Goal: Information Seeking & Learning: Learn about a topic

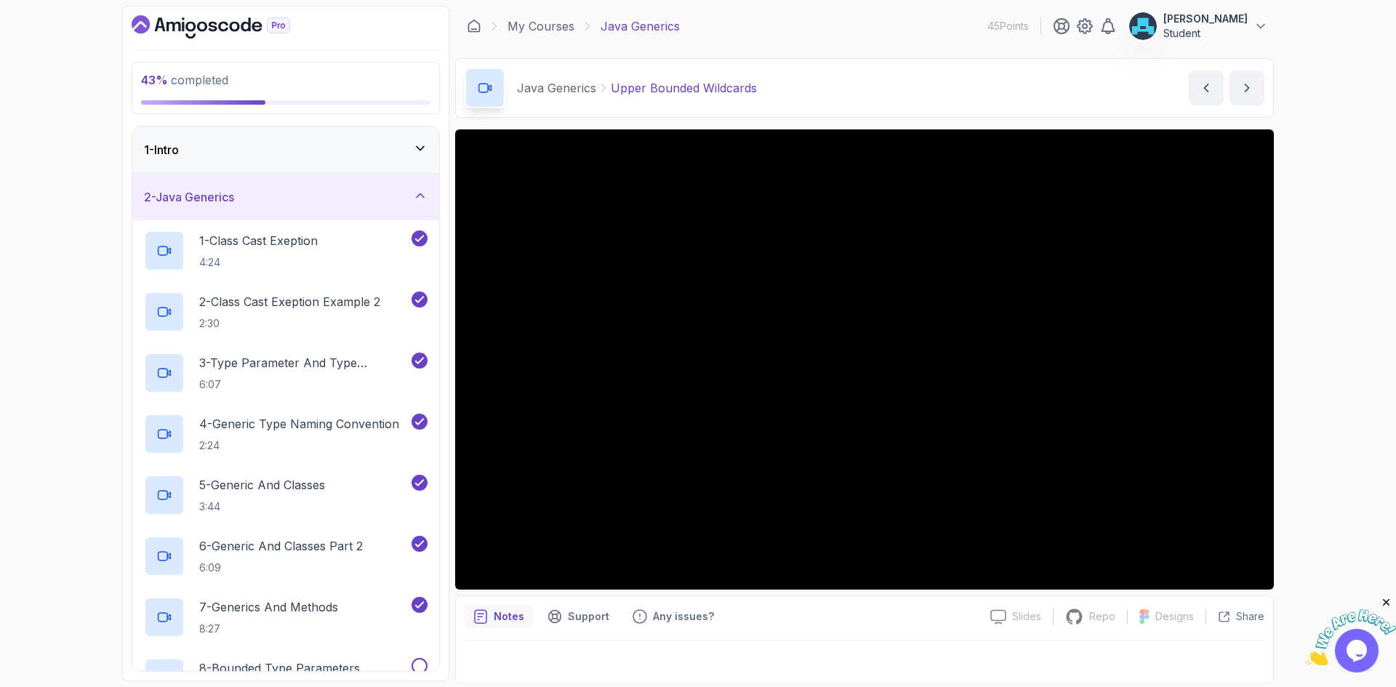
scroll to position [428, 0]
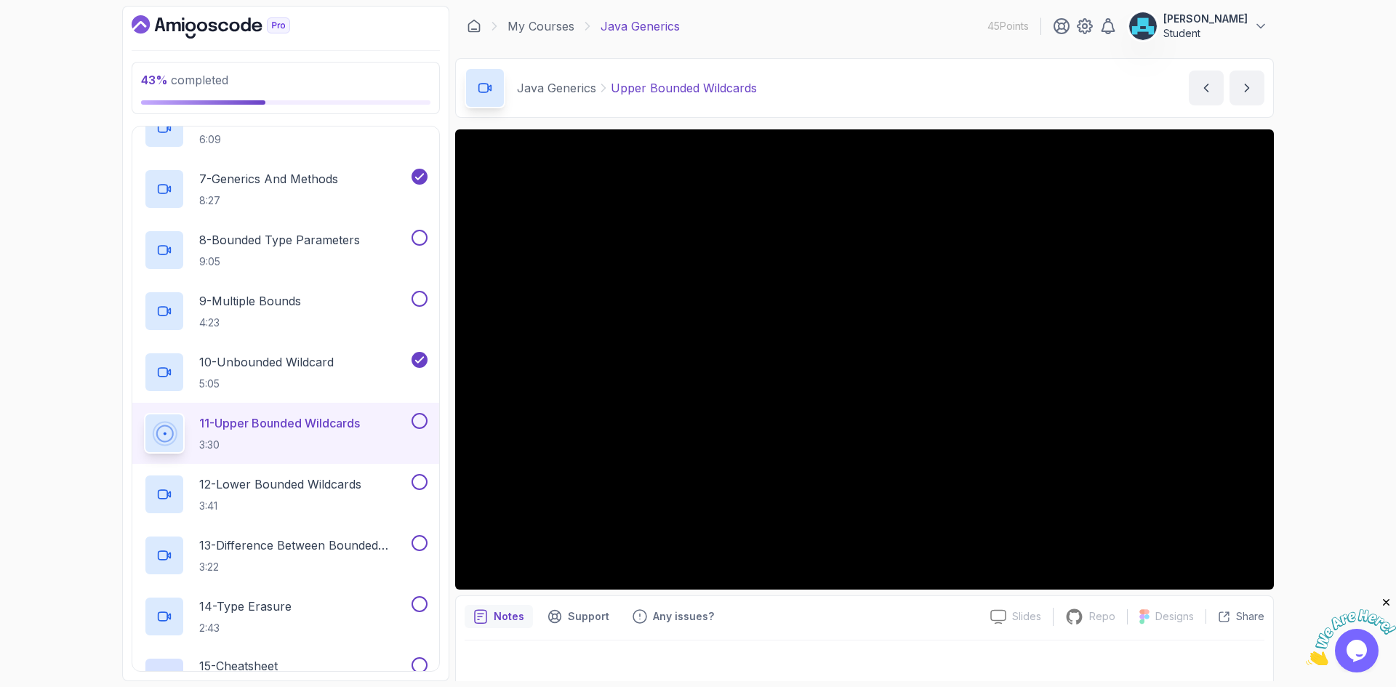
drag, startPoint x: 0, startPoint y: 0, endPoint x: 822, endPoint y: 621, distance: 1030.5
click at [822, 621] on div "Notes Support Any issues?" at bounding box center [722, 616] width 514 height 23
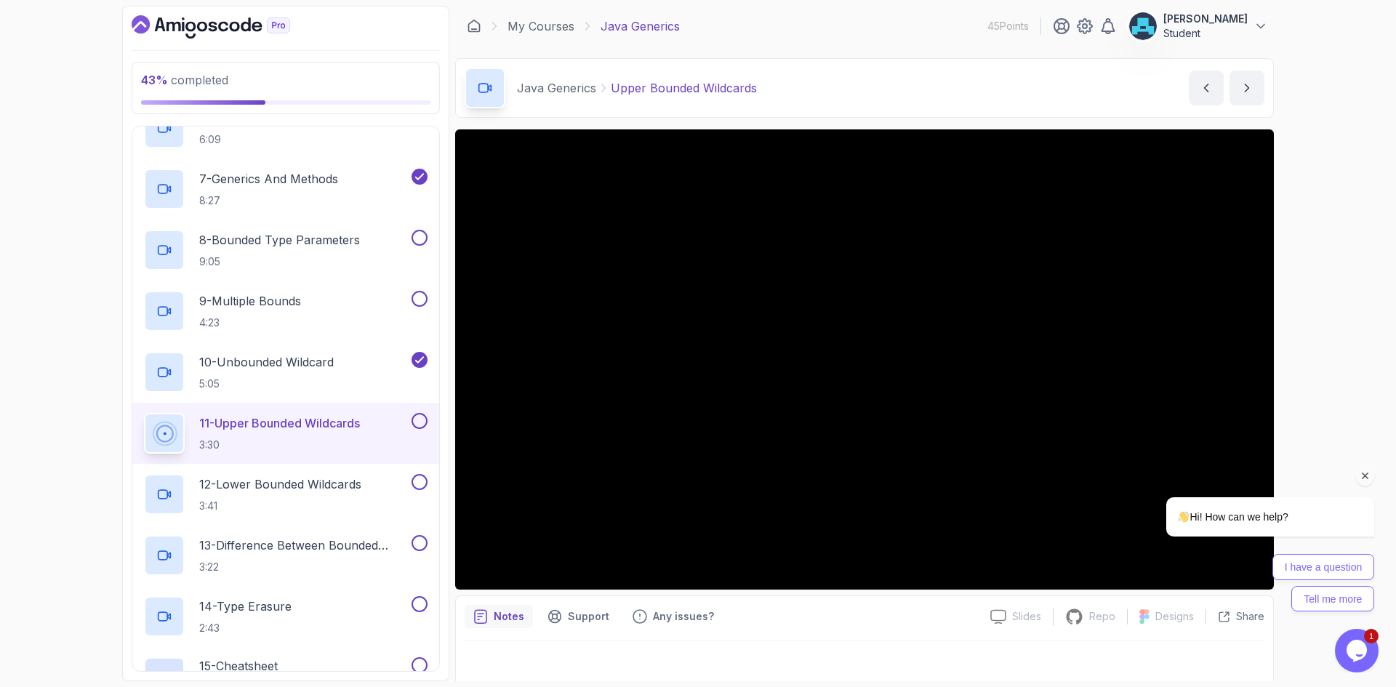
click at [1255, 570] on div "I have a question Tell me more" at bounding box center [1270, 582] width 208 height 57
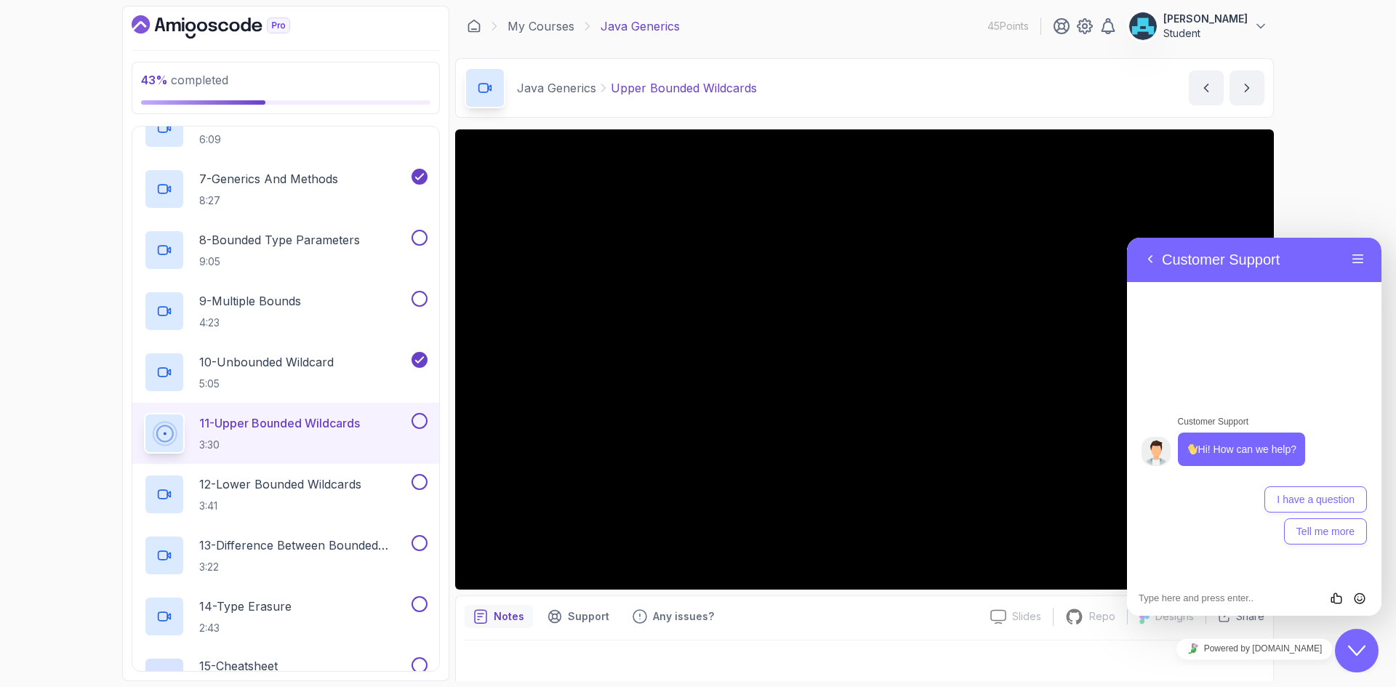
click at [1344, 197] on div "43 % completed 1 - Intro 2 - Java Generics 1 - Class Cast Exeption 4:24 2 - Cla…" at bounding box center [698, 343] width 1396 height 687
click at [1152, 263] on button "Back" at bounding box center [1150, 260] width 23 height 22
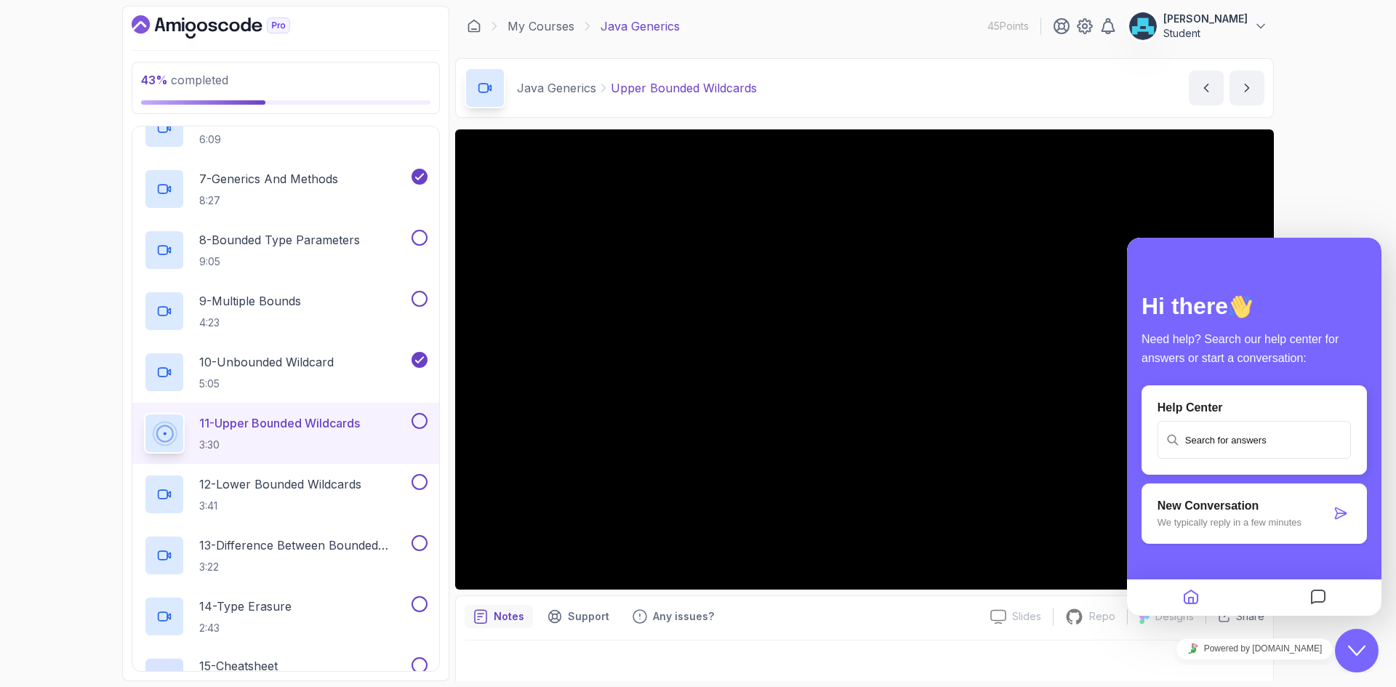
click at [1358, 641] on button "Close Chat This icon closes the chat window." at bounding box center [1357, 651] width 44 height 44
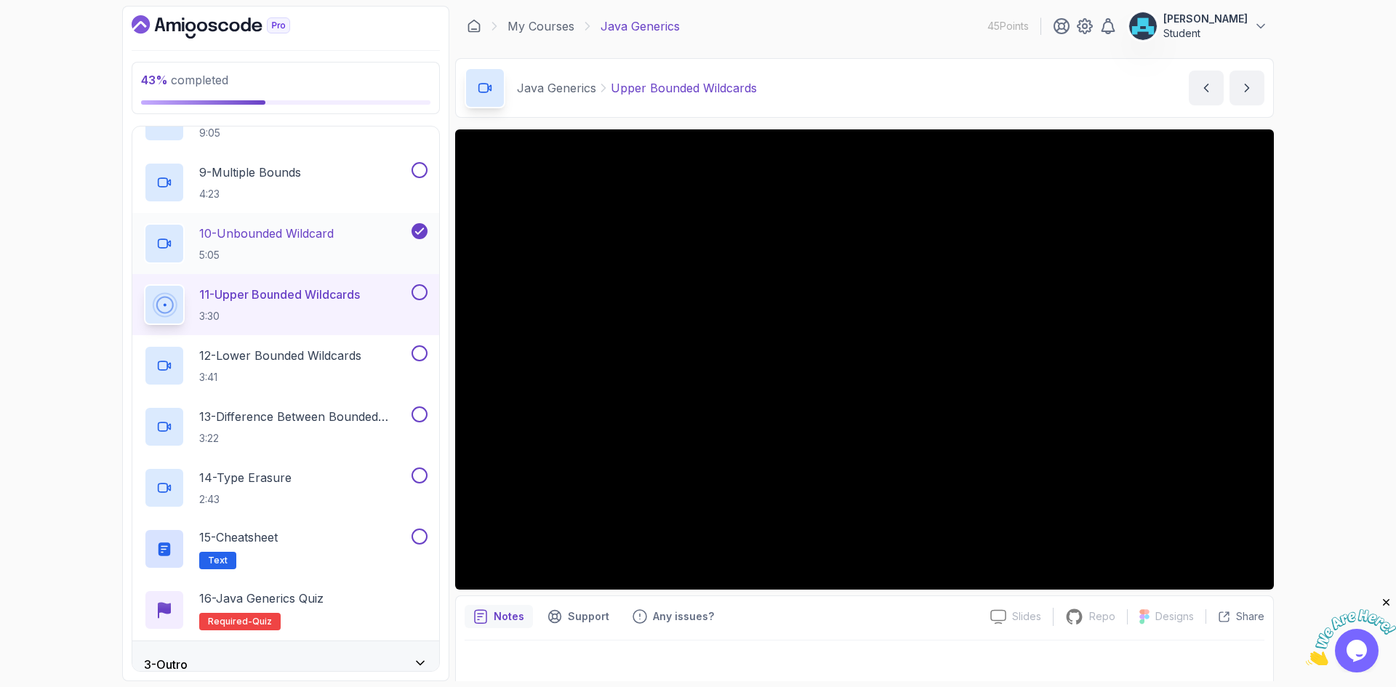
scroll to position [574, 0]
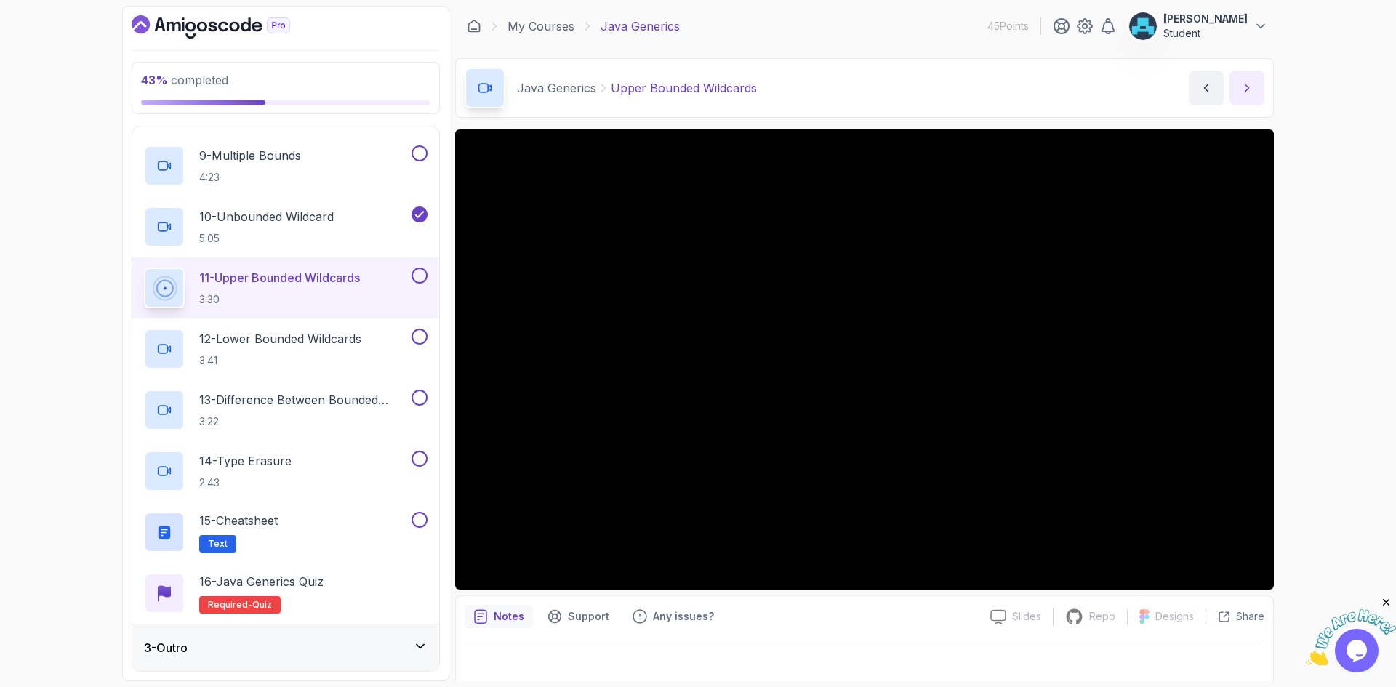
click at [1252, 84] on icon "next content" at bounding box center [1247, 88] width 15 height 15
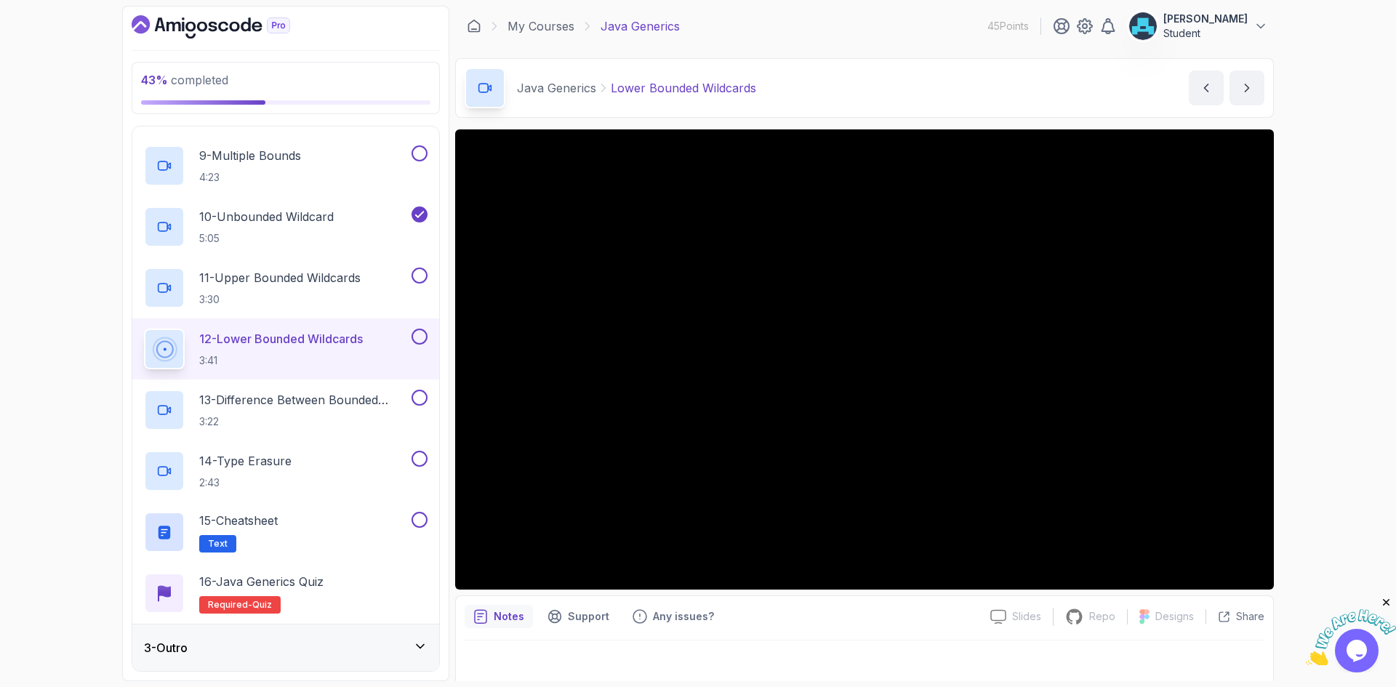
click at [422, 337] on button at bounding box center [420, 337] width 16 height 16
click at [937, 604] on div "Notes Support Any issues? Slides Slides not available Repo Repository not avail…" at bounding box center [864, 643] width 819 height 95
click at [1240, 83] on icon "next content" at bounding box center [1247, 88] width 15 height 15
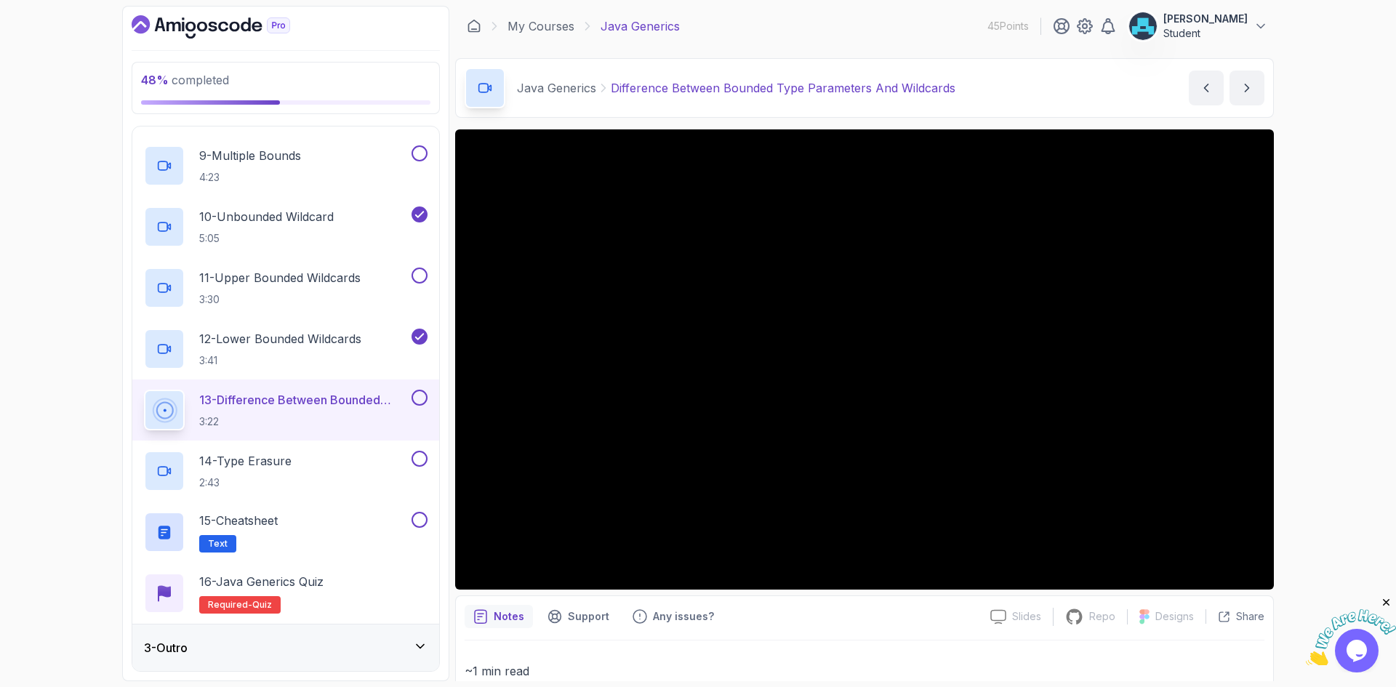
click at [1230, 71] on button "next content" at bounding box center [1247, 88] width 35 height 35
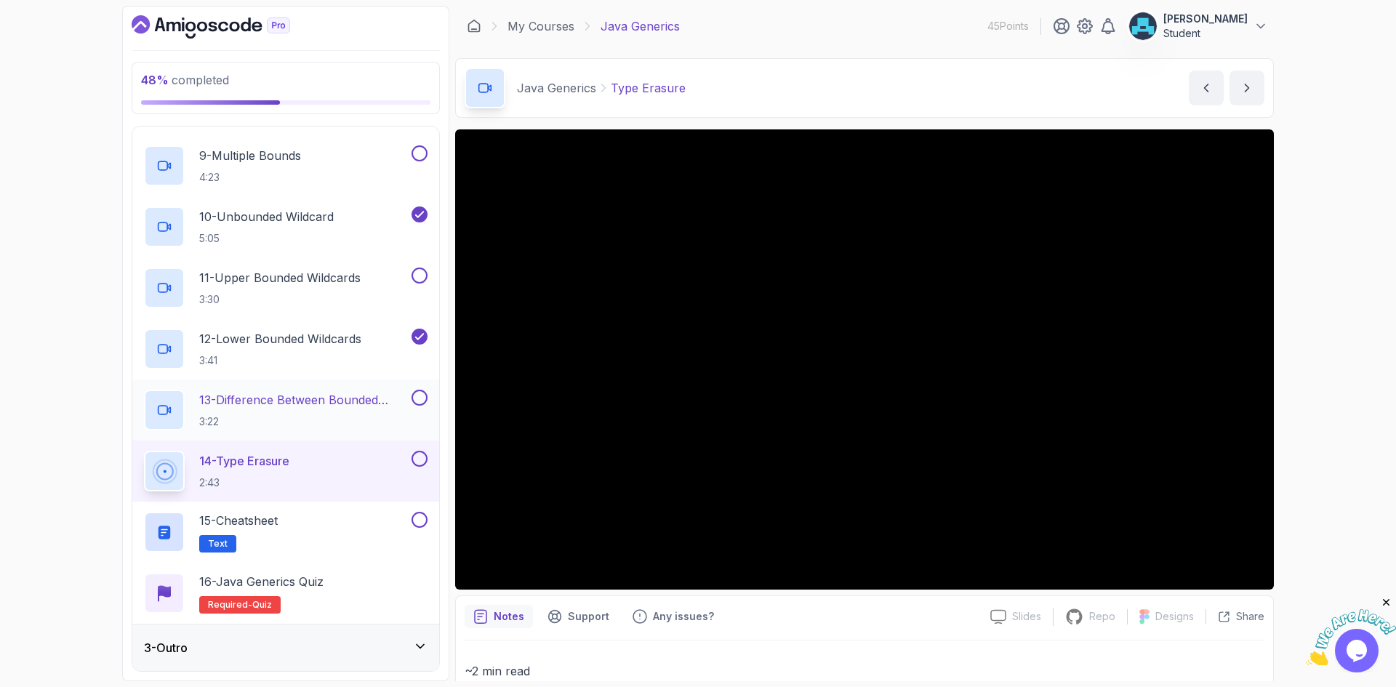
click at [408, 398] on p "13 - Difference Between Bounded Type Parameters And Wildcards" at bounding box center [303, 399] width 209 height 17
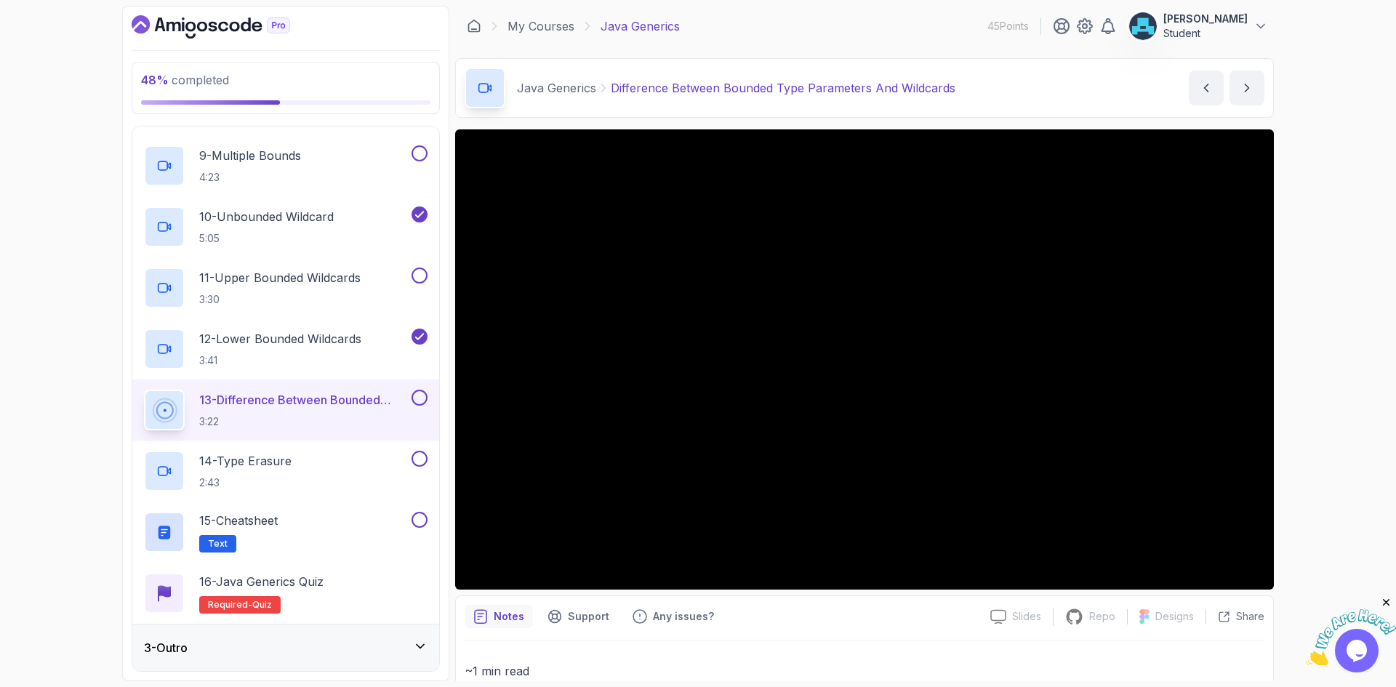
click at [418, 399] on button at bounding box center [420, 398] width 16 height 16
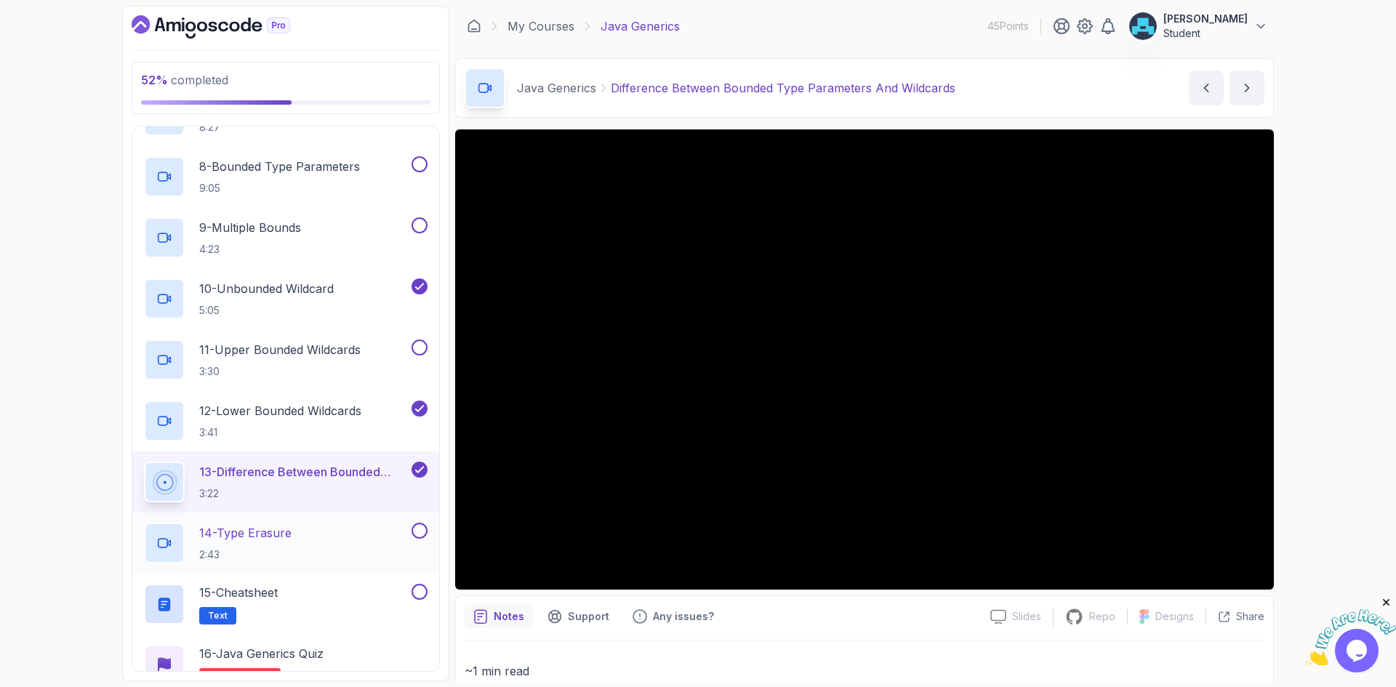
scroll to position [501, 0]
click at [418, 350] on button at bounding box center [420, 348] width 16 height 16
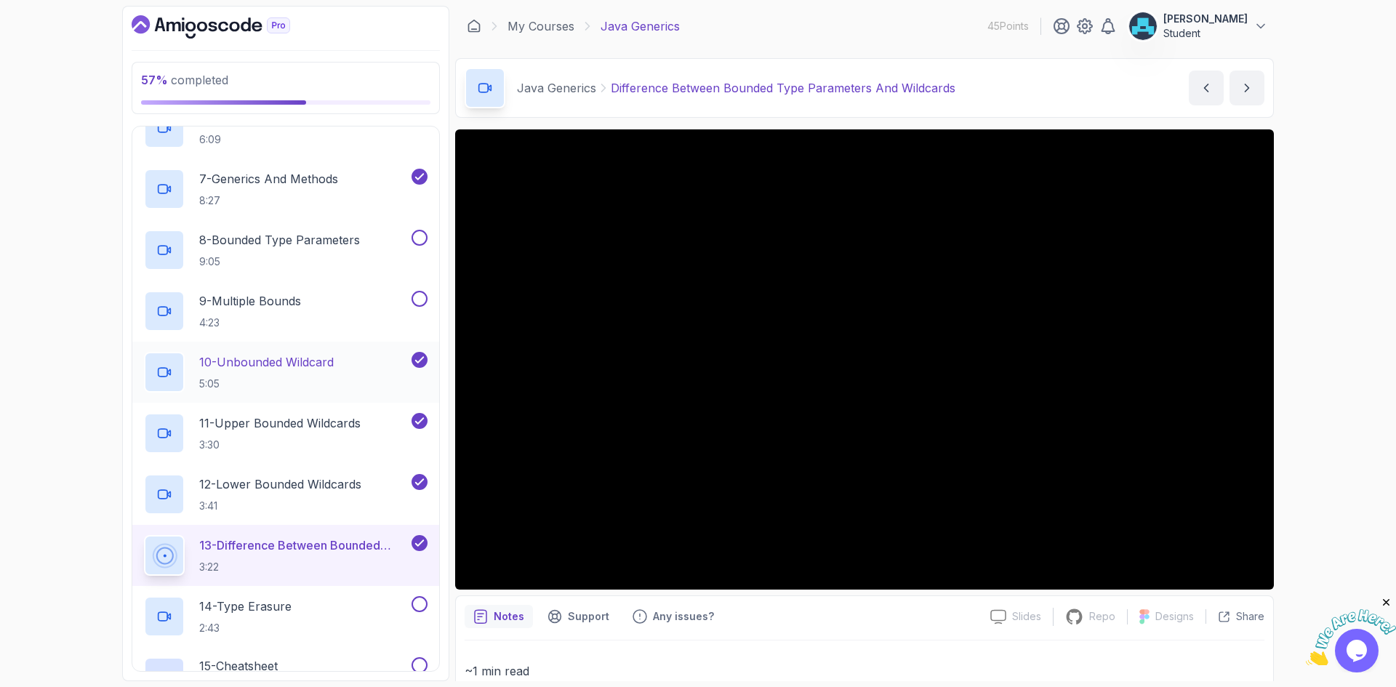
scroll to position [356, 0]
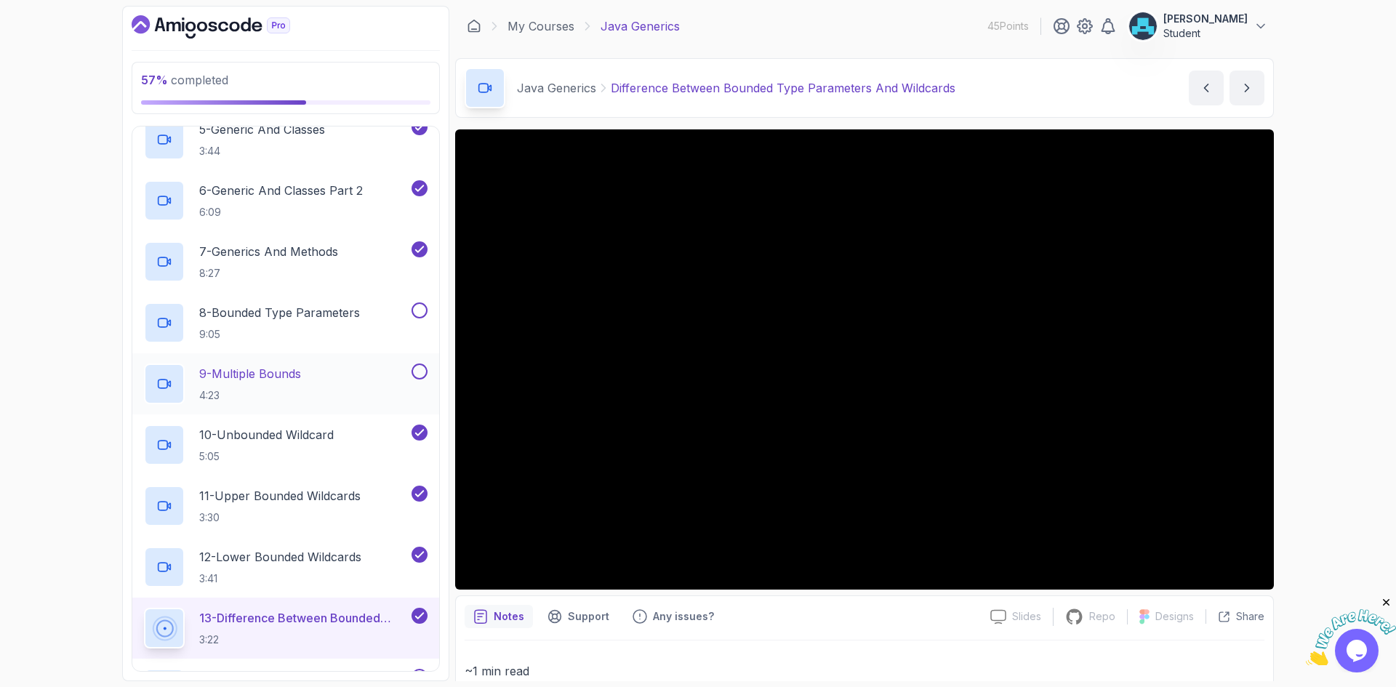
click at [423, 369] on button at bounding box center [420, 372] width 16 height 16
click at [421, 311] on button at bounding box center [420, 310] width 16 height 16
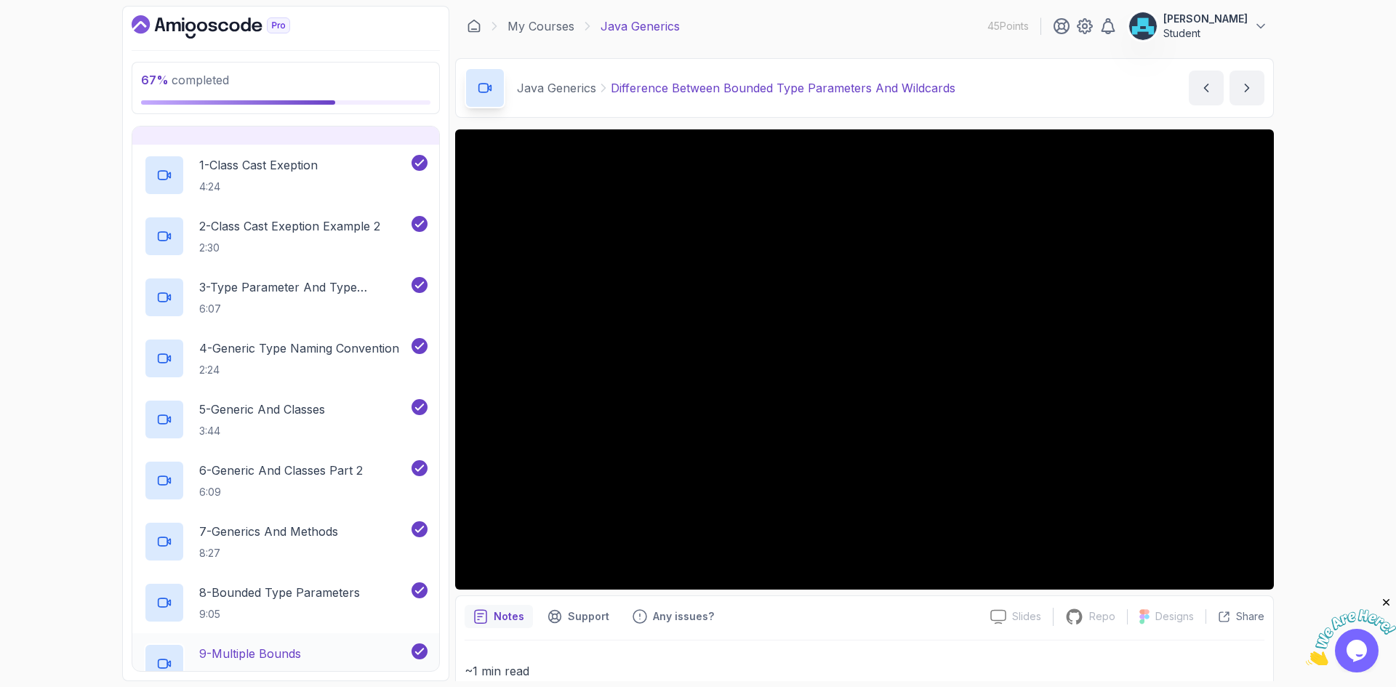
scroll to position [0, 0]
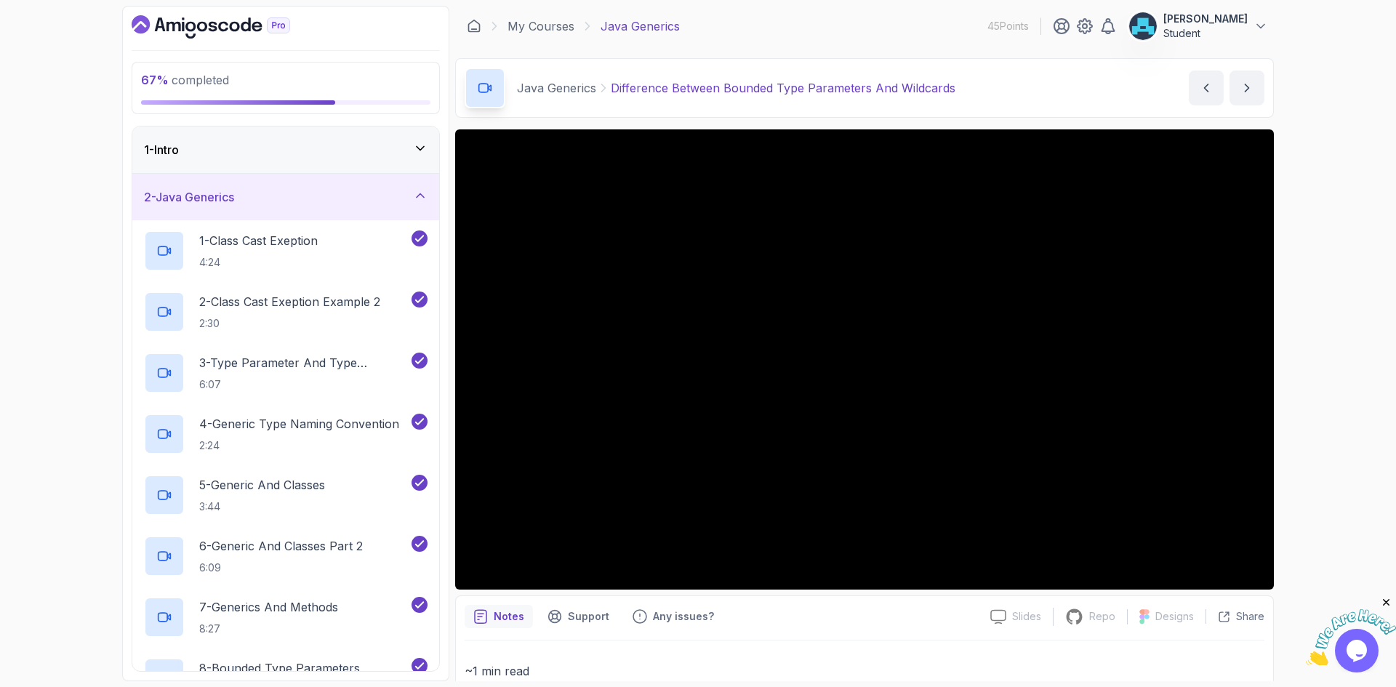
click at [412, 204] on div "2 - Java Generics" at bounding box center [286, 196] width 284 height 17
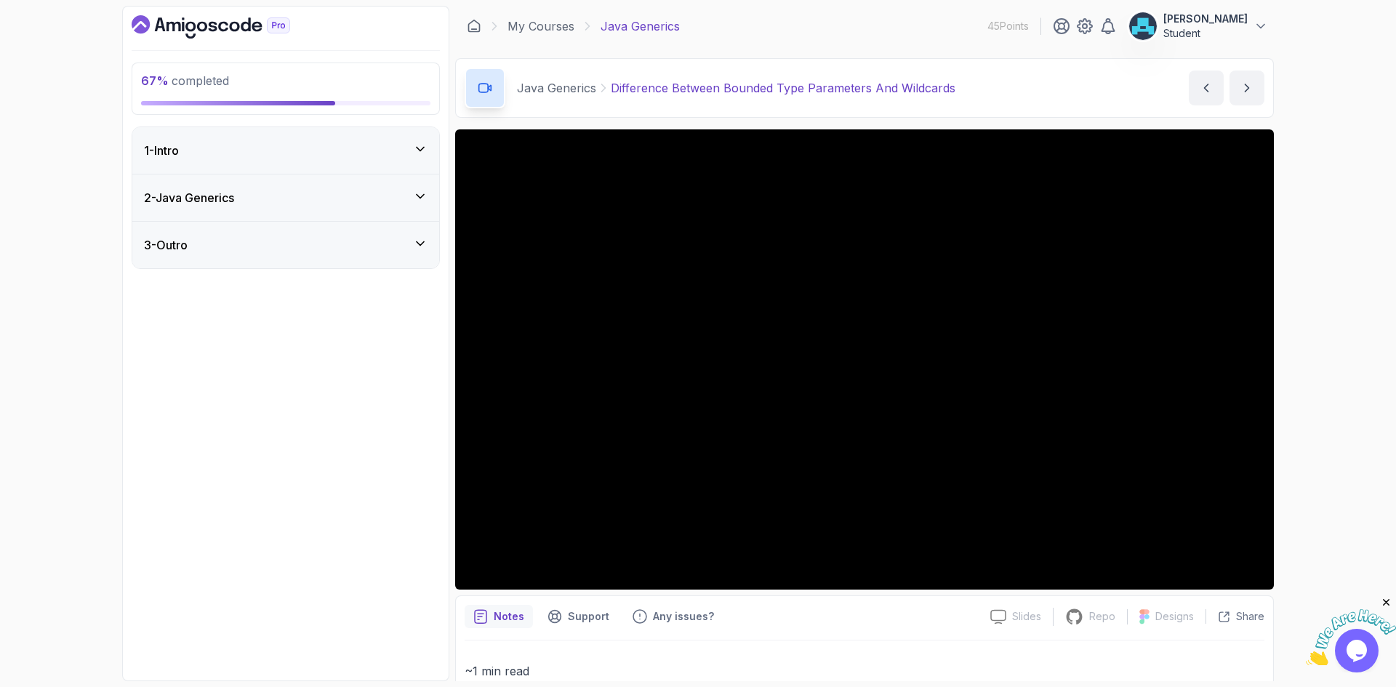
click at [417, 155] on icon at bounding box center [420, 149] width 15 height 15
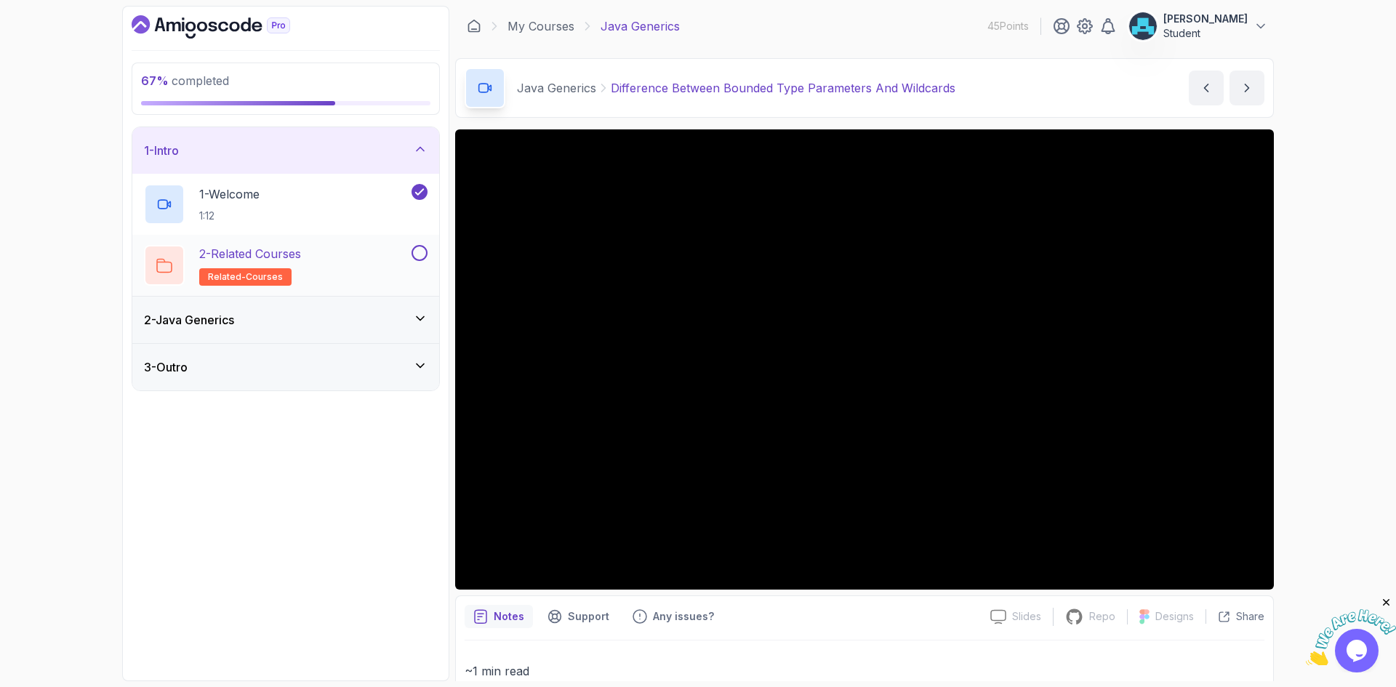
click at [417, 251] on button at bounding box center [420, 253] width 16 height 16
click at [416, 155] on icon at bounding box center [420, 149] width 15 height 15
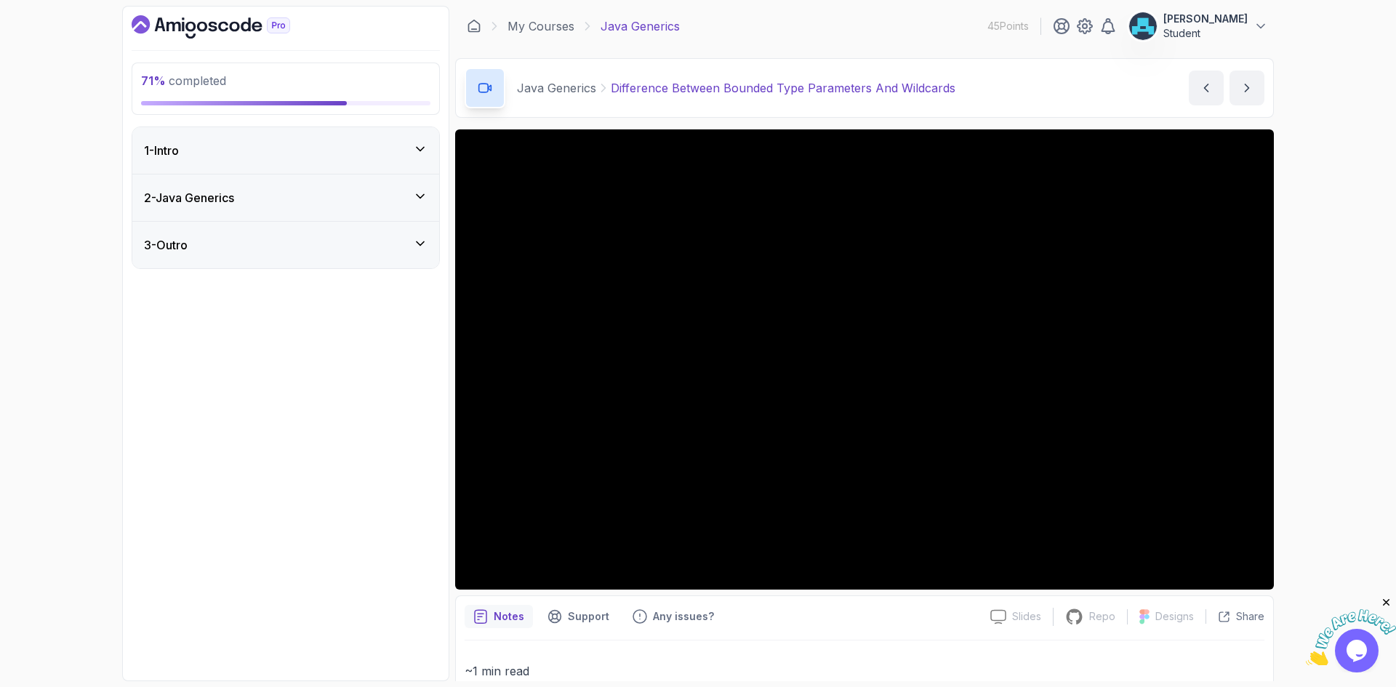
click at [416, 188] on div "2 - Java Generics" at bounding box center [285, 198] width 307 height 47
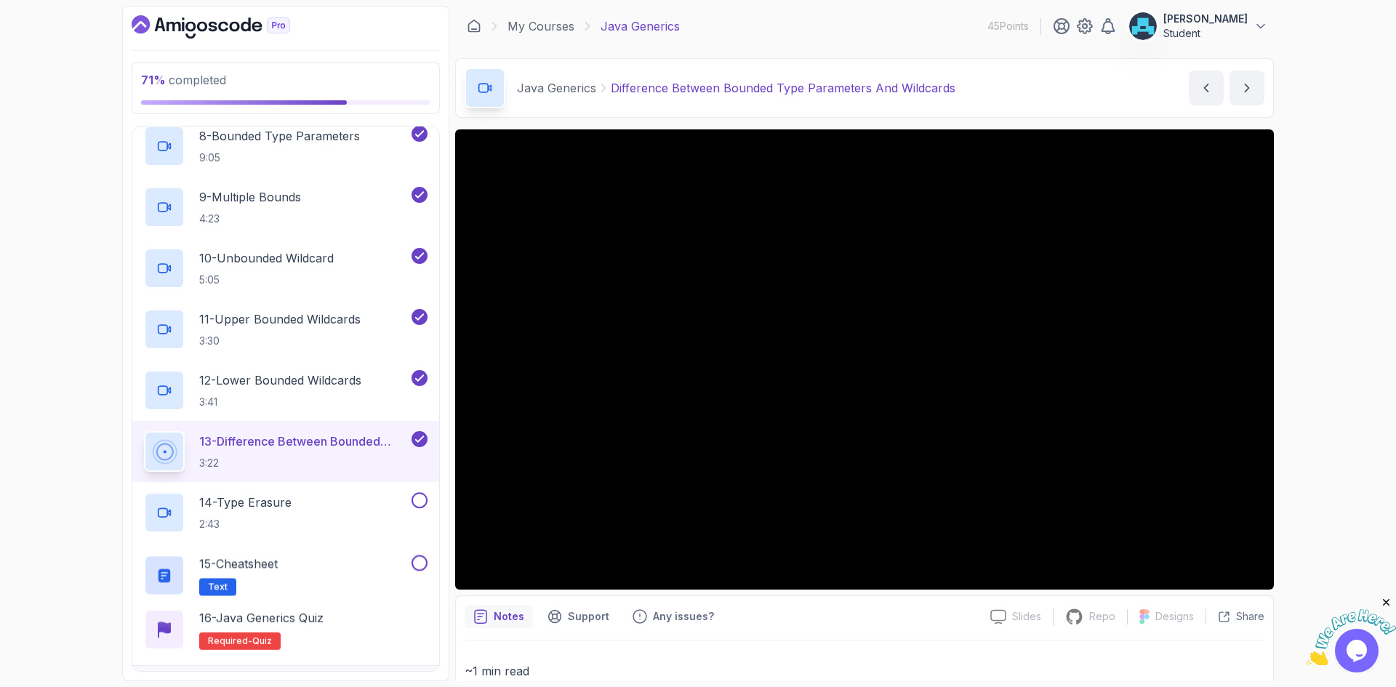
scroll to position [574, 0]
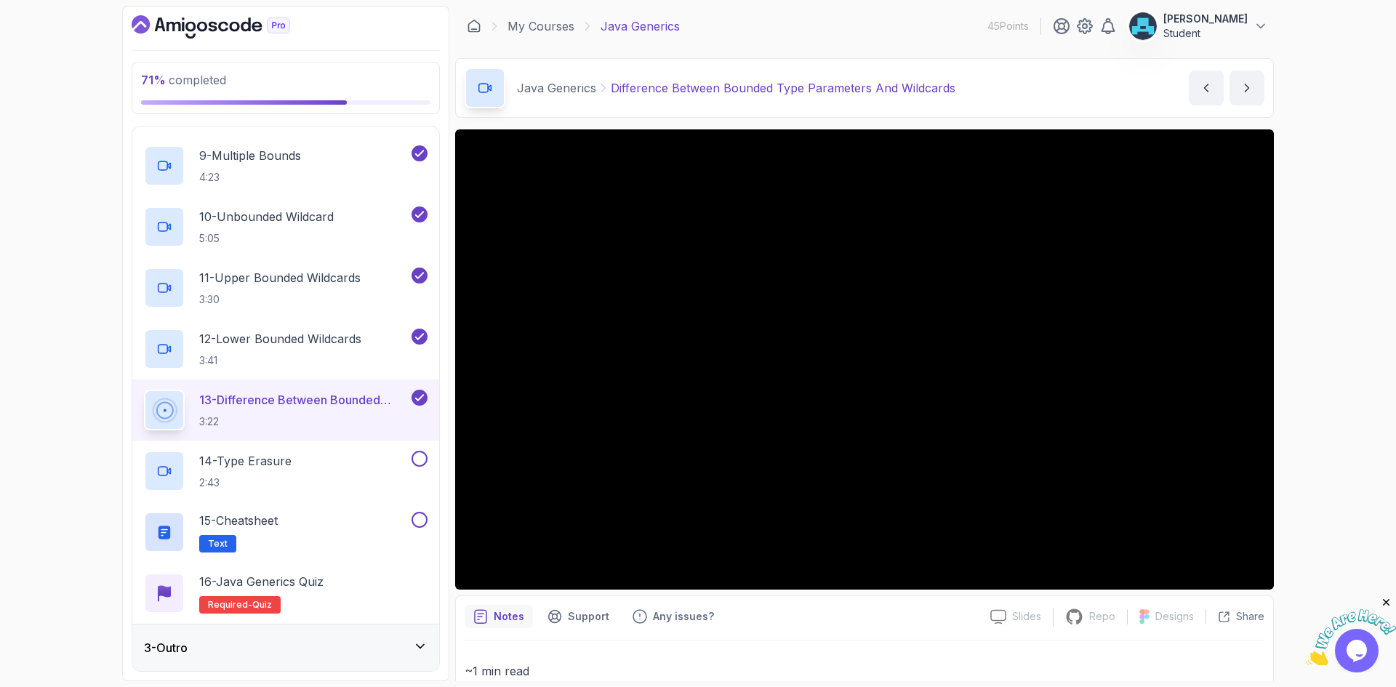
click at [406, 651] on div "3 - Outro" at bounding box center [286, 647] width 284 height 17
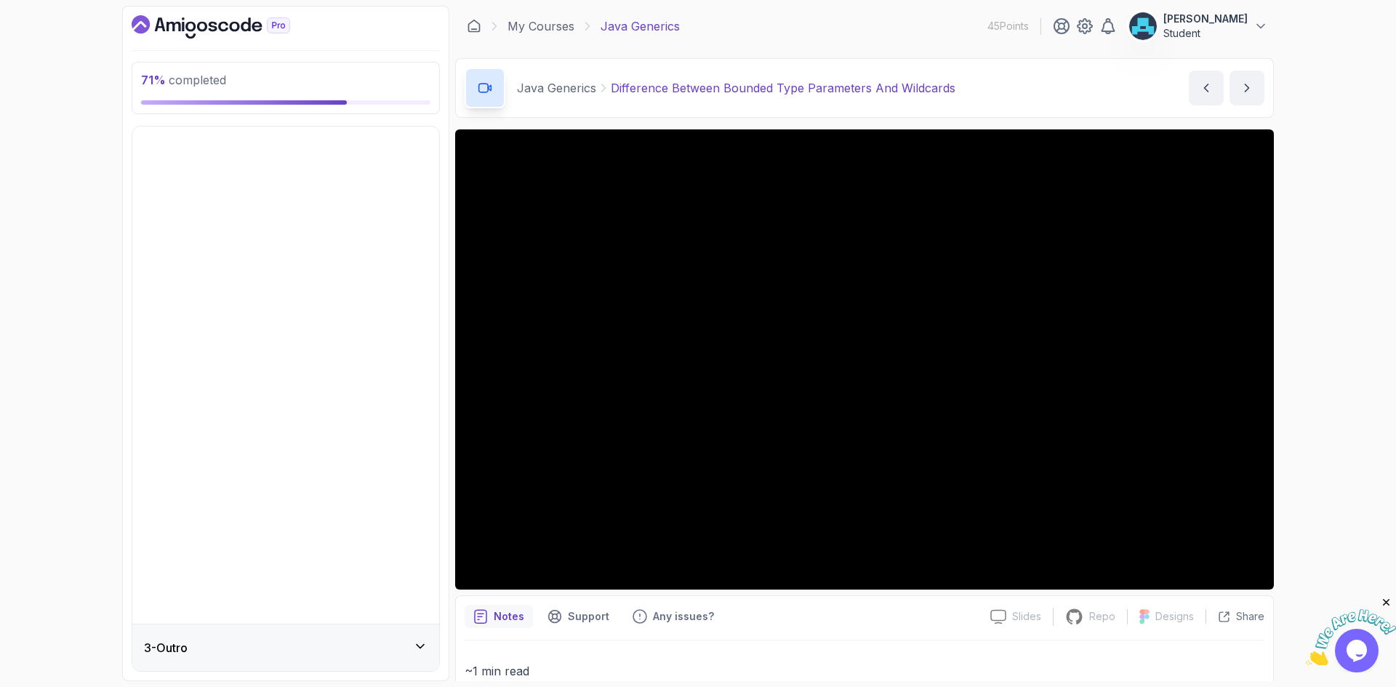
scroll to position [0, 0]
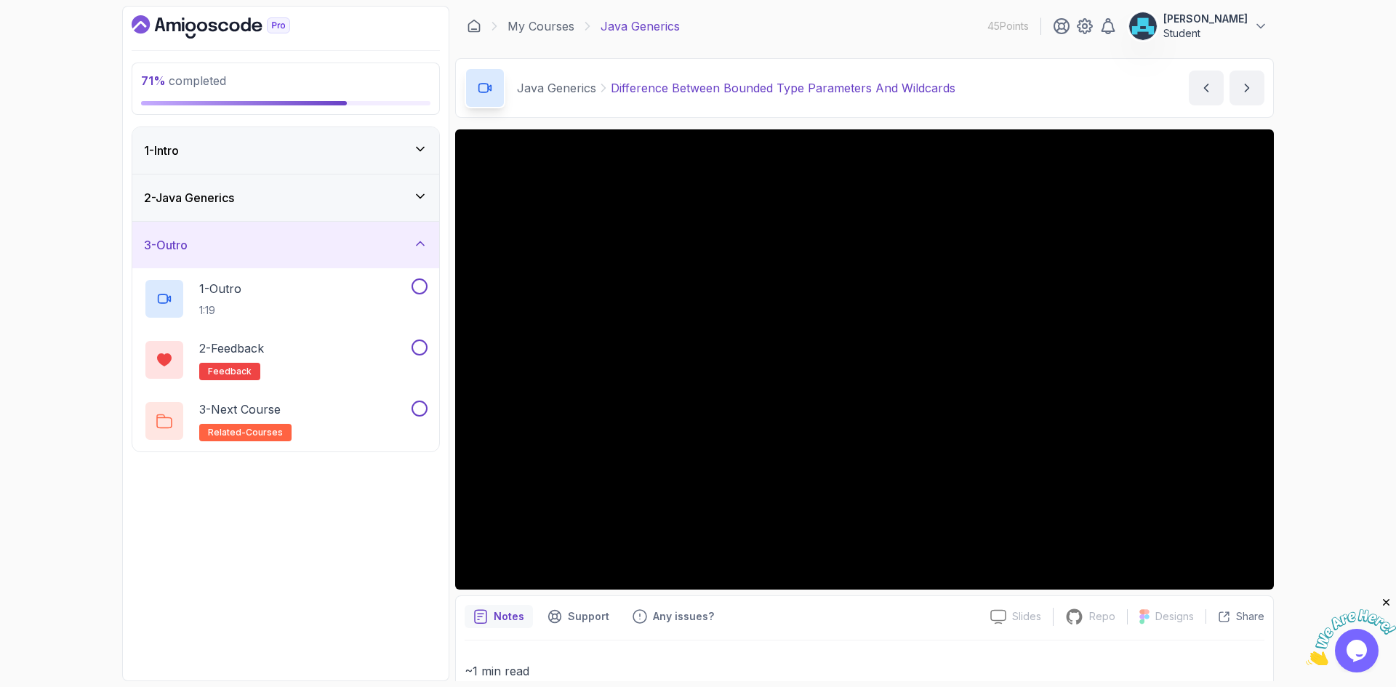
click at [399, 257] on div "3 - Outro" at bounding box center [285, 245] width 307 height 47
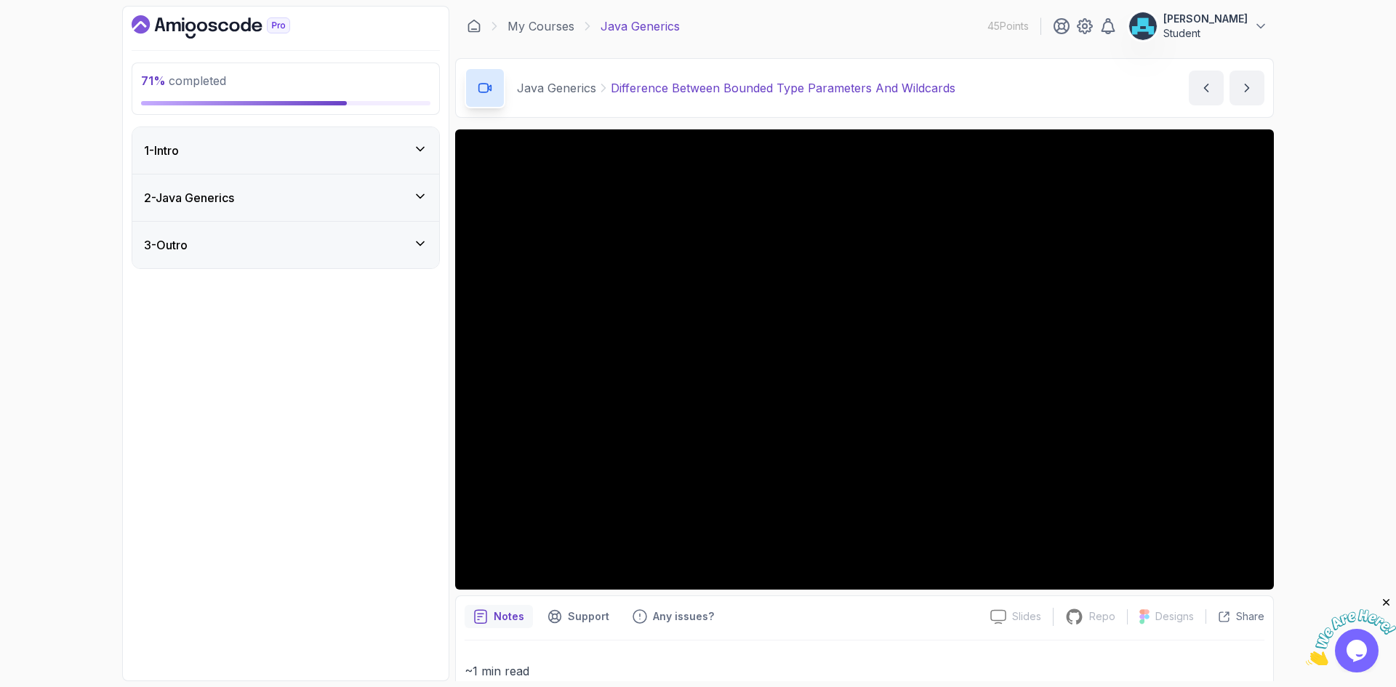
click at [364, 216] on div "2 - Java Generics" at bounding box center [285, 198] width 307 height 47
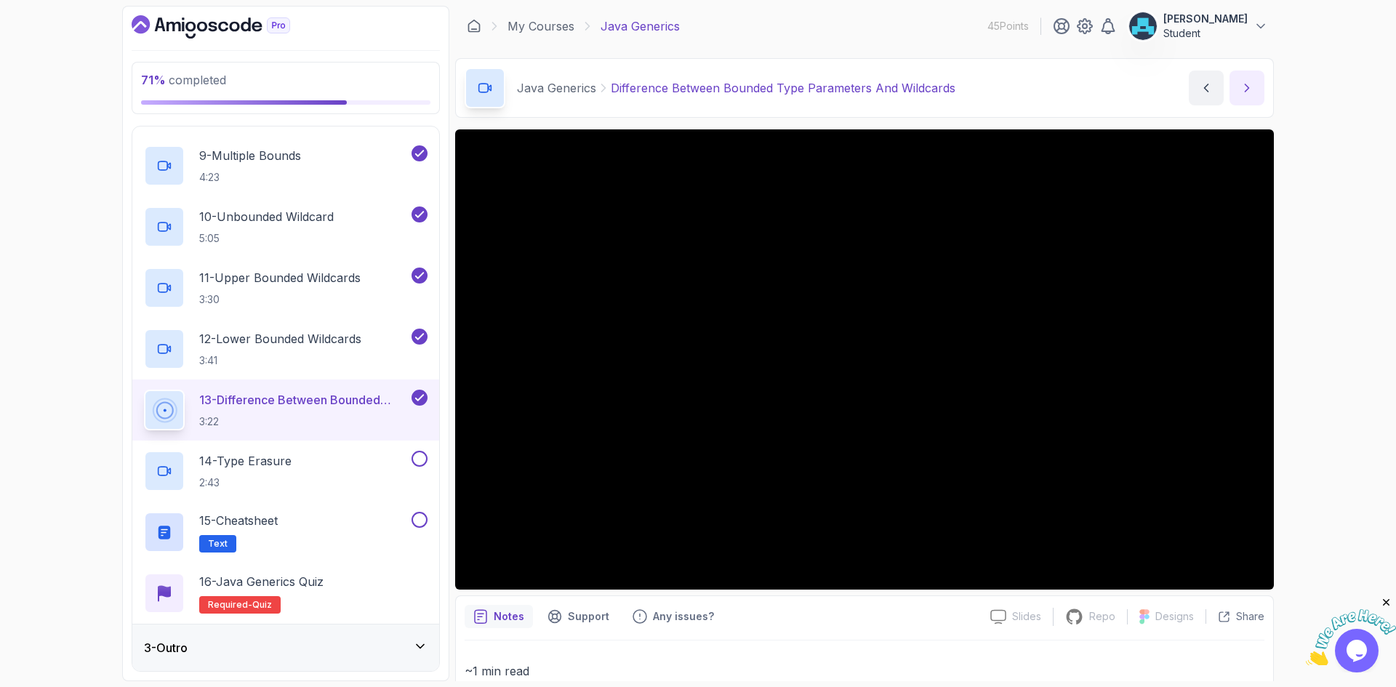
click at [1249, 94] on icon "next content" at bounding box center [1247, 88] width 15 height 15
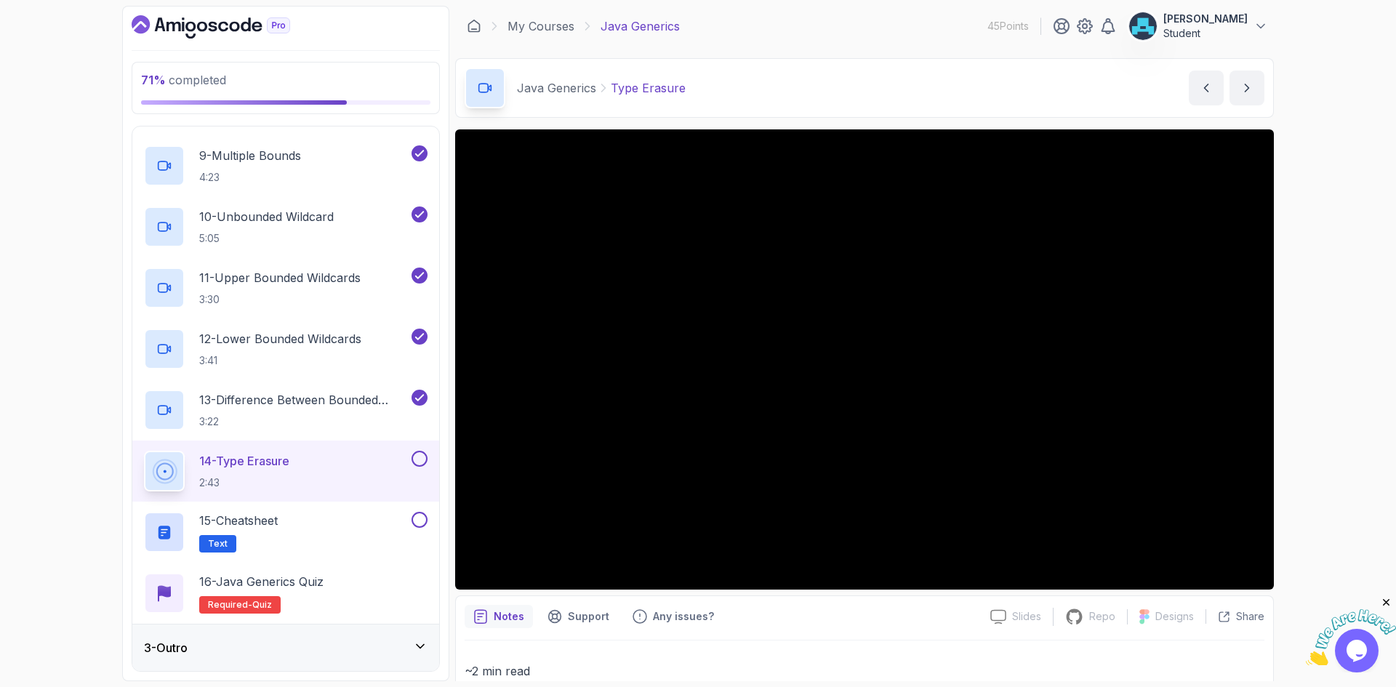
drag, startPoint x: 846, startPoint y: 619, endPoint x: 846, endPoint y: 556, distance: 63.3
click at [846, 619] on div "Notes Support Any issues?" at bounding box center [722, 616] width 514 height 23
click at [857, 623] on div "Notes Support Any issues?" at bounding box center [722, 616] width 514 height 23
click at [1254, 81] on icon "next content" at bounding box center [1247, 88] width 15 height 15
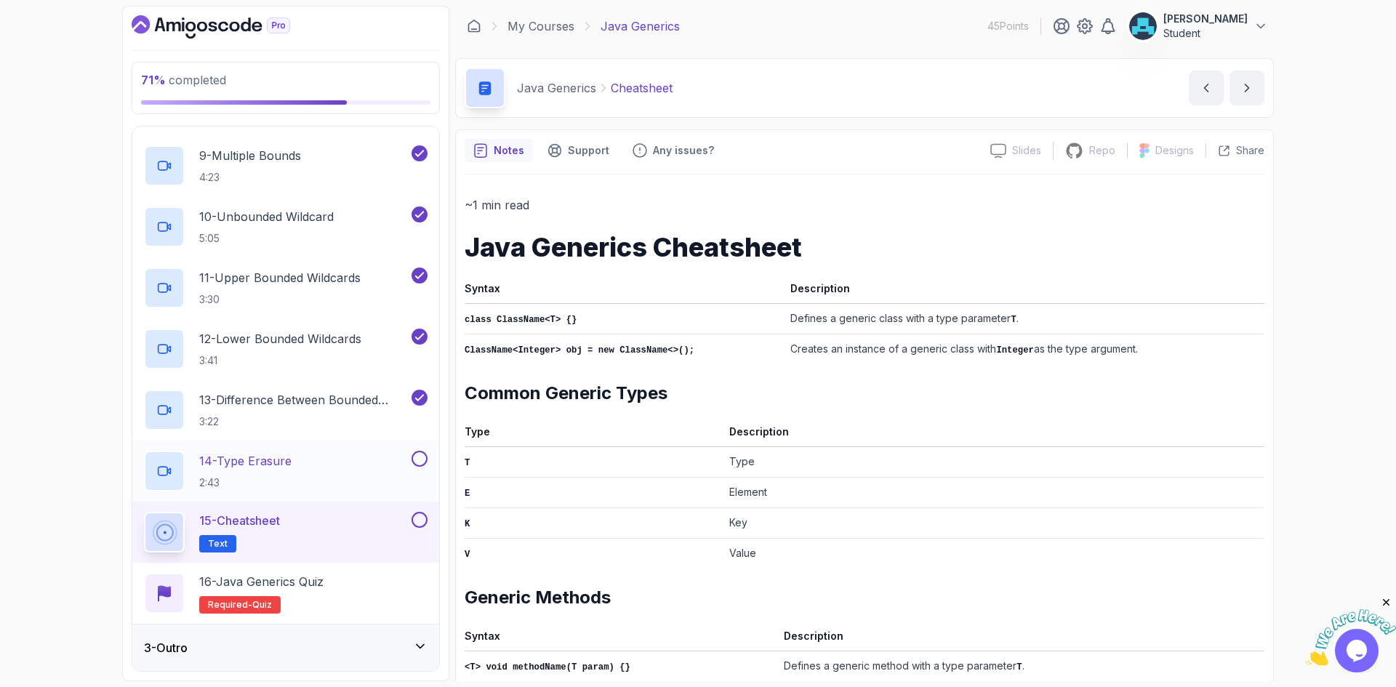
click at [419, 455] on button at bounding box center [420, 459] width 16 height 16
click at [422, 519] on button at bounding box center [420, 520] width 16 height 16
click at [710, 248] on h1 "Java Generics Cheatsheet" at bounding box center [865, 247] width 800 height 29
click at [502, 284] on th "Syntax" at bounding box center [625, 291] width 320 height 25
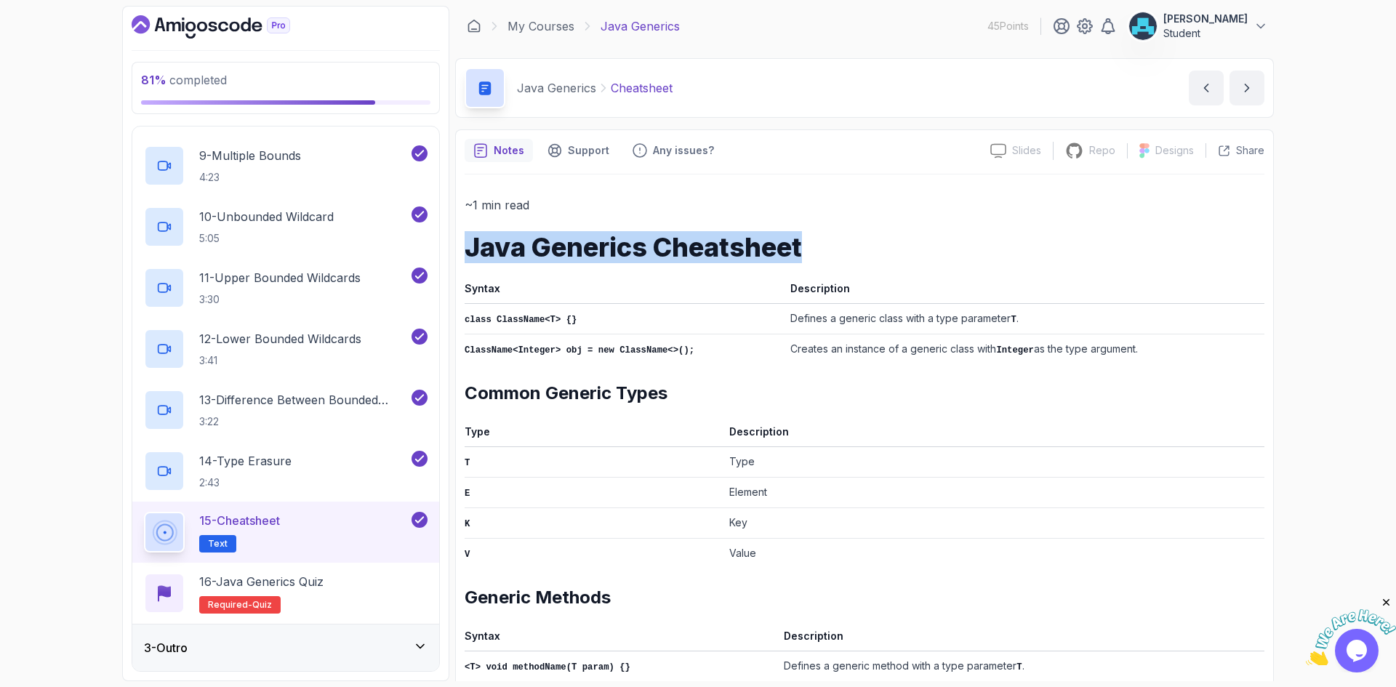
drag, startPoint x: 471, startPoint y: 243, endPoint x: 805, endPoint y: 232, distance: 333.9
click at [805, 232] on div "~1 min read Java Generics Cheatsheet Syntax Description class ClassName<T> {} D…" at bounding box center [865, 683] width 800 height 977
copy h1 "Java Generics Cheatsheet"
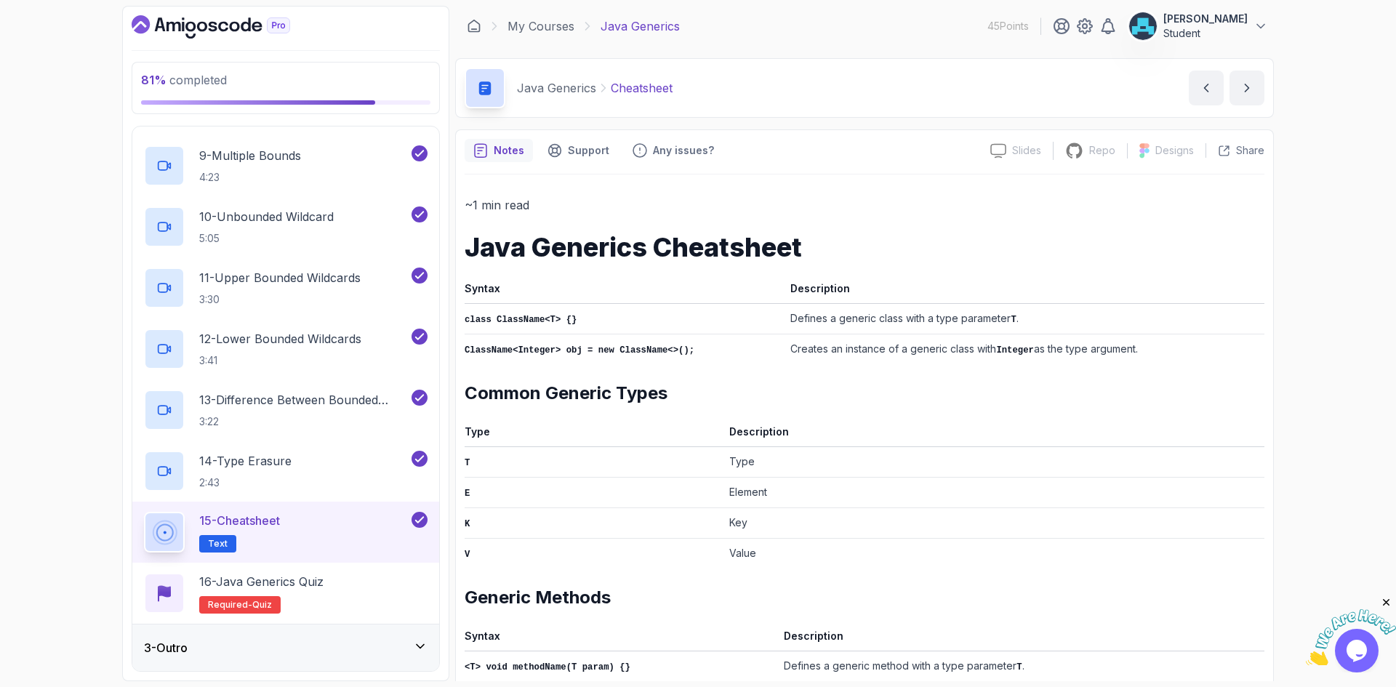
click at [479, 288] on th "Syntax" at bounding box center [625, 291] width 320 height 25
copy th "Syntax"
click at [801, 288] on th "Description" at bounding box center [1025, 291] width 480 height 25
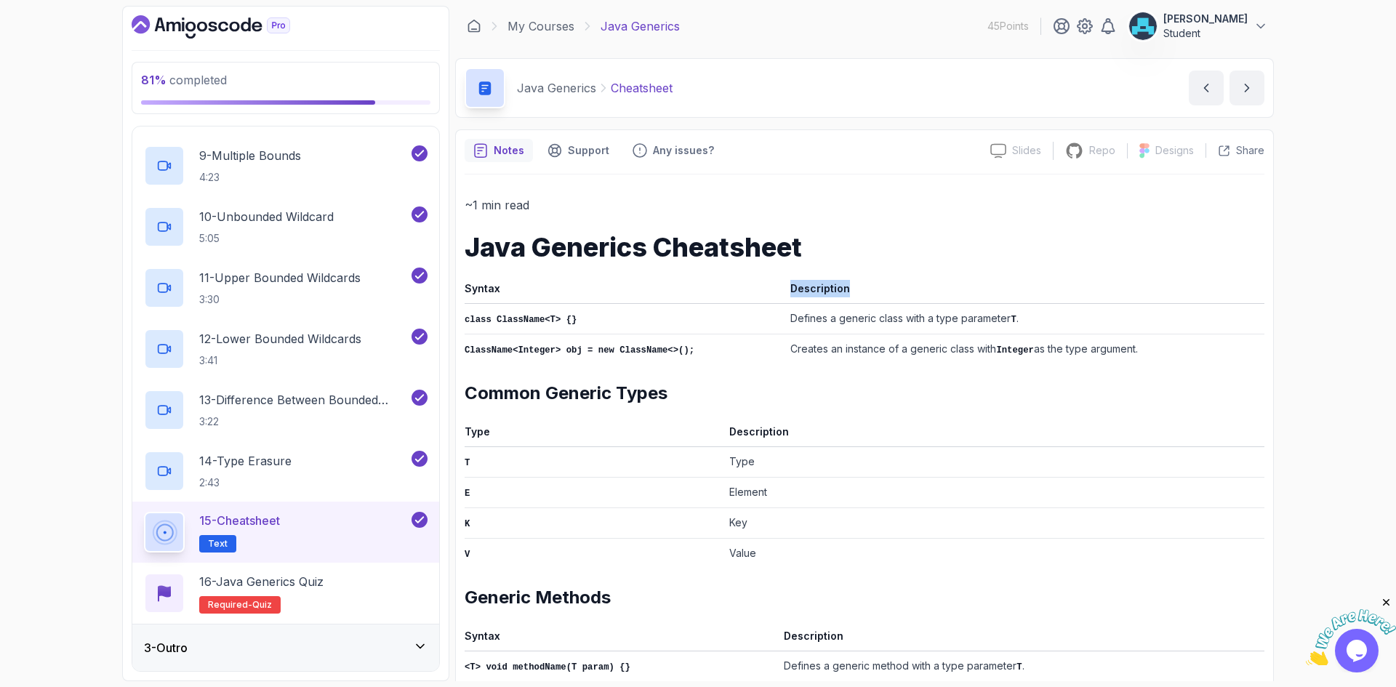
click at [801, 288] on th "Description" at bounding box center [1025, 291] width 480 height 25
copy th "Description"
drag, startPoint x: 466, startPoint y: 321, endPoint x: 572, endPoint y: 321, distance: 105.4
click at [572, 321] on td "class ClassName<T> {}" at bounding box center [625, 318] width 320 height 31
copy code "class ClassName<T> {}"
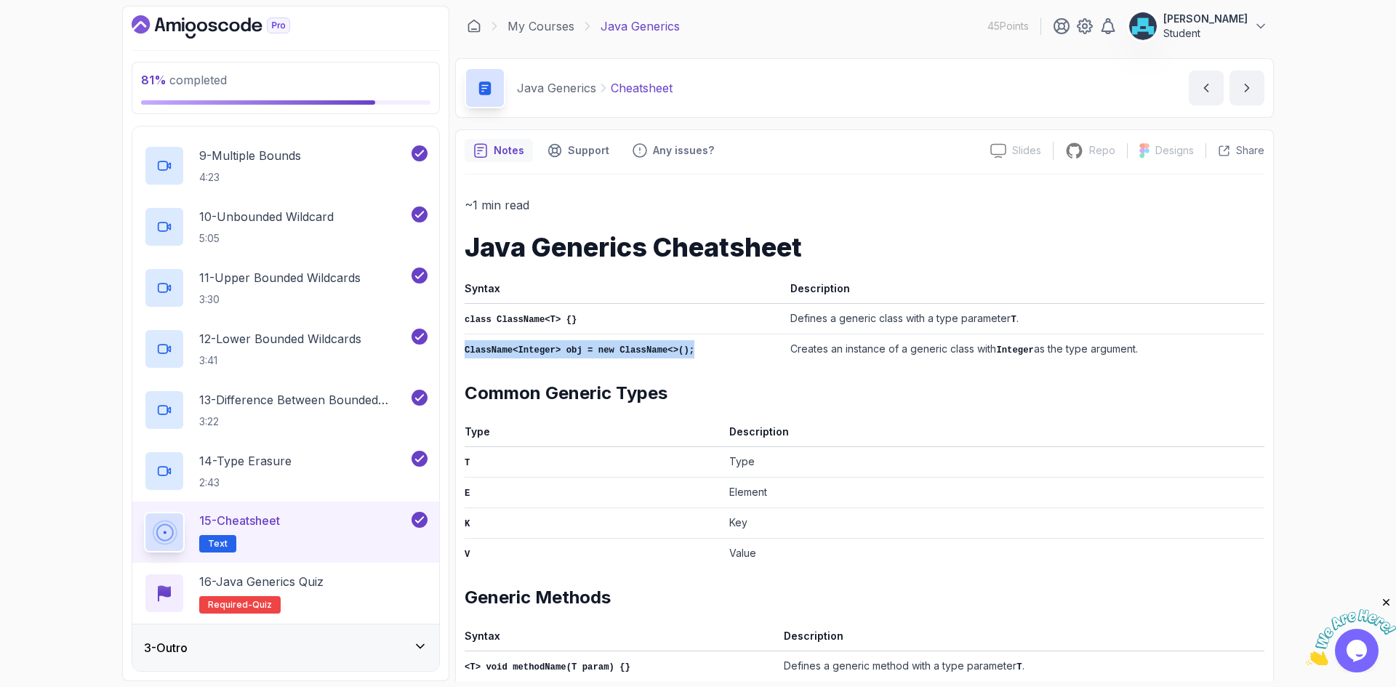
drag, startPoint x: 475, startPoint y: 348, endPoint x: 702, endPoint y: 348, distance: 226.9
click at [702, 348] on td "ClassName<Integer> obj = new ClassName<>();" at bounding box center [625, 349] width 320 height 31
copy code "ClassName<Integer> obj = new ClassName<>();"
drag, startPoint x: 766, startPoint y: 316, endPoint x: 1018, endPoint y: 316, distance: 252.3
click at [1018, 316] on td "Defines a generic class with a type parameter T ." at bounding box center [1025, 318] width 480 height 31
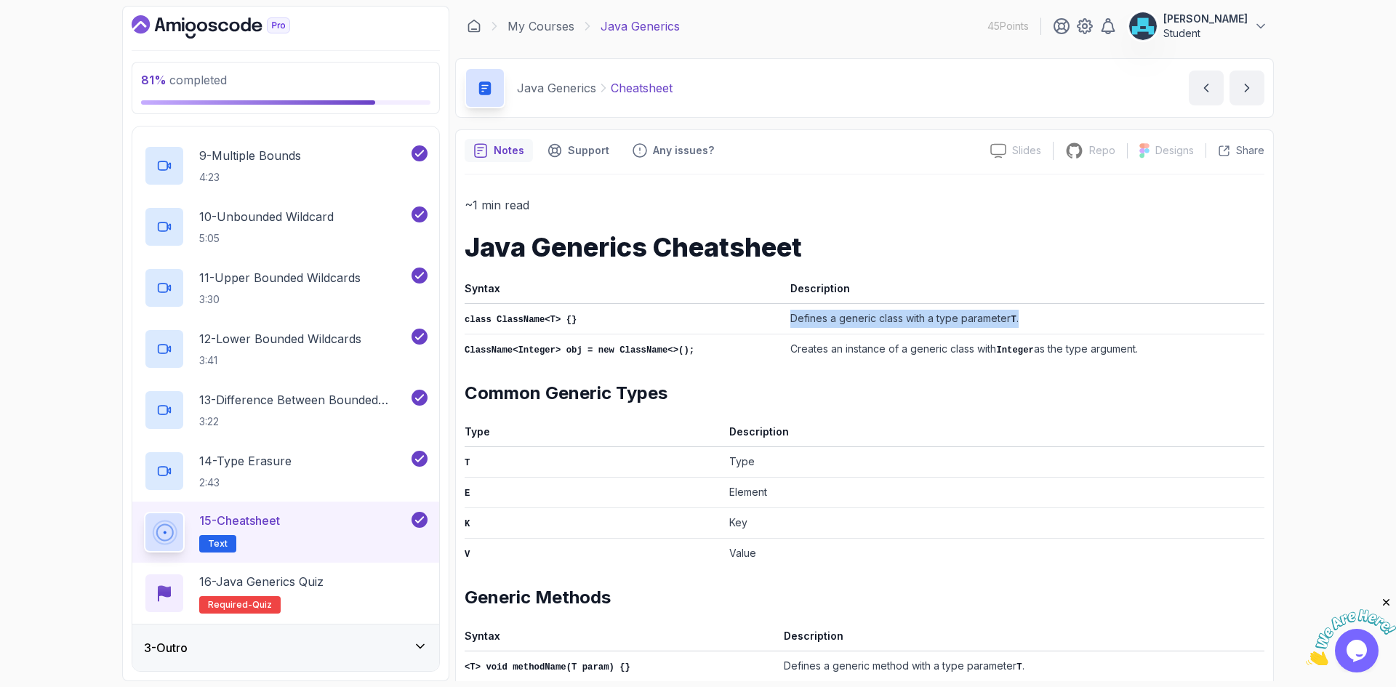
copy td "Defines a generic class with a type parameter T ."
drag, startPoint x: 774, startPoint y: 349, endPoint x: 1129, endPoint y: 346, distance: 354.8
click at [1129, 346] on td "Creates an instance of a generic class with Integer as the type argument." at bounding box center [1025, 349] width 480 height 31
copy td "Creates an instance of a generic class with Integer as the type argument."
click at [931, 422] on th "Description" at bounding box center [993, 434] width 541 height 25
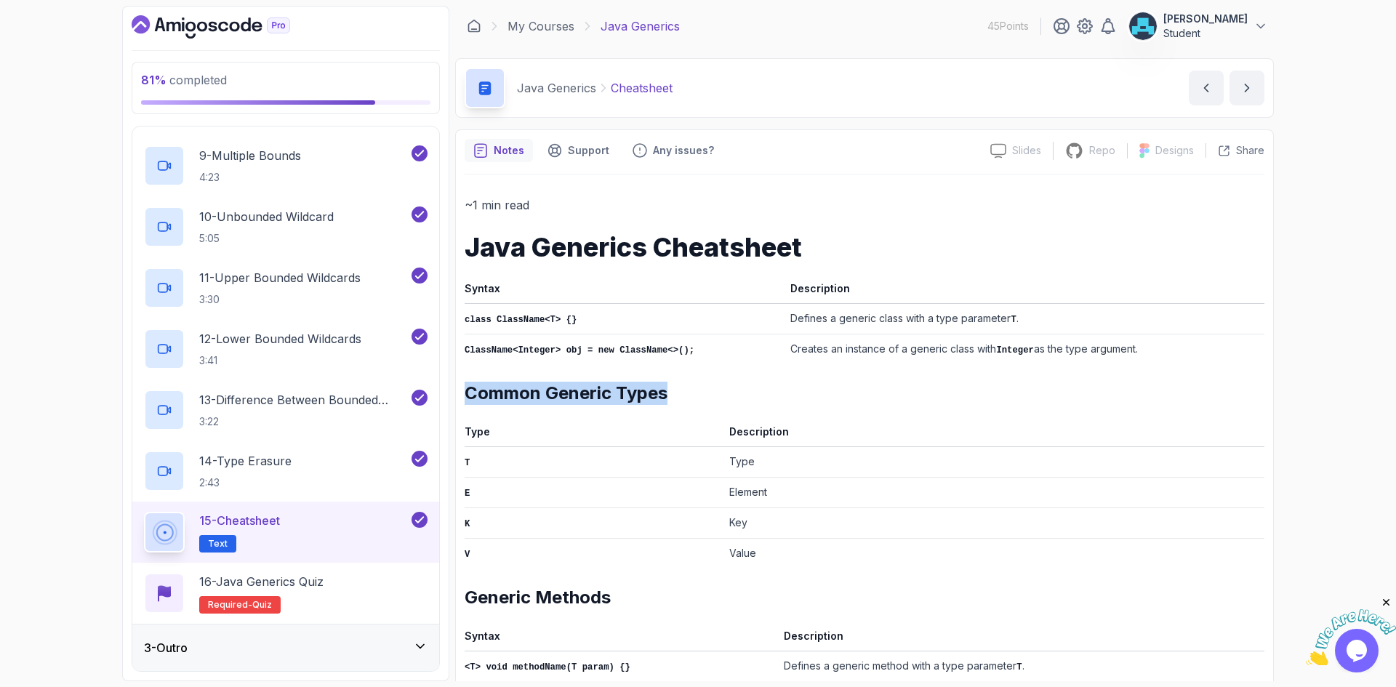
drag, startPoint x: 469, startPoint y: 387, endPoint x: 688, endPoint y: 388, distance: 218.9
click at [688, 388] on h2 "Common Generic Types" at bounding box center [865, 393] width 800 height 23
copy h2 "Common Generic Types"
click at [482, 428] on th "Type" at bounding box center [594, 434] width 259 height 25
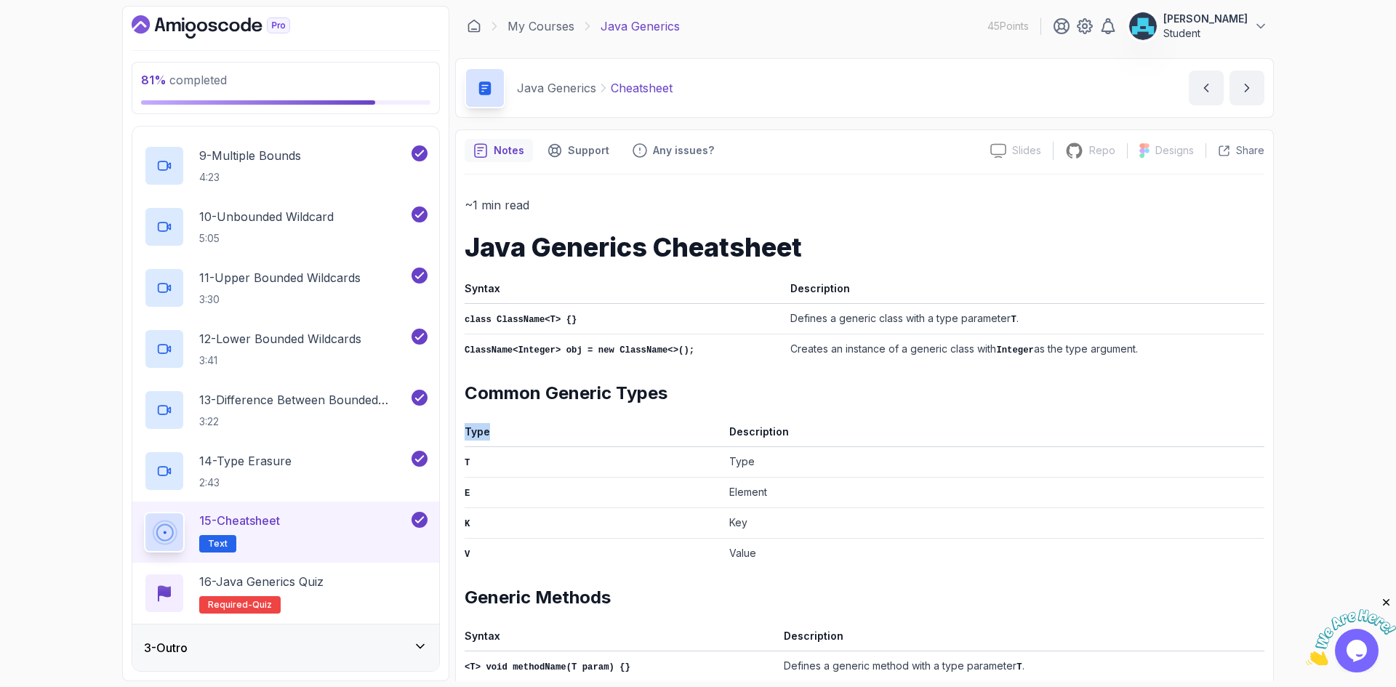
copy th "Type"
click at [747, 424] on th "Description" at bounding box center [993, 434] width 541 height 25
click at [748, 424] on th "Description" at bounding box center [993, 434] width 541 height 25
copy th "Description"
drag, startPoint x: 471, startPoint y: 460, endPoint x: 461, endPoint y: 461, distance: 10.2
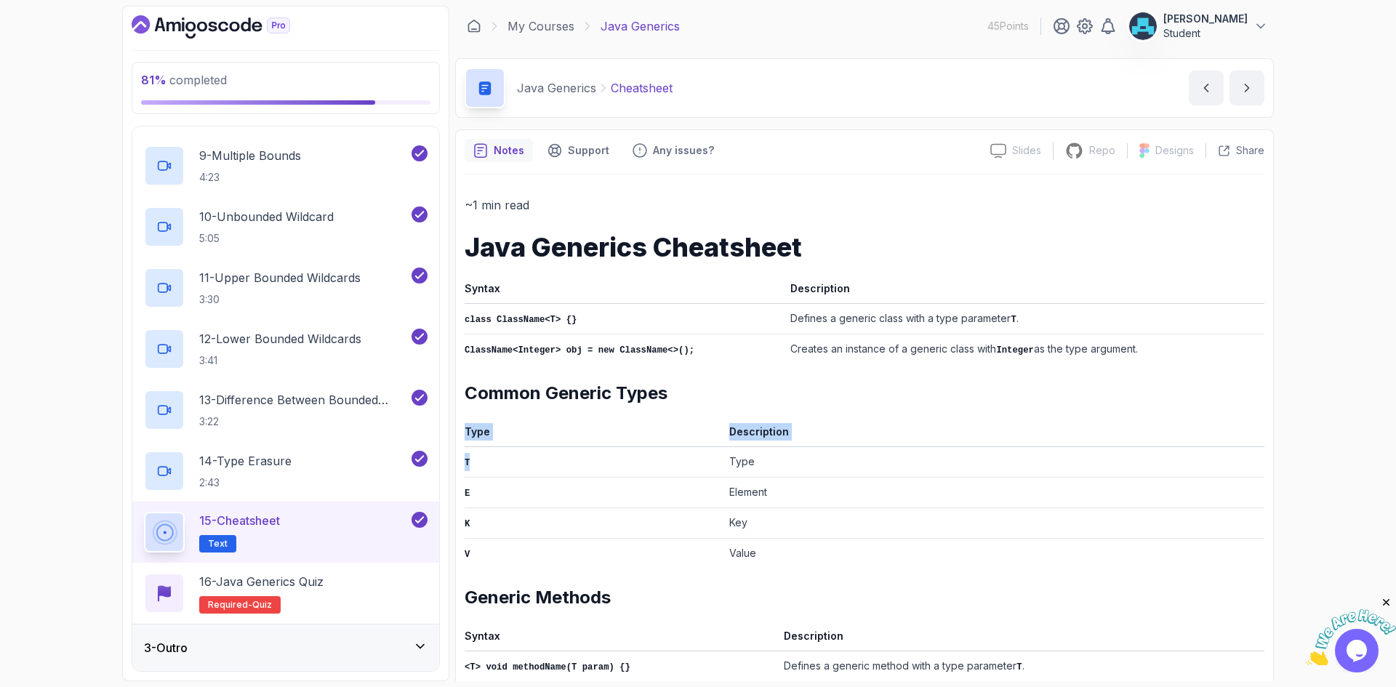
click at [461, 461] on div "Notes Support Any issues? Slides Slides not available Repo Repository not avail…" at bounding box center [864, 665] width 819 height 1072
click at [484, 466] on td "T" at bounding box center [594, 461] width 259 height 31
drag, startPoint x: 470, startPoint y: 516, endPoint x: 460, endPoint y: 520, distance: 11.5
click at [460, 520] on div "Notes Support Any issues? Slides Slides not available Repo Repository not avail…" at bounding box center [864, 665] width 819 height 1072
click at [481, 524] on td "K" at bounding box center [594, 523] width 259 height 31
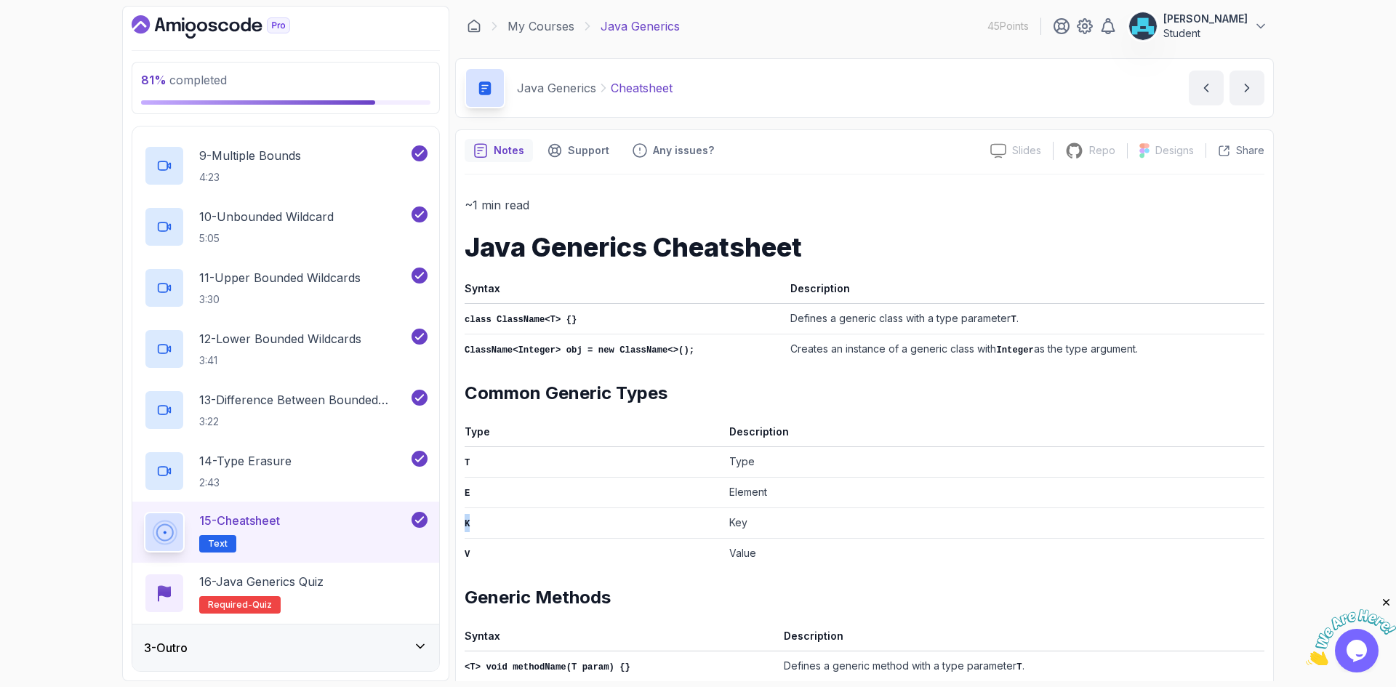
click at [470, 519] on td "K" at bounding box center [594, 523] width 259 height 31
click at [465, 550] on code "V" at bounding box center [467, 555] width 5 height 10
click at [739, 461] on td "Type" at bounding box center [993, 461] width 541 height 31
click at [739, 483] on td "Element" at bounding box center [993, 492] width 541 height 31
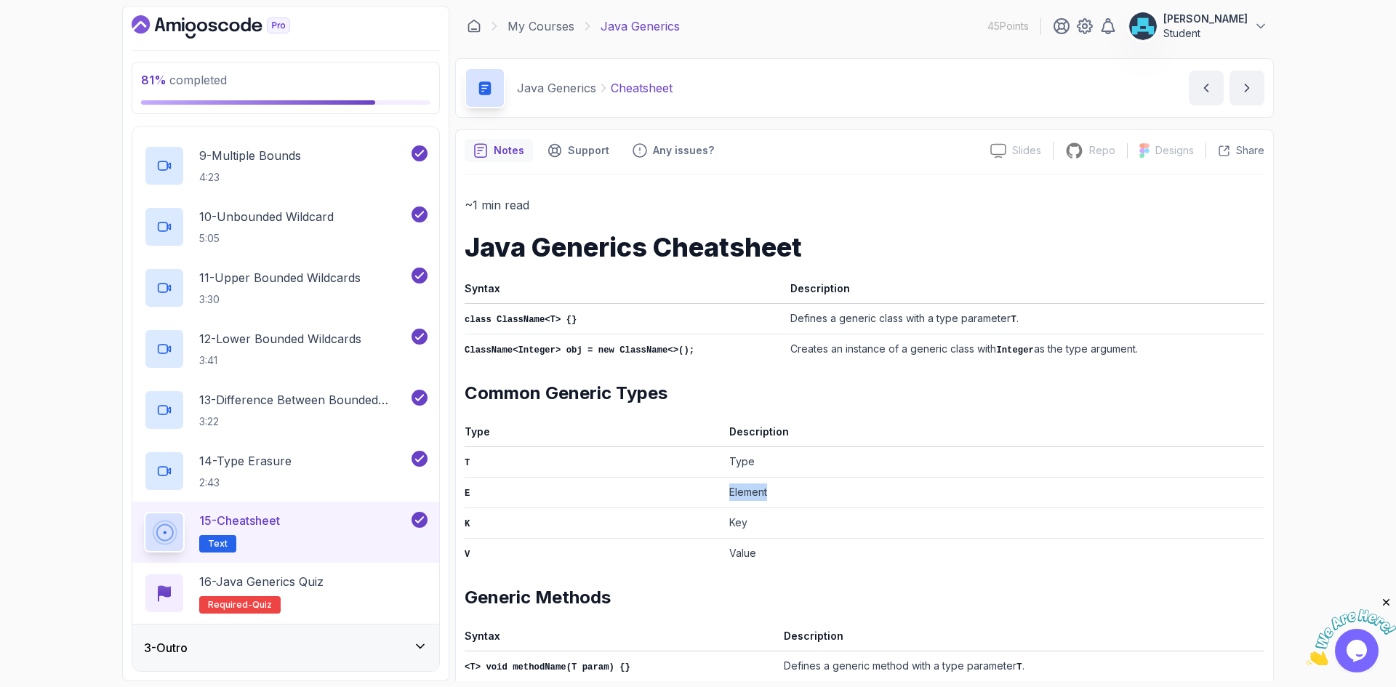
click at [739, 483] on td "Element" at bounding box center [993, 492] width 541 height 31
click at [739, 518] on td "Key" at bounding box center [993, 523] width 541 height 31
click at [746, 553] on td "Value" at bounding box center [993, 553] width 541 height 31
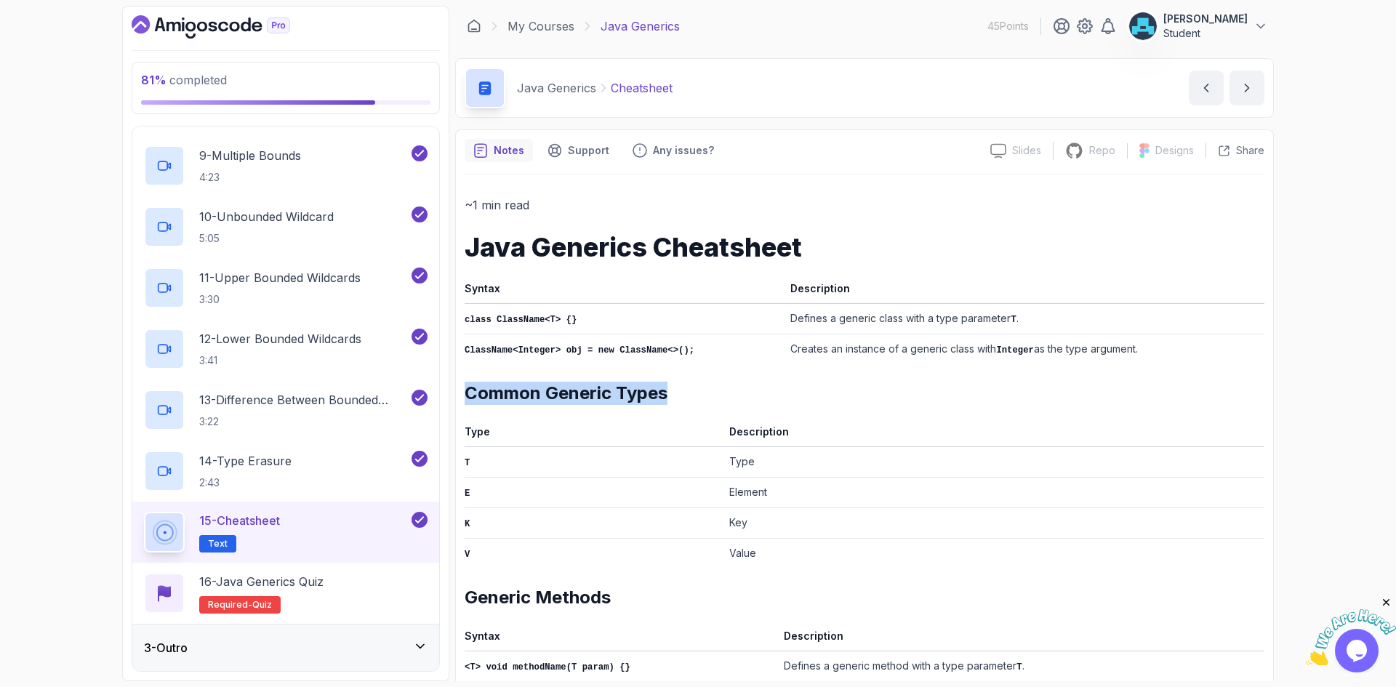
drag, startPoint x: 468, startPoint y: 392, endPoint x: 724, endPoint y: 391, distance: 256.7
click at [724, 391] on h2 "Common Generic Types" at bounding box center [865, 393] width 800 height 23
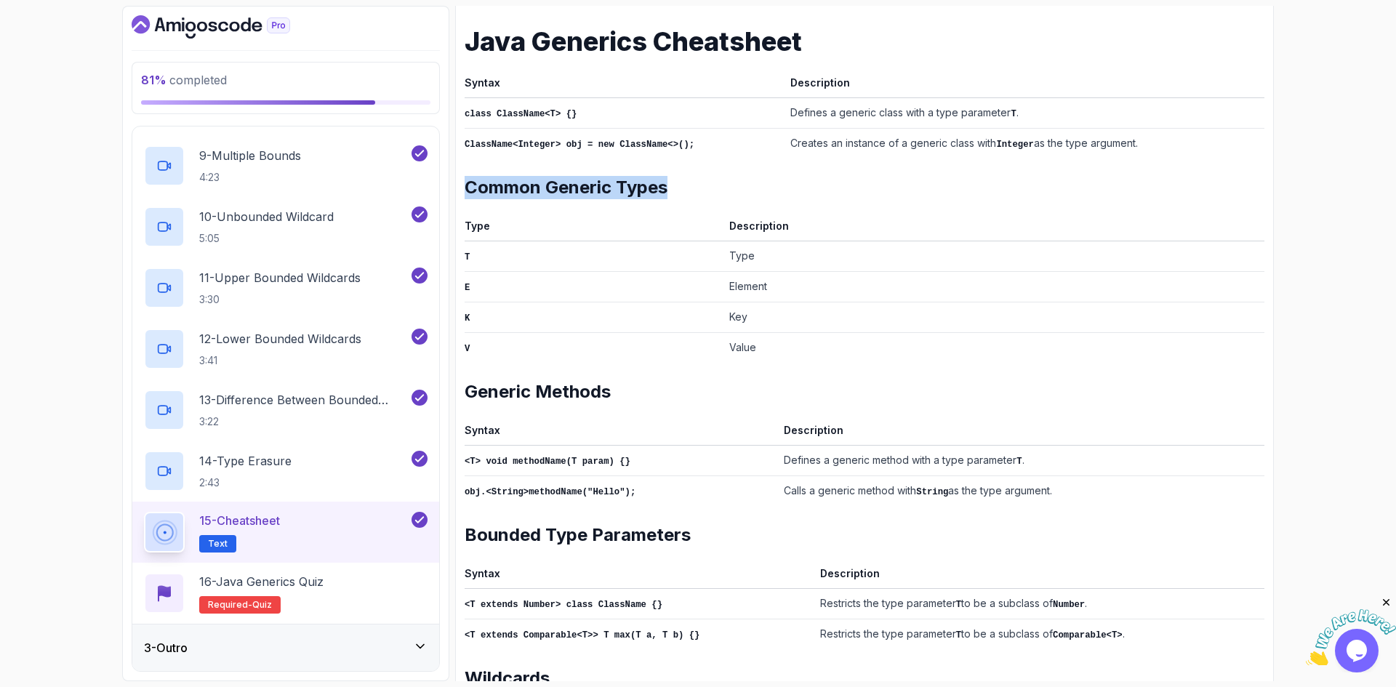
scroll to position [218, 0]
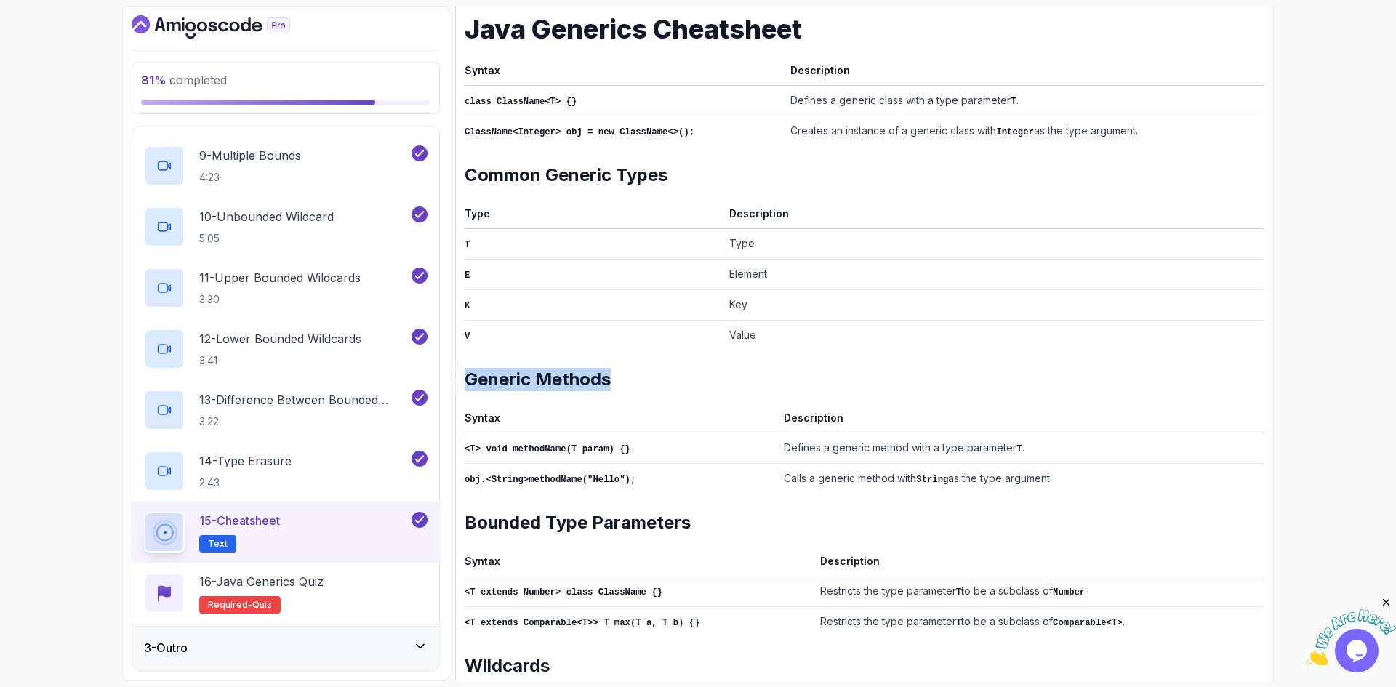
drag, startPoint x: 468, startPoint y: 375, endPoint x: 622, endPoint y: 366, distance: 154.4
click at [618, 368] on h2 "Generic Methods" at bounding box center [865, 379] width 800 height 23
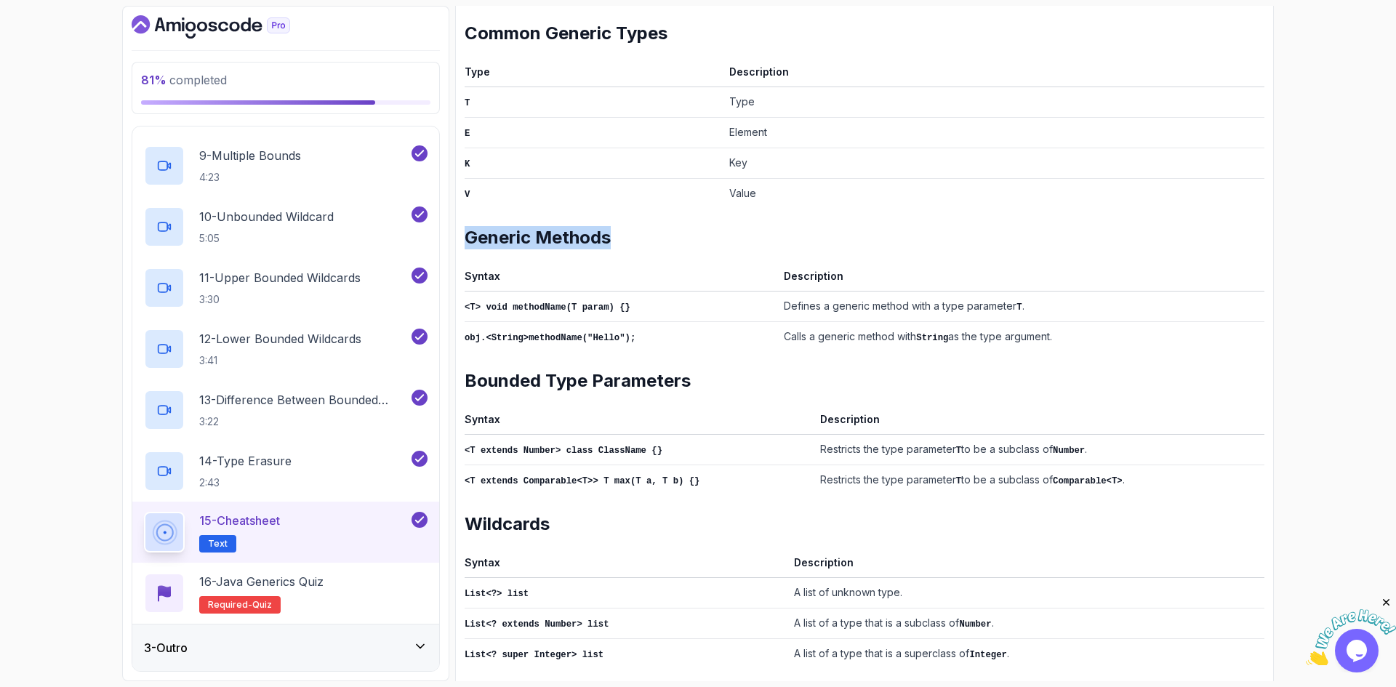
scroll to position [364, 0]
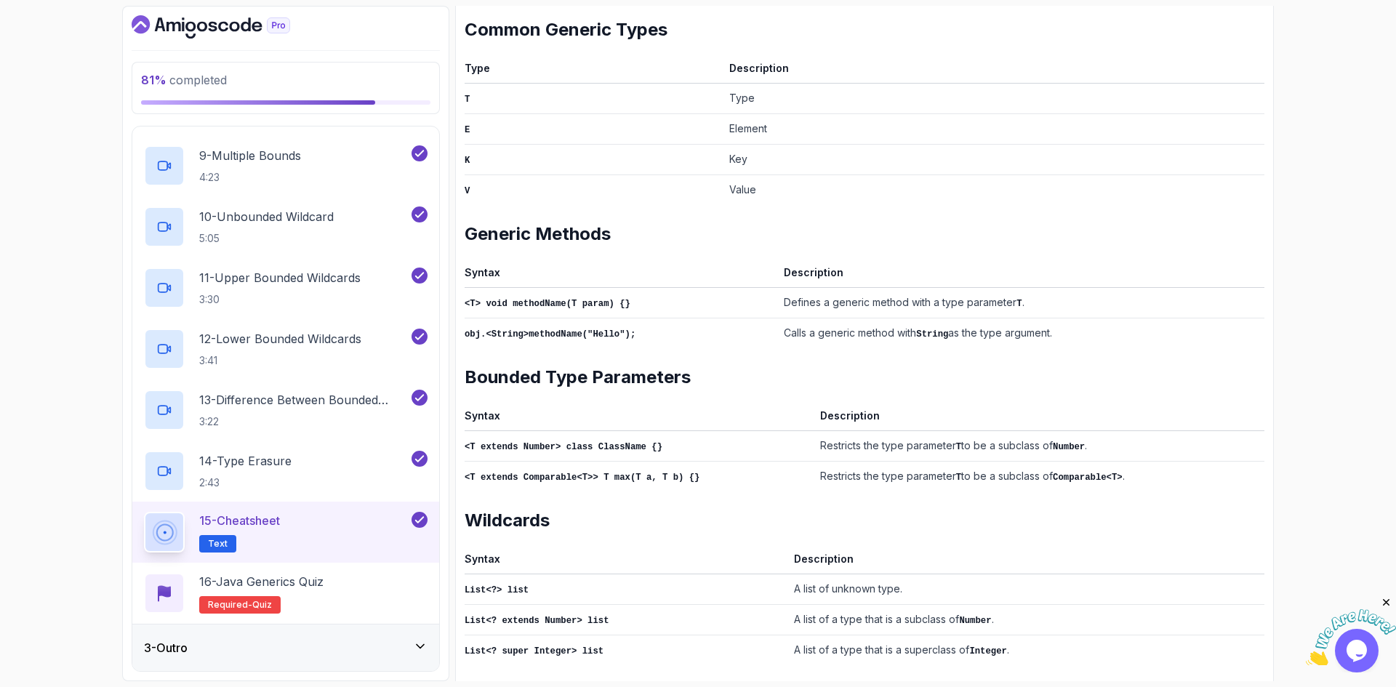
click at [492, 273] on th "Syntax" at bounding box center [621, 275] width 313 height 25
click at [779, 264] on th "Description" at bounding box center [1021, 275] width 486 height 25
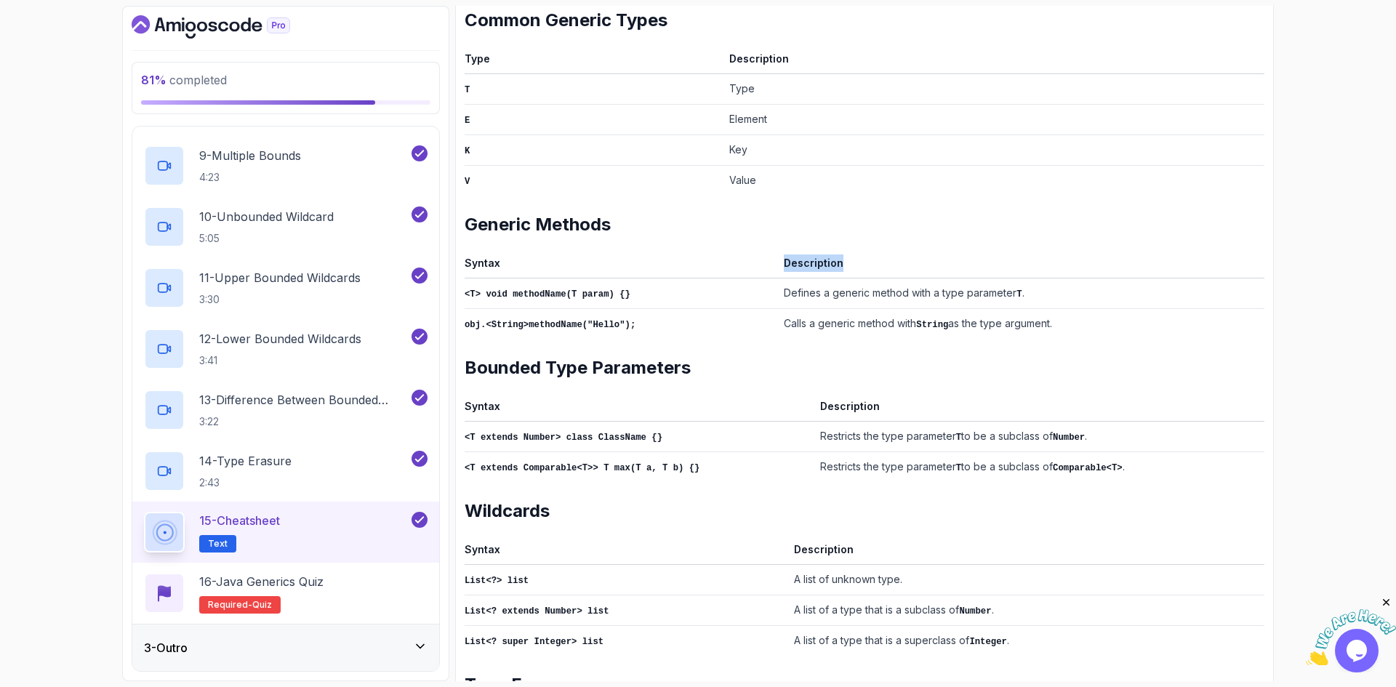
scroll to position [364, 0]
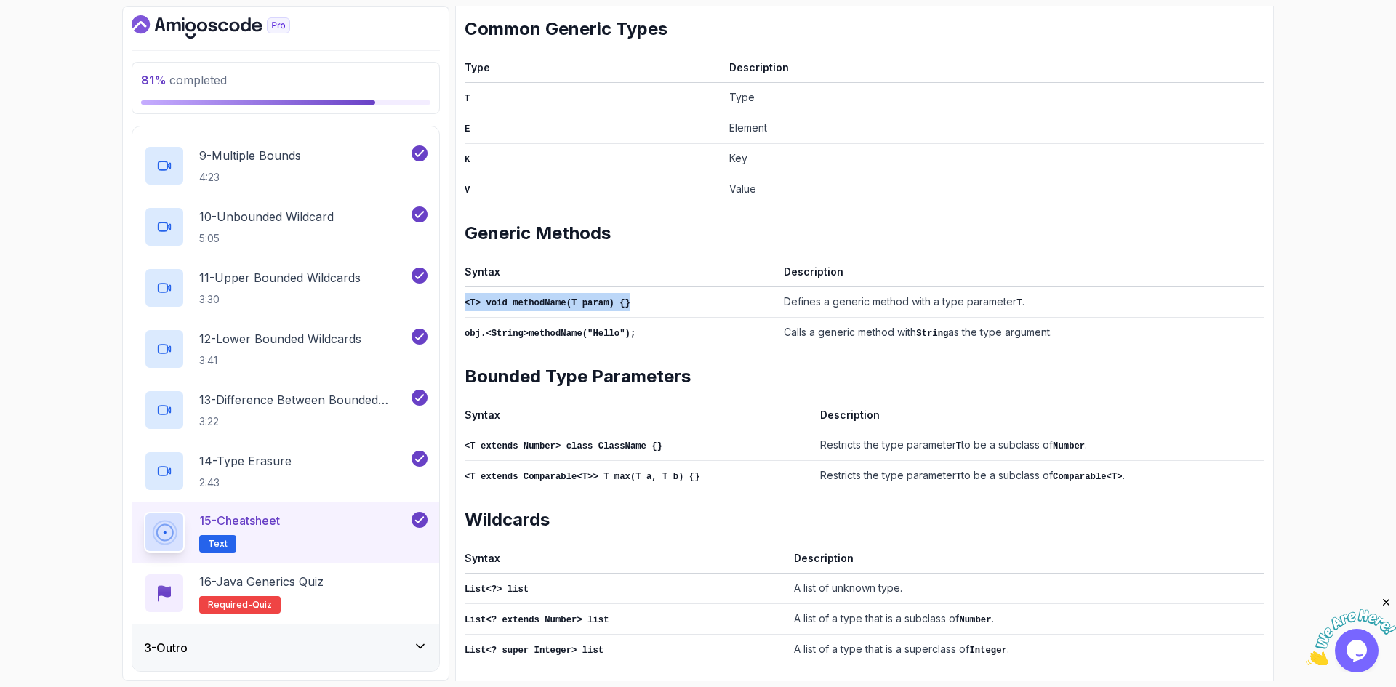
drag, startPoint x: 465, startPoint y: 299, endPoint x: 647, endPoint y: 298, distance: 182.5
click at [647, 298] on td "<T> void methodName(T param) {}" at bounding box center [621, 301] width 313 height 31
drag, startPoint x: 768, startPoint y: 297, endPoint x: 1035, endPoint y: 294, distance: 267.6
click at [1035, 294] on td "Defines a generic method with a type parameter T ." at bounding box center [1021, 301] width 486 height 31
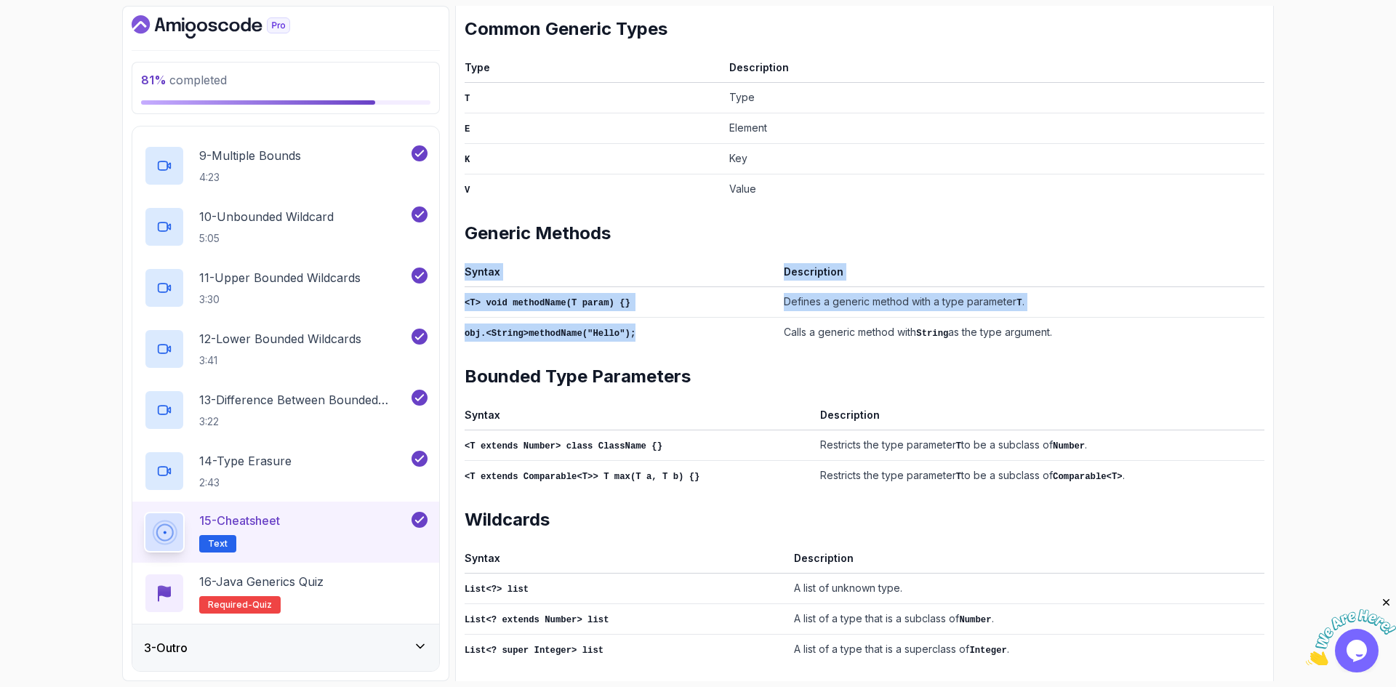
drag, startPoint x: 462, startPoint y: 324, endPoint x: 643, endPoint y: 334, distance: 181.4
click at [643, 336] on div "Notes Support Any issues? Slides Slides not available Repo Repository not avail…" at bounding box center [864, 301] width 819 height 1072
click at [640, 327] on td "obj.<String>methodName("Hello");" at bounding box center [621, 332] width 313 height 31
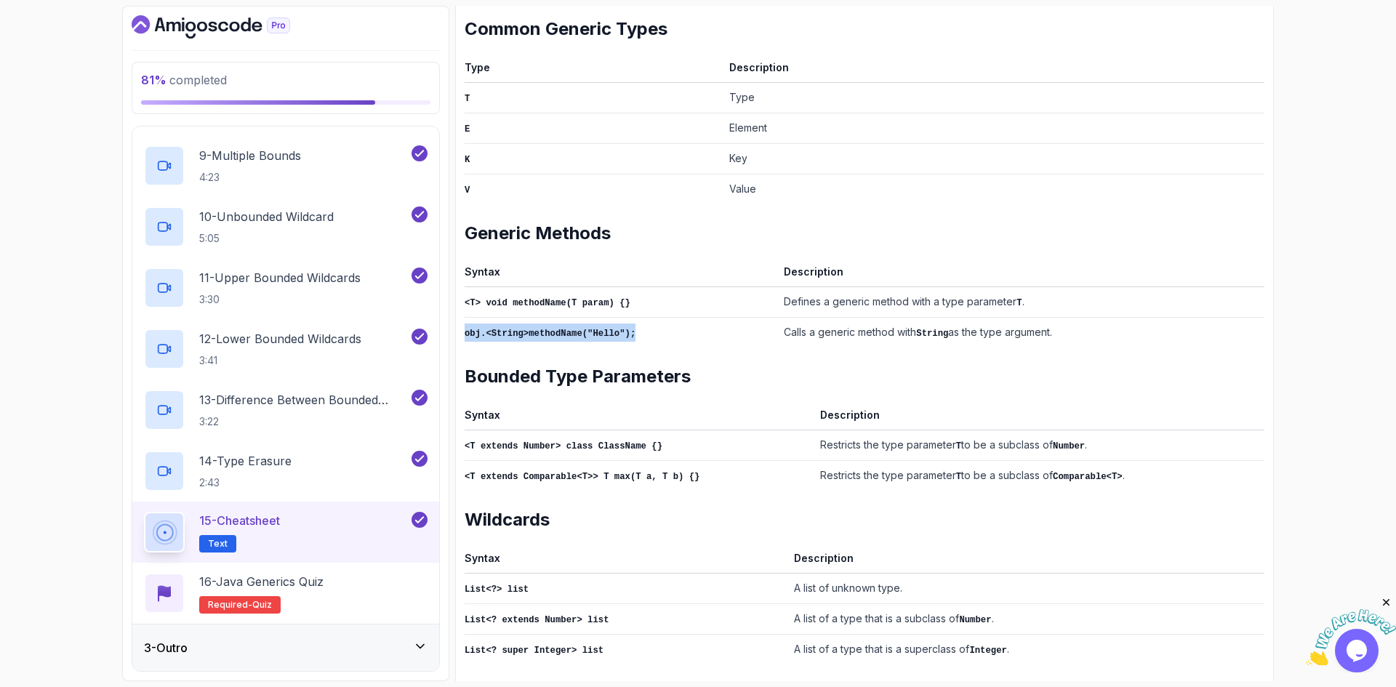
drag, startPoint x: 624, startPoint y: 325, endPoint x: 465, endPoint y: 330, distance: 158.6
click at [465, 330] on td "obj.<String>methodName("Hello");" at bounding box center [621, 332] width 313 height 31
drag, startPoint x: 765, startPoint y: 325, endPoint x: 1039, endPoint y: 312, distance: 274.4
click at [1039, 317] on td "Calls a generic method with String as the type argument." at bounding box center [1021, 332] width 486 height 31
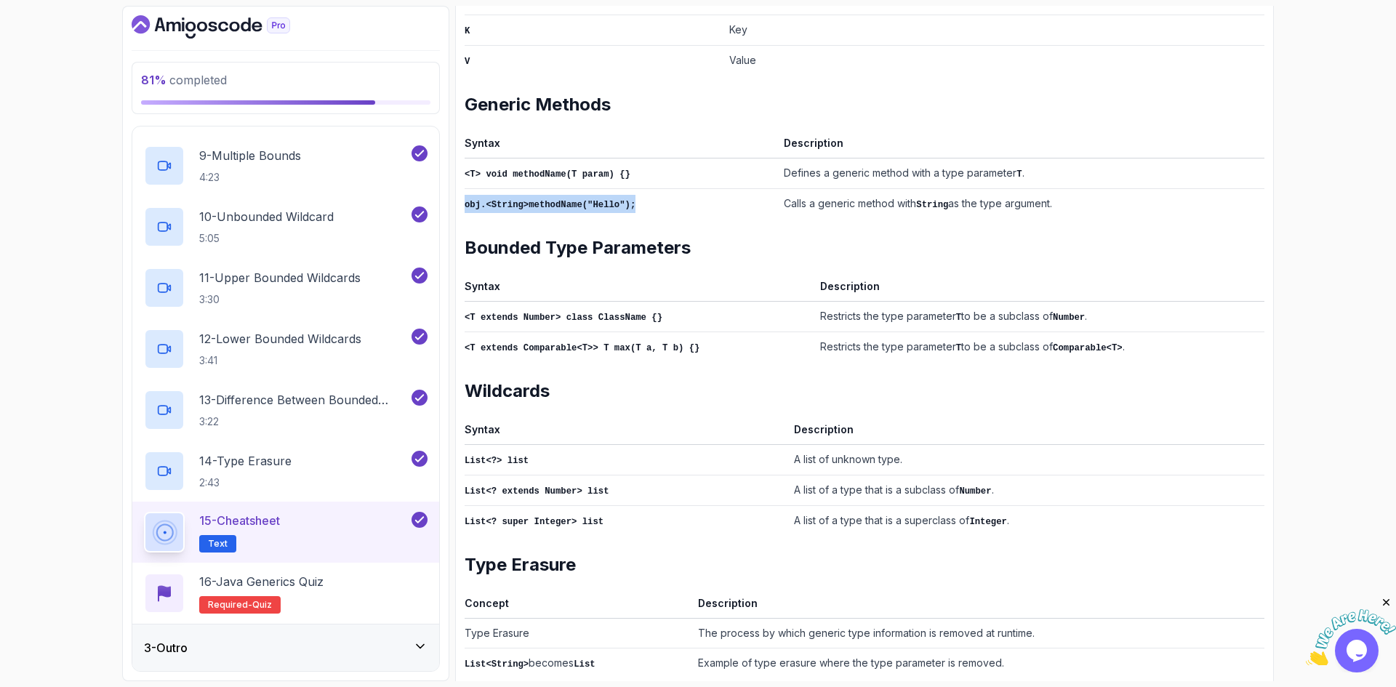
scroll to position [510, 0]
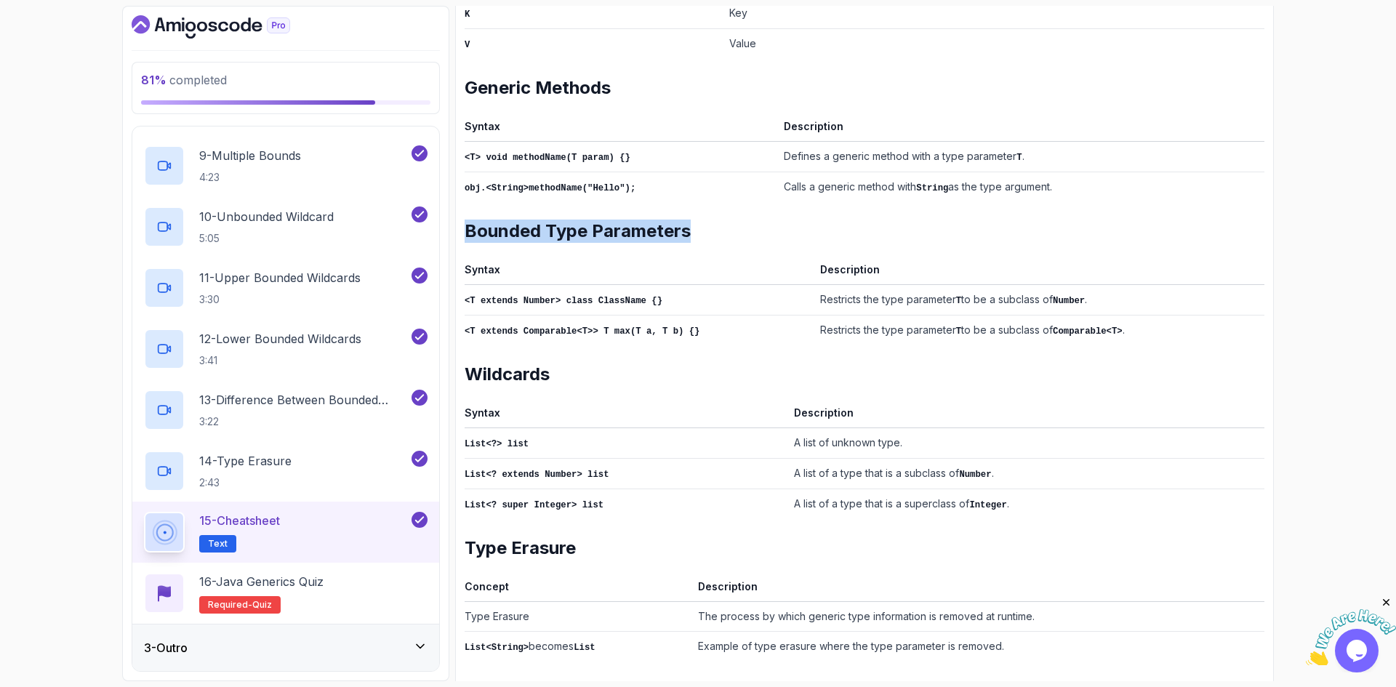
drag, startPoint x: 466, startPoint y: 227, endPoint x: 689, endPoint y: 226, distance: 223.2
click at [689, 226] on h2 "Bounded Type Parameters" at bounding box center [865, 231] width 800 height 23
click at [489, 265] on th "Syntax" at bounding box center [640, 272] width 350 height 25
click at [830, 267] on th "Description" at bounding box center [1039, 272] width 450 height 25
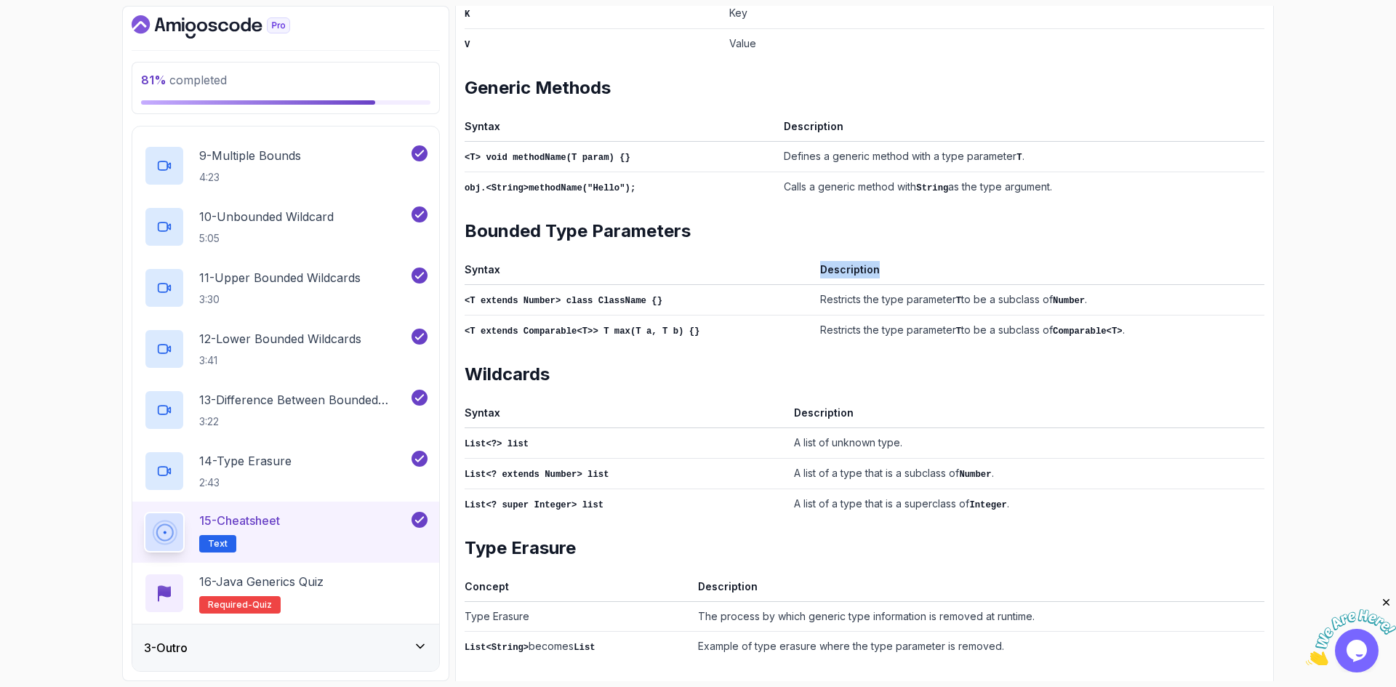
click at [830, 267] on th "Description" at bounding box center [1039, 272] width 450 height 25
drag, startPoint x: 465, startPoint y: 294, endPoint x: 649, endPoint y: 298, distance: 184.7
click at [649, 298] on td "<T extends Number> class ClassName {}" at bounding box center [640, 299] width 350 height 31
drag, startPoint x: 465, startPoint y: 326, endPoint x: 694, endPoint y: 316, distance: 229.2
click at [694, 316] on td "<T extends Comparable<T>> T max(T a, T b) {}" at bounding box center [640, 330] width 350 height 31
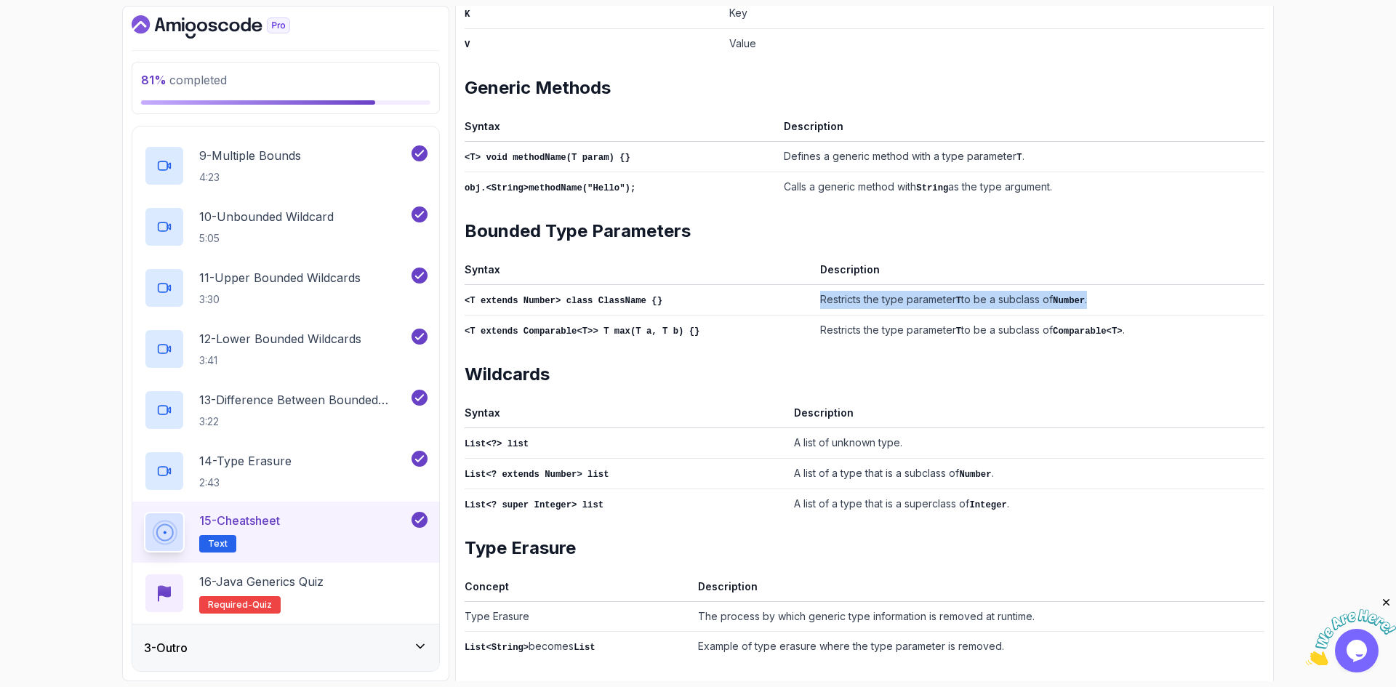
drag, startPoint x: 801, startPoint y: 290, endPoint x: 1084, endPoint y: 286, distance: 282.9
click at [1084, 286] on td "Restricts the type parameter T to be a subclass of Number ." at bounding box center [1039, 299] width 450 height 31
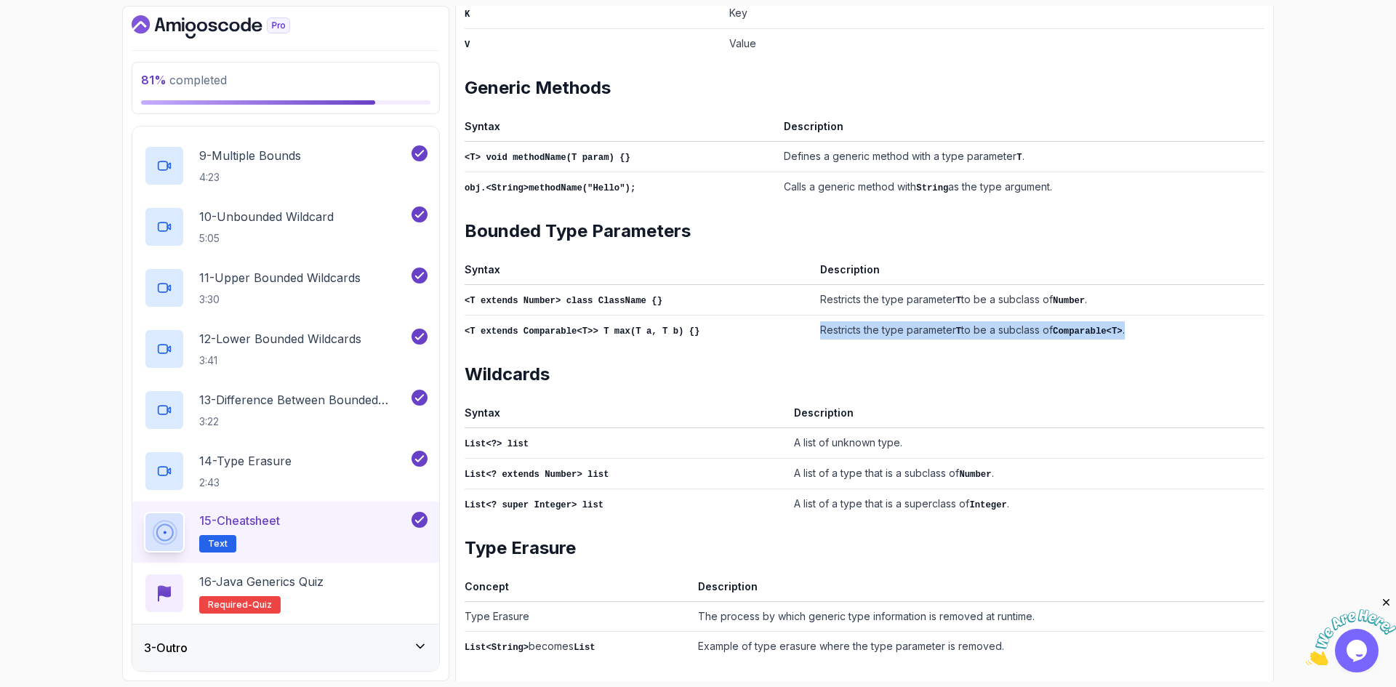
drag, startPoint x: 1110, startPoint y: 325, endPoint x: 803, endPoint y: 325, distance: 306.8
click at [814, 325] on td "Restricts the type parameter T to be a subclass of Comparable<T> ." at bounding box center [1039, 330] width 450 height 31
click at [516, 367] on h2 "Wildcards" at bounding box center [865, 374] width 800 height 23
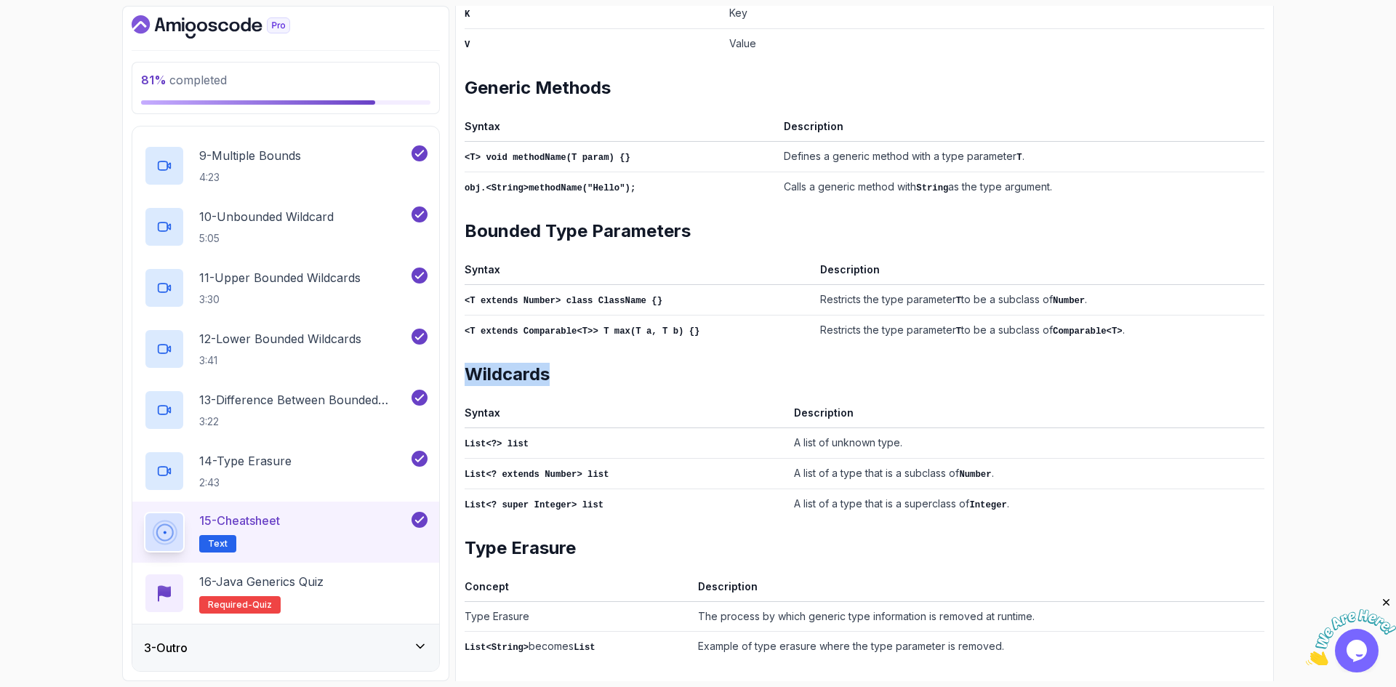
click at [516, 367] on h2 "Wildcards" at bounding box center [865, 374] width 800 height 23
click at [484, 405] on th "Syntax" at bounding box center [627, 416] width 324 height 25
click at [807, 404] on th "Description" at bounding box center [1026, 416] width 476 height 25
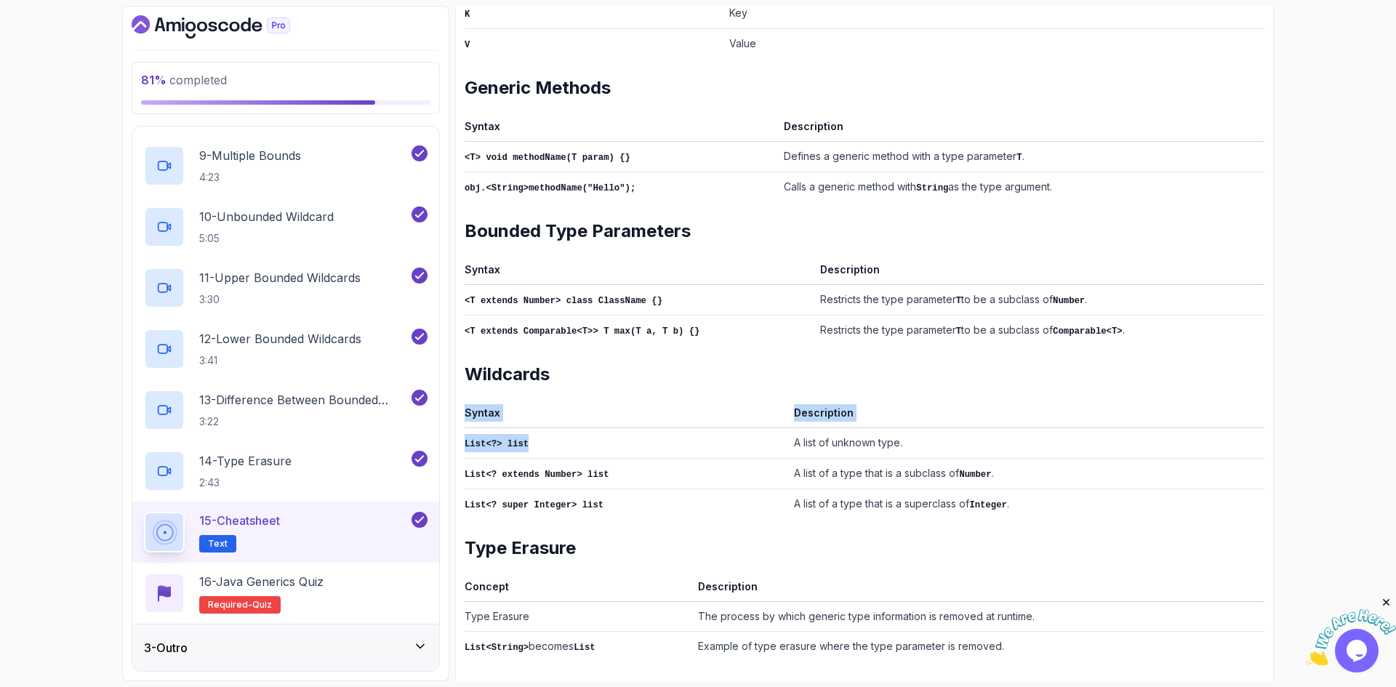
drag, startPoint x: 463, startPoint y: 439, endPoint x: 544, endPoint y: 439, distance: 80.7
click at [544, 439] on div "Notes Support Any issues? Slides Slides not available Repo Repository not avail…" at bounding box center [864, 156] width 819 height 1072
click at [545, 439] on td "List<?> list" at bounding box center [627, 443] width 324 height 31
drag, startPoint x: 508, startPoint y: 438, endPoint x: 453, endPoint y: 438, distance: 54.5
click at [453, 438] on div "81 % completed 1 - Intro 2 - Java Generics 1 - Class Cast Exeption 4:24 2 - Cla…" at bounding box center [698, 343] width 1152 height 675
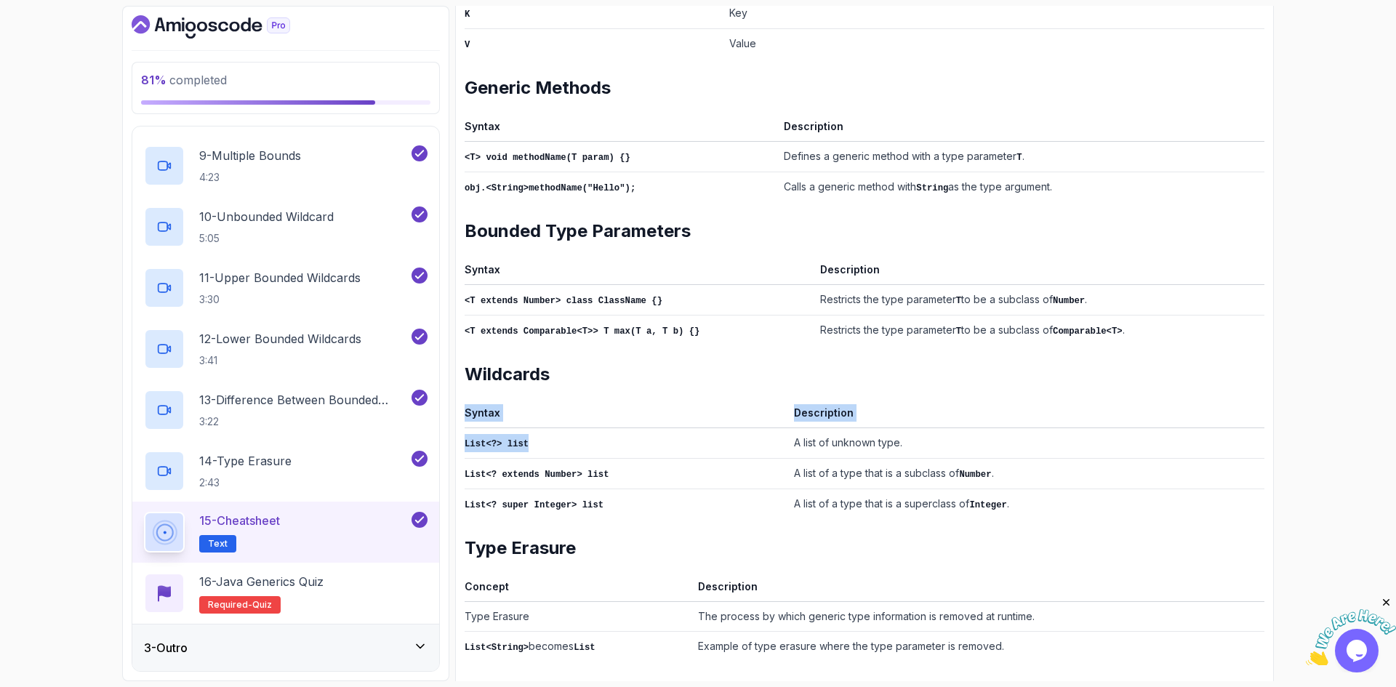
click at [486, 445] on td "List<?> list" at bounding box center [627, 443] width 324 height 31
click at [486, 441] on td "List<?> list" at bounding box center [627, 443] width 324 height 31
click at [518, 459] on td "List<? extends Number> list" at bounding box center [627, 473] width 324 height 31
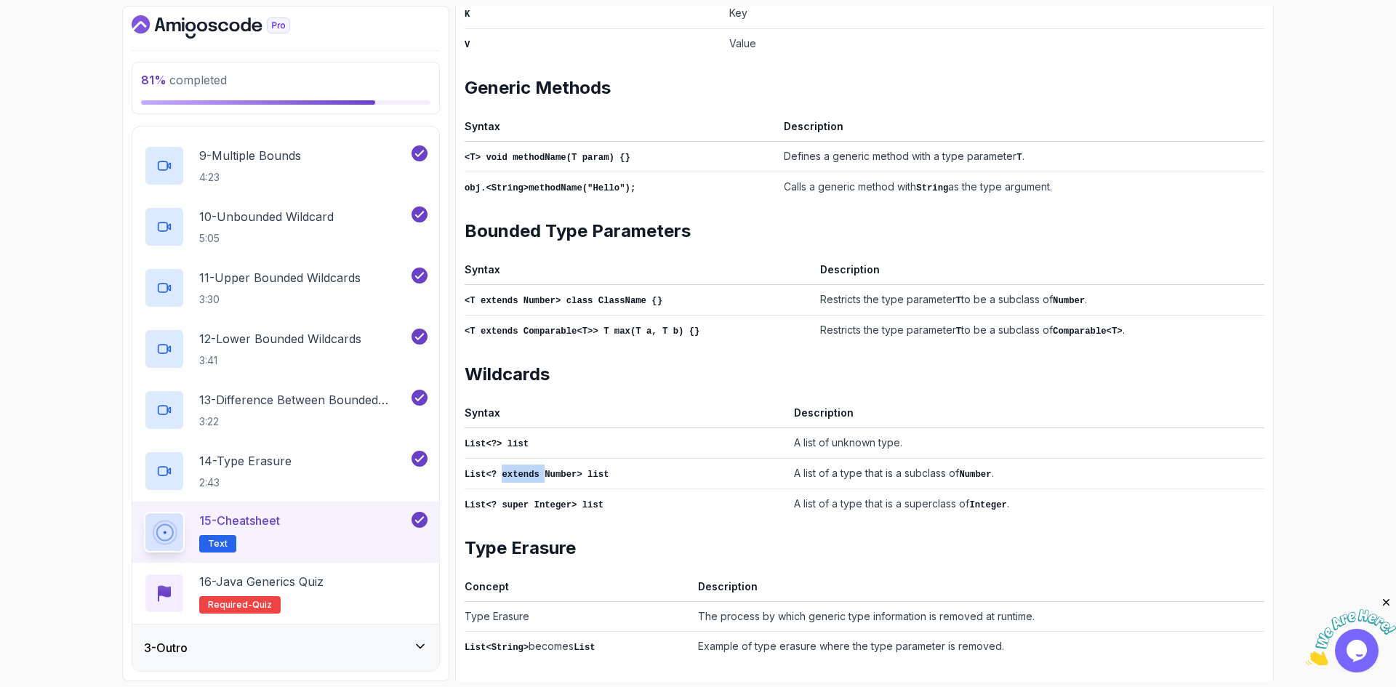
click at [518, 470] on code "List<? extends Number> list" at bounding box center [537, 475] width 144 height 10
click at [561, 500] on code "List<? super Integer> list" at bounding box center [534, 505] width 139 height 10
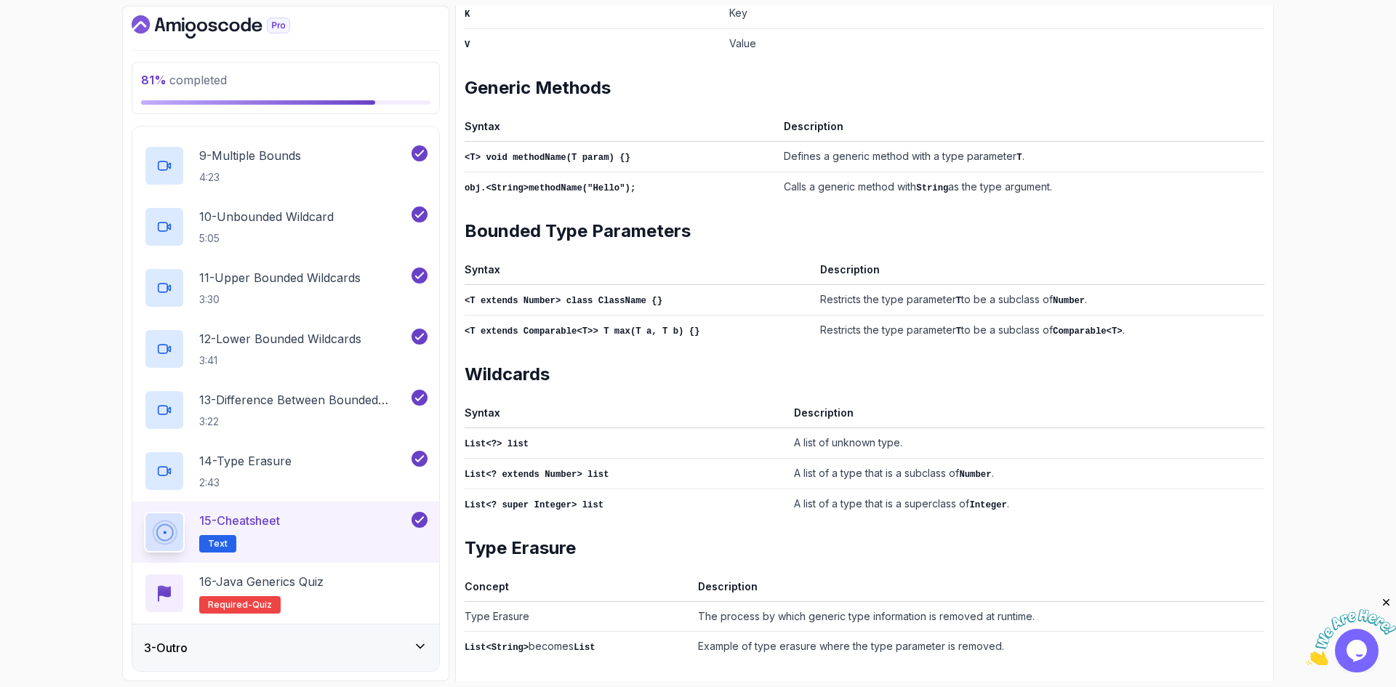
click at [811, 436] on td "A list of unknown type." at bounding box center [1026, 443] width 476 height 31
click at [806, 462] on td "A list of a type that is a subclass of Number ." at bounding box center [1026, 473] width 476 height 31
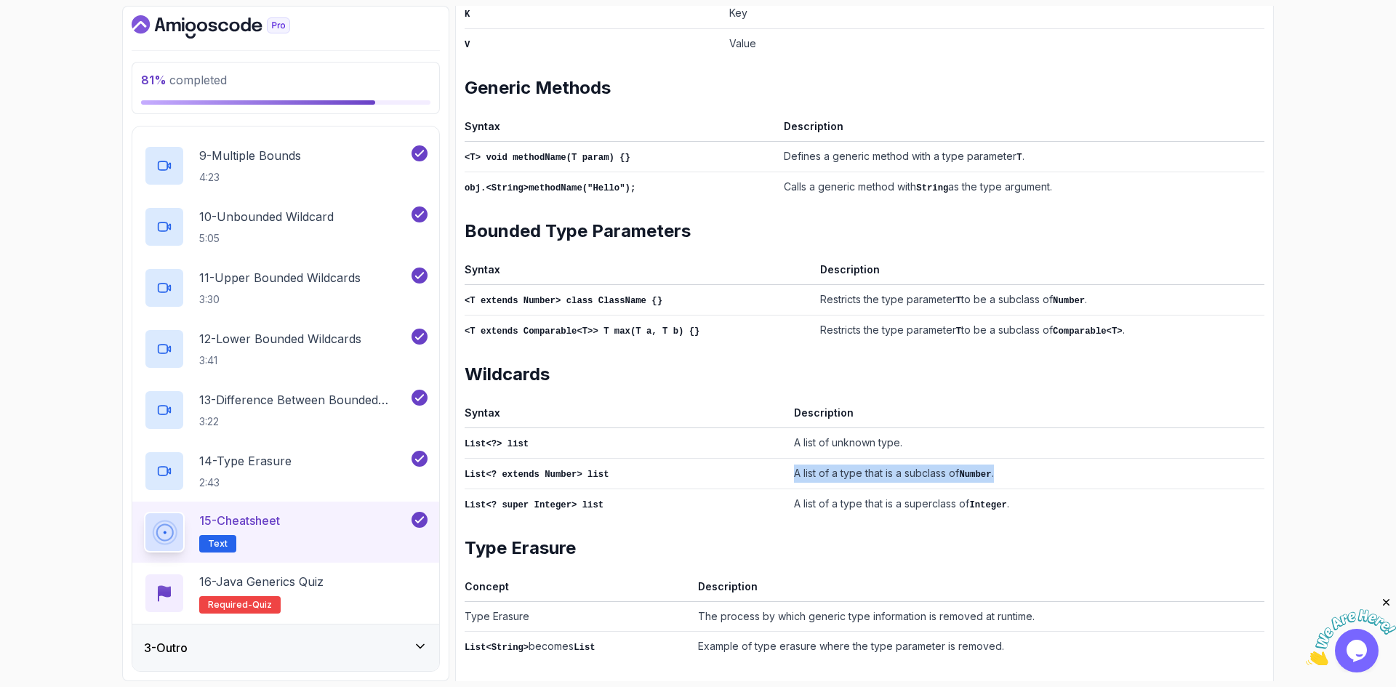
click at [806, 462] on td "A list of a type that is a subclass of Number ." at bounding box center [1026, 473] width 476 height 31
click at [830, 489] on td "A list of a type that is a superclass of Integer ." at bounding box center [1026, 504] width 476 height 31
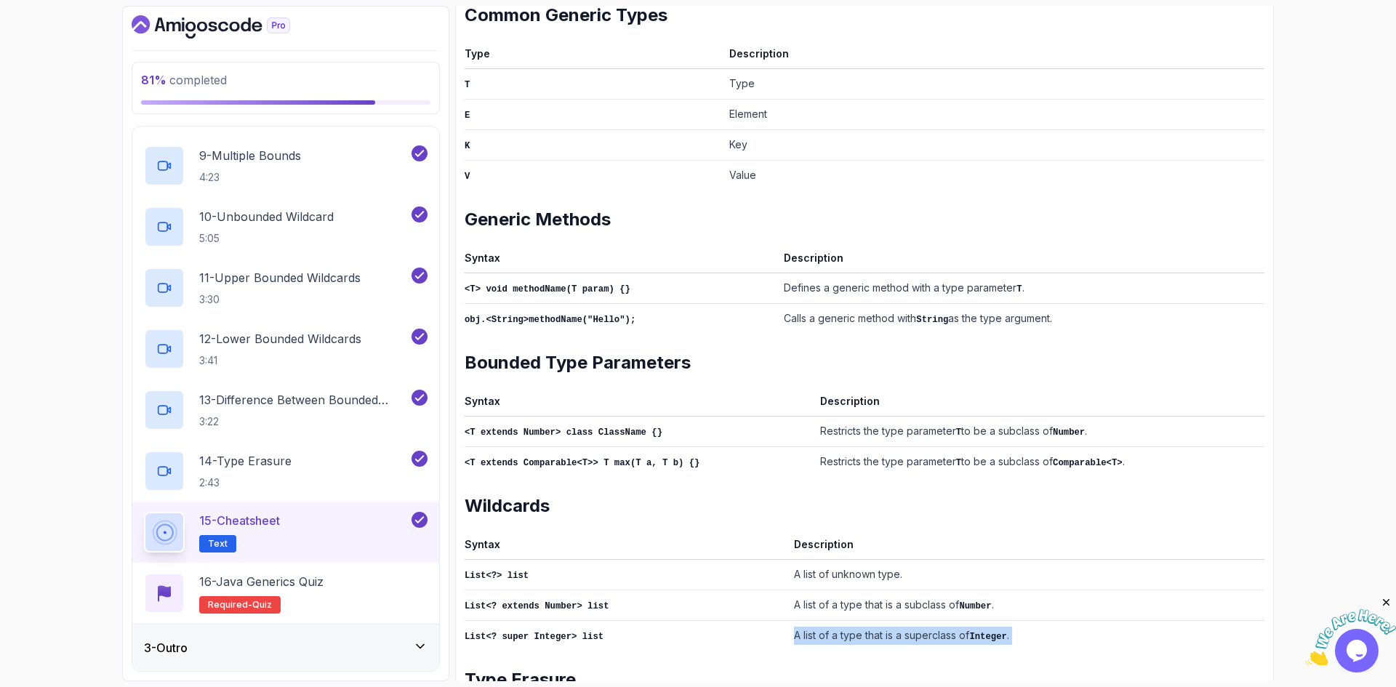
scroll to position [364, 0]
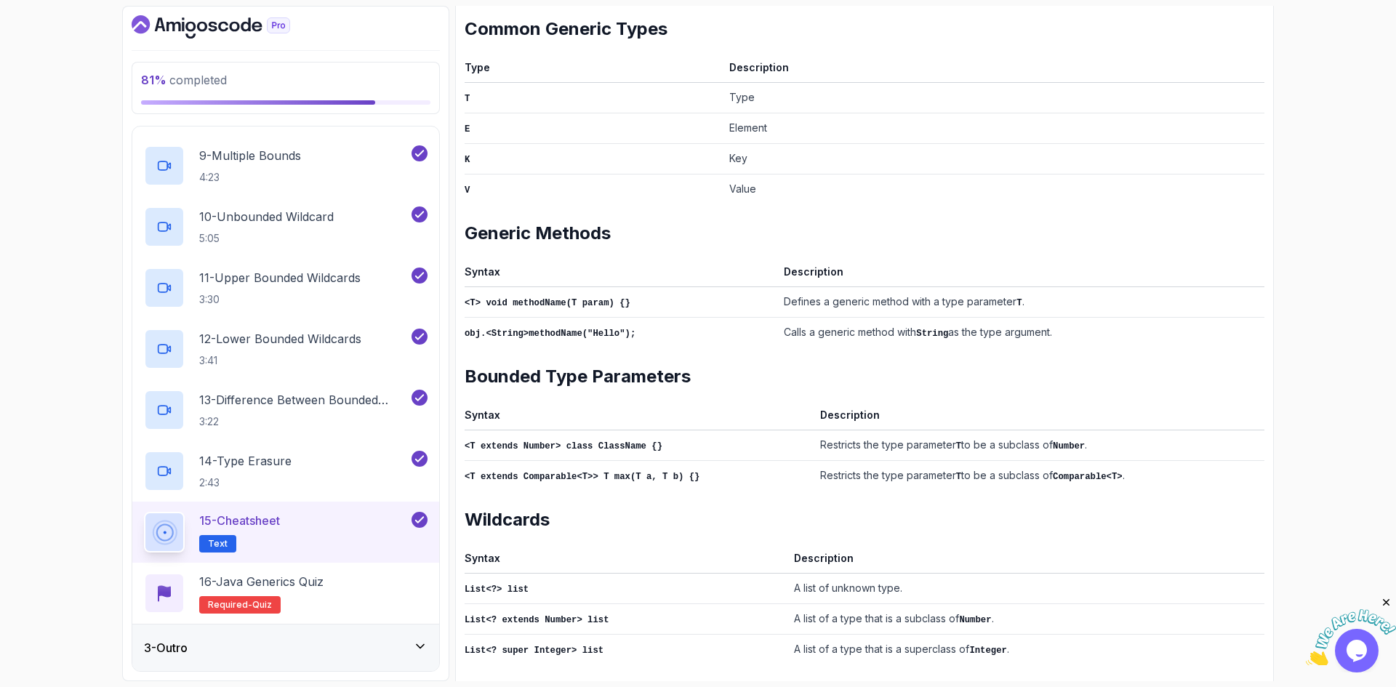
click at [585, 472] on code "<T extends Comparable<T>> T max(T a, T b) {}" at bounding box center [582, 477] width 235 height 10
click at [523, 441] on code "<T extends Number> class ClassName {}" at bounding box center [564, 446] width 198 height 10
click at [524, 441] on code "<T extends Number> class ClassName {}" at bounding box center [564, 446] width 198 height 10
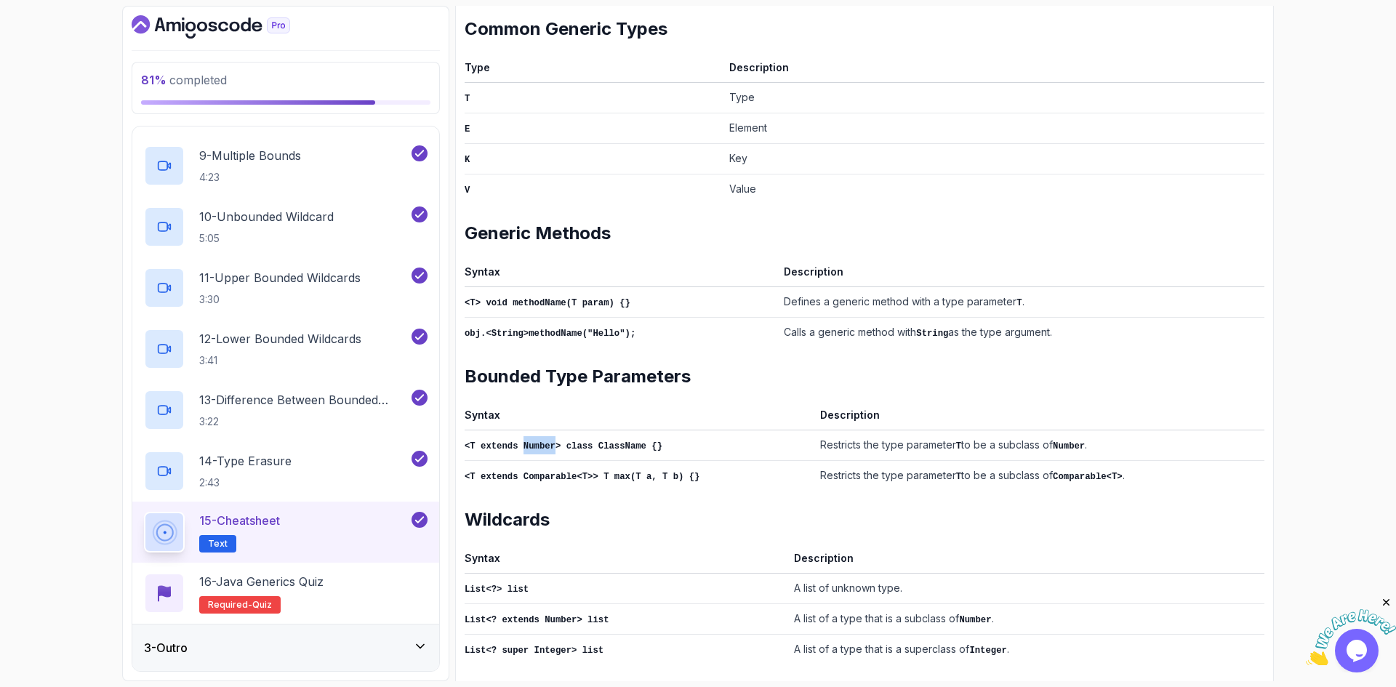
click at [524, 441] on code "<T extends Number> class ClassName {}" at bounding box center [564, 446] width 198 height 10
click at [573, 329] on code "obj.<String>methodName("Hello");" at bounding box center [550, 334] width 171 height 10
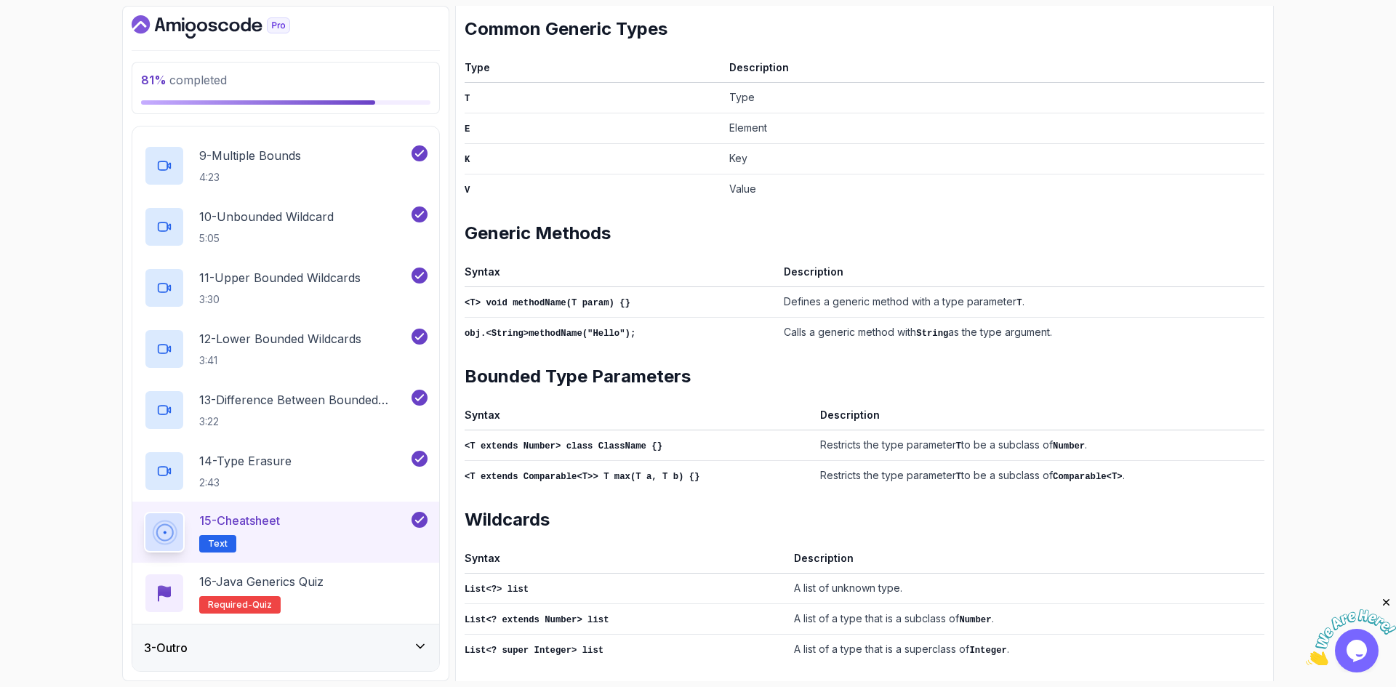
click at [532, 302] on code "<T> void methodName(T param) {}" at bounding box center [548, 303] width 166 height 10
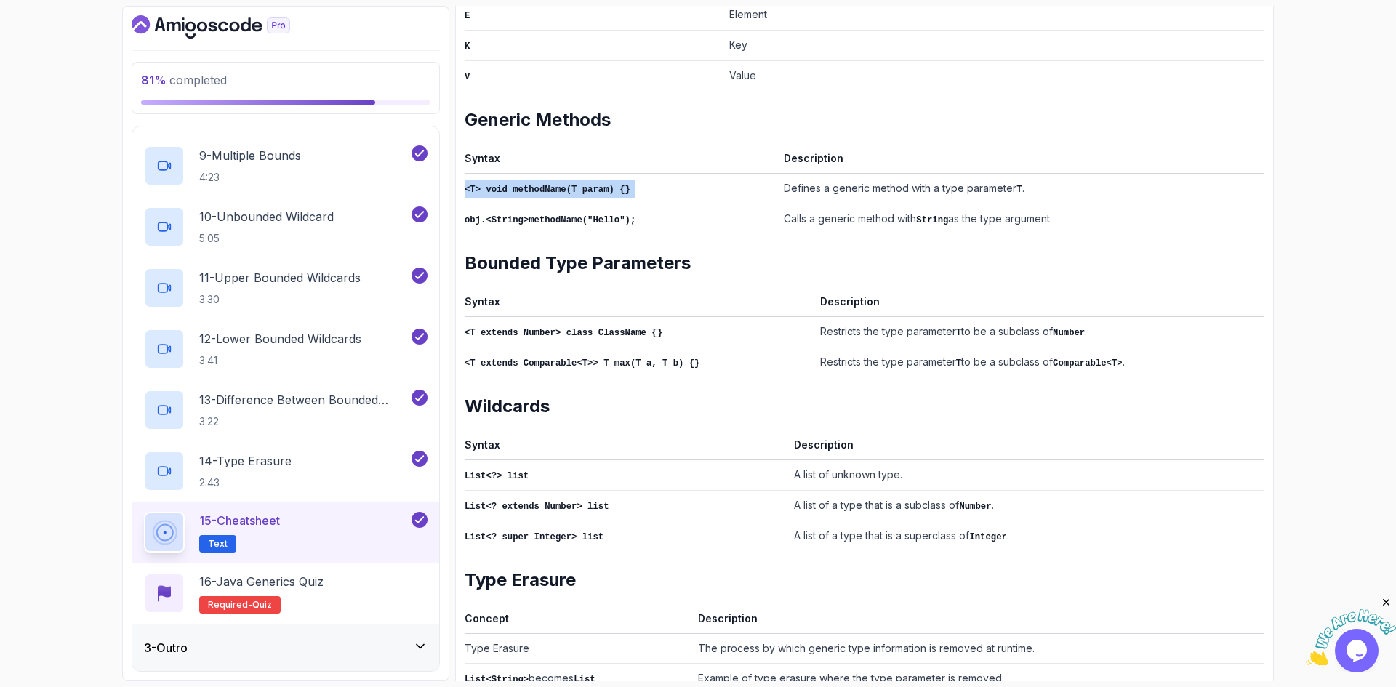
scroll to position [510, 0]
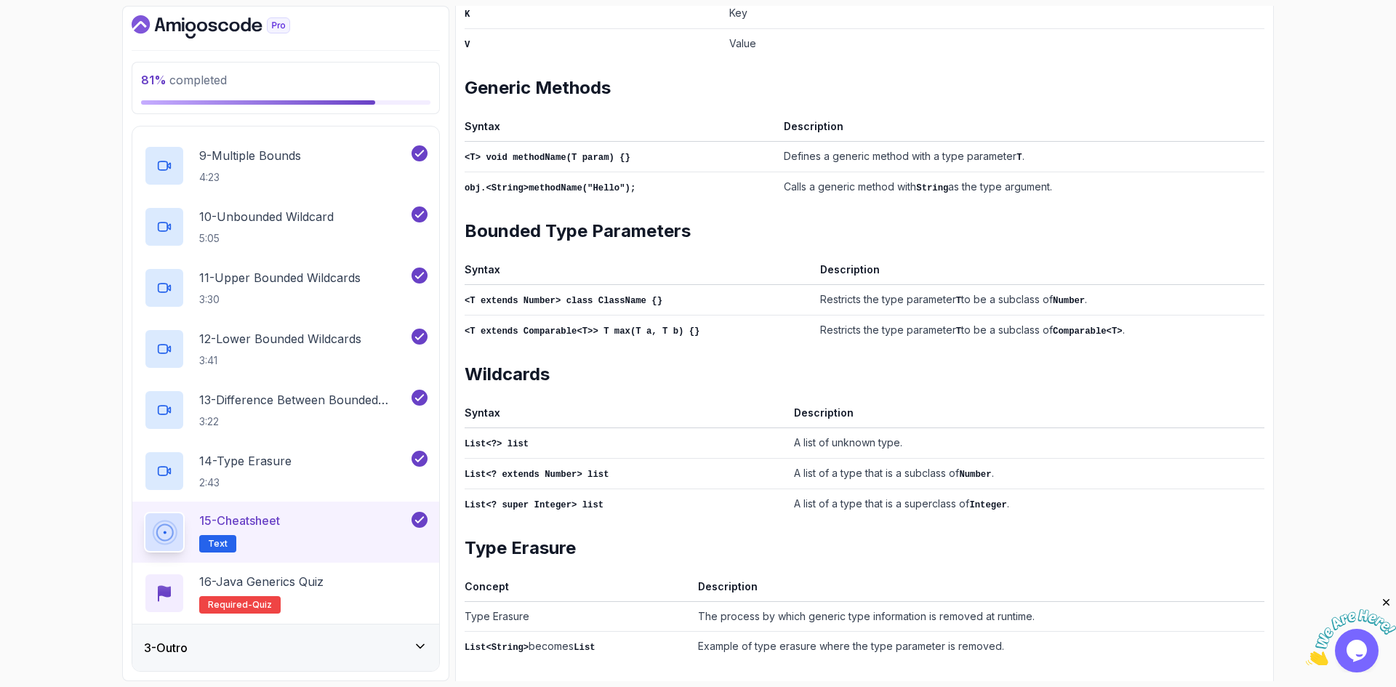
click at [523, 542] on h2 "Type Erasure" at bounding box center [865, 548] width 800 height 23
click at [502, 577] on th "Concept" at bounding box center [579, 589] width 228 height 25
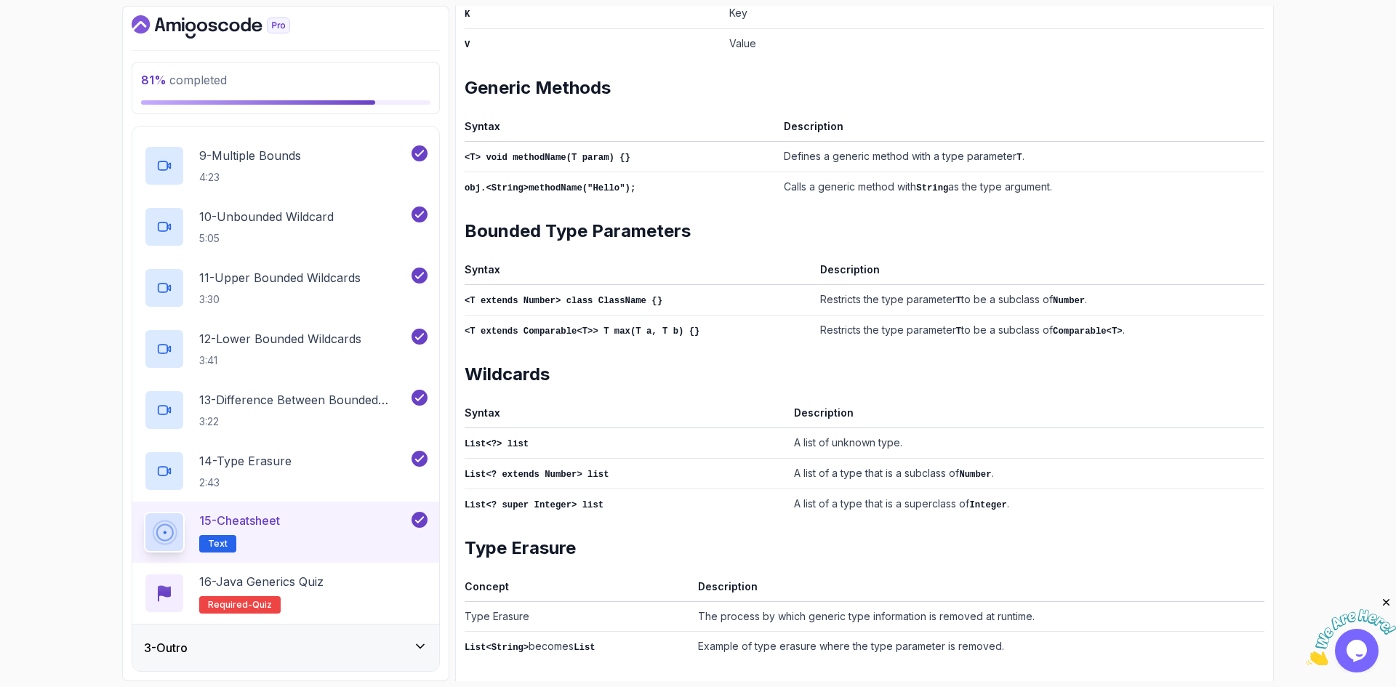
click at [714, 577] on th "Description" at bounding box center [978, 589] width 572 height 25
click at [501, 617] on td "Type Erasure" at bounding box center [579, 616] width 228 height 30
click at [500, 608] on td "Type Erasure" at bounding box center [579, 616] width 228 height 30
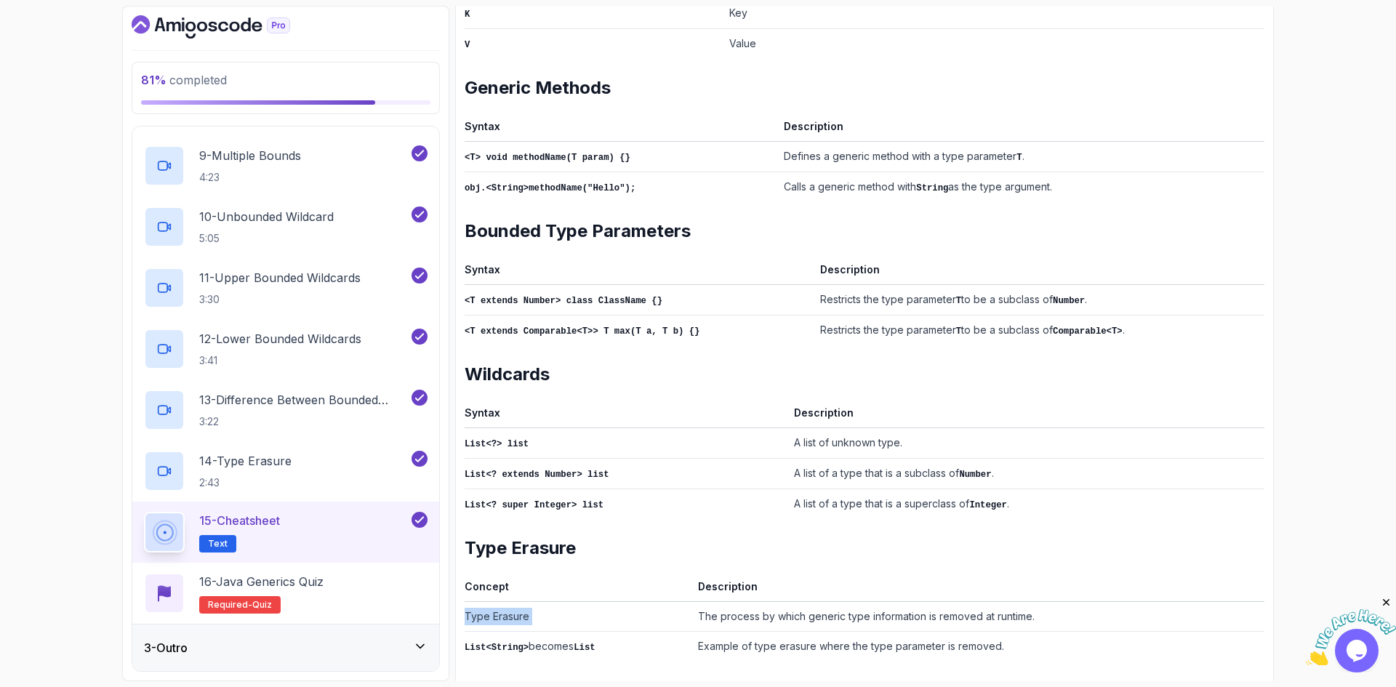
click at [500, 608] on td "Type Erasure" at bounding box center [579, 616] width 228 height 30
click at [516, 643] on code "List<String>" at bounding box center [497, 648] width 64 height 10
click at [754, 604] on td "The process by which generic type information is removed at runtime." at bounding box center [978, 616] width 572 height 30
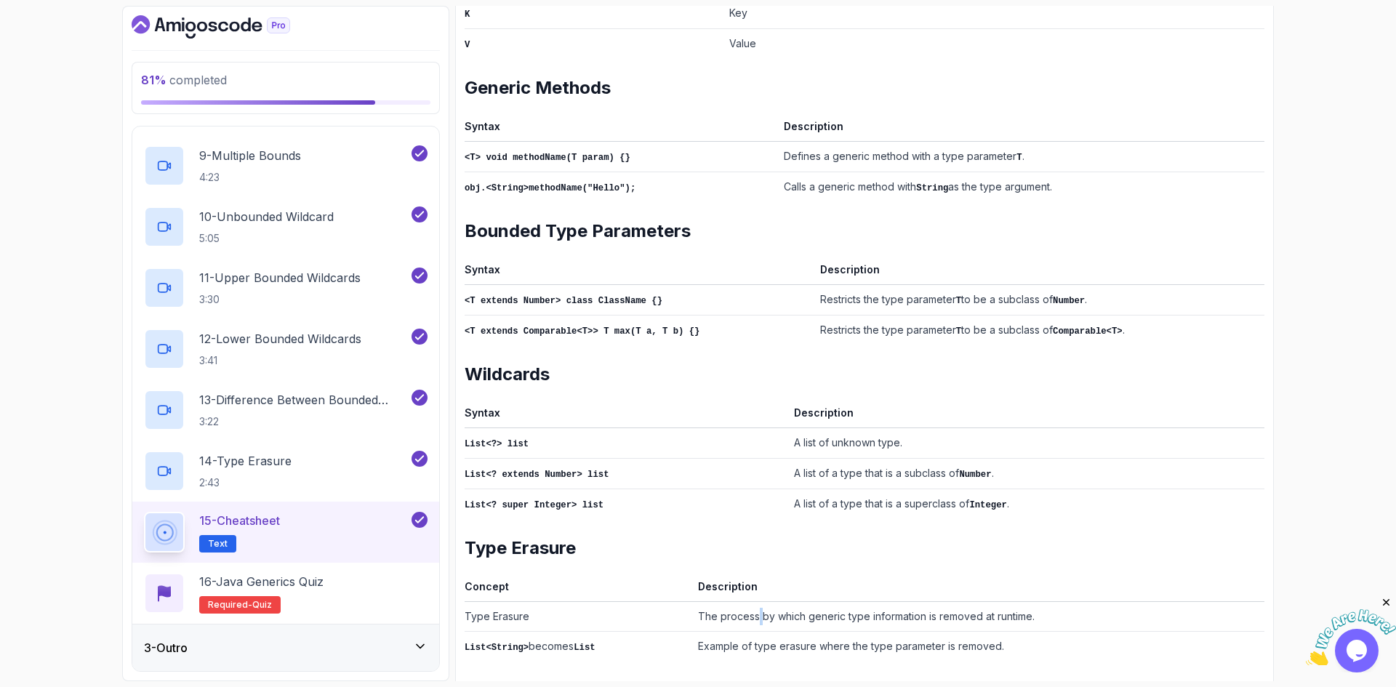
click at [754, 604] on td "The process by which generic type information is removed at runtime." at bounding box center [978, 616] width 572 height 30
click at [743, 634] on td "Example of type erasure where the type parameter is removed." at bounding box center [978, 646] width 572 height 31
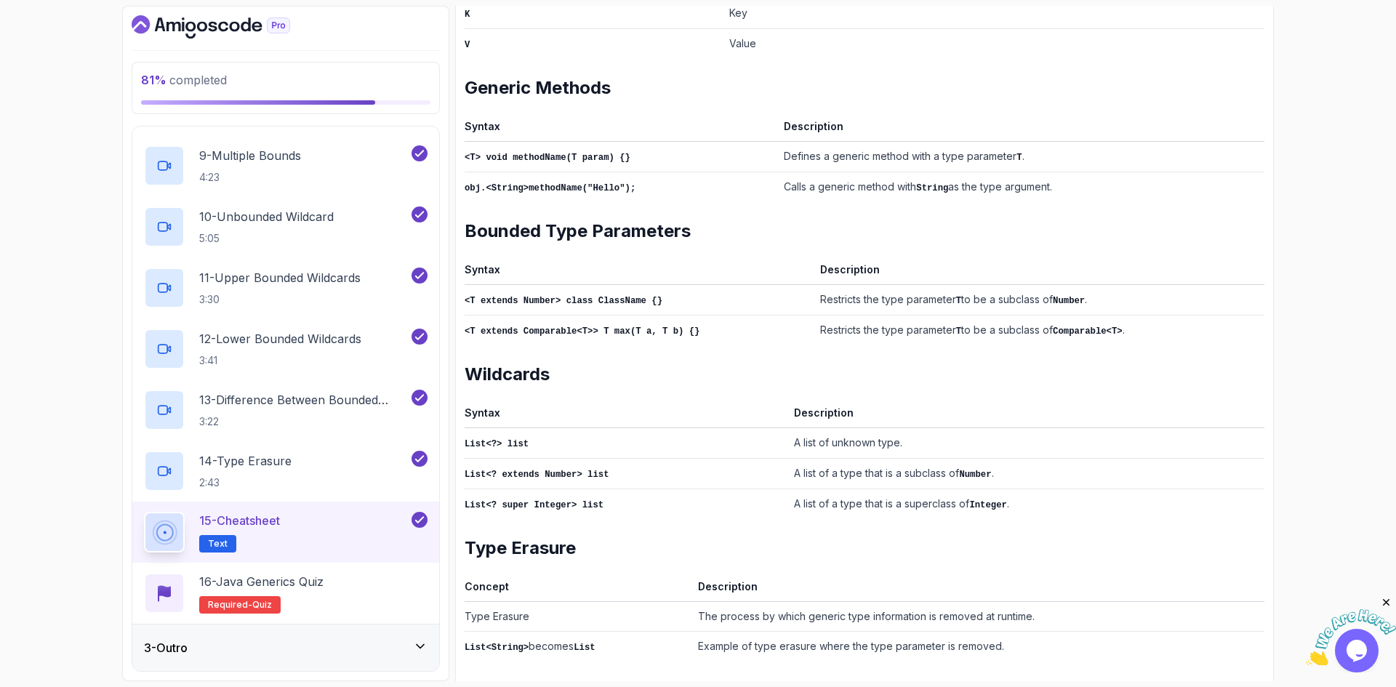
drag, startPoint x: 1301, startPoint y: 546, endPoint x: 1306, endPoint y: 530, distance: 16.8
click at [1305, 532] on div "81 % completed 1 - Intro 2 - Java Generics 1 - Class Cast Exeption 4:24 2 - Cla…" at bounding box center [698, 343] width 1396 height 687
drag, startPoint x: 1289, startPoint y: 554, endPoint x: 1343, endPoint y: 236, distance: 323.0
drag, startPoint x: 1382, startPoint y: 606, endPoint x: 2435, endPoint y: 1043, distance: 1140.9
click at [1382, 606] on icon "Close" at bounding box center [1386, 602] width 13 height 13
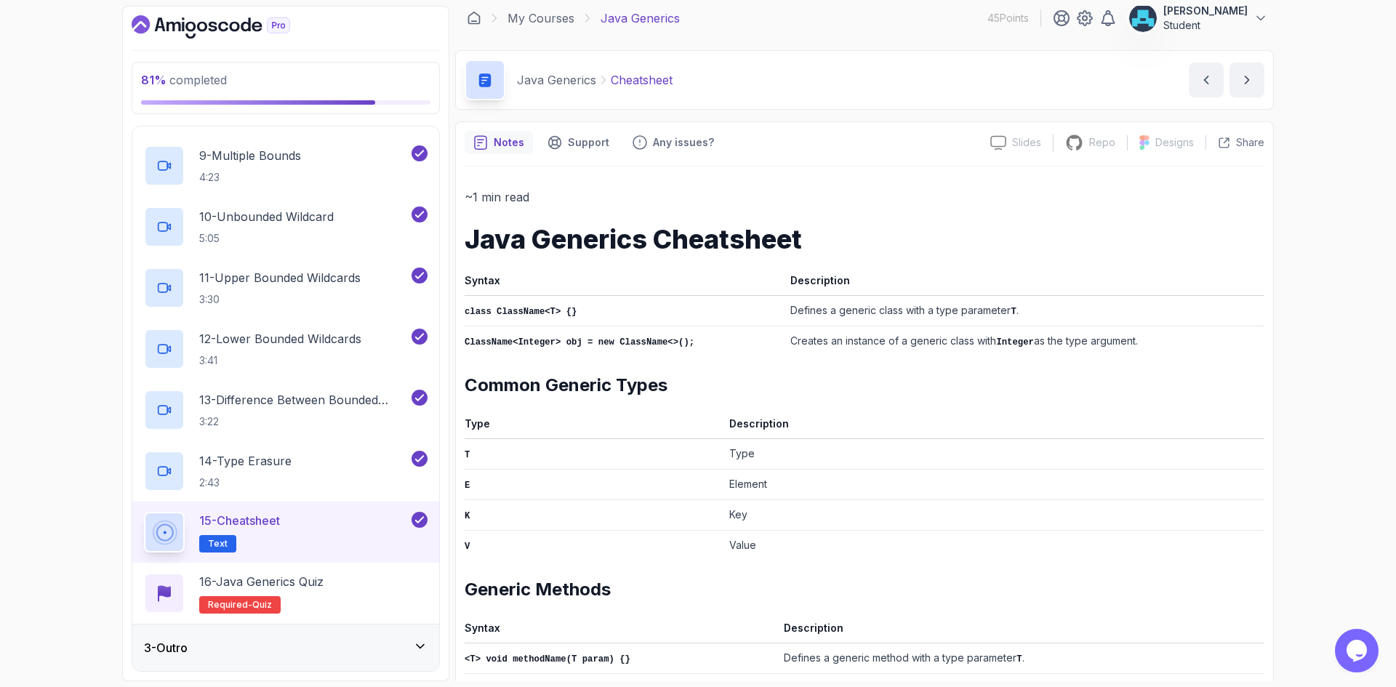
scroll to position [0, 0]
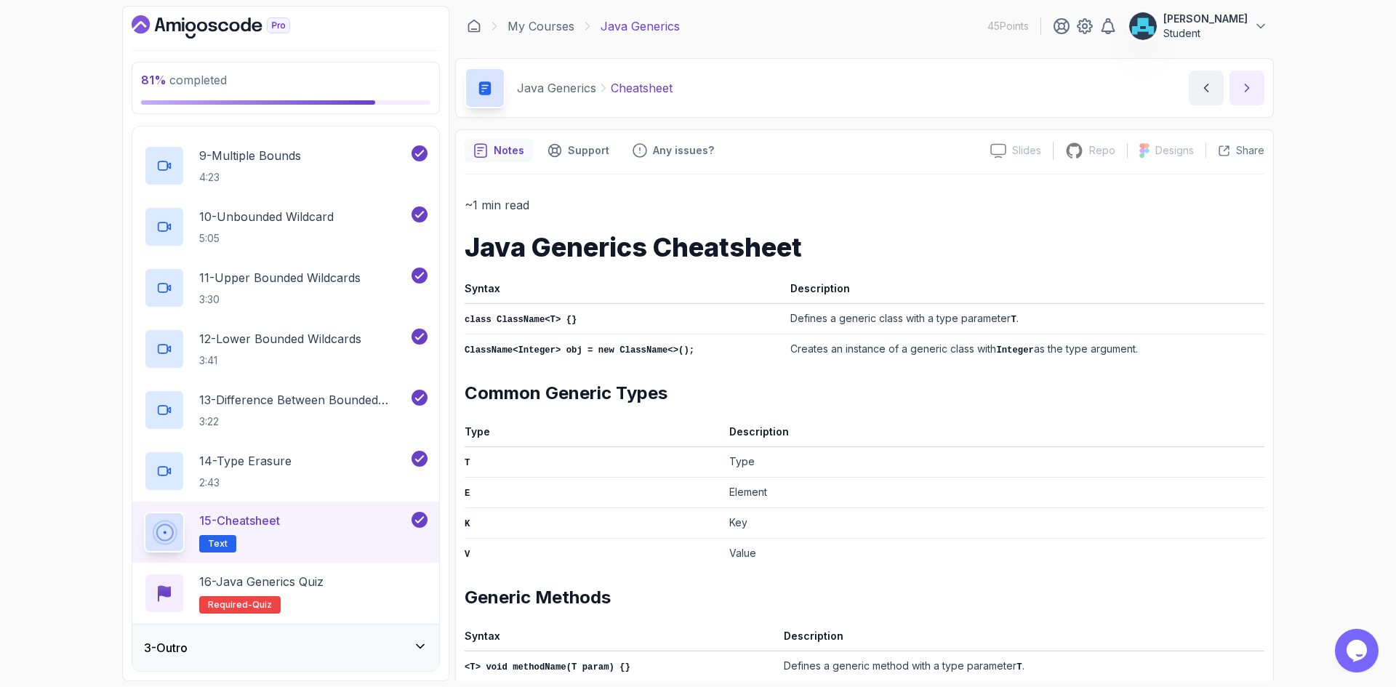
click at [1250, 89] on icon "next content" at bounding box center [1247, 88] width 15 height 15
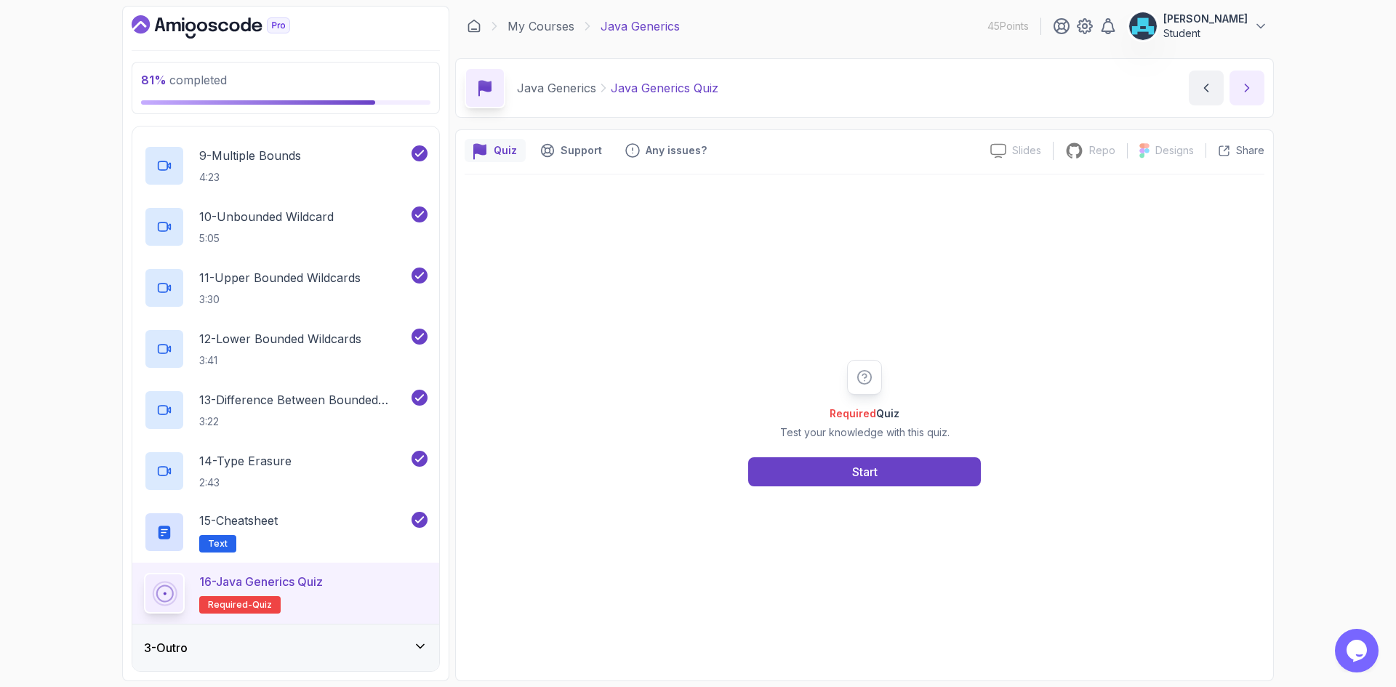
click at [1243, 98] on button "next content" at bounding box center [1247, 88] width 35 height 35
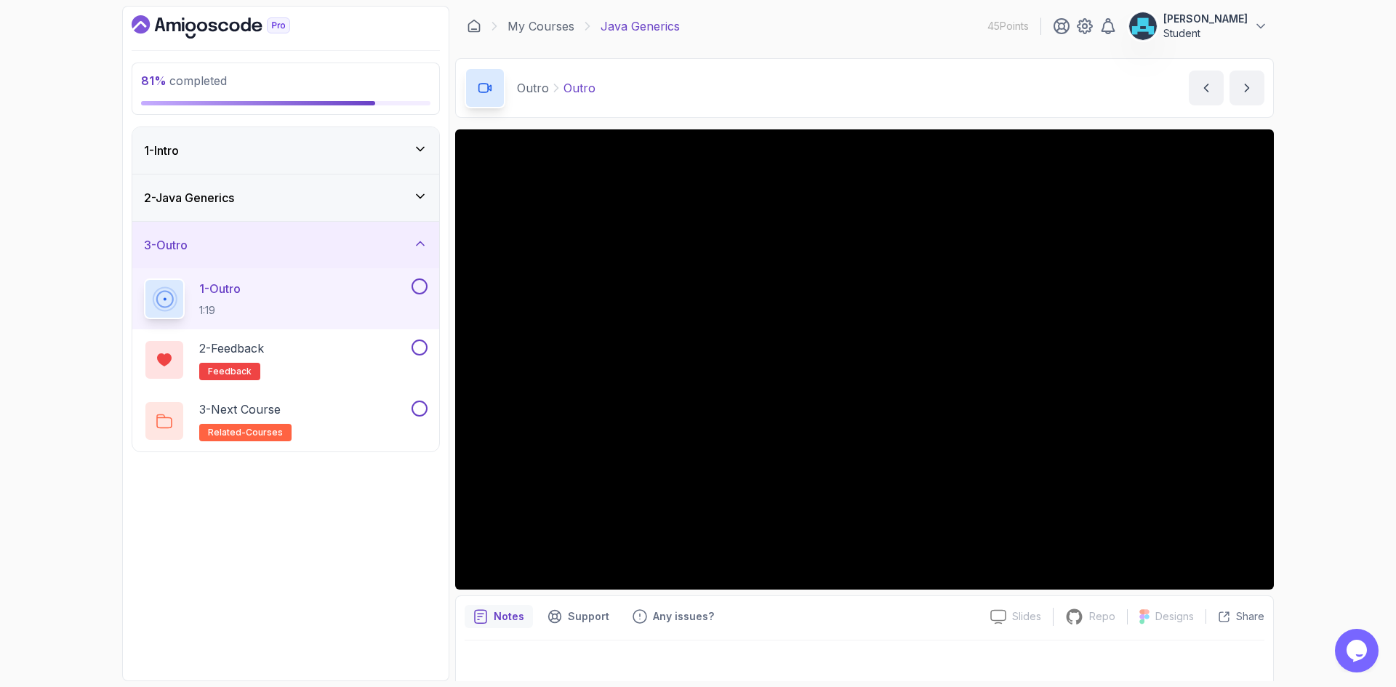
drag, startPoint x: 790, startPoint y: 619, endPoint x: 805, endPoint y: 618, distance: 14.6
drag, startPoint x: 805, startPoint y: 618, endPoint x: 827, endPoint y: 624, distance: 22.6
click at [821, 623] on div "Notes Support Any issues?" at bounding box center [722, 616] width 514 height 23
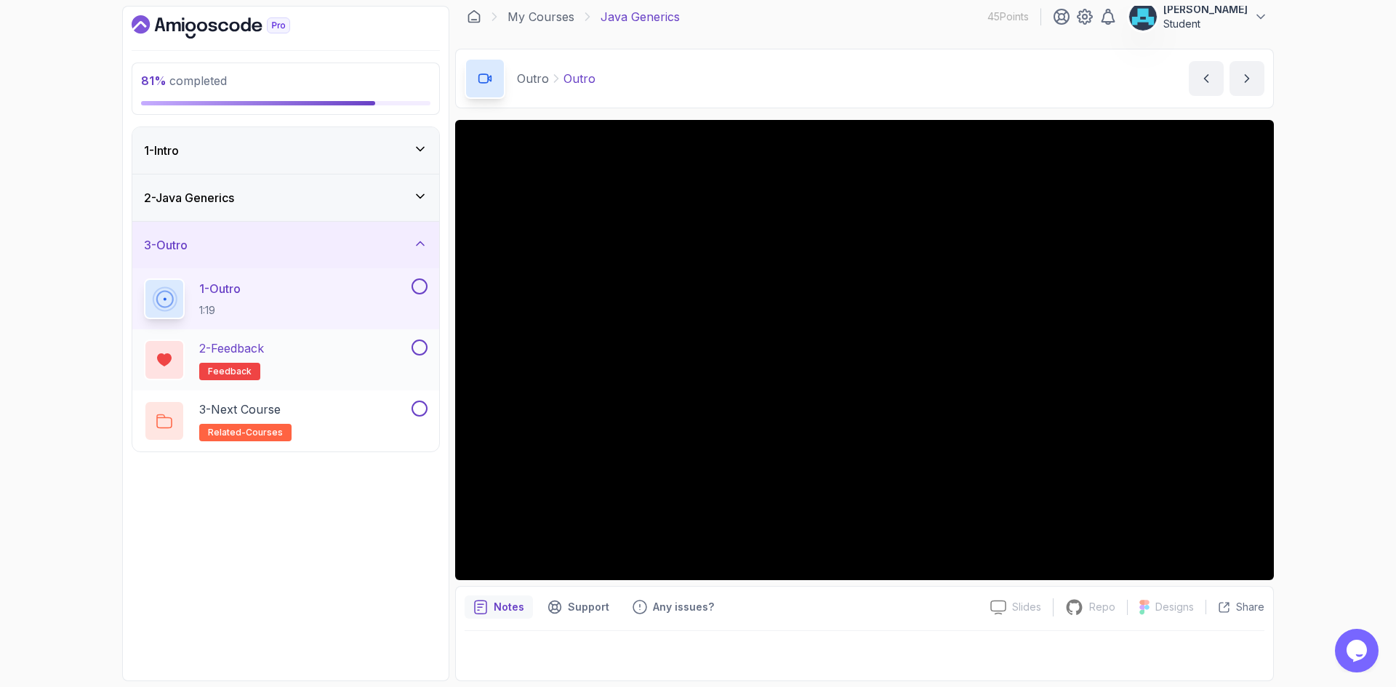
click at [419, 350] on button at bounding box center [420, 348] width 16 height 16
click at [421, 288] on button at bounding box center [420, 286] width 16 height 16
click at [421, 409] on button at bounding box center [420, 409] width 16 height 16
click at [419, 249] on icon at bounding box center [420, 243] width 15 height 15
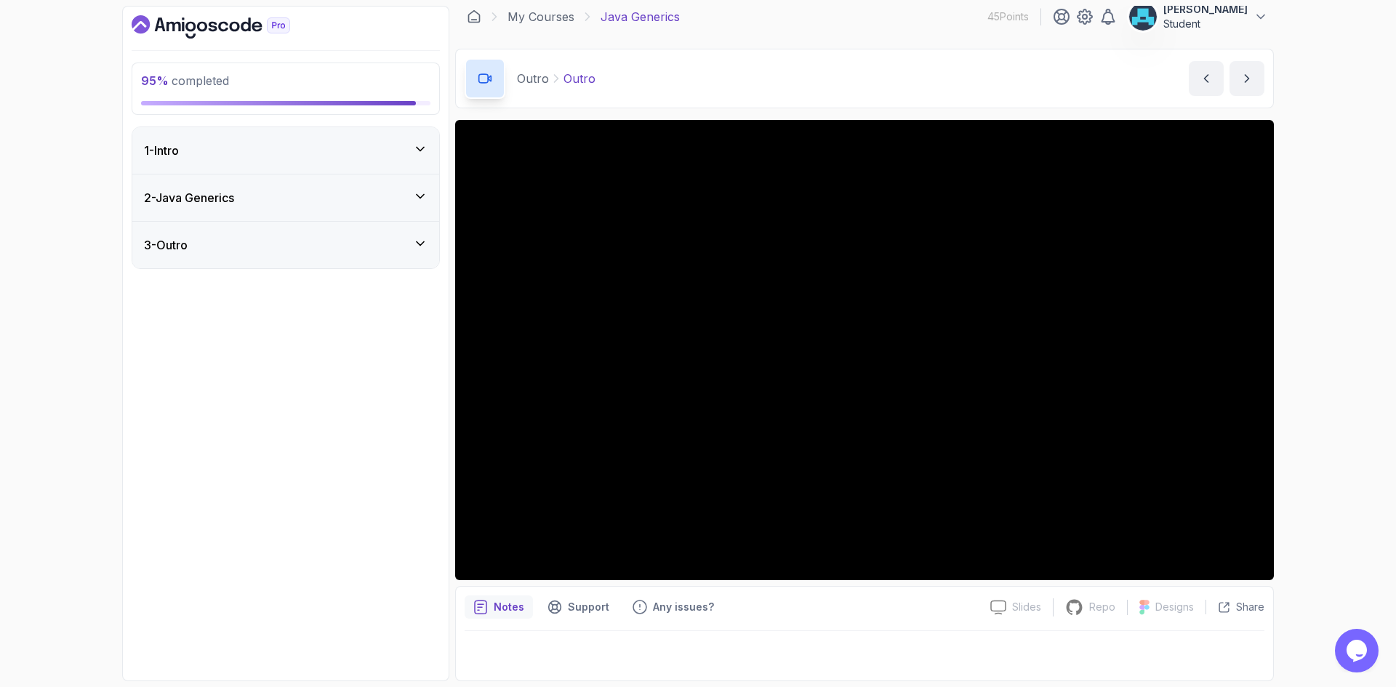
click at [419, 201] on icon at bounding box center [420, 196] width 15 height 15
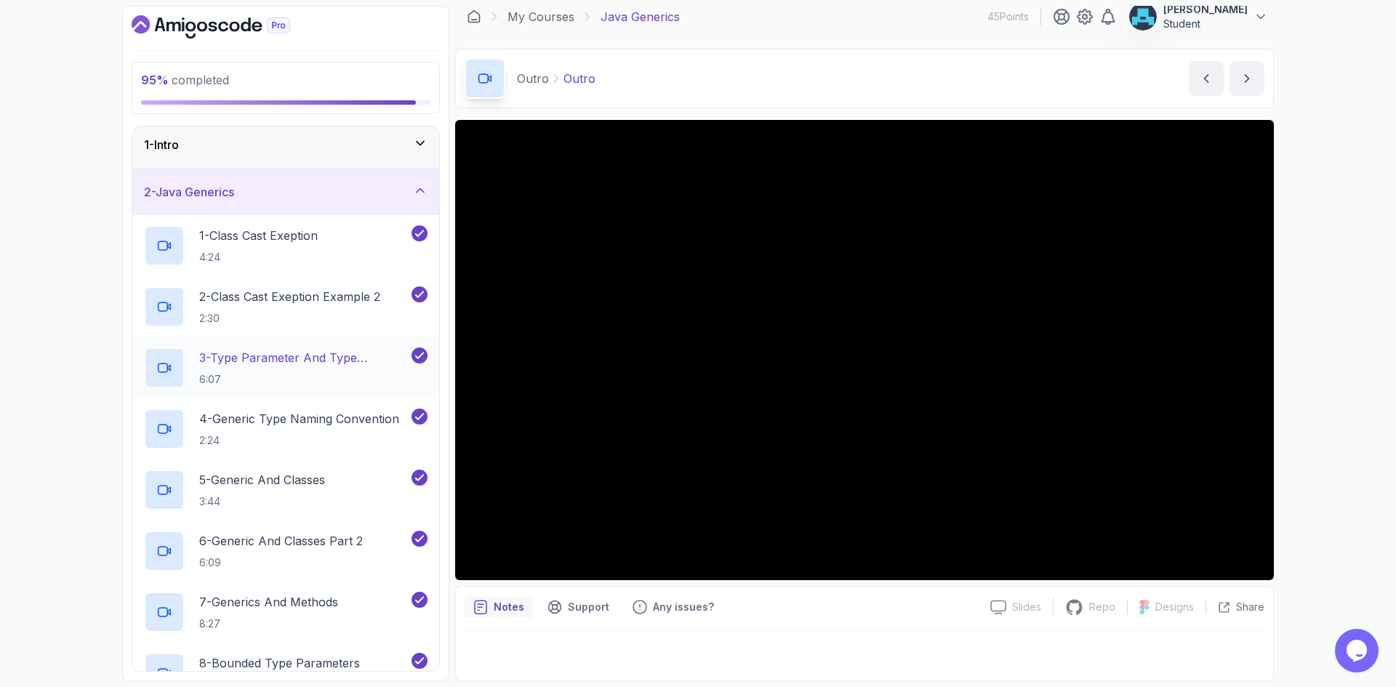
scroll to position [0, 0]
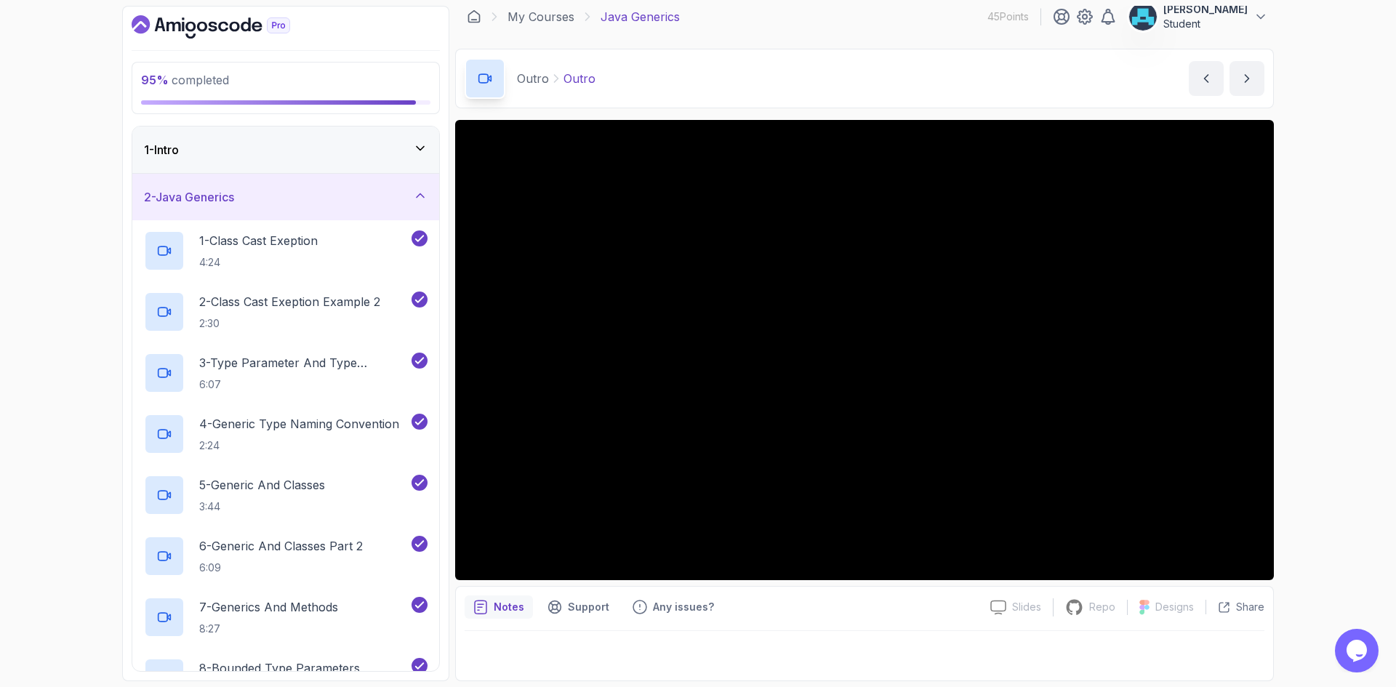
click at [417, 201] on icon at bounding box center [420, 195] width 15 height 15
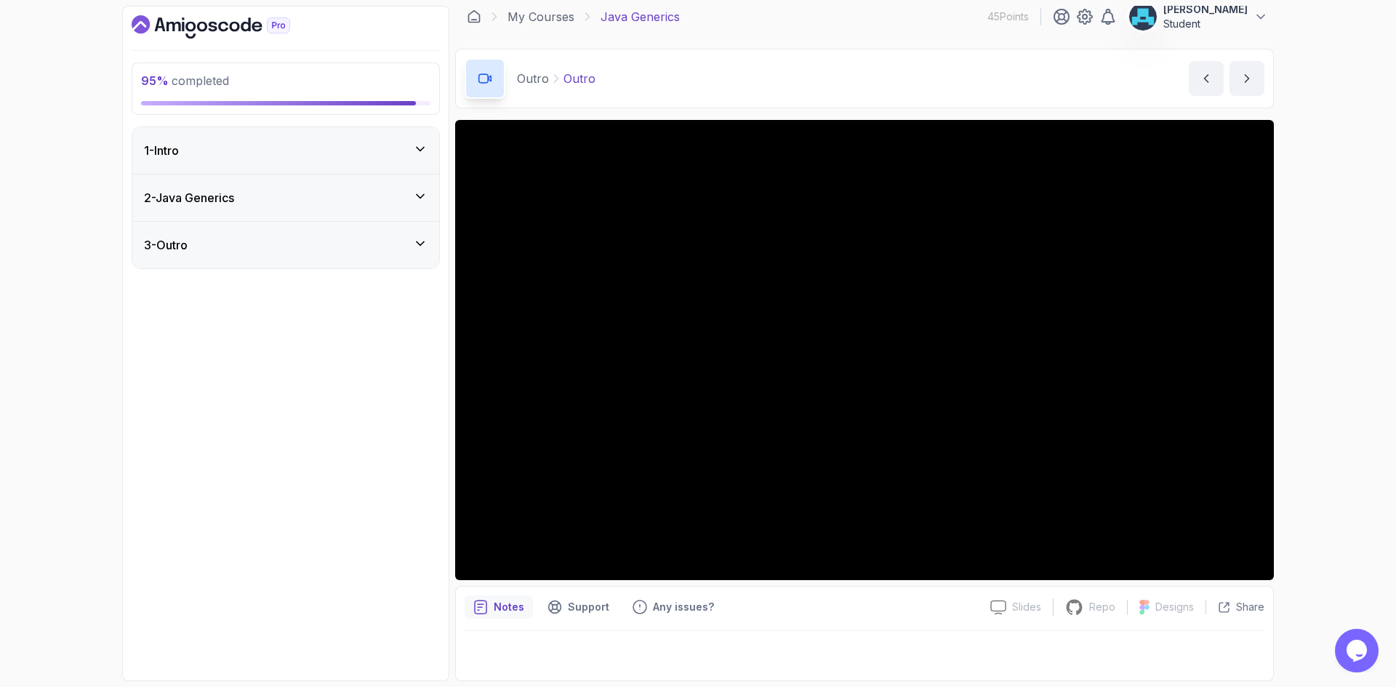
click at [422, 154] on icon at bounding box center [420, 149] width 15 height 15
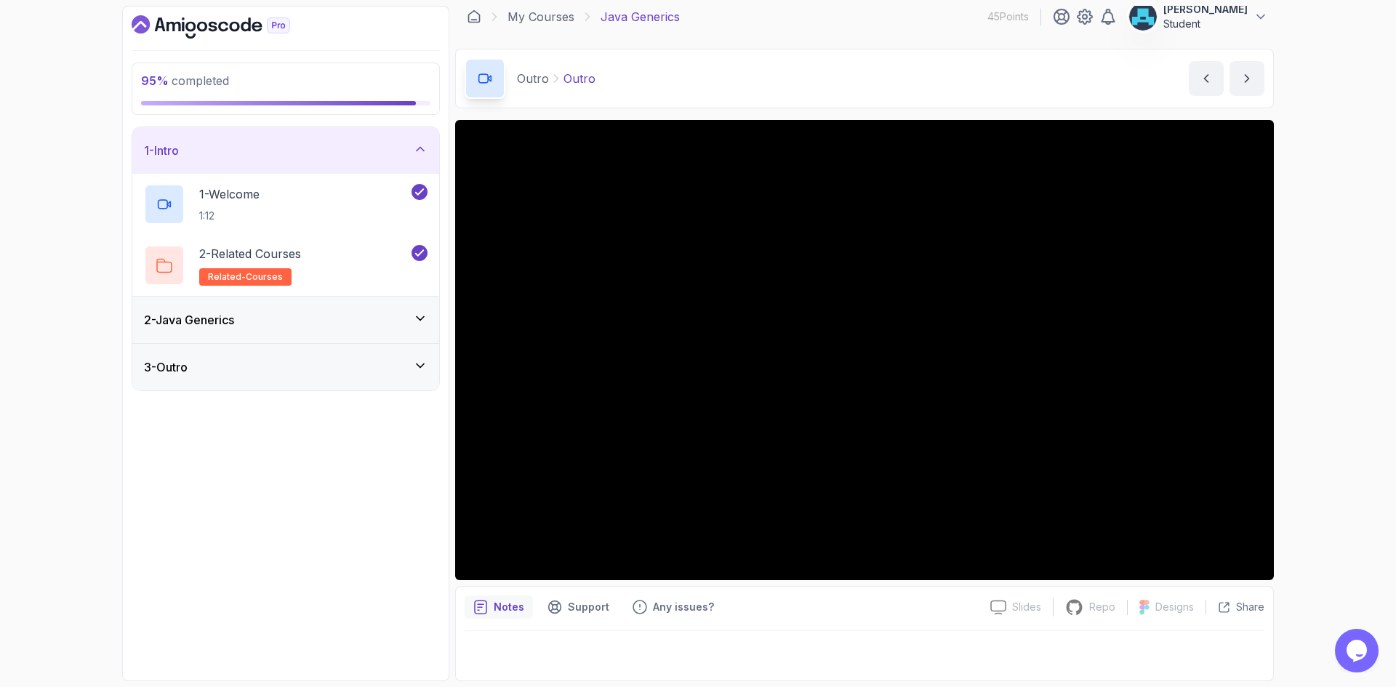
click at [422, 154] on icon at bounding box center [420, 149] width 15 height 15
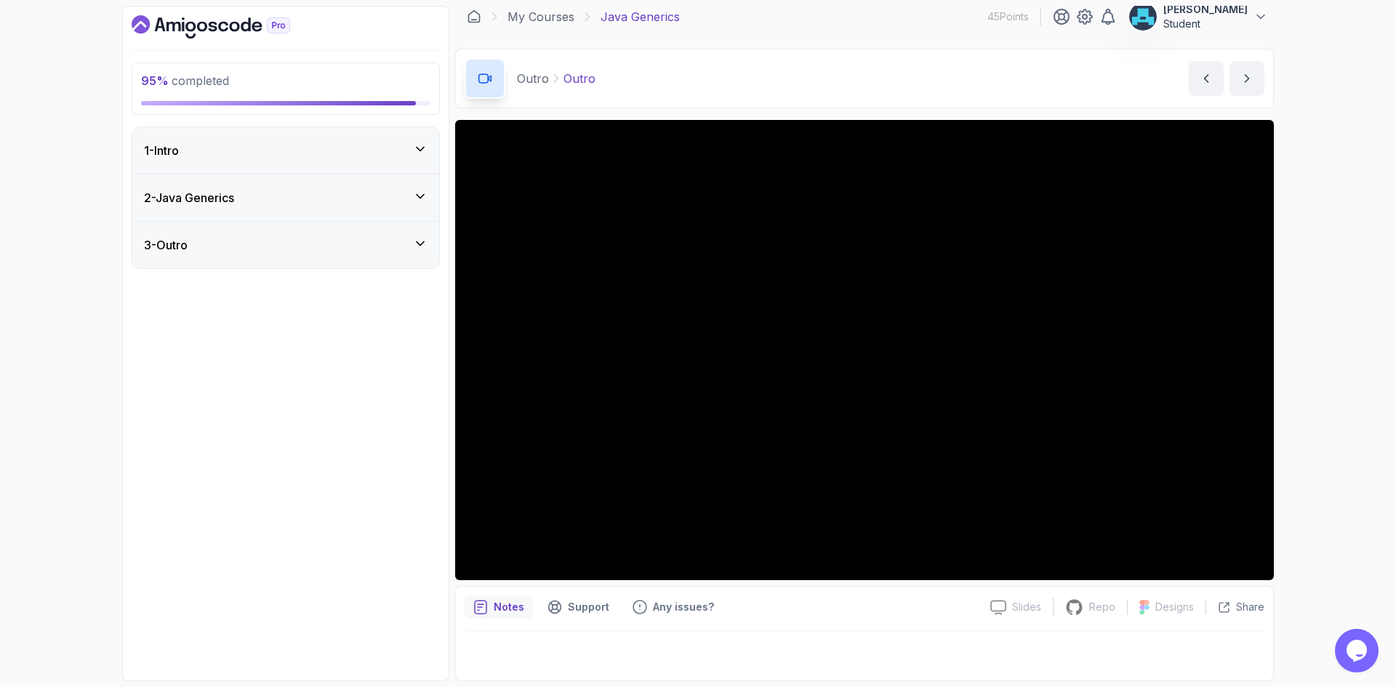
click at [409, 244] on div "3 - Outro" at bounding box center [286, 244] width 284 height 17
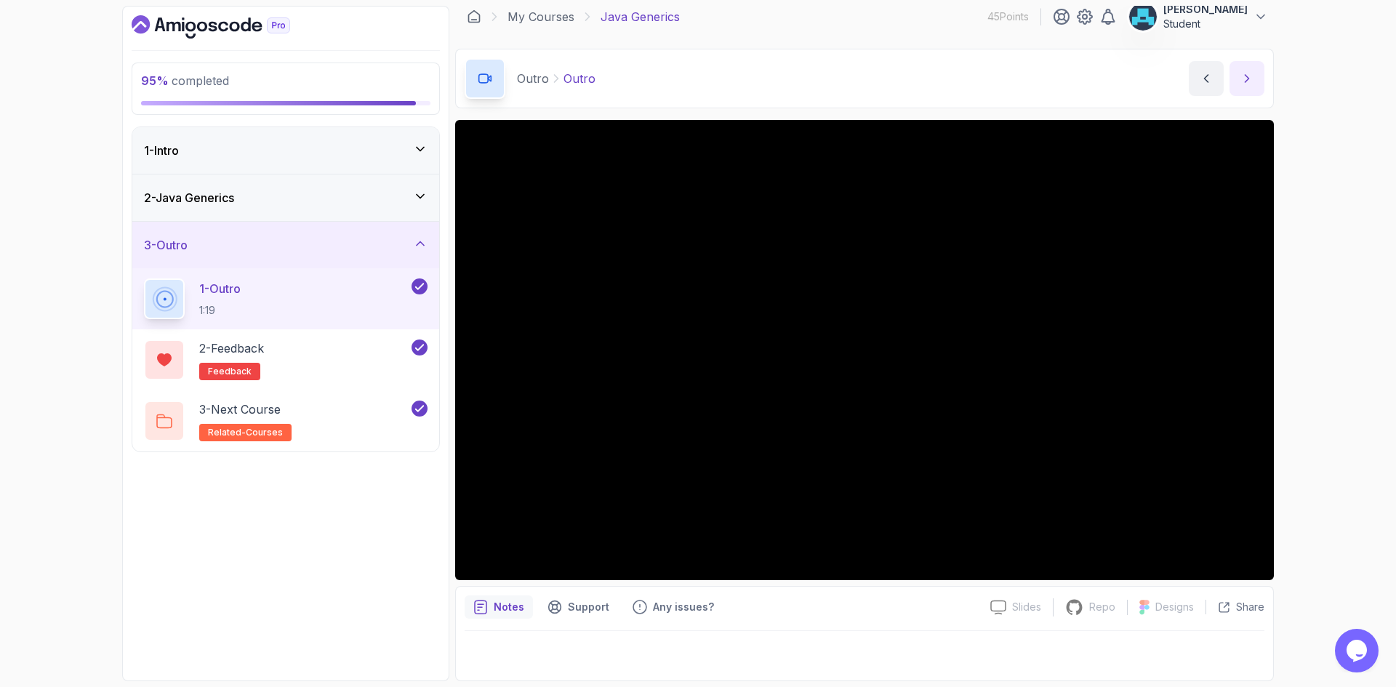
click at [1242, 74] on icon "next content" at bounding box center [1247, 78] width 15 height 15
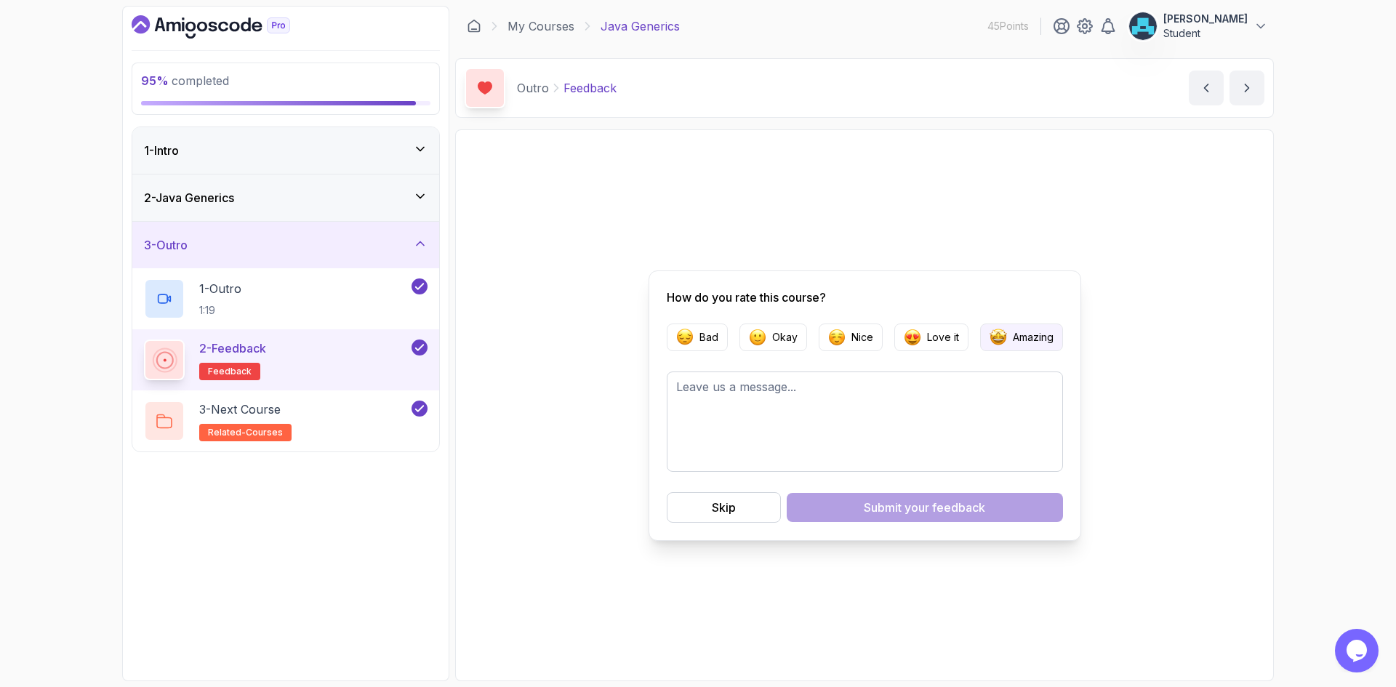
click at [1035, 337] on p "Amazing" at bounding box center [1033, 337] width 41 height 15
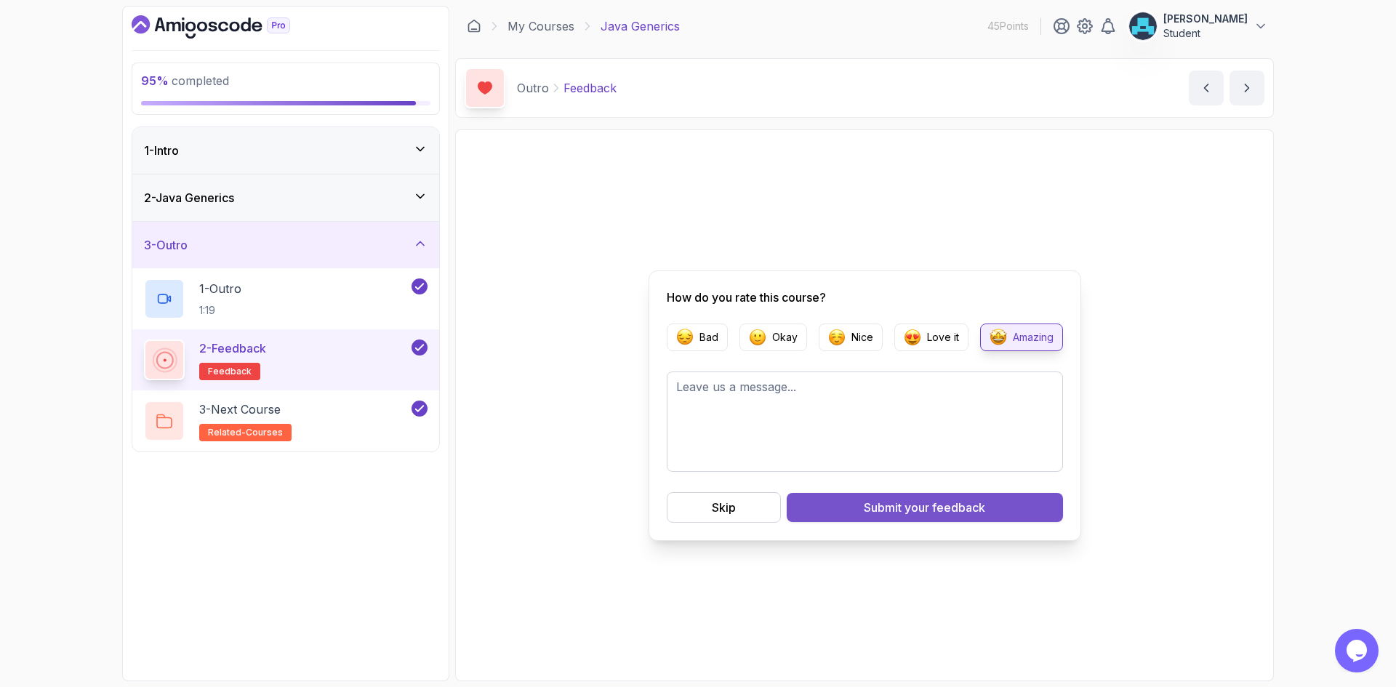
click at [949, 510] on span "your feedback" at bounding box center [945, 507] width 81 height 17
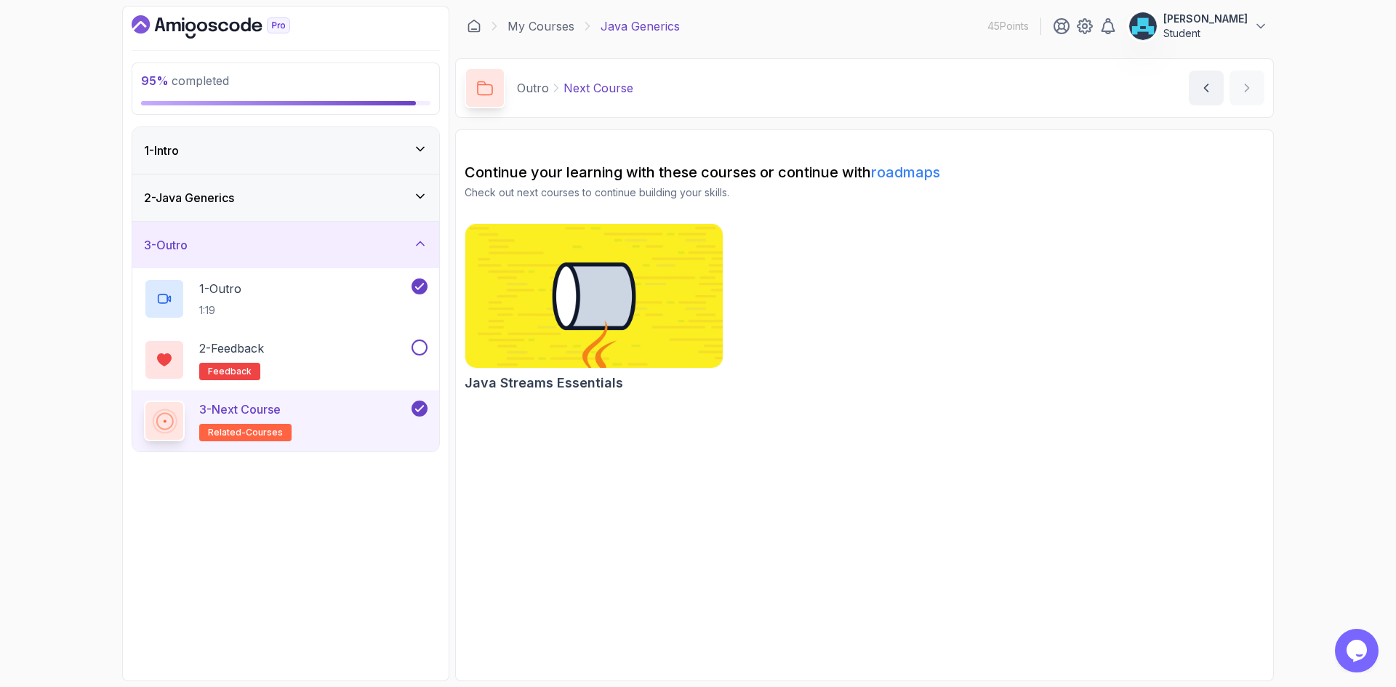
click at [577, 303] on img at bounding box center [594, 295] width 270 height 151
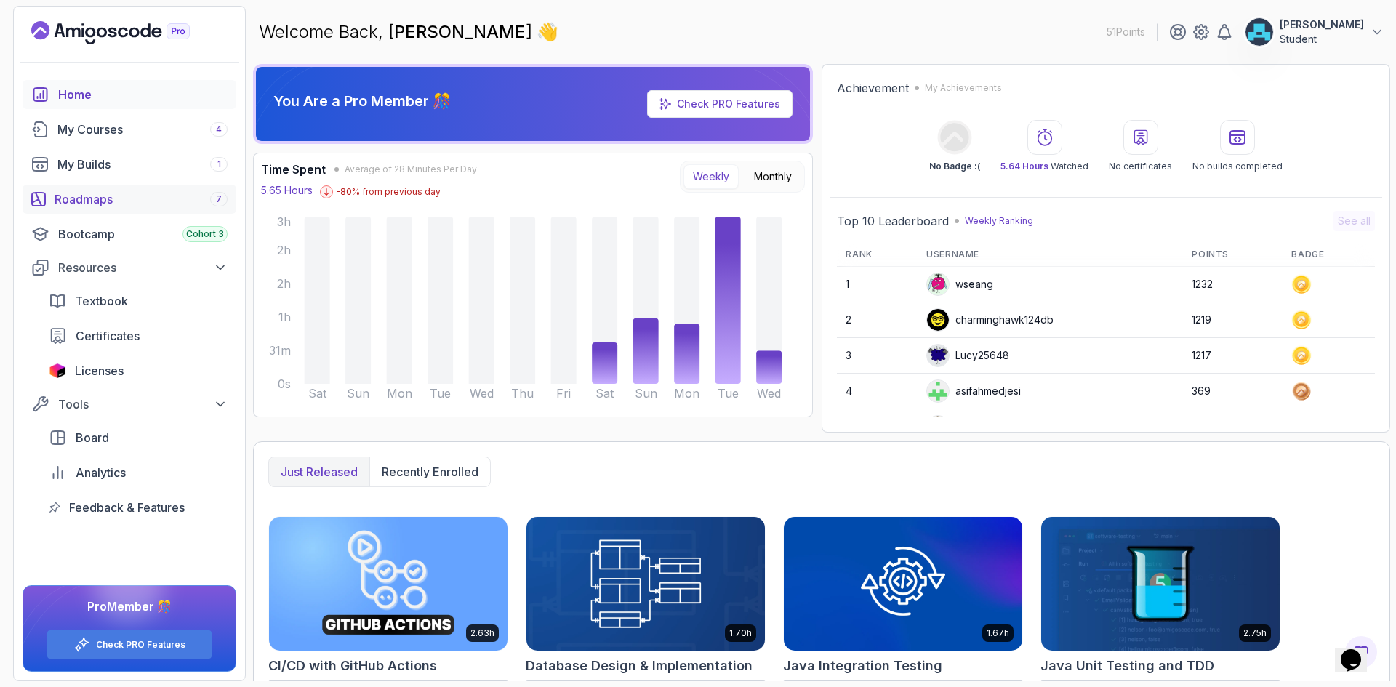
click at [93, 199] on div "Roadmaps 7" at bounding box center [141, 199] width 173 height 17
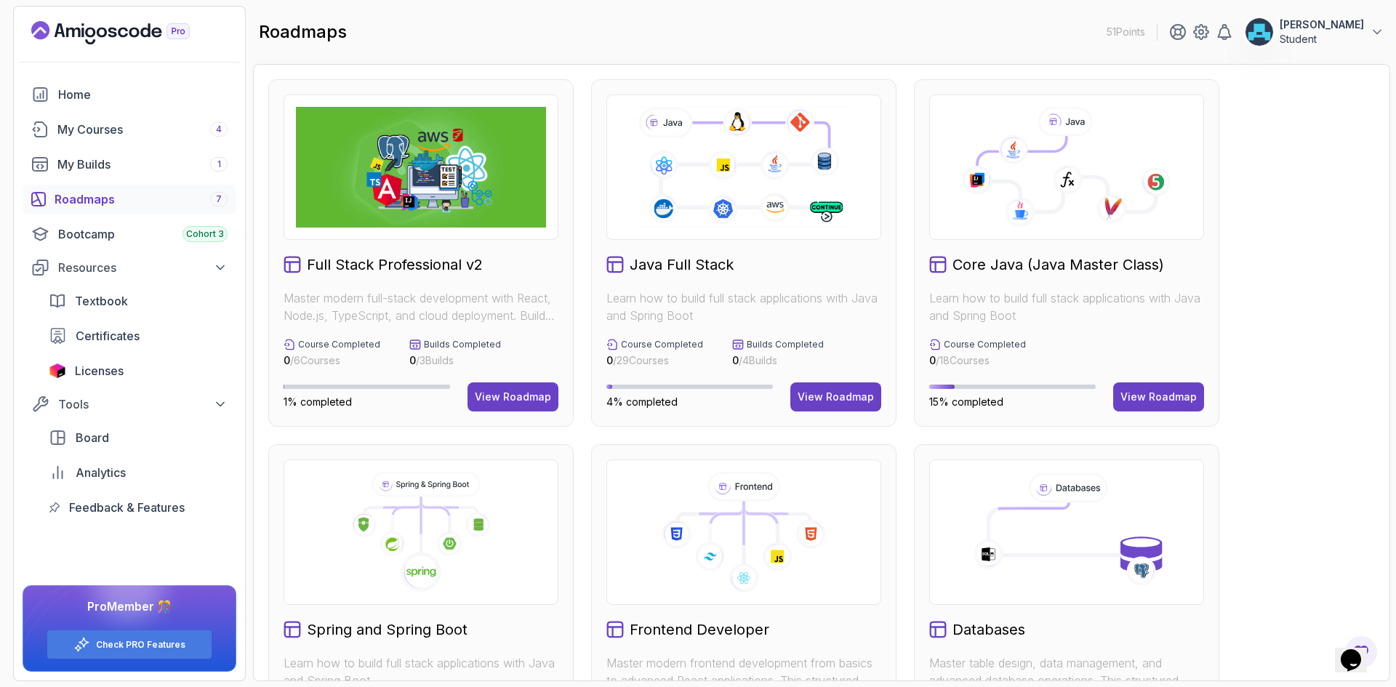
drag, startPoint x: 981, startPoint y: 167, endPoint x: 1355, endPoint y: 241, distance: 381.7
click at [1355, 241] on div "Full Stack Professional v2 Master modern full-stack development with React, Nod…" at bounding box center [821, 618] width 1107 height 1078
drag, startPoint x: 1065, startPoint y: 261, endPoint x: 1267, endPoint y: 244, distance: 202.8
click at [1267, 244] on div "Full Stack Professional v2 Master modern full-stack development with React, Nod…" at bounding box center [821, 618] width 1107 height 1078
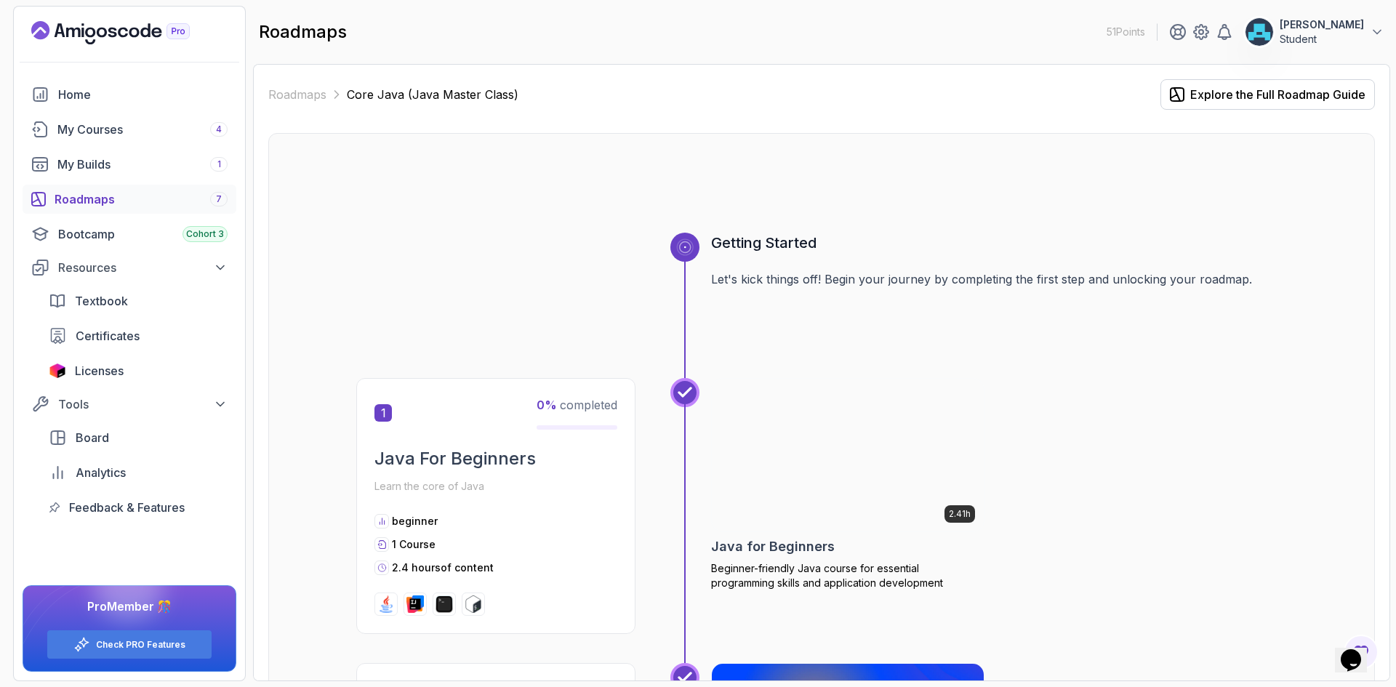
drag, startPoint x: 1087, startPoint y: 510, endPoint x: 1063, endPoint y: 193, distance: 317.9
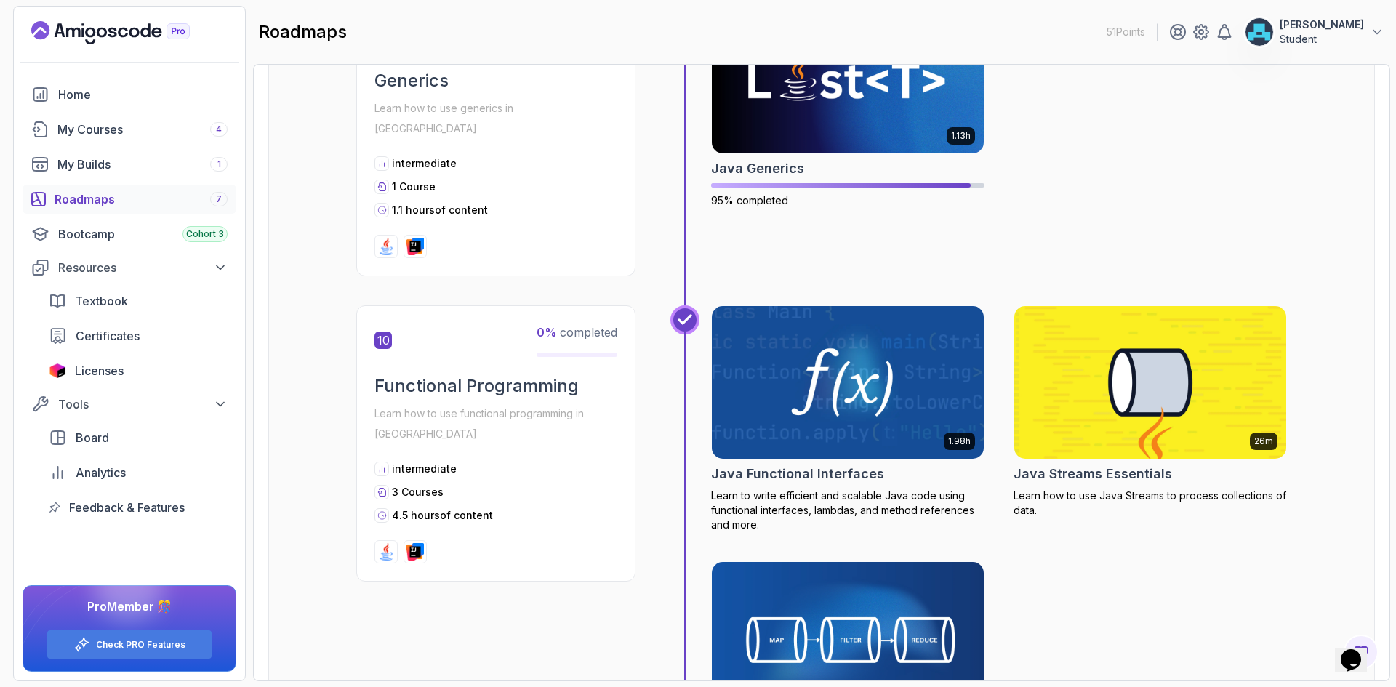
scroll to position [2763, 0]
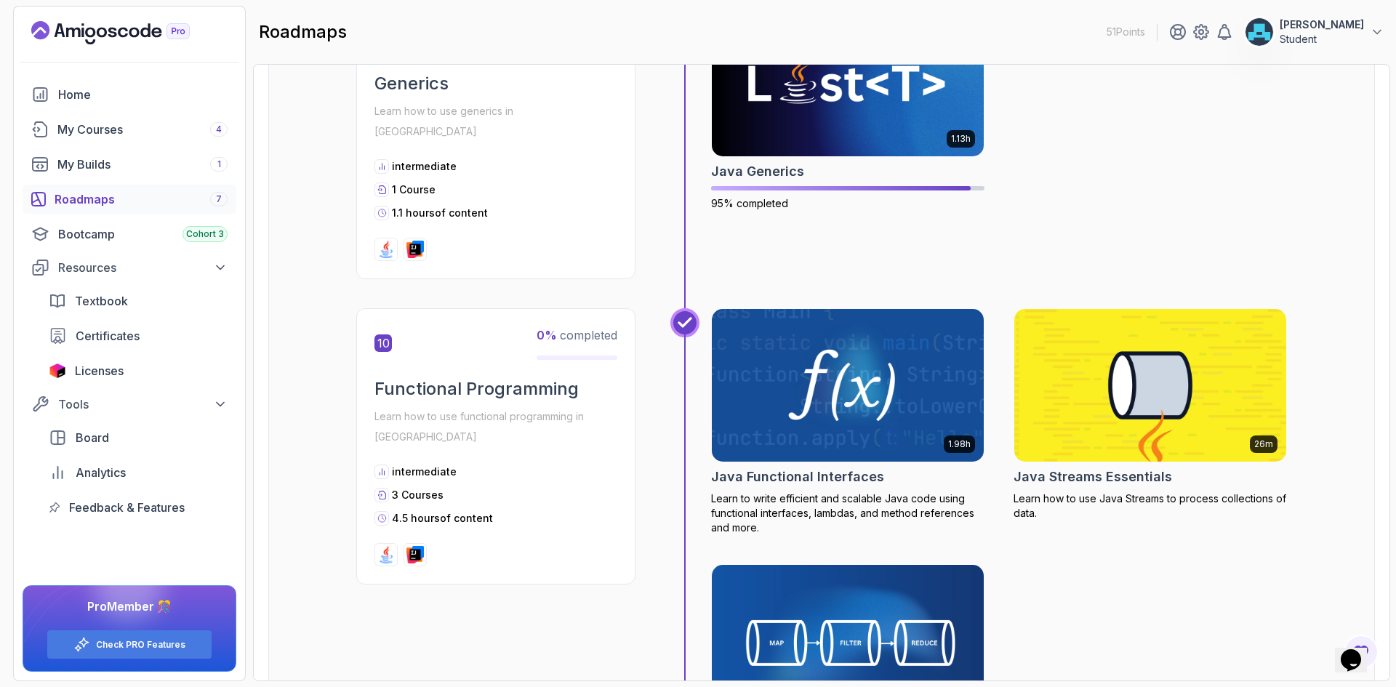
click at [812, 411] on img at bounding box center [848, 385] width 286 height 160
click at [1179, 358] on img at bounding box center [1151, 385] width 286 height 160
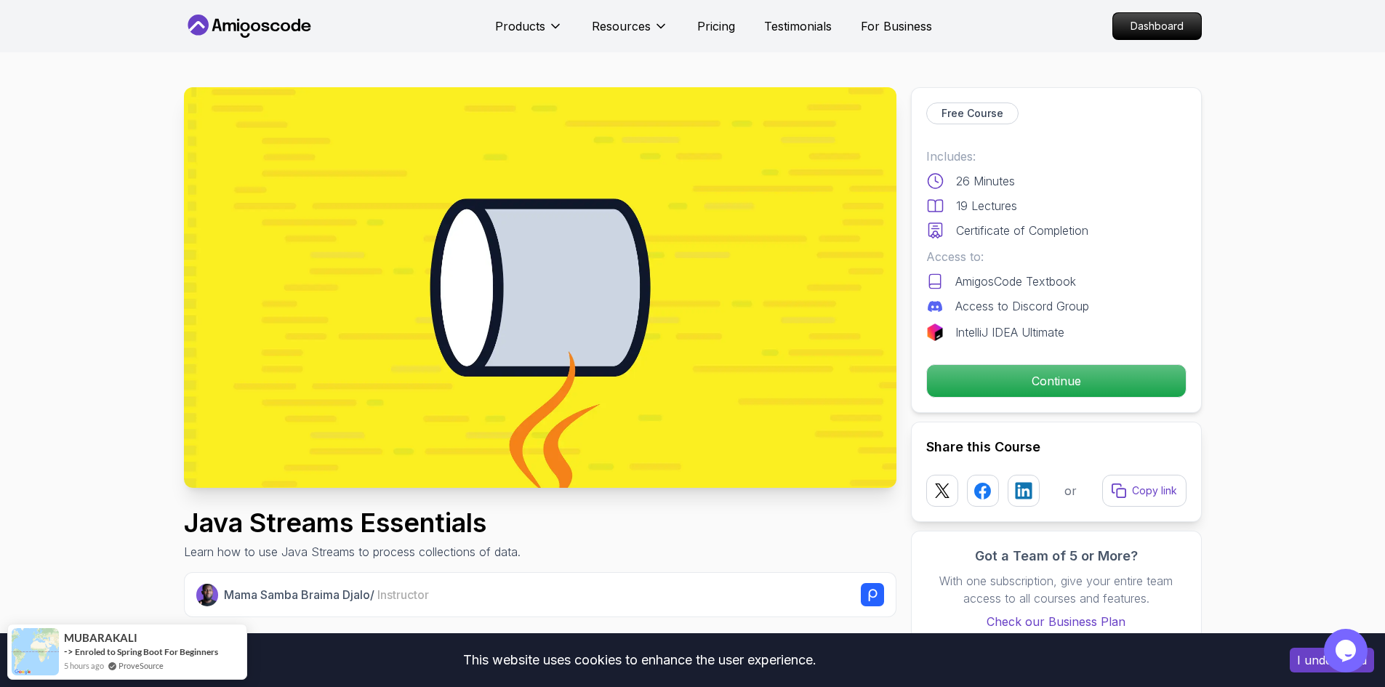
click at [417, 513] on h1 "Java Streams Essentials" at bounding box center [352, 522] width 337 height 29
click at [416, 513] on h1 "Java Streams Essentials" at bounding box center [352, 522] width 337 height 29
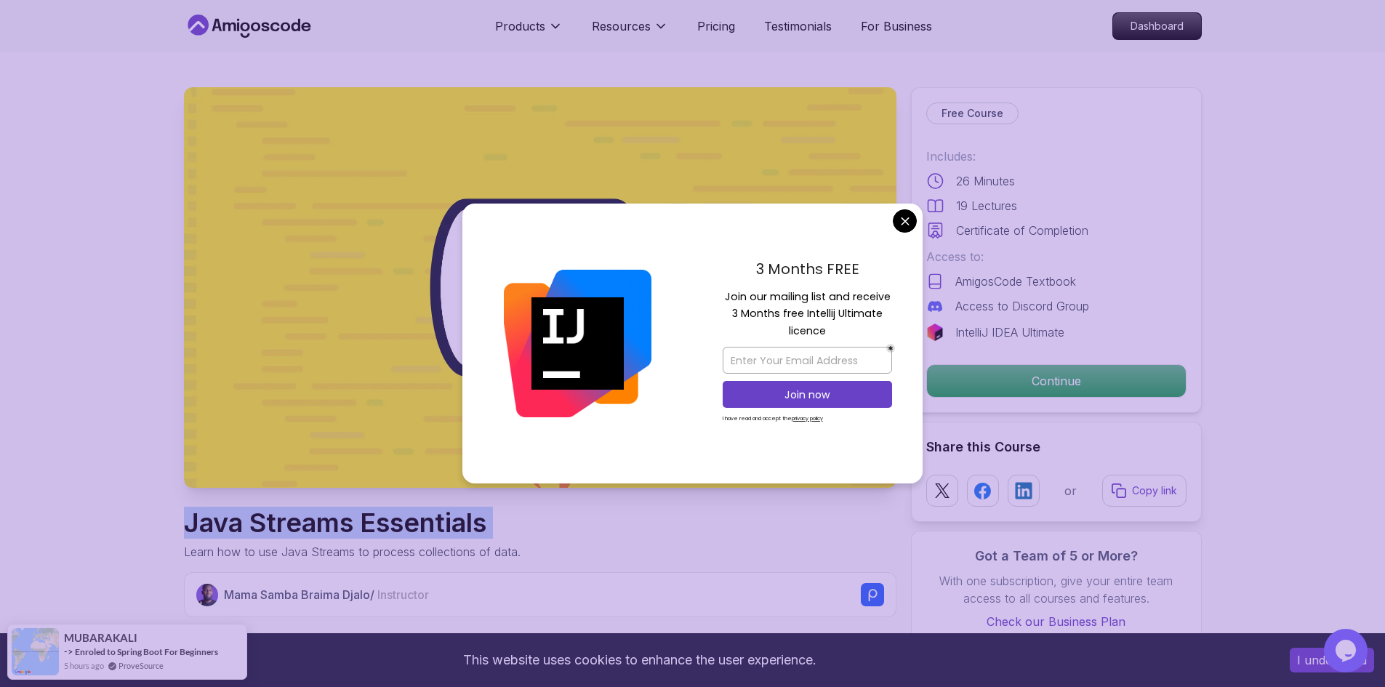
copy h1 "Java Streams Essentials"
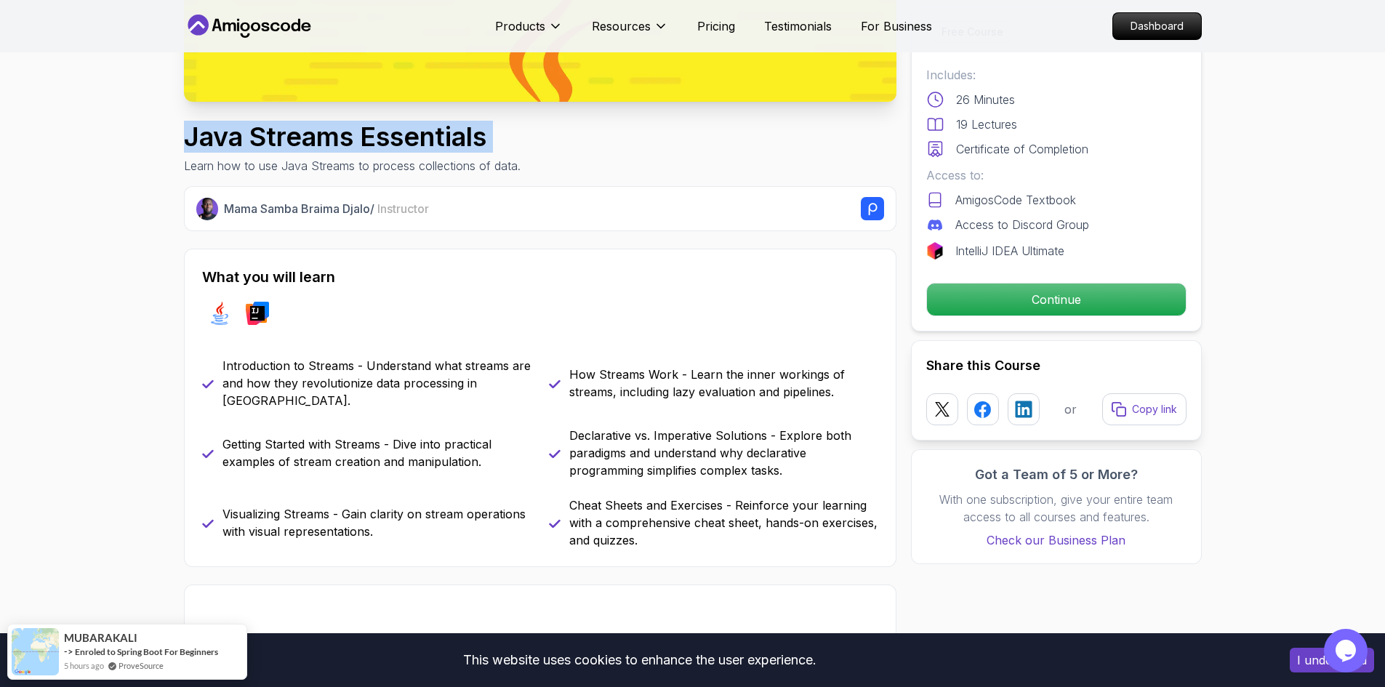
scroll to position [509, 0]
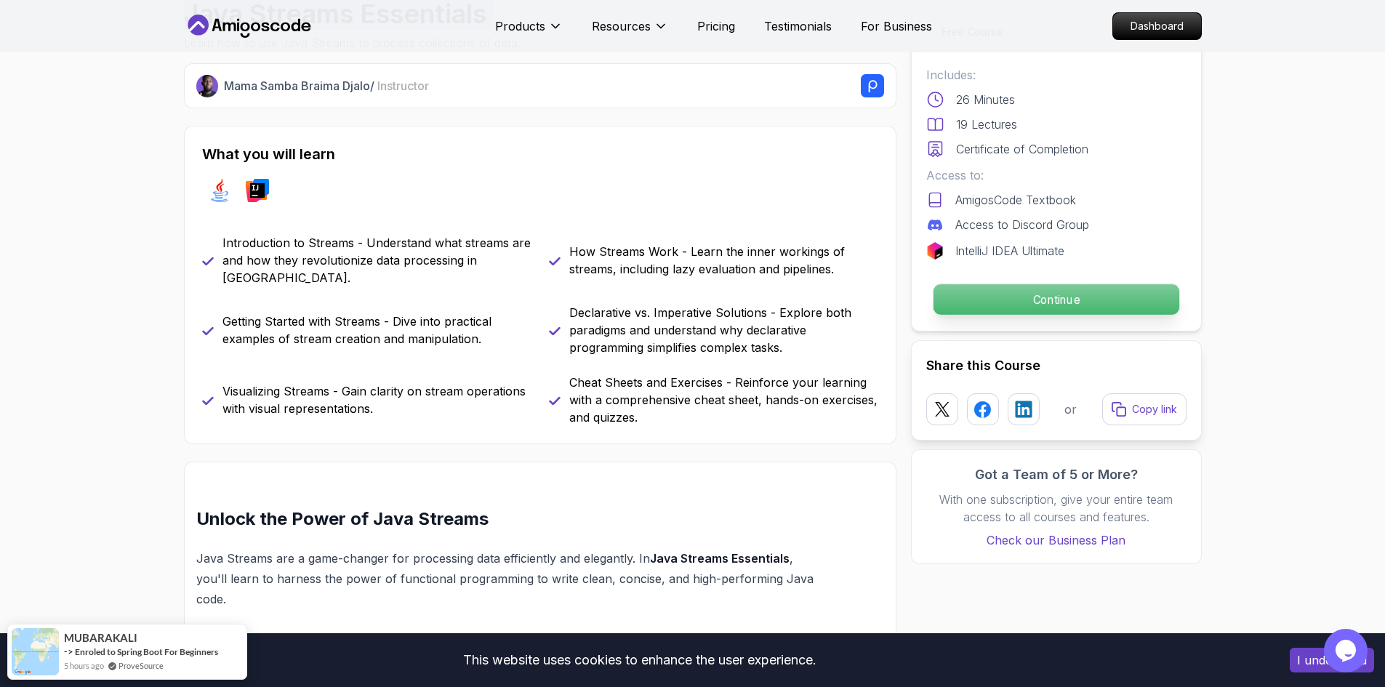
click at [1028, 301] on p "Continue" at bounding box center [1056, 299] width 246 height 31
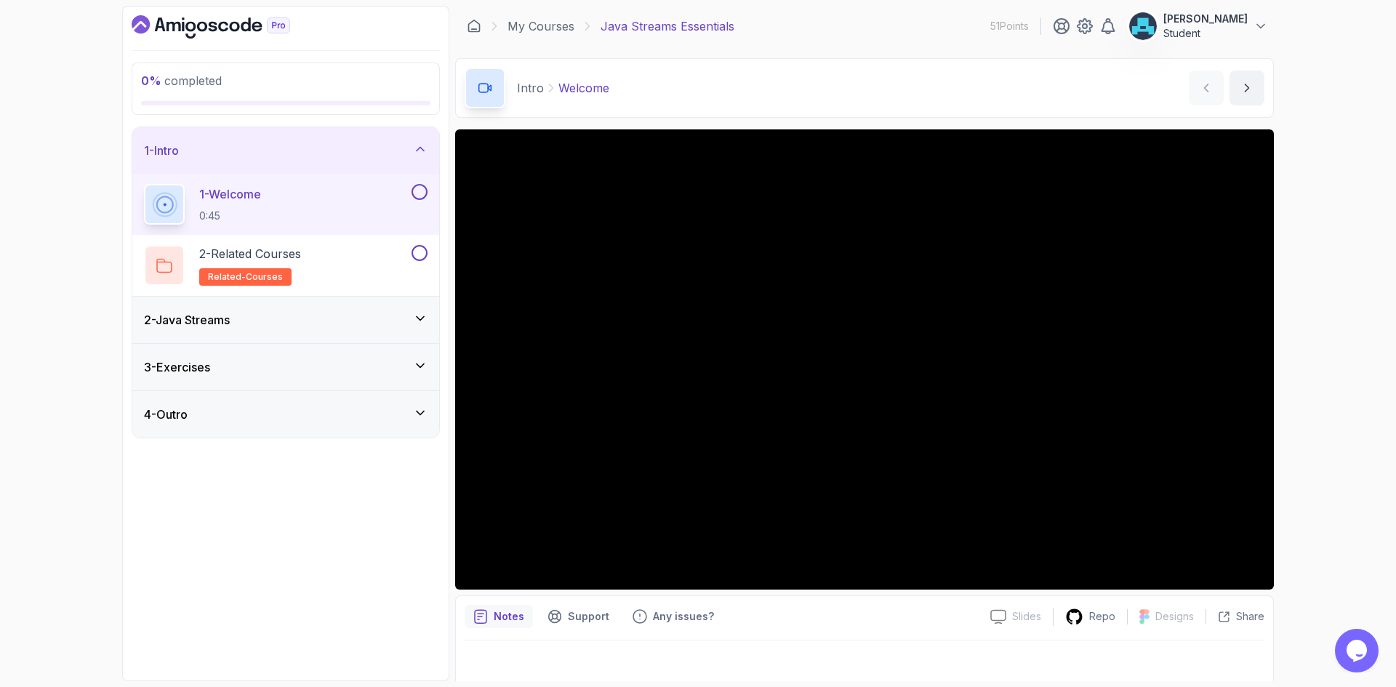
click at [423, 193] on button at bounding box center [420, 192] width 16 height 16
click at [734, 30] on div "TypeError: Failed to fetch" at bounding box center [706, 27] width 140 height 15
click at [825, 47] on main "My Courses Java Streams Essentials 51 Points ahmed mohammed Student 2 - Intro 0…" at bounding box center [864, 343] width 819 height 675
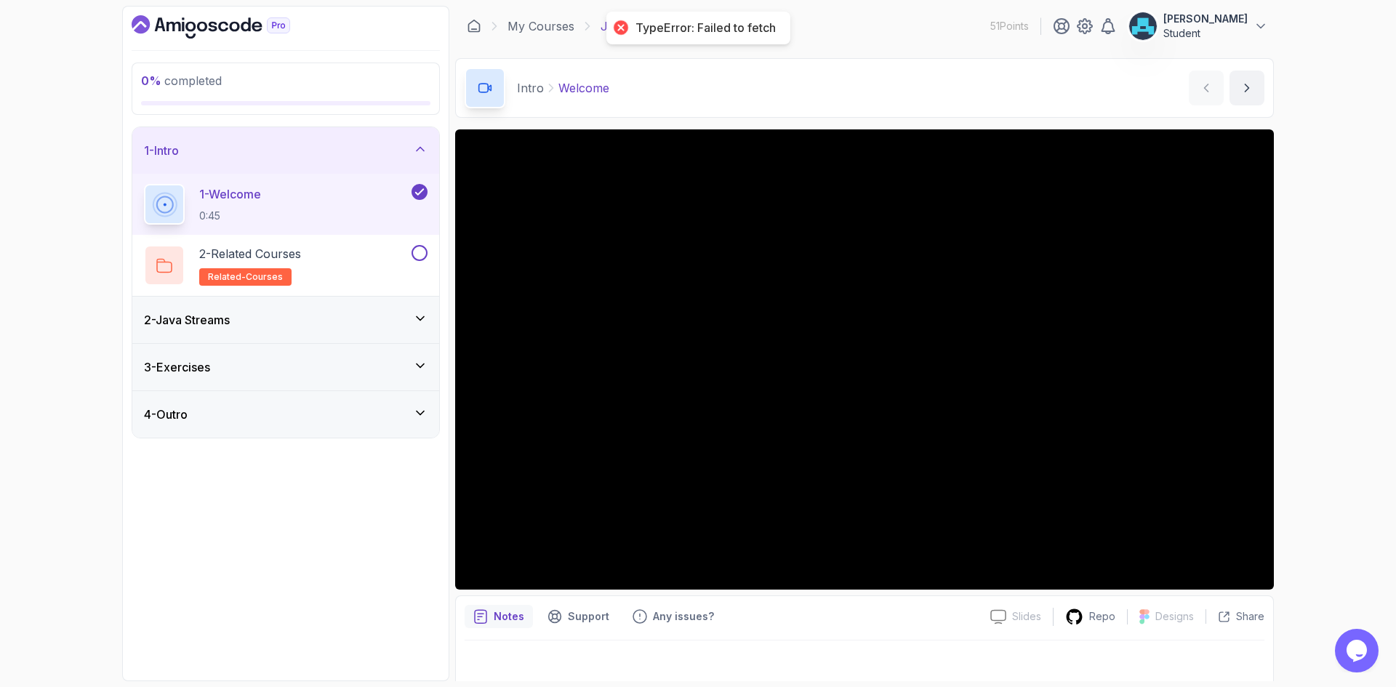
click at [617, 27] on div at bounding box center [620, 27] width 20 height 20
drag, startPoint x: 753, startPoint y: 24, endPoint x: 603, endPoint y: 31, distance: 150.0
click at [603, 31] on div "My Courses Java Streams Essentials 51 Points ahmed mohammed Student" at bounding box center [864, 26] width 819 height 41
copy p "Java Streams Essentials"
click at [451, 124] on div "0 % completed 1 - Intro 1 - Welcome 0:45 2 - Related Courses related-courses 2 …" at bounding box center [698, 343] width 1152 height 675
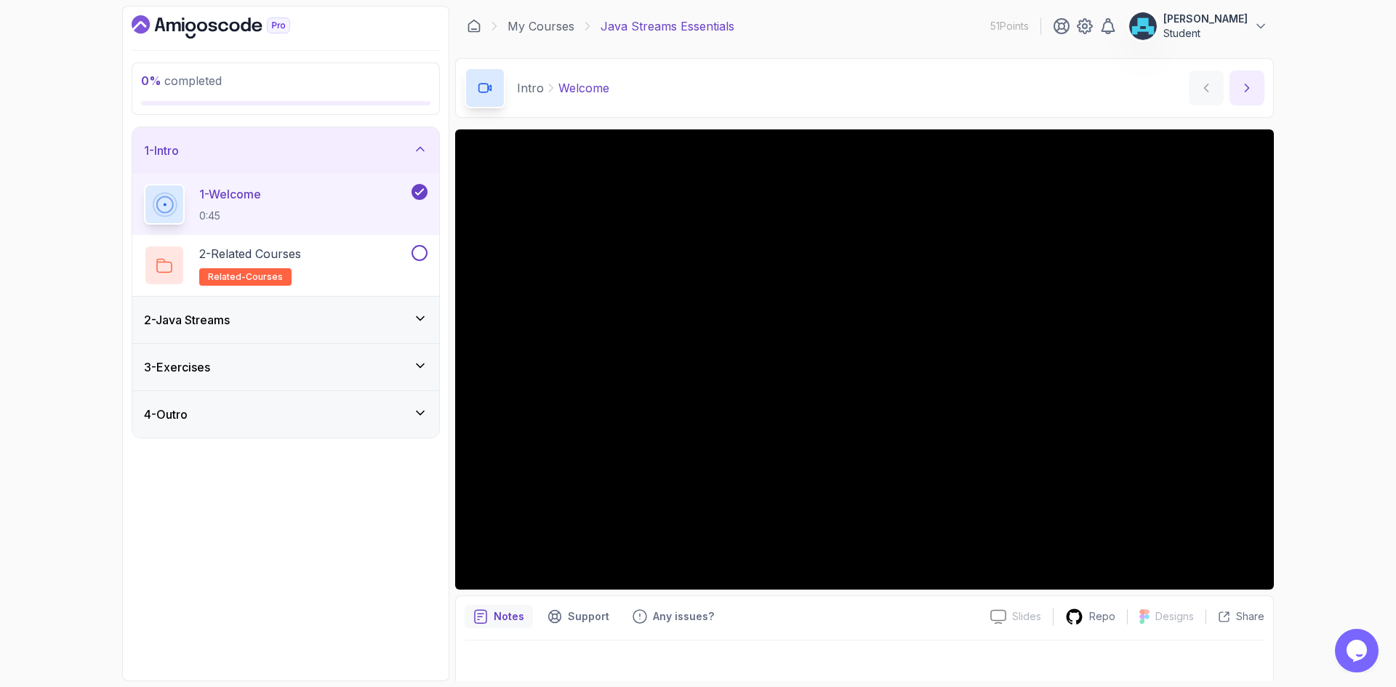
click at [1249, 74] on button "next content" at bounding box center [1247, 88] width 35 height 35
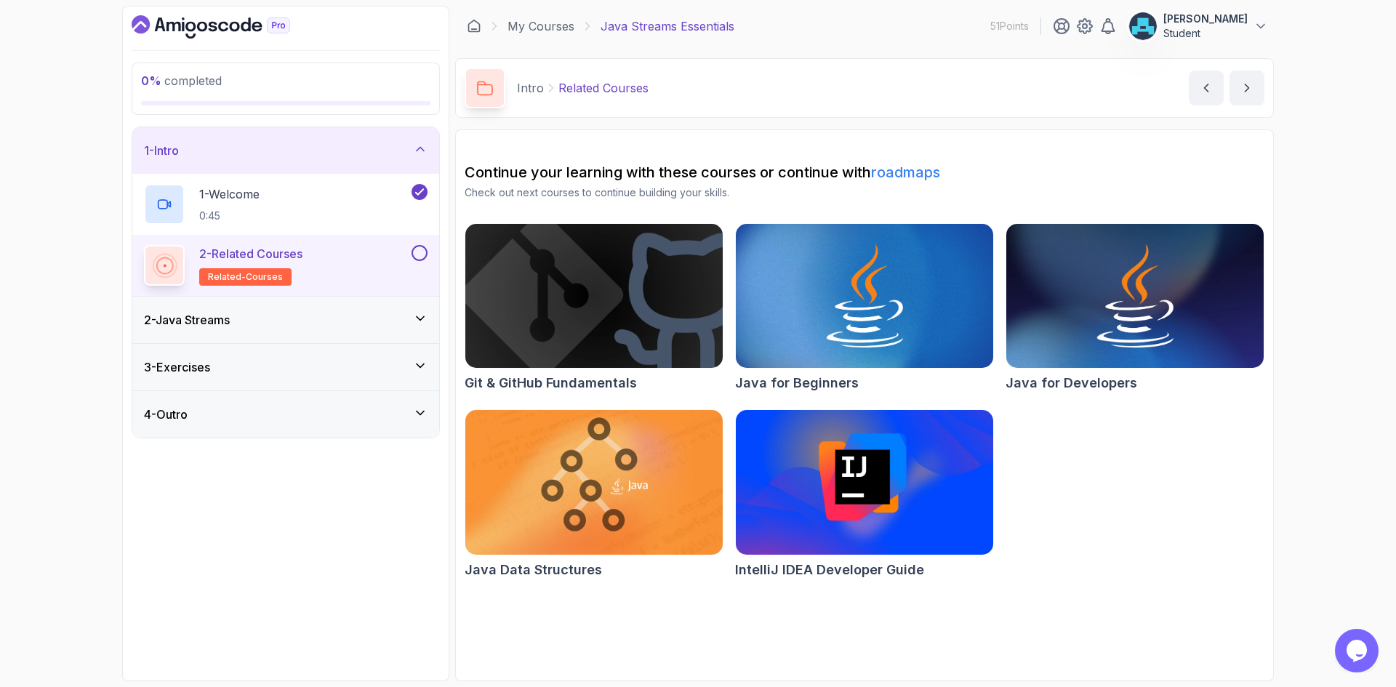
click at [422, 252] on button at bounding box center [420, 253] width 16 height 16
click at [1234, 88] on button "next content" at bounding box center [1247, 88] width 35 height 35
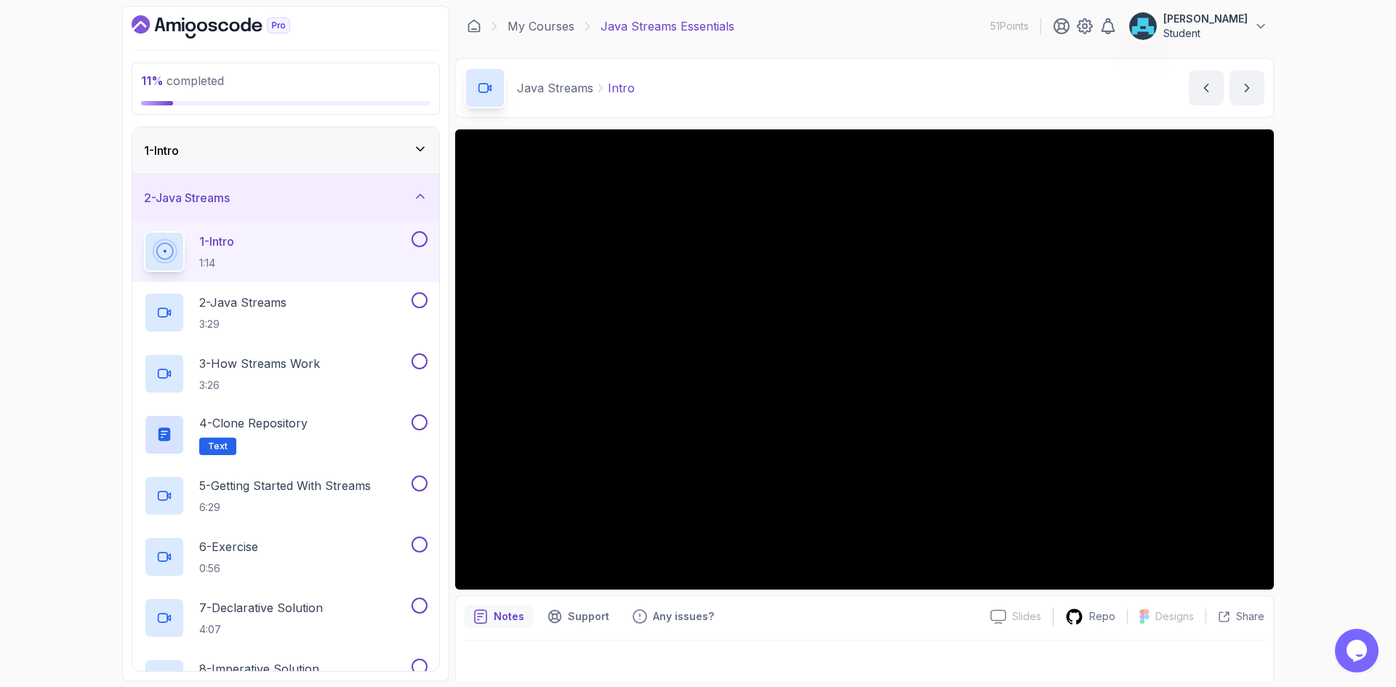
click at [171, 20] on icon "Dashboard" at bounding box center [211, 26] width 159 height 23
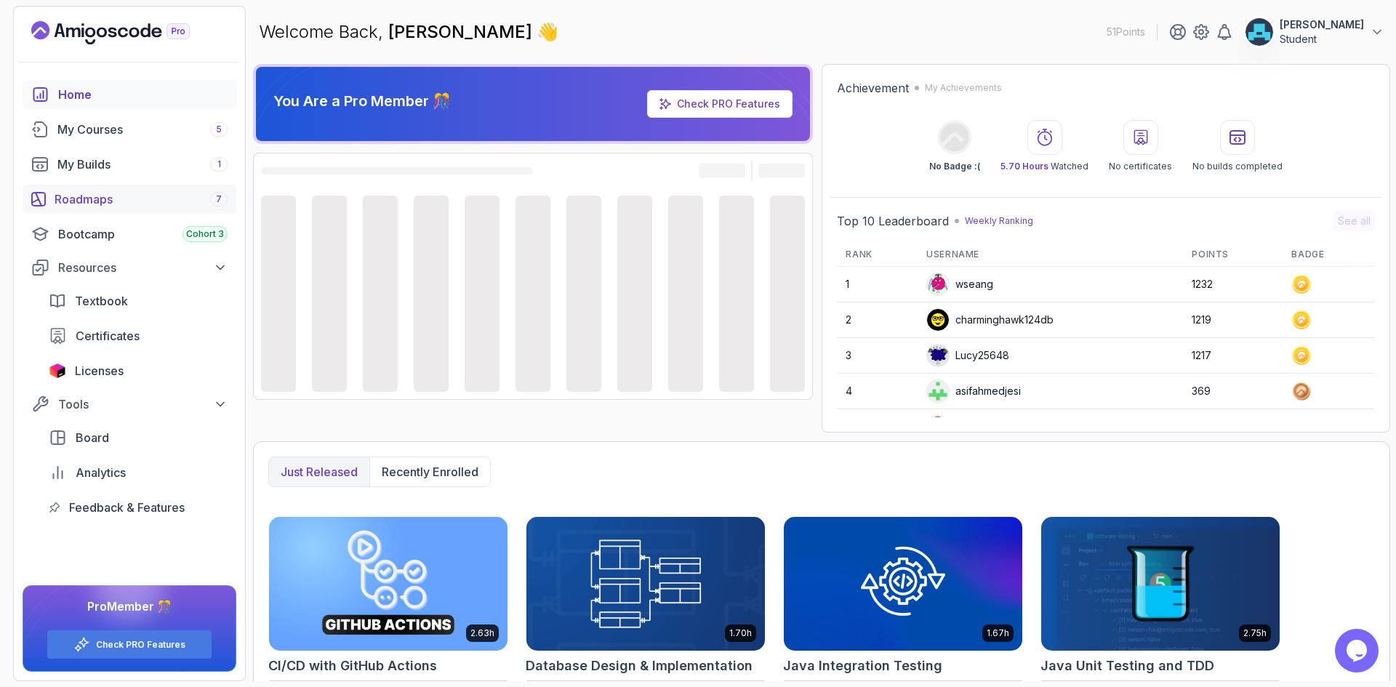
click at [131, 196] on div "Roadmaps 7" at bounding box center [141, 199] width 173 height 17
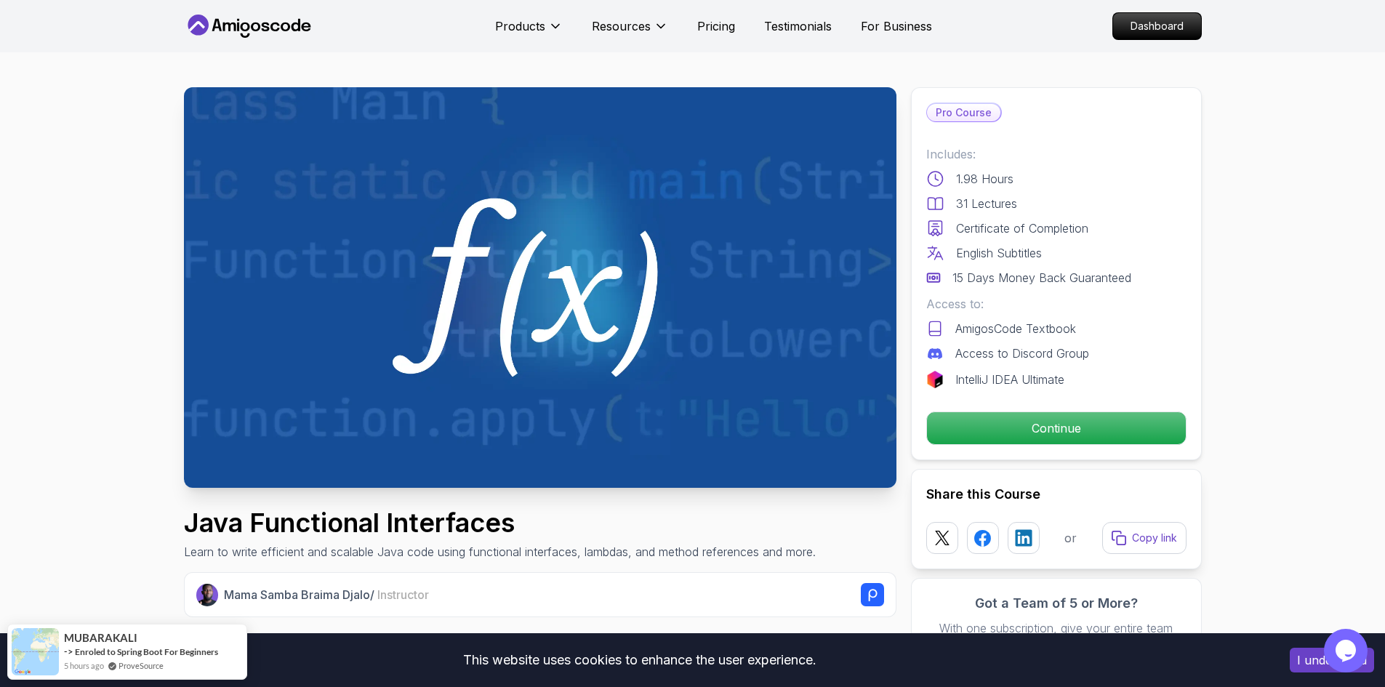
click at [454, 524] on h1 "Java Functional Interfaces" at bounding box center [500, 522] width 632 height 29
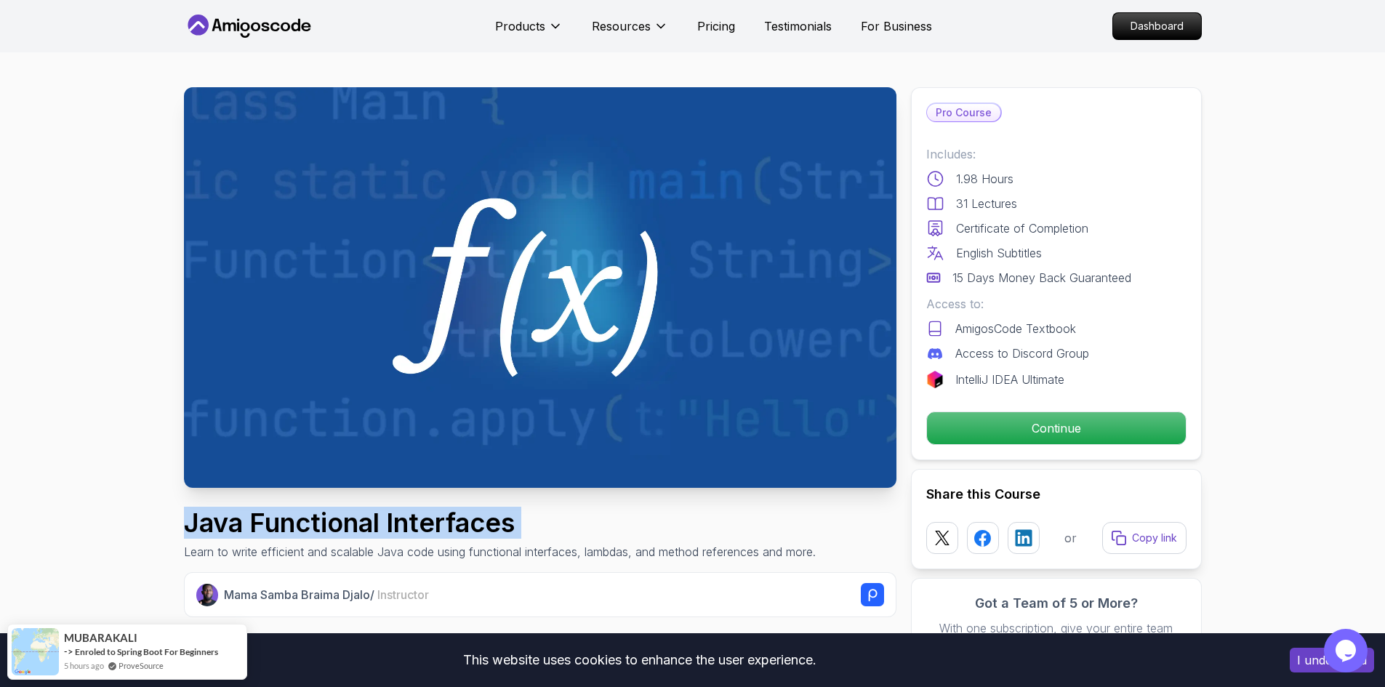
click at [454, 524] on h1 "Java Functional Interfaces" at bounding box center [500, 522] width 632 height 29
copy h1 "Java Functional Interfaces"
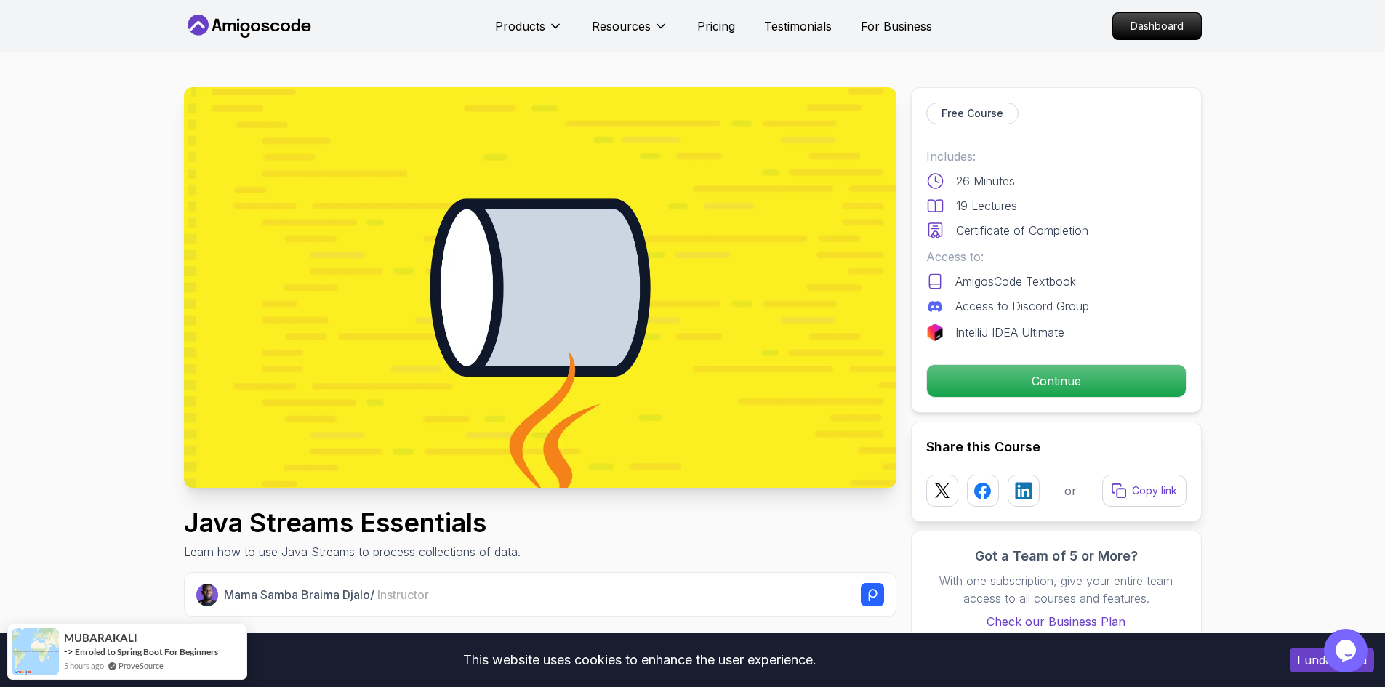
click at [371, 521] on h1 "Java Streams Essentials" at bounding box center [352, 522] width 337 height 29
copy h1 "Java Streams Essentials"
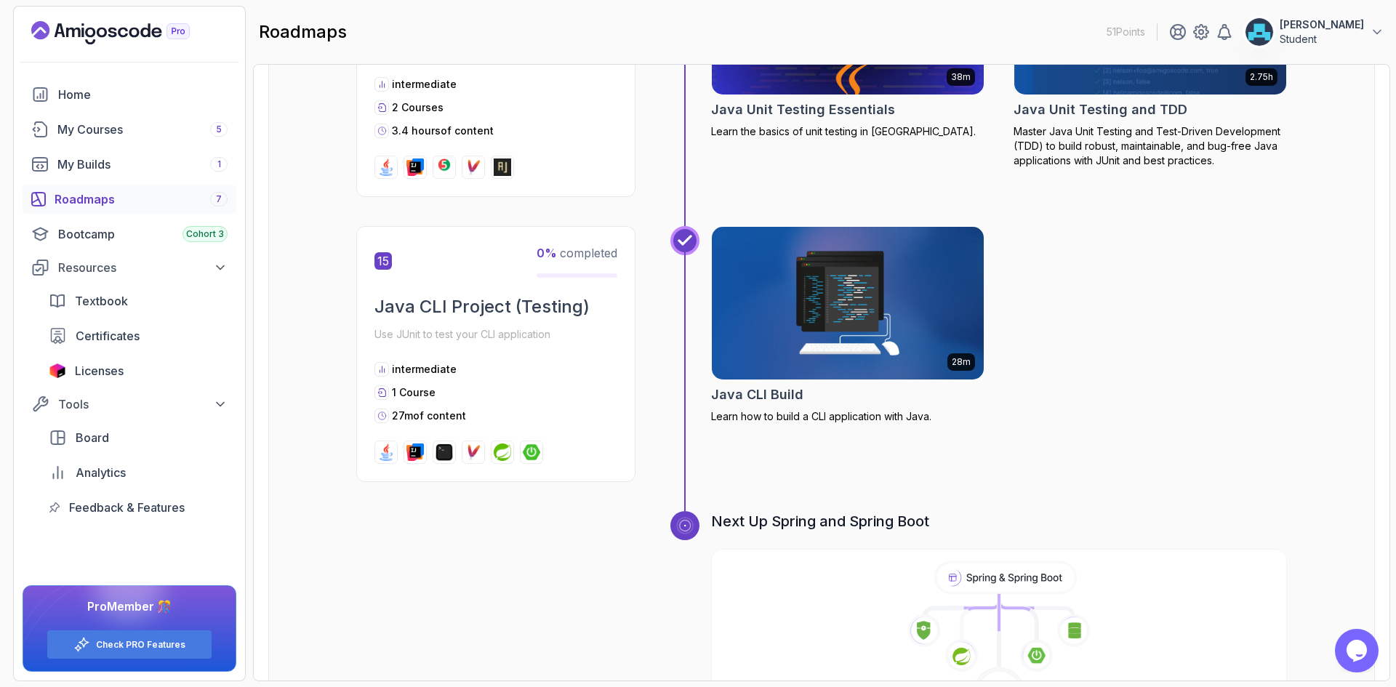
scroll to position [4597, 0]
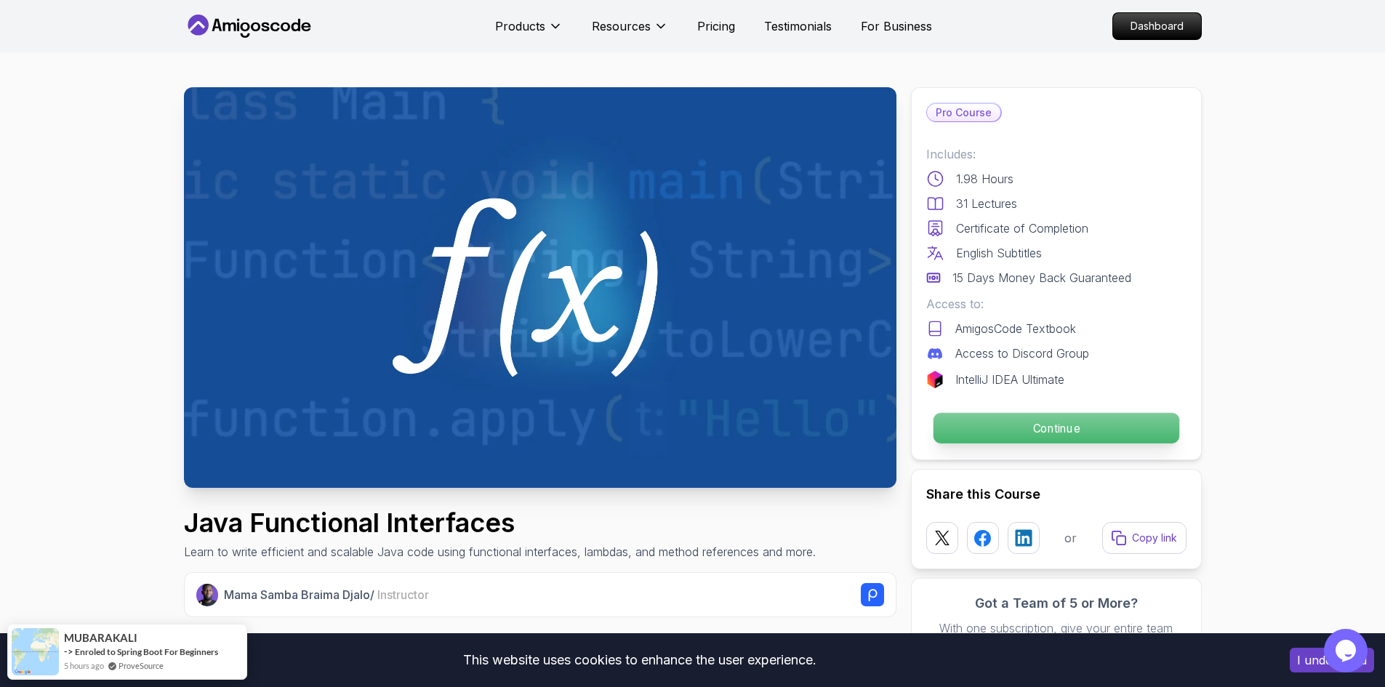
click at [1081, 423] on p "Continue" at bounding box center [1056, 428] width 246 height 31
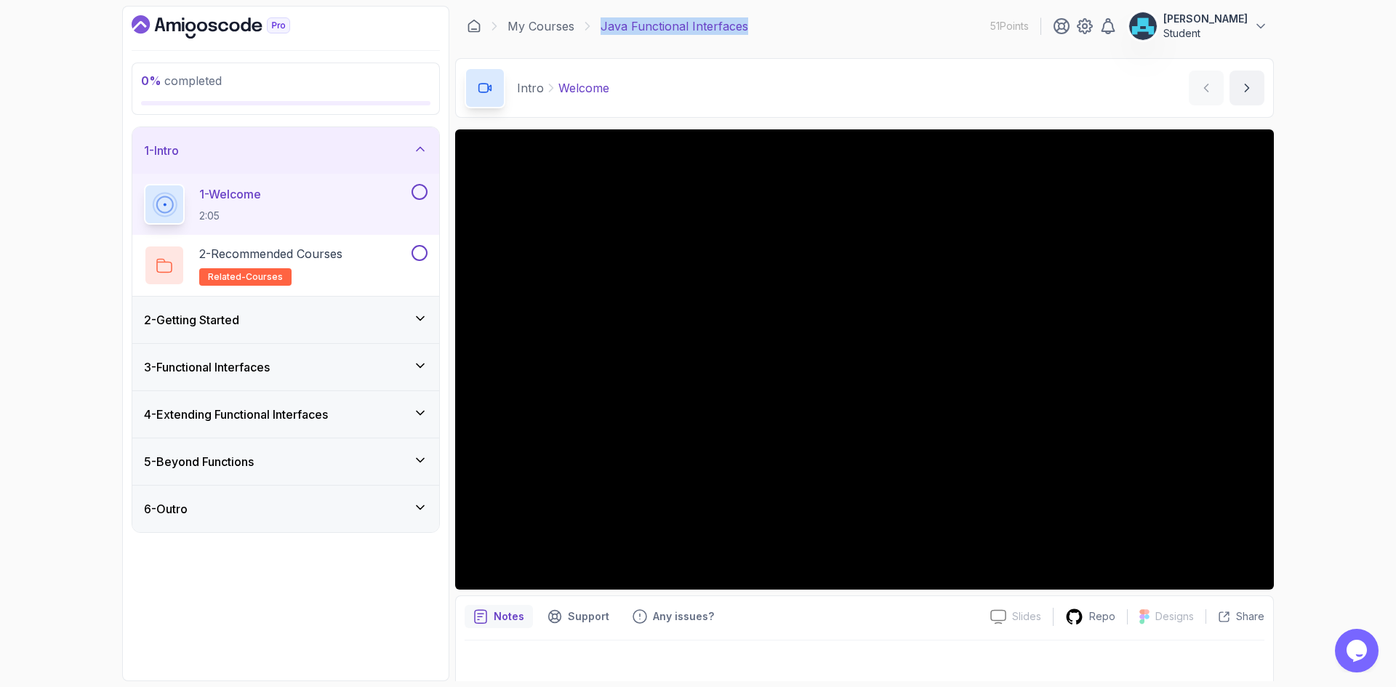
drag, startPoint x: 761, startPoint y: 33, endPoint x: 602, endPoint y: 29, distance: 159.3
click at [602, 29] on div "My Courses Java Functional Interfaces 51 Points [PERSON_NAME]" at bounding box center [864, 26] width 819 height 41
copy p "Java Functional Interfaces"
click at [870, 614] on div "Notes Support Any issues?" at bounding box center [722, 616] width 514 height 23
click at [371, 151] on div "1 - Intro" at bounding box center [286, 150] width 284 height 17
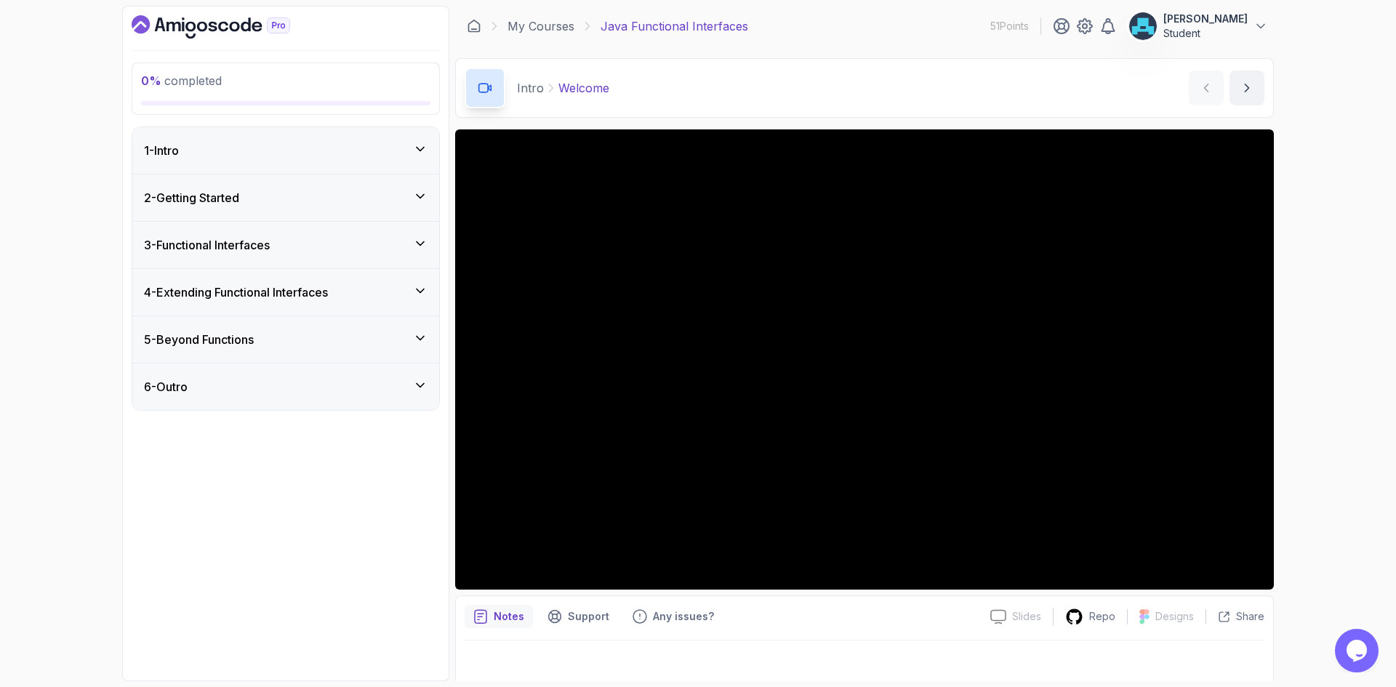
click at [254, 340] on h3 "5 - Beyond Functions" at bounding box center [199, 339] width 110 height 17
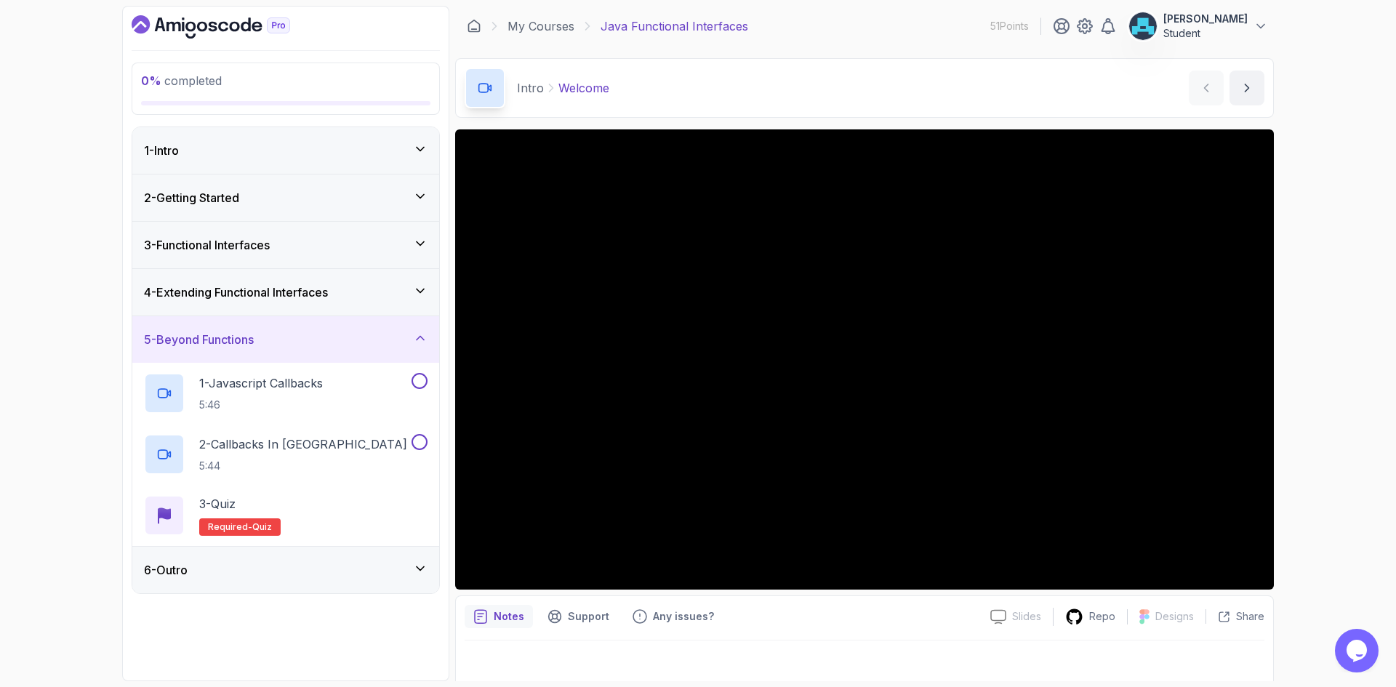
click at [254, 340] on h3 "5 - Beyond Functions" at bounding box center [199, 339] width 110 height 17
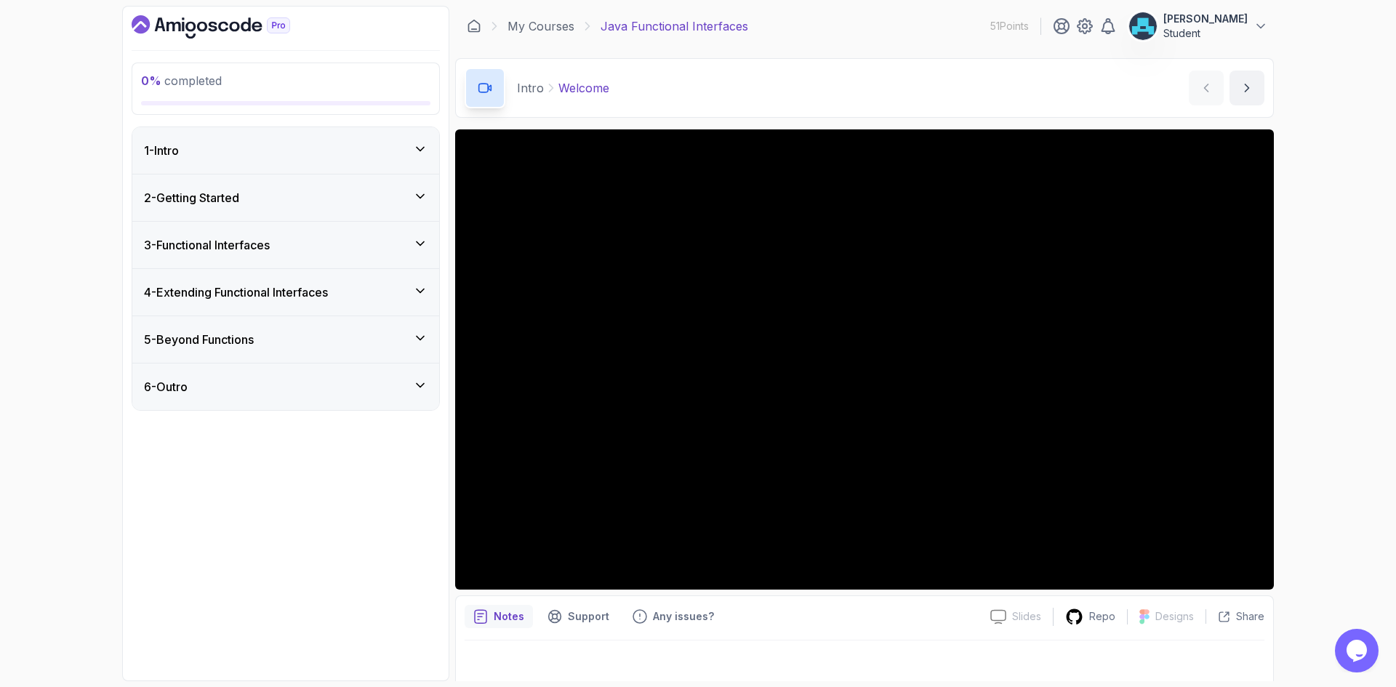
click at [262, 249] on h3 "3 - Functional Interfaces" at bounding box center [207, 244] width 126 height 17
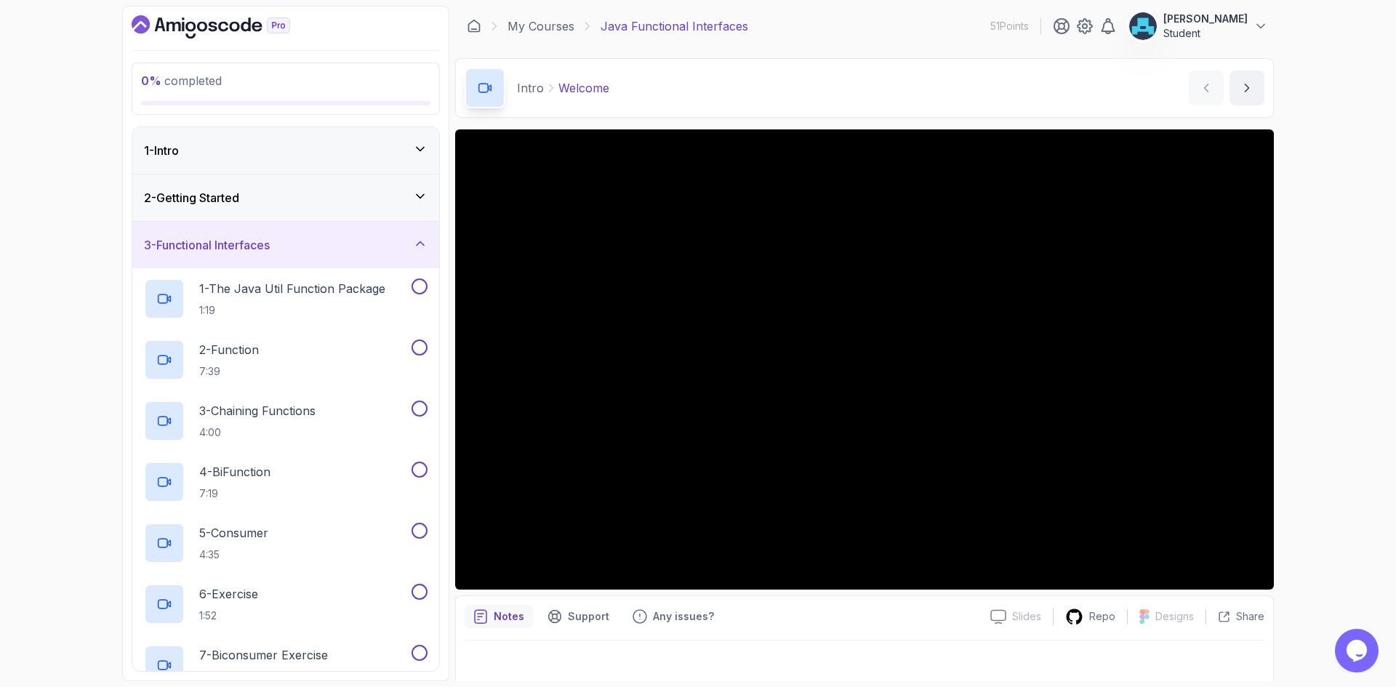
click at [262, 249] on h3 "3 - Functional Interfaces" at bounding box center [207, 244] width 126 height 17
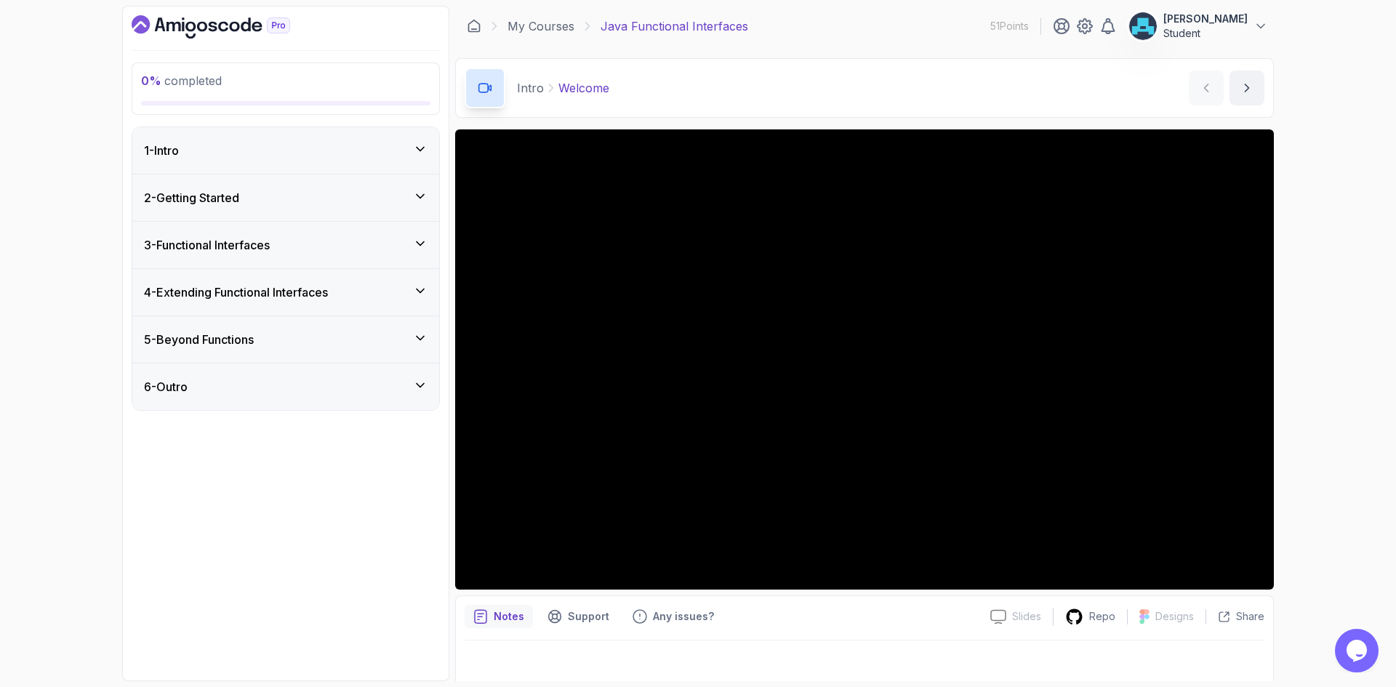
click at [782, 625] on div "Notes Support Any issues?" at bounding box center [722, 616] width 514 height 23
click at [1296, 273] on div "0 % completed 1 - Intro 2 - Getting Started 3 - Functional Interfaces 4 - Exten…" at bounding box center [698, 343] width 1396 height 687
click at [1312, 334] on div "0 % completed 1 - Intro 2 - Getting Started 3 - Functional Interfaces 4 - Exten…" at bounding box center [698, 343] width 1396 height 687
click at [1338, 495] on div "0 % completed 1 - Intro 2 - Getting Started 3 - Functional Interfaces 4 - Exten…" at bounding box center [698, 343] width 1396 height 687
click at [373, 160] on div "1 - Intro" at bounding box center [285, 150] width 307 height 47
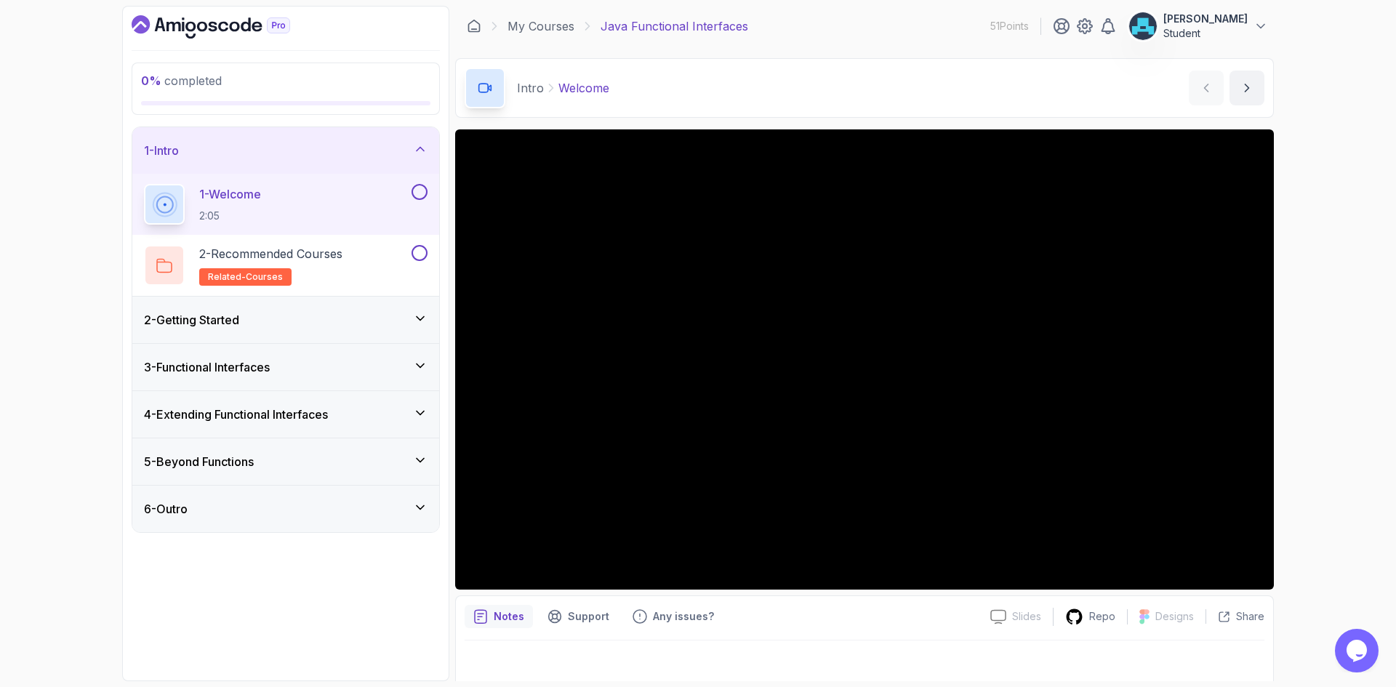
click at [939, 619] on div "Notes Support Any issues?" at bounding box center [722, 616] width 514 height 23
click at [1248, 75] on button "next content" at bounding box center [1247, 88] width 35 height 35
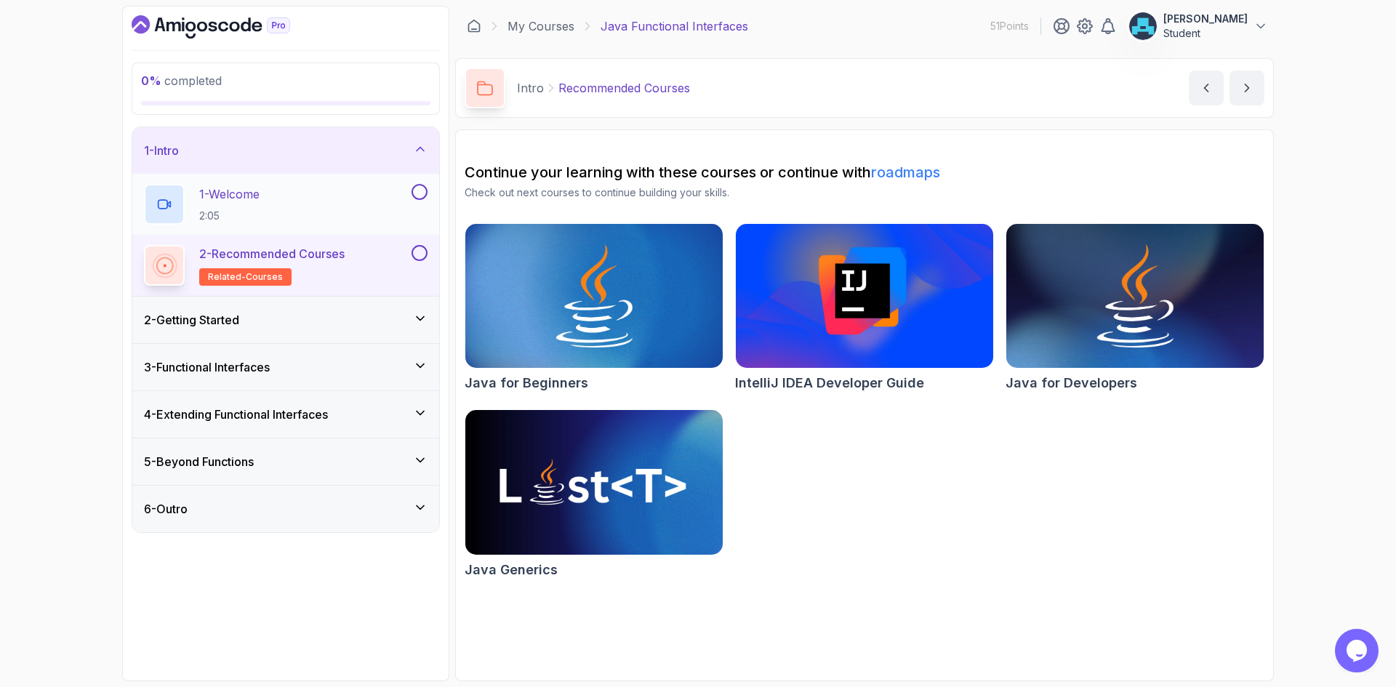
click at [420, 191] on button at bounding box center [420, 192] width 16 height 16
click at [908, 508] on div "Java for Beginners IntelliJ IDEA Developer Guide Java for Developers Java Gener…" at bounding box center [865, 403] width 800 height 361
click at [1245, 88] on icon "next content" at bounding box center [1247, 88] width 15 height 15
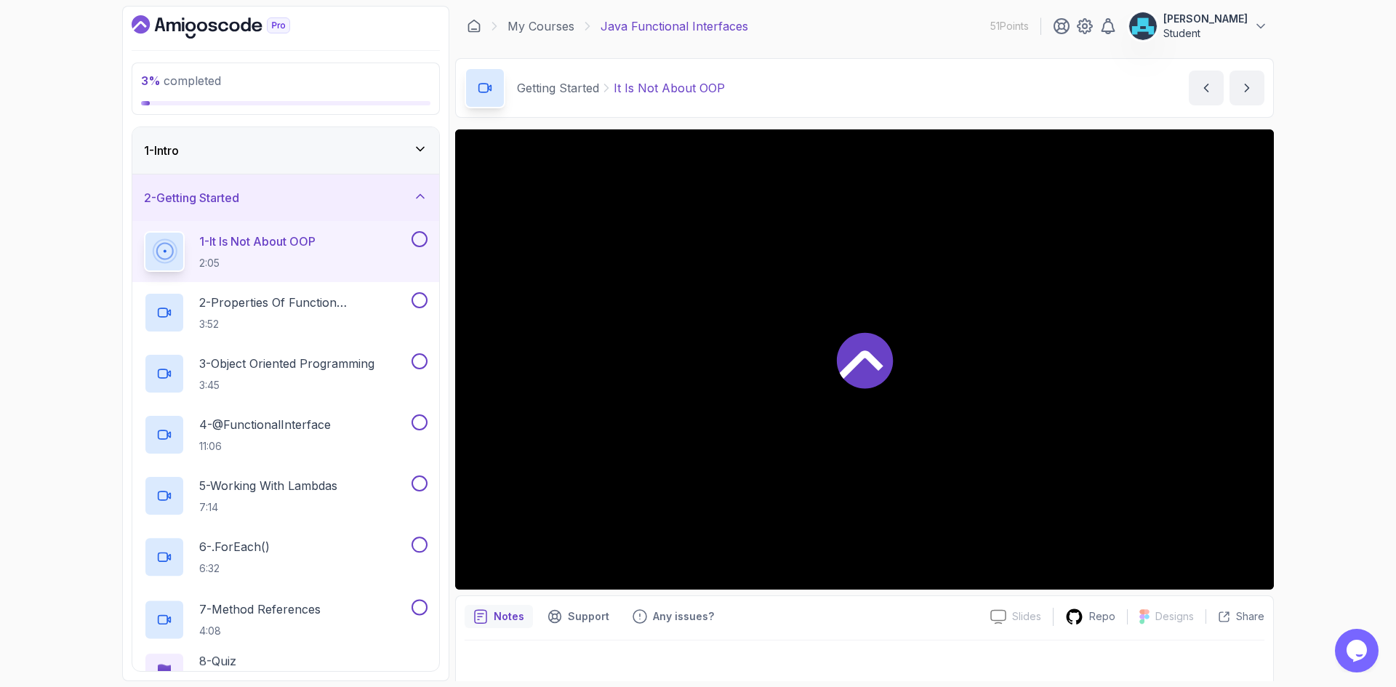
click at [408, 162] on div "1 - Intro" at bounding box center [285, 150] width 307 height 47
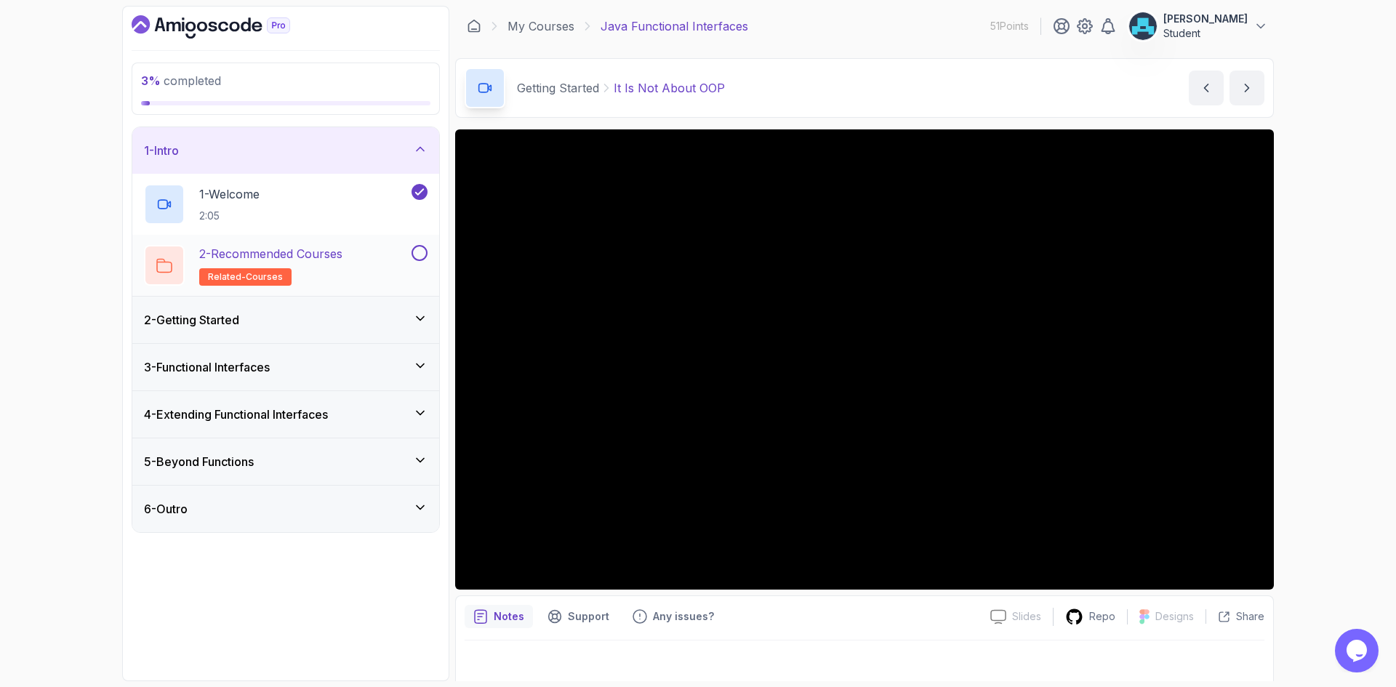
click at [416, 251] on button at bounding box center [420, 253] width 16 height 16
click at [380, 151] on div "1 - Intro" at bounding box center [286, 150] width 284 height 17
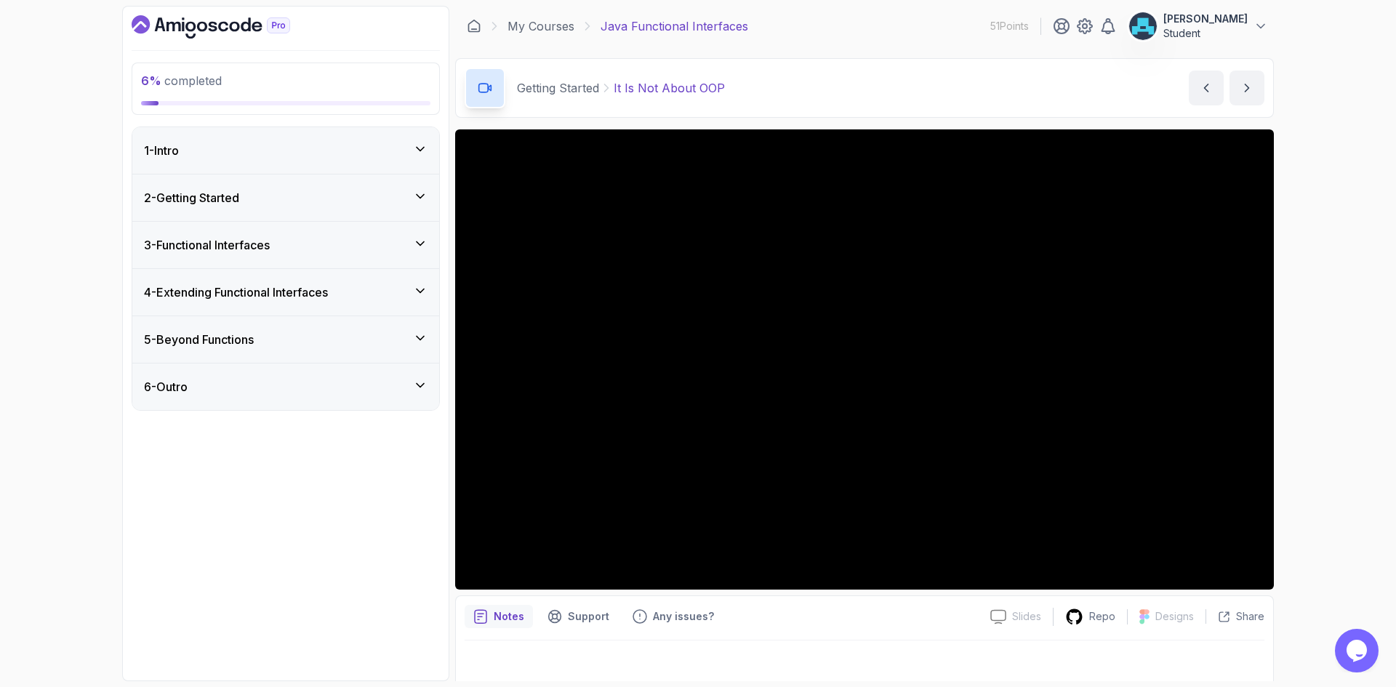
click at [353, 189] on div "2 - Getting Started" at bounding box center [286, 197] width 284 height 17
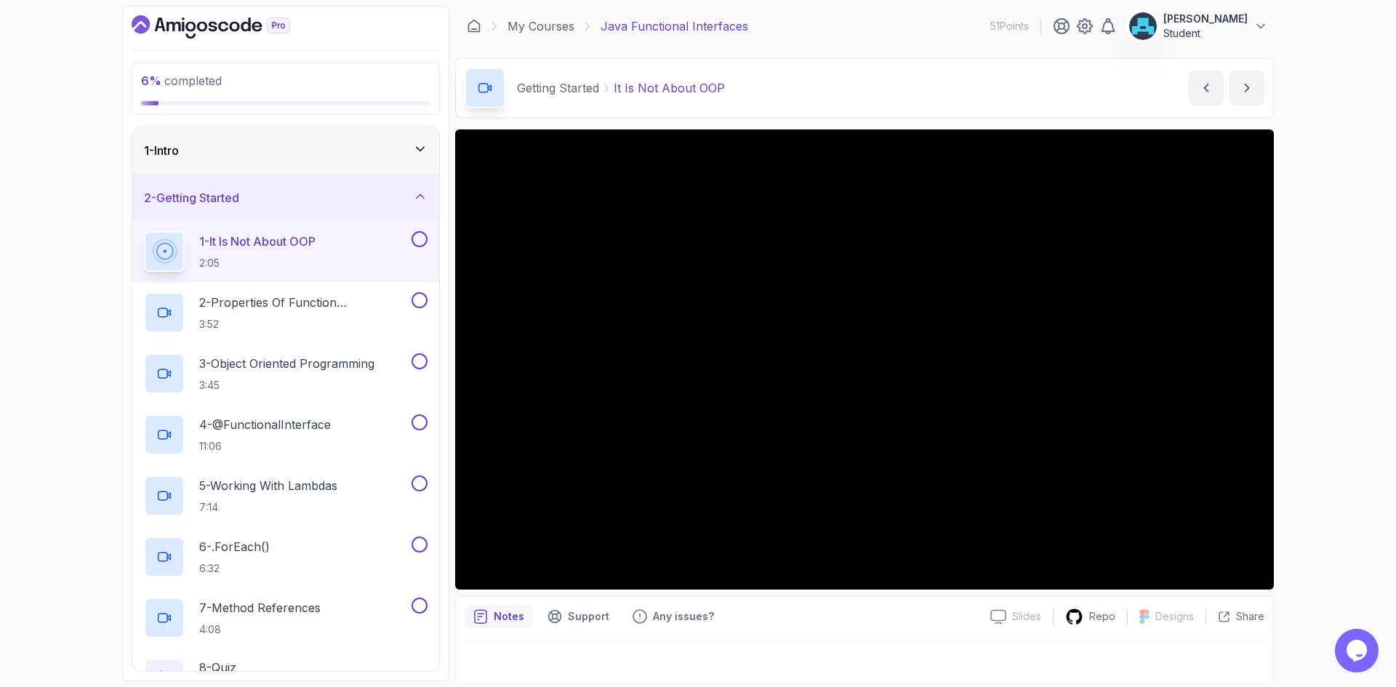
click at [1320, 529] on div "6 % completed 1 - Intro 2 - Getting Started 1 - It Is Not About OOP 2:05 2 - Pr…" at bounding box center [698, 343] width 1396 height 687
click at [1243, 79] on button "next content" at bounding box center [1247, 88] width 35 height 35
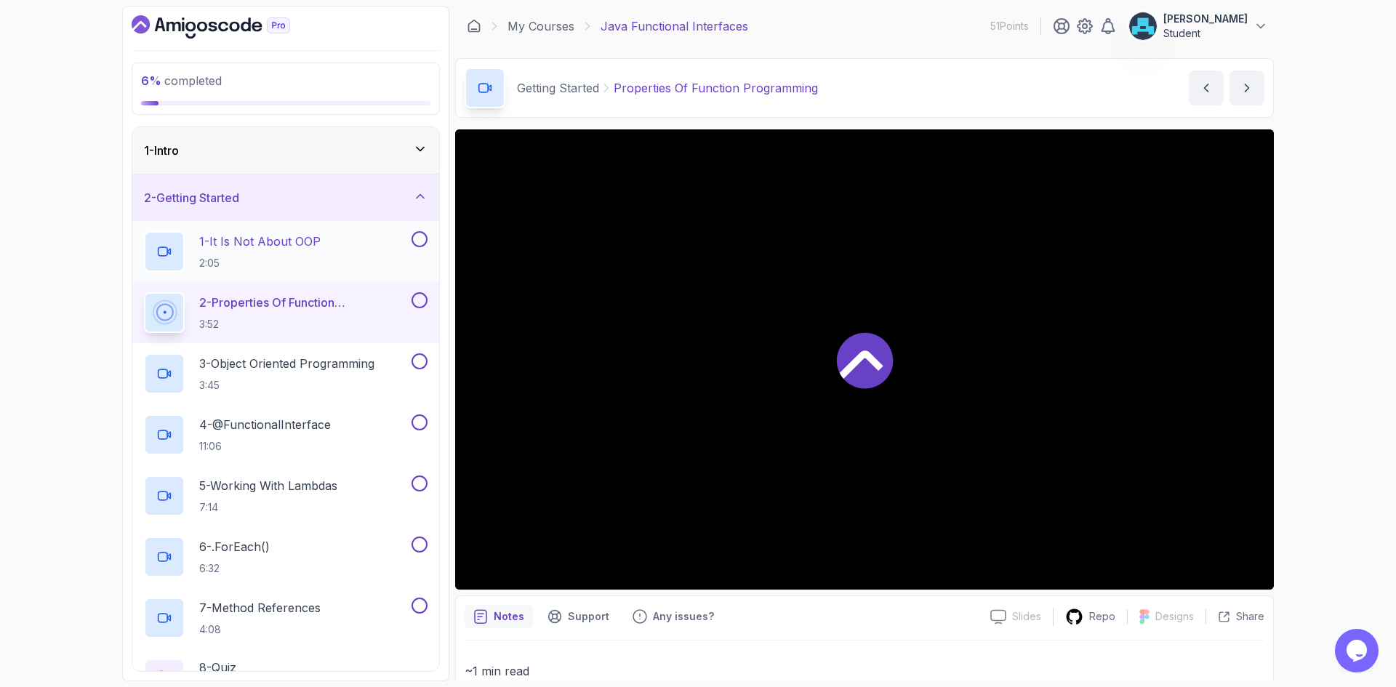
click at [417, 238] on button at bounding box center [420, 239] width 16 height 16
click at [310, 199] on div "2 - Getting Started" at bounding box center [286, 197] width 284 height 17
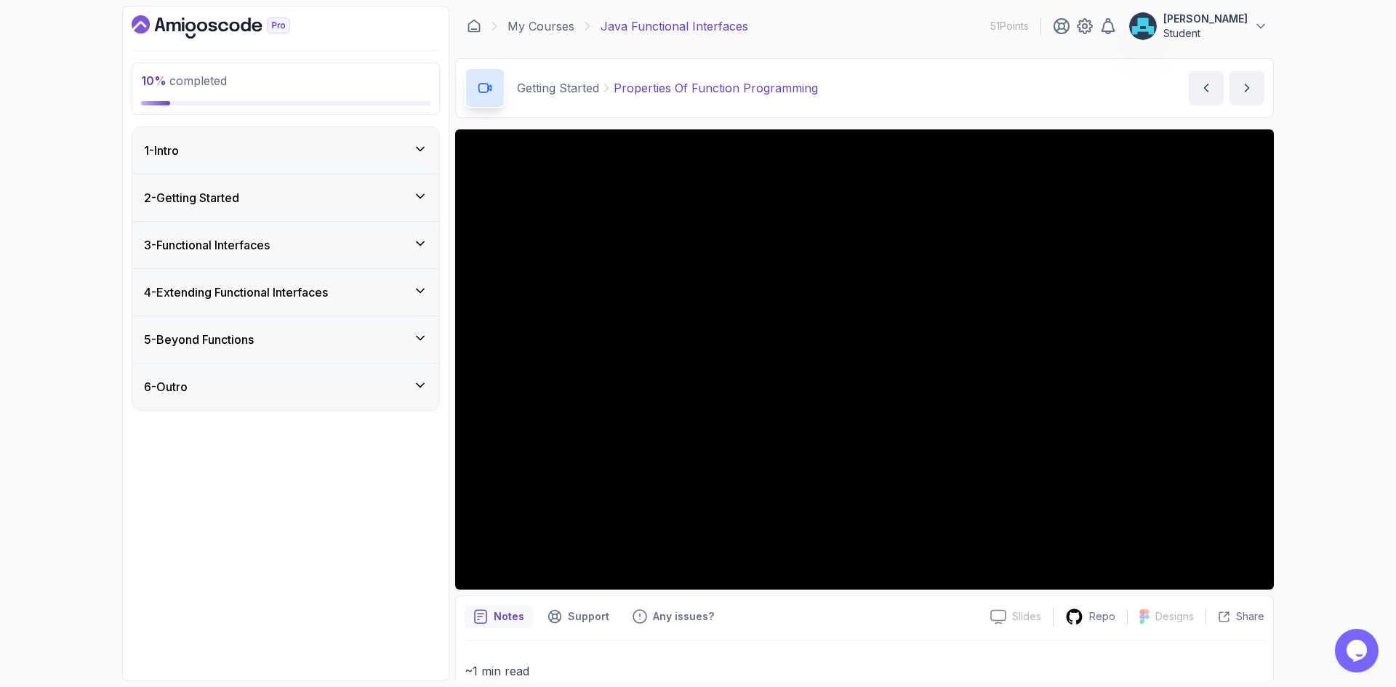
click at [310, 199] on div "2 - Getting Started" at bounding box center [286, 197] width 284 height 17
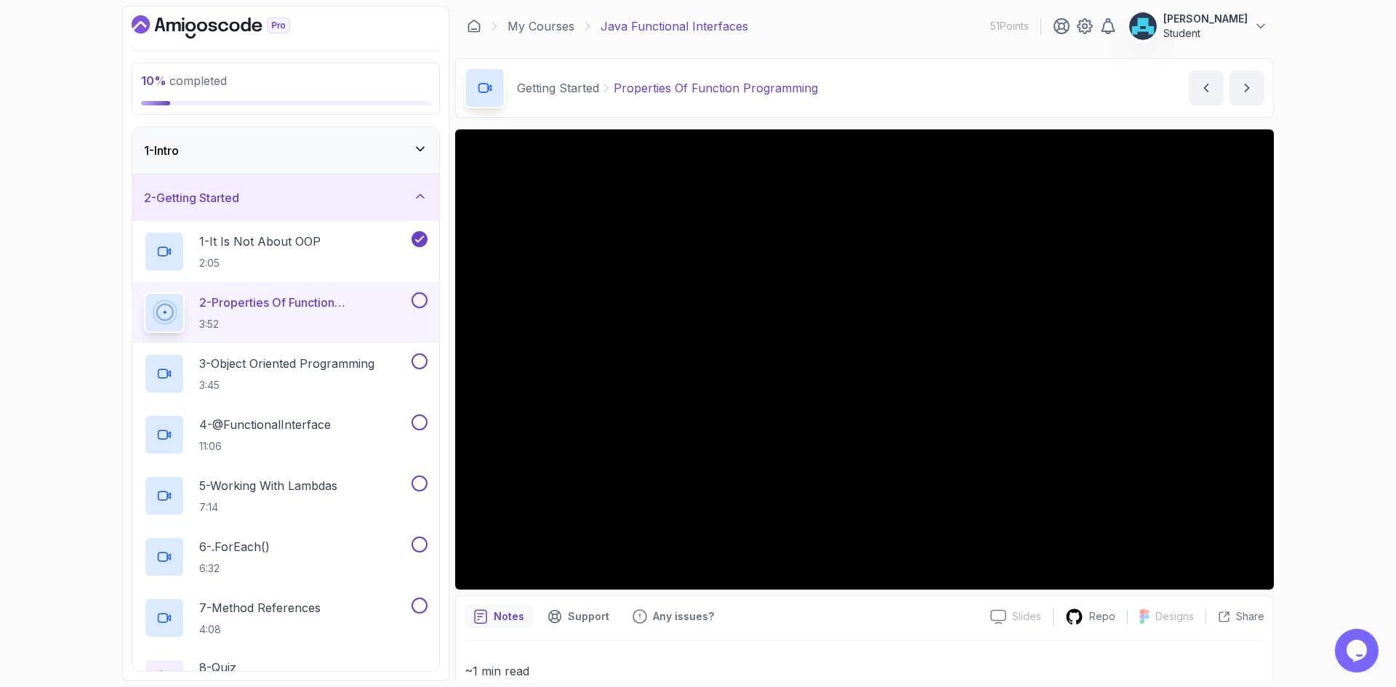
click at [310, 199] on div "2 - Getting Started" at bounding box center [286, 197] width 284 height 17
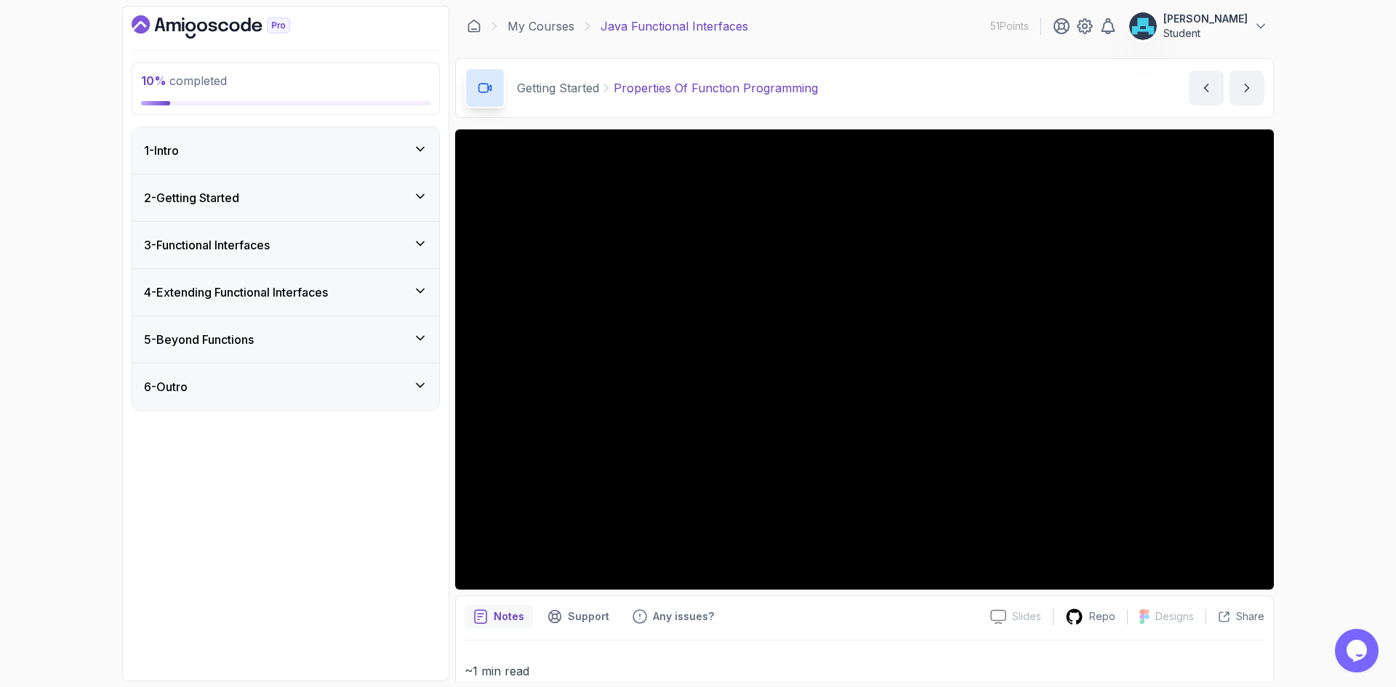
click at [334, 377] on div "6 - Outro" at bounding box center [285, 387] width 307 height 47
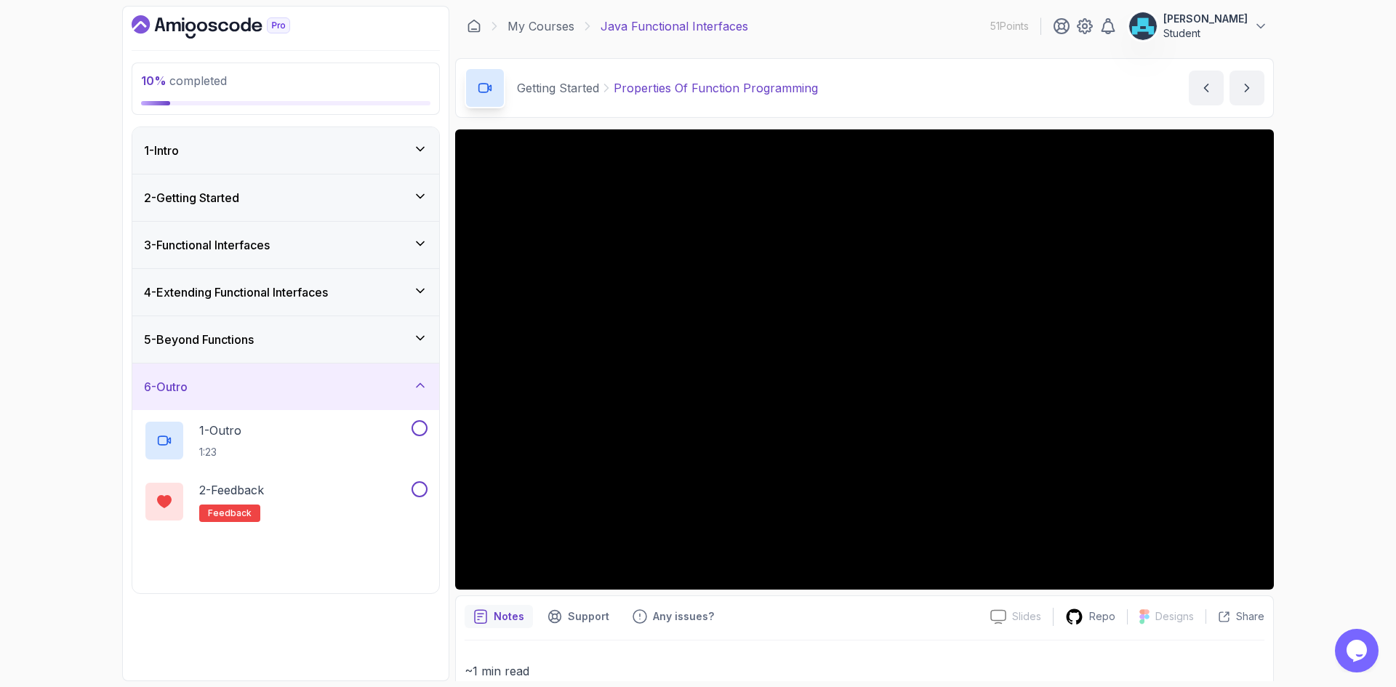
click at [334, 377] on div "6 - Outro" at bounding box center [285, 387] width 307 height 47
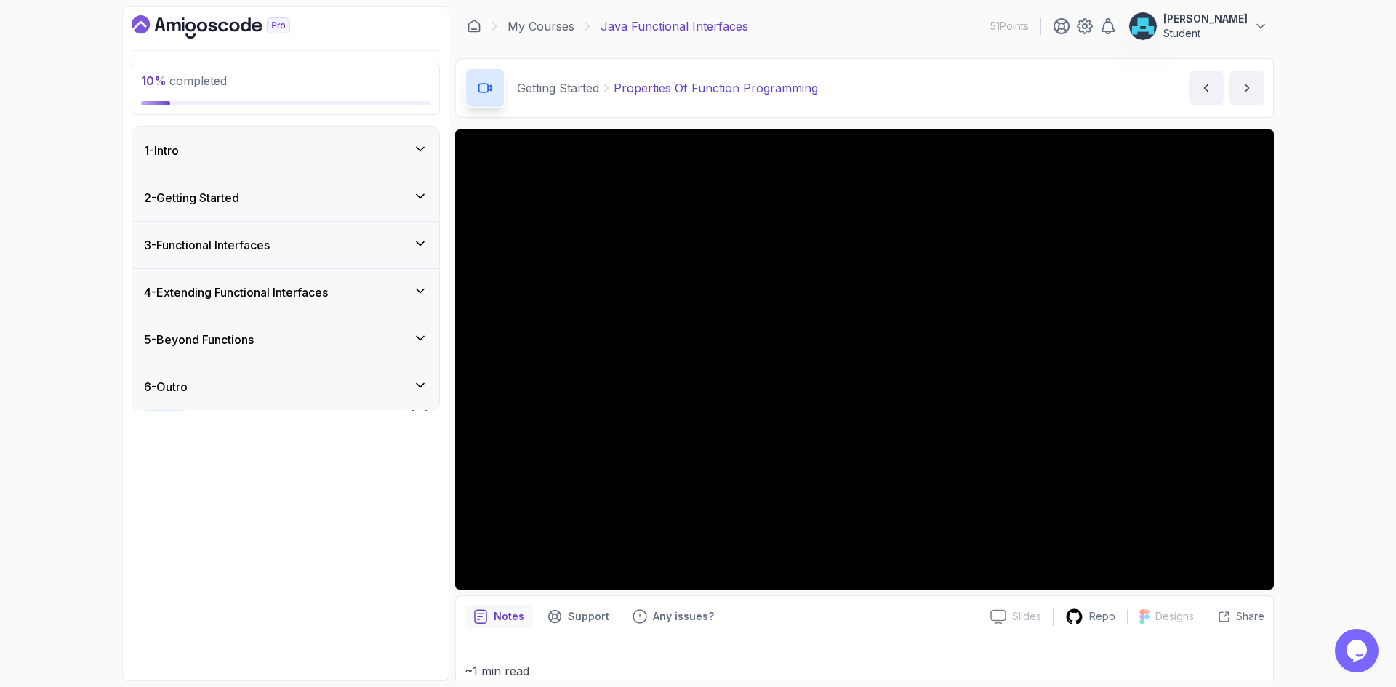
click at [297, 251] on div "3 - Functional Interfaces" at bounding box center [286, 244] width 284 height 17
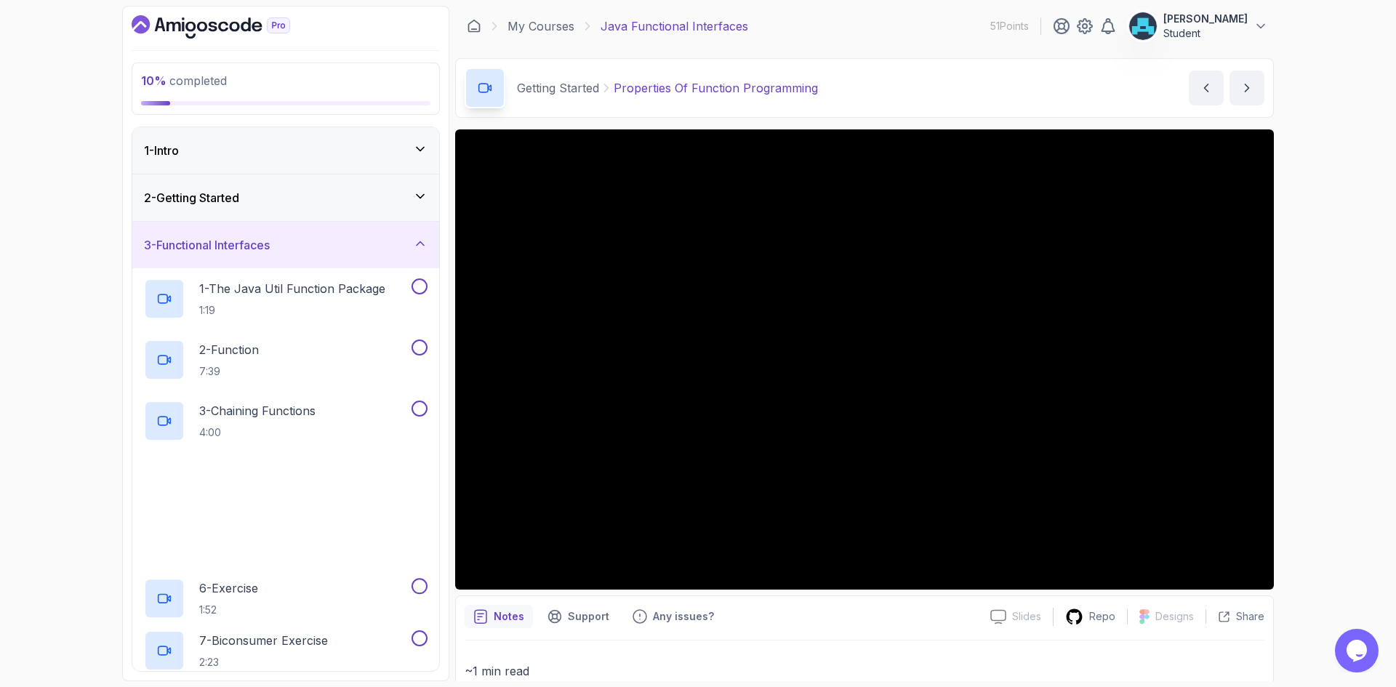
click at [297, 251] on div "3 - Functional Interfaces" at bounding box center [286, 244] width 284 height 17
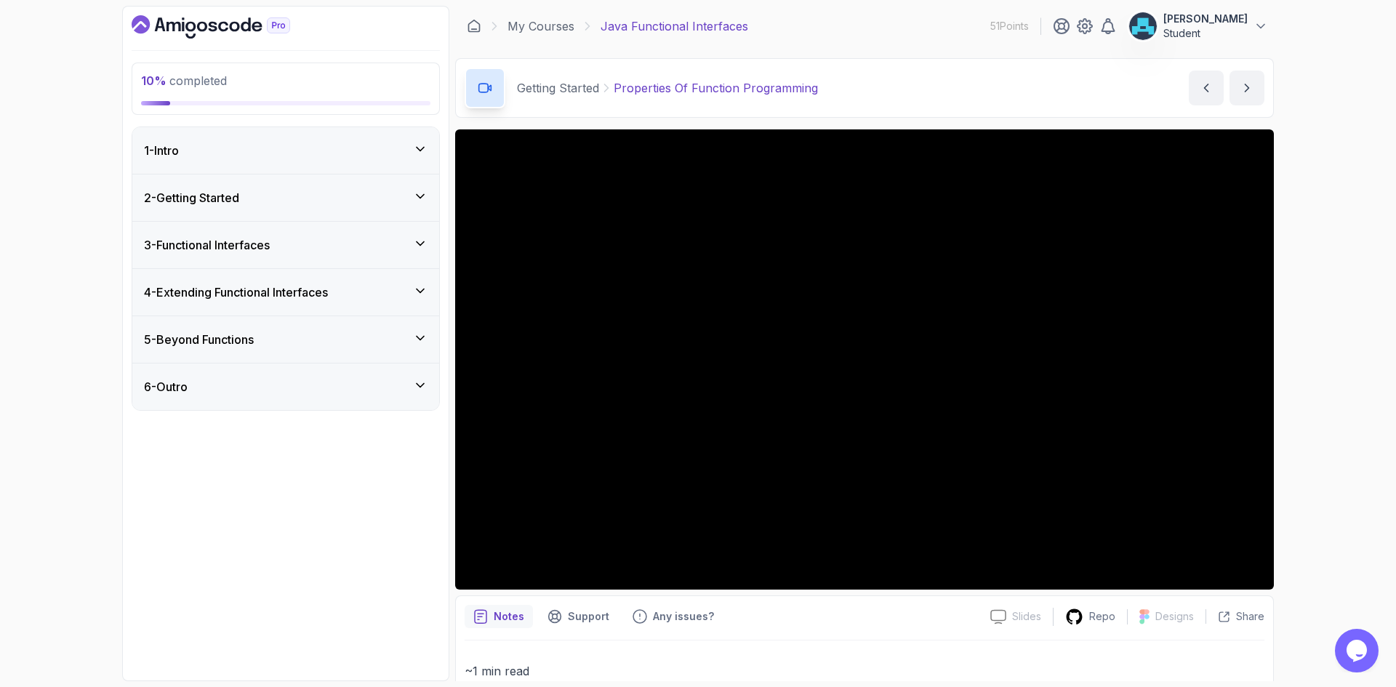
click at [294, 201] on div "2 - Getting Started" at bounding box center [286, 197] width 284 height 17
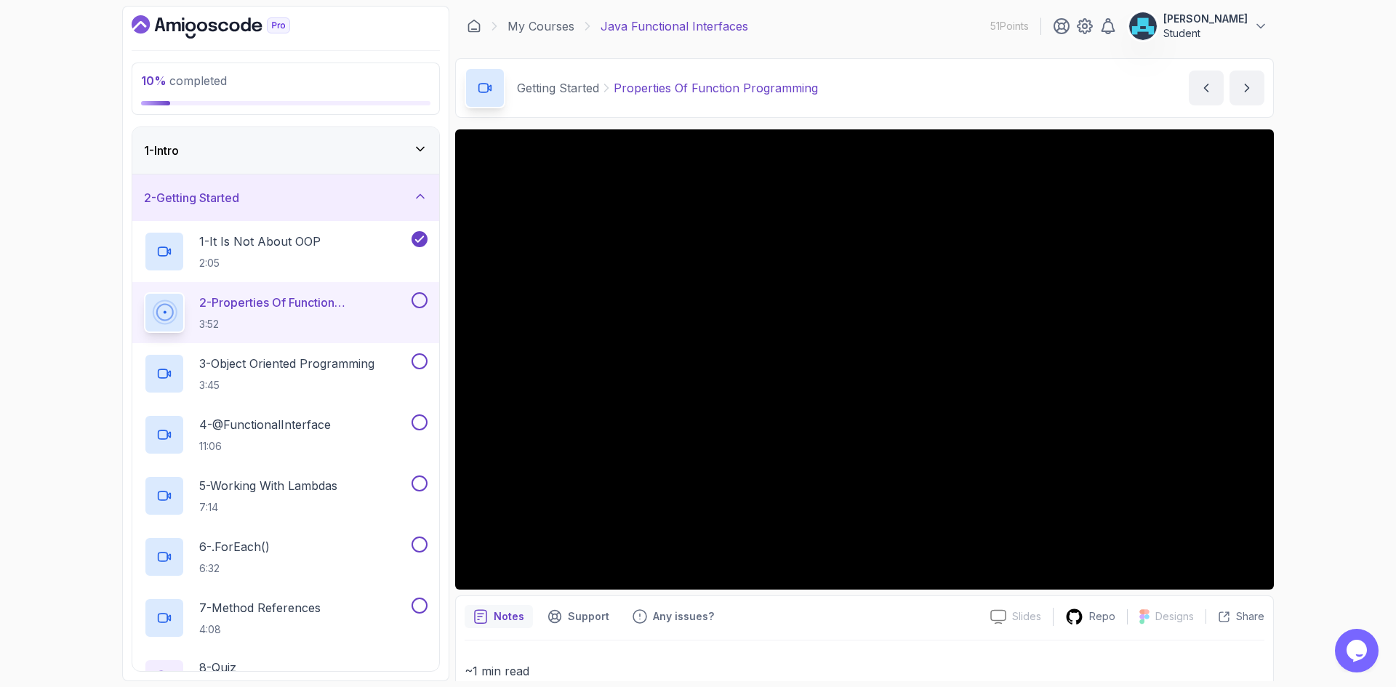
click at [325, 204] on div "2 - Getting Started" at bounding box center [286, 197] width 284 height 17
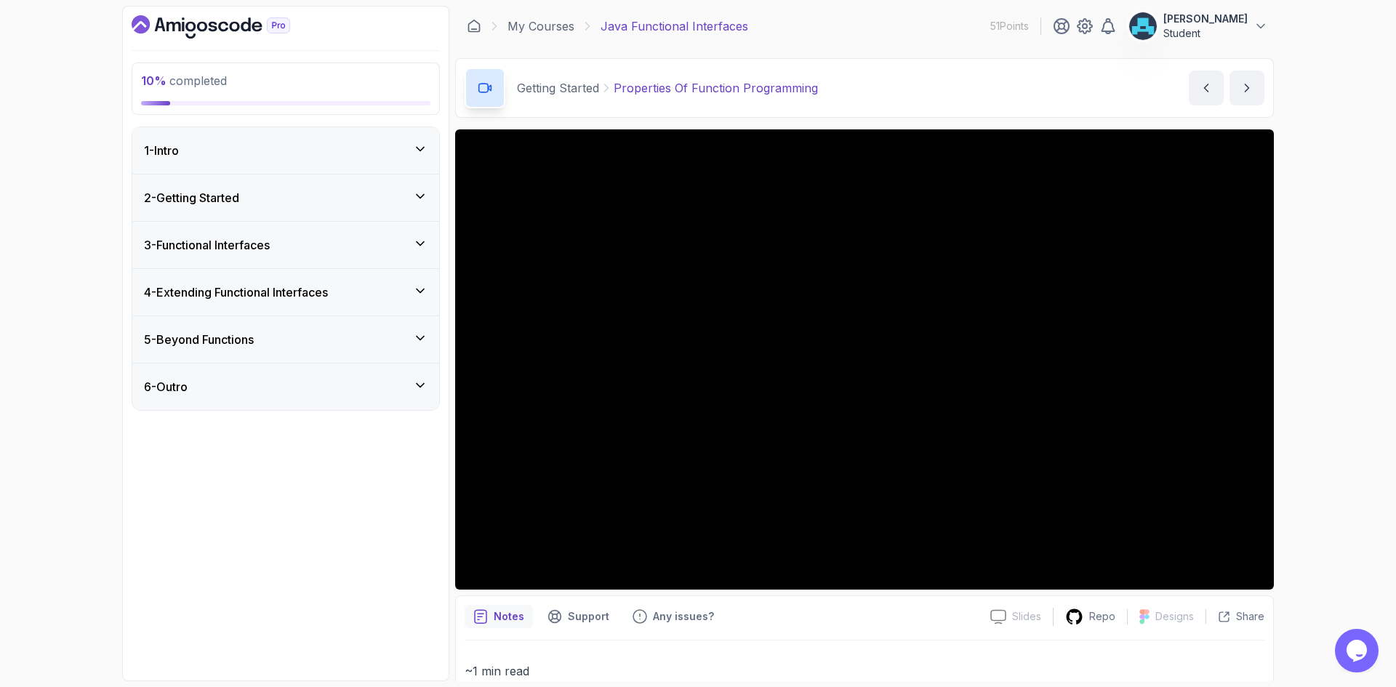
click at [301, 206] on div "2 - Getting Started" at bounding box center [286, 197] width 284 height 17
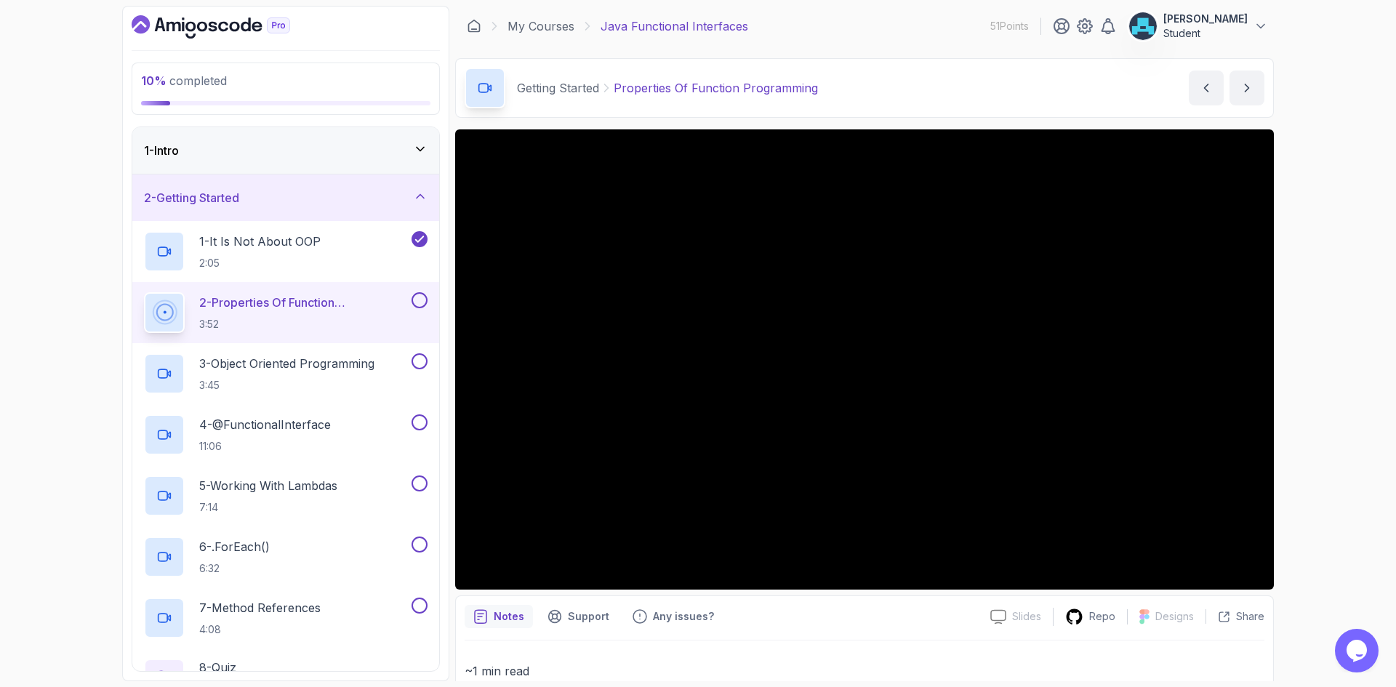
click at [68, 215] on div "10 % completed 1 - Intro 2 - Getting Started 1 - It Is Not About OOP 2:05 2 - P…" at bounding box center [698, 343] width 1396 height 687
click at [422, 298] on button at bounding box center [420, 300] width 16 height 16
click at [769, 609] on div "Notes Support Any issues?" at bounding box center [722, 616] width 514 height 23
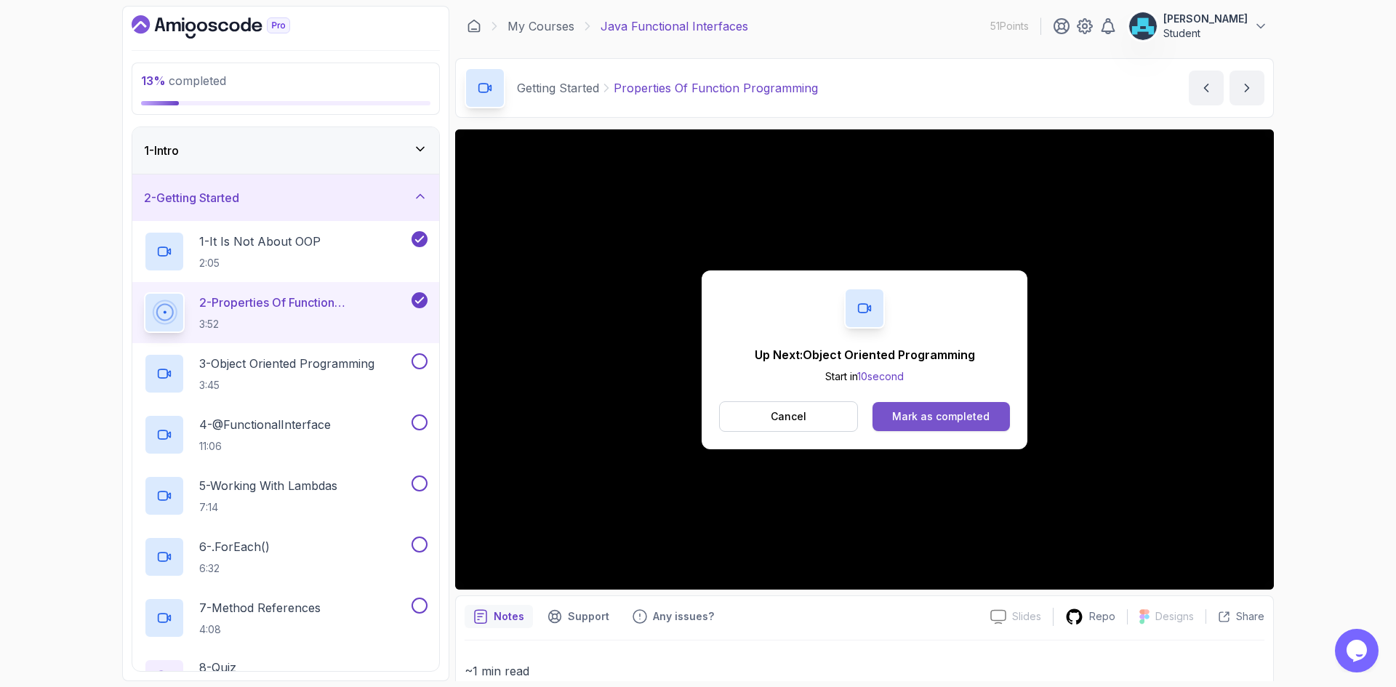
click at [978, 417] on div "Mark as completed" at bounding box center [940, 416] width 97 height 15
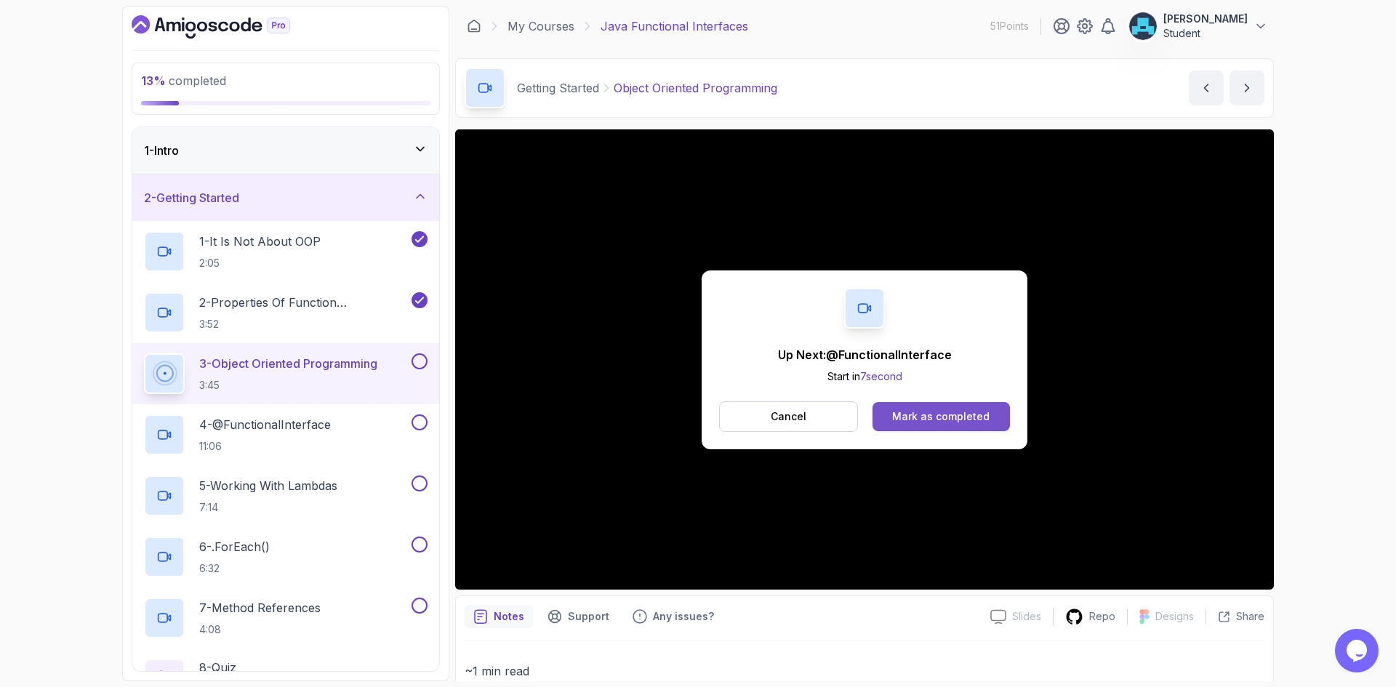
click at [933, 414] on div "Mark as completed" at bounding box center [940, 416] width 97 height 15
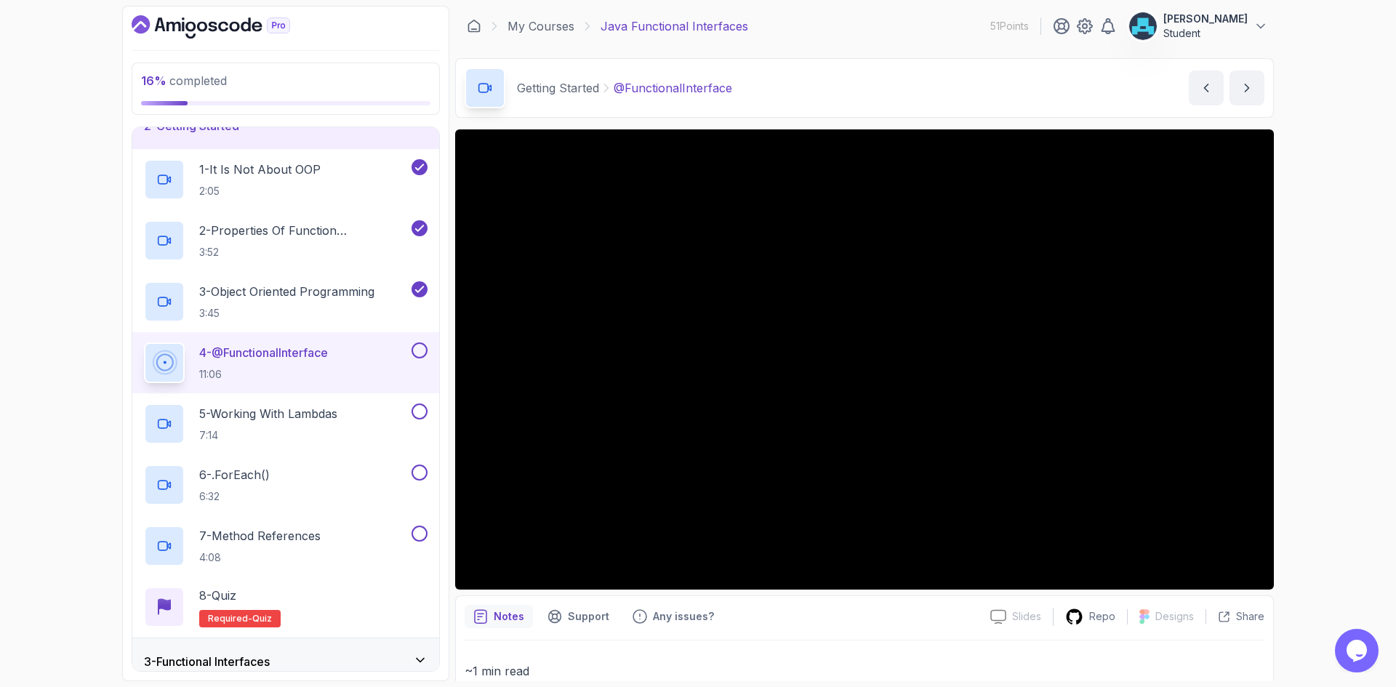
scroll to position [73, 0]
click at [1252, 87] on icon "next content" at bounding box center [1247, 88] width 15 height 15
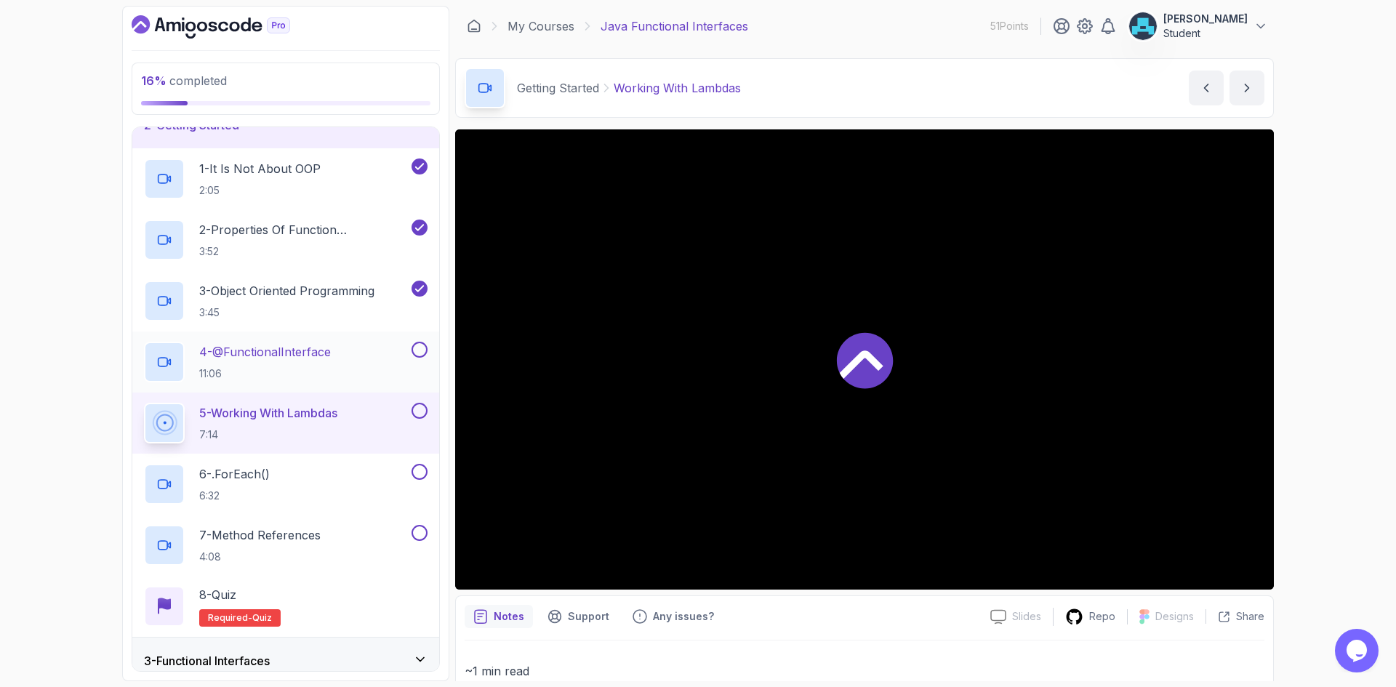
click at [418, 351] on button at bounding box center [420, 350] width 16 height 16
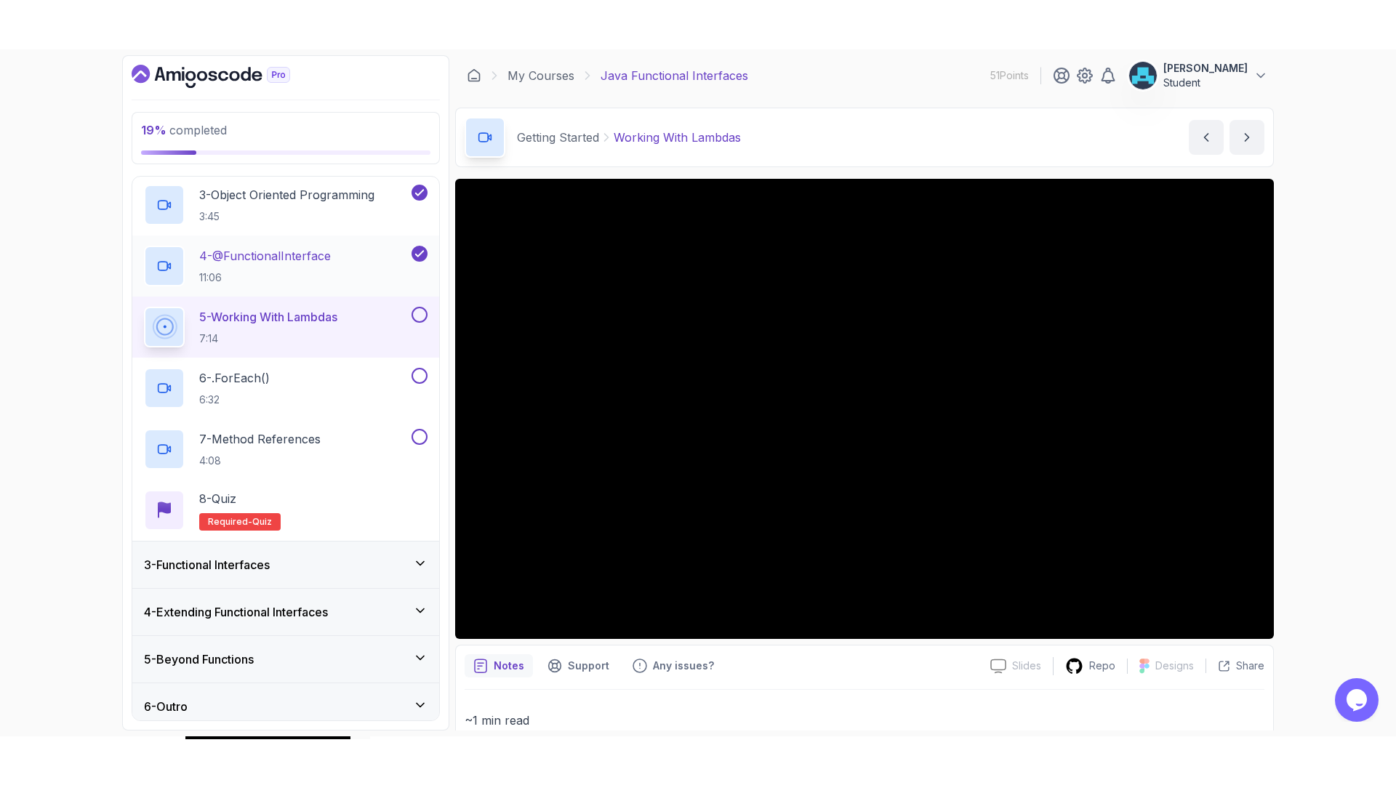
scroll to position [228, 0]
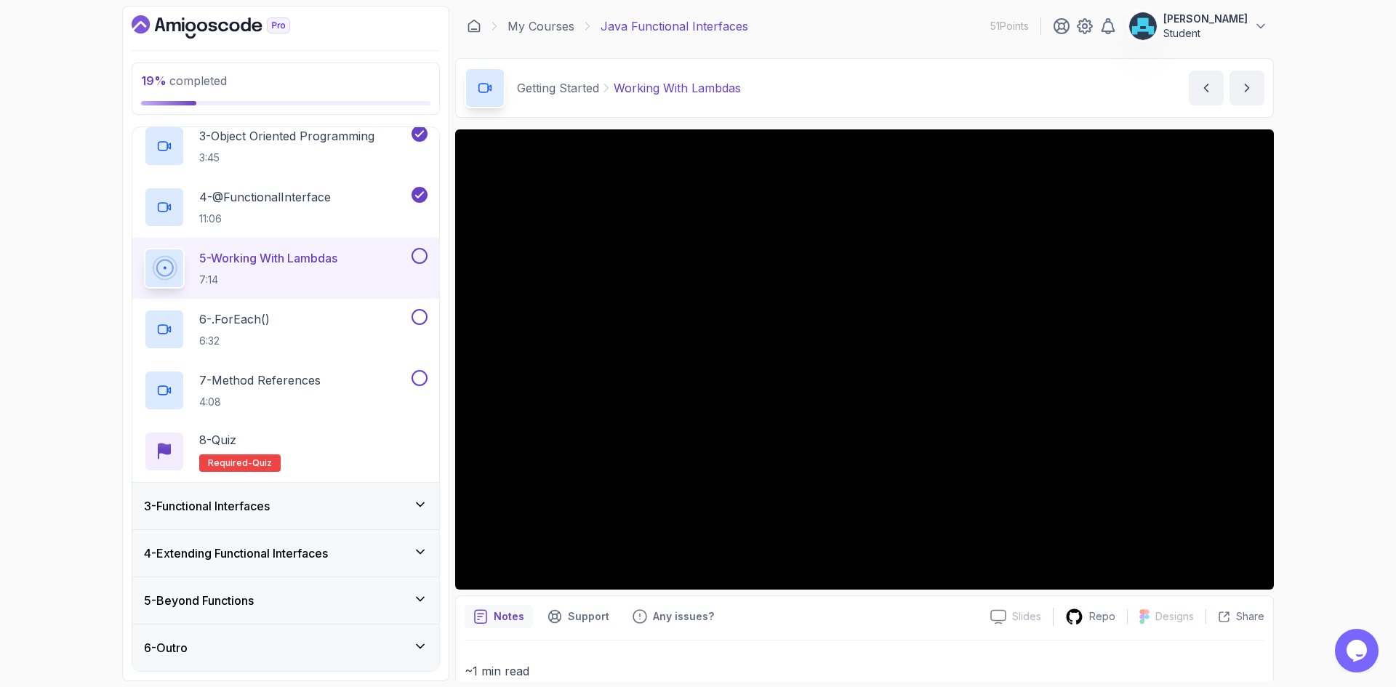
click at [444, 471] on div "19 % completed 1 - Intro 2 - Getting Started 1 - It Is Not About OOP 2:05 2 - P…" at bounding box center [285, 343] width 327 height 675
click at [905, 617] on div "Notes Support Any issues?" at bounding box center [722, 616] width 514 height 23
click at [258, 503] on h3 "3 - Functional Interfaces" at bounding box center [207, 505] width 126 height 17
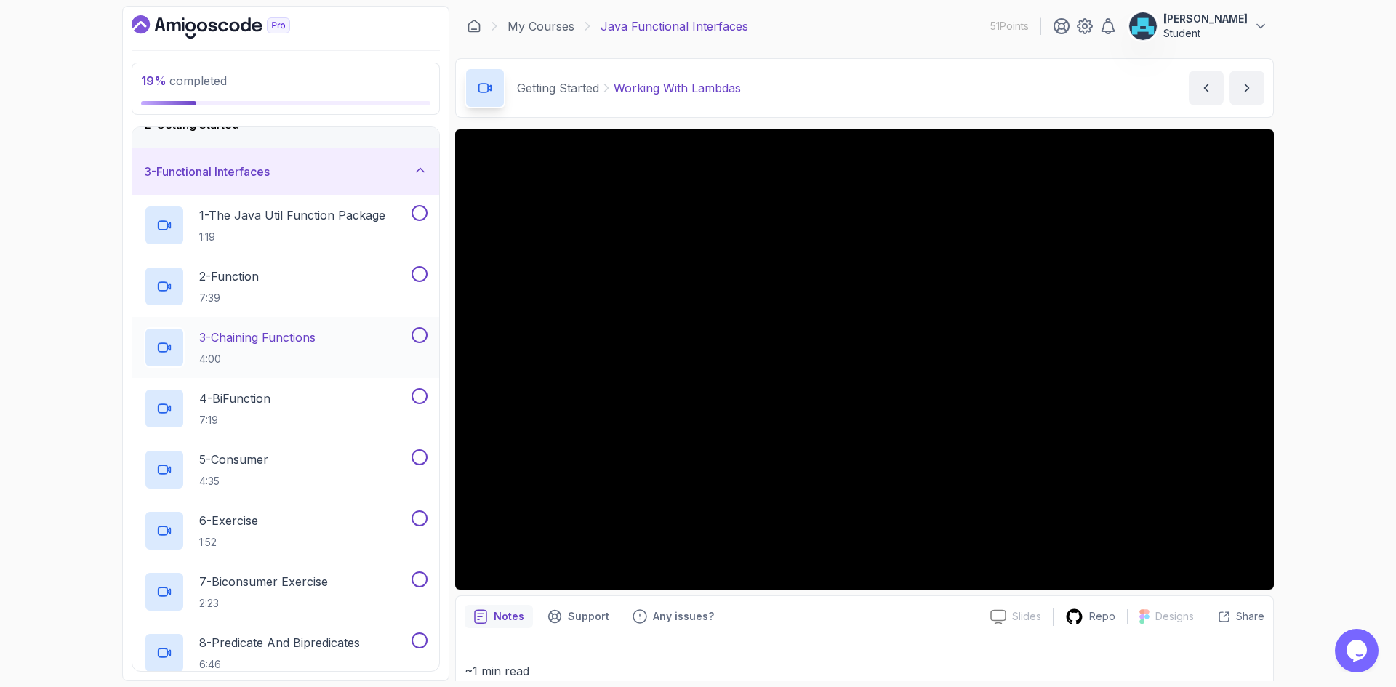
scroll to position [73, 0]
click at [301, 176] on div "3 - Functional Interfaces" at bounding box center [286, 172] width 284 height 17
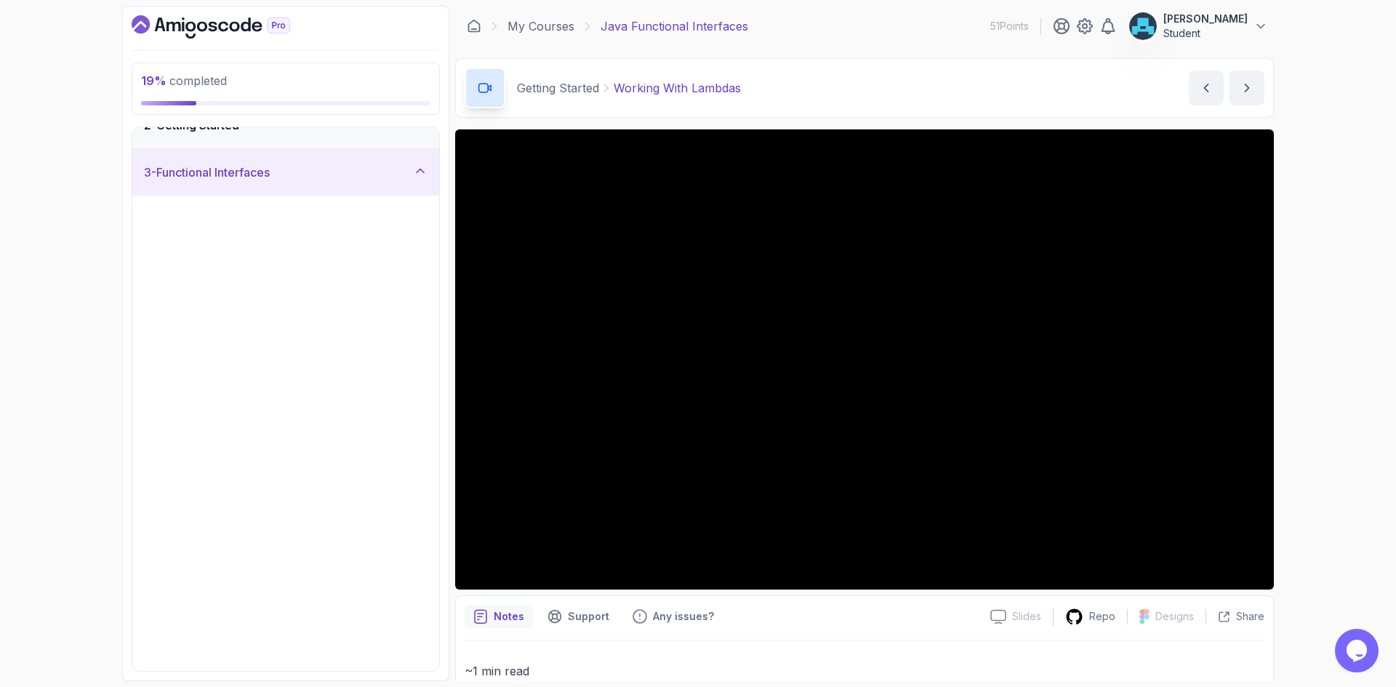
scroll to position [0, 0]
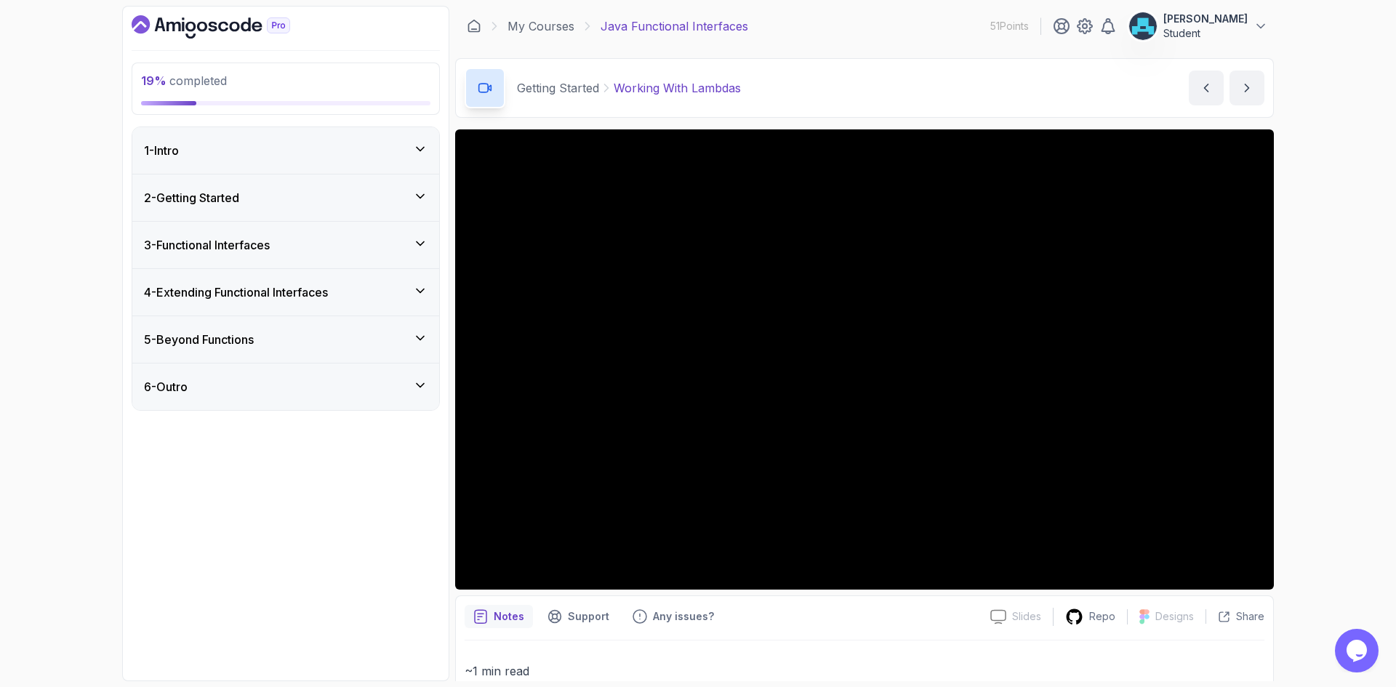
click at [273, 296] on h3 "4 - Extending Functional Interfaces" at bounding box center [236, 292] width 184 height 17
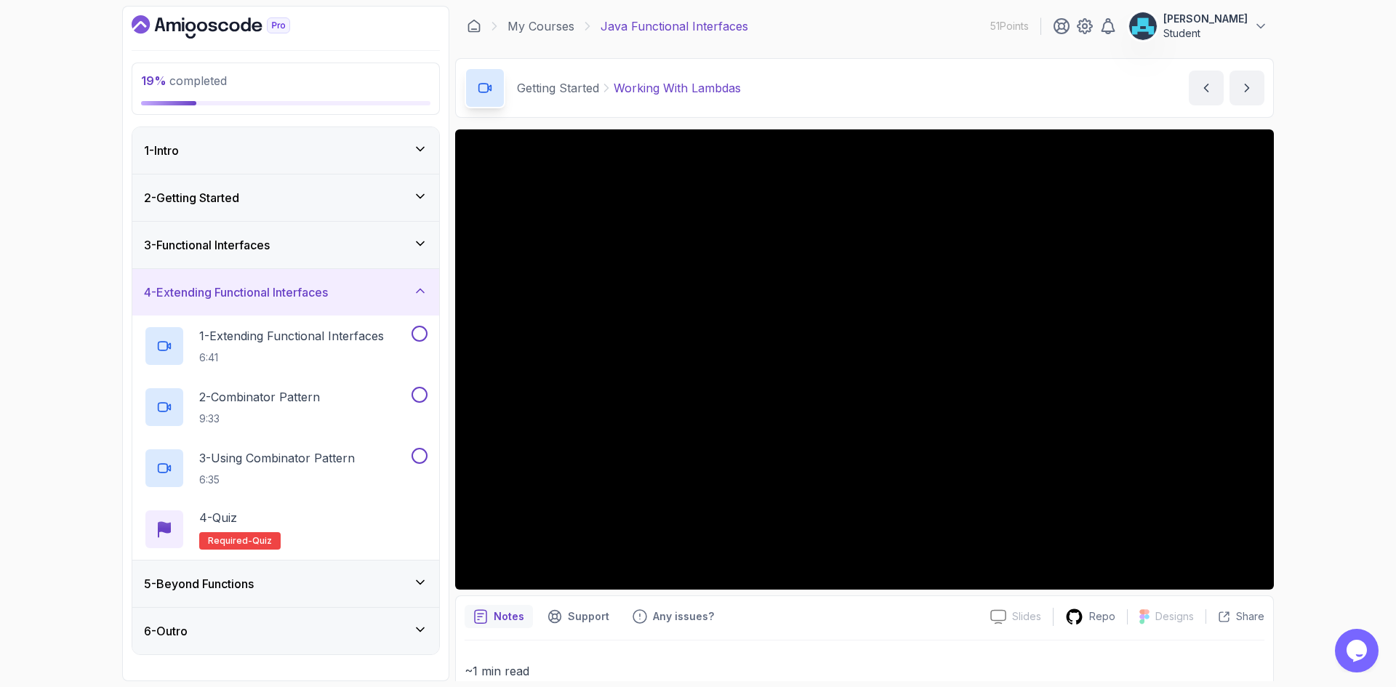
click at [273, 296] on h3 "4 - Extending Functional Interfaces" at bounding box center [236, 292] width 184 height 17
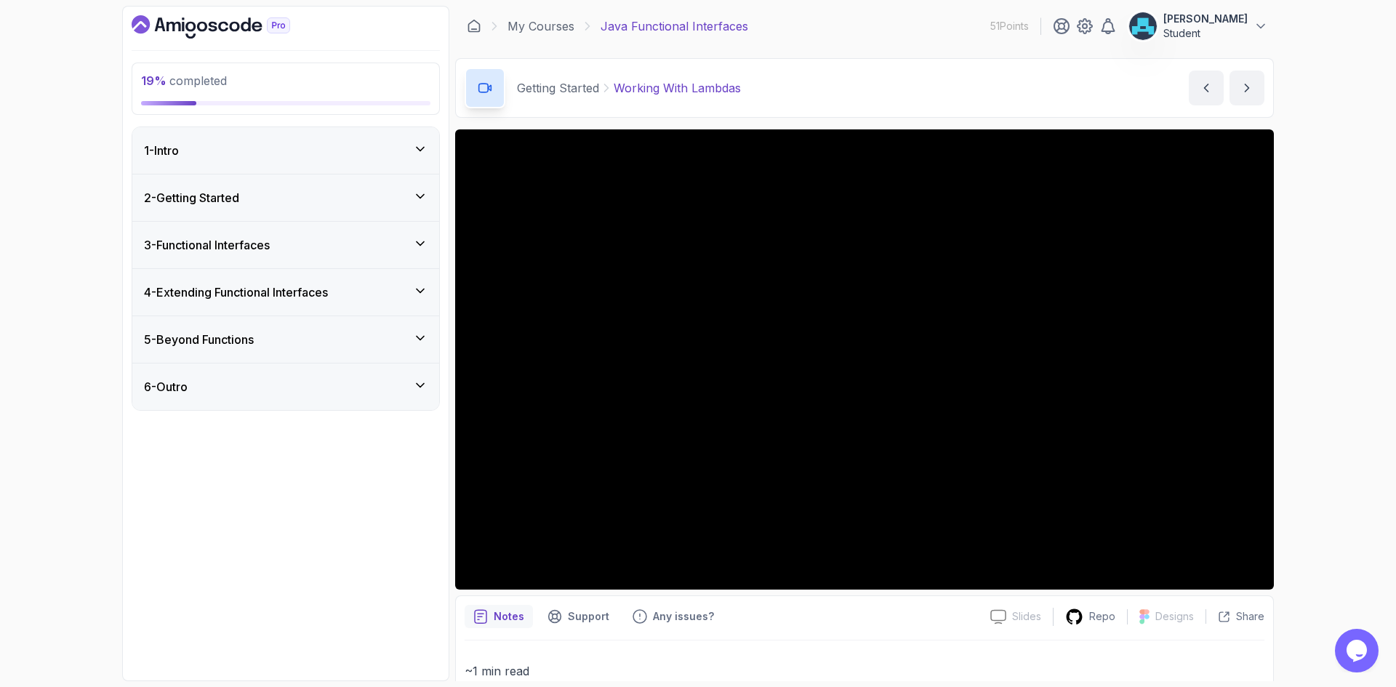
click at [272, 331] on div "5 - Beyond Functions" at bounding box center [286, 339] width 284 height 17
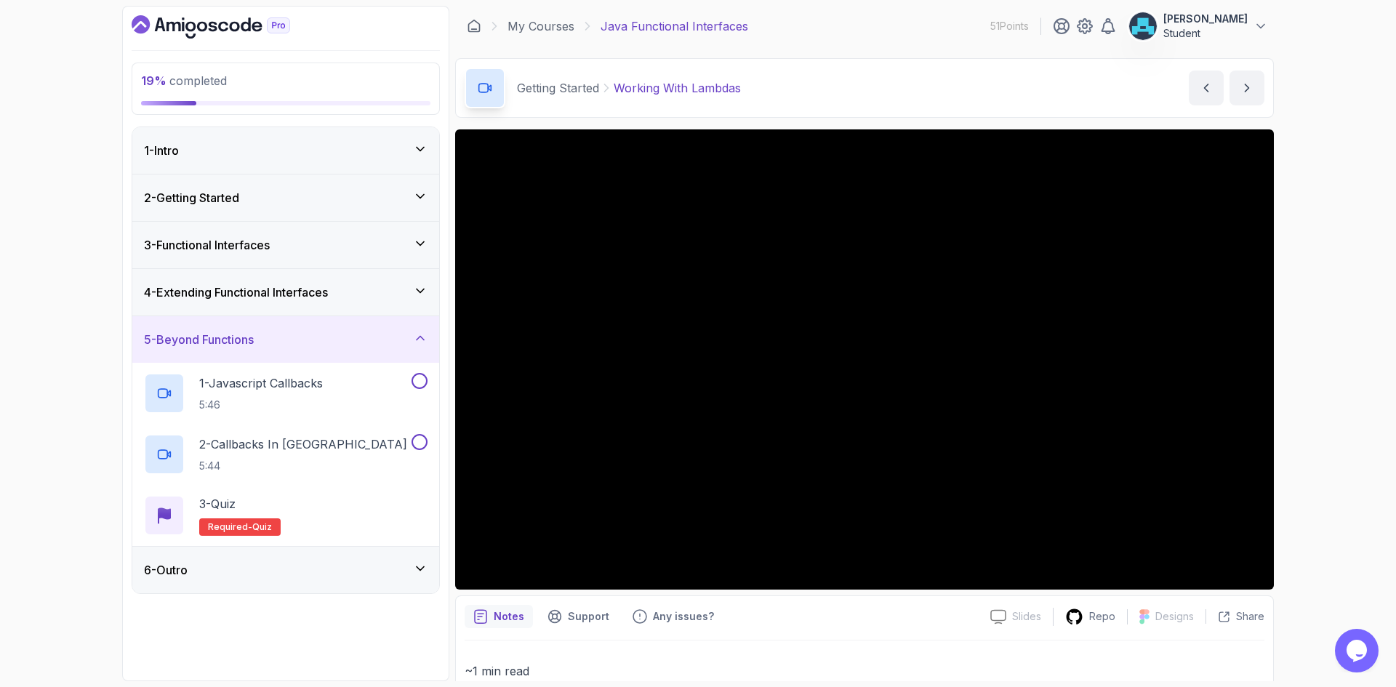
click at [272, 331] on div "5 - Beyond Functions" at bounding box center [286, 339] width 284 height 17
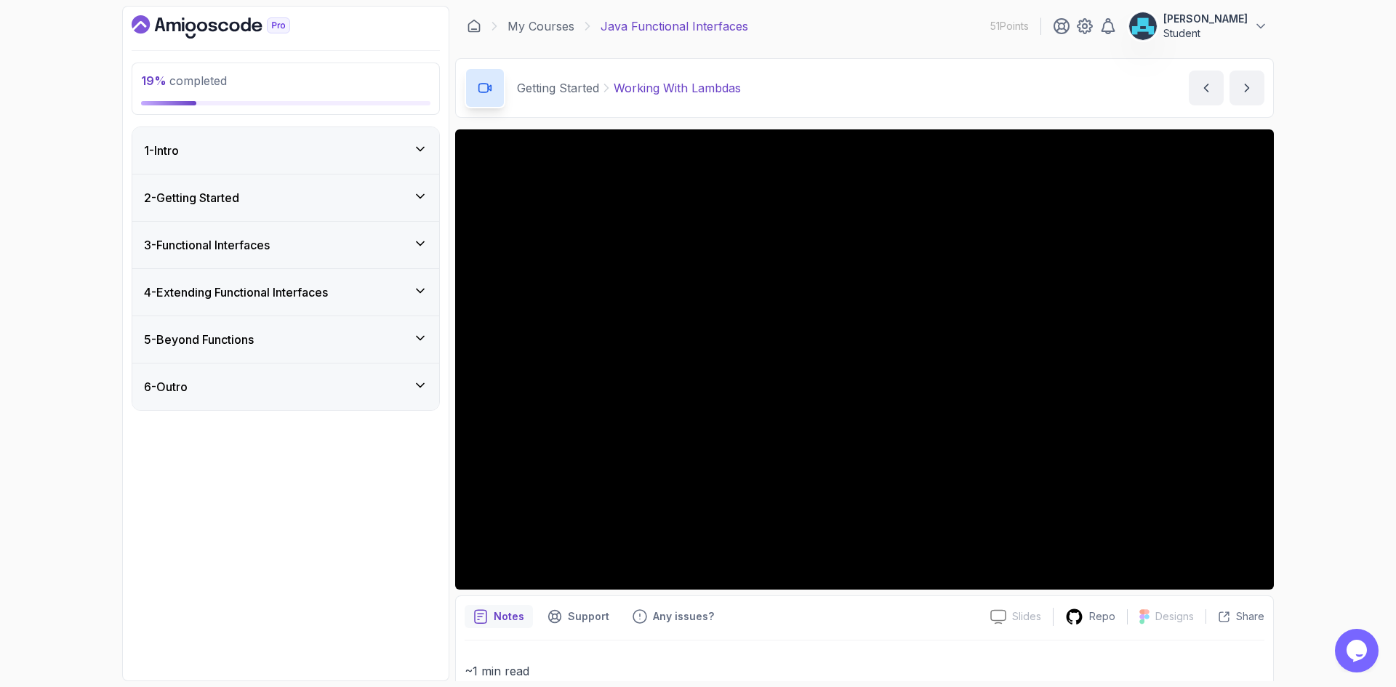
click at [270, 397] on div "6 - Outro" at bounding box center [285, 387] width 307 height 47
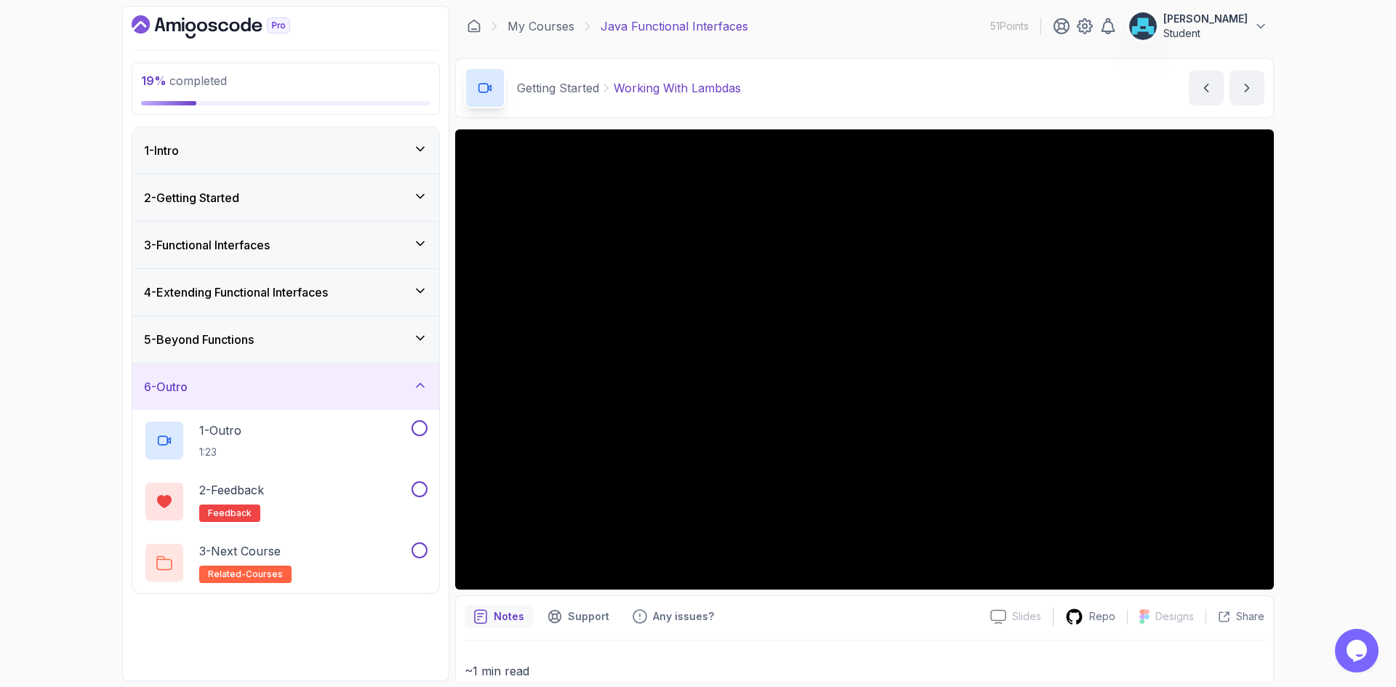
click at [270, 397] on div "6 - Outro" at bounding box center [285, 387] width 307 height 47
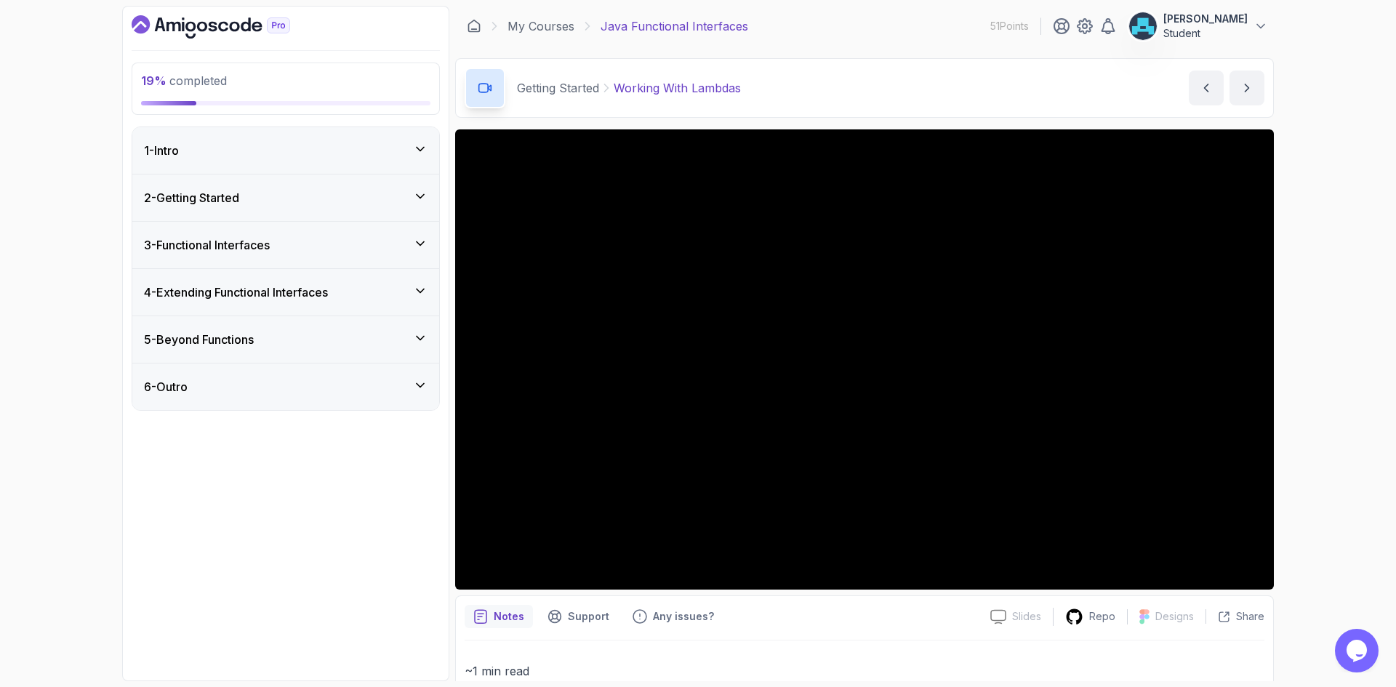
click at [310, 189] on div "2 - Getting Started" at bounding box center [286, 197] width 284 height 17
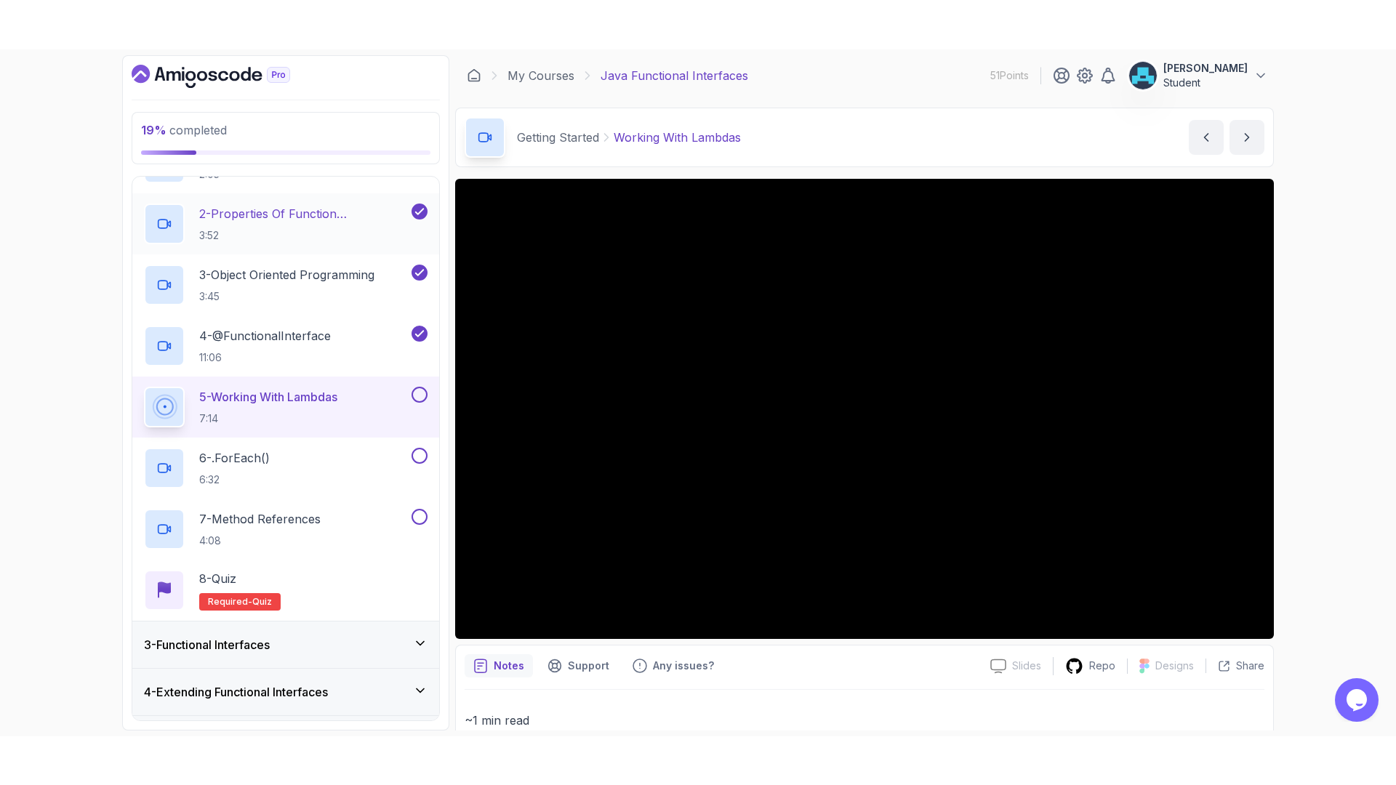
scroll to position [145, 0]
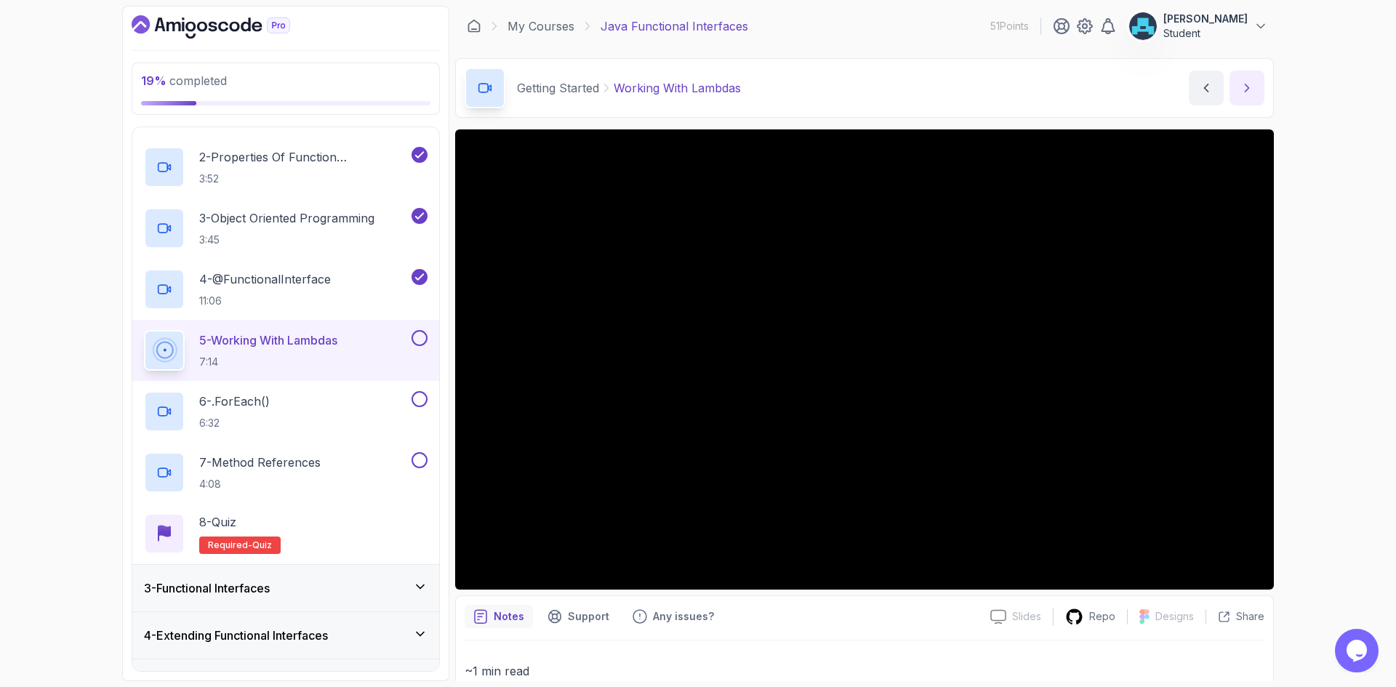
click at [1254, 86] on button "next content" at bounding box center [1247, 88] width 35 height 35
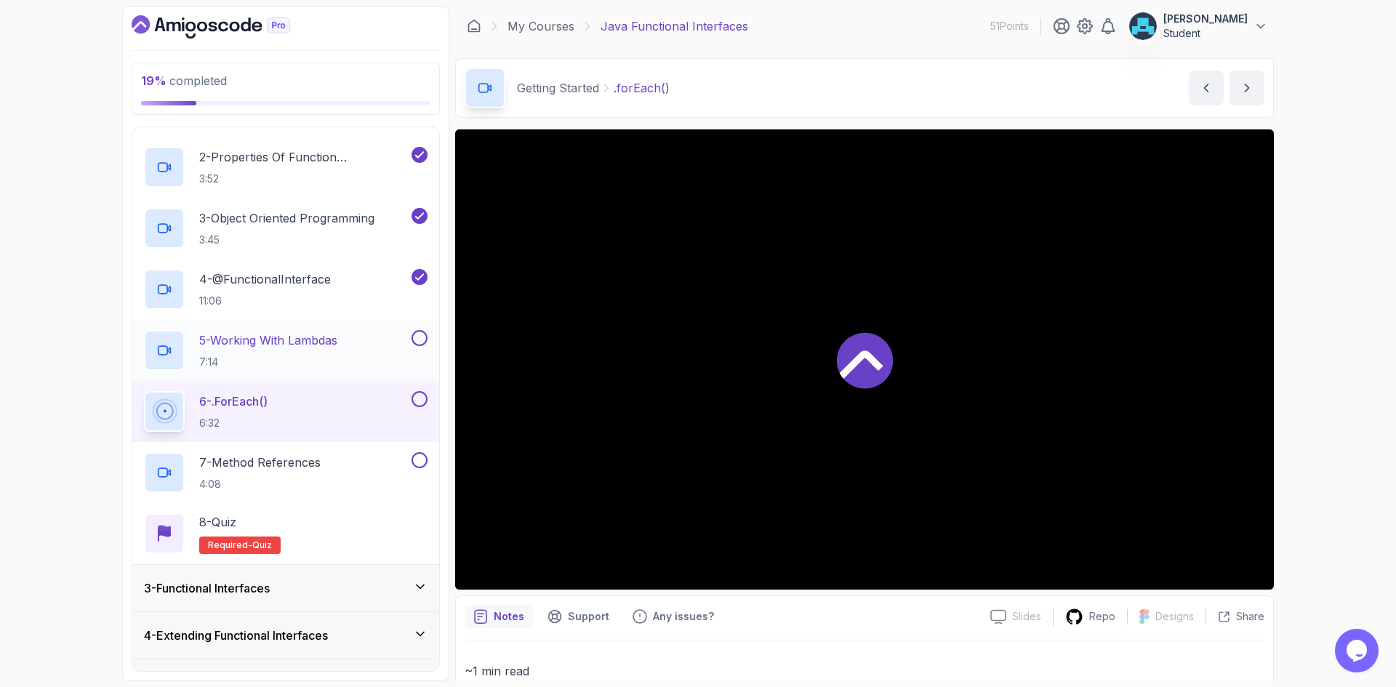
click at [421, 340] on button at bounding box center [420, 338] width 16 height 16
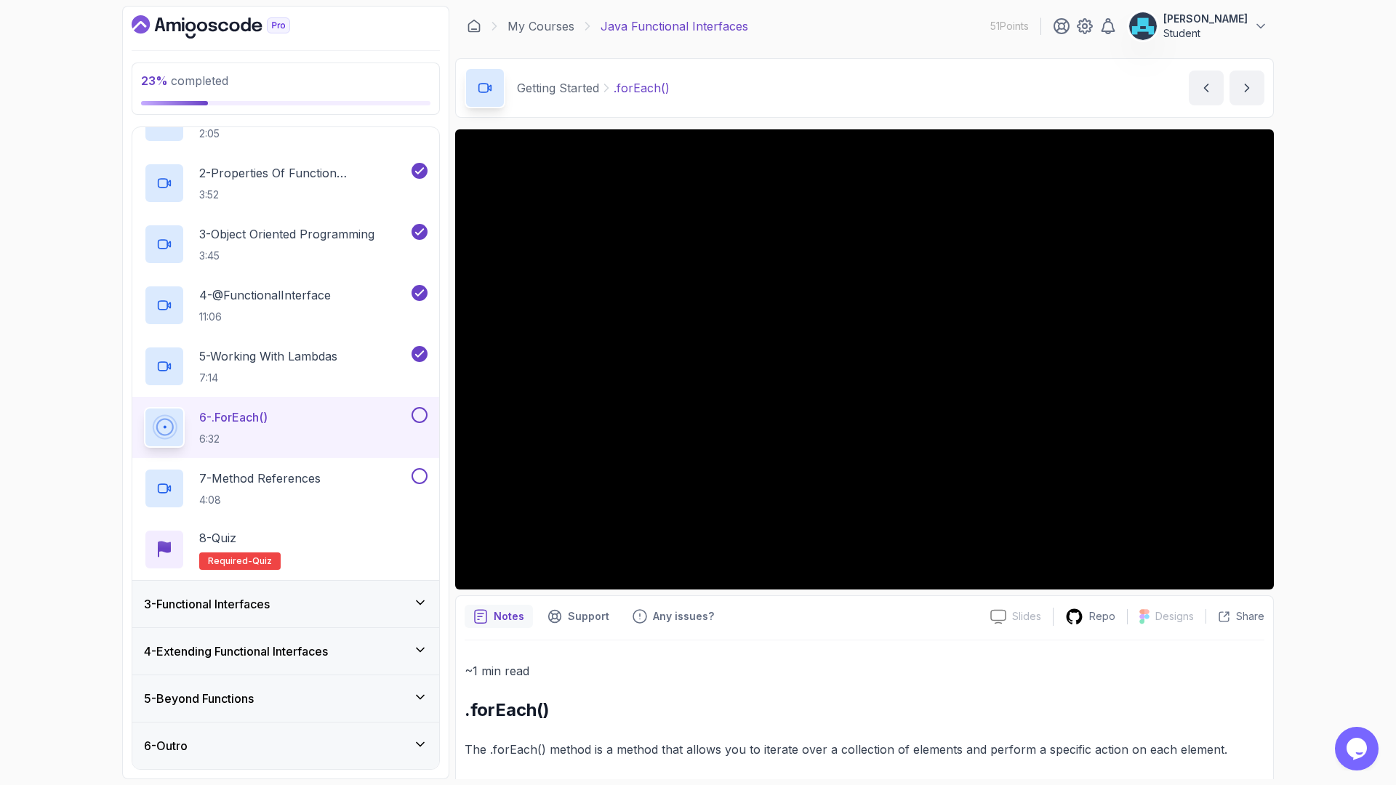
scroll to position [145, 0]
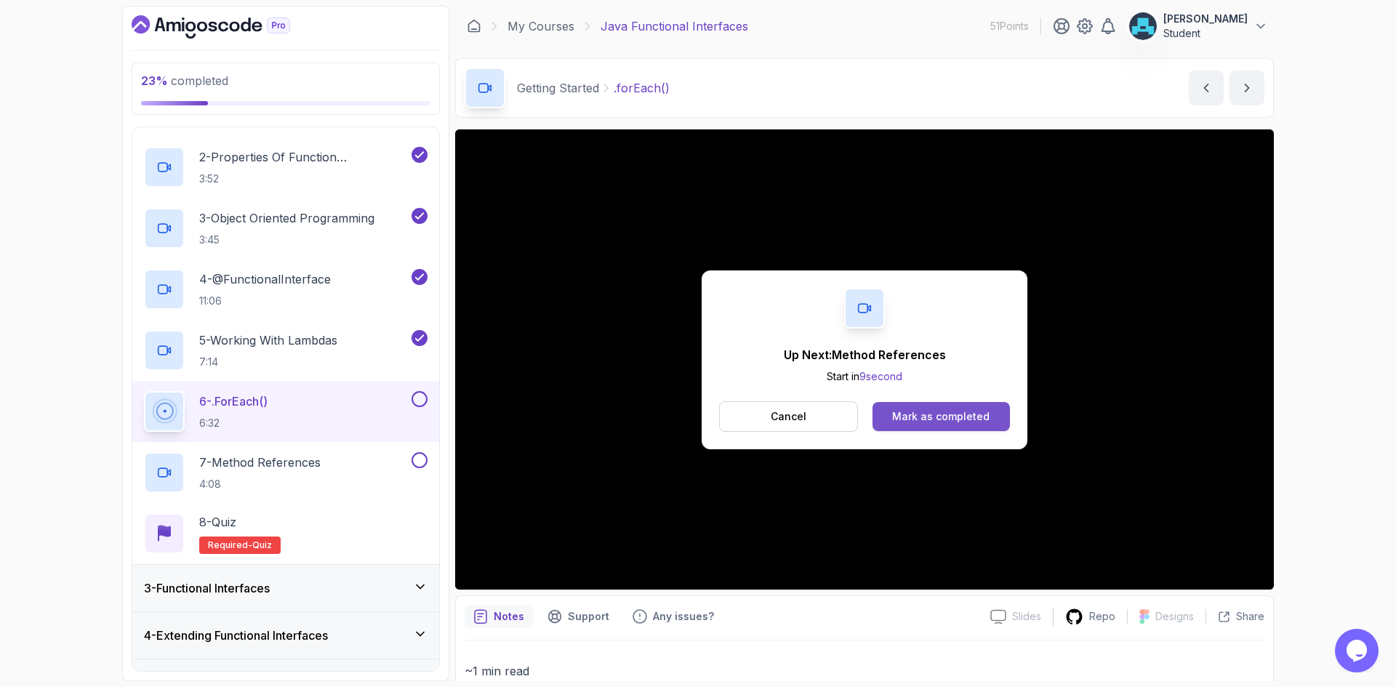
click at [922, 409] on div "Mark as completed" at bounding box center [940, 416] width 97 height 15
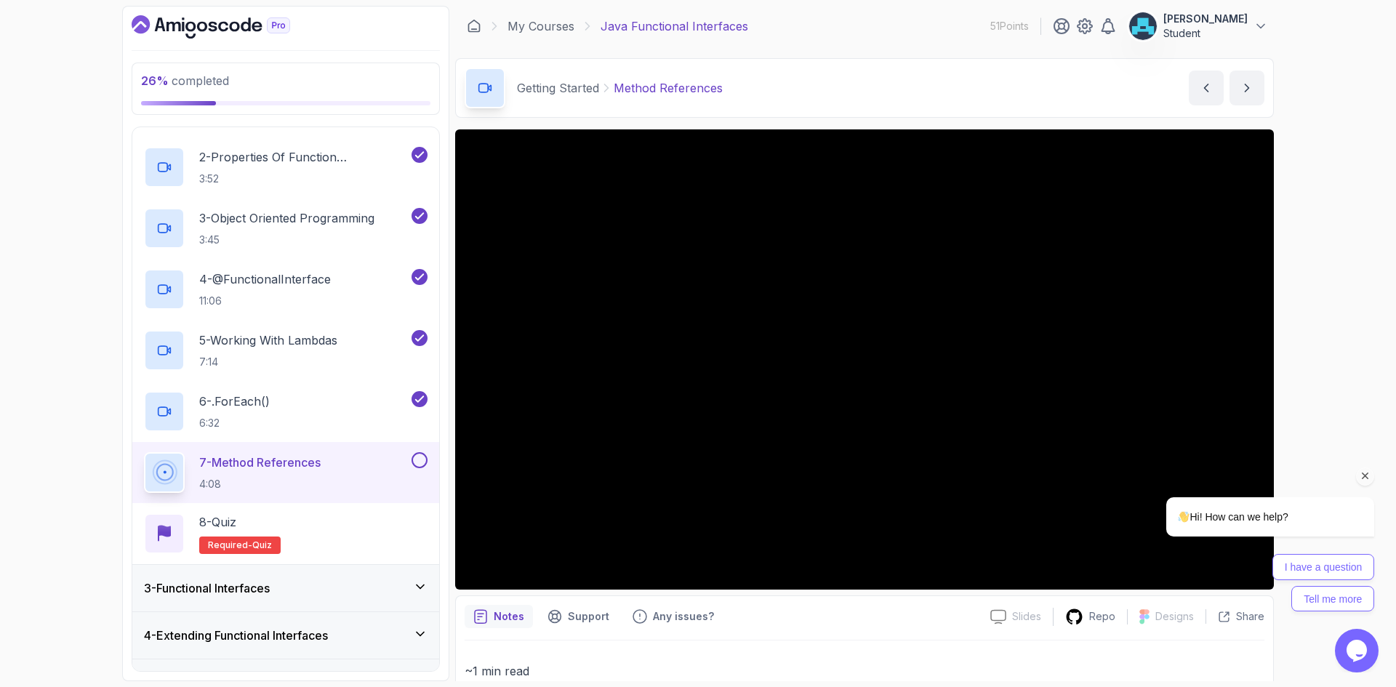
click at [1369, 474] on icon "Chat attention grabber" at bounding box center [1365, 476] width 13 height 13
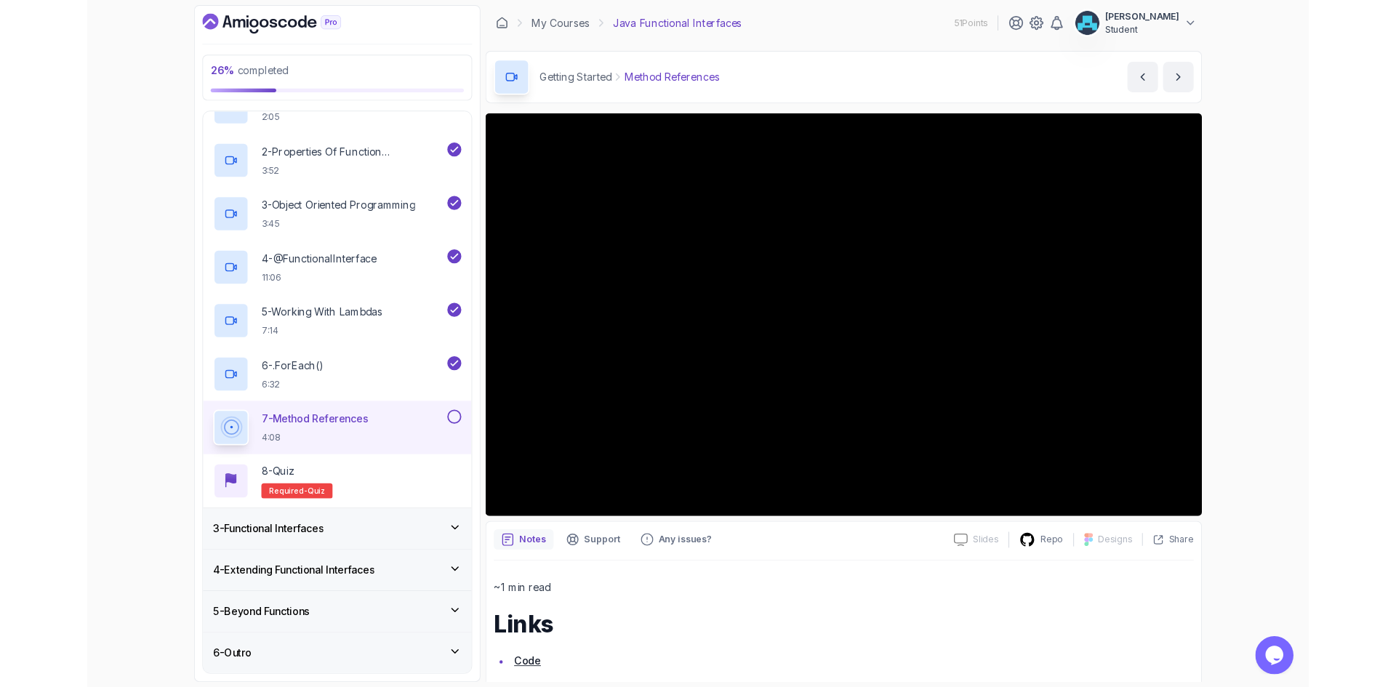
scroll to position [145, 0]
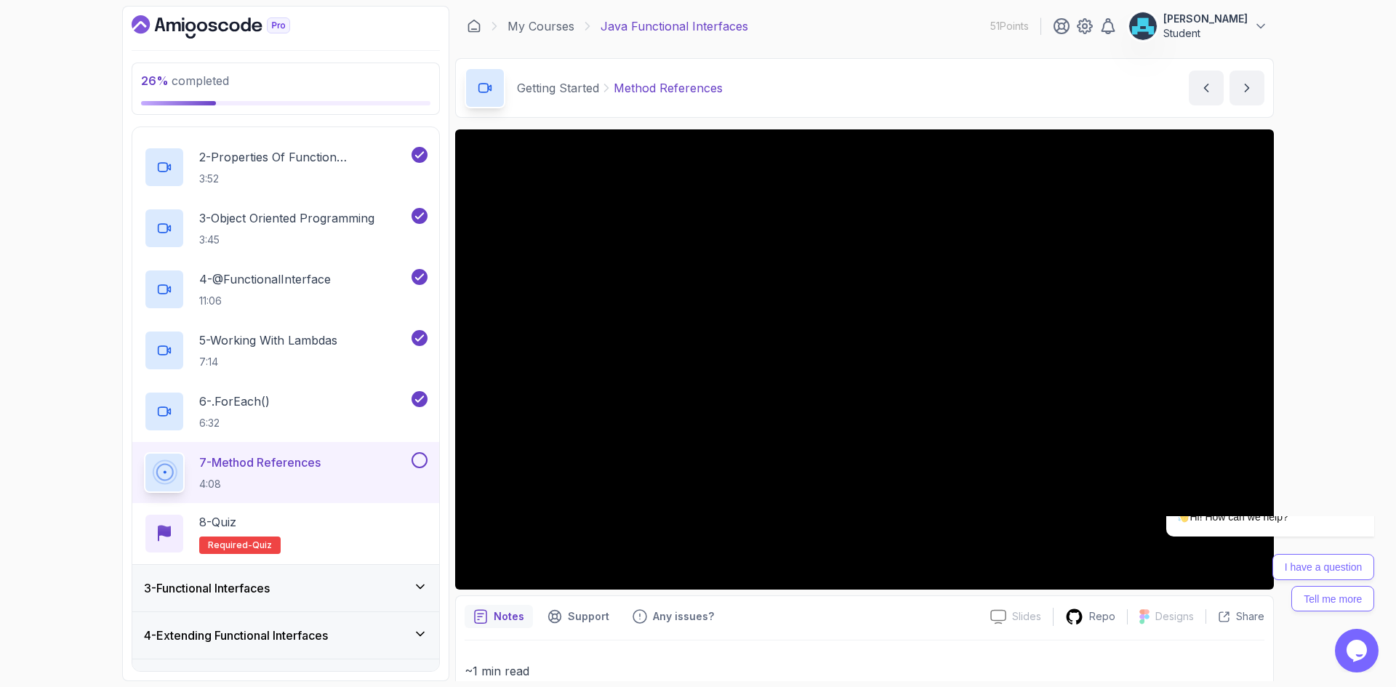
click at [873, 624] on div "Notes Support Any issues?" at bounding box center [722, 616] width 514 height 23
click at [1239, 86] on button "next content" at bounding box center [1247, 88] width 35 height 35
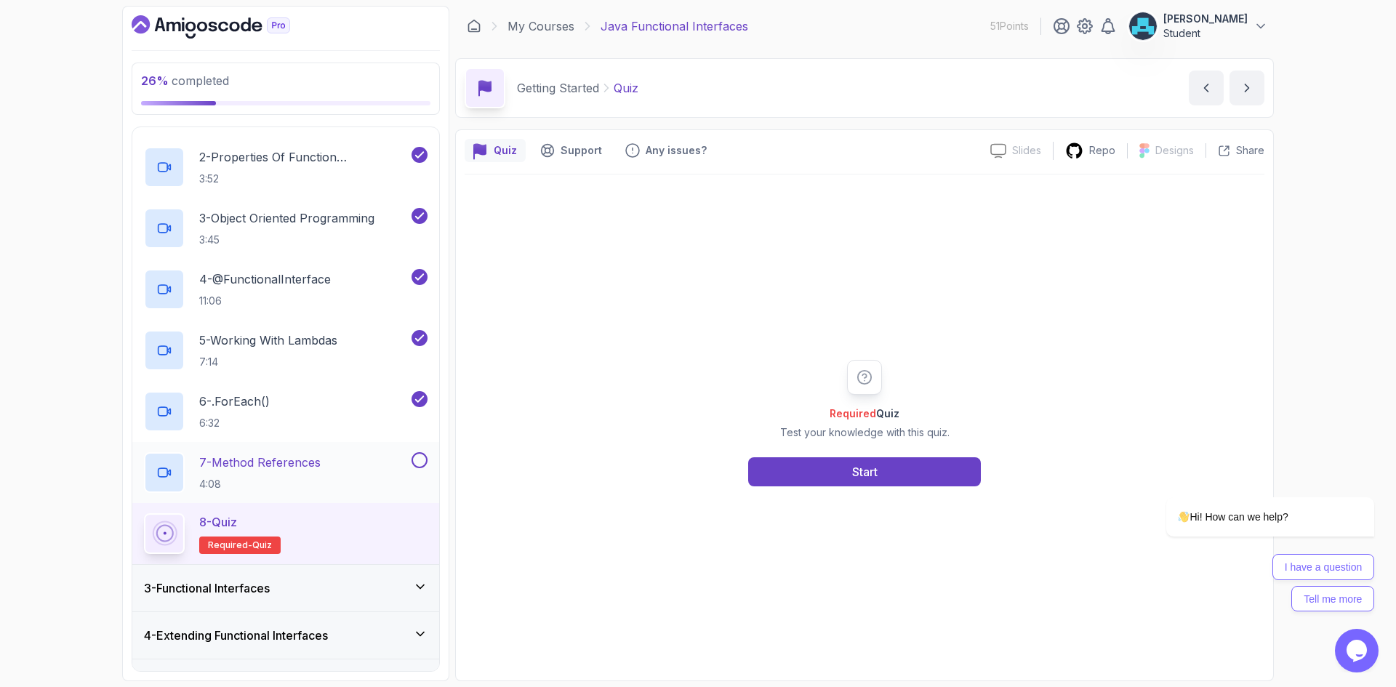
click at [420, 462] on button at bounding box center [420, 460] width 16 height 16
click at [1247, 84] on icon "next content" at bounding box center [1247, 88] width 15 height 15
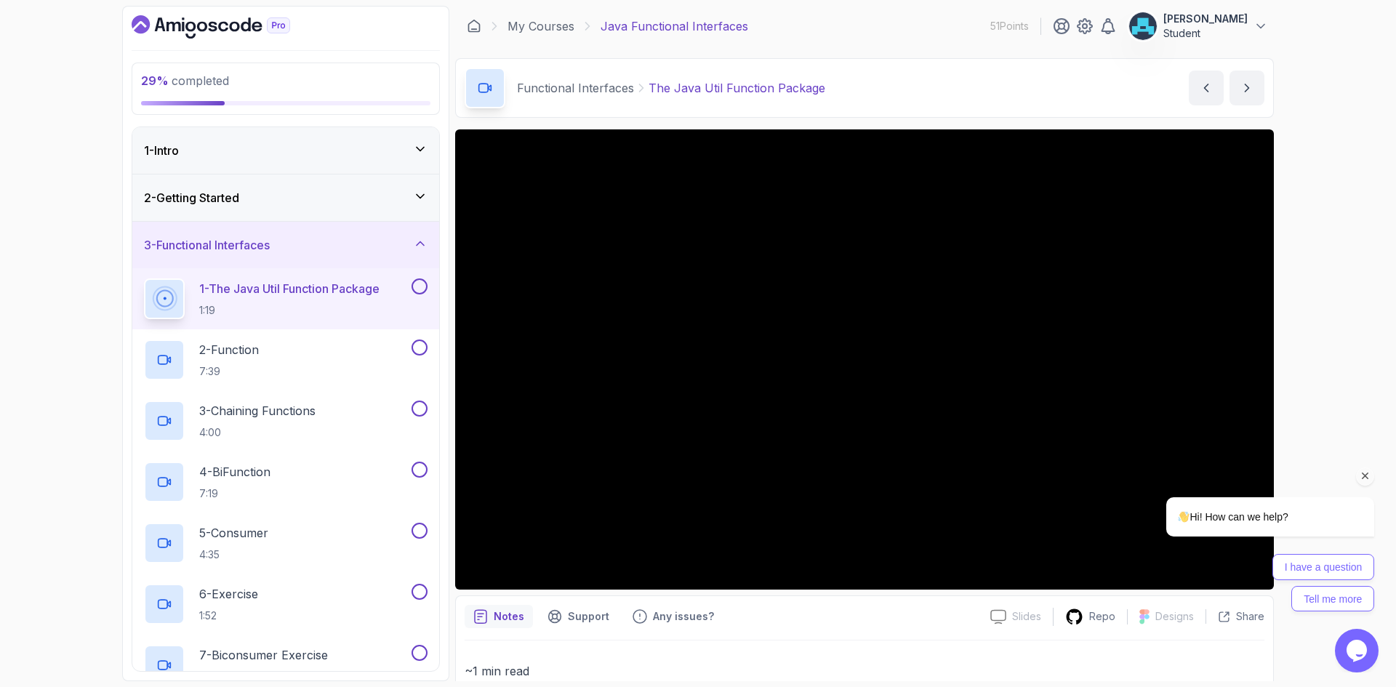
click at [1368, 473] on icon "Chat attention grabber" at bounding box center [1365, 476] width 13 height 13
click at [1247, 76] on button "next content" at bounding box center [1247, 88] width 35 height 35
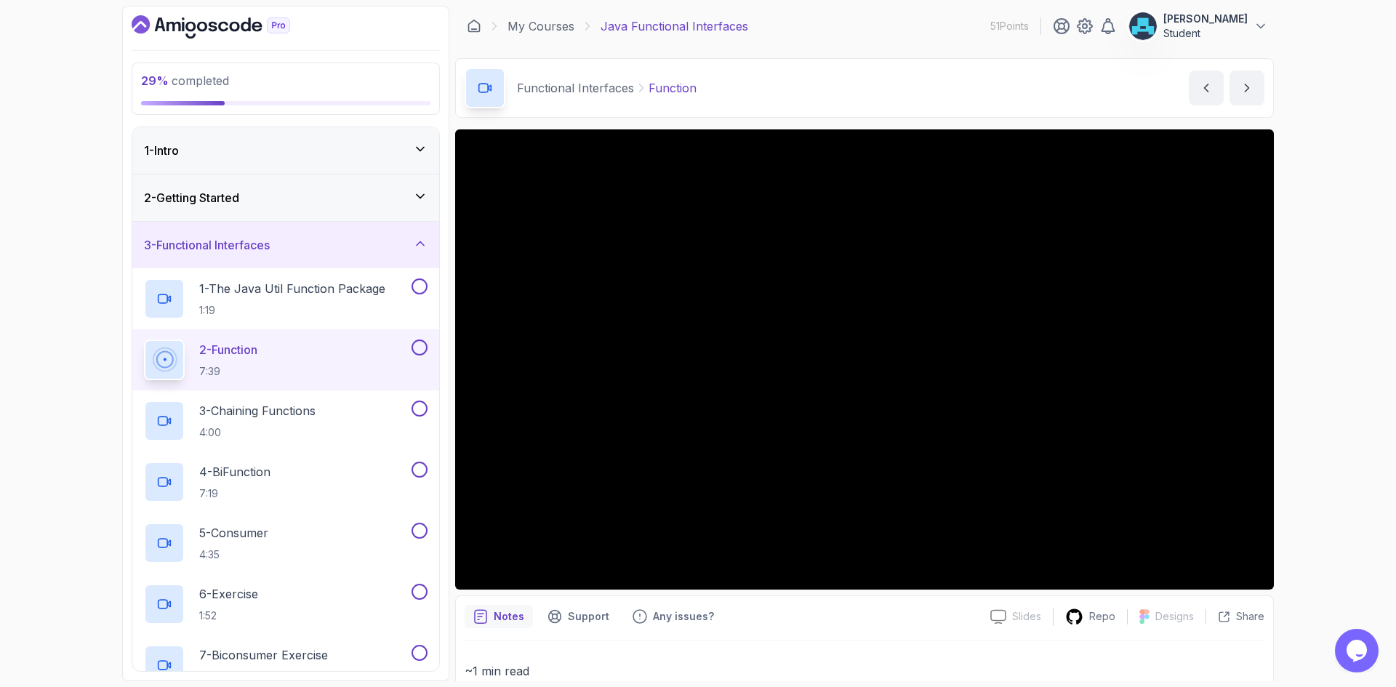
click at [533, 84] on p "Functional Interfaces" at bounding box center [575, 87] width 117 height 17
copy div "Functional Interfaces"
click at [306, 246] on div "3 - Functional Interfaces" at bounding box center [286, 244] width 284 height 17
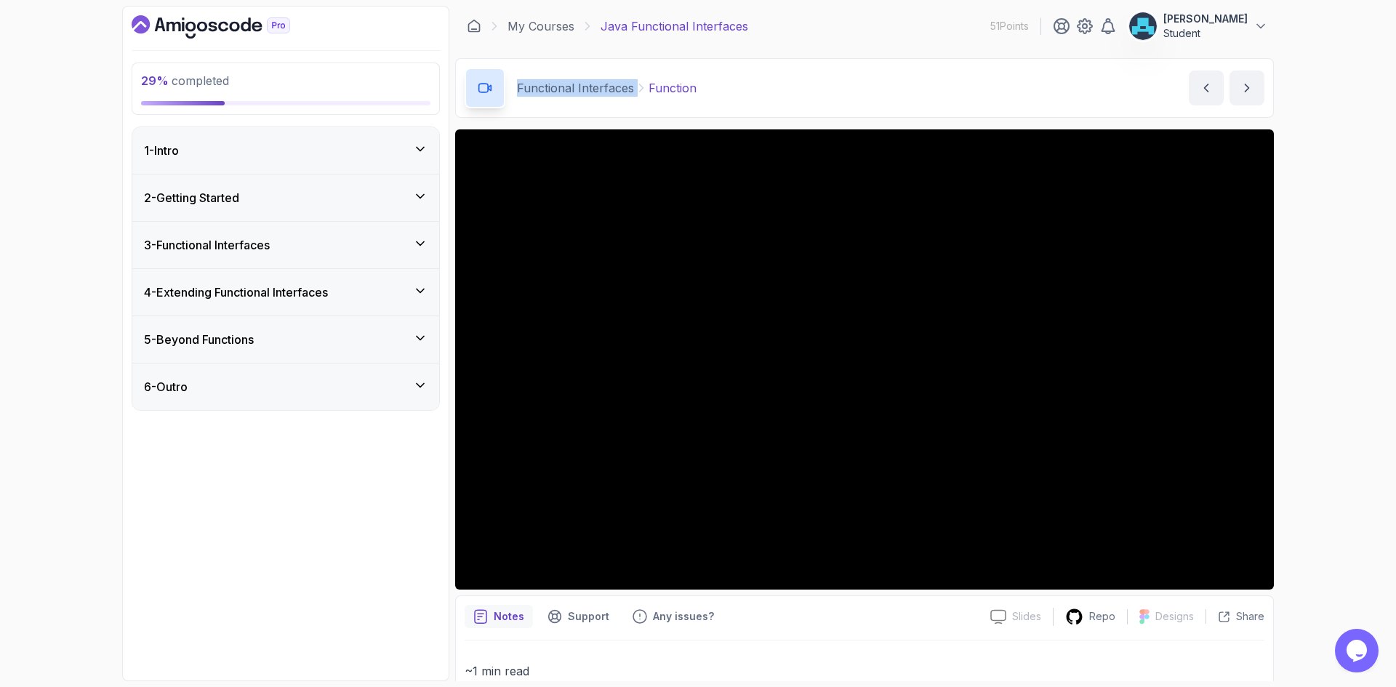
click at [309, 288] on h3 "4 - Extending Functional Interfaces" at bounding box center [236, 292] width 184 height 17
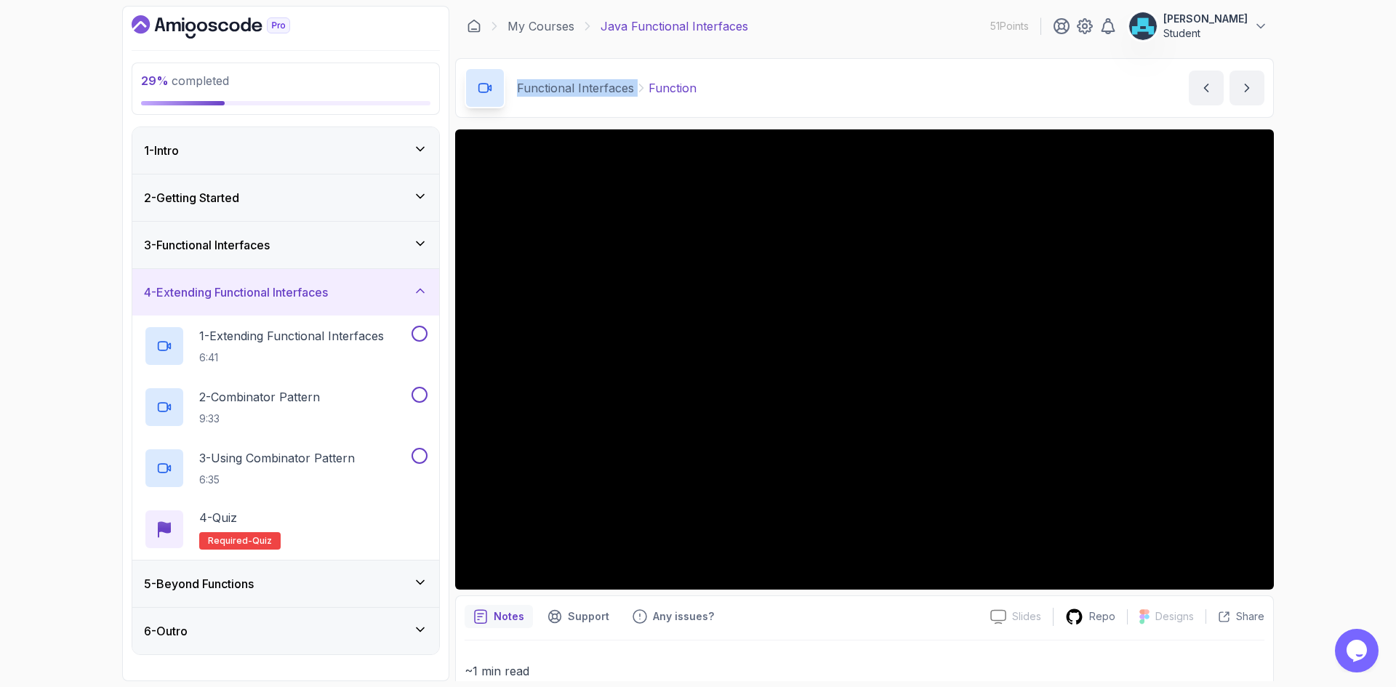
click at [311, 294] on h3 "4 - Extending Functional Interfaces" at bounding box center [236, 292] width 184 height 17
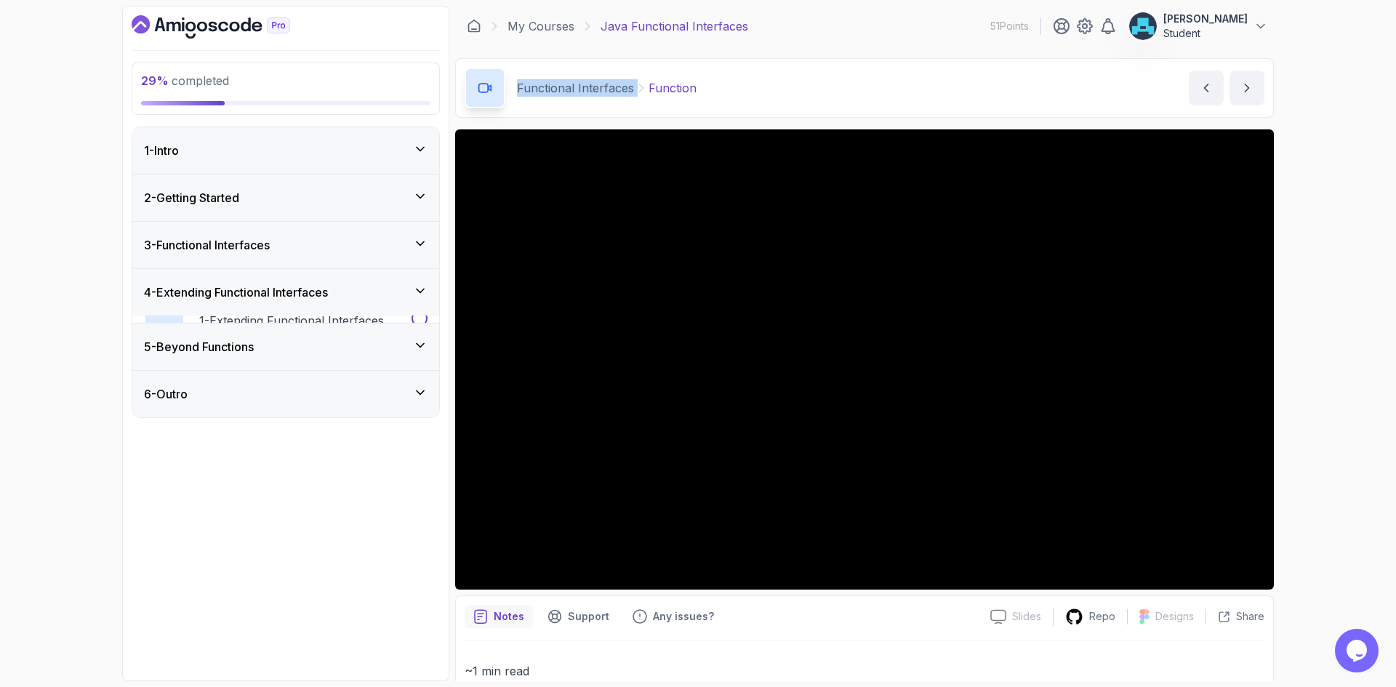
click at [302, 262] on div "3 - Functional Interfaces" at bounding box center [285, 245] width 307 height 47
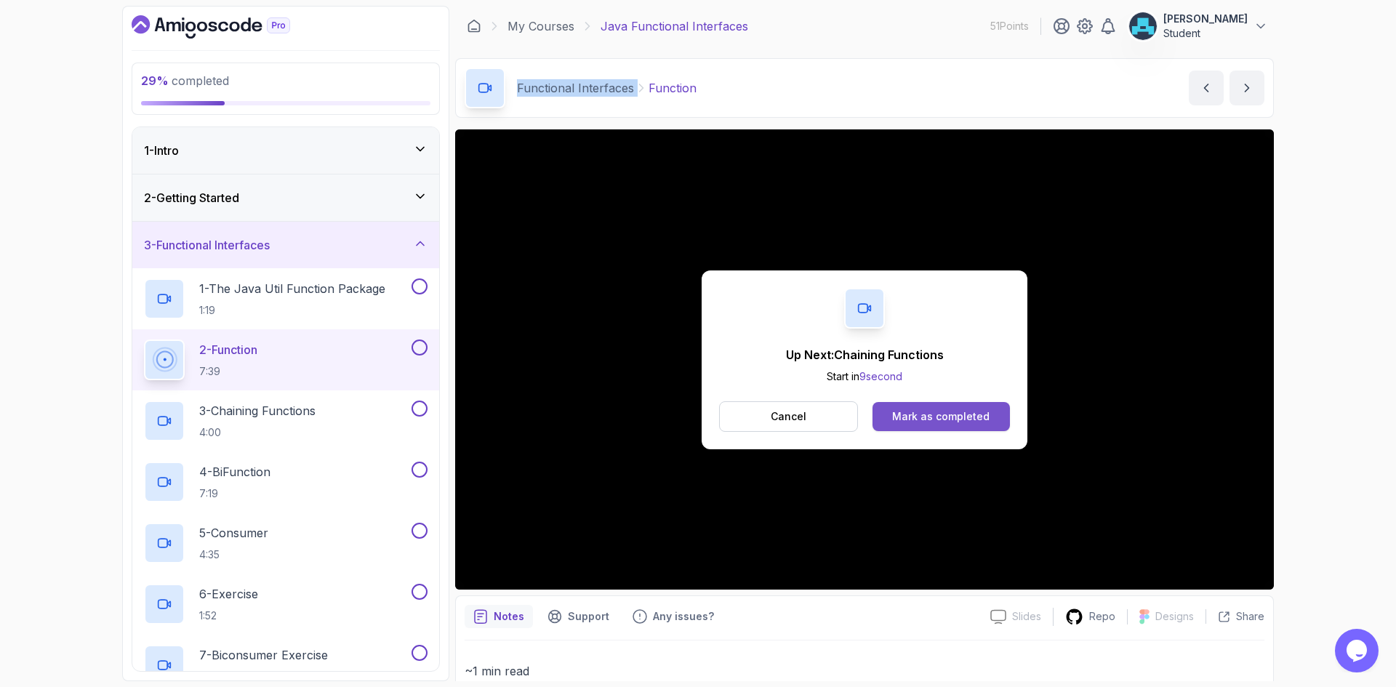
click at [958, 417] on div "Mark as completed" at bounding box center [940, 416] width 97 height 15
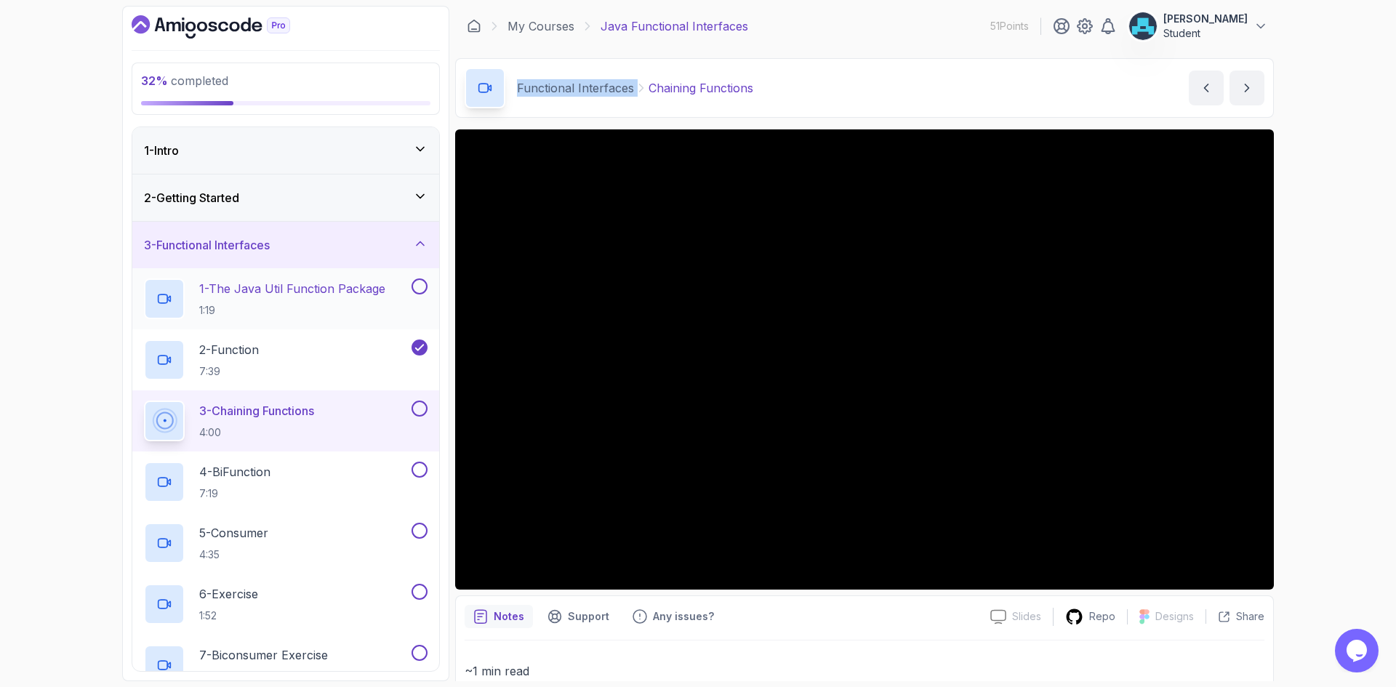
click at [422, 284] on button at bounding box center [420, 286] width 16 height 16
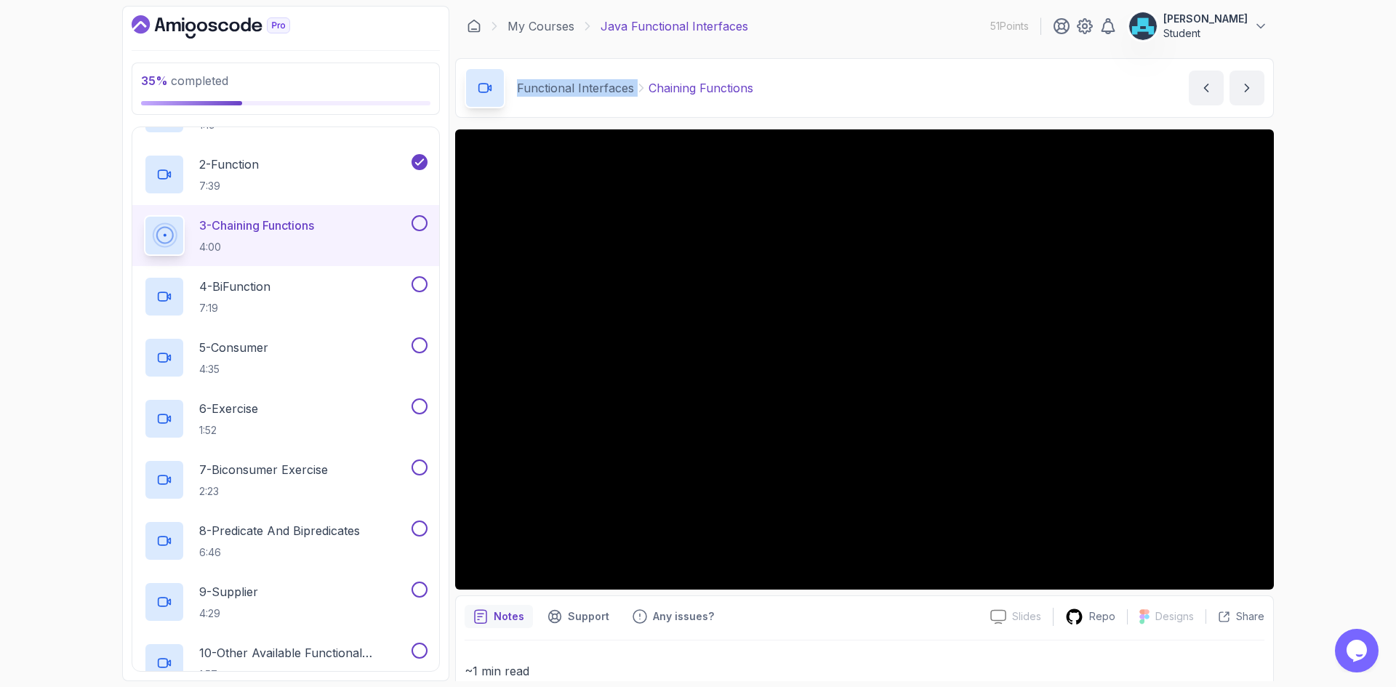
scroll to position [120, 0]
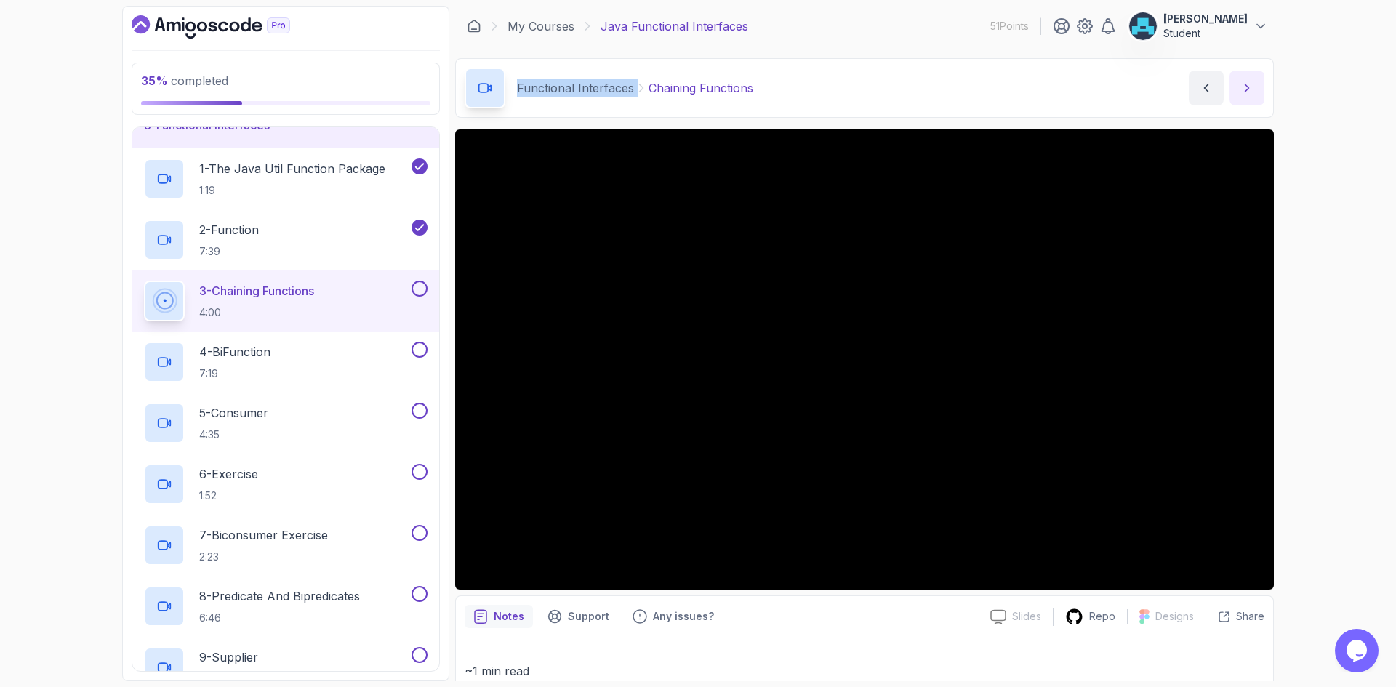
click at [1246, 87] on icon "next content" at bounding box center [1247, 88] width 15 height 15
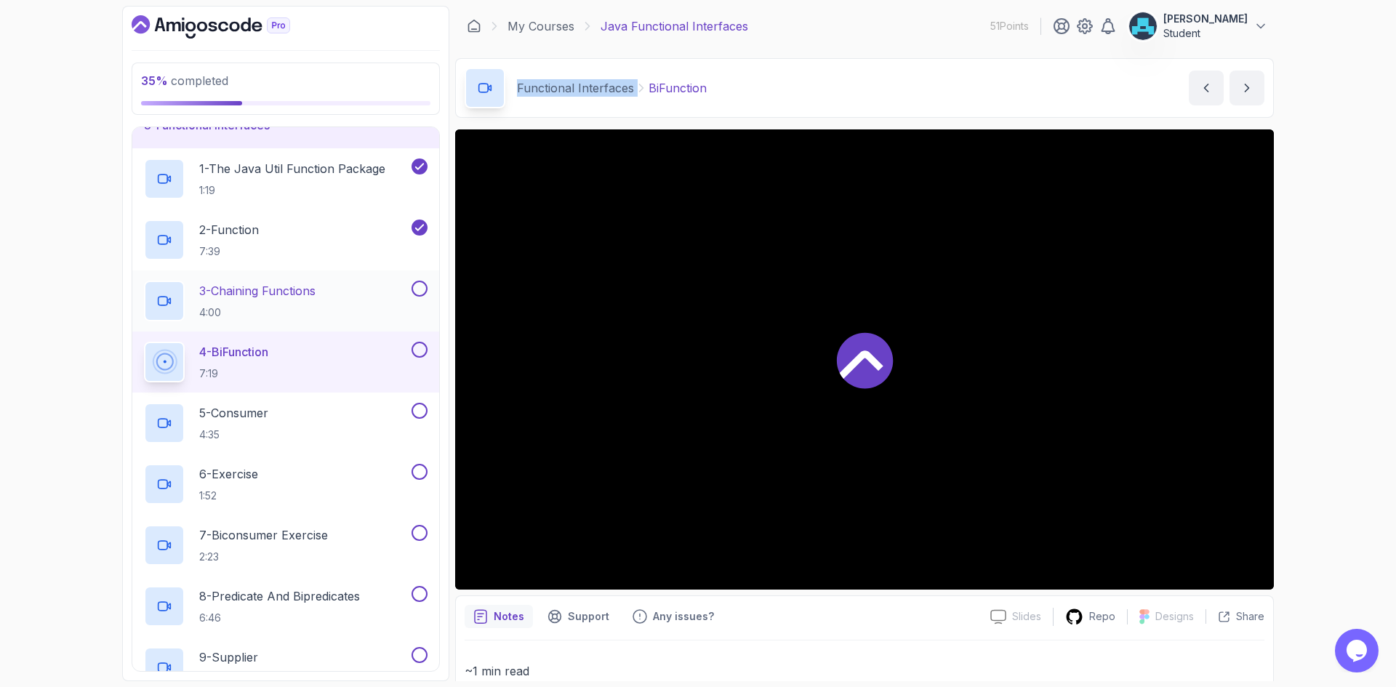
click at [419, 286] on button at bounding box center [420, 289] width 16 height 16
click at [729, 626] on div "Notes Support Any issues?" at bounding box center [722, 616] width 514 height 23
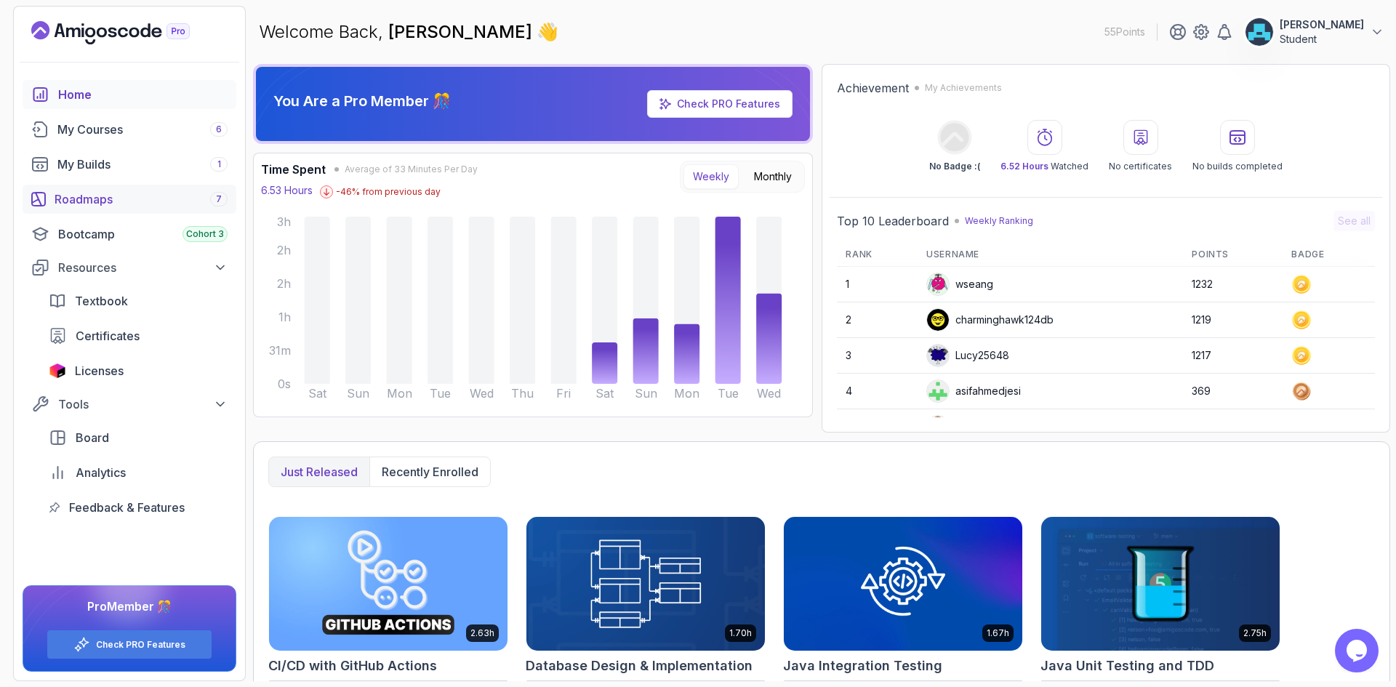
click at [142, 201] on div "Roadmaps 7" at bounding box center [141, 199] width 173 height 17
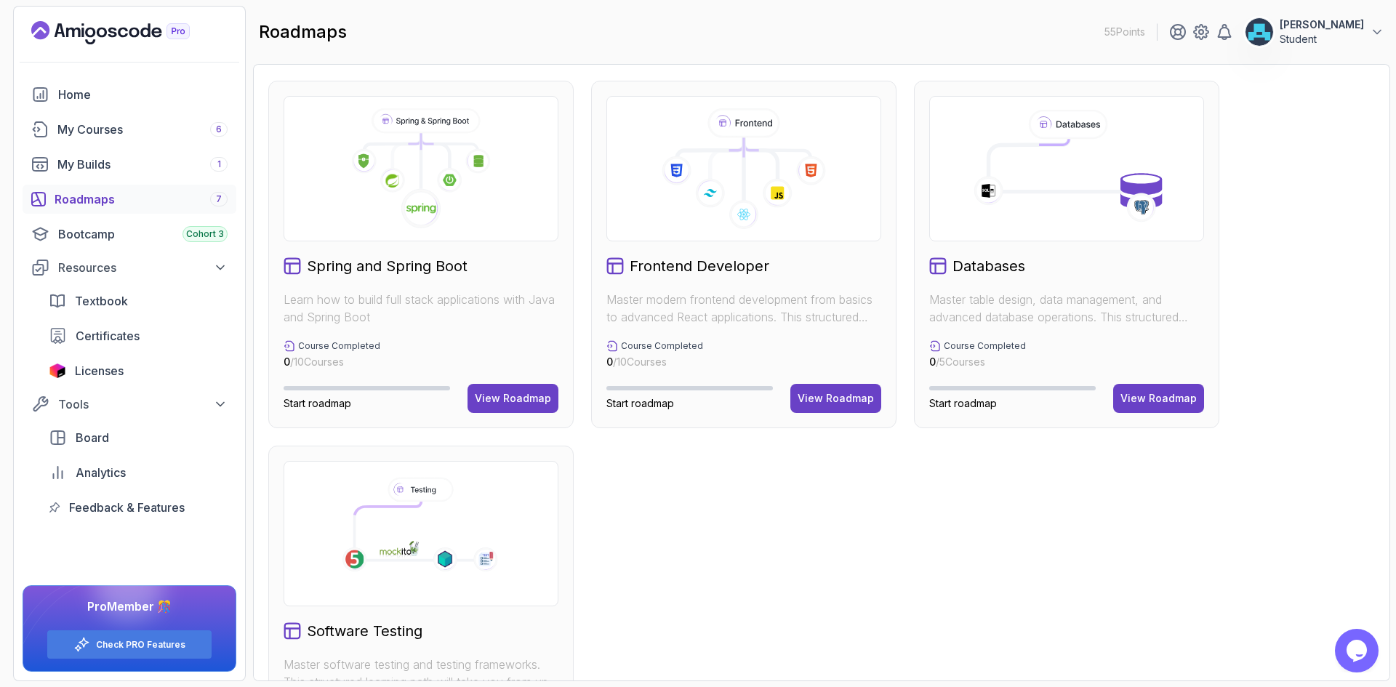
scroll to position [491, 0]
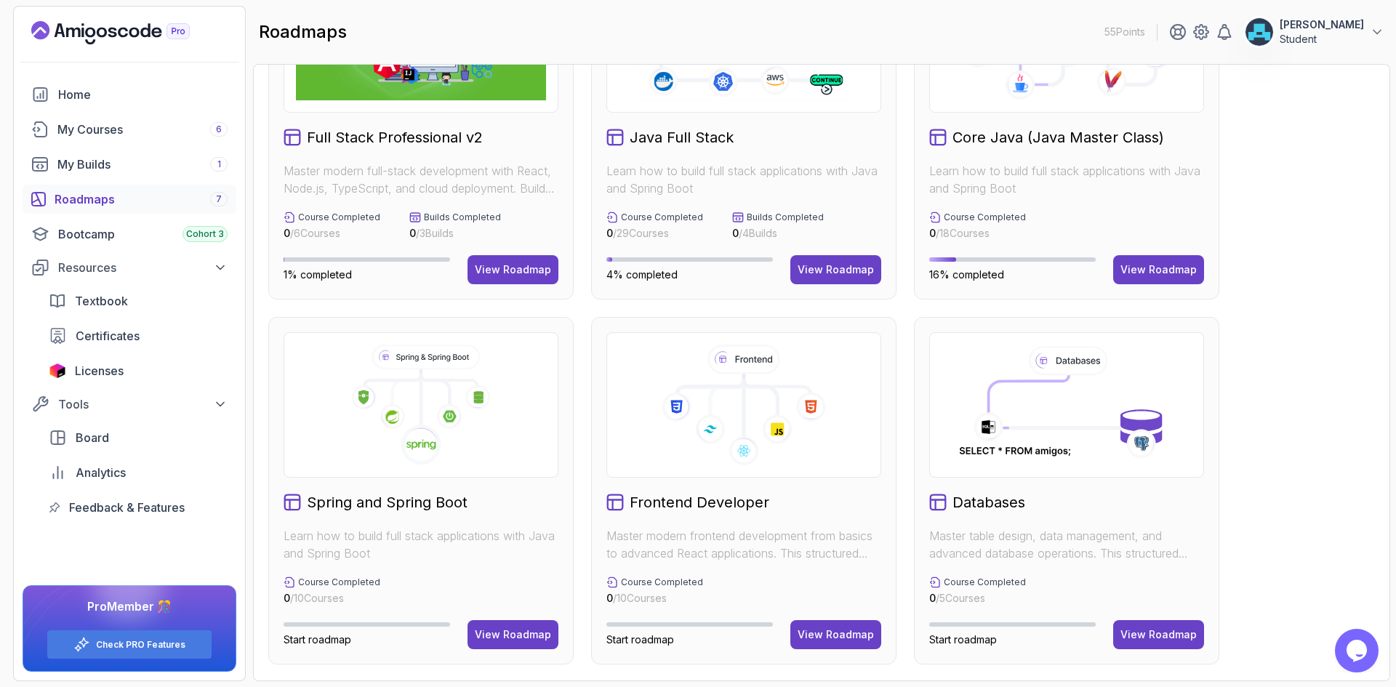
click at [581, 308] on div "Full Stack Professional v2 Master modern full-stack development with React, Nod…" at bounding box center [821, 491] width 1107 height 1078
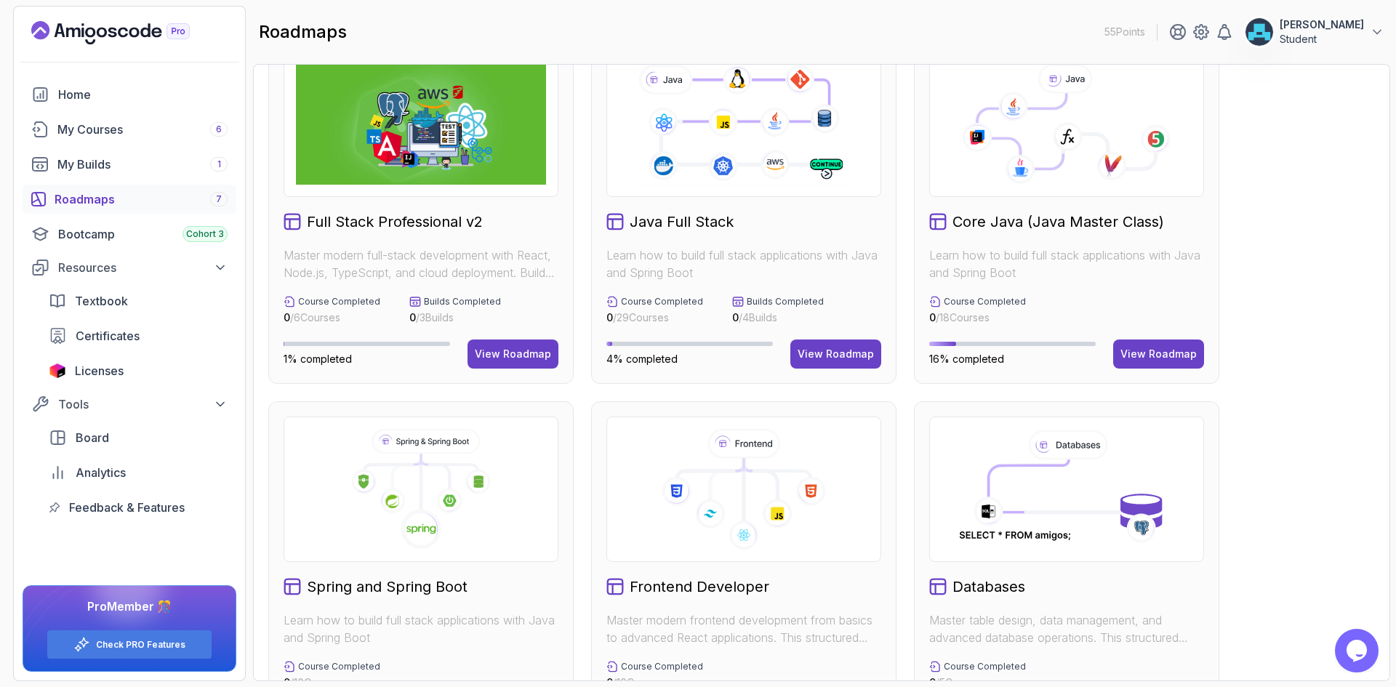
scroll to position [0, 0]
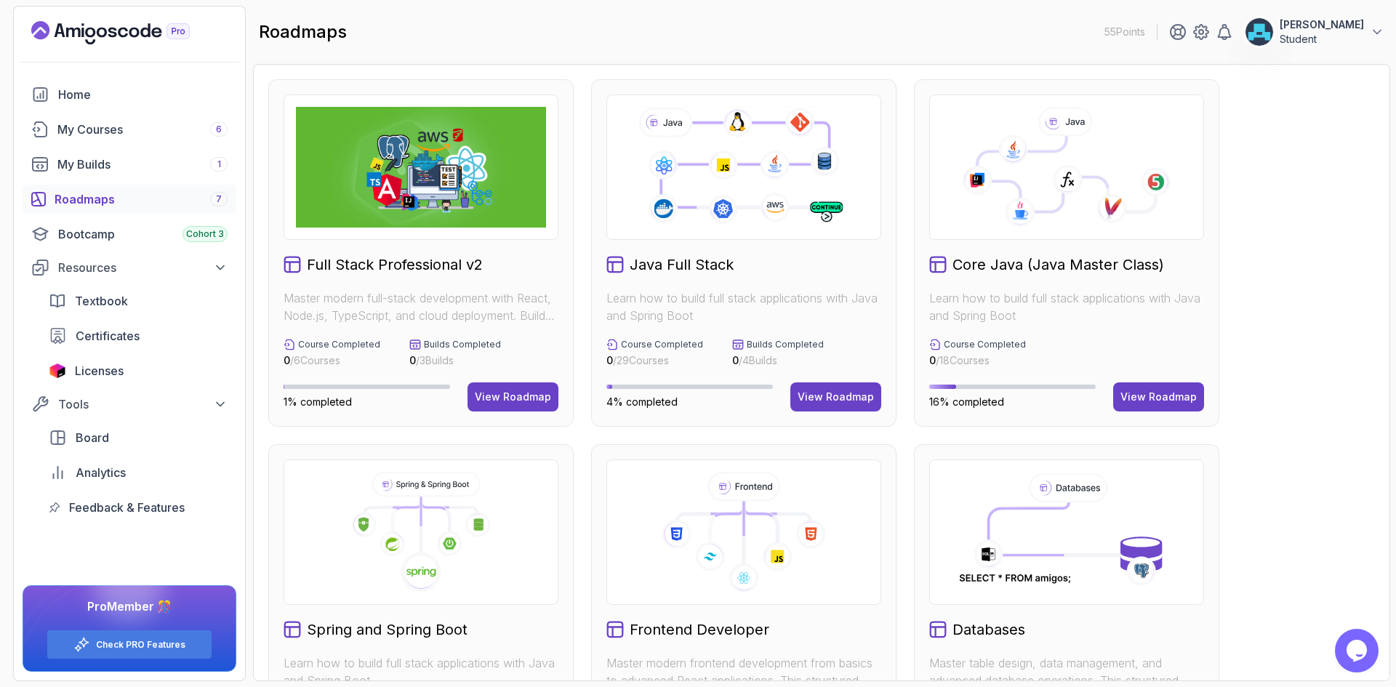
click at [581, 308] on div "Full Stack Professional v2 Master modern full-stack development with React, Nod…" at bounding box center [821, 618] width 1107 height 1078
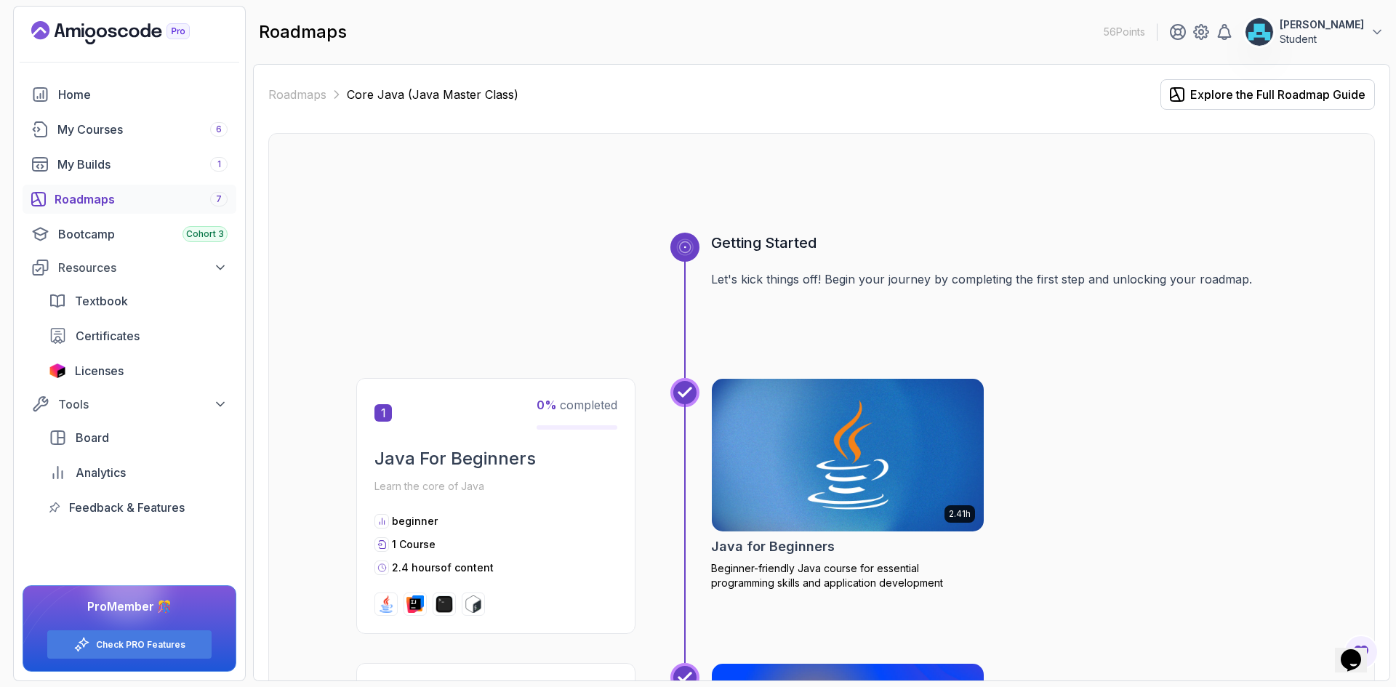
drag, startPoint x: 1046, startPoint y: 404, endPoint x: 1084, endPoint y: 124, distance: 281.8
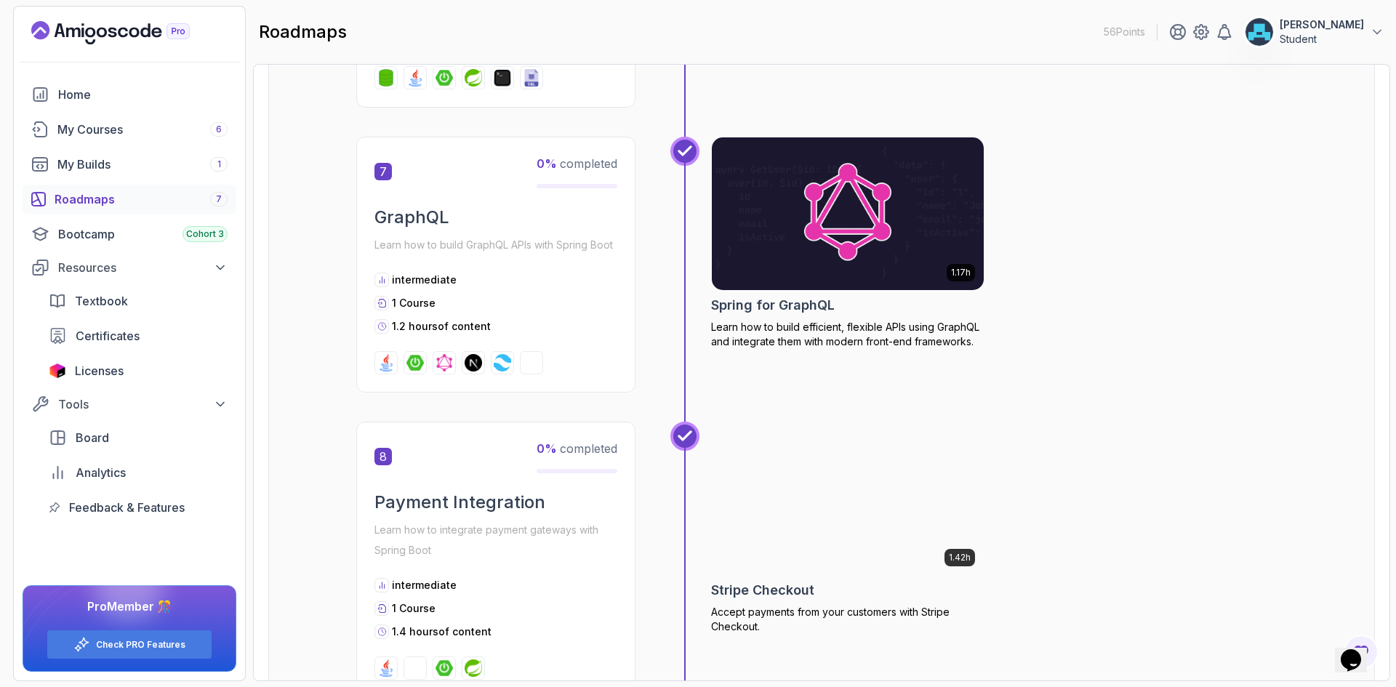
scroll to position [2454, 0]
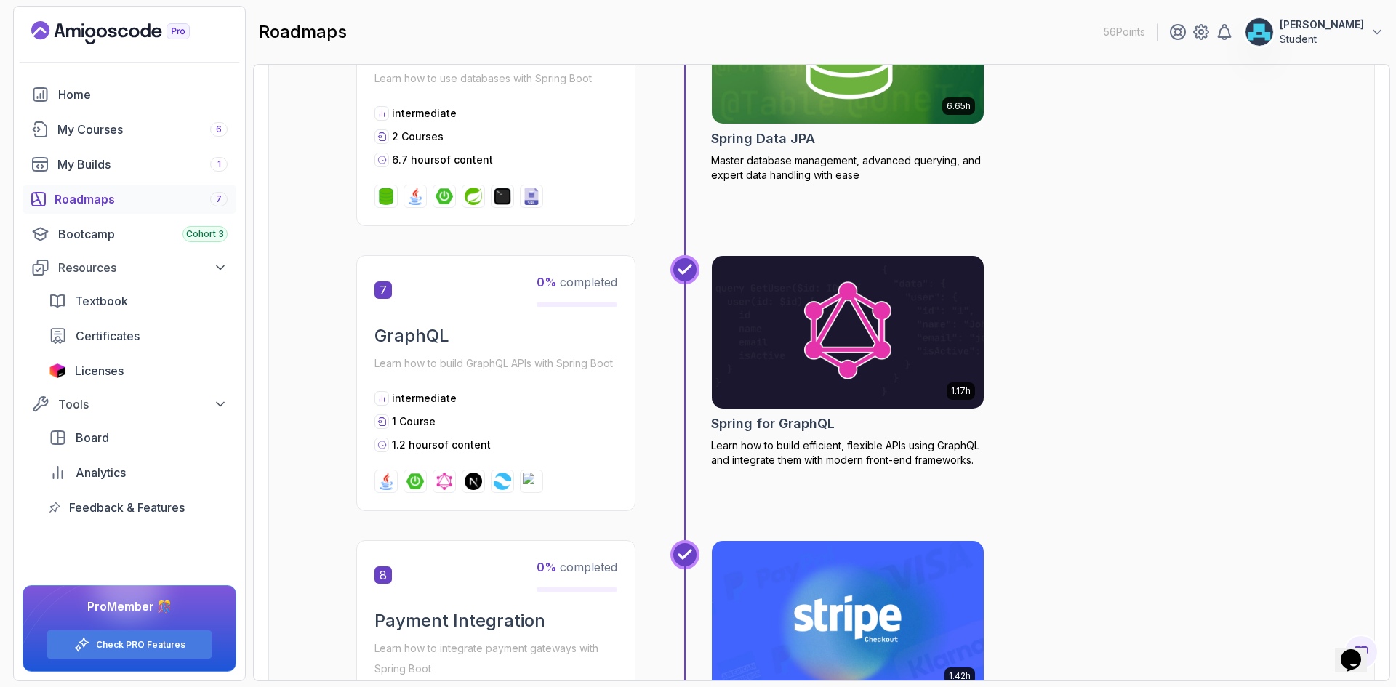
drag, startPoint x: 1066, startPoint y: 484, endPoint x: 1066, endPoint y: 361, distance: 122.9
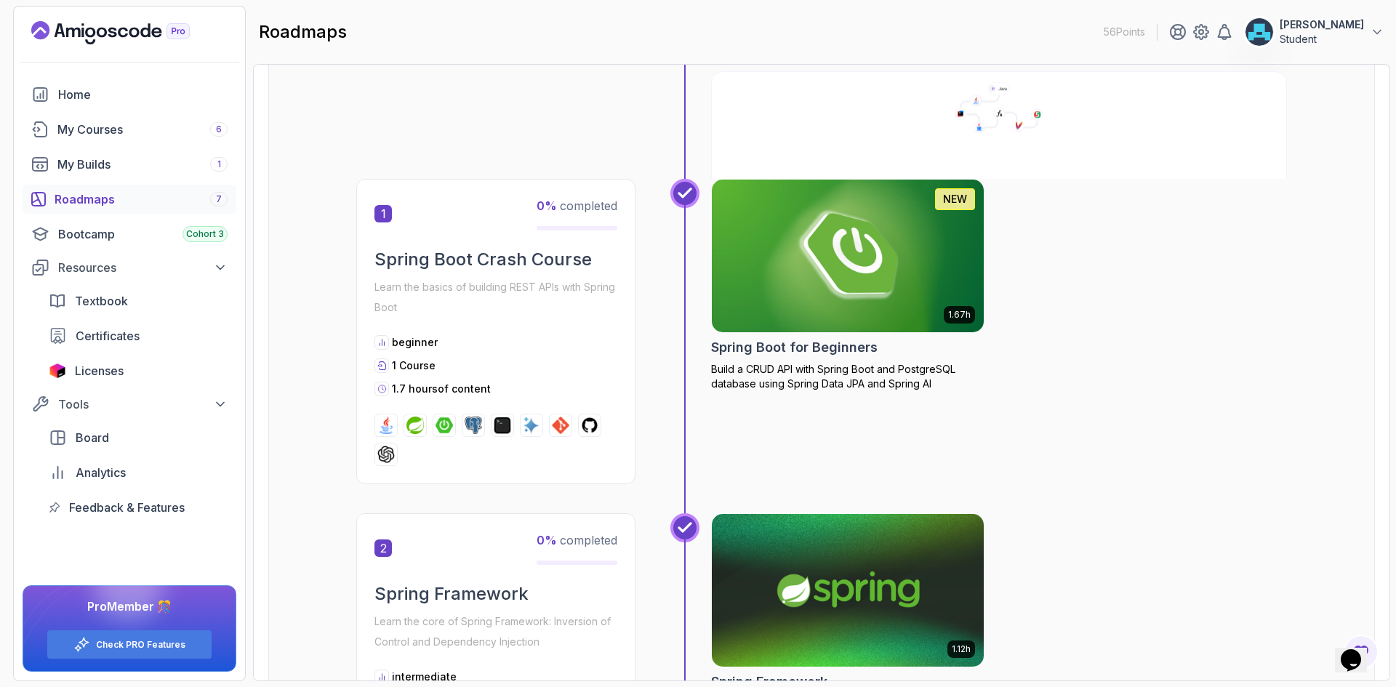
scroll to position [0, 0]
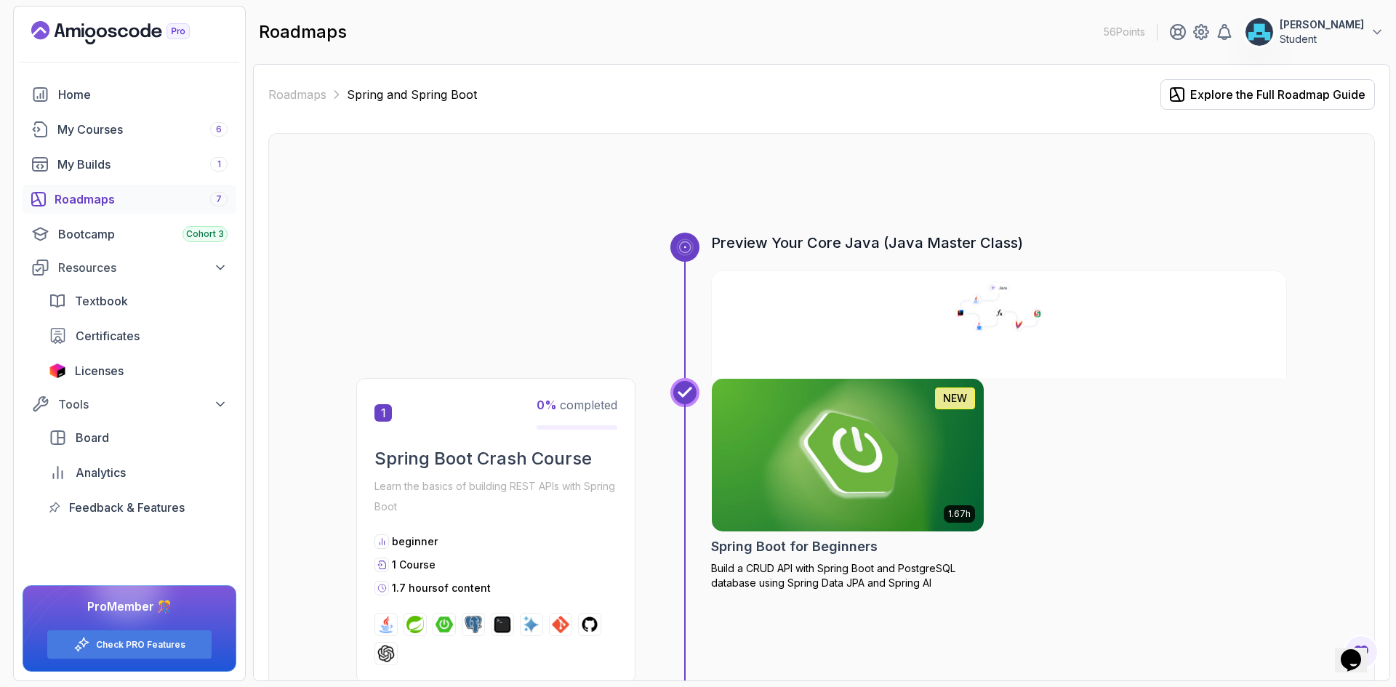
drag, startPoint x: 1033, startPoint y: 468, endPoint x: 1040, endPoint y: 330, distance: 137.6
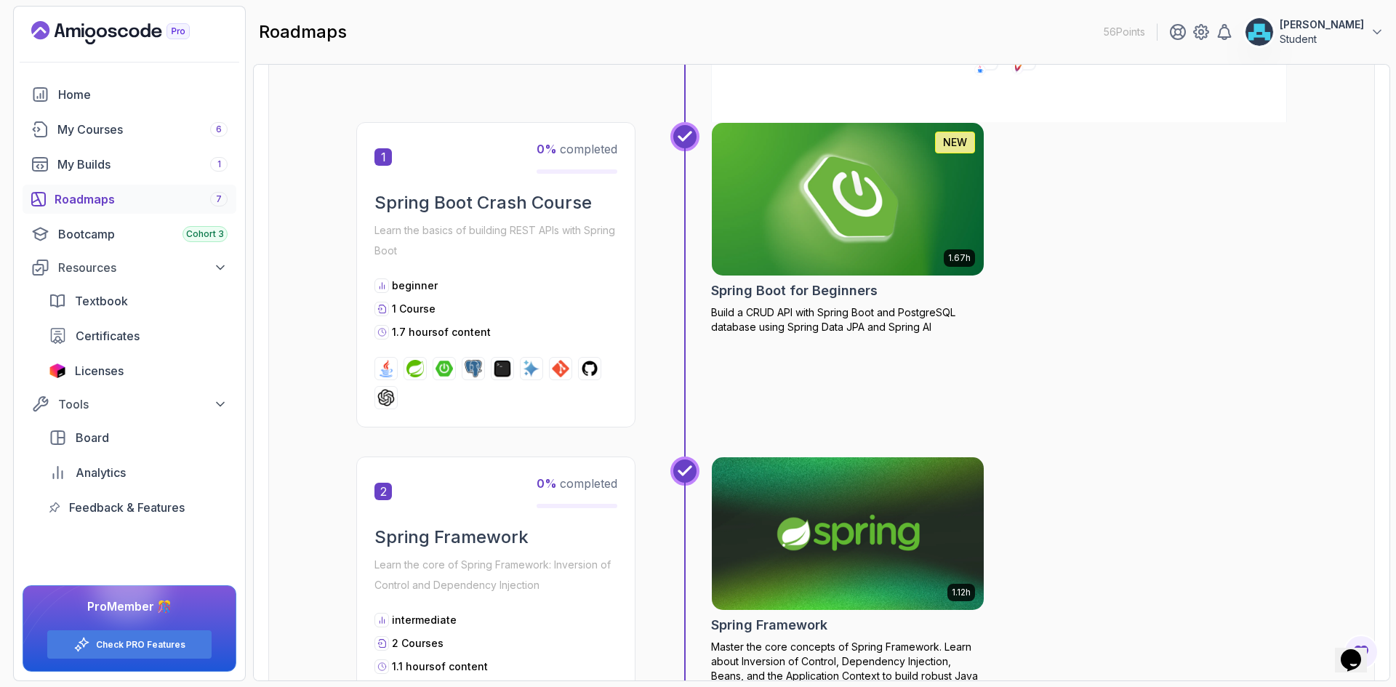
scroll to position [145, 0]
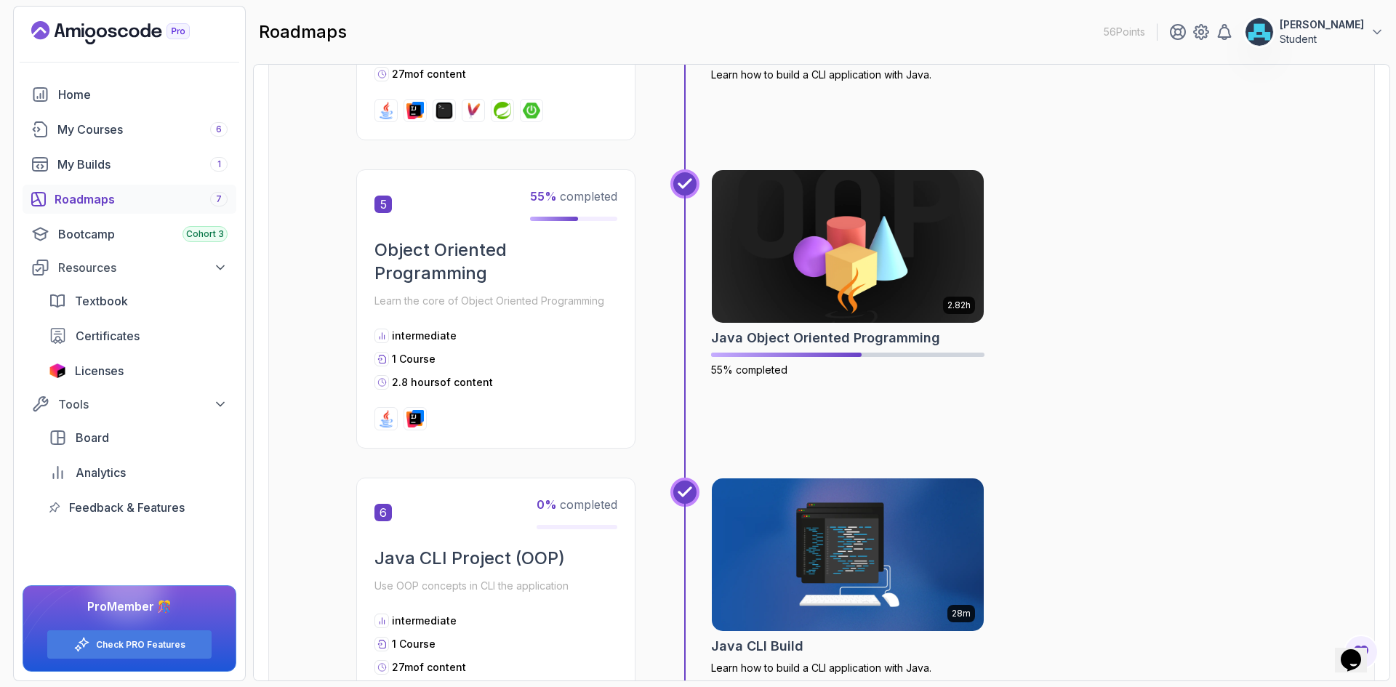
scroll to position [1382, 0]
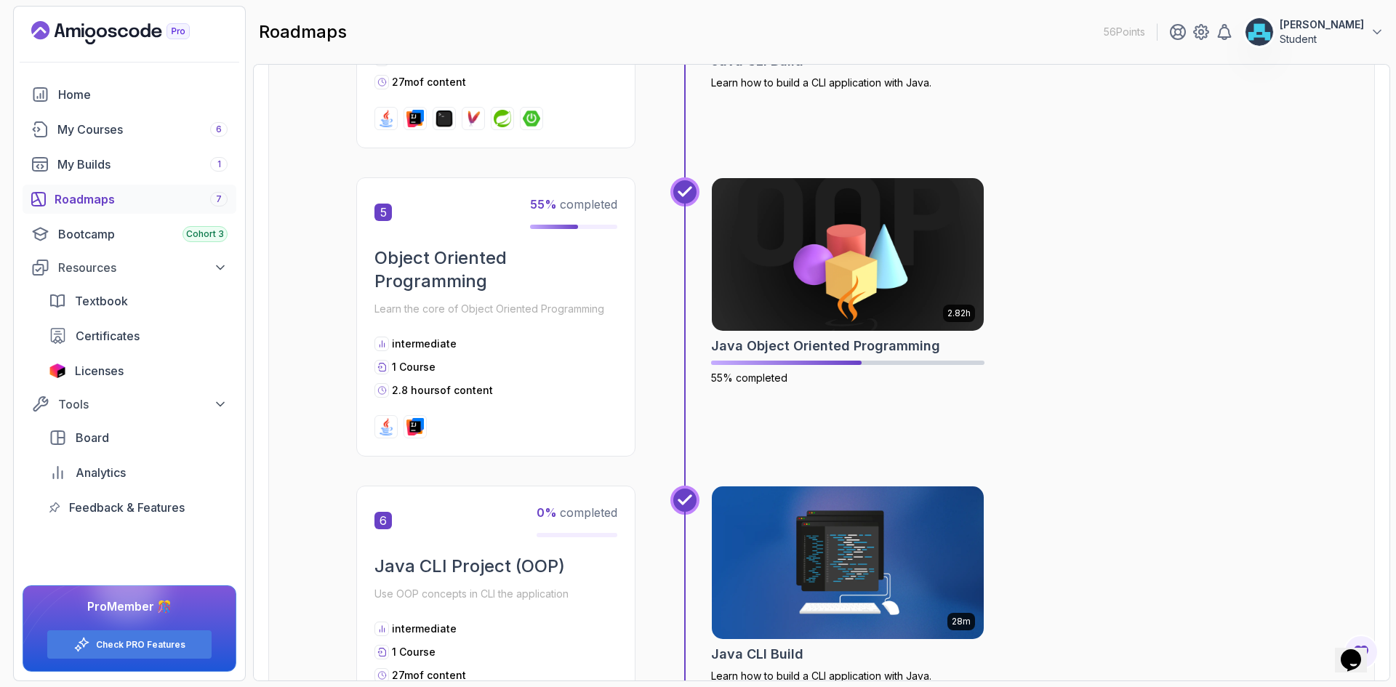
click at [1058, 281] on div "2.82h Java Object Oriented Programming 55% completed" at bounding box center [999, 316] width 576 height 279
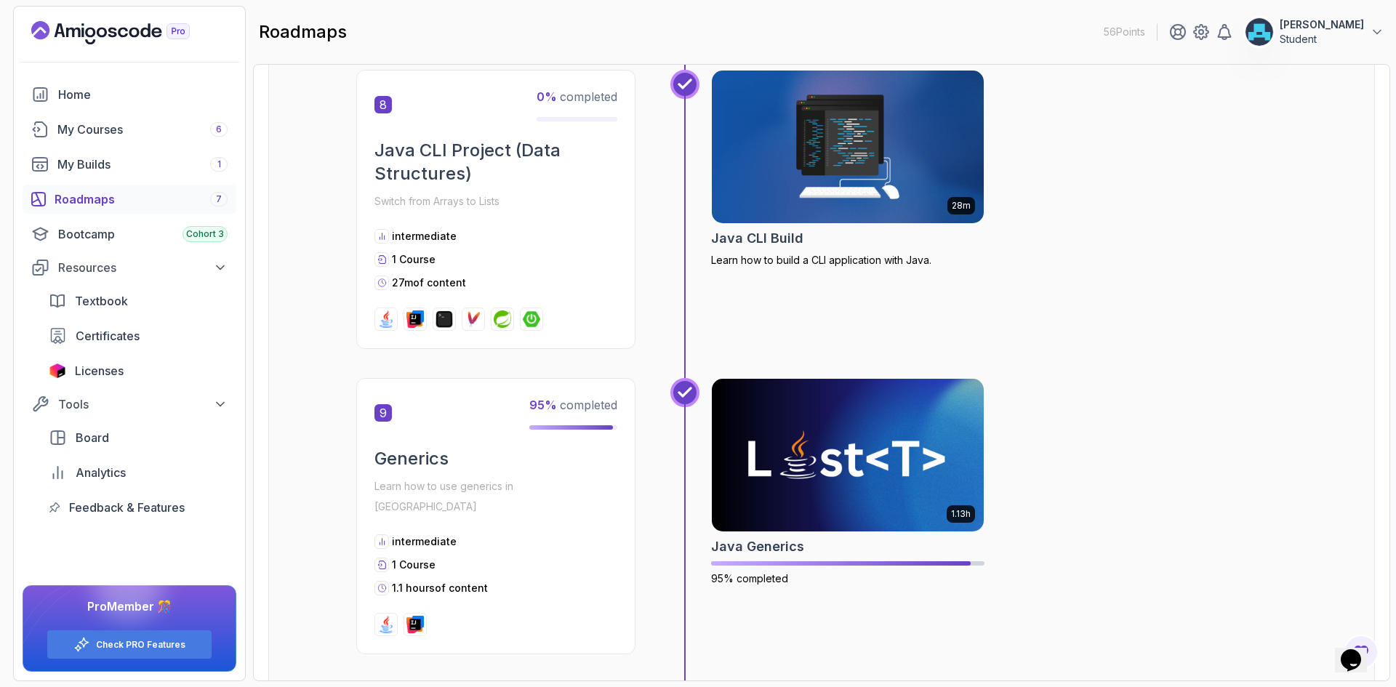
scroll to position [0, 0]
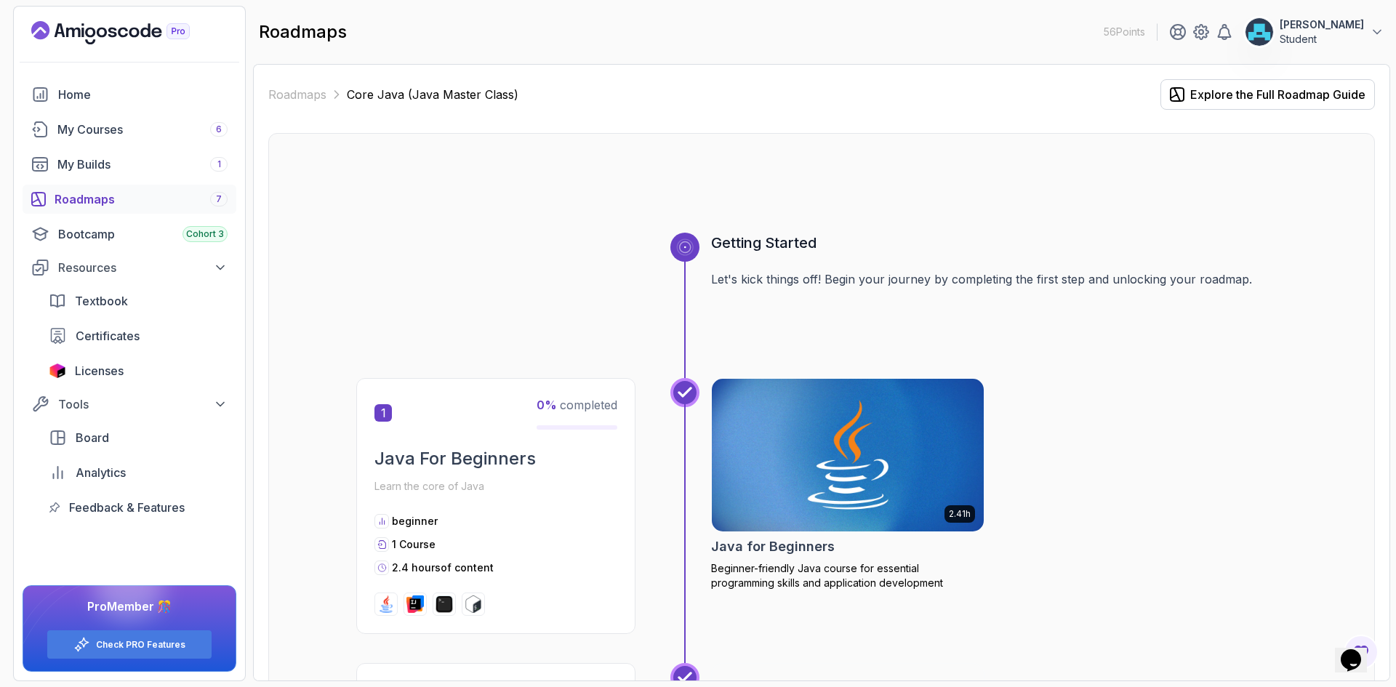
drag, startPoint x: 1022, startPoint y: 496, endPoint x: 1030, endPoint y: 225, distance: 271.3
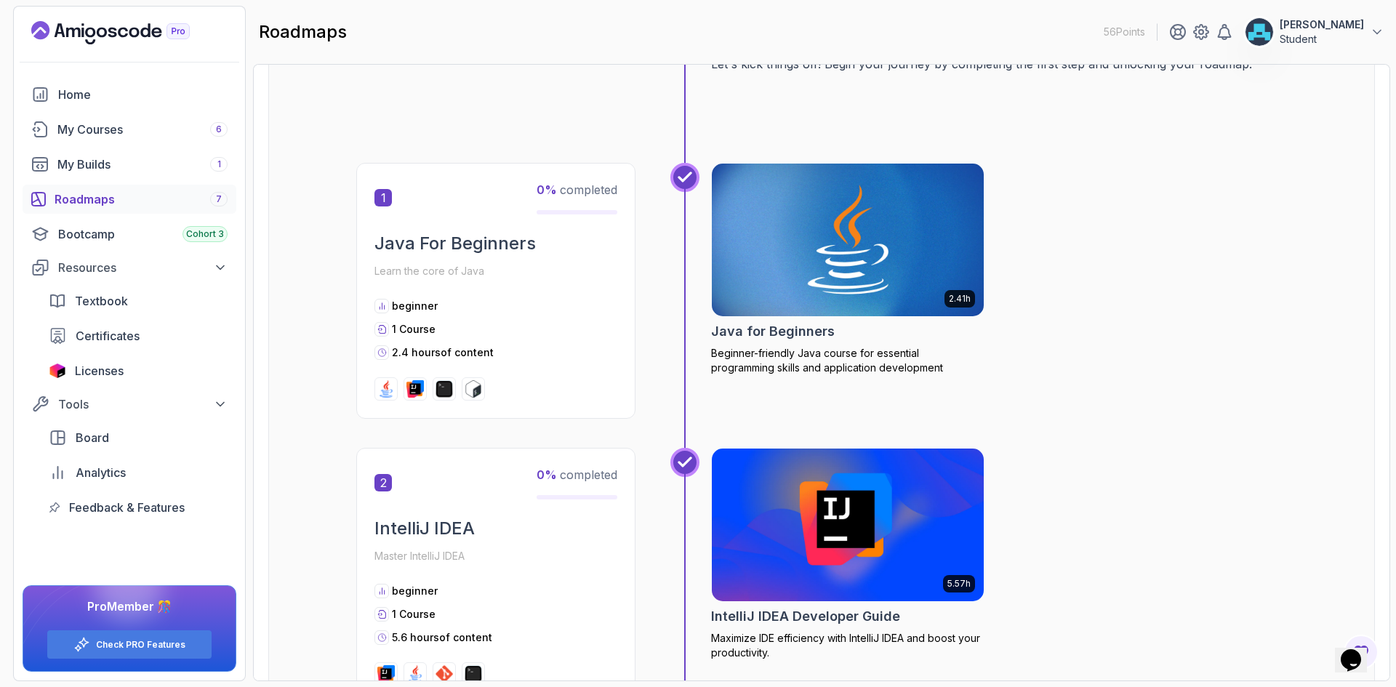
scroll to position [218, 0]
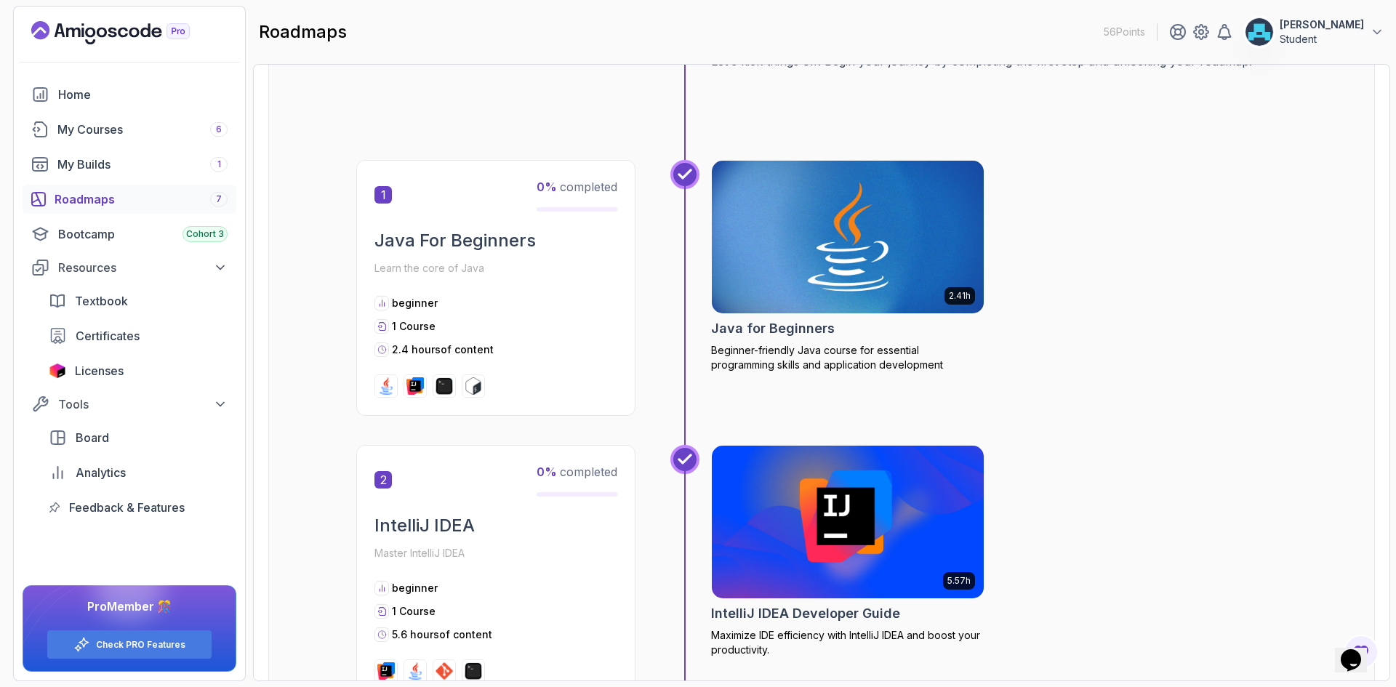
click at [1030, 223] on div "2.41h Java for Beginners Beginner-friendly Java course for essential programmin…" at bounding box center [999, 288] width 576 height 256
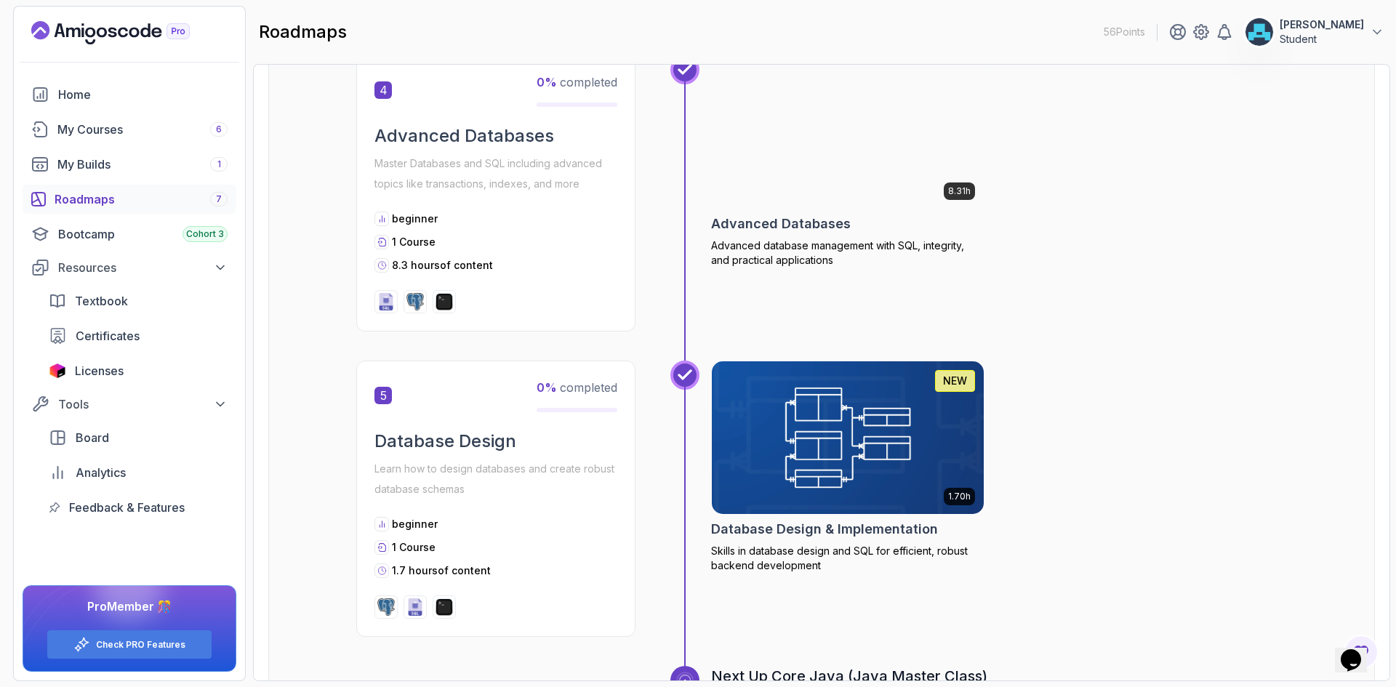
scroll to position [1018, 0]
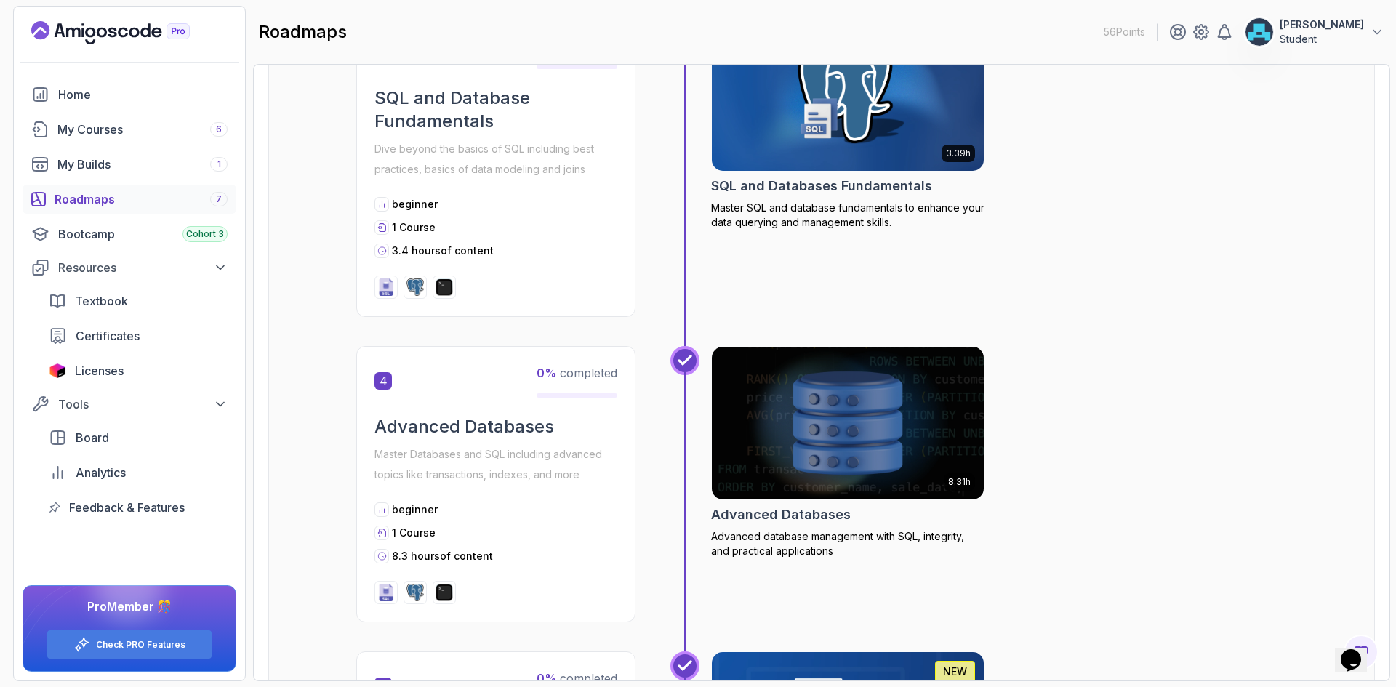
click at [1057, 233] on div "3.39h SQL and Databases Fundamentals Master SQL and database fundamentals to en…" at bounding box center [999, 167] width 576 height 300
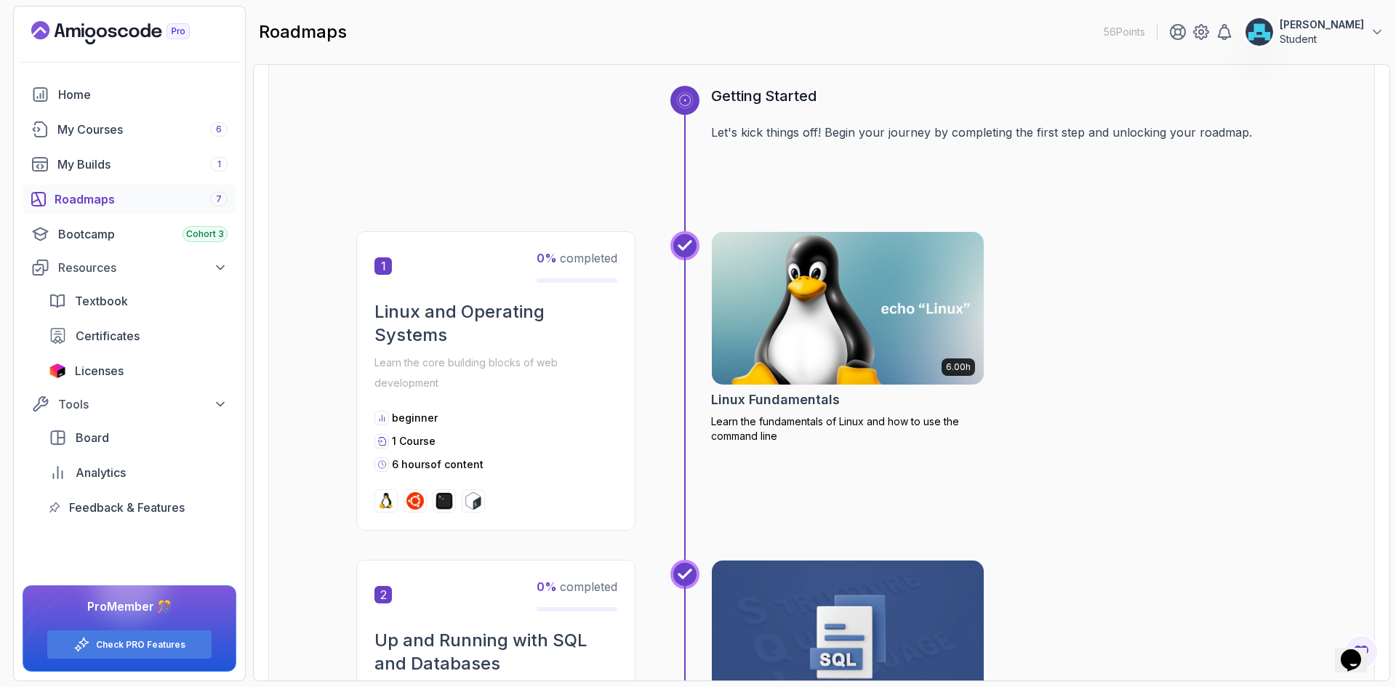
scroll to position [145, 0]
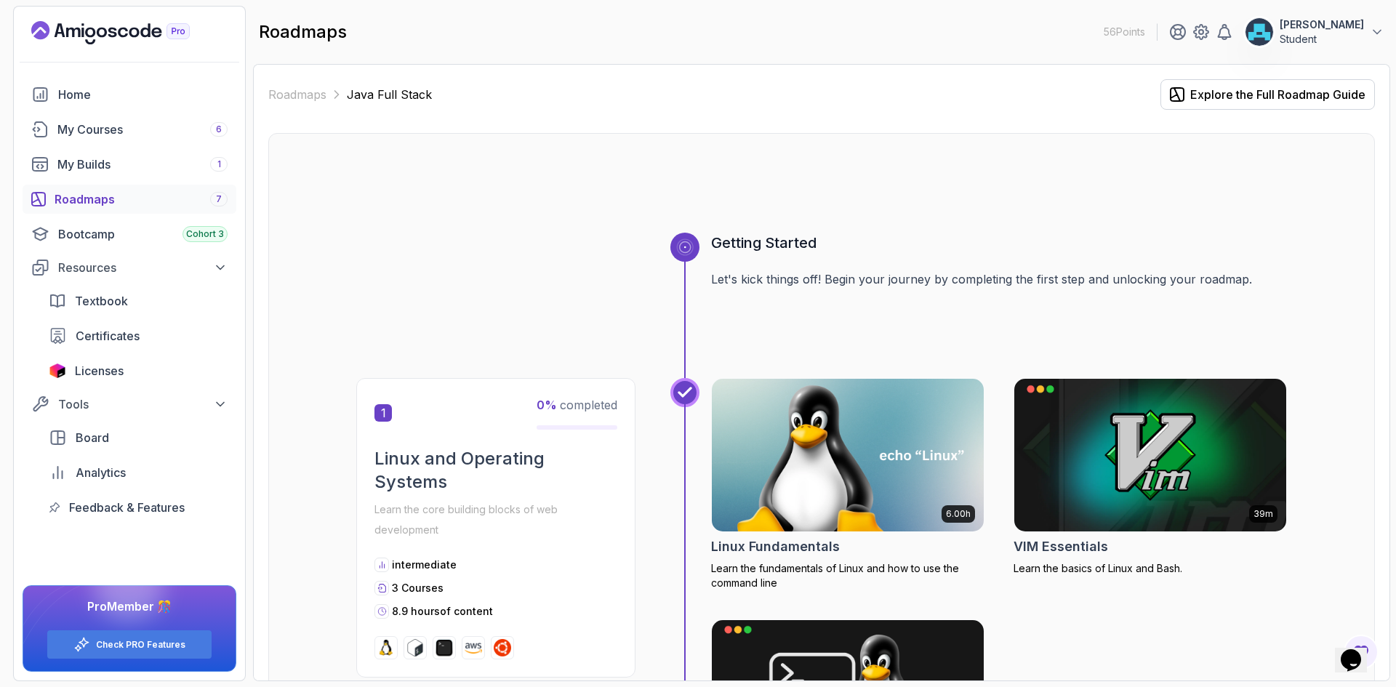
click at [875, 182] on div at bounding box center [821, 198] width 931 height 70
drag, startPoint x: 1044, startPoint y: 533, endPoint x: 1041, endPoint y: 264, distance: 269.1
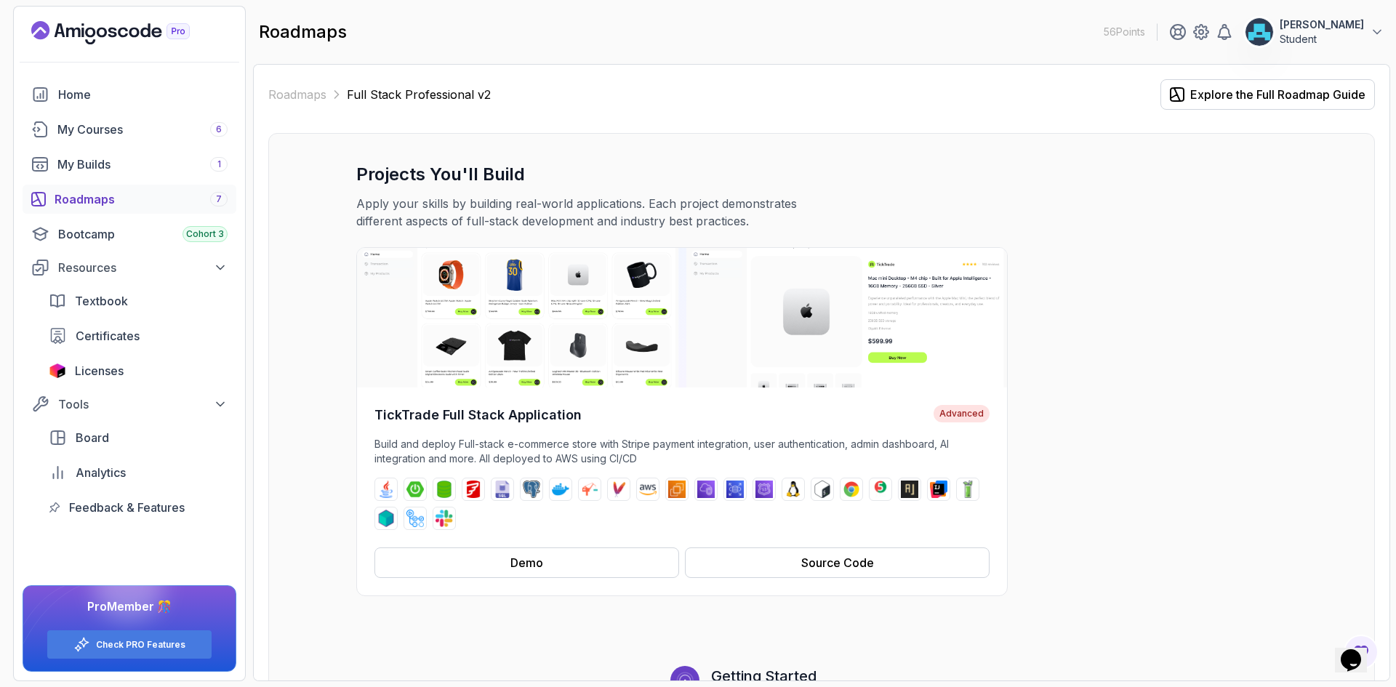
drag, startPoint x: 1103, startPoint y: 440, endPoint x: 1066, endPoint y: 175, distance: 268.0
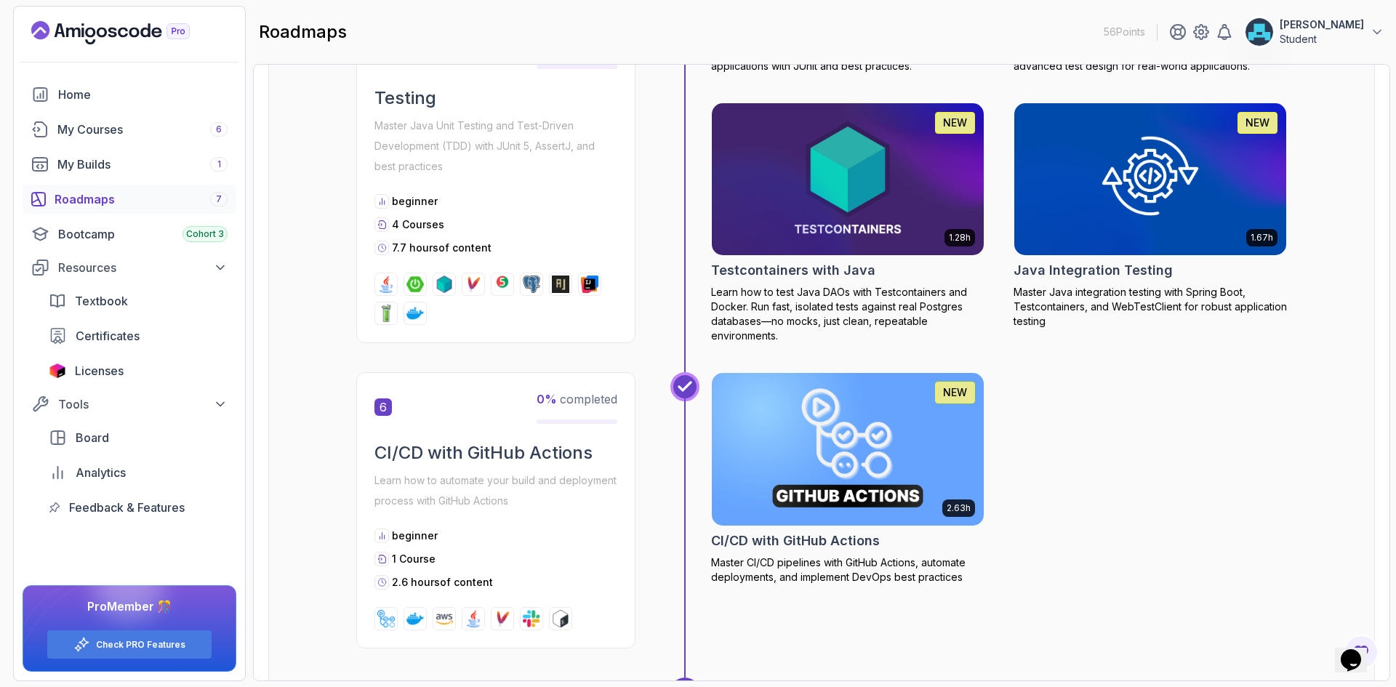
drag, startPoint x: 1095, startPoint y: 184, endPoint x: 1115, endPoint y: 444, distance: 260.3
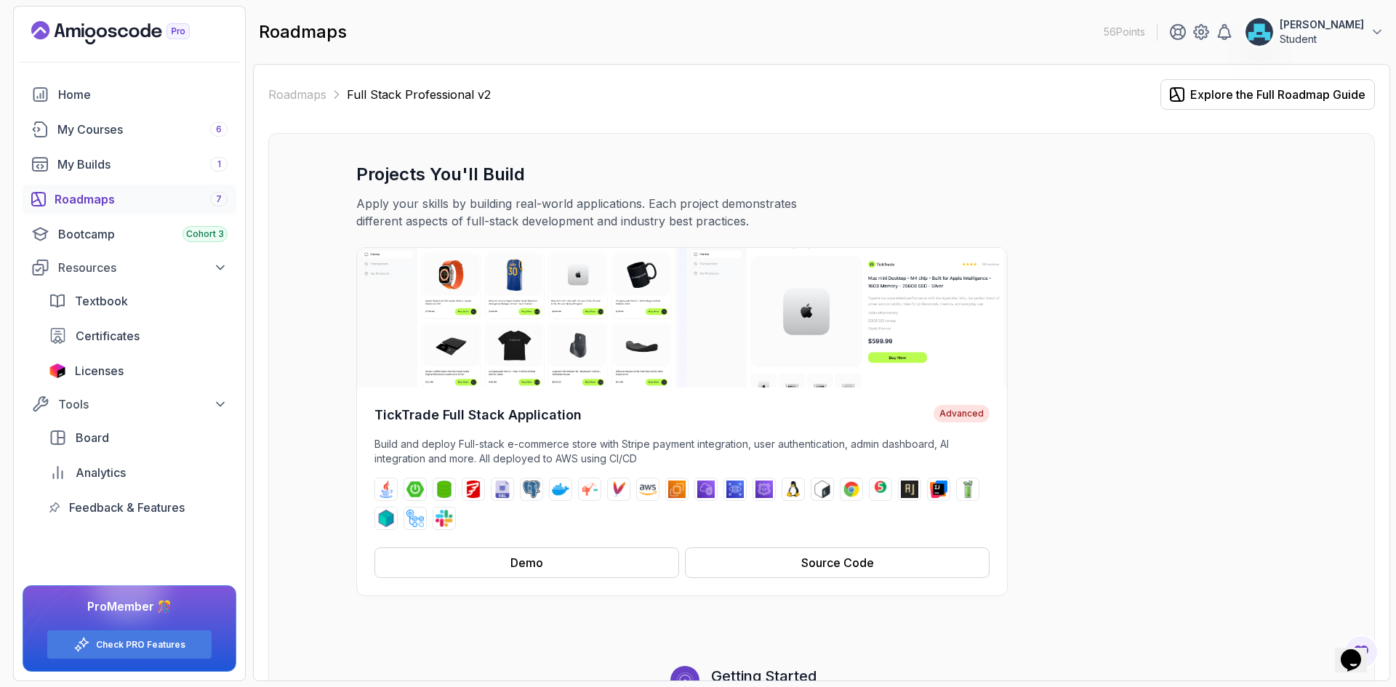
drag, startPoint x: 1026, startPoint y: 525, endPoint x: 1004, endPoint y: 323, distance: 203.3
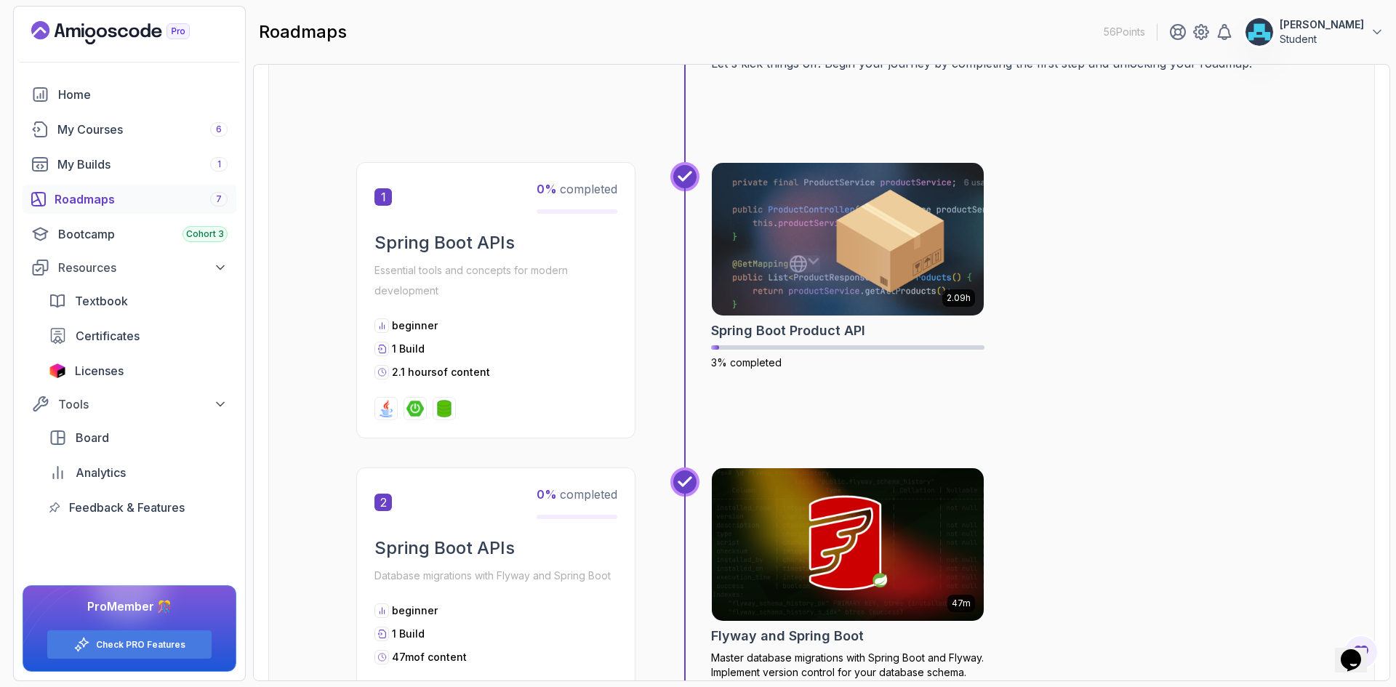
scroll to position [654, 0]
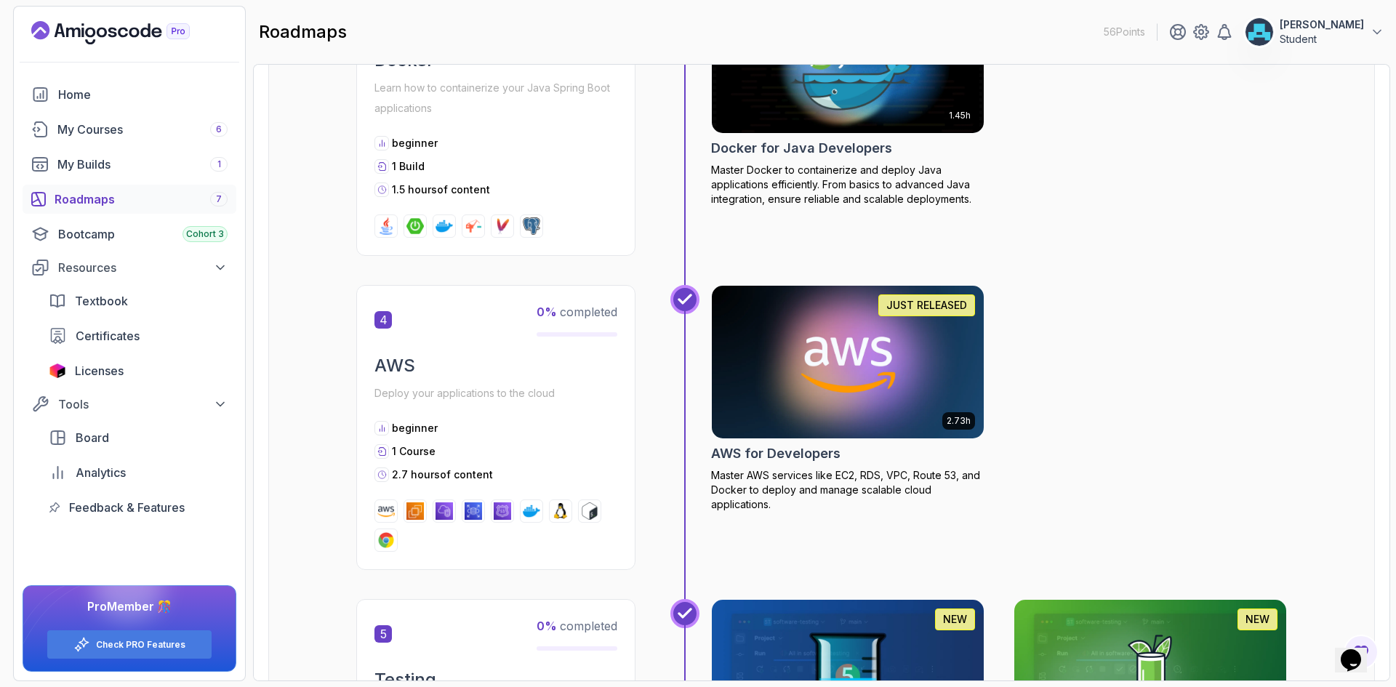
drag, startPoint x: 1144, startPoint y: 170, endPoint x: 1041, endPoint y: 266, distance: 141.5
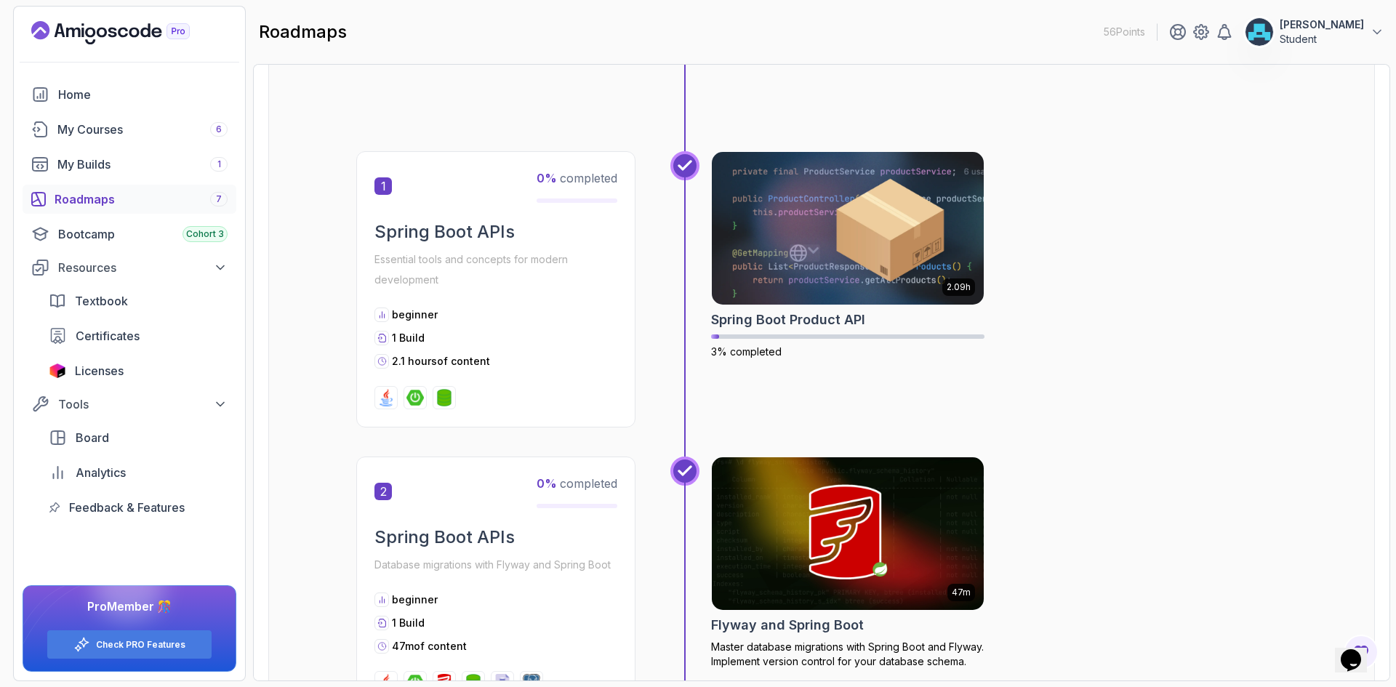
scroll to position [646, 0]
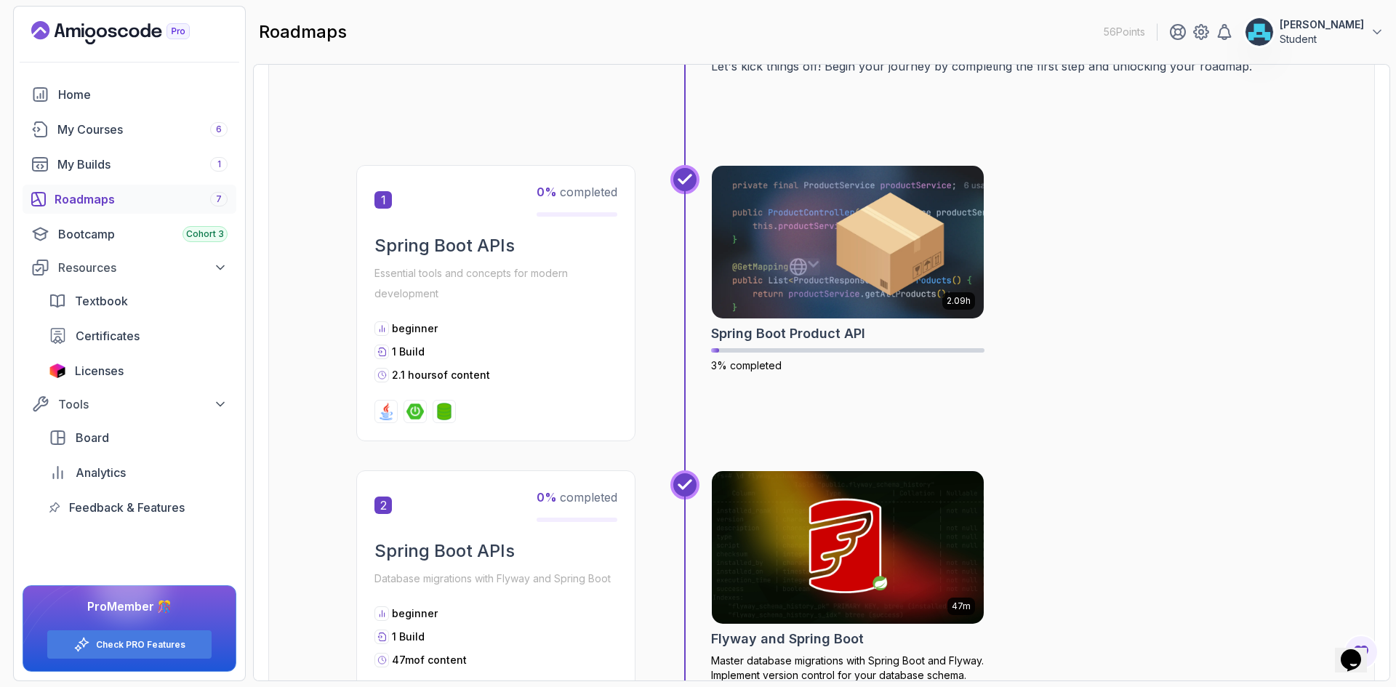
click div "2.09h Spring Boot Product API 3% completed"
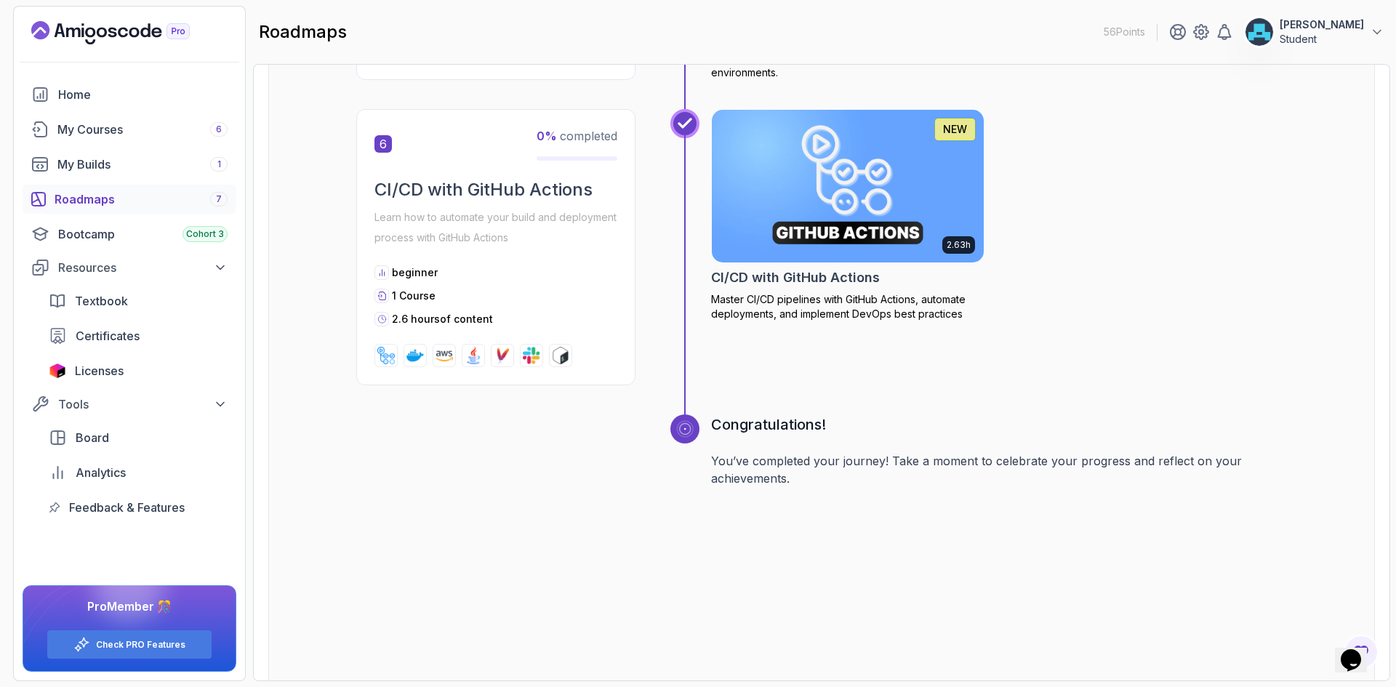
scroll to position [2471, 0]
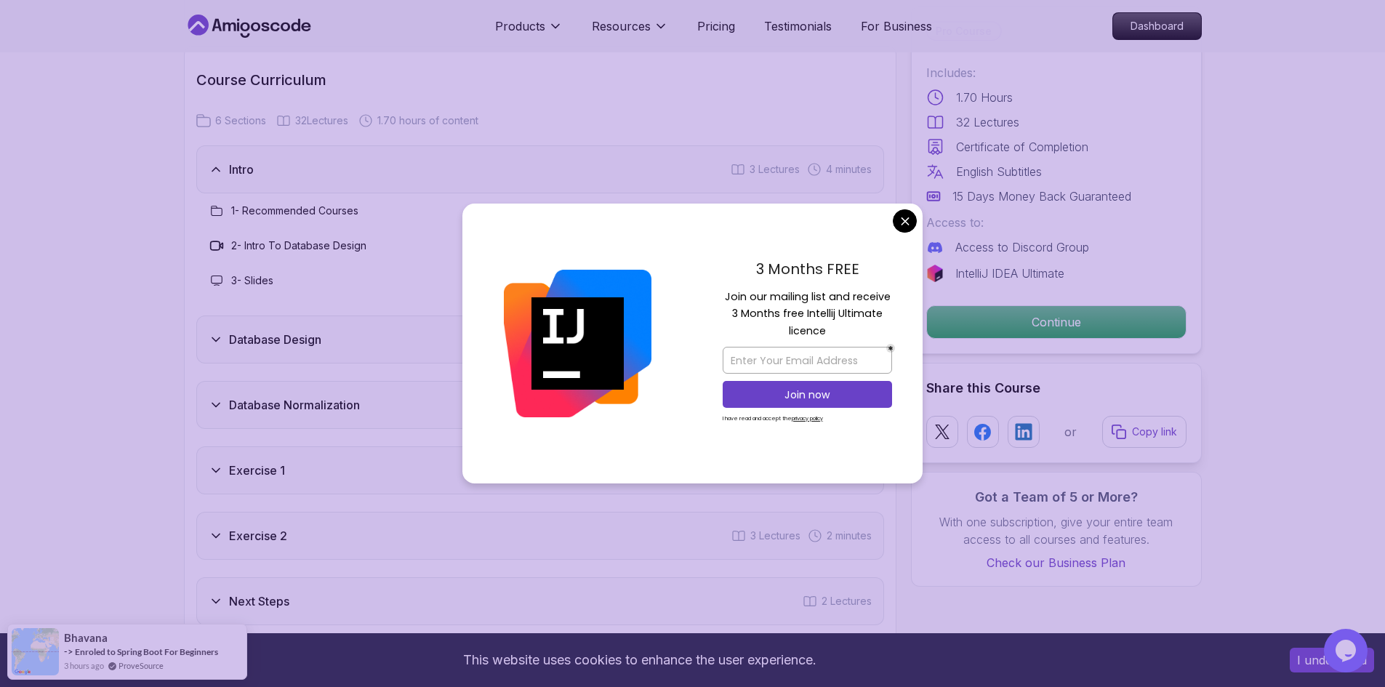
scroll to position [2399, 0]
click at [905, 225] on body "This website uses cookies to enhance the user experience. I understand Products…" at bounding box center [692, 211] width 1385 height 5221
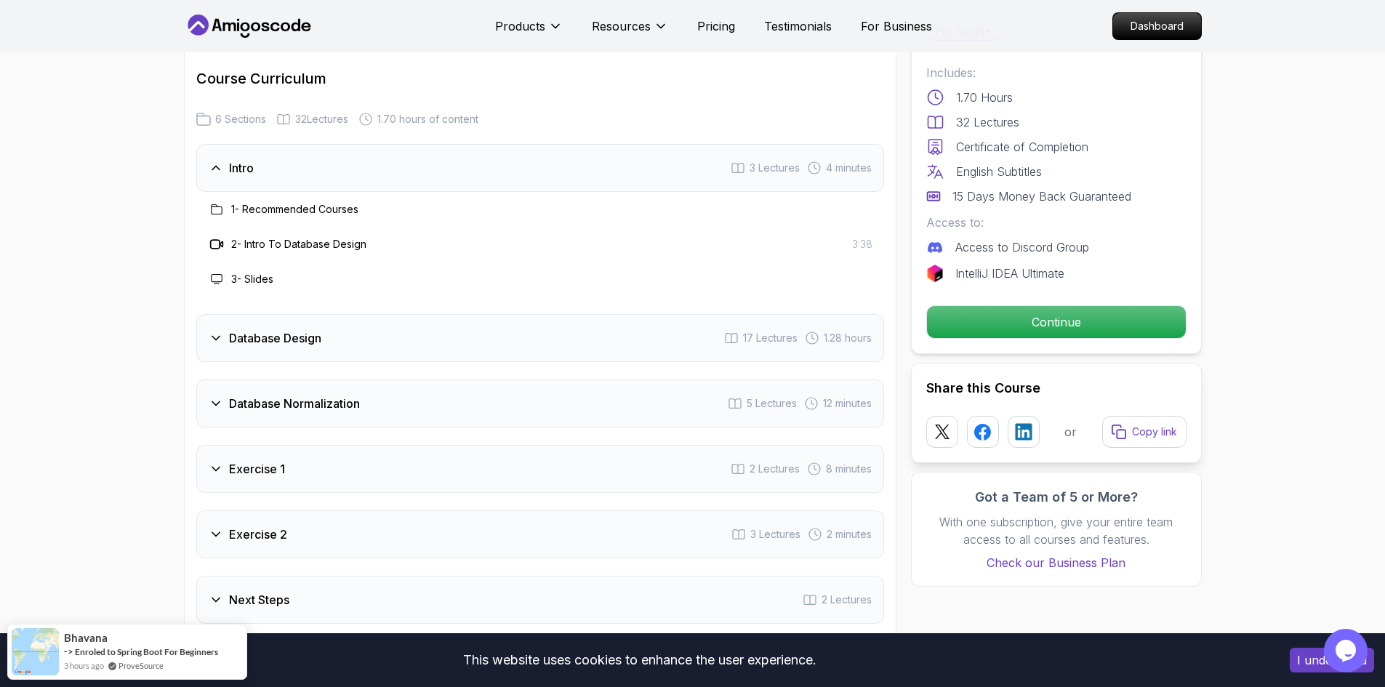
click at [227, 167] on div "Intro" at bounding box center [231, 167] width 45 height 17
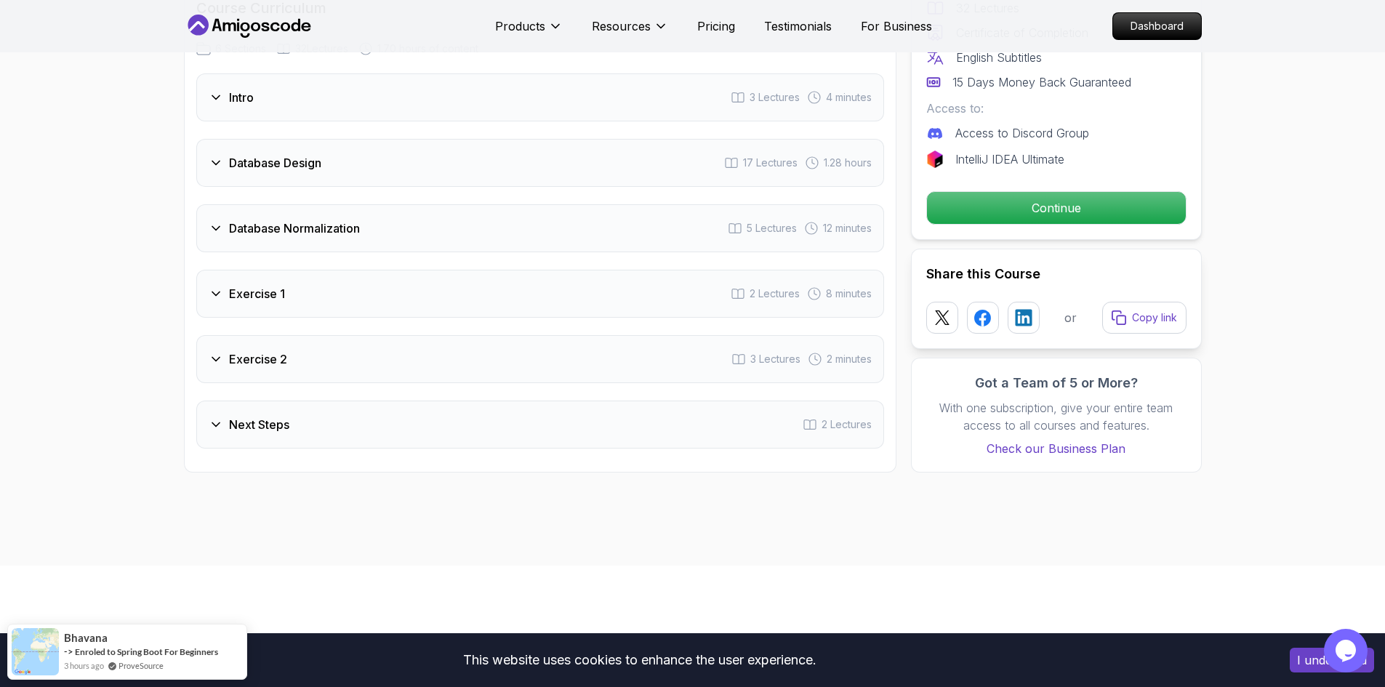
scroll to position [2472, 0]
click at [385, 172] on div "Database Design 17 Lectures 1.28 hours" at bounding box center [540, 161] width 688 height 48
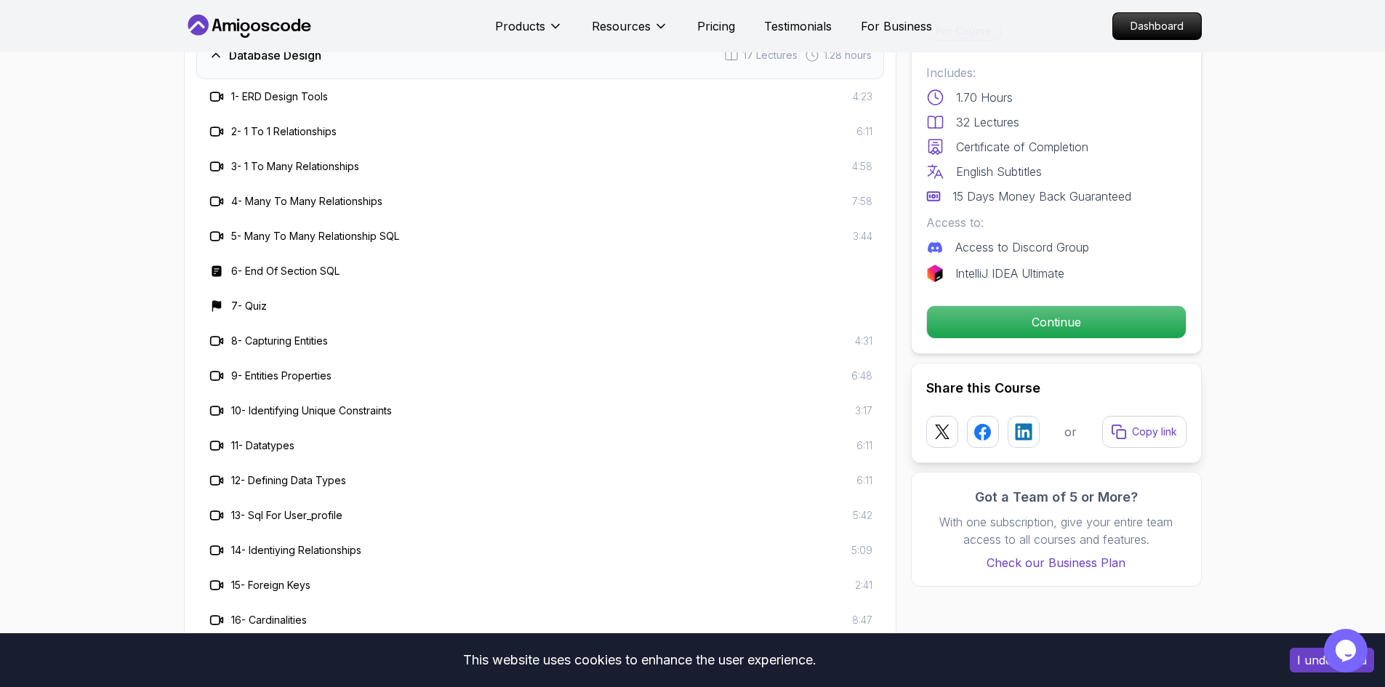
scroll to position [2545, 0]
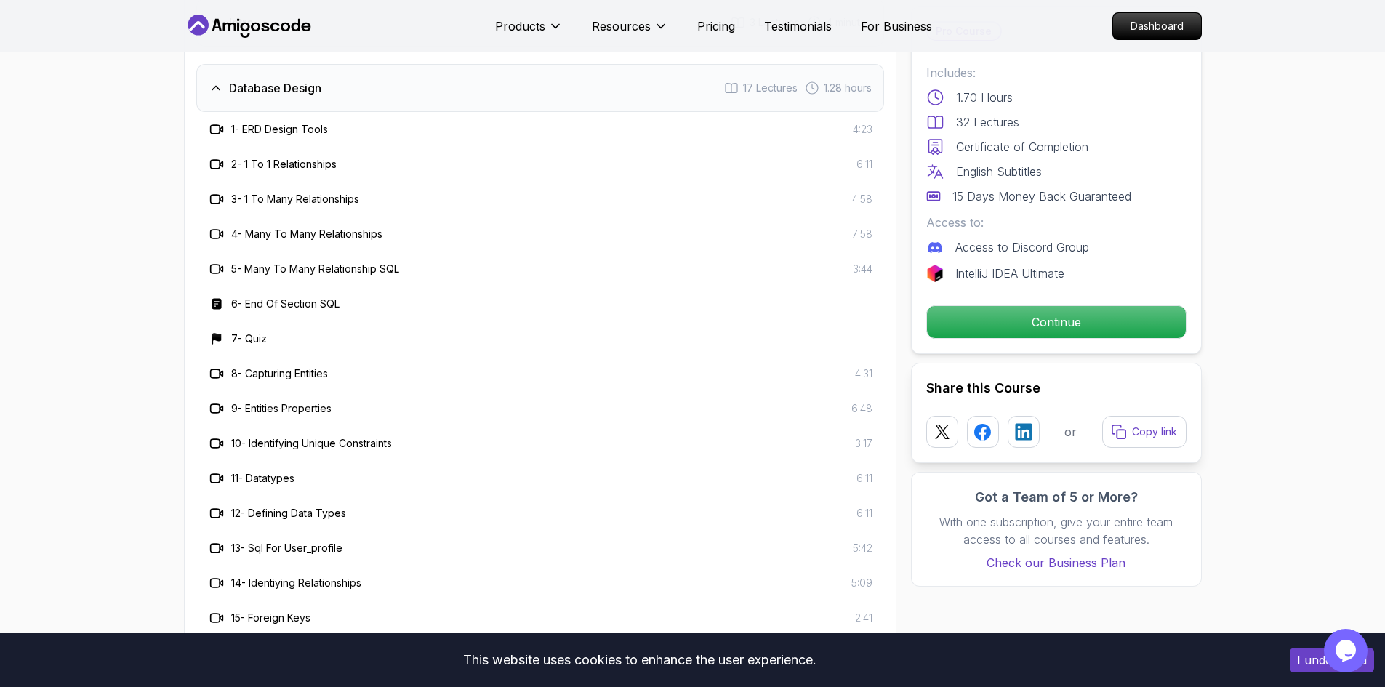
click at [377, 101] on div "Database Design 17 Lectures 1.28 hours" at bounding box center [540, 88] width 688 height 48
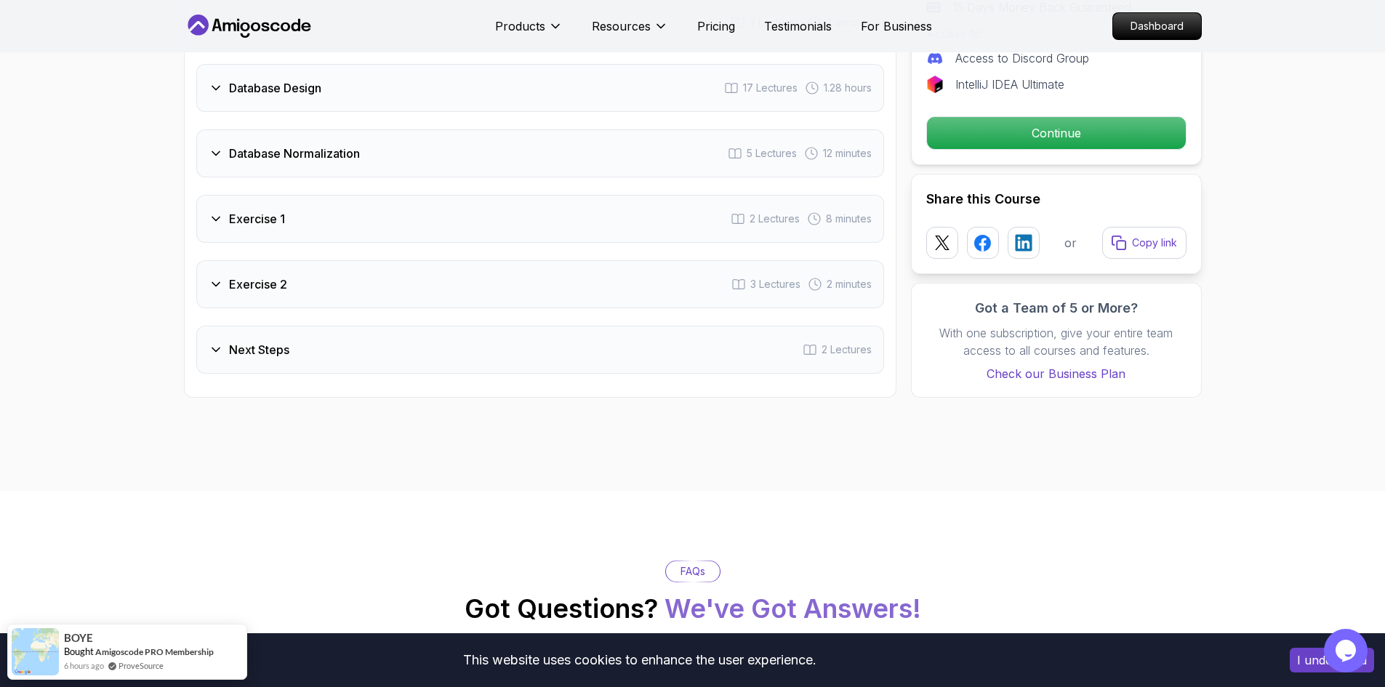
click at [403, 152] on div "Database Normalization 5 Lectures 12 minutes" at bounding box center [540, 153] width 688 height 48
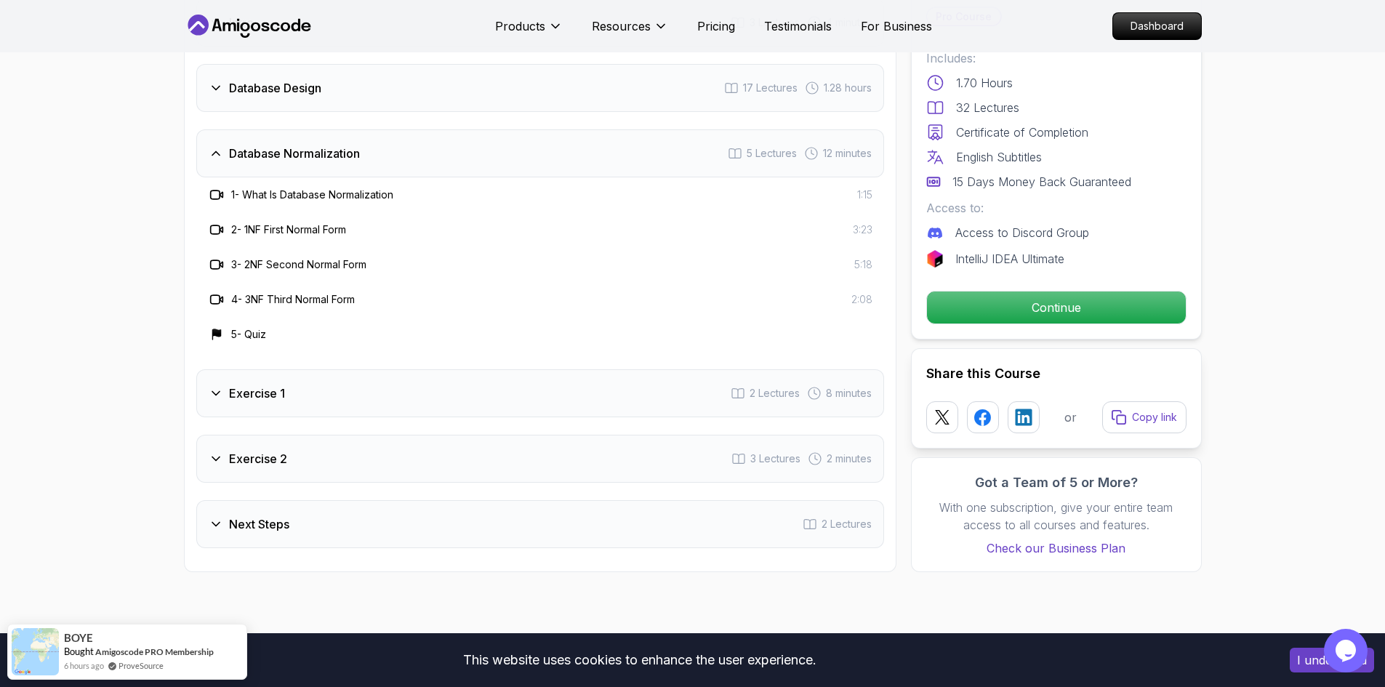
click at [403, 152] on div "Database Normalization 5 Lectures 12 minutes" at bounding box center [540, 153] width 688 height 48
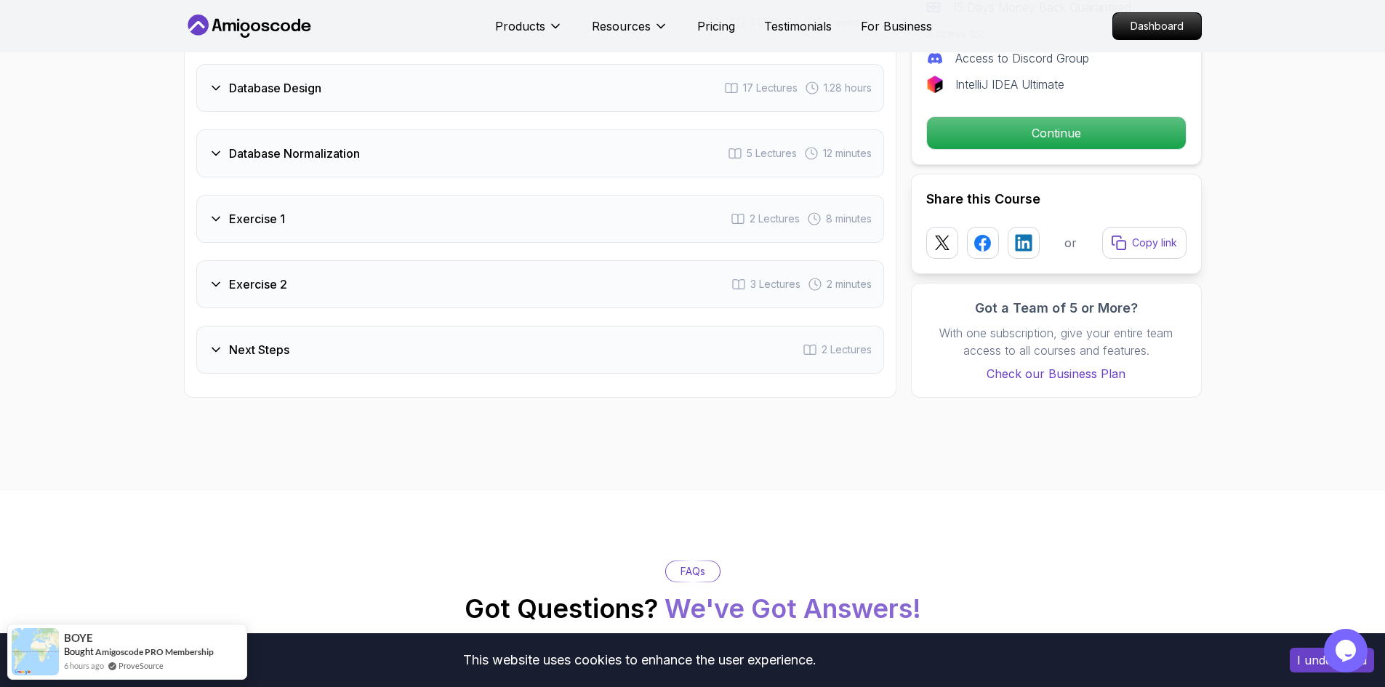
click at [391, 215] on div "Exercise 1 2 Lectures 8 minutes" at bounding box center [540, 219] width 688 height 48
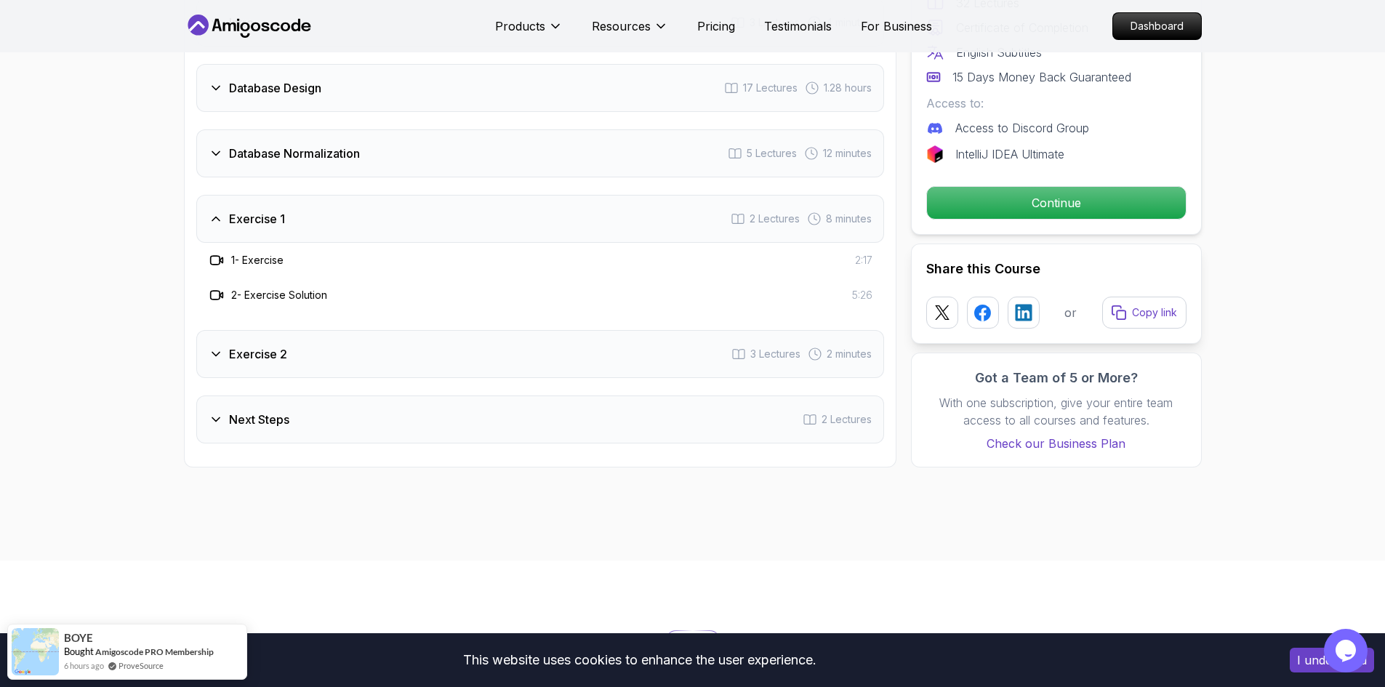
click at [391, 215] on div "Exercise 1 2 Lectures 8 minutes" at bounding box center [540, 219] width 688 height 48
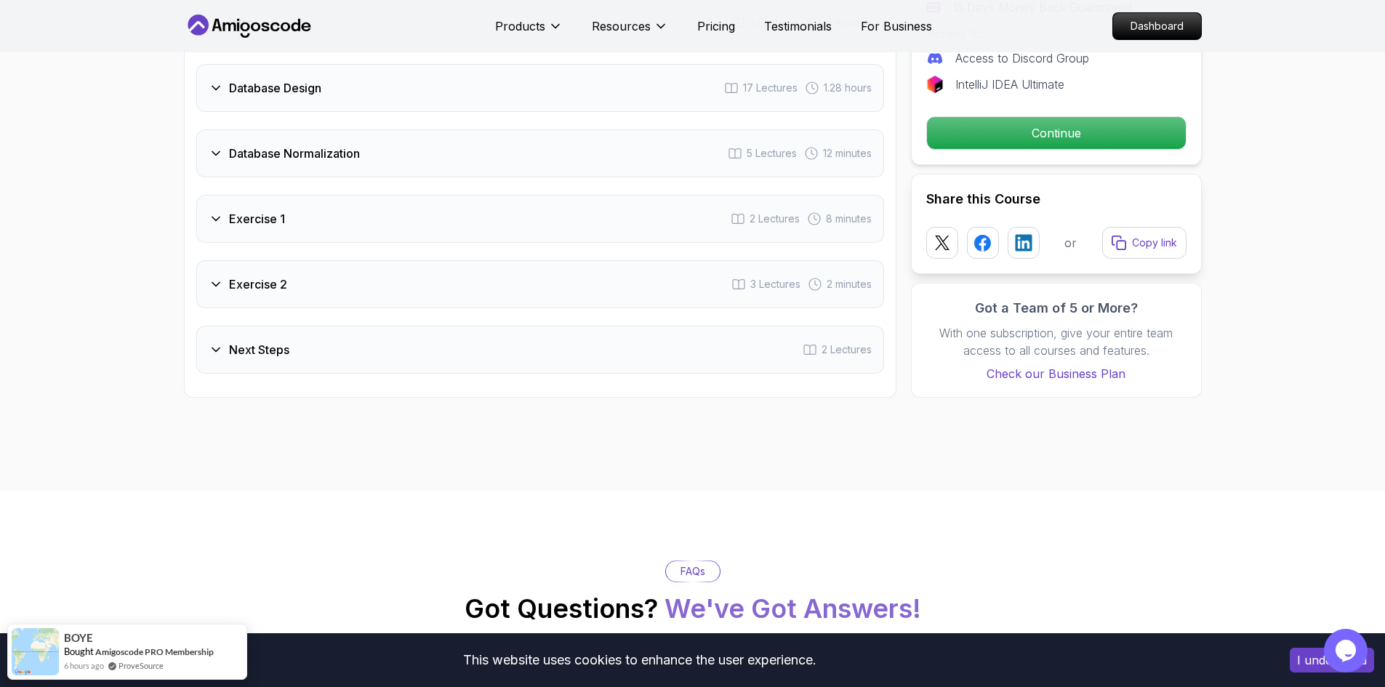
click at [396, 269] on div "Exercise 2 3 Lectures 2 minutes" at bounding box center [540, 284] width 688 height 48
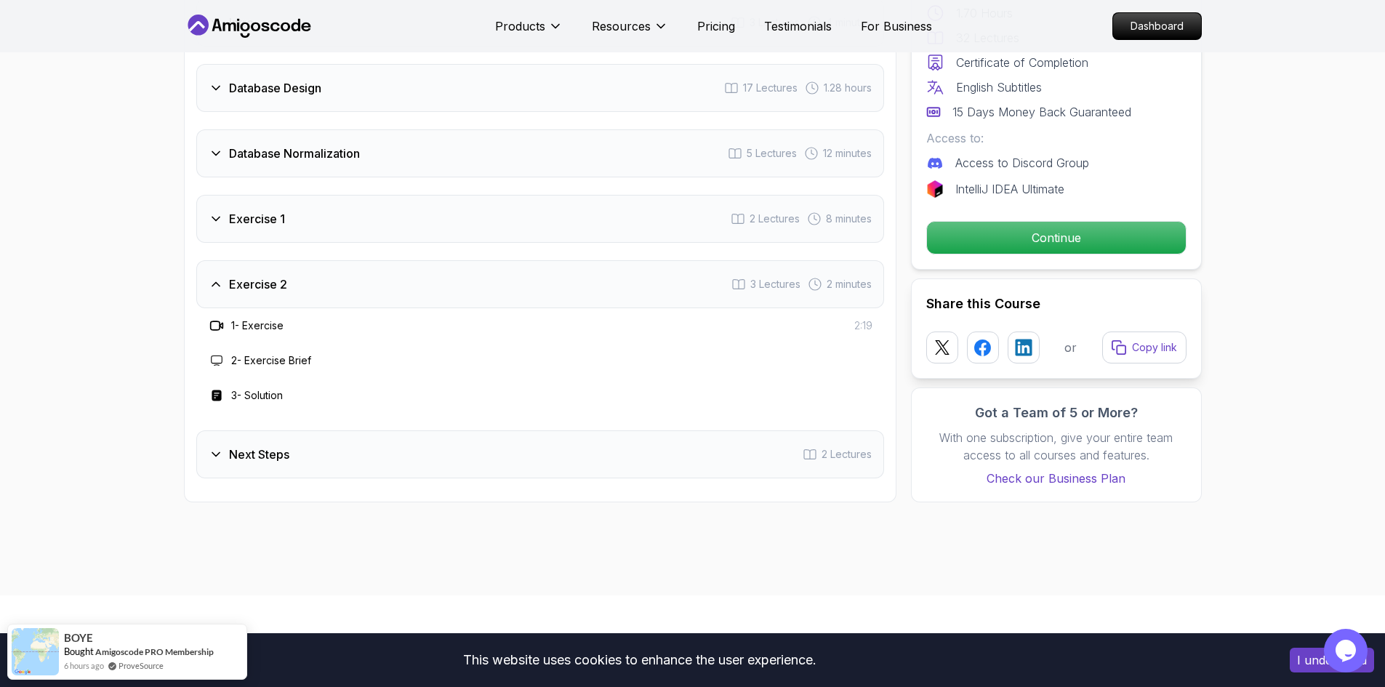
click at [399, 268] on div "Exercise 2 3 Lectures 2 minutes" at bounding box center [540, 284] width 688 height 48
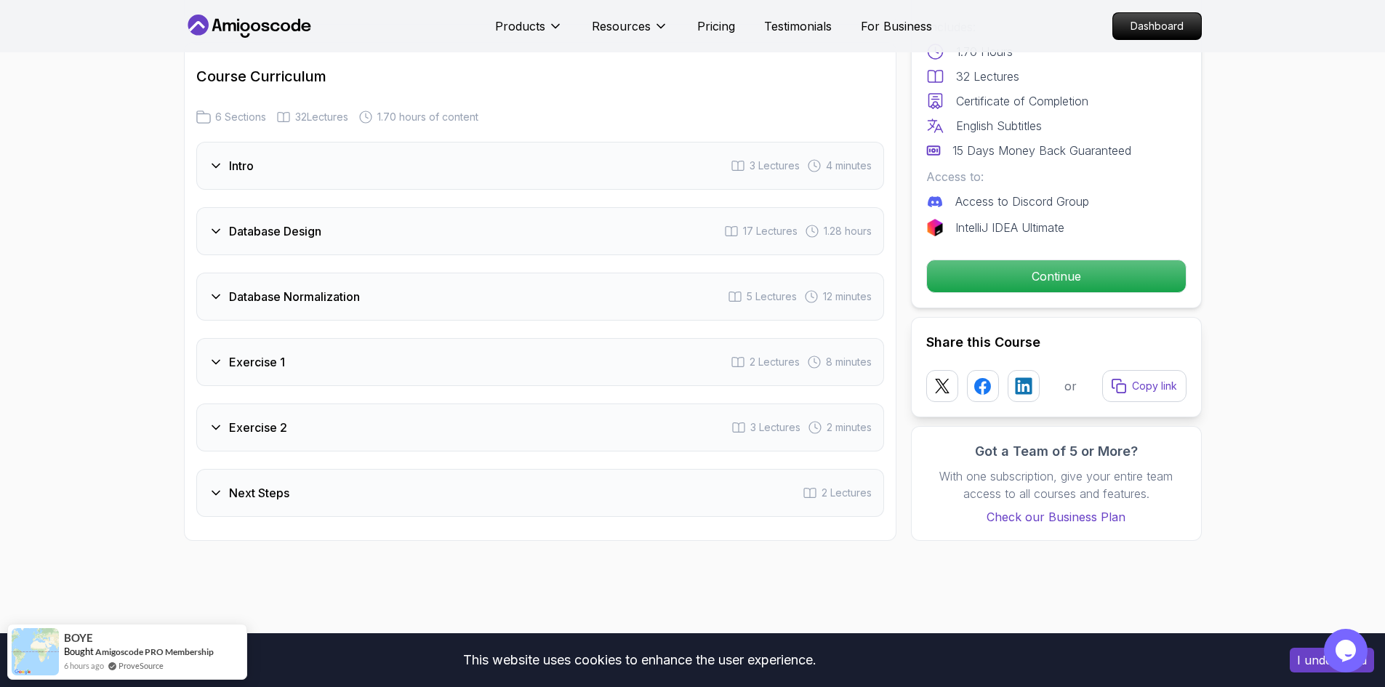
scroll to position [2399, 0]
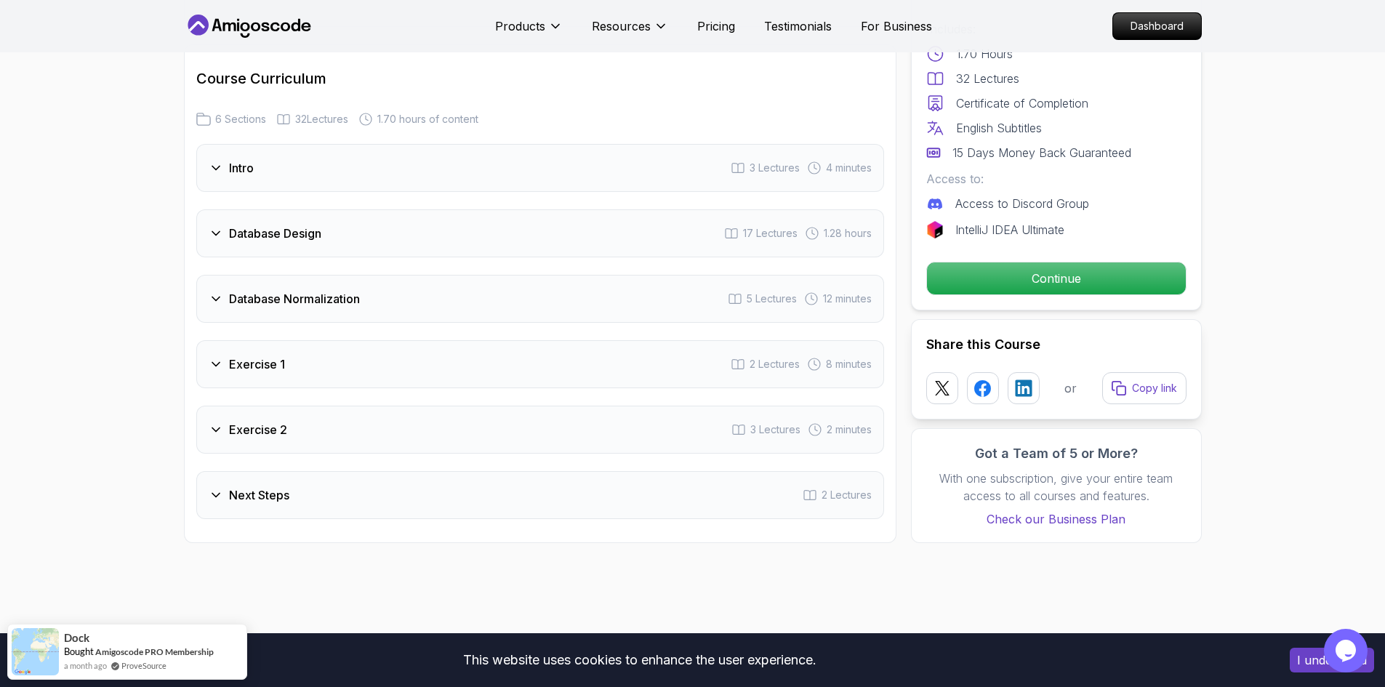
drag, startPoint x: 404, startPoint y: 289, endPoint x: 191, endPoint y: 297, distance: 213.2
click at [191, 297] on div "Course Curriculum 6 Sections 32 Lectures 1.70 hours of content Intro 3 Lectures…" at bounding box center [540, 293] width 713 height 499
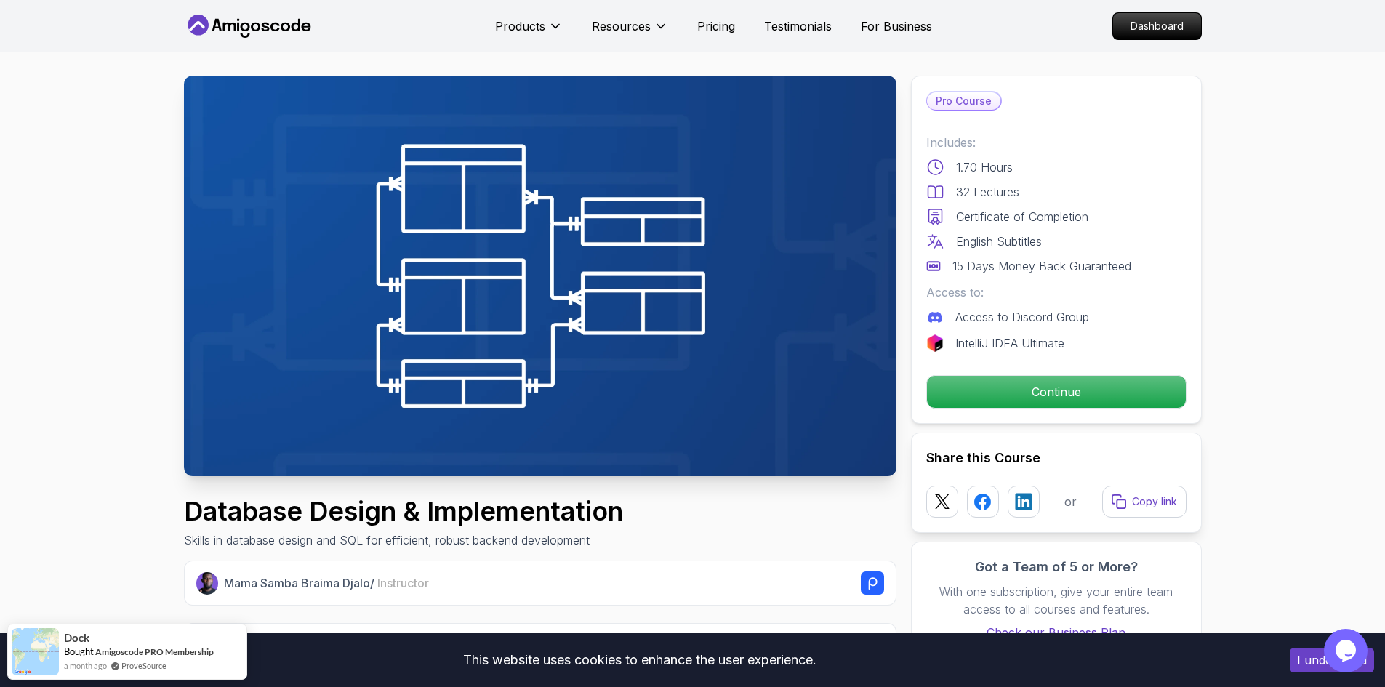
scroll to position [0, 0]
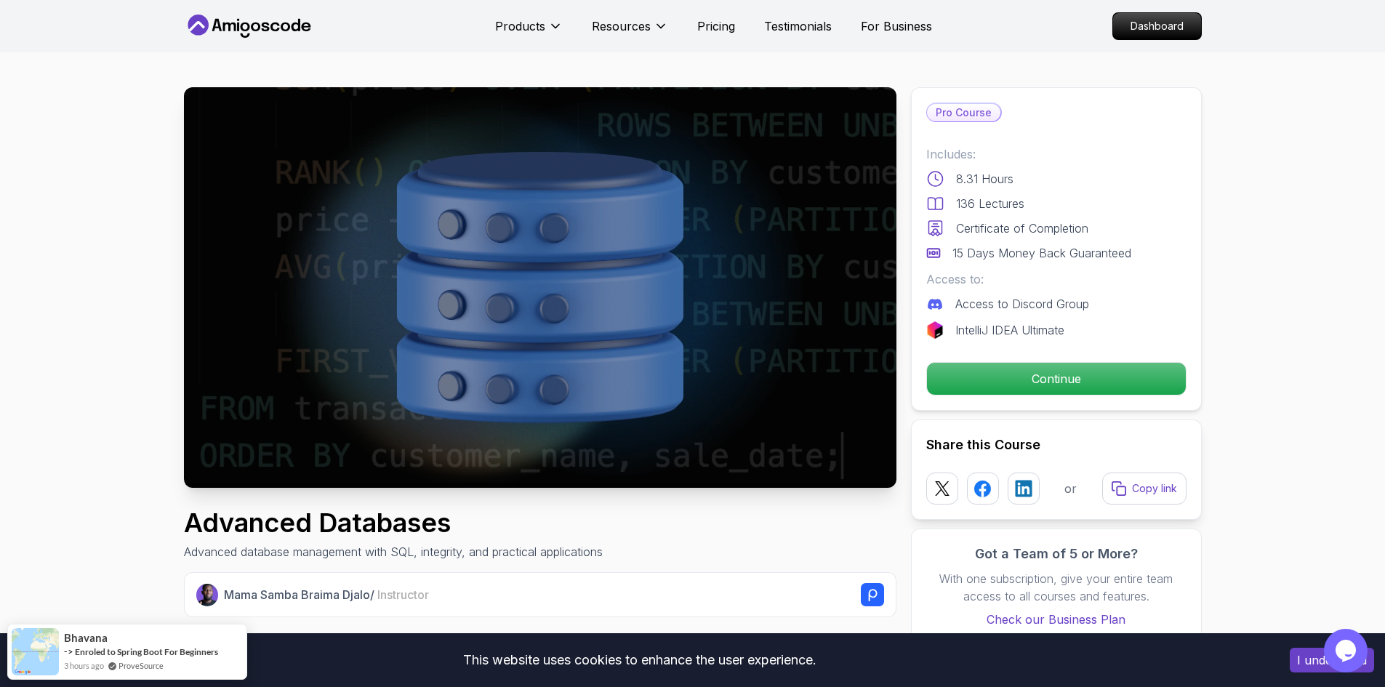
drag, startPoint x: 1262, startPoint y: 166, endPoint x: 1272, endPoint y: 153, distance: 17.0
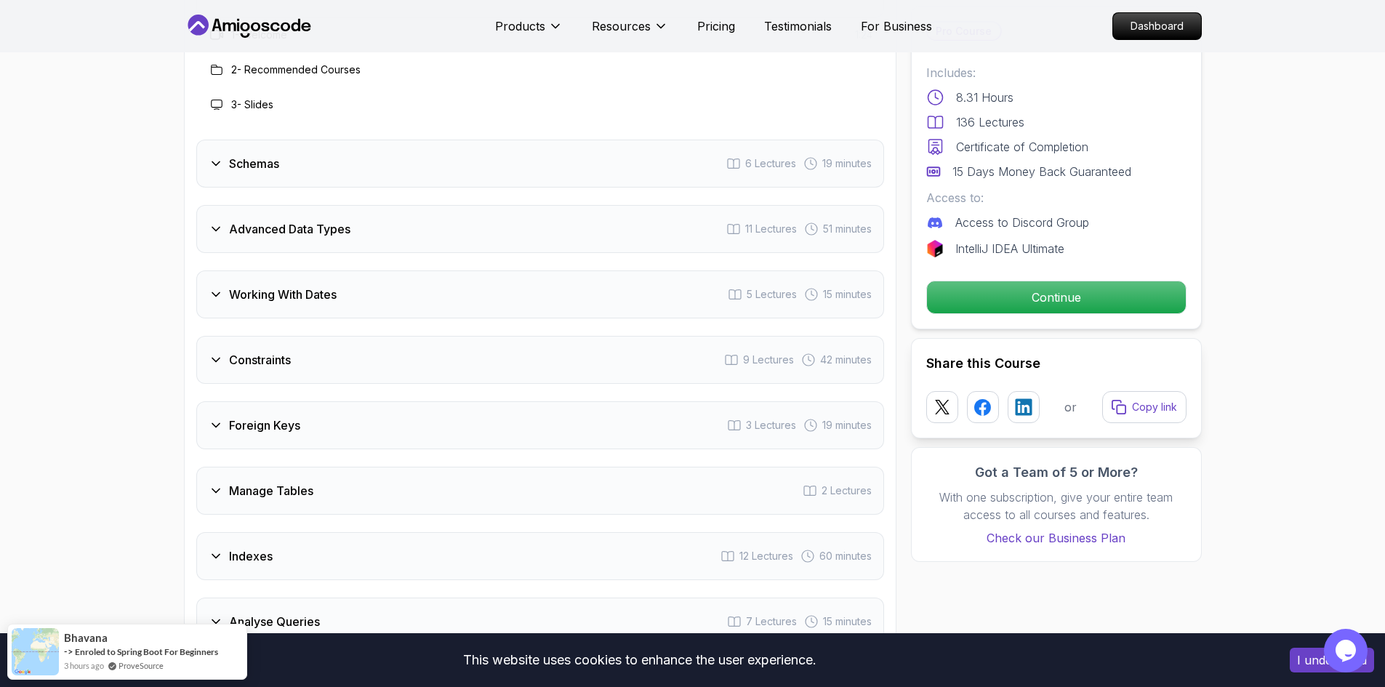
scroll to position [2213, 0]
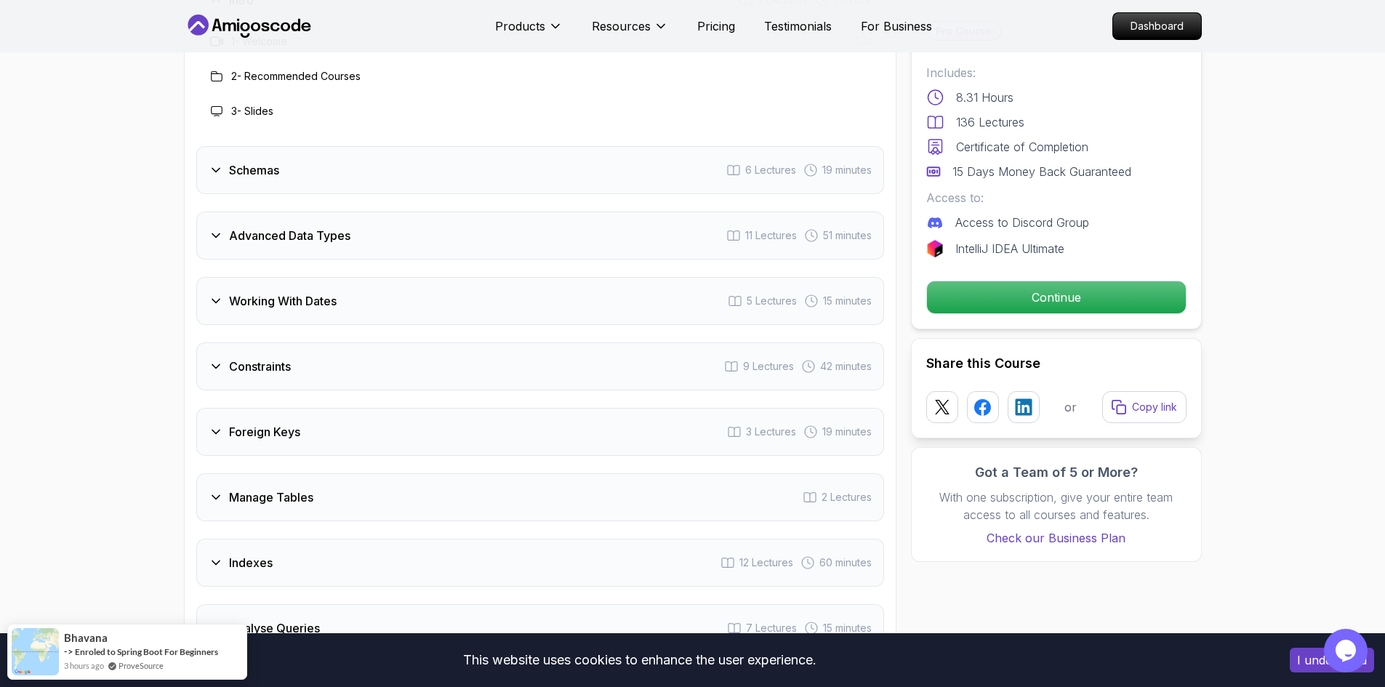
click at [404, 172] on div "Schemas 6 Lectures 19 minutes" at bounding box center [540, 170] width 688 height 48
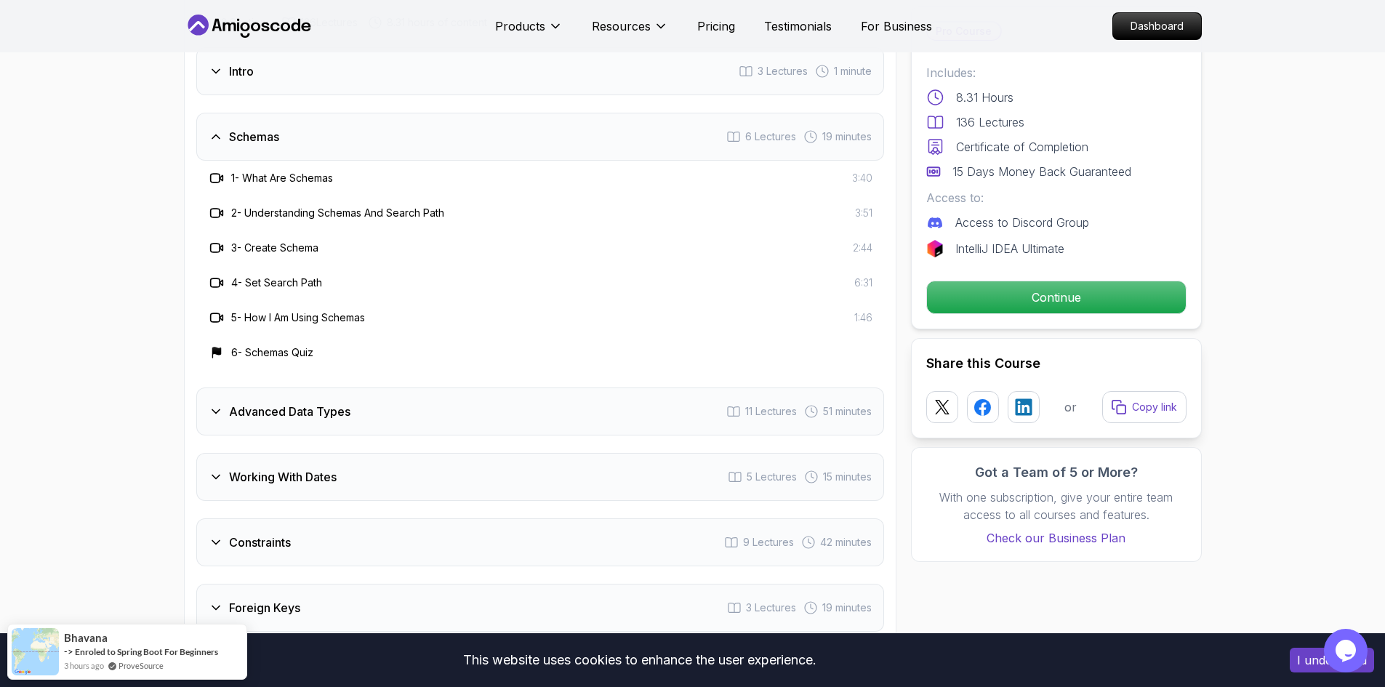
scroll to position [2140, 0]
click at [414, 155] on div "Schemas 6 Lectures 19 minutes" at bounding box center [540, 138] width 688 height 48
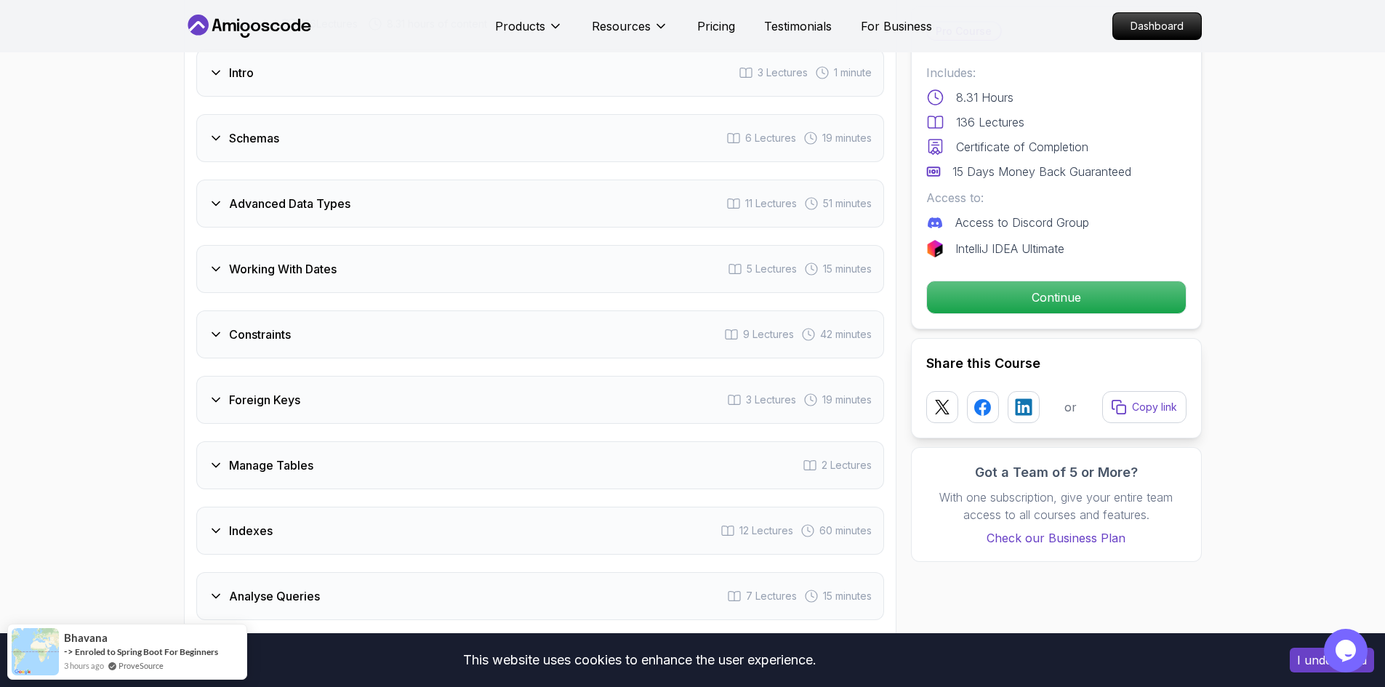
click at [429, 215] on div "Advanced Data Types 11 Lectures 51 minutes" at bounding box center [540, 204] width 688 height 48
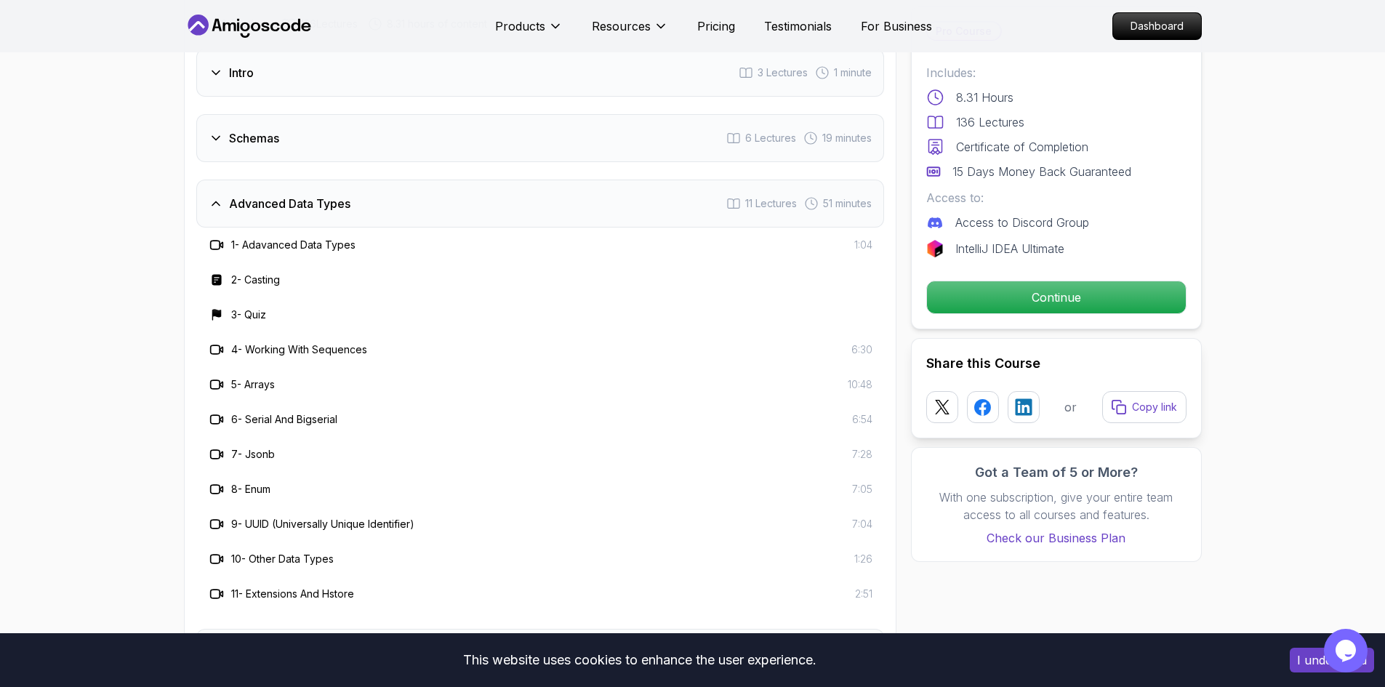
click at [428, 209] on div "Advanced Data Types 11 Lectures 51 minutes" at bounding box center [540, 204] width 688 height 48
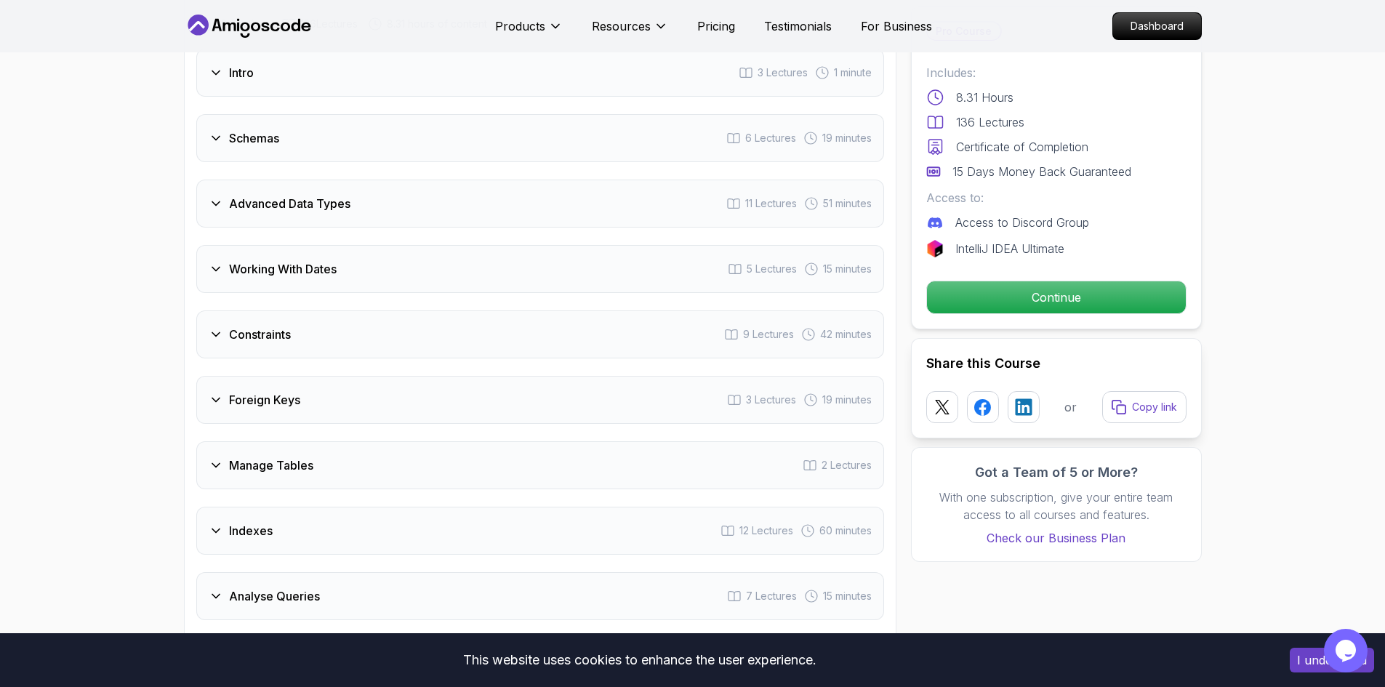
click at [437, 257] on div "Working With Dates 5 Lectures 15 minutes" at bounding box center [540, 269] width 688 height 48
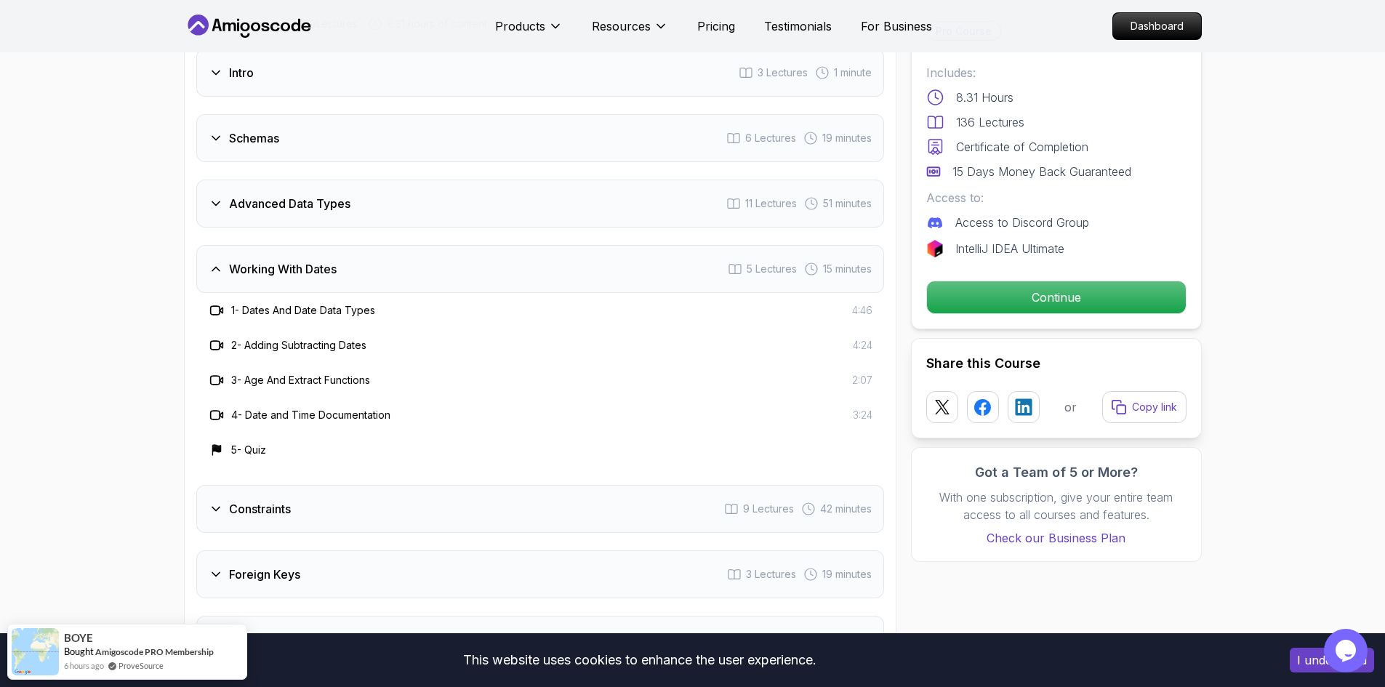
click at [437, 257] on div "Working With Dates 5 Lectures 15 minutes" at bounding box center [540, 269] width 688 height 48
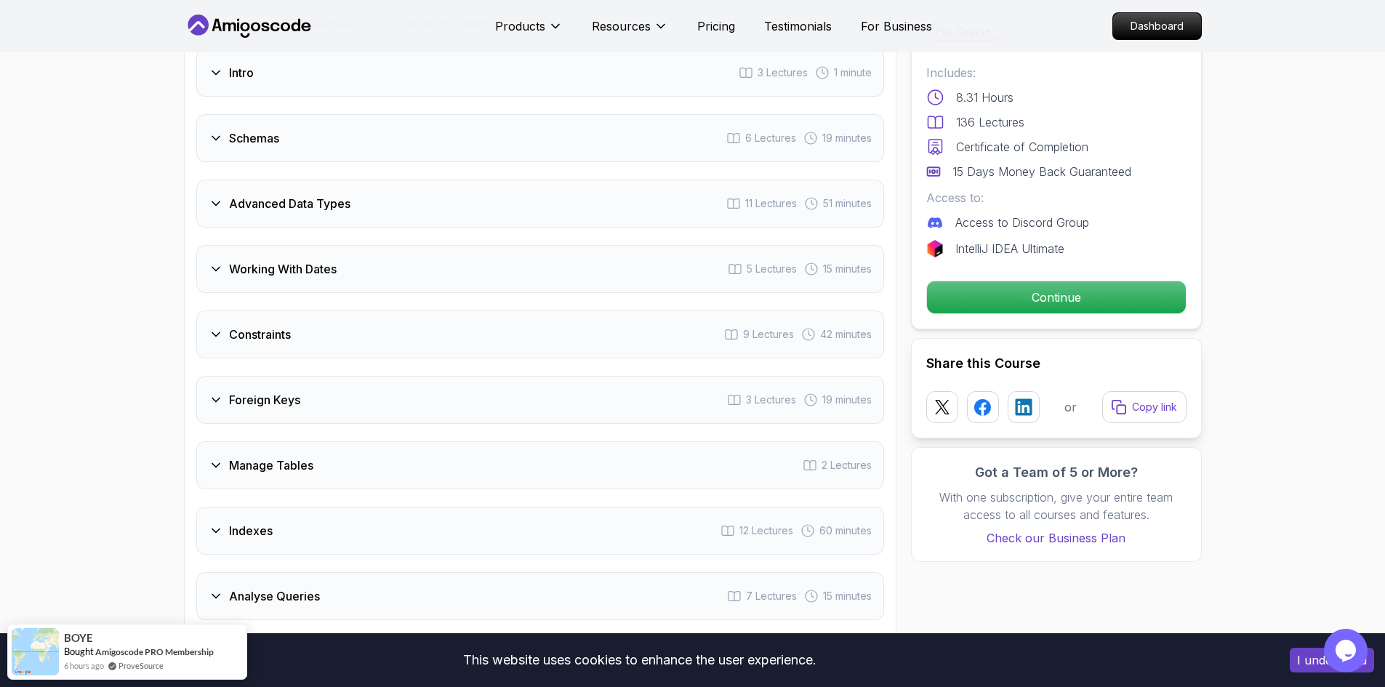
click at [478, 325] on div "Constraints 9 Lectures 42 minutes" at bounding box center [540, 334] width 688 height 48
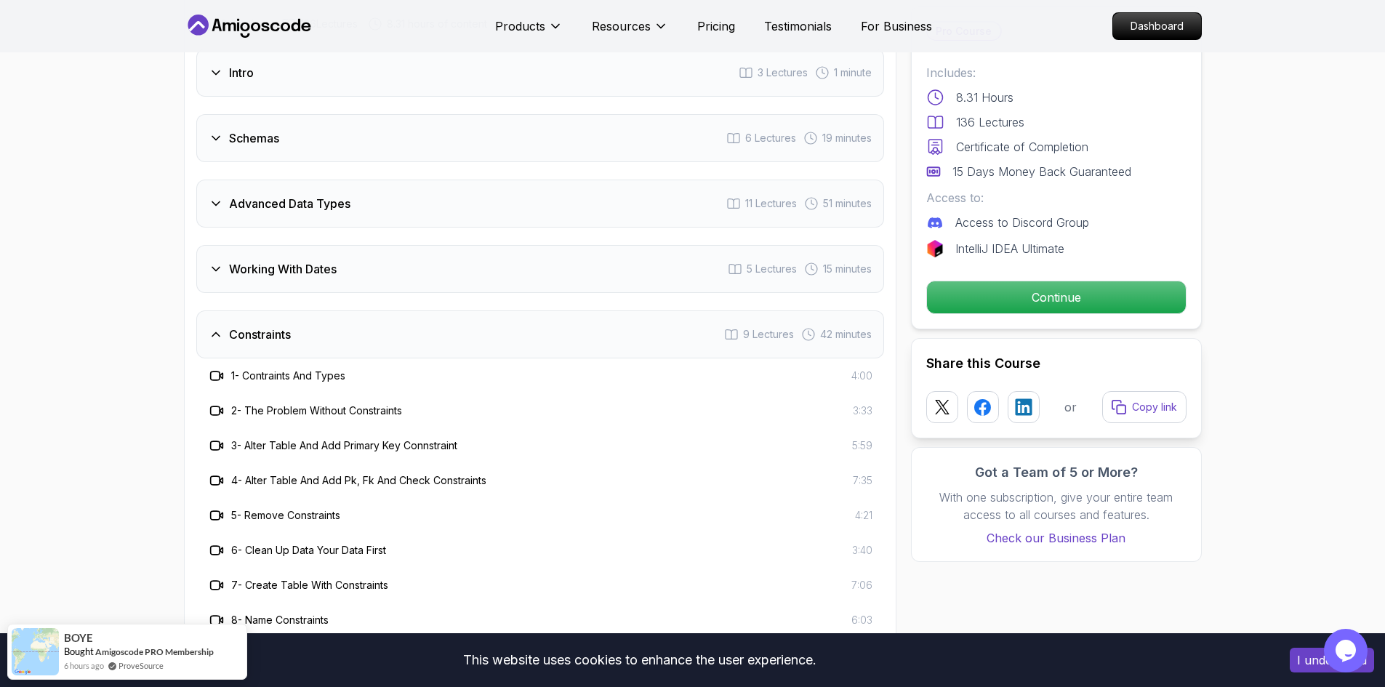
click at [478, 325] on div "Constraints 9 Lectures 42 minutes" at bounding box center [540, 334] width 688 height 48
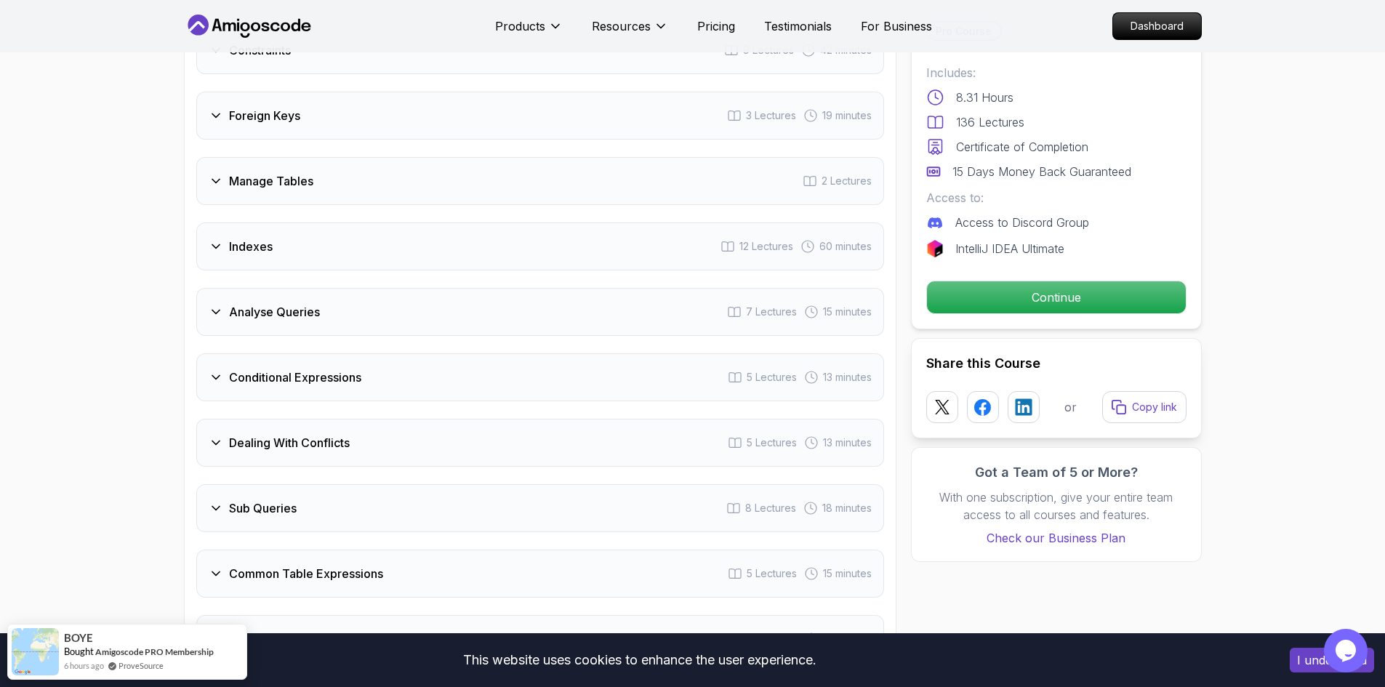
scroll to position [2431, 0]
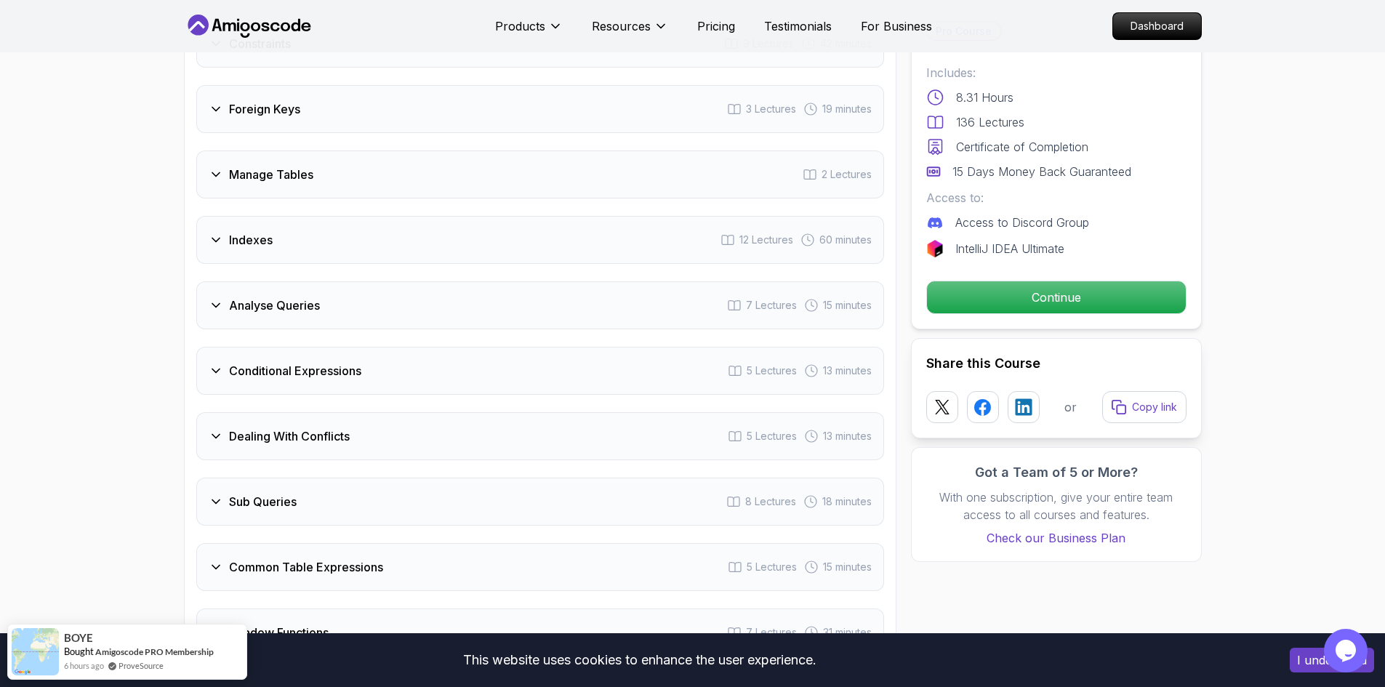
click at [473, 300] on div "Analyse Queries 7 Lectures 15 minutes" at bounding box center [540, 305] width 688 height 48
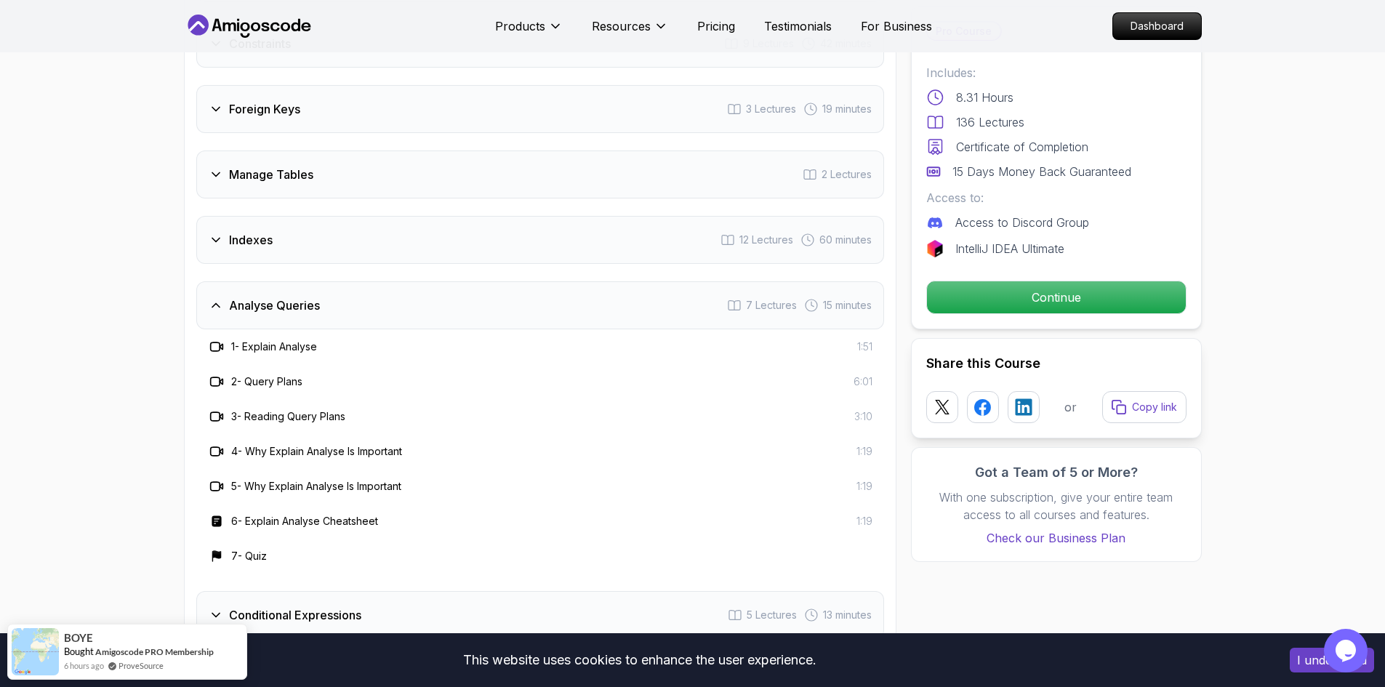
click at [473, 300] on div "Analyse Queries 7 Lectures 15 minutes" at bounding box center [540, 305] width 688 height 48
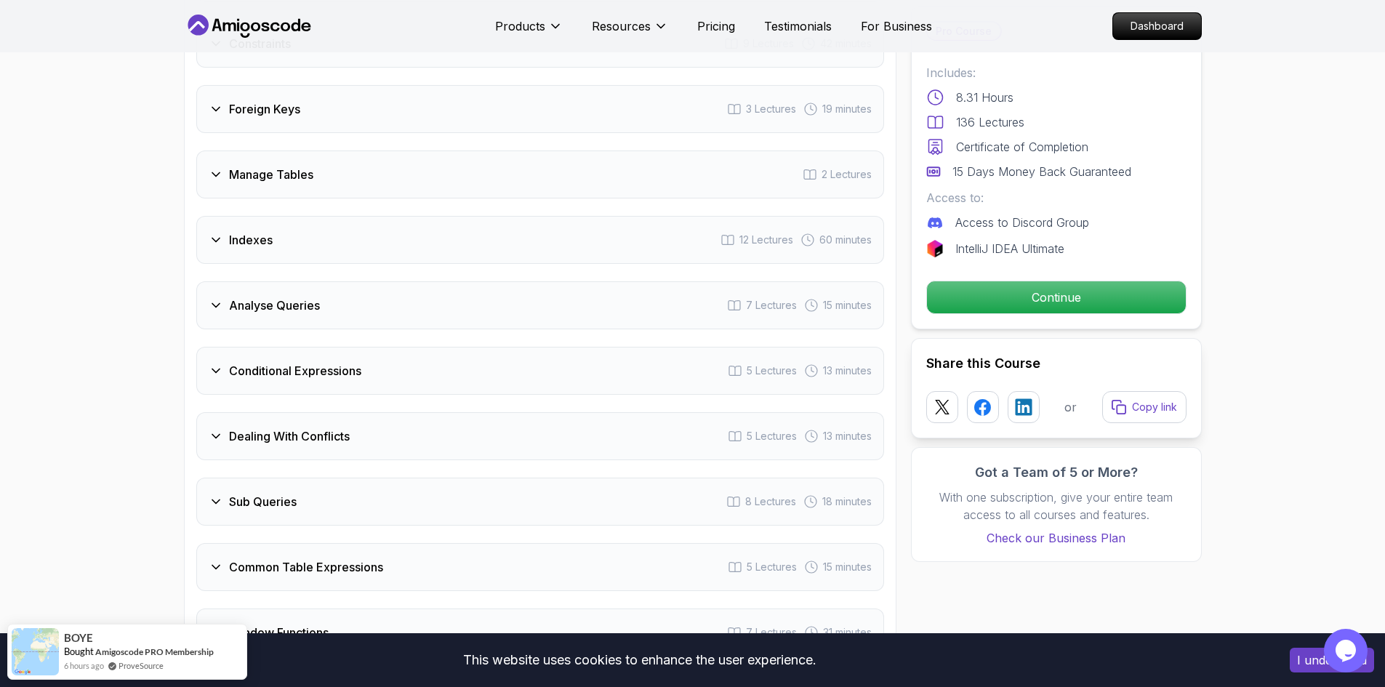
click at [473, 228] on div "Indexes 12 Lectures 60 minutes" at bounding box center [540, 240] width 688 height 48
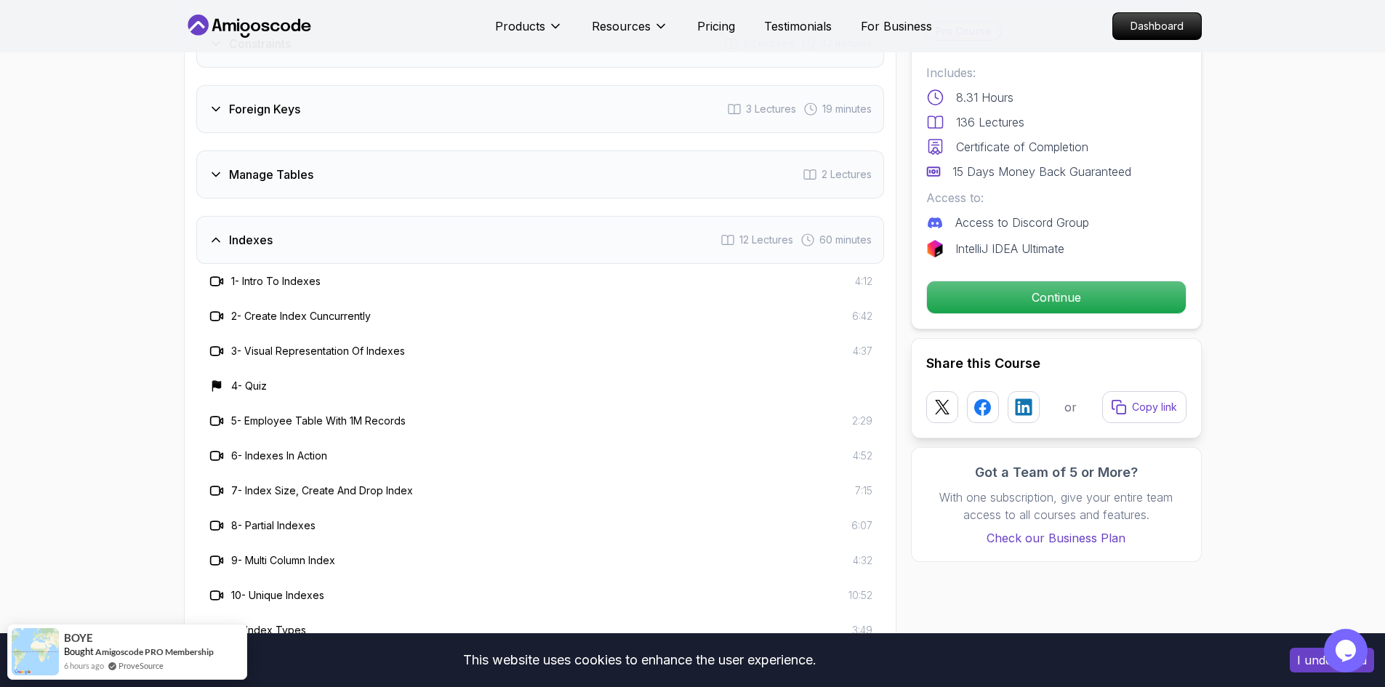
click at [473, 228] on div "Indexes 12 Lectures 60 minutes" at bounding box center [540, 240] width 688 height 48
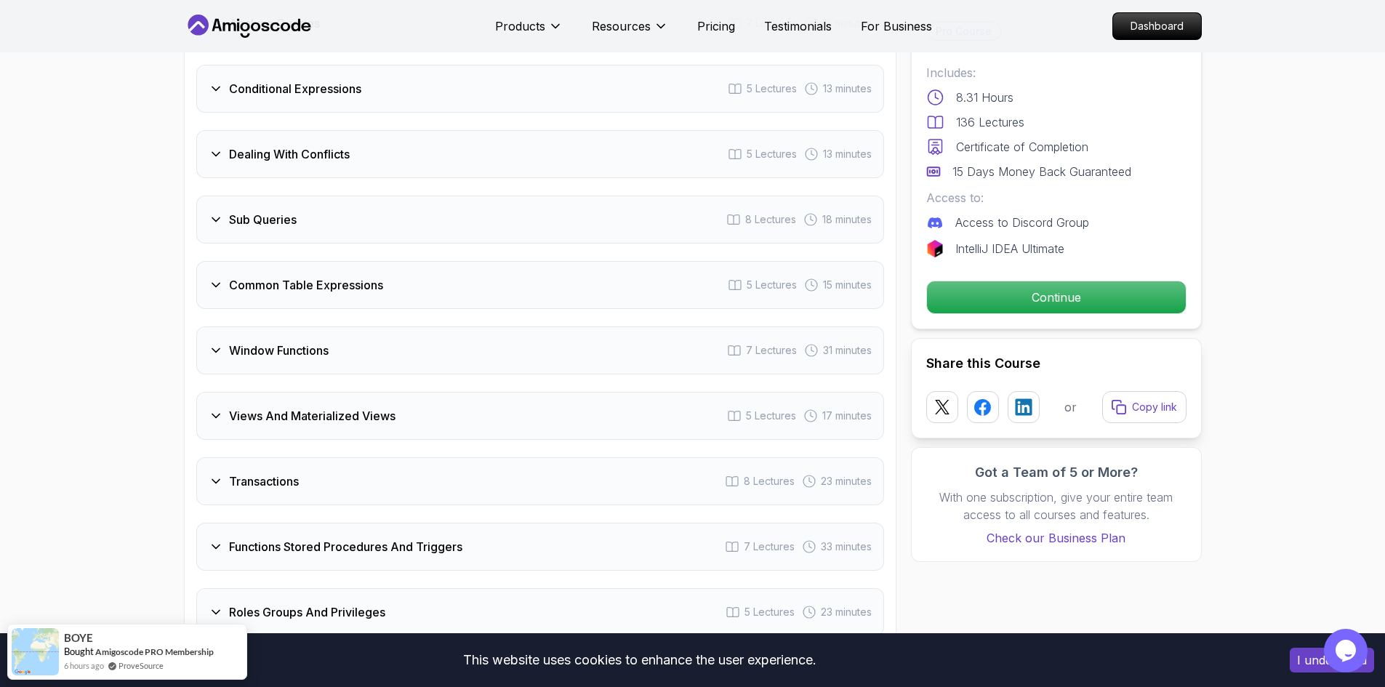
scroll to position [2722, 0]
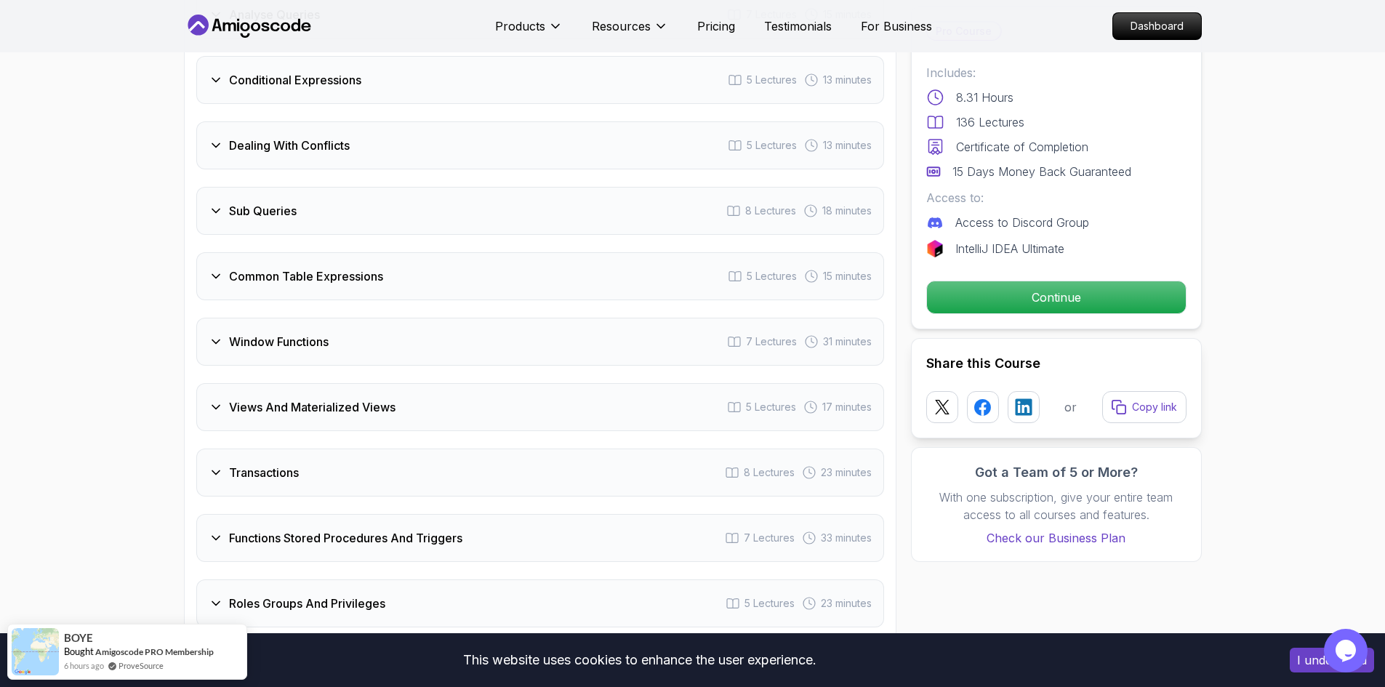
click at [473, 220] on div "Sub Queries 8 Lectures 18 minutes" at bounding box center [540, 211] width 688 height 48
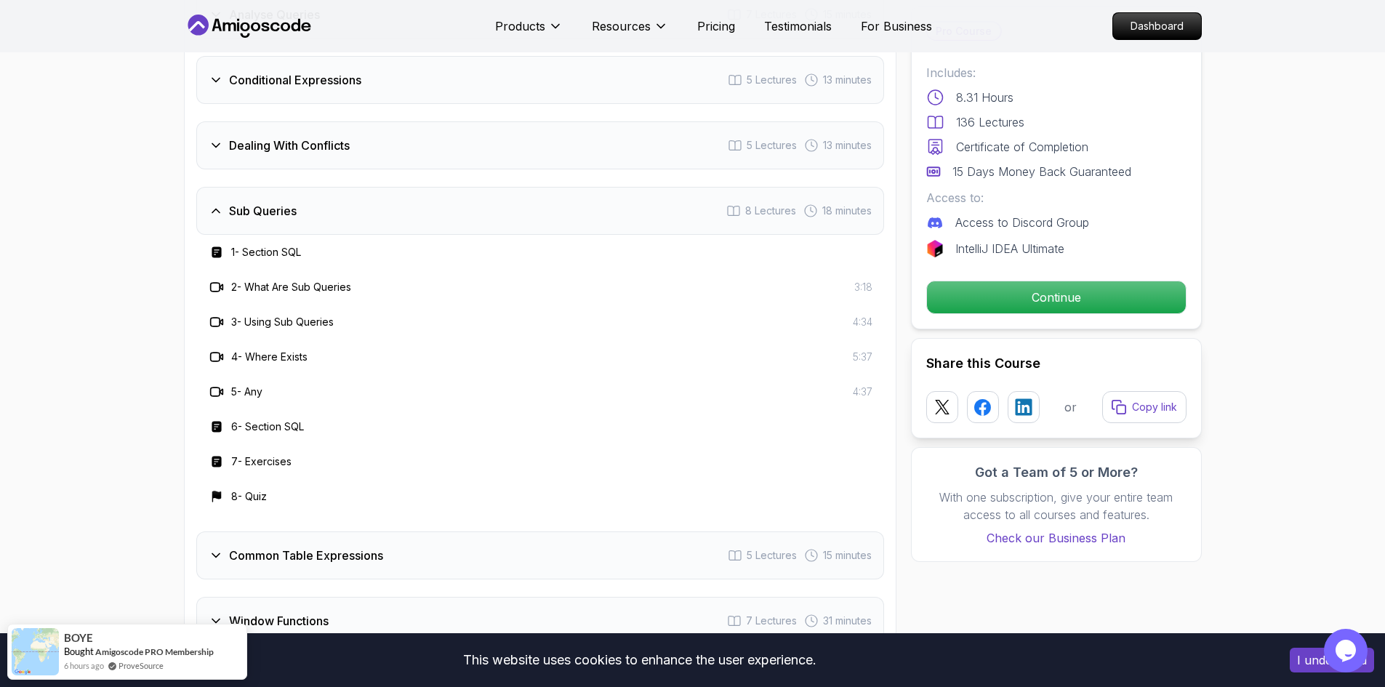
click at [473, 220] on div "Sub Queries 8 Lectures 18 minutes" at bounding box center [540, 211] width 688 height 48
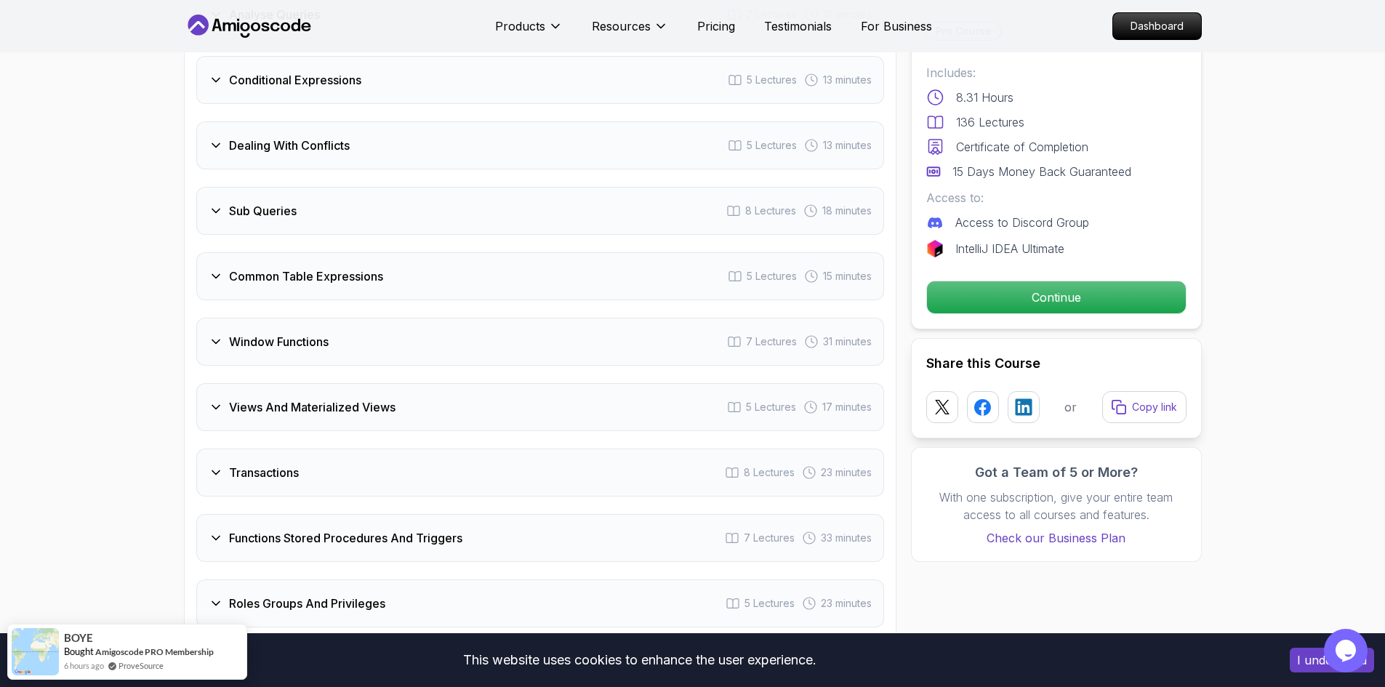
click at [471, 278] on div "Common Table Expressions 5 Lectures 15 minutes" at bounding box center [540, 276] width 688 height 48
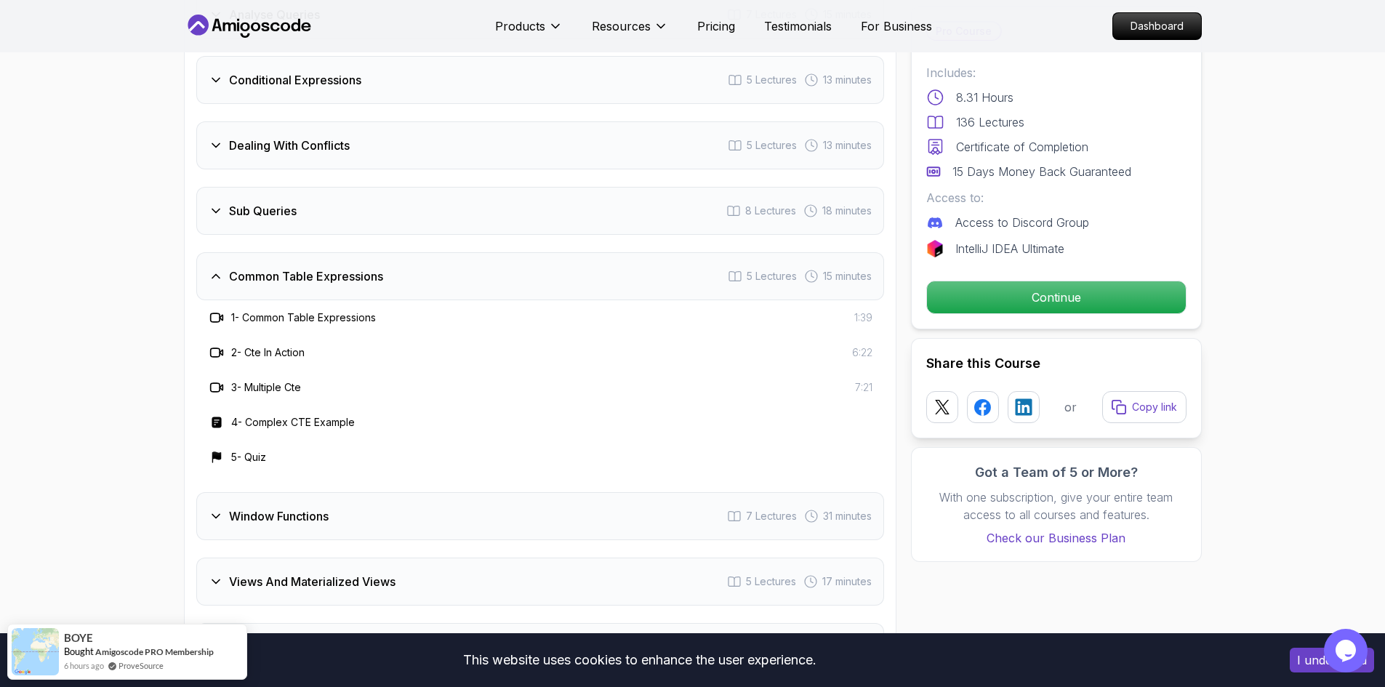
click at [471, 278] on div "Common Table Expressions 5 Lectures 15 minutes" at bounding box center [540, 276] width 688 height 48
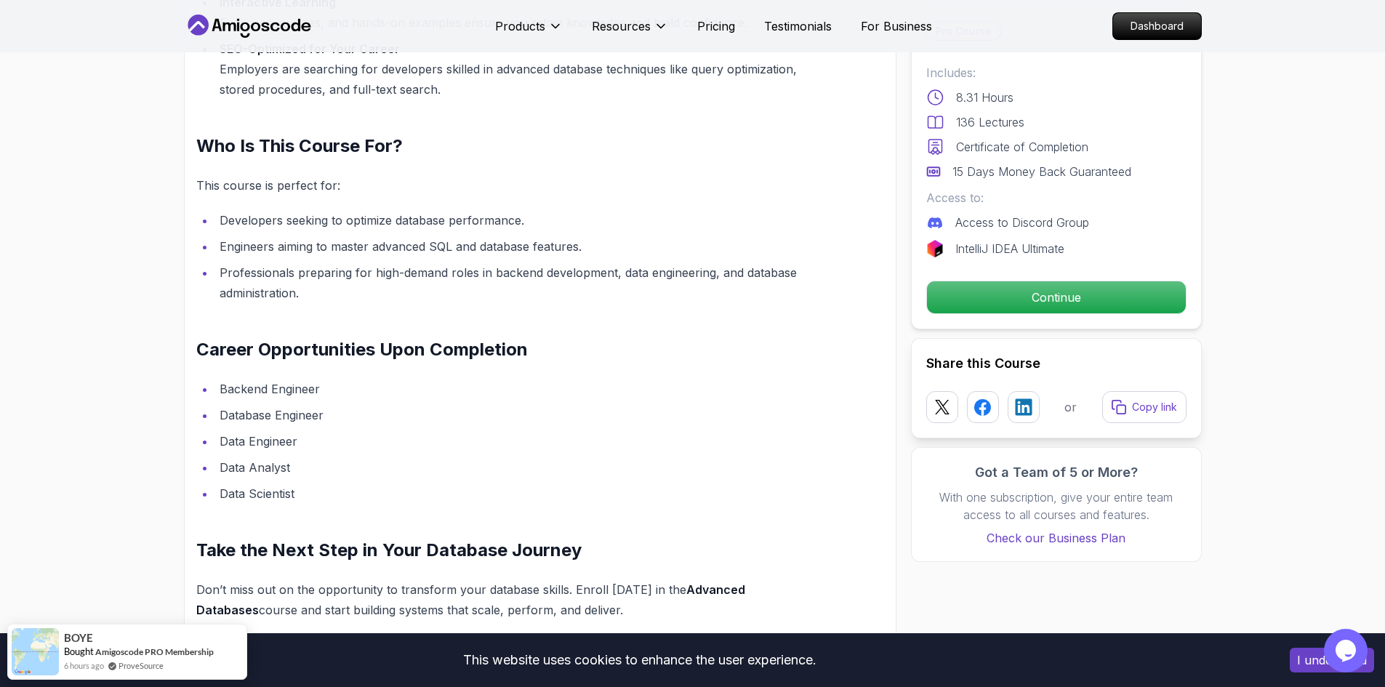
scroll to position [0, 0]
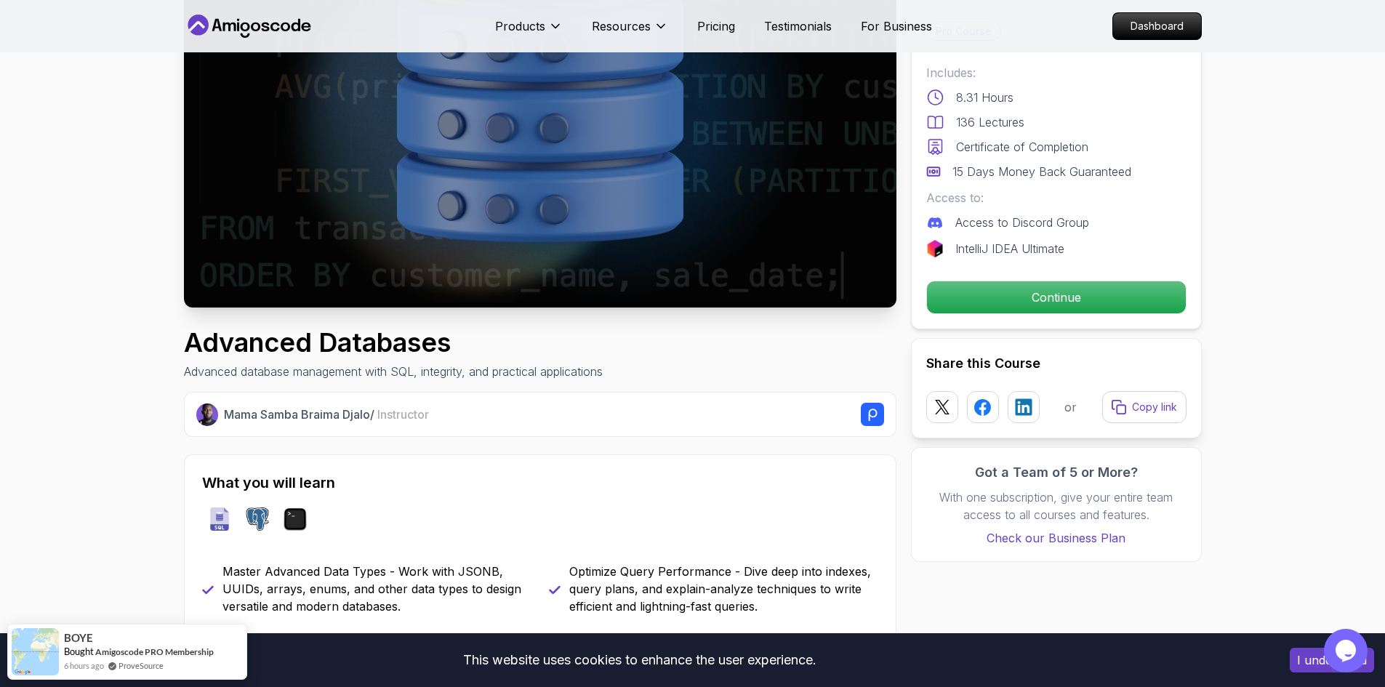
drag, startPoint x: 148, startPoint y: 398, endPoint x: 398, endPoint y: 34, distance: 441.3
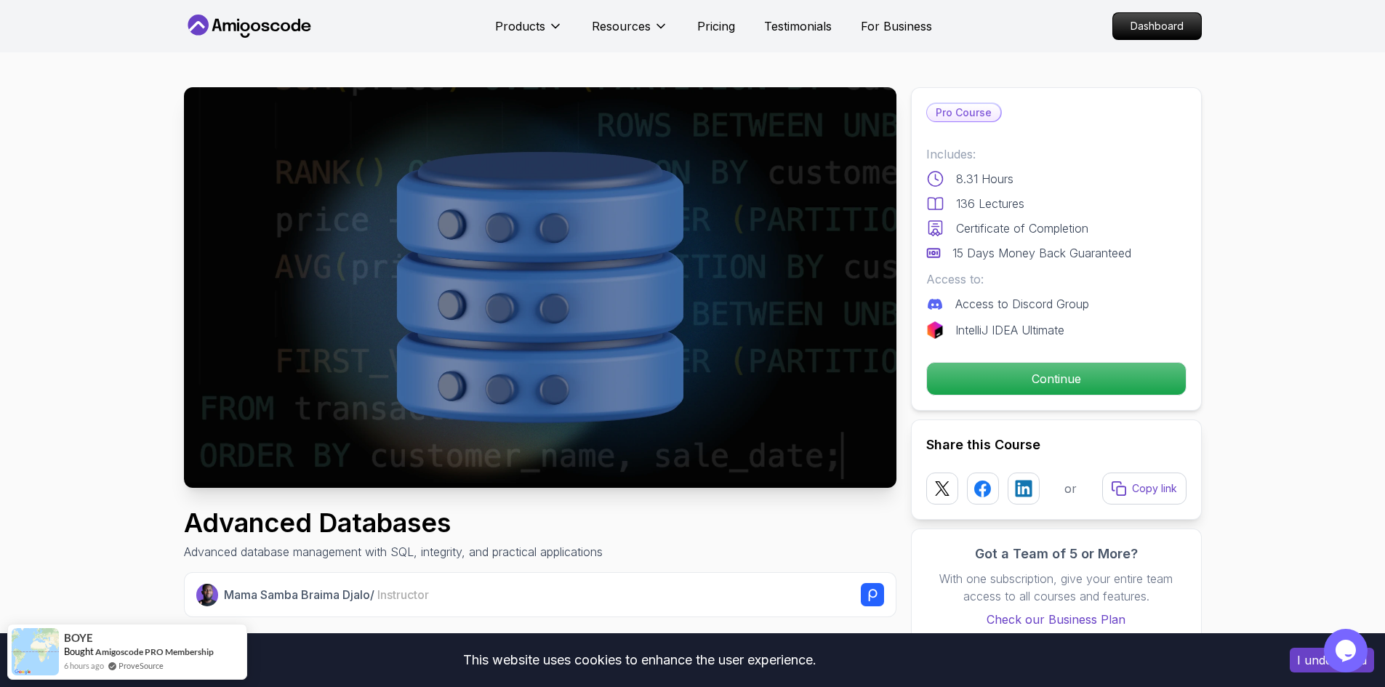
click at [285, 29] on icon at bounding box center [249, 26] width 131 height 23
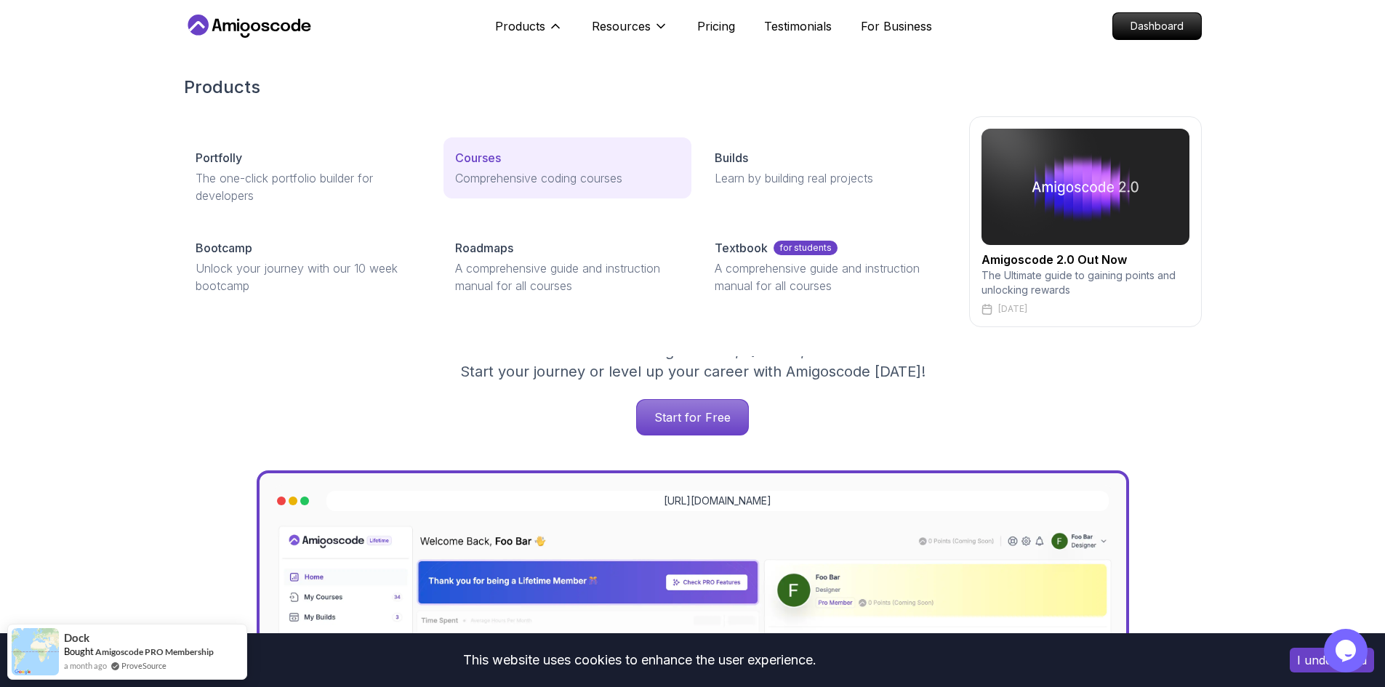
click at [481, 160] on p "Courses" at bounding box center [478, 157] width 46 height 17
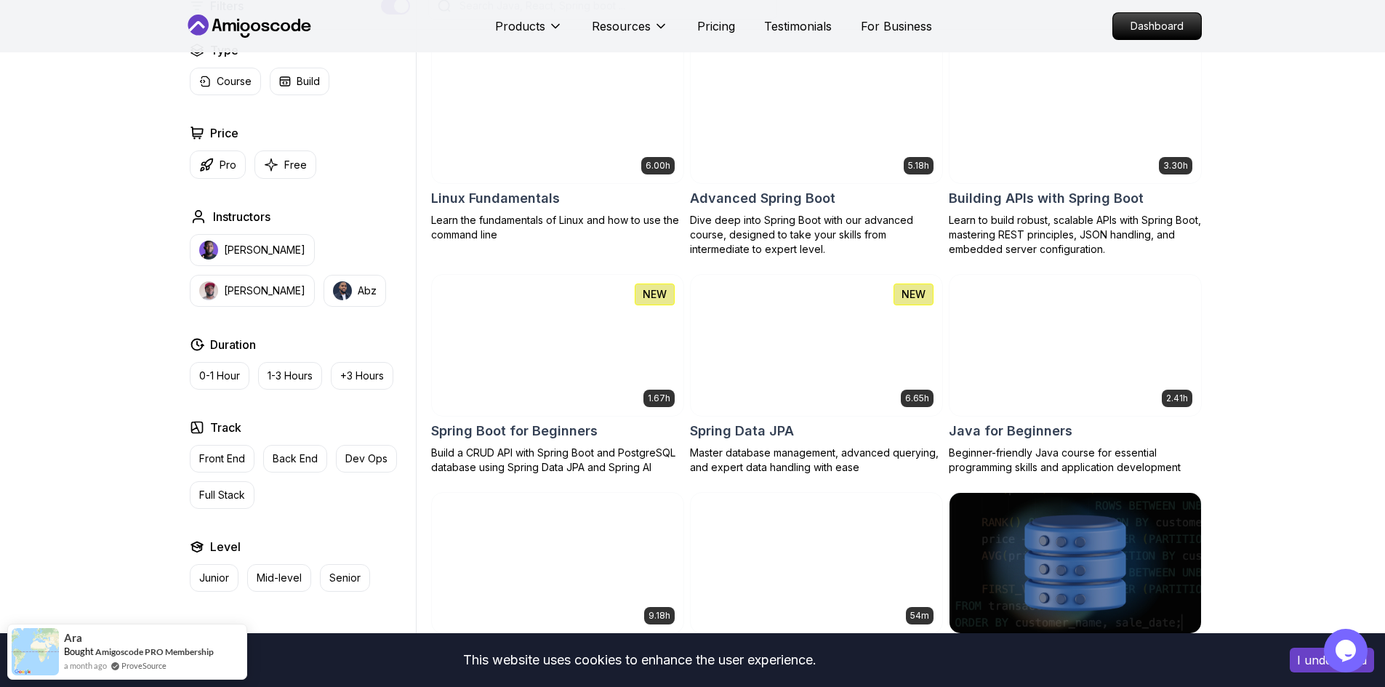
scroll to position [654, 0]
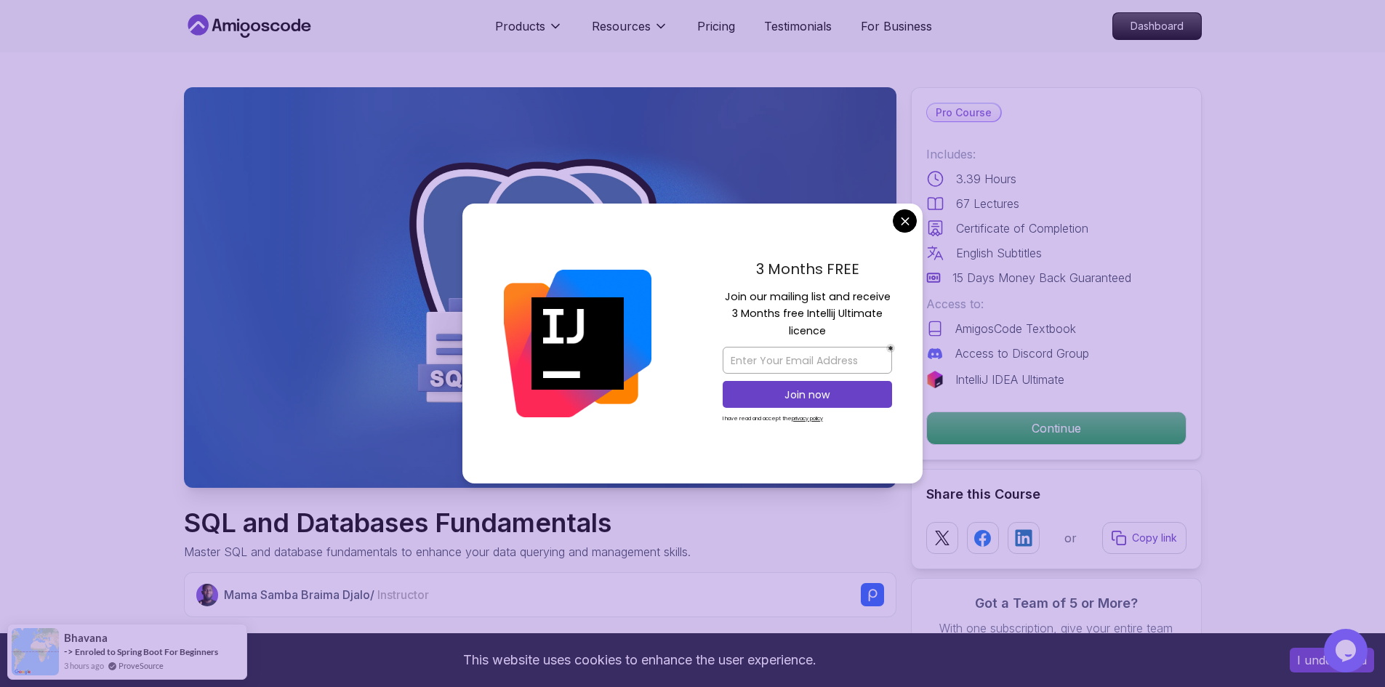
click at [921, 218] on div "3 Months FREE Join our mailing list and receive 3 Months free Intellij Ultimate…" at bounding box center [807, 344] width 230 height 281
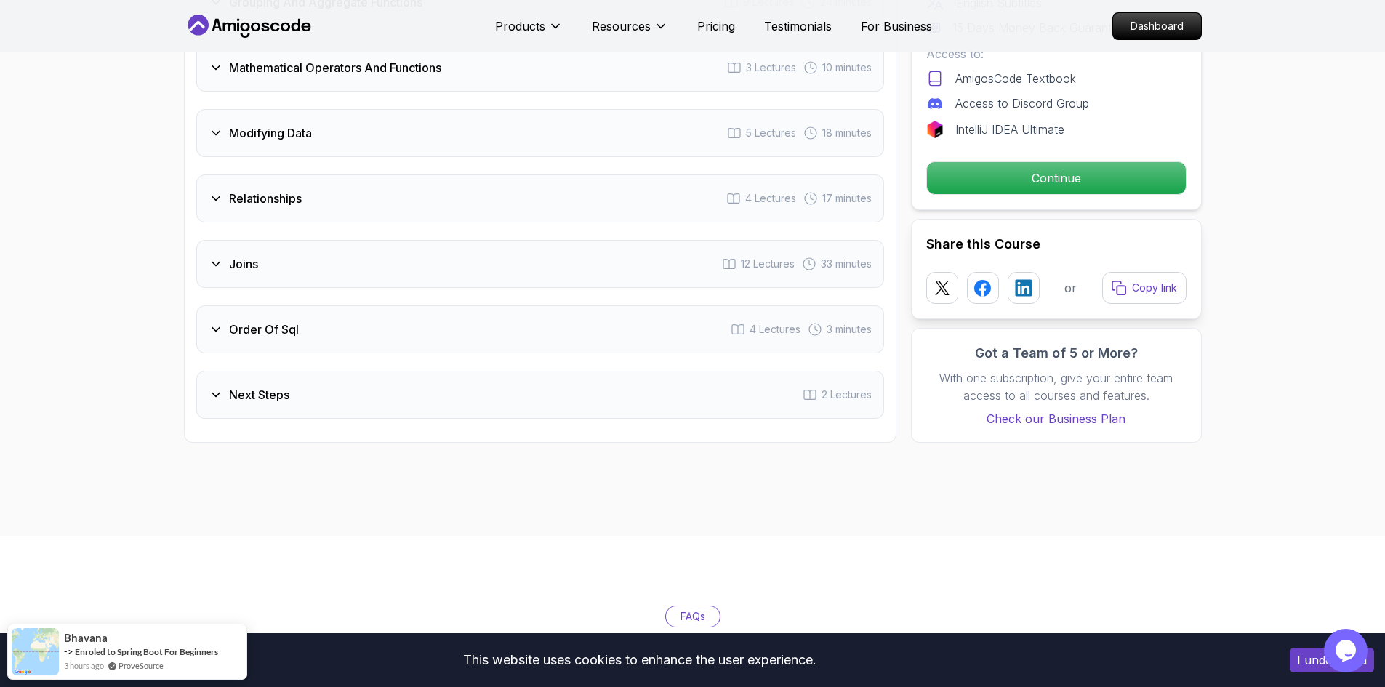
scroll to position [1992, 0]
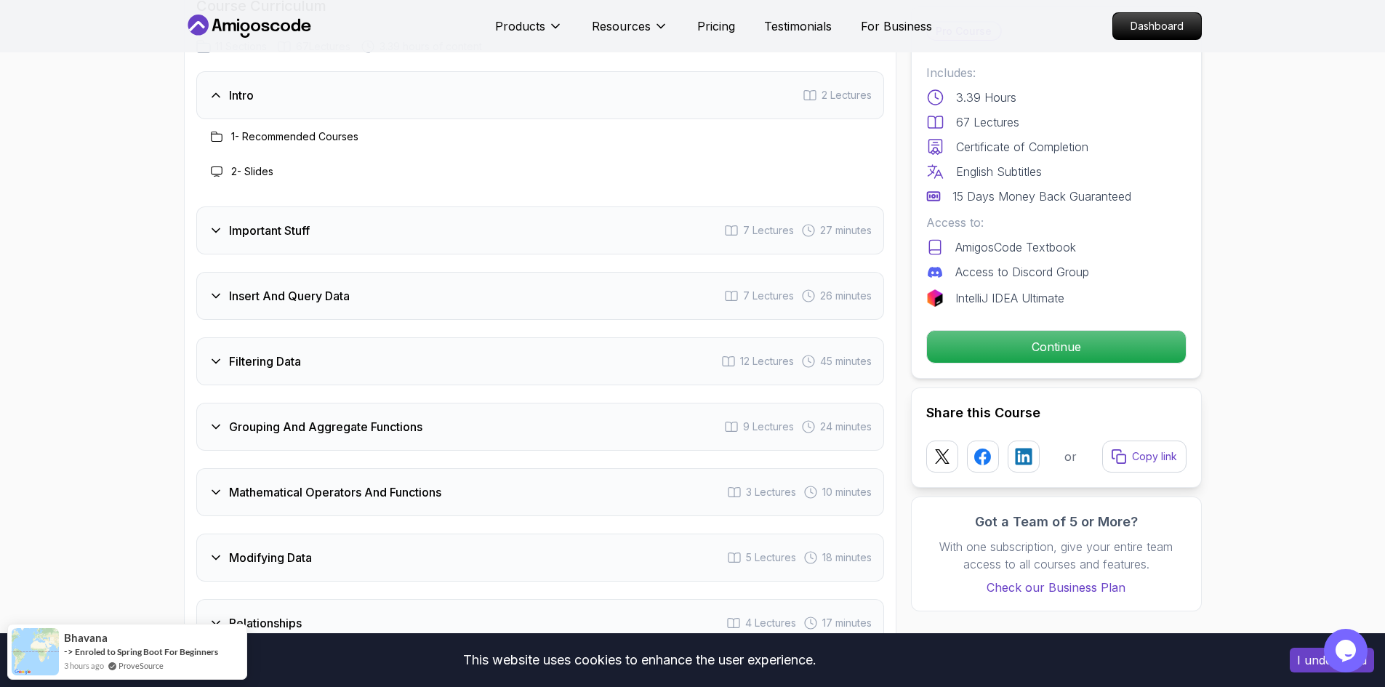
click at [425, 294] on div "Insert And Query Data 7 Lectures 26 minutes" at bounding box center [540, 296] width 688 height 48
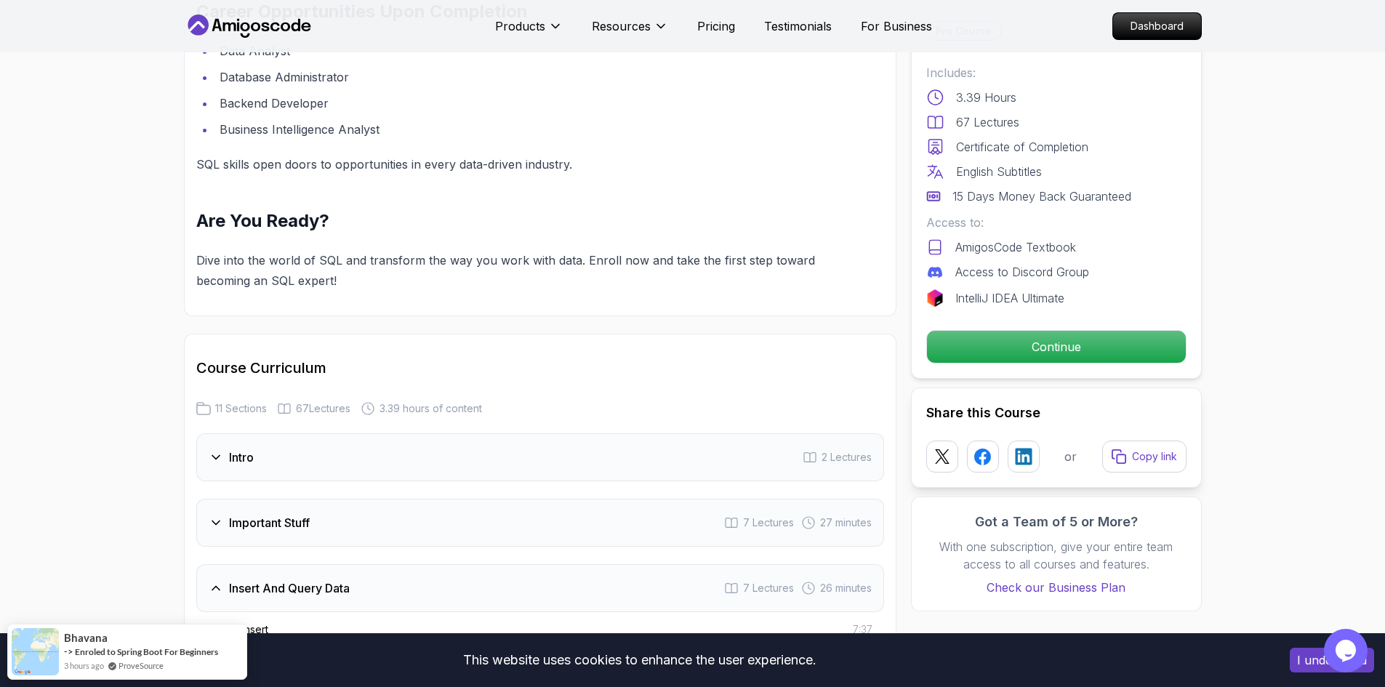
scroll to position [1483, 0]
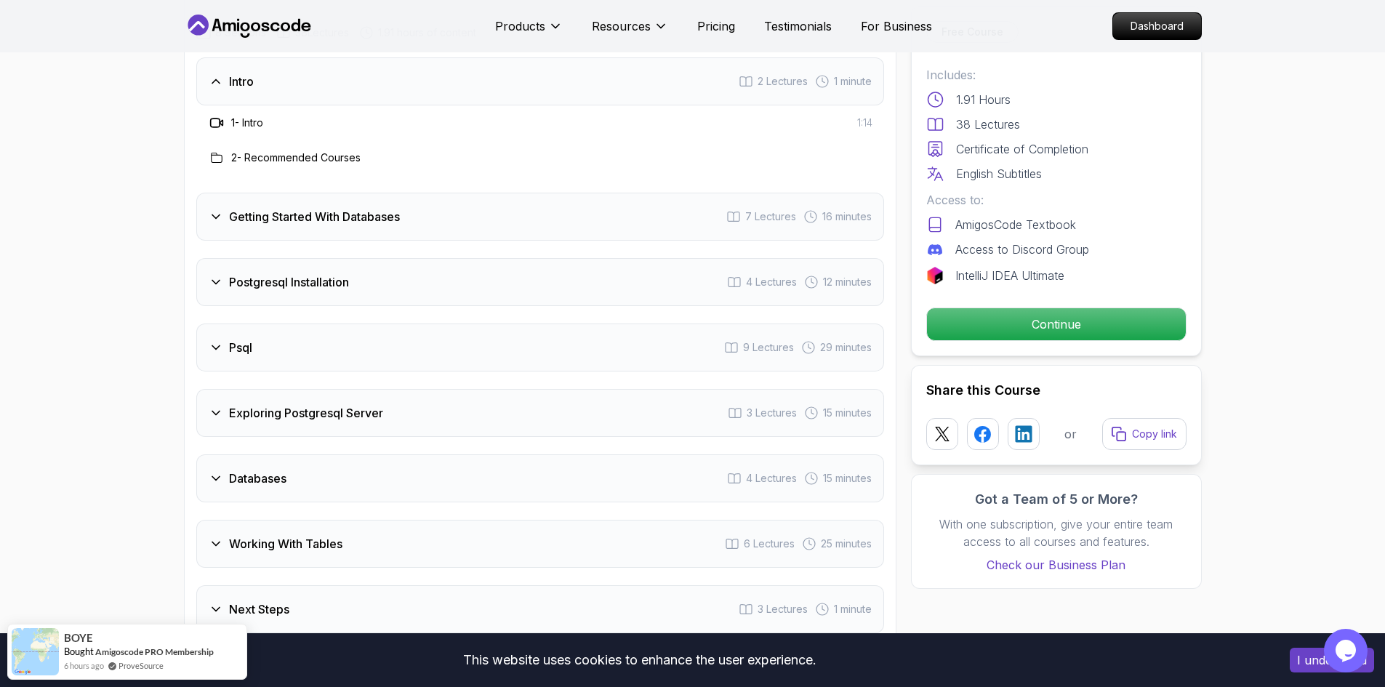
scroll to position [1851, 0]
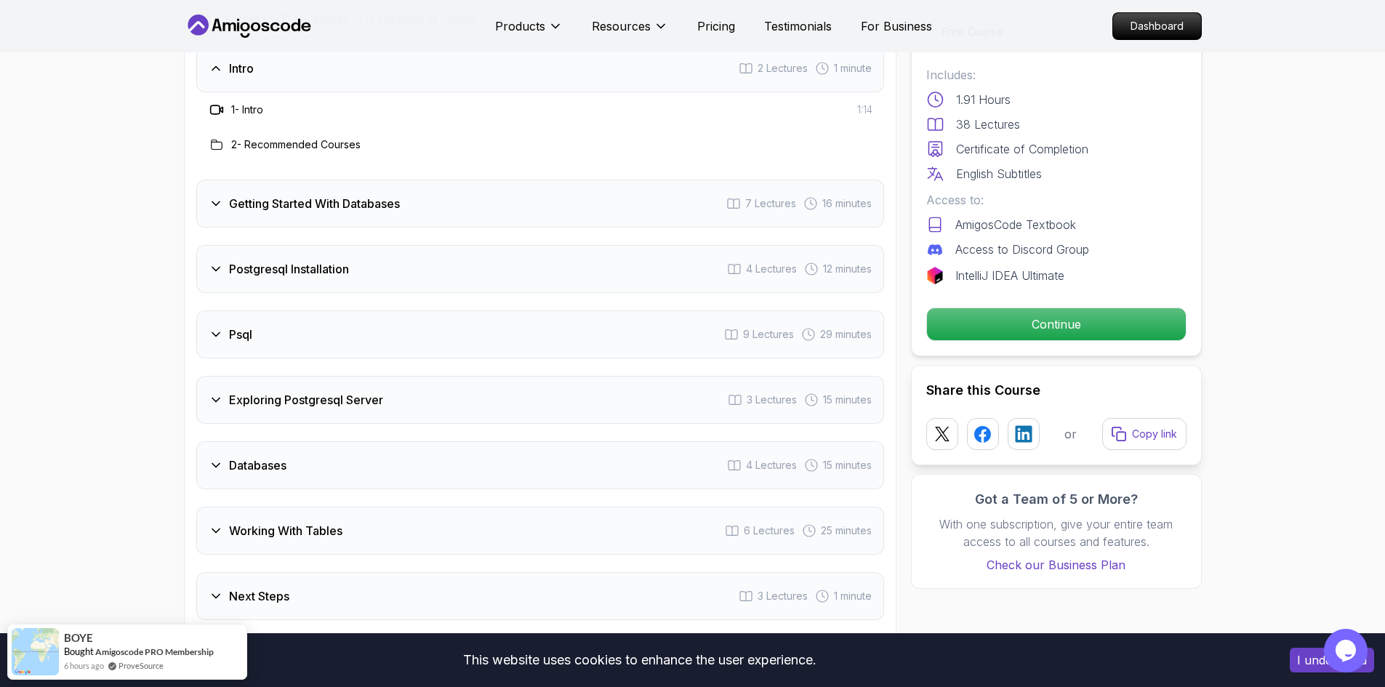
click at [437, 204] on div "Getting Started With Databases 7 Lectures 16 minutes" at bounding box center [540, 204] width 688 height 48
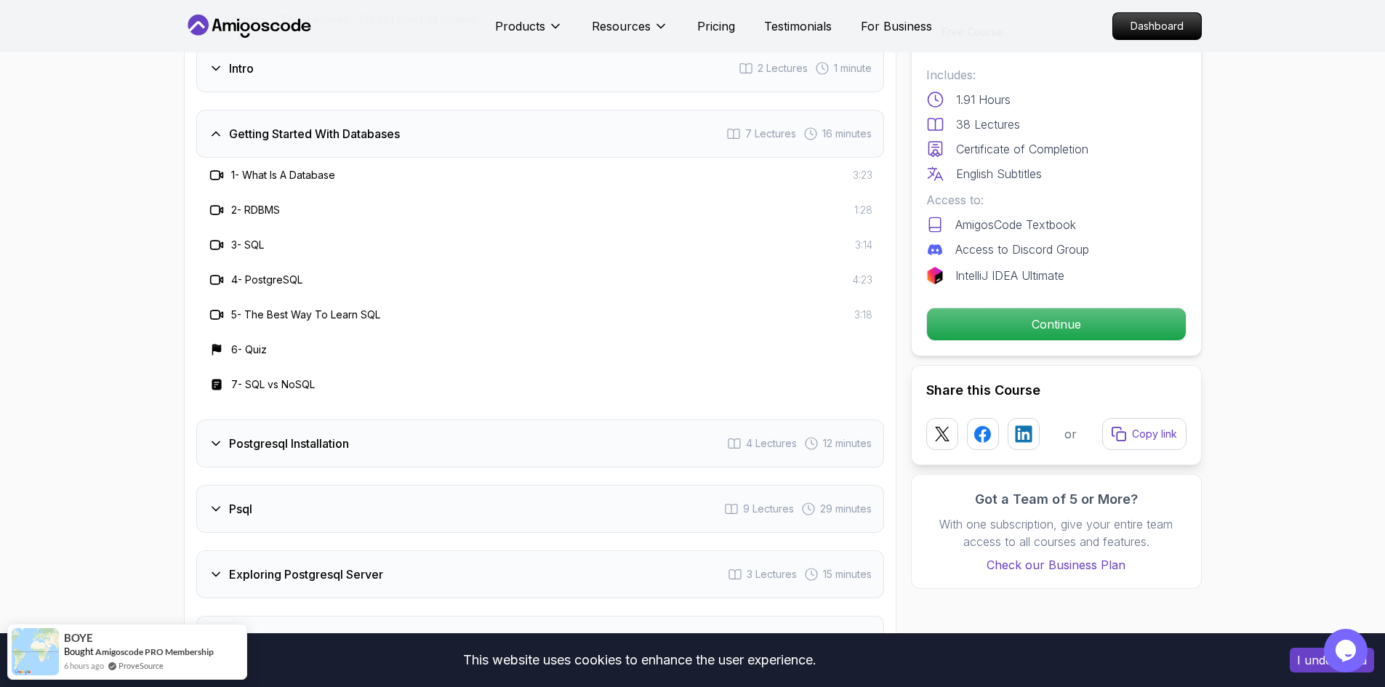
click at [437, 147] on div "Getting Started With Databases 7 Lectures 16 minutes" at bounding box center [540, 134] width 688 height 48
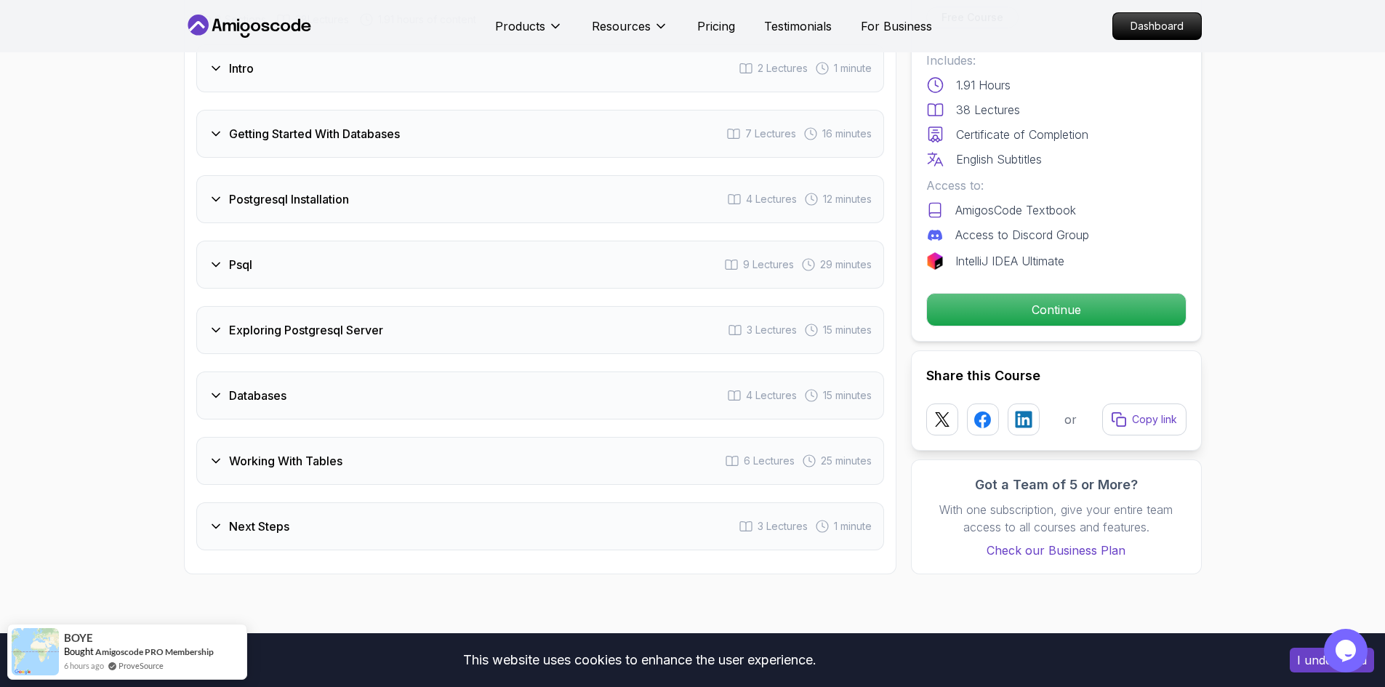
click at [454, 195] on div "Postgresql Installation 4 Lectures 12 minutes" at bounding box center [540, 199] width 688 height 48
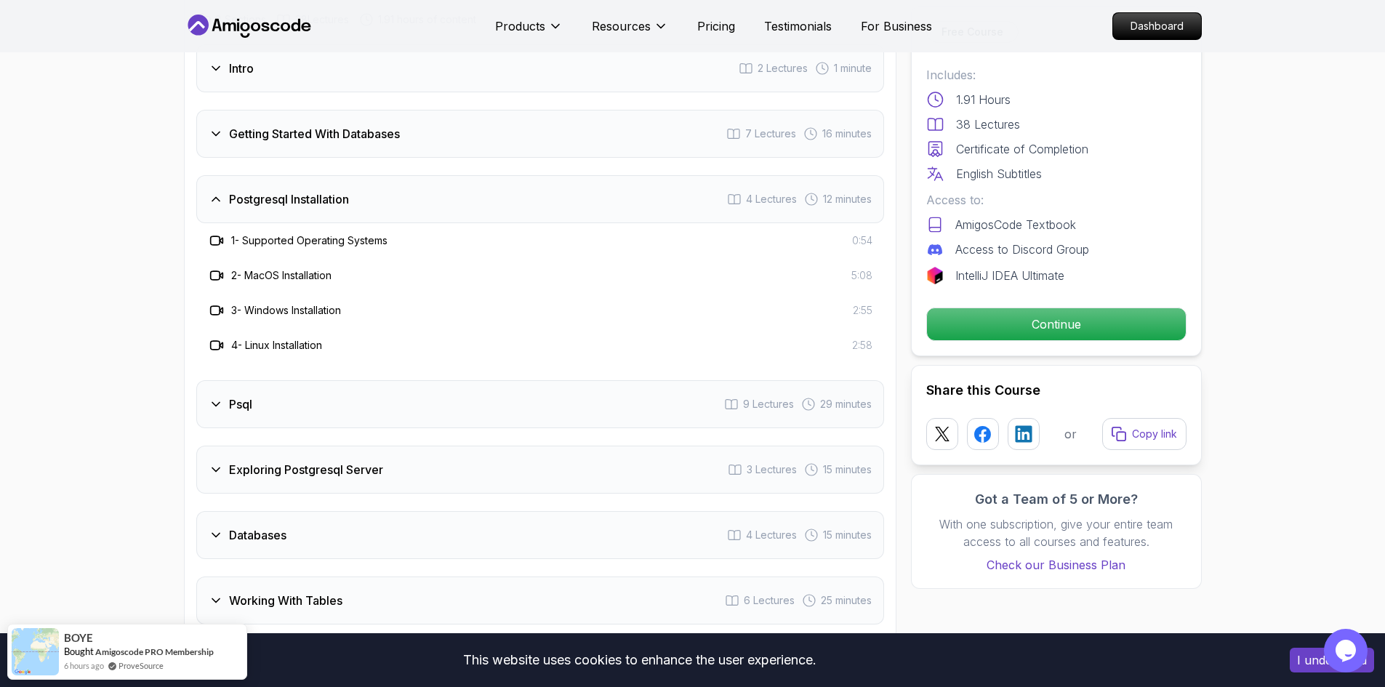
click at [454, 195] on div "Postgresql Installation 4 Lectures 12 minutes" at bounding box center [540, 199] width 688 height 48
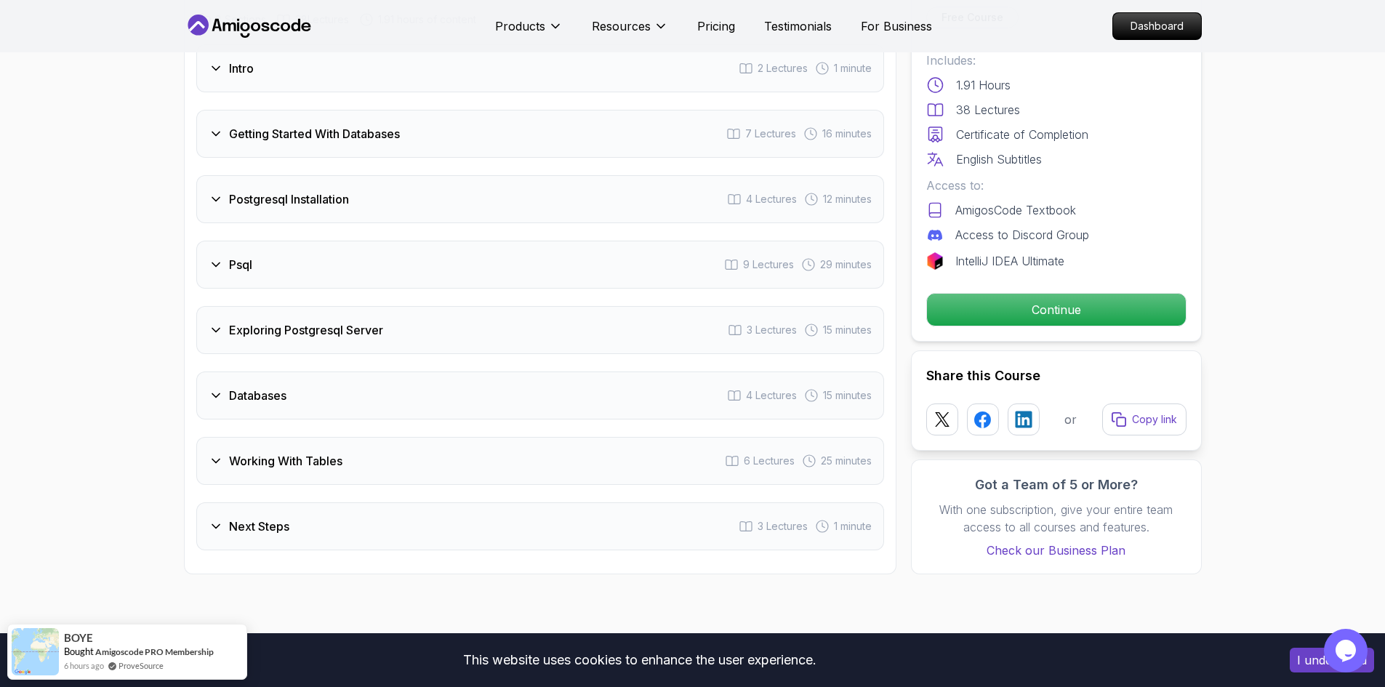
click at [476, 261] on div "Psql 9 Lectures 29 minutes" at bounding box center [540, 265] width 688 height 48
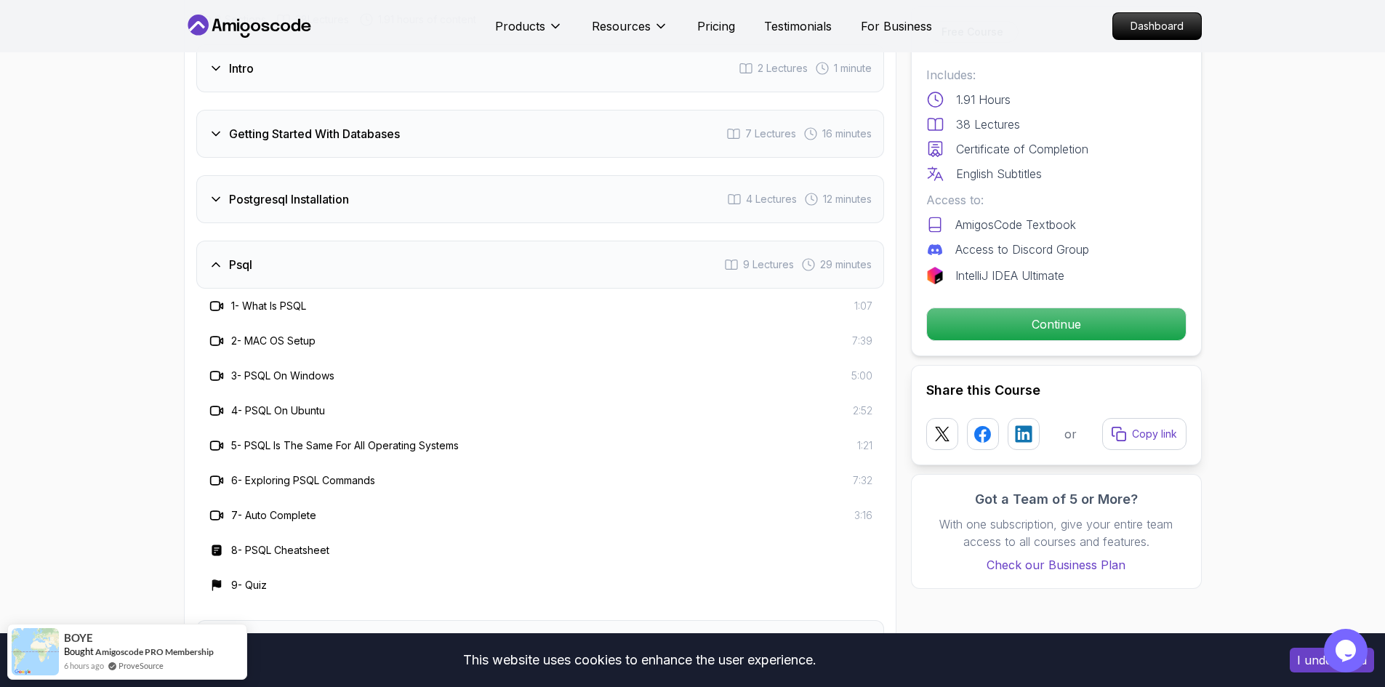
click at [476, 261] on div "Psql 9 Lectures 29 minutes" at bounding box center [540, 265] width 688 height 48
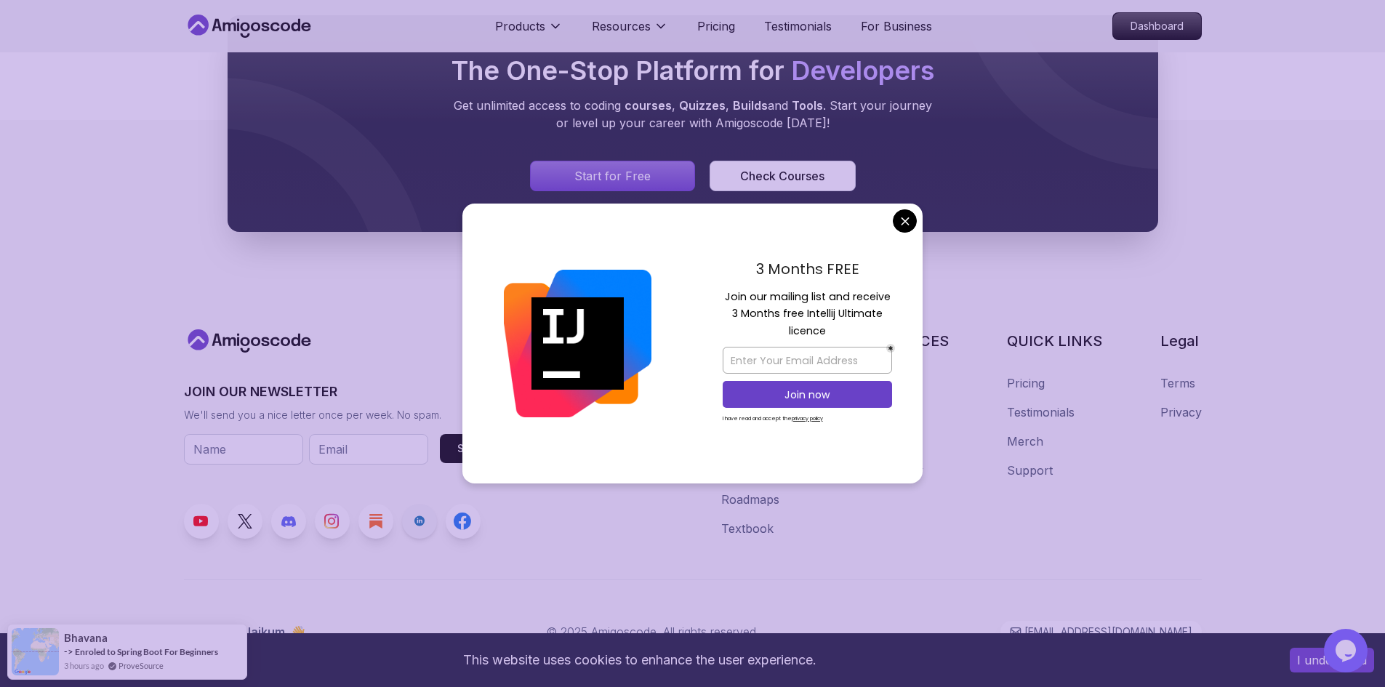
scroll to position [4515, 0]
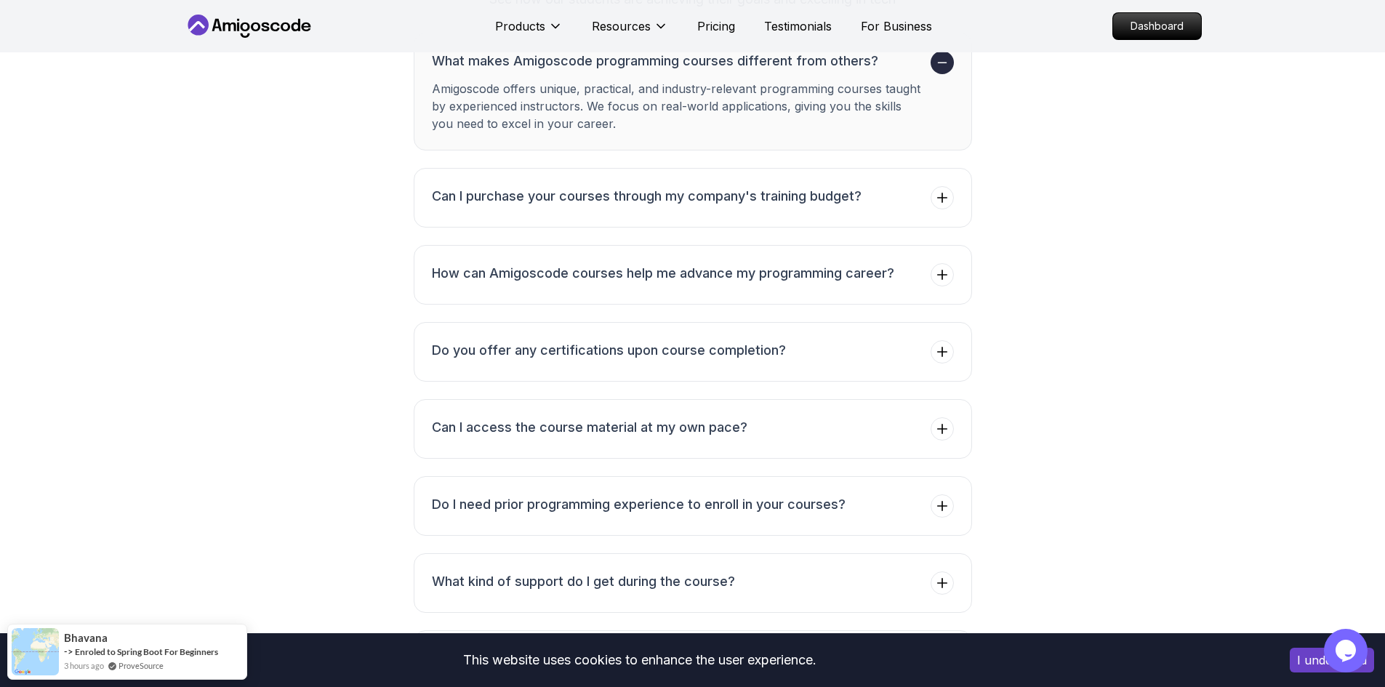
drag, startPoint x: 1188, startPoint y: 494, endPoint x: 1190, endPoint y: 286, distance: 207.2
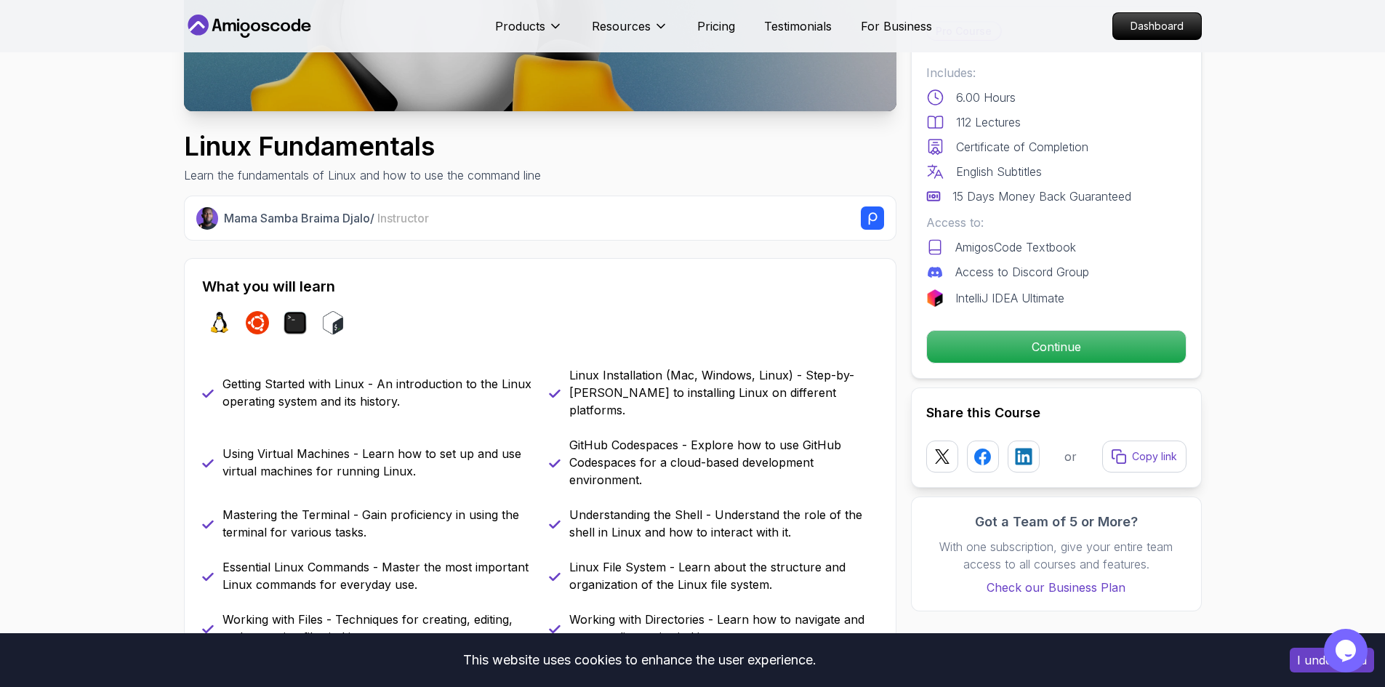
drag, startPoint x: 1147, startPoint y: 413, endPoint x: 1163, endPoint y: 249, distance: 165.1
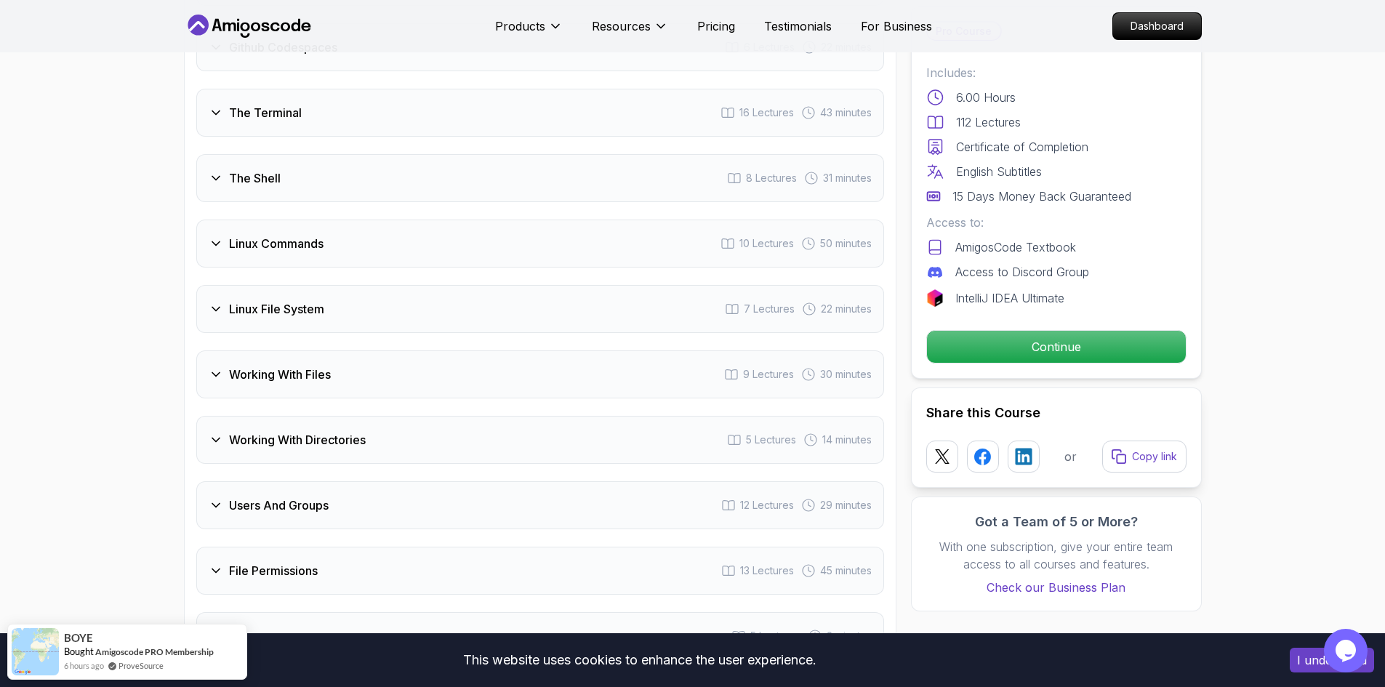
scroll to position [2326, 0]
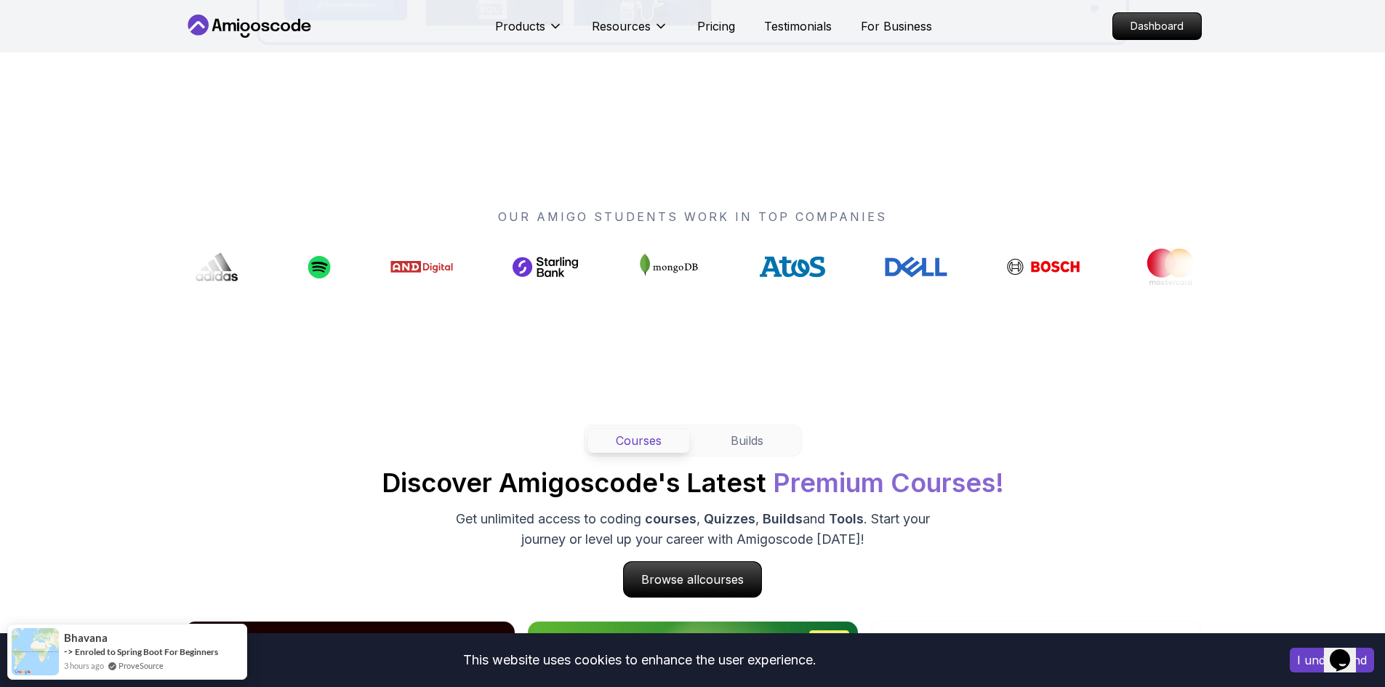
scroll to position [1091, 0]
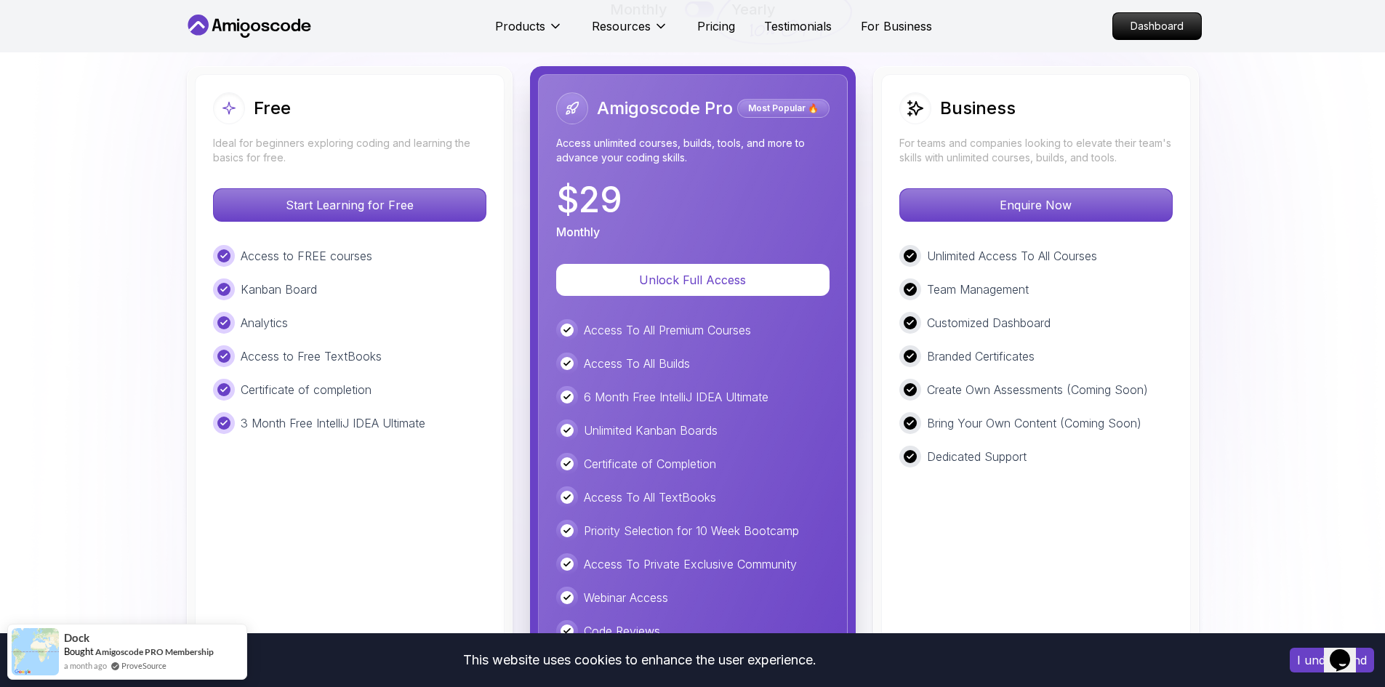
scroll to position [3317, 0]
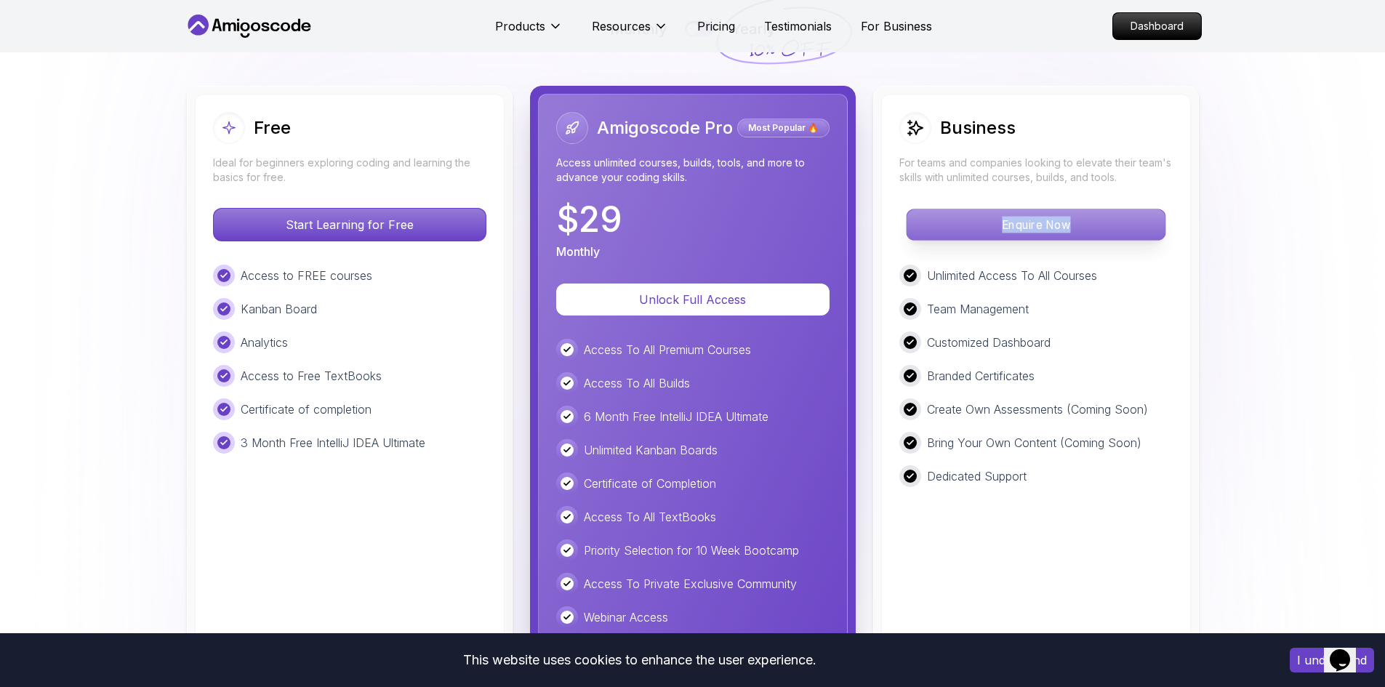
drag, startPoint x: 1182, startPoint y: 224, endPoint x: 953, endPoint y: 224, distance: 229.0
click at [953, 224] on div "Business For teams and companies looking to elevate their team's skills with un…" at bounding box center [1036, 437] width 310 height 686
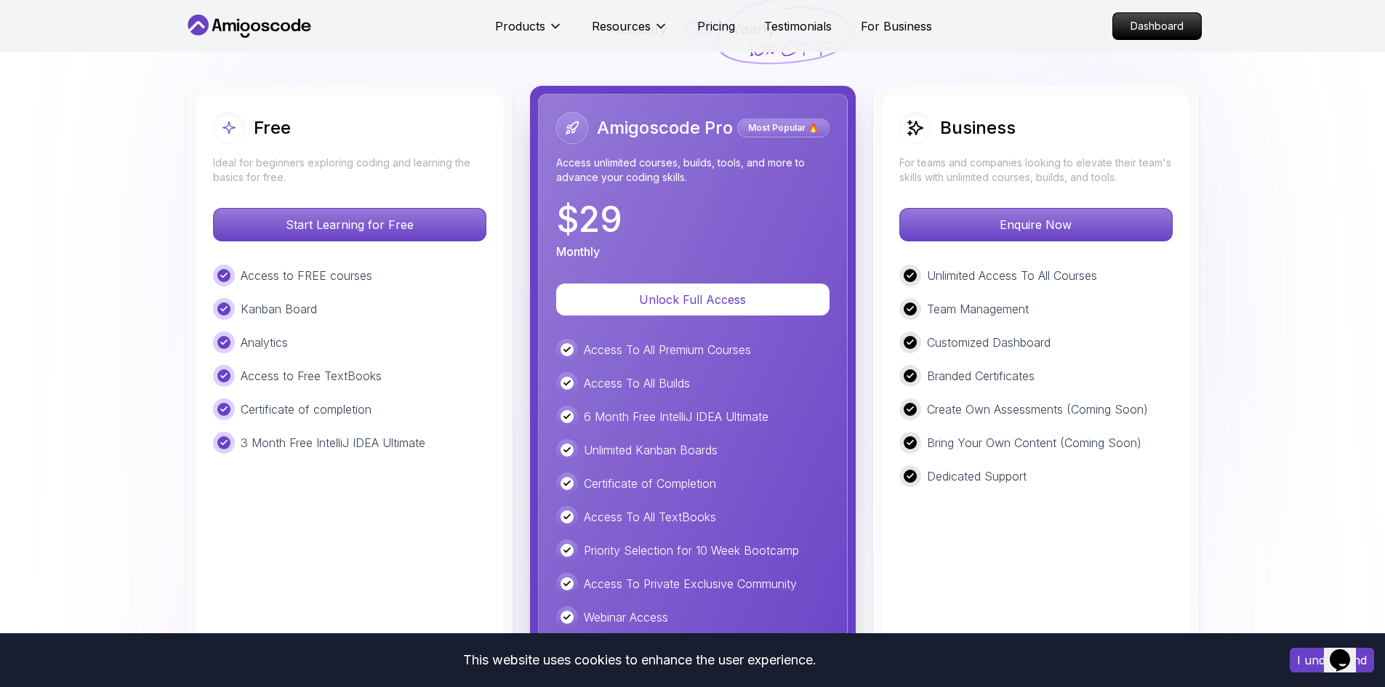
click at [1030, 320] on div "Unlimited Access To All Courses Team Management Customized Dashboard Branded Ce…" at bounding box center [1035, 376] width 273 height 222
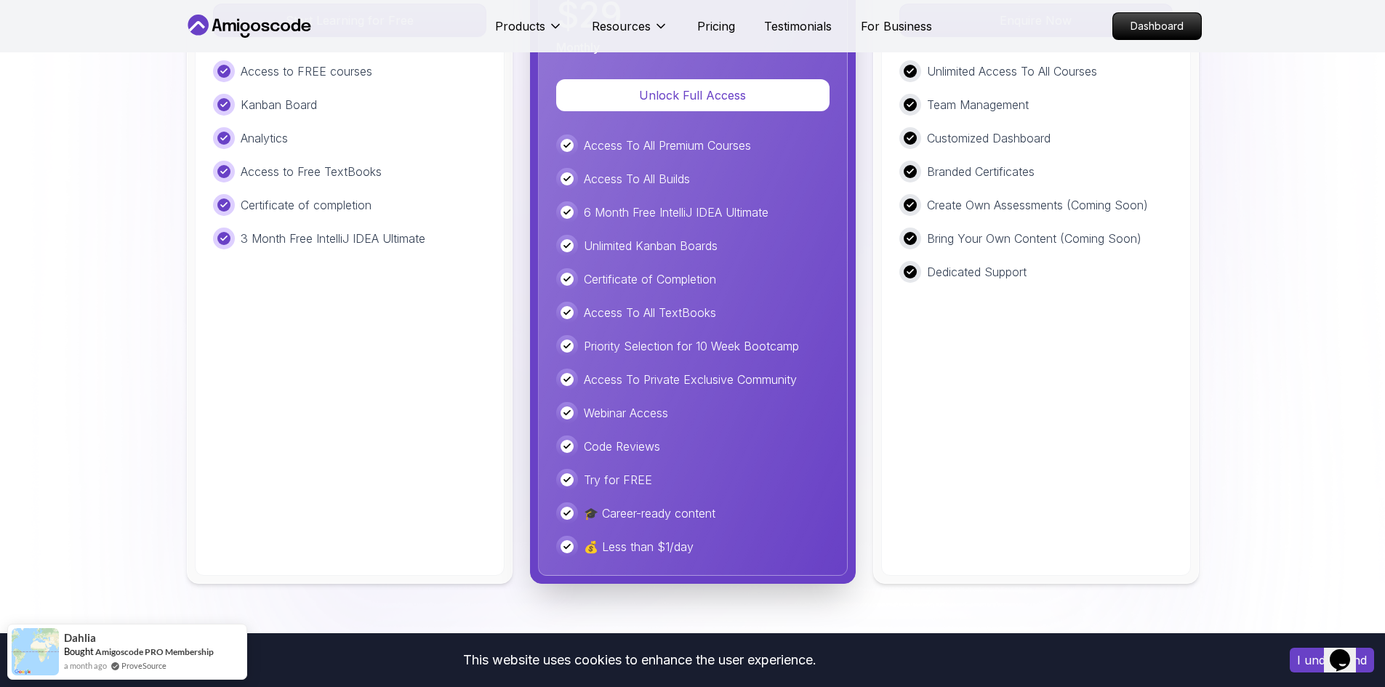
scroll to position [3535, 0]
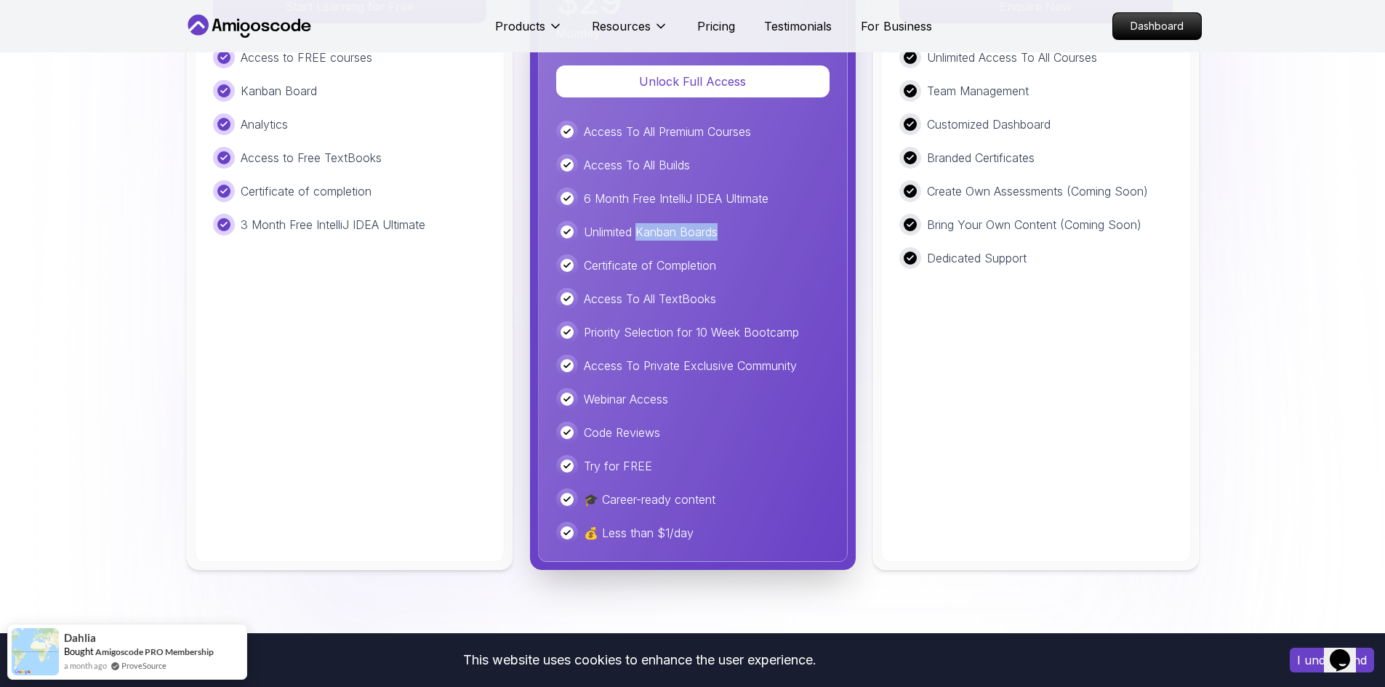
drag, startPoint x: 724, startPoint y: 229, endPoint x: 641, endPoint y: 238, distance: 83.4
click at [641, 238] on div "Unlimited Kanban Boards" at bounding box center [692, 232] width 273 height 22
click at [944, 382] on div "Business For teams and companies looking to elevate their team's skills with un…" at bounding box center [1036, 219] width 310 height 686
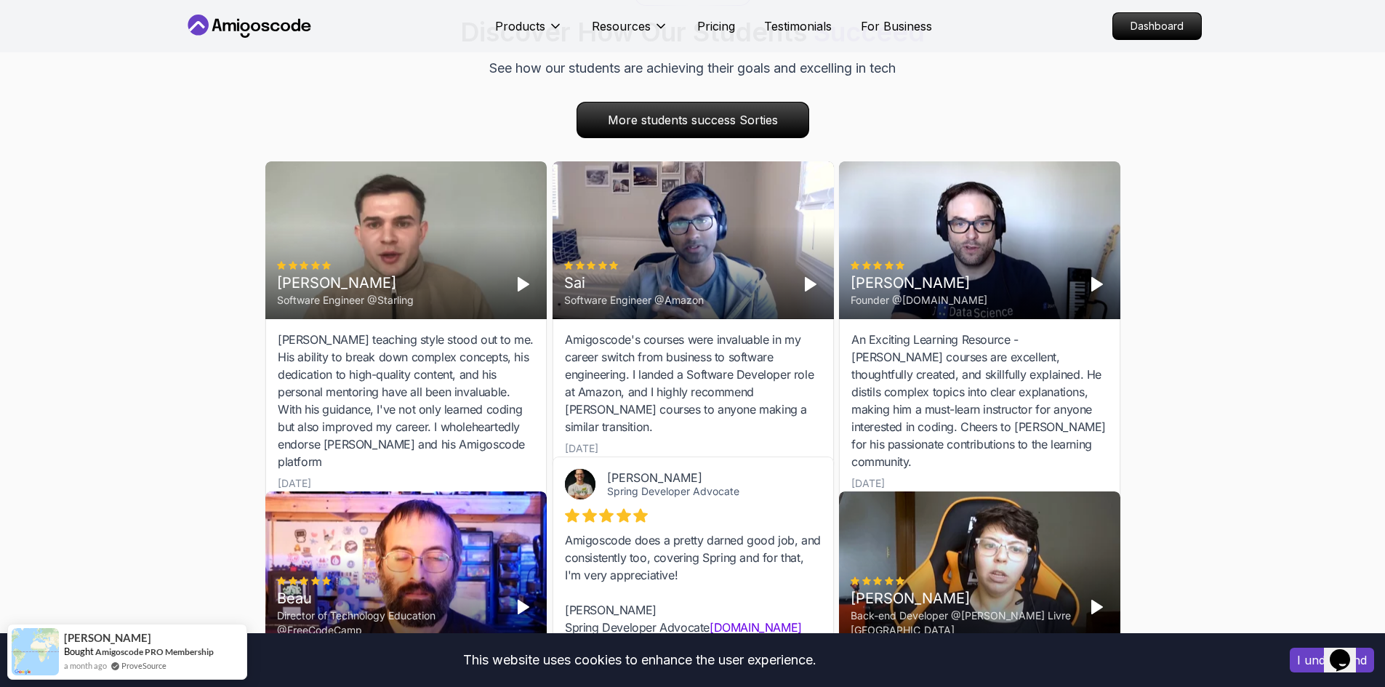
scroll to position [4262, 0]
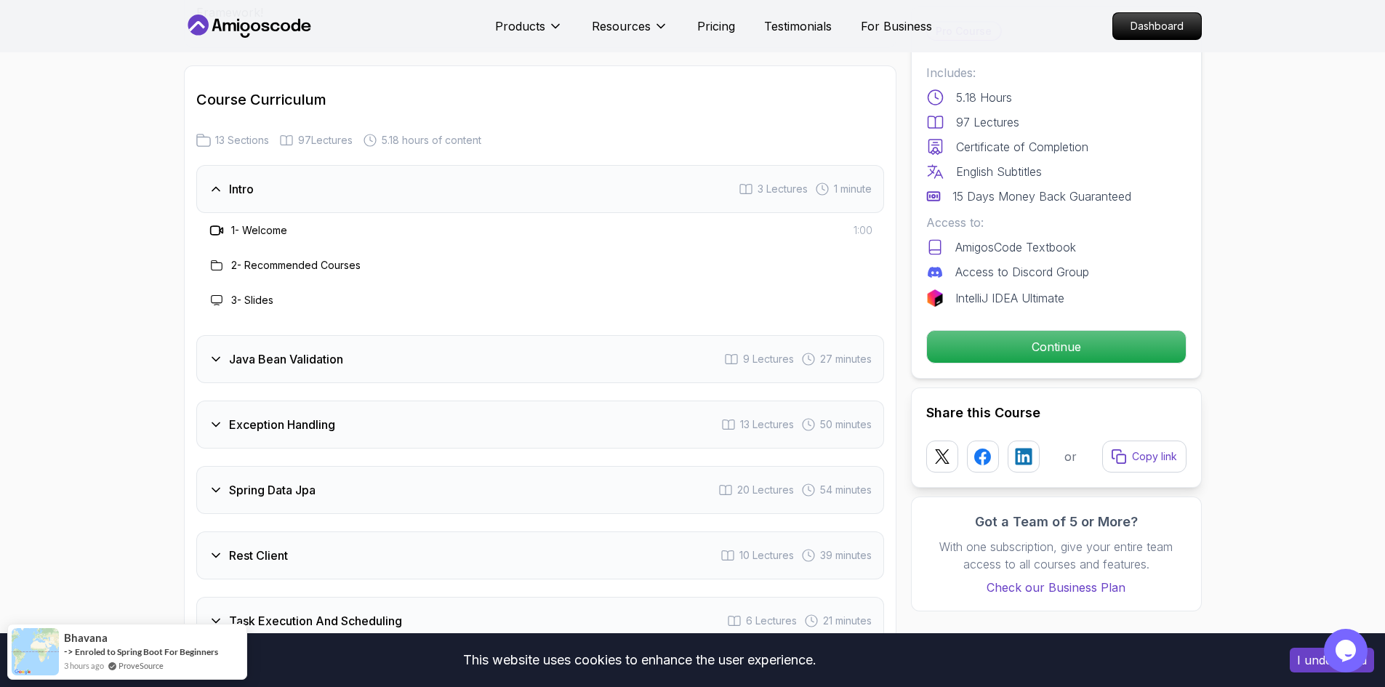
scroll to position [2036, 0]
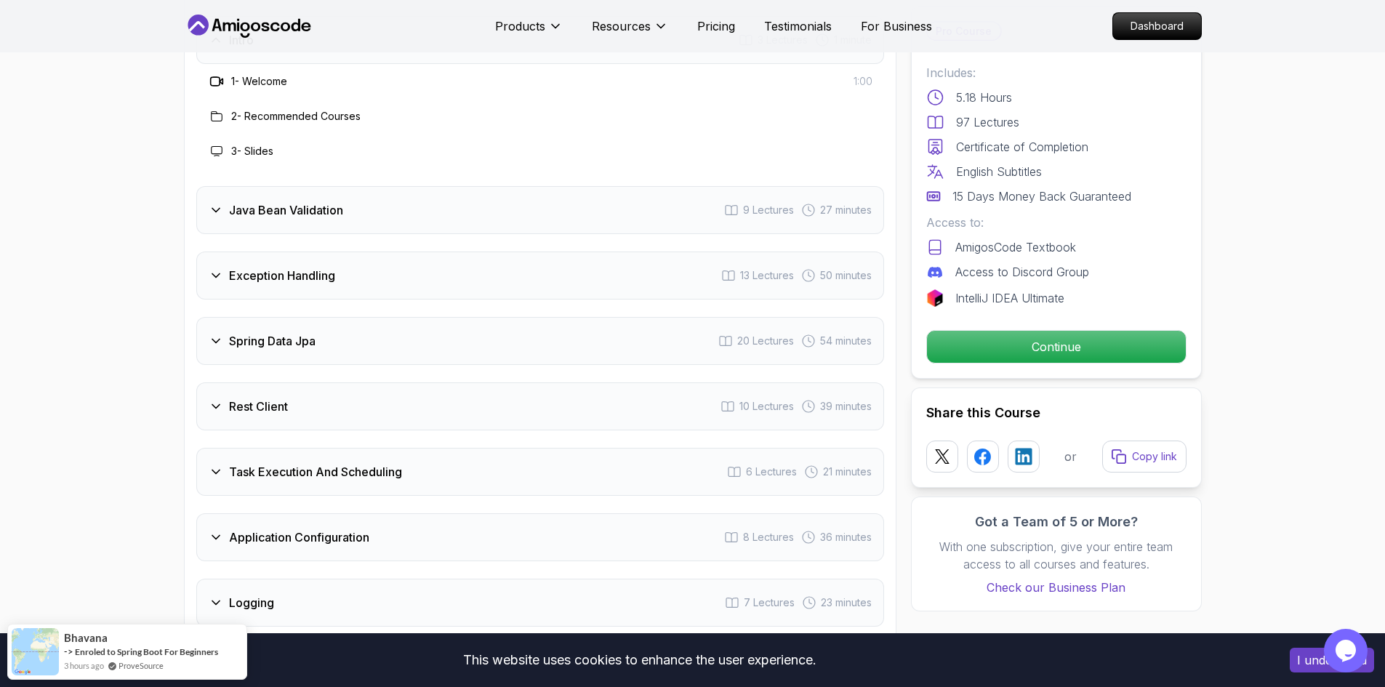
click at [263, 267] on h3 "Exception Handling" at bounding box center [282, 275] width 106 height 17
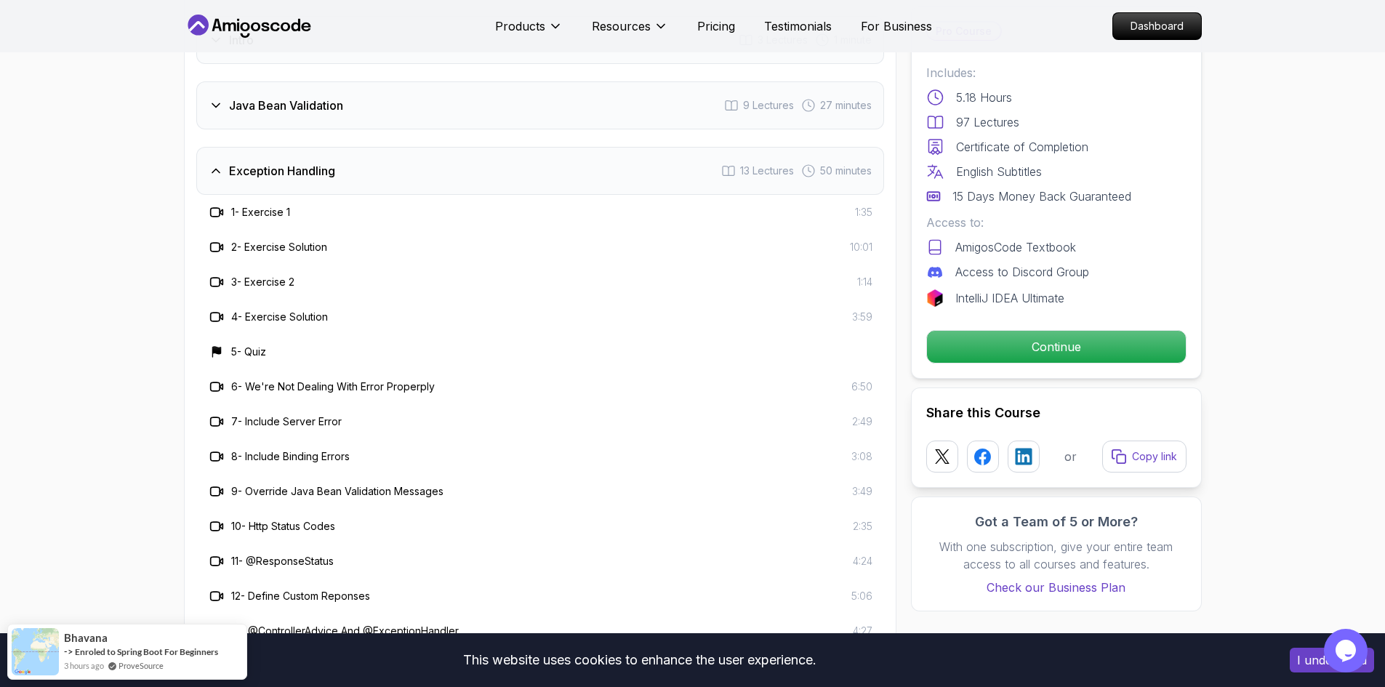
click at [303, 162] on h3 "Exception Handling" at bounding box center [282, 170] width 106 height 17
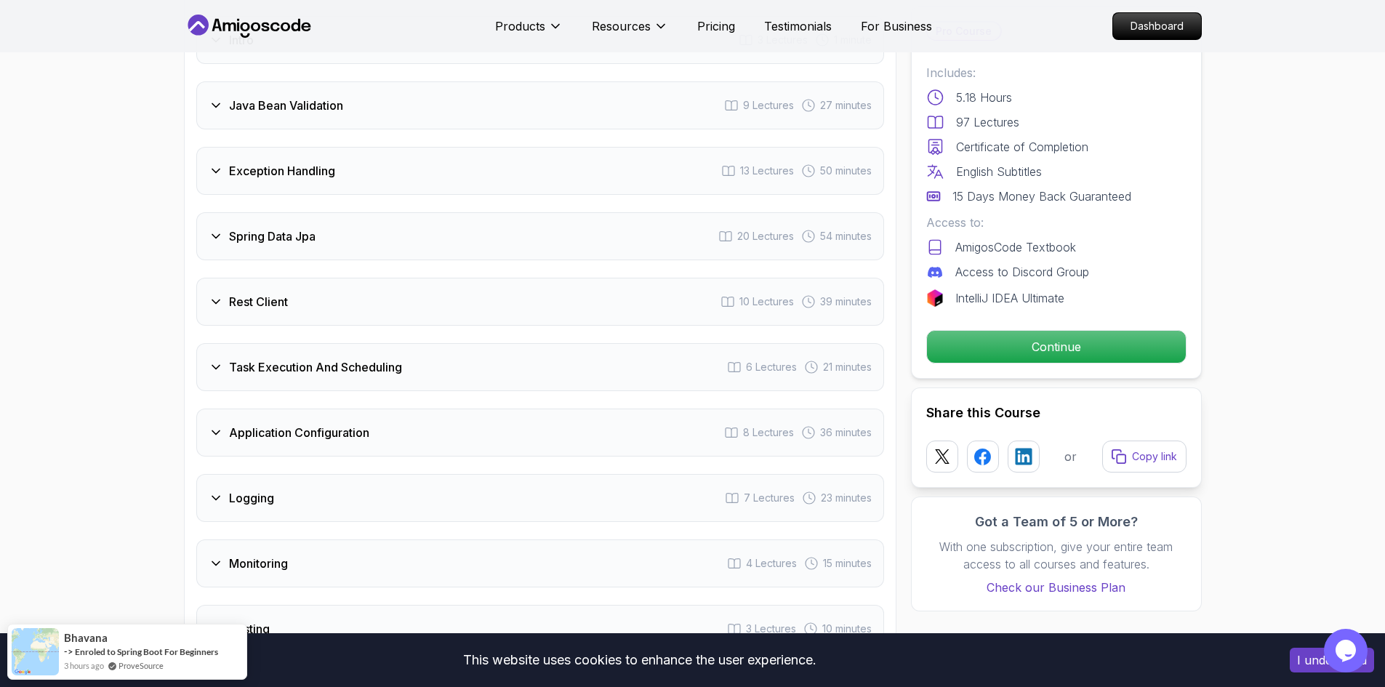
click at [404, 212] on div "Spring Data Jpa 20 Lectures 54 minutes" at bounding box center [540, 236] width 688 height 48
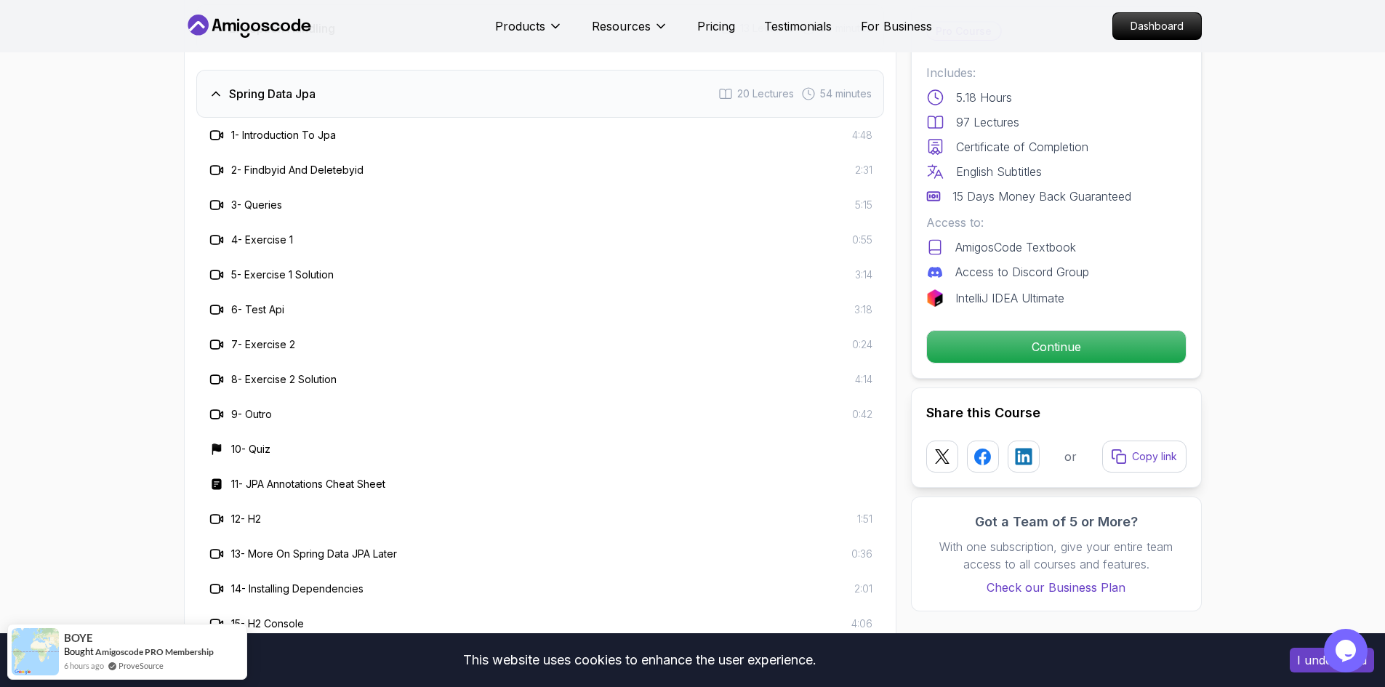
scroll to position [2109, 0]
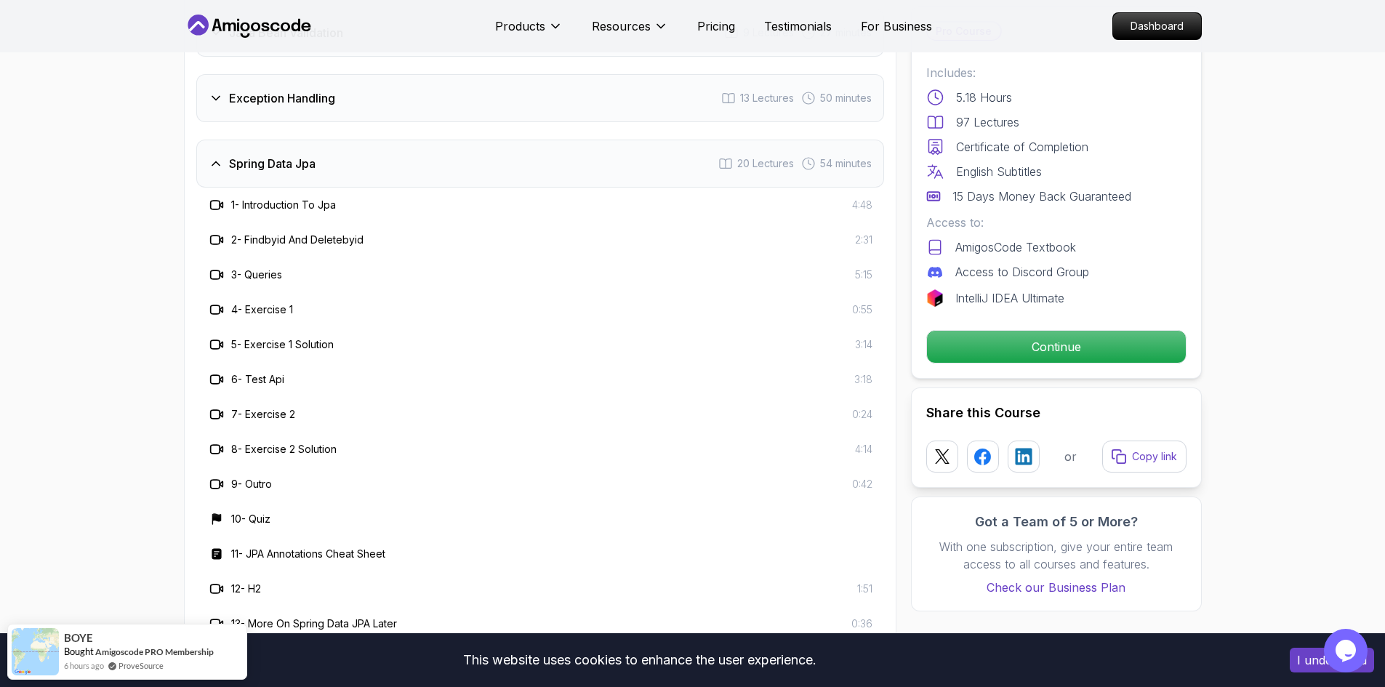
click at [422, 140] on div "Spring Data Jpa 20 Lectures 54 minutes" at bounding box center [540, 164] width 688 height 48
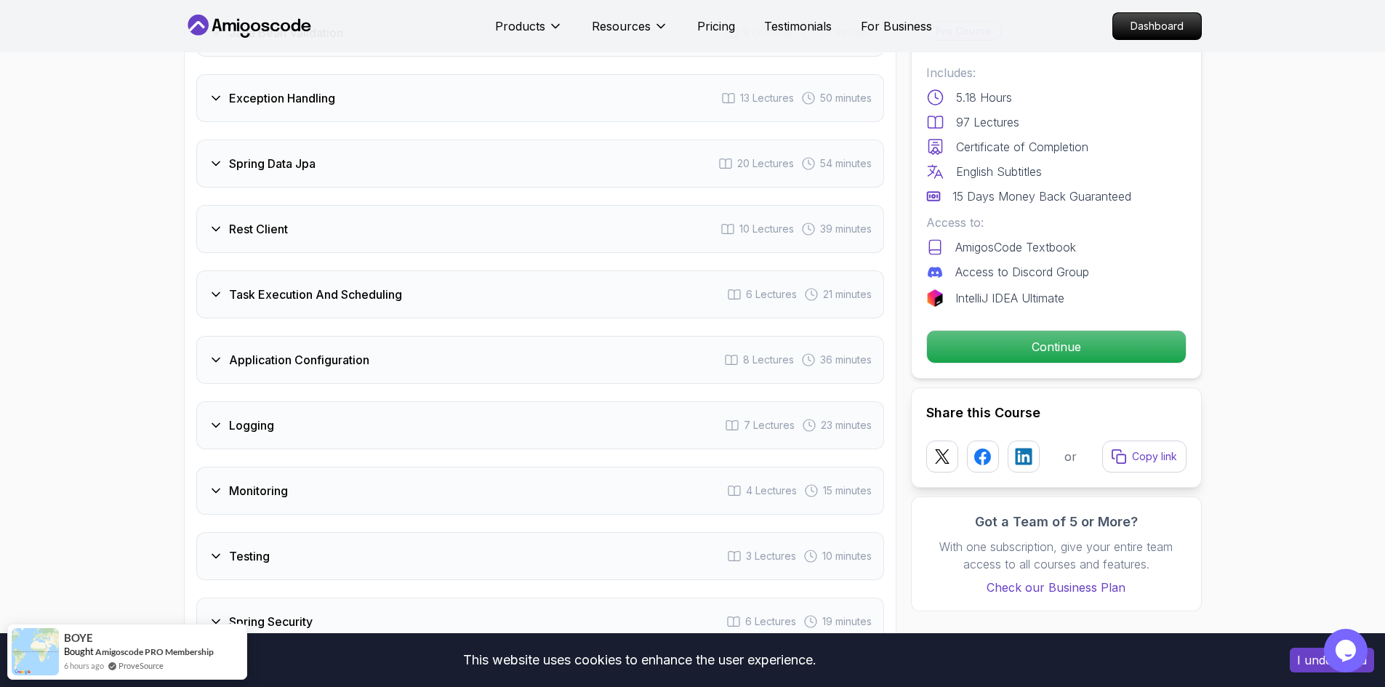
click at [417, 205] on div "Rest Client 10 Lectures 39 minutes" at bounding box center [540, 229] width 688 height 48
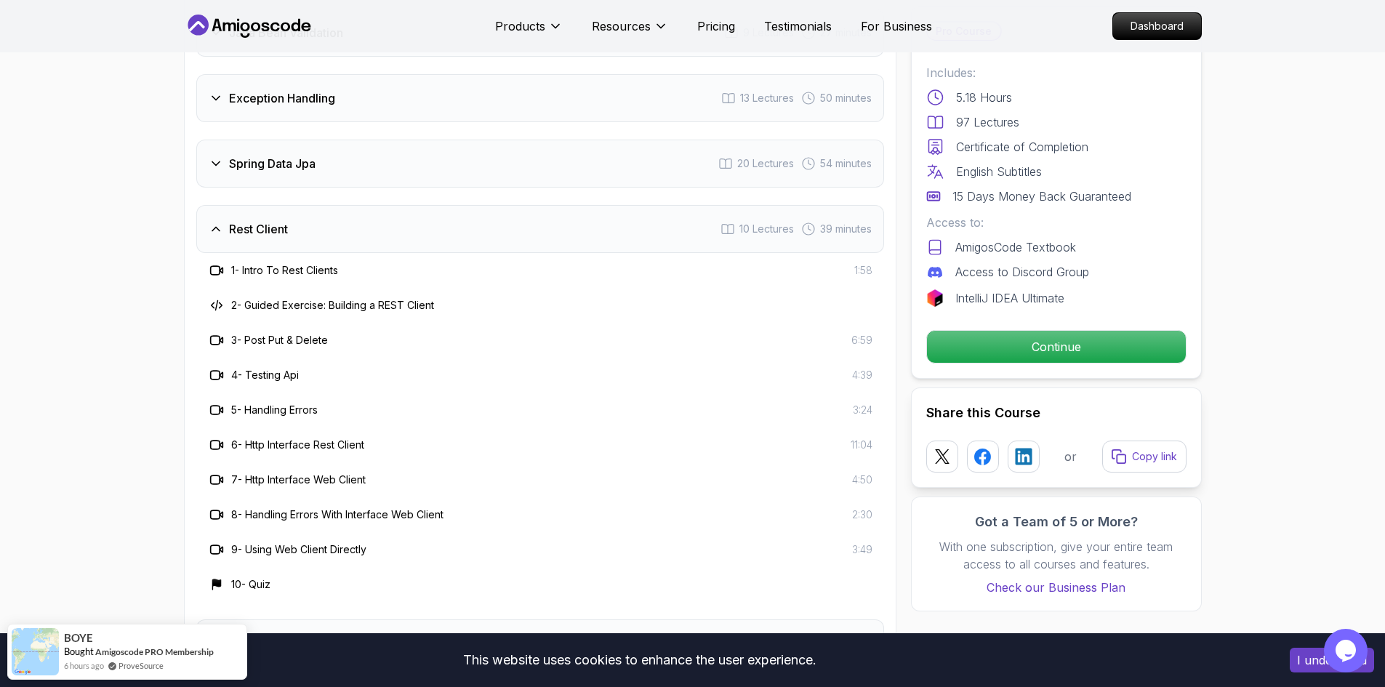
click at [417, 205] on div "Rest Client 10 Lectures 39 minutes" at bounding box center [540, 229] width 688 height 48
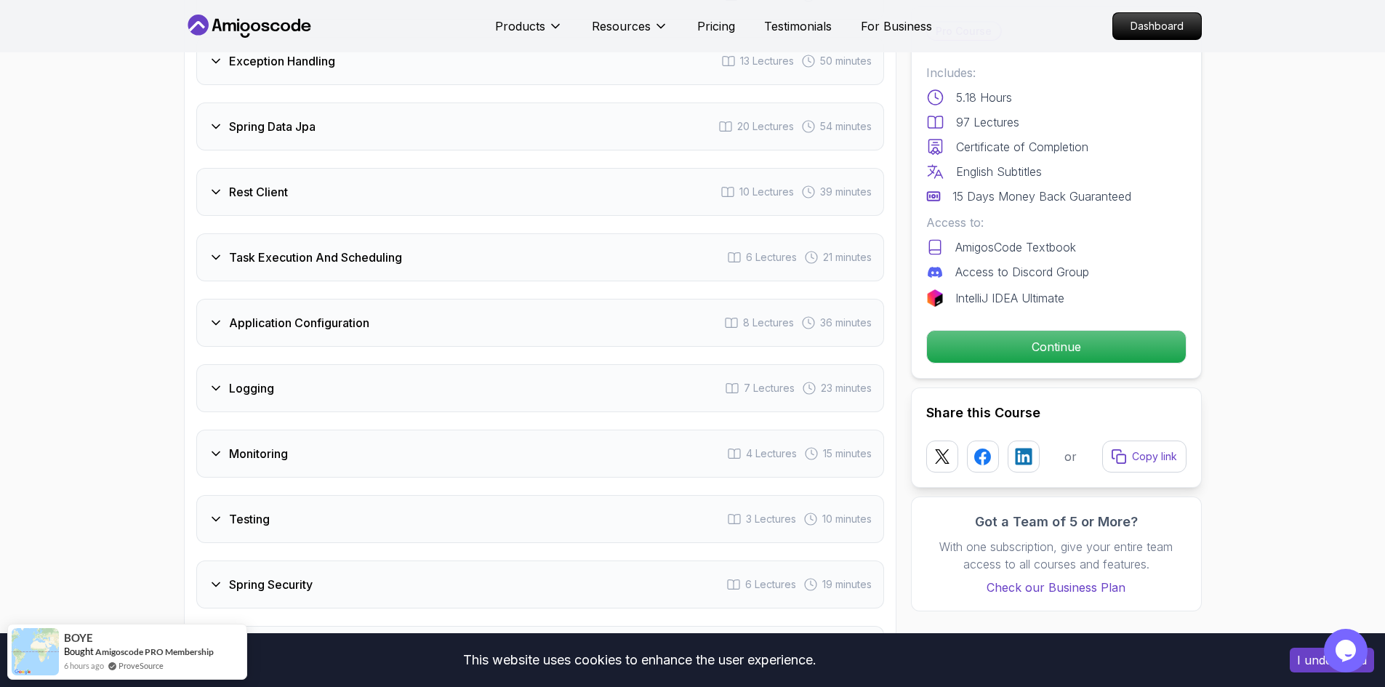
scroll to position [2327, 0]
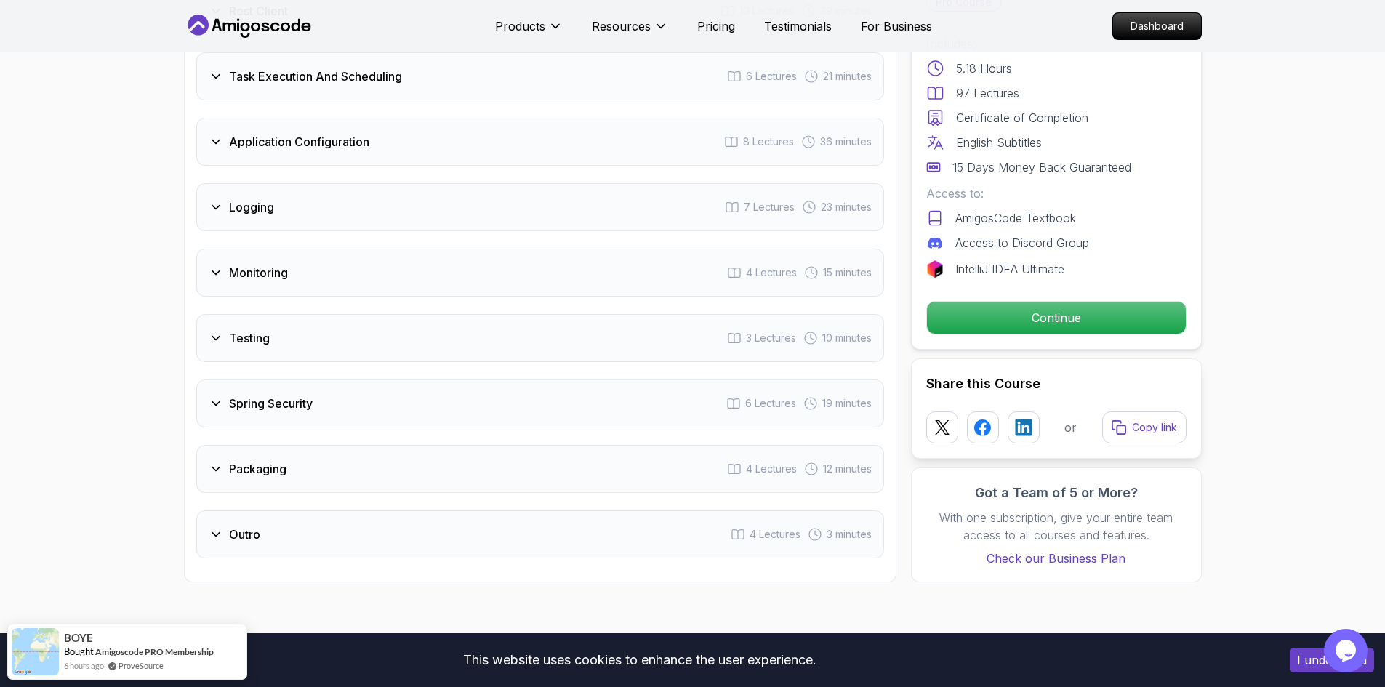
click at [457, 380] on div "Spring Security 6 Lectures 19 minutes" at bounding box center [540, 404] width 688 height 48
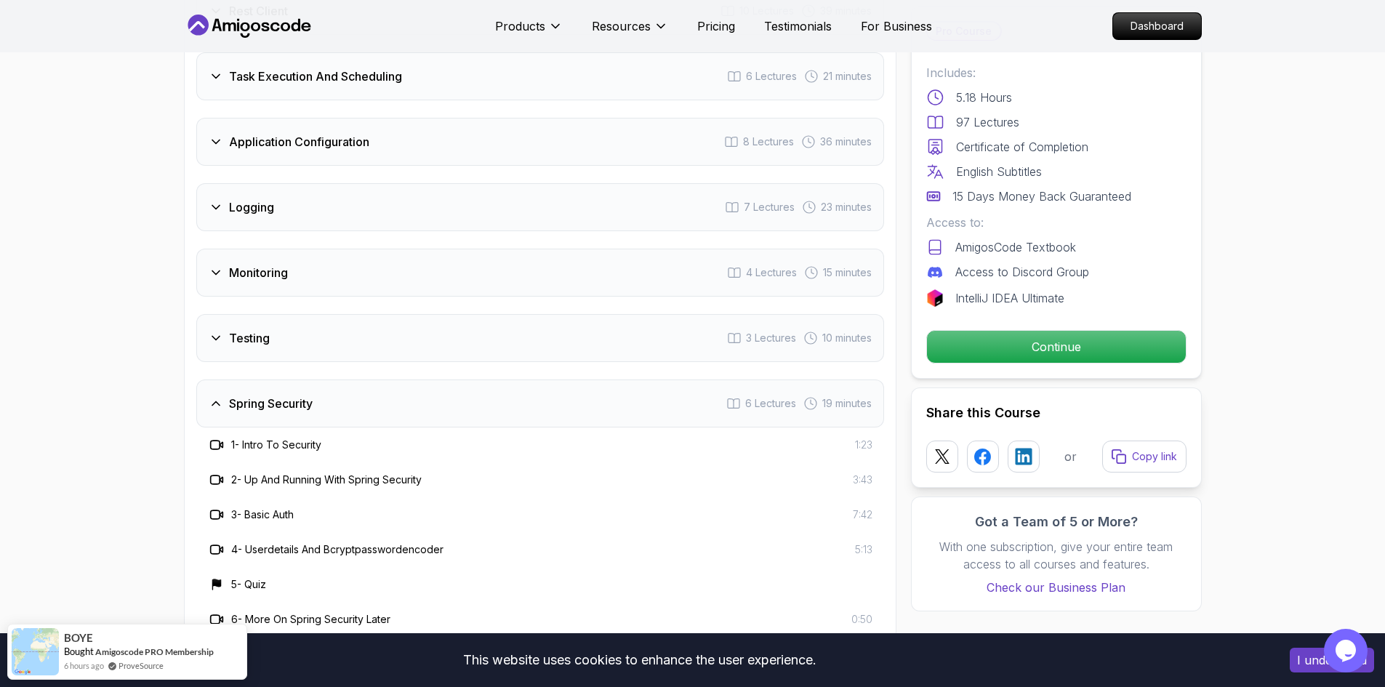
click at [457, 380] on div "Spring Security 6 Lectures 19 minutes" at bounding box center [540, 404] width 688 height 48
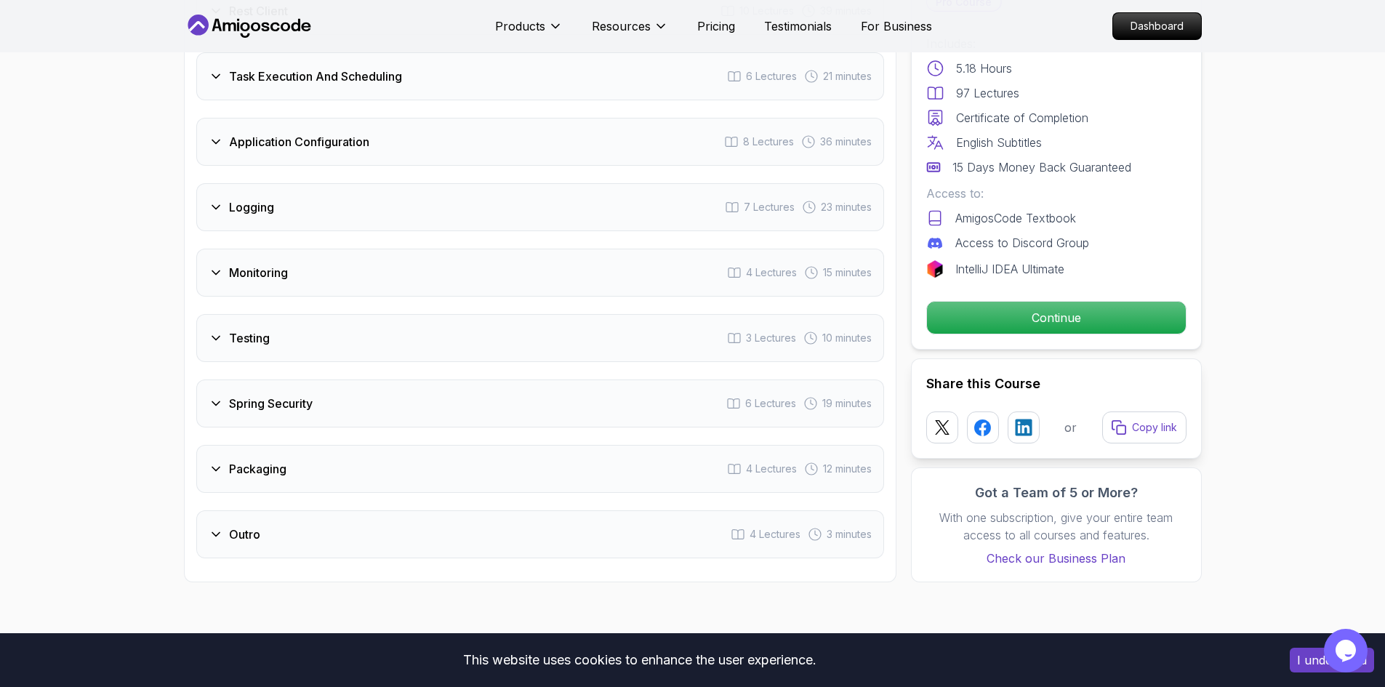
click at [446, 445] on div "Packaging 4 Lectures 12 minutes" at bounding box center [540, 469] width 688 height 48
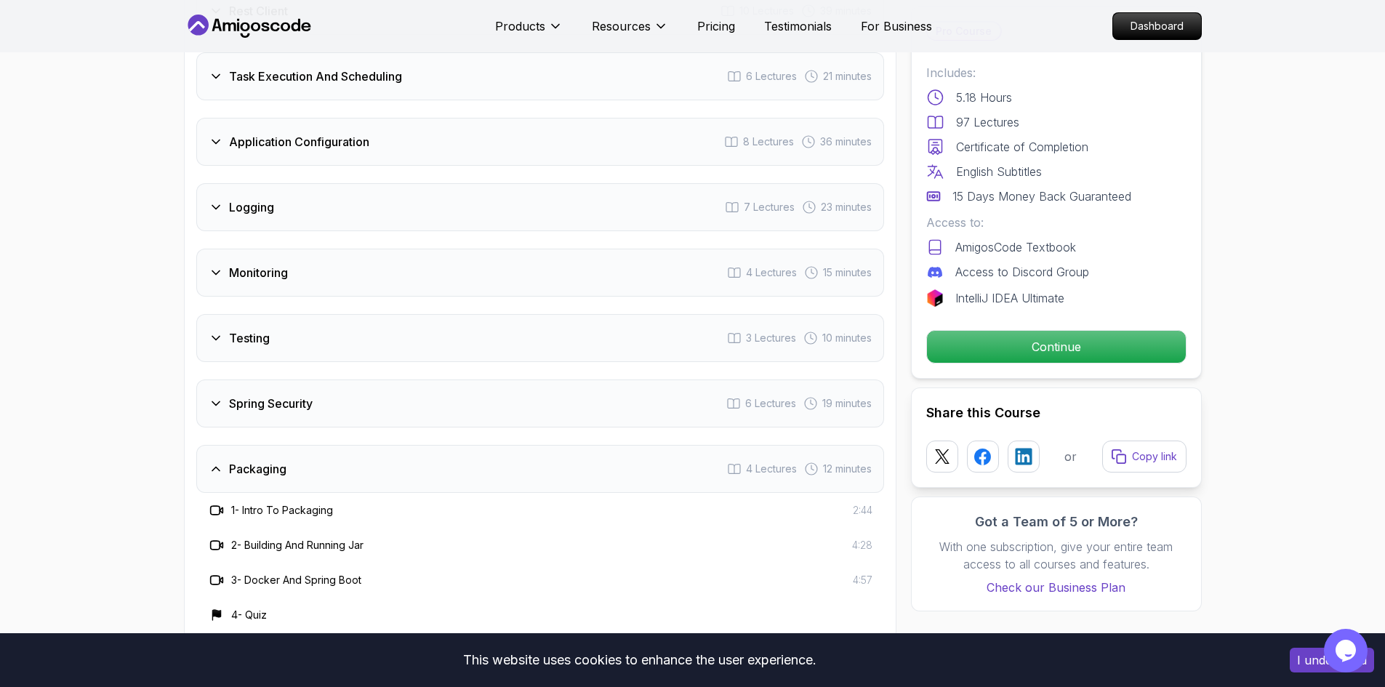
click at [446, 445] on div "Packaging 4 Lectures 12 minutes" at bounding box center [540, 469] width 688 height 48
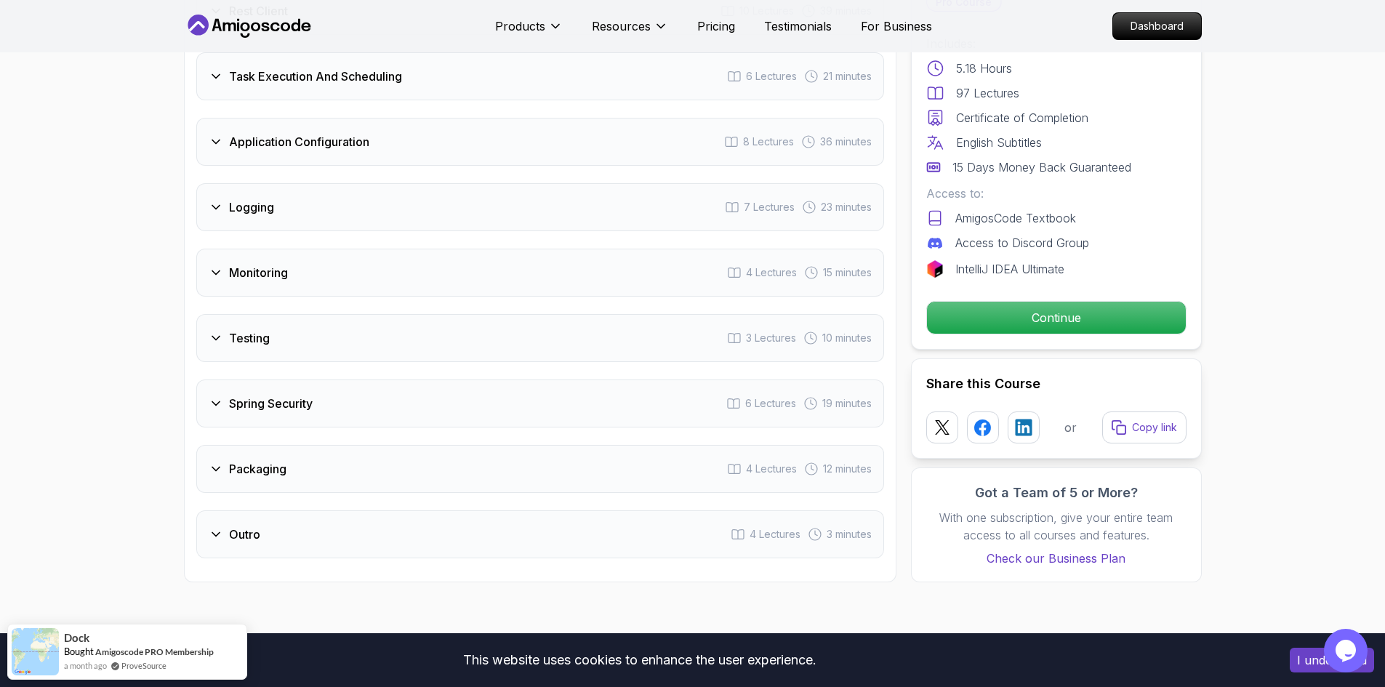
click at [404, 249] on div "Monitoring 4 Lectures 15 minutes" at bounding box center [540, 273] width 688 height 48
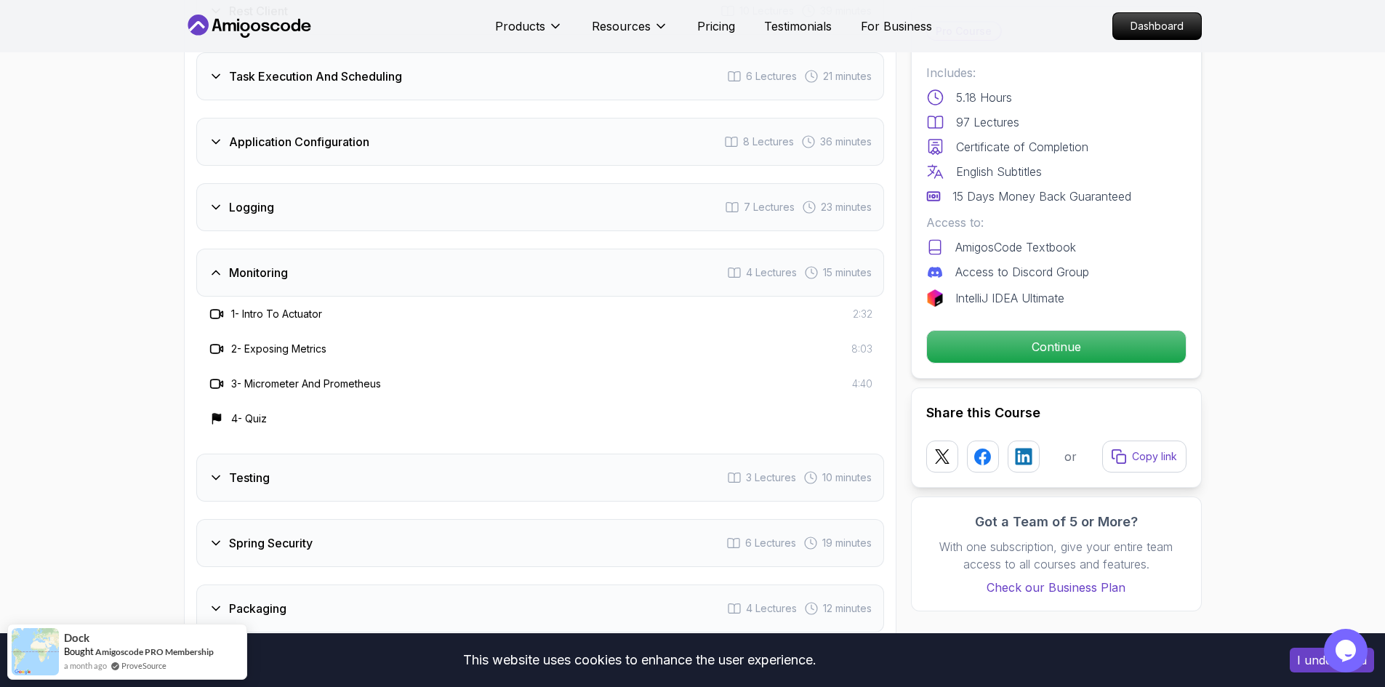
click at [404, 249] on div "Monitoring 4 Lectures 15 minutes" at bounding box center [540, 273] width 688 height 48
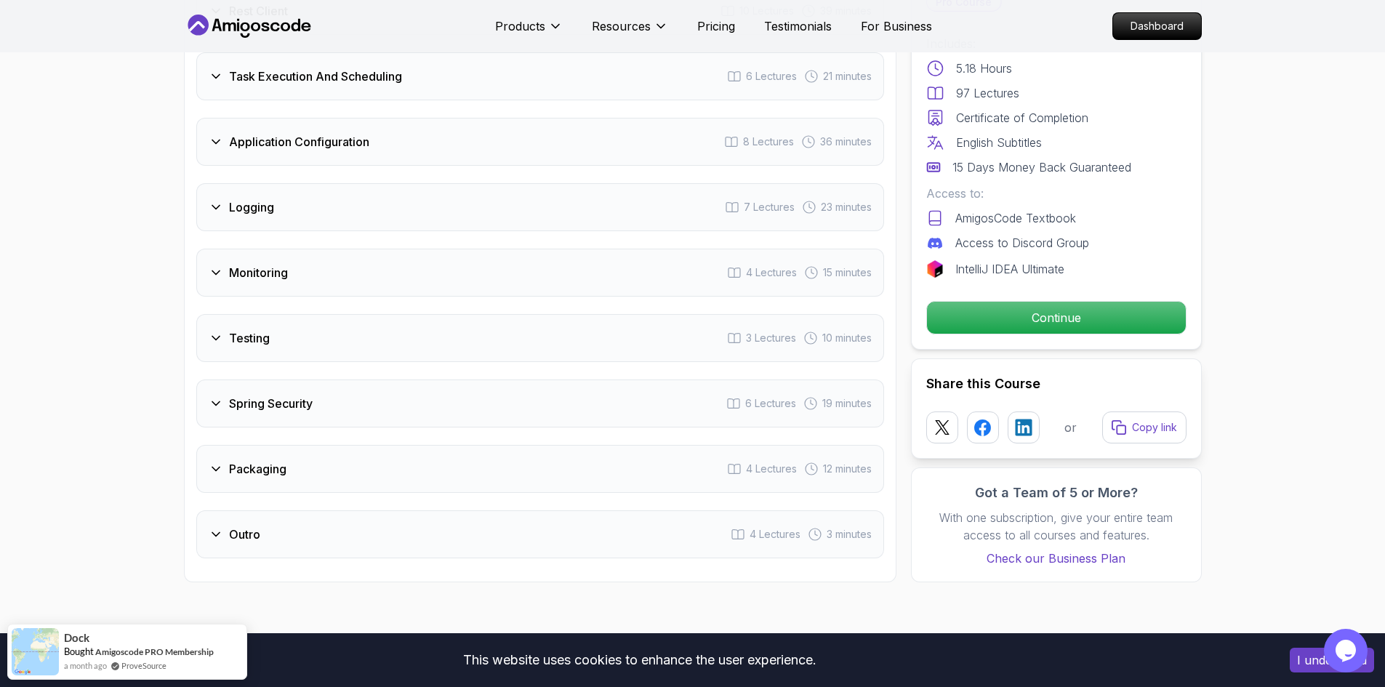
click at [411, 183] on div "Logging 7 Lectures 23 minutes" at bounding box center [540, 207] width 688 height 48
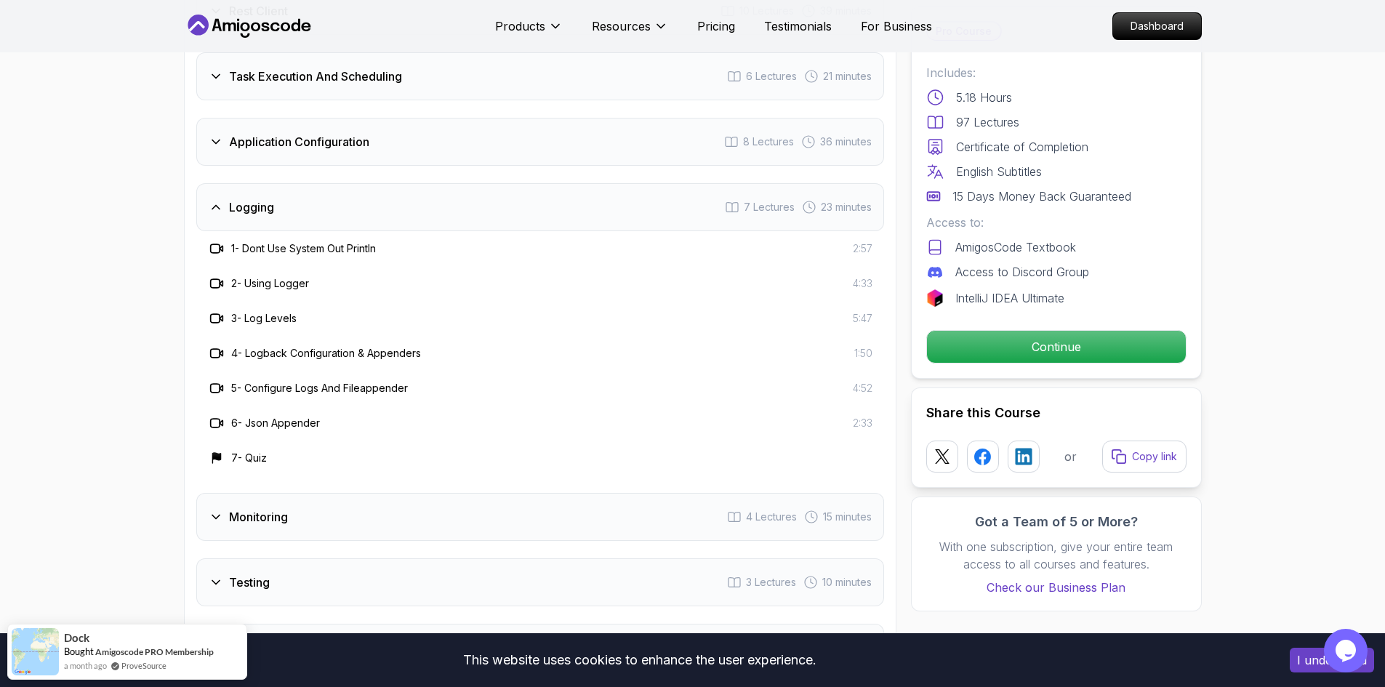
click at [411, 183] on div "Logging 7 Lectures 23 minutes" at bounding box center [540, 207] width 688 height 48
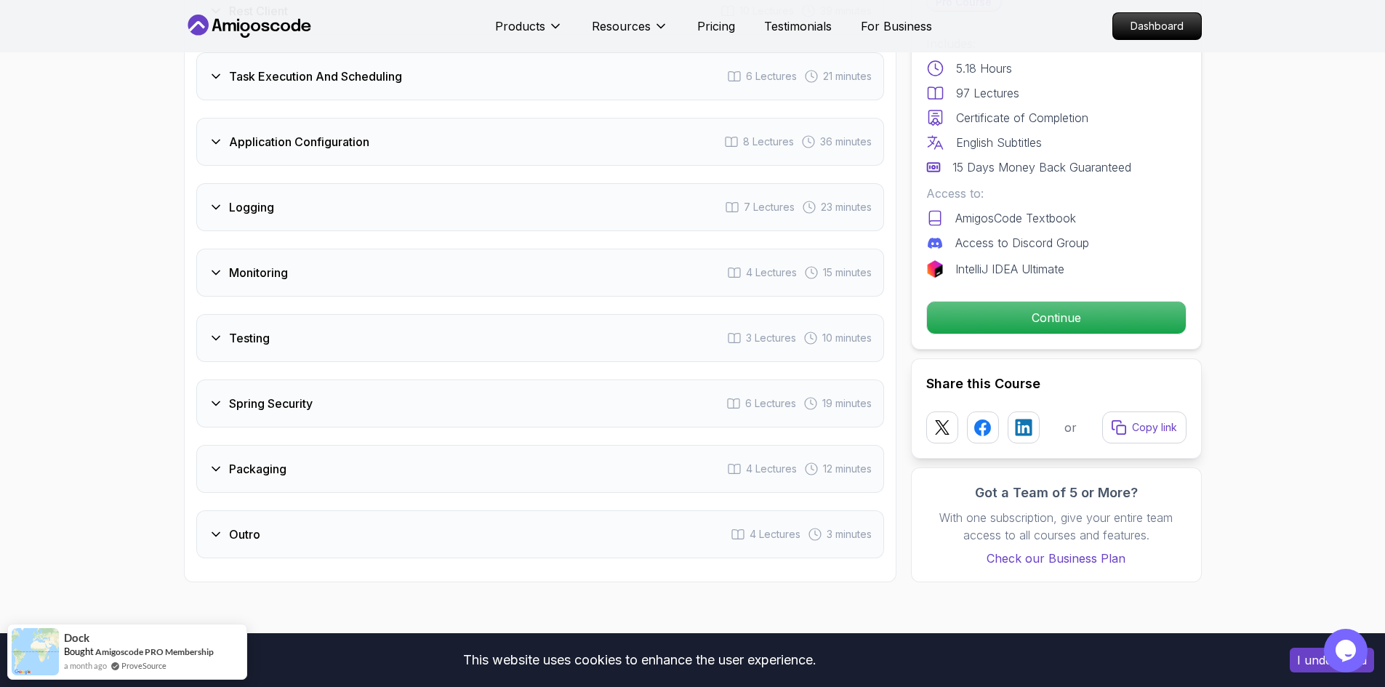
click at [259, 199] on h3 "Logging" at bounding box center [251, 207] width 45 height 17
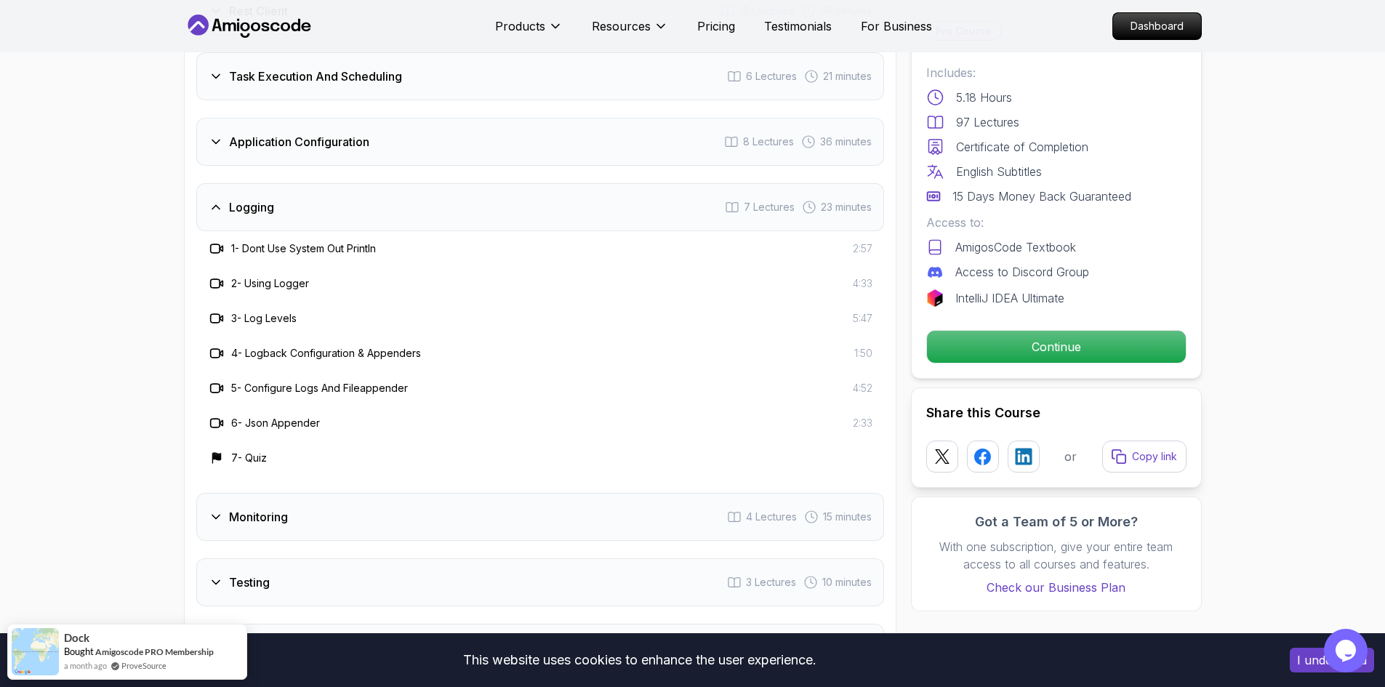
click at [259, 199] on h3 "Logging" at bounding box center [251, 207] width 45 height 17
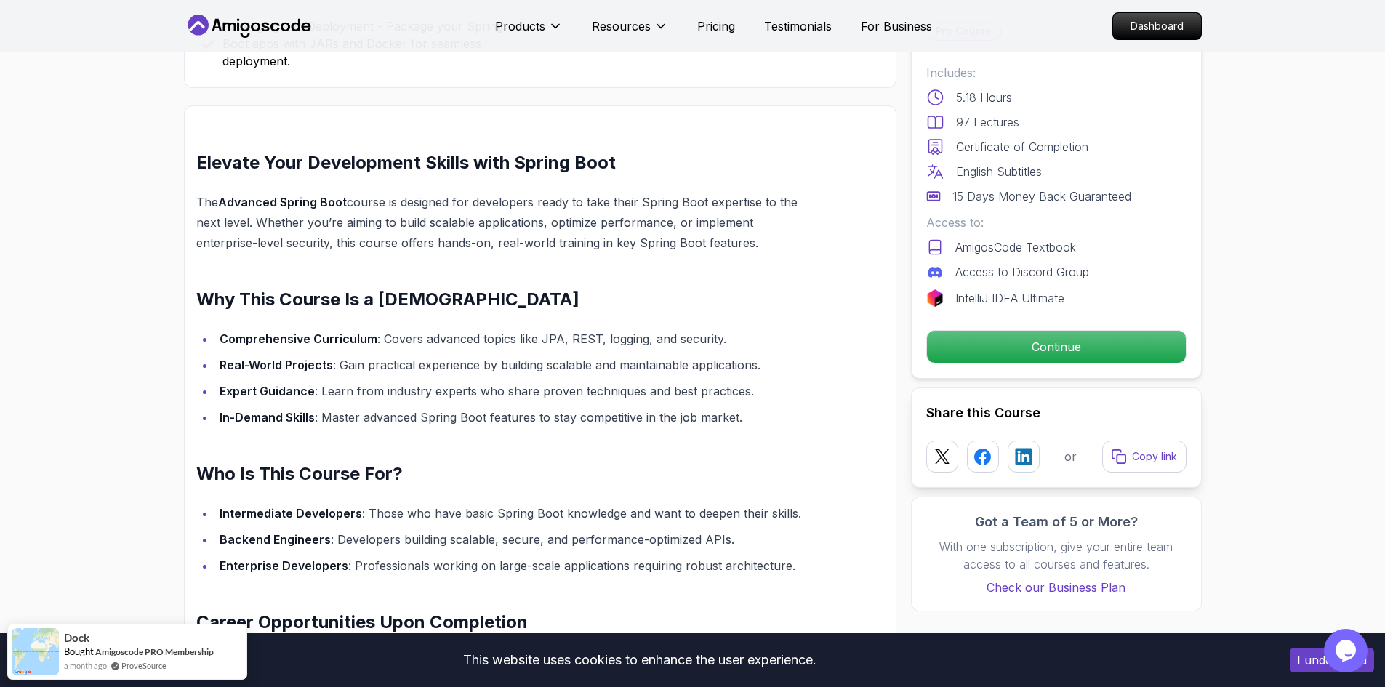
scroll to position [0, 0]
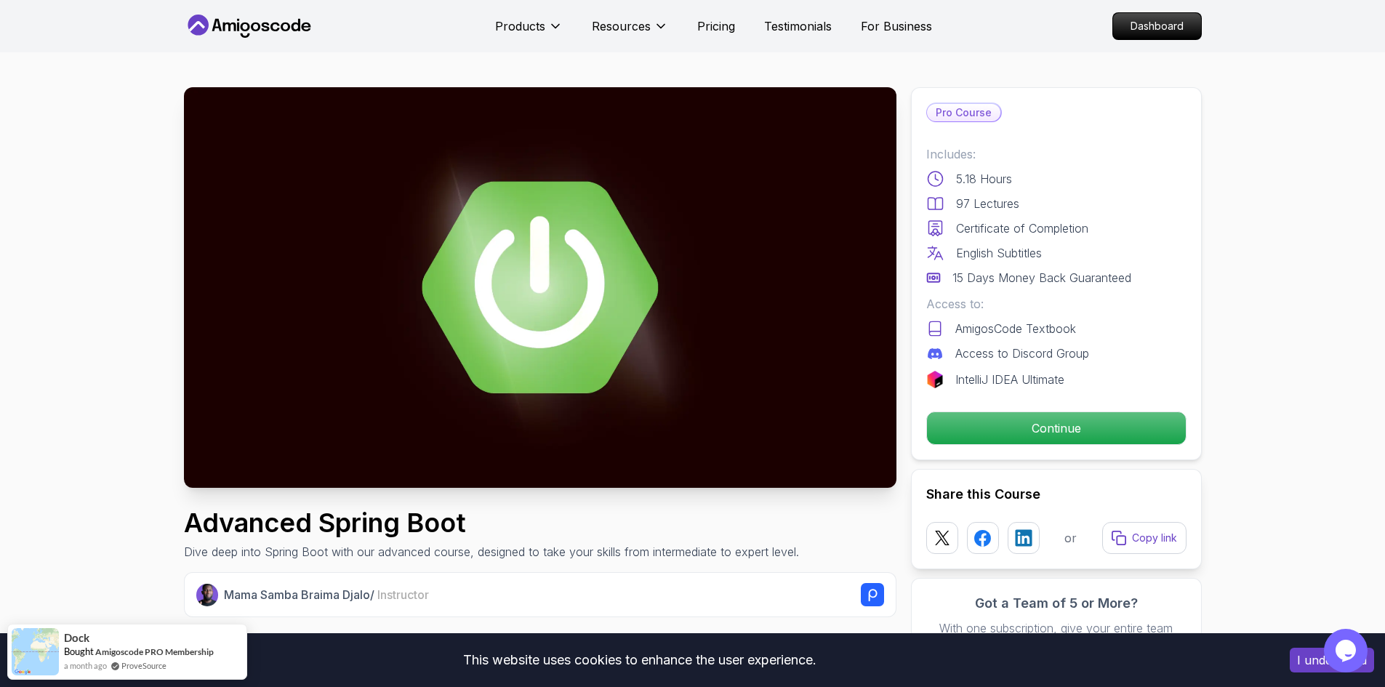
drag, startPoint x: 140, startPoint y: 529, endPoint x: 166, endPoint y: 226, distance: 303.6
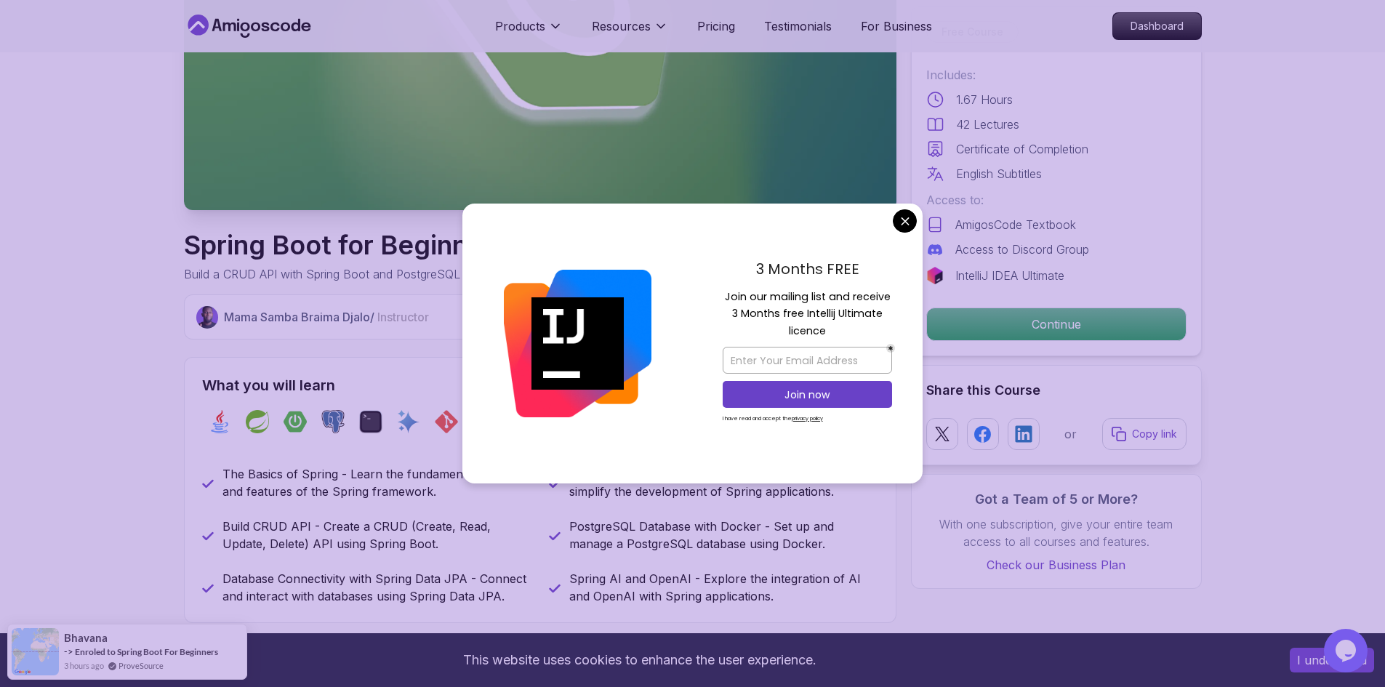
scroll to position [509, 0]
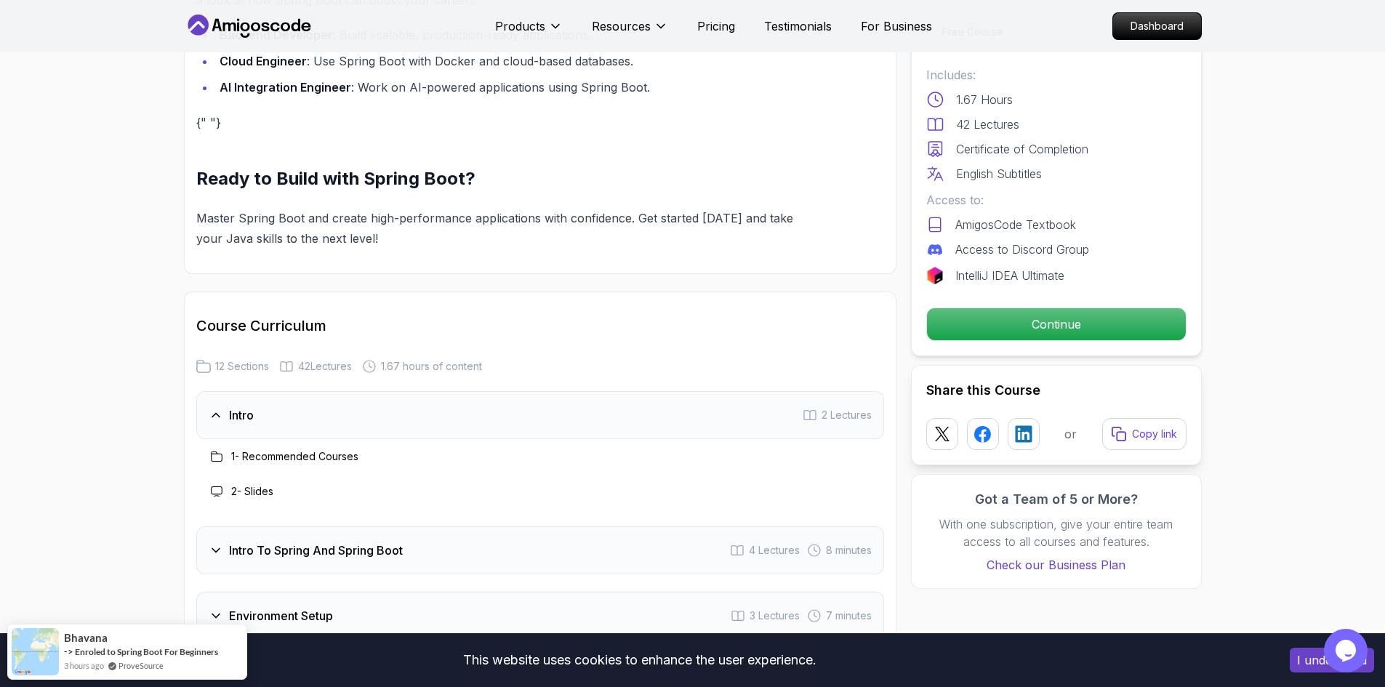
scroll to position [1891, 0]
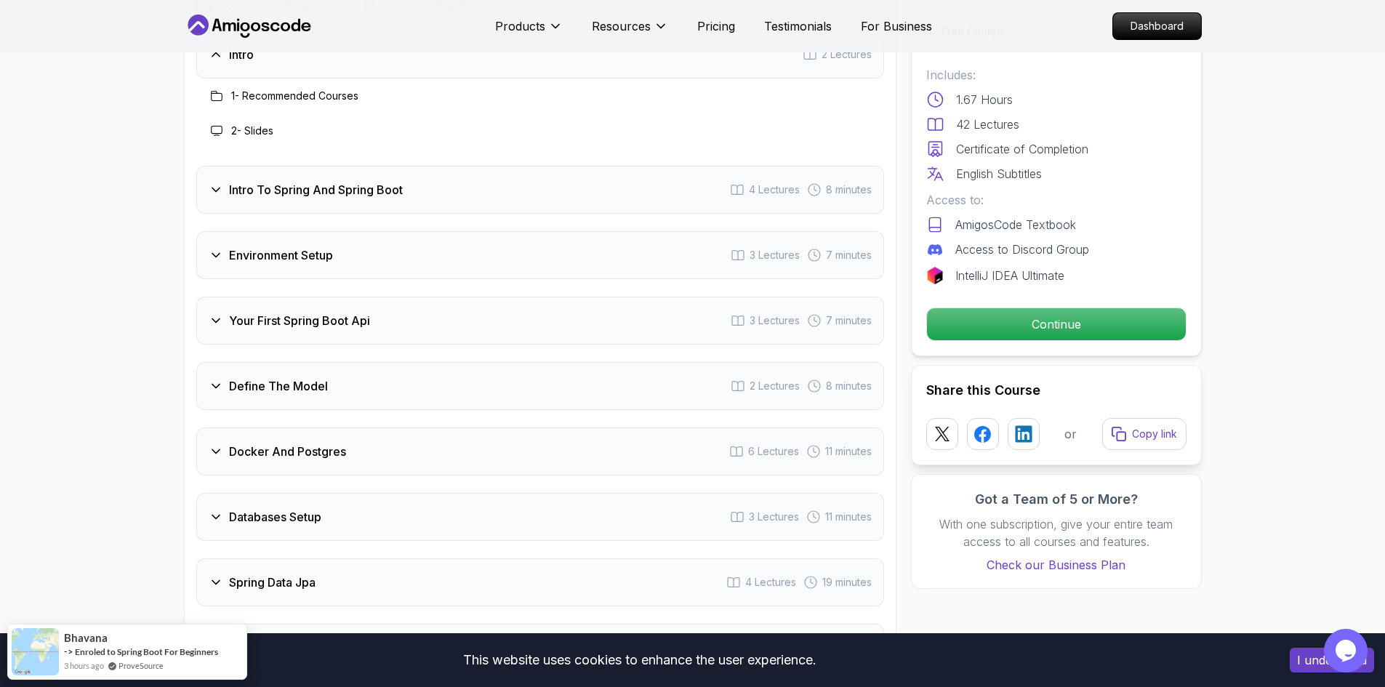
click at [354, 237] on div "Environment Setup 3 Lectures 7 minutes" at bounding box center [540, 255] width 688 height 48
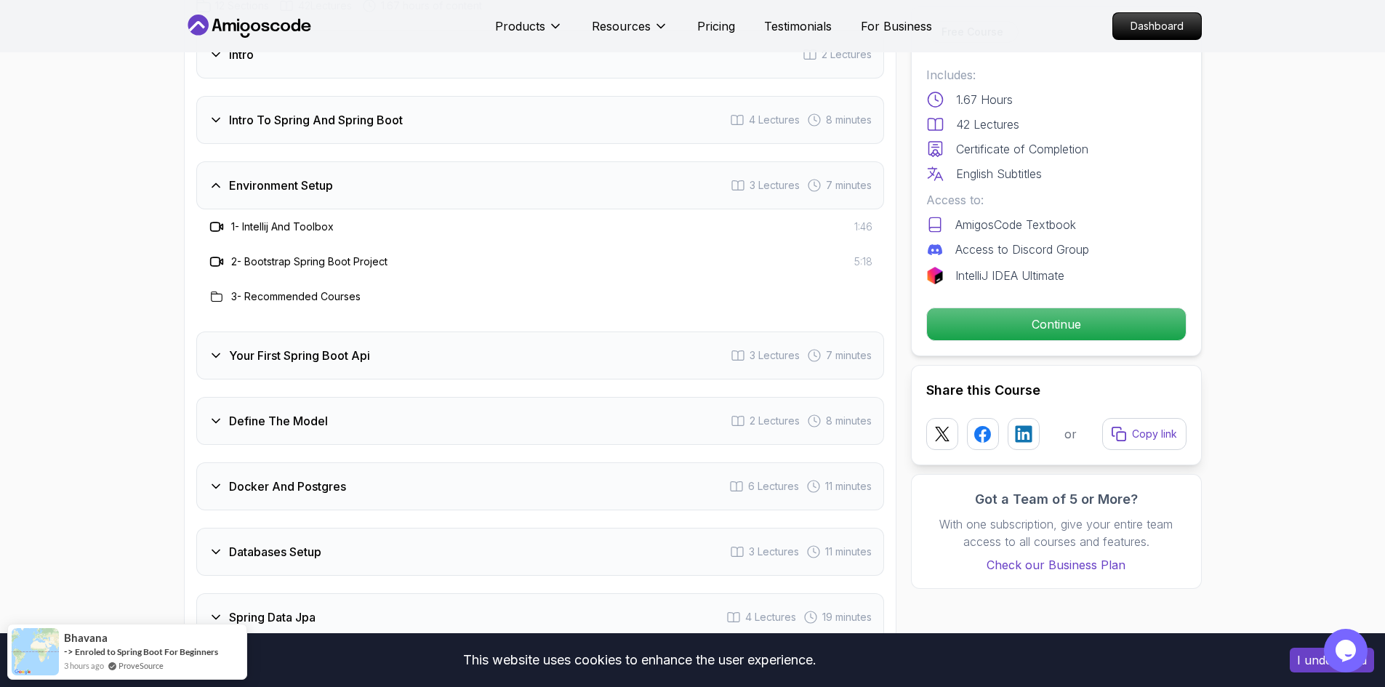
click at [364, 179] on div "Environment Setup 3 Lectures 7 minutes" at bounding box center [540, 185] width 688 height 48
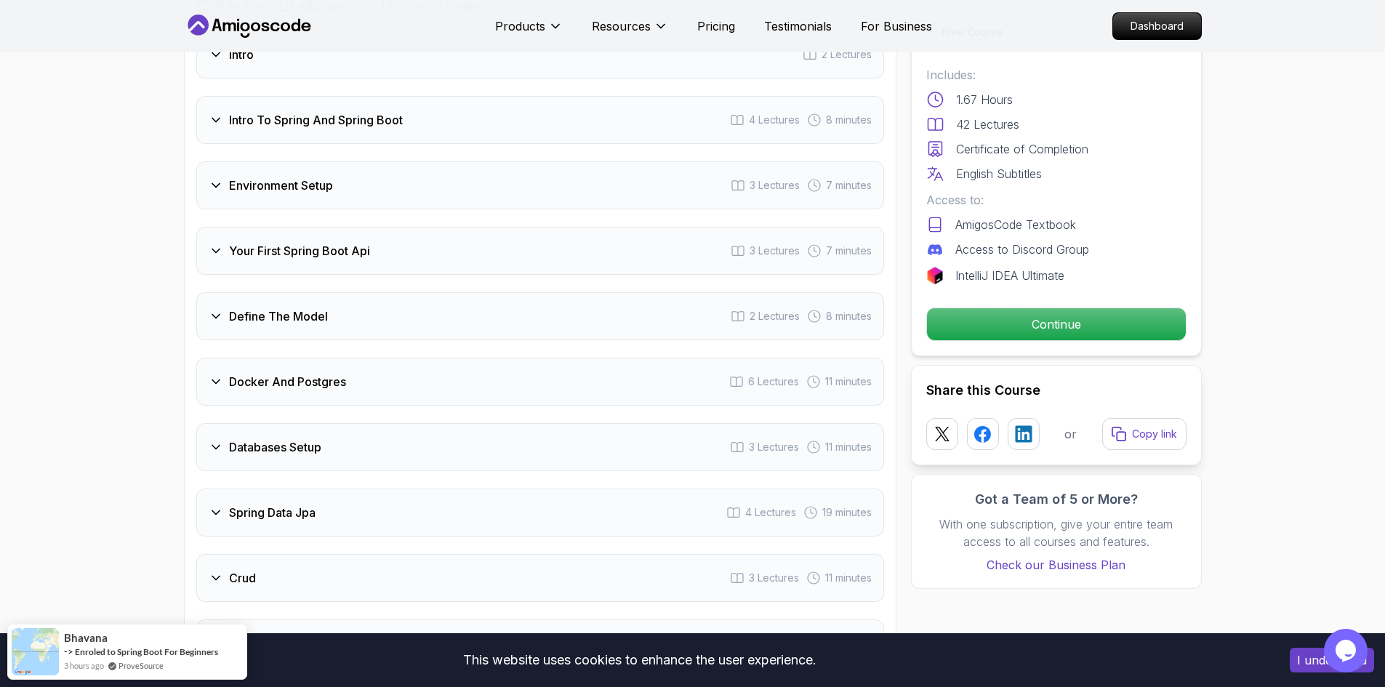
click at [373, 111] on h3 "Intro To Spring And Spring Boot" at bounding box center [316, 119] width 174 height 17
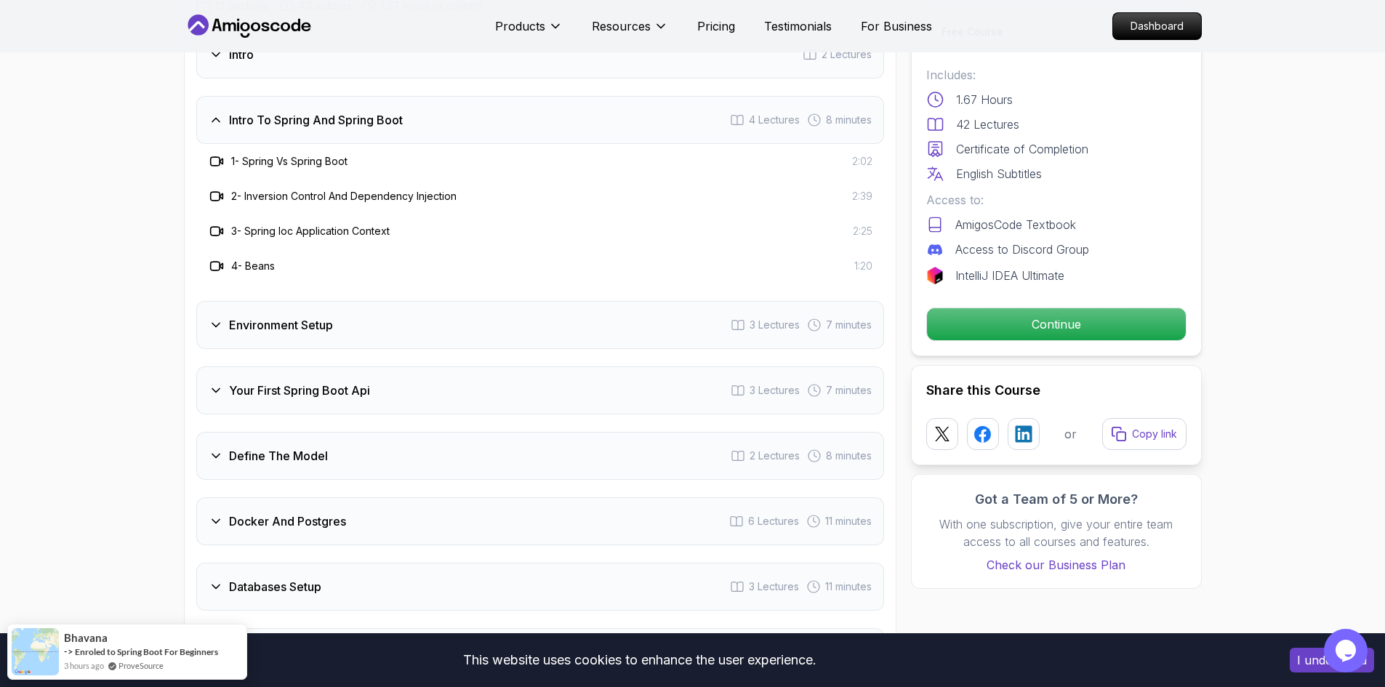
click at [373, 111] on h3 "Intro To Spring And Spring Boot" at bounding box center [316, 119] width 174 height 17
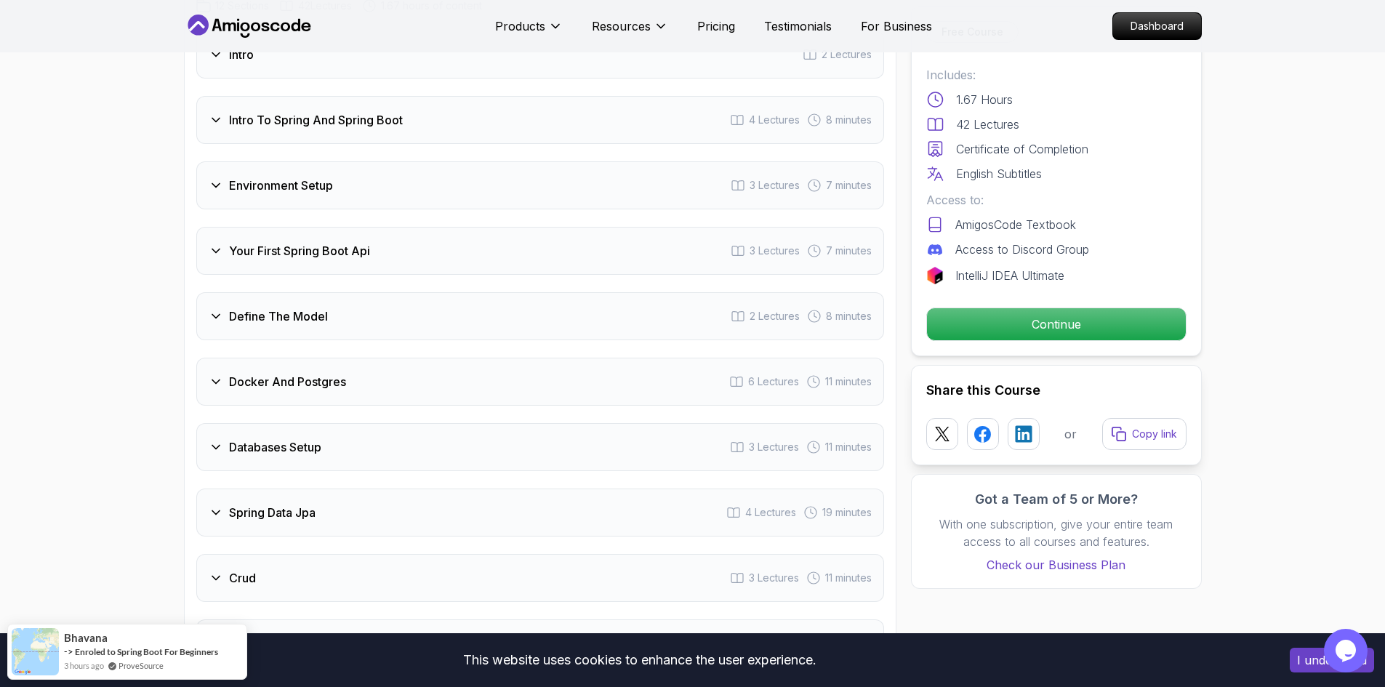
click at [381, 237] on div "Your First Spring Boot Api 3 Lectures 7 minutes" at bounding box center [540, 251] width 688 height 48
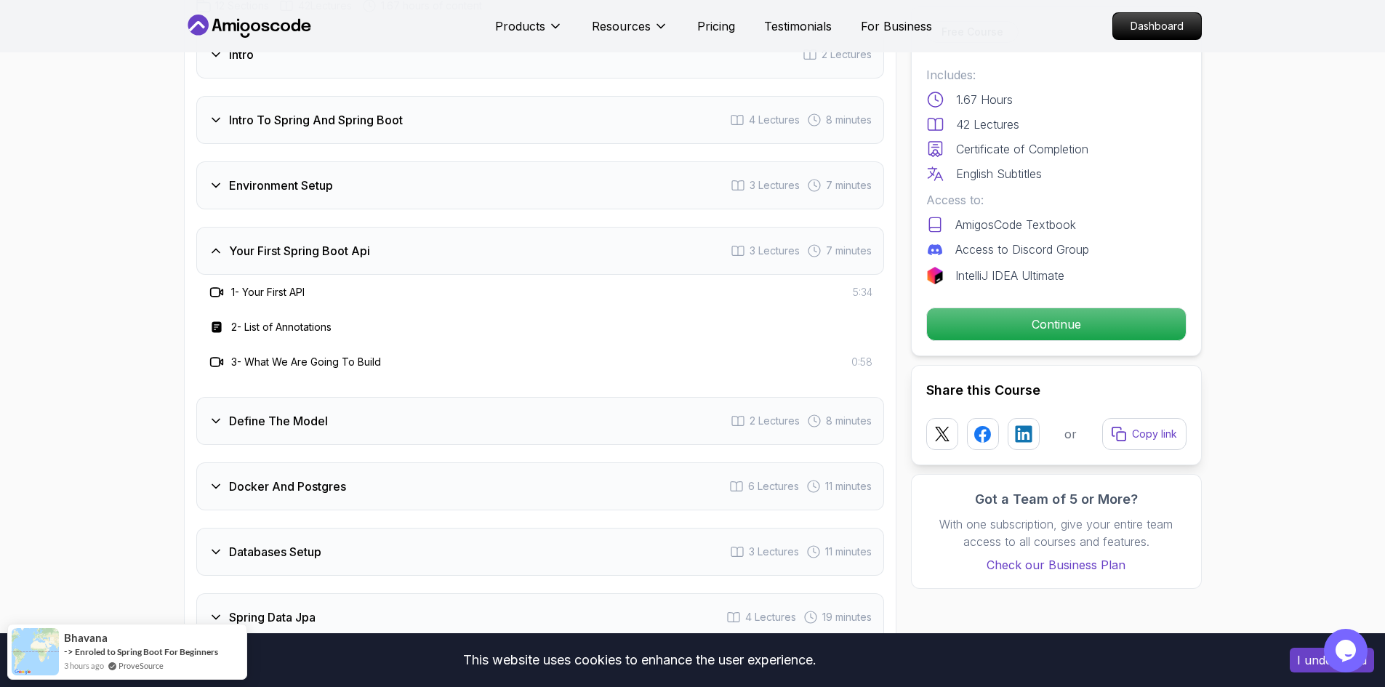
click at [381, 237] on div "Your First Spring Boot Api 3 Lectures 7 minutes" at bounding box center [540, 251] width 688 height 48
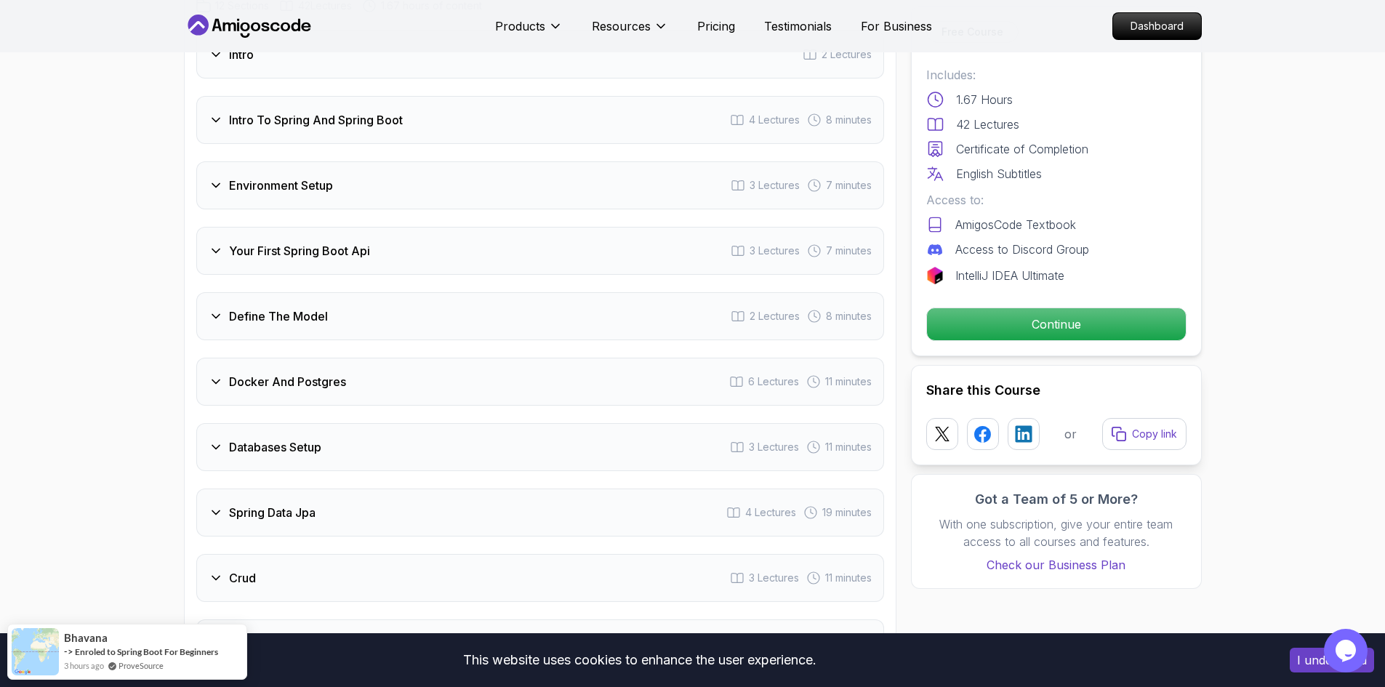
click at [393, 292] on div "Define The Model 2 Lectures 8 minutes" at bounding box center [540, 316] width 688 height 48
click at [404, 358] on div "Docker And Postgres 6 Lectures 11 minutes" at bounding box center [540, 382] width 688 height 48
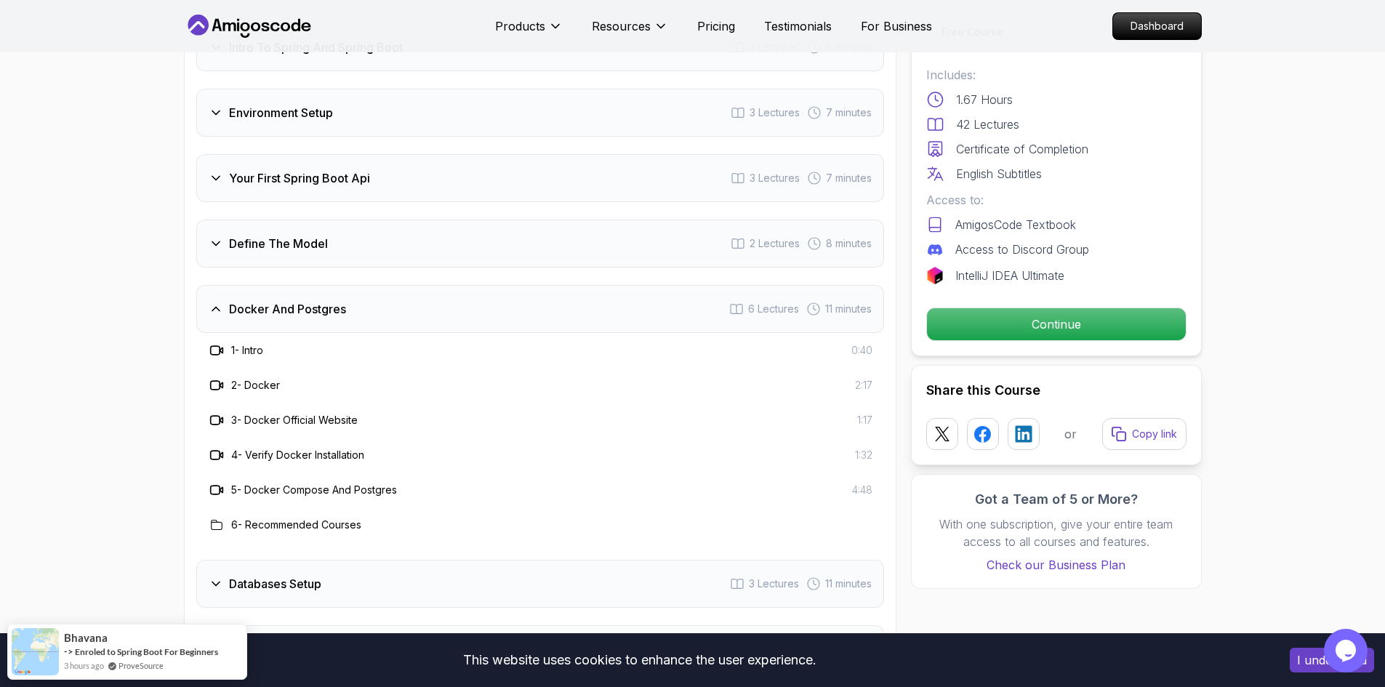
click at [401, 294] on div "Docker And Postgres 6 Lectures 11 minutes" at bounding box center [540, 309] width 688 height 48
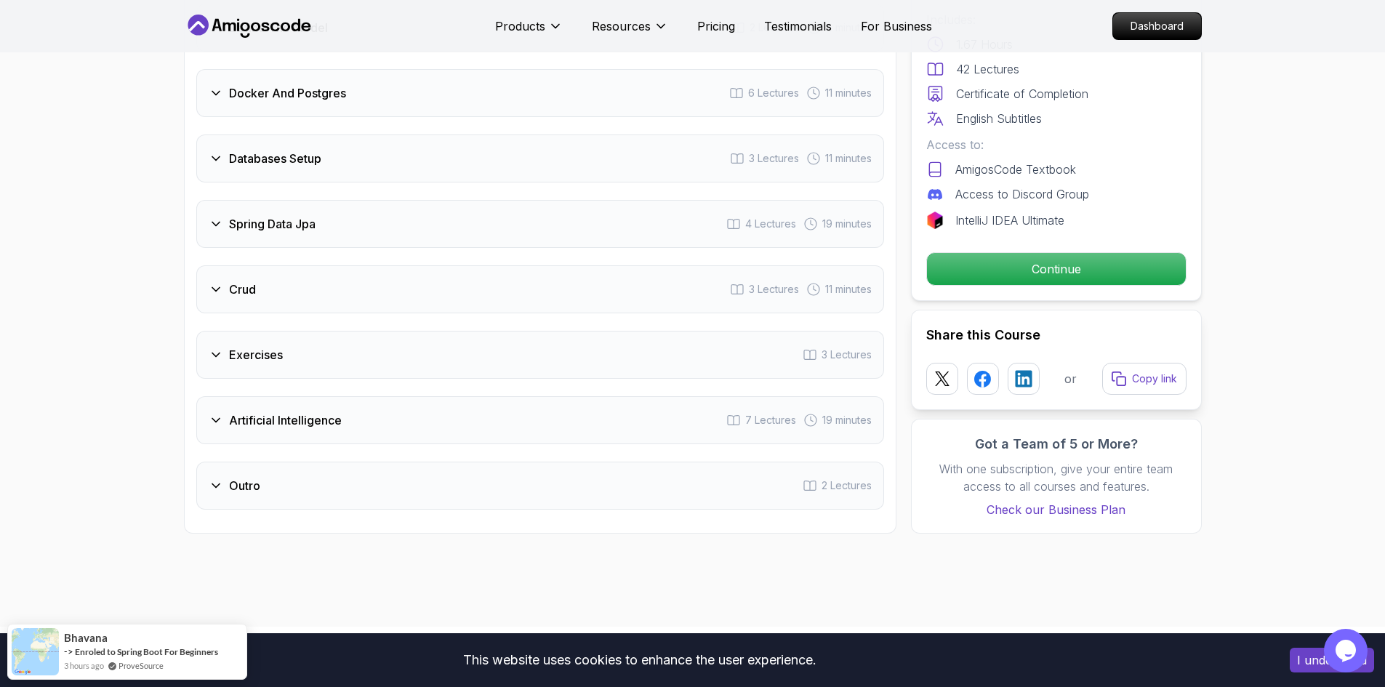
scroll to position [2181, 0]
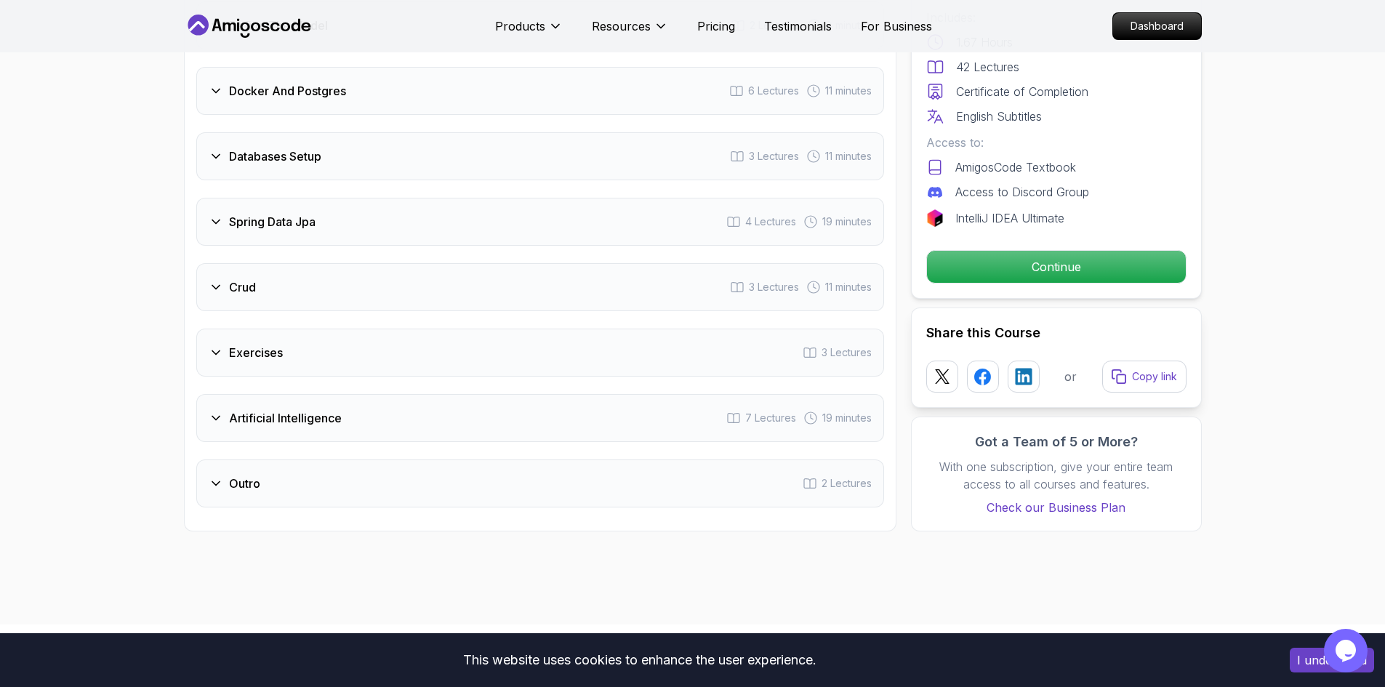
click at [386, 263] on div "Crud 3 Lectures 11 minutes" at bounding box center [540, 287] width 688 height 48
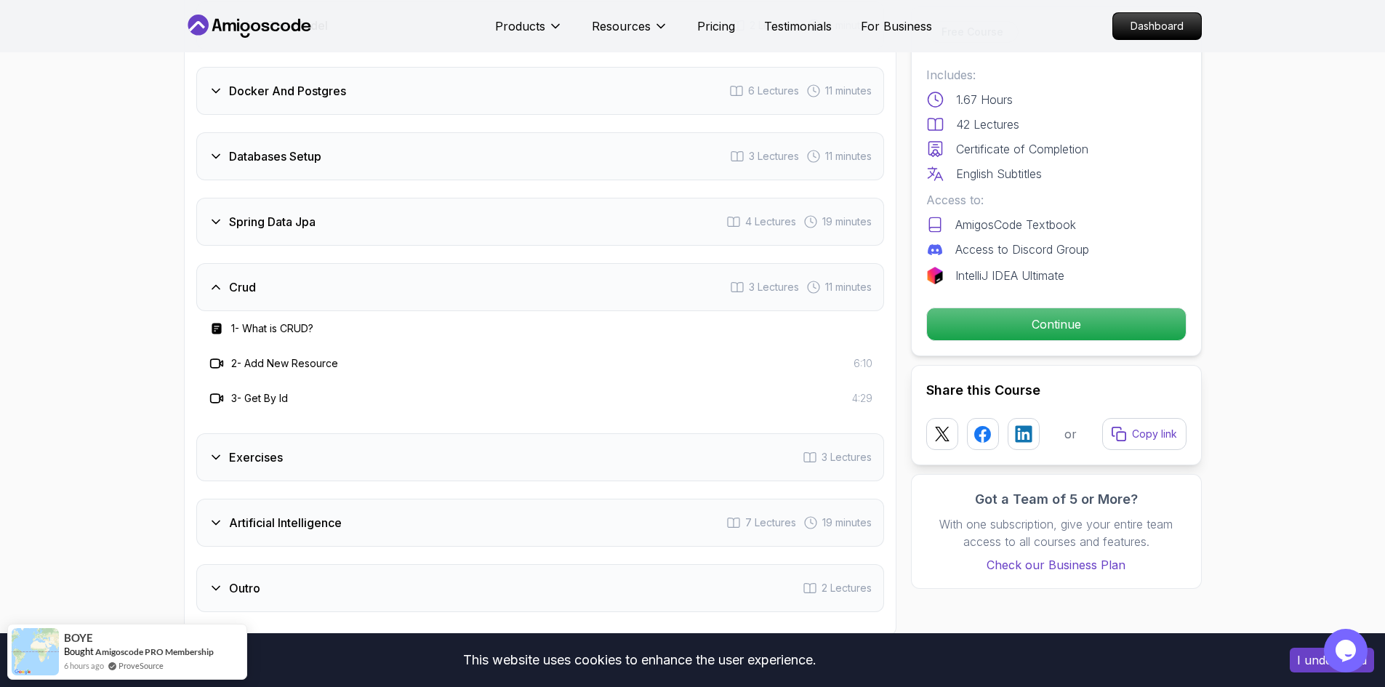
click at [386, 263] on div "Crud 3 Lectures 11 minutes" at bounding box center [540, 287] width 688 height 48
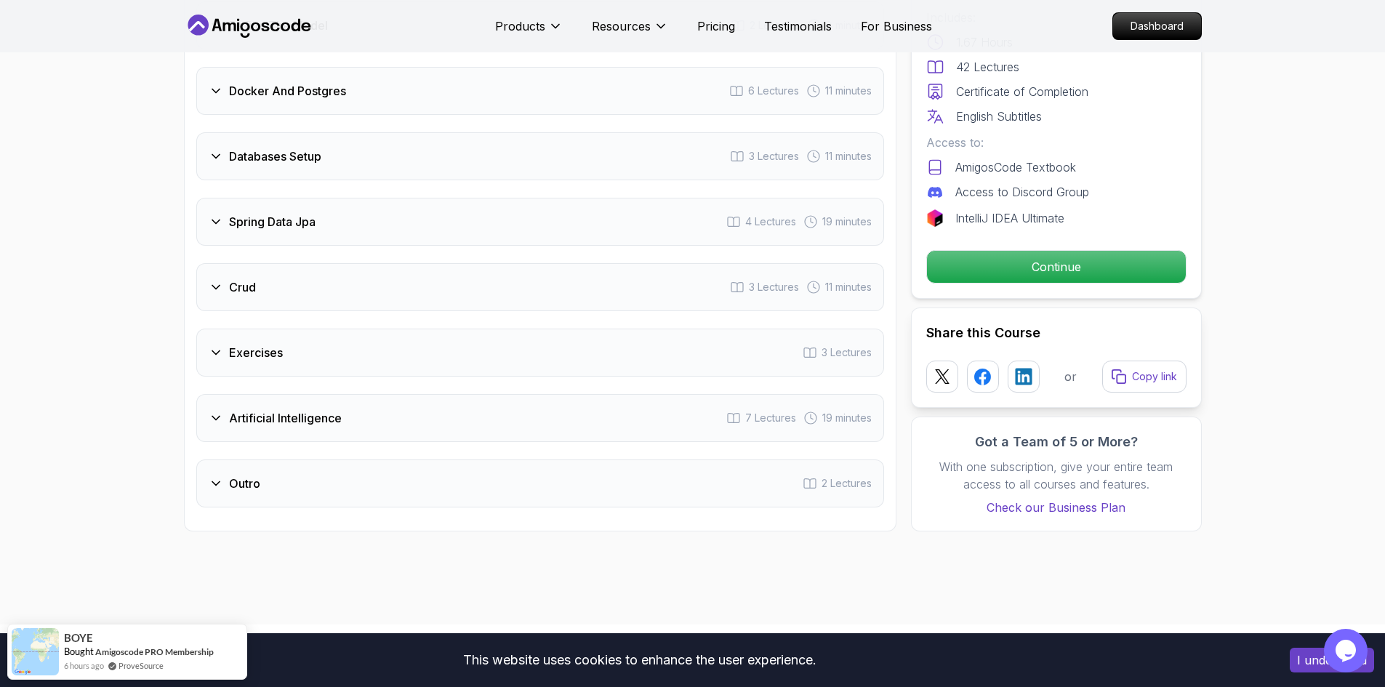
click at [386, 153] on div "Databases Setup 3 Lectures 11 minutes" at bounding box center [540, 156] width 688 height 48
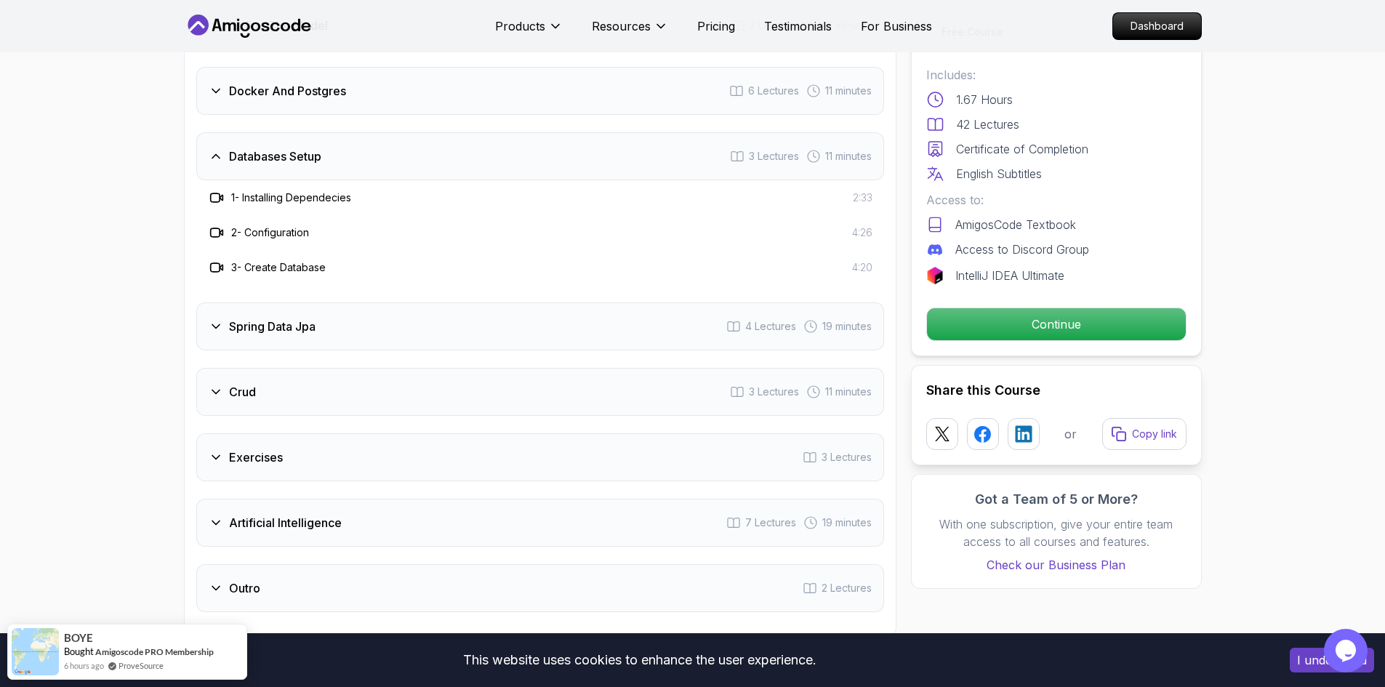
click at [386, 153] on div "Databases Setup 3 Lectures 11 minutes" at bounding box center [540, 156] width 688 height 48
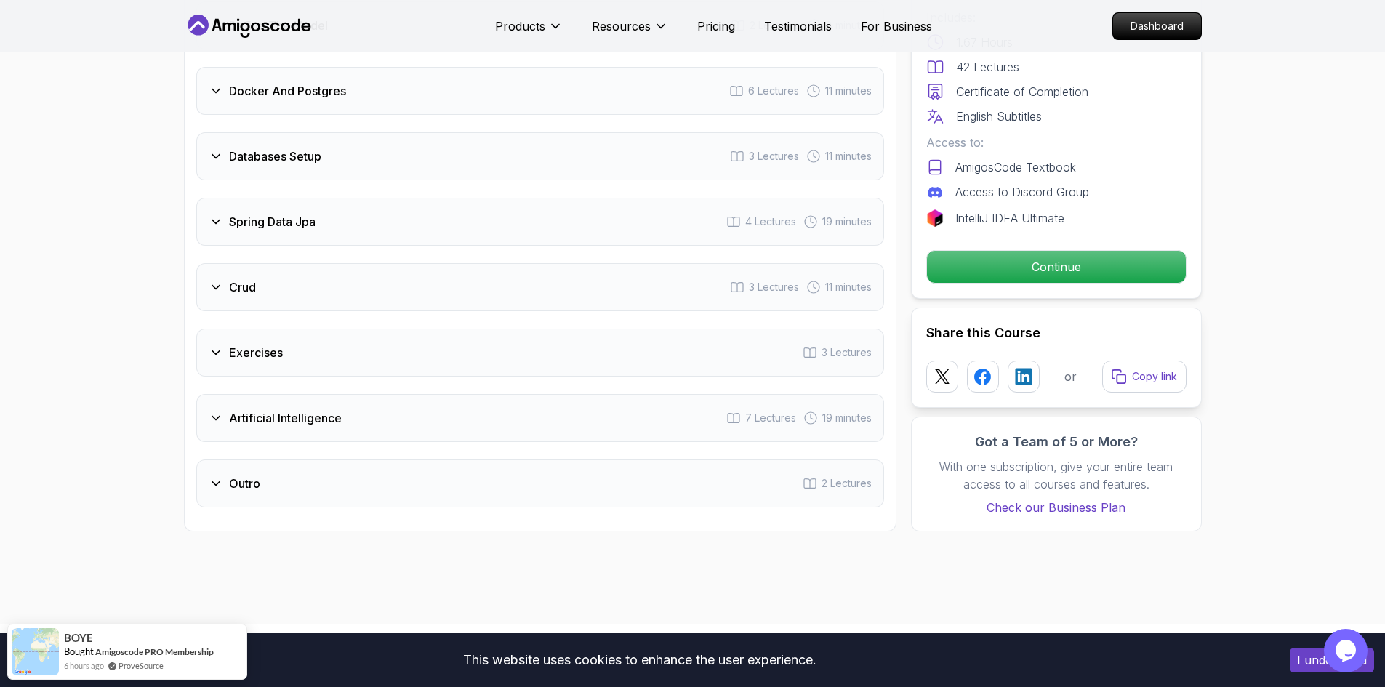
click at [377, 394] on div "Artificial Intelligence 7 Lectures 19 minutes" at bounding box center [540, 418] width 688 height 48
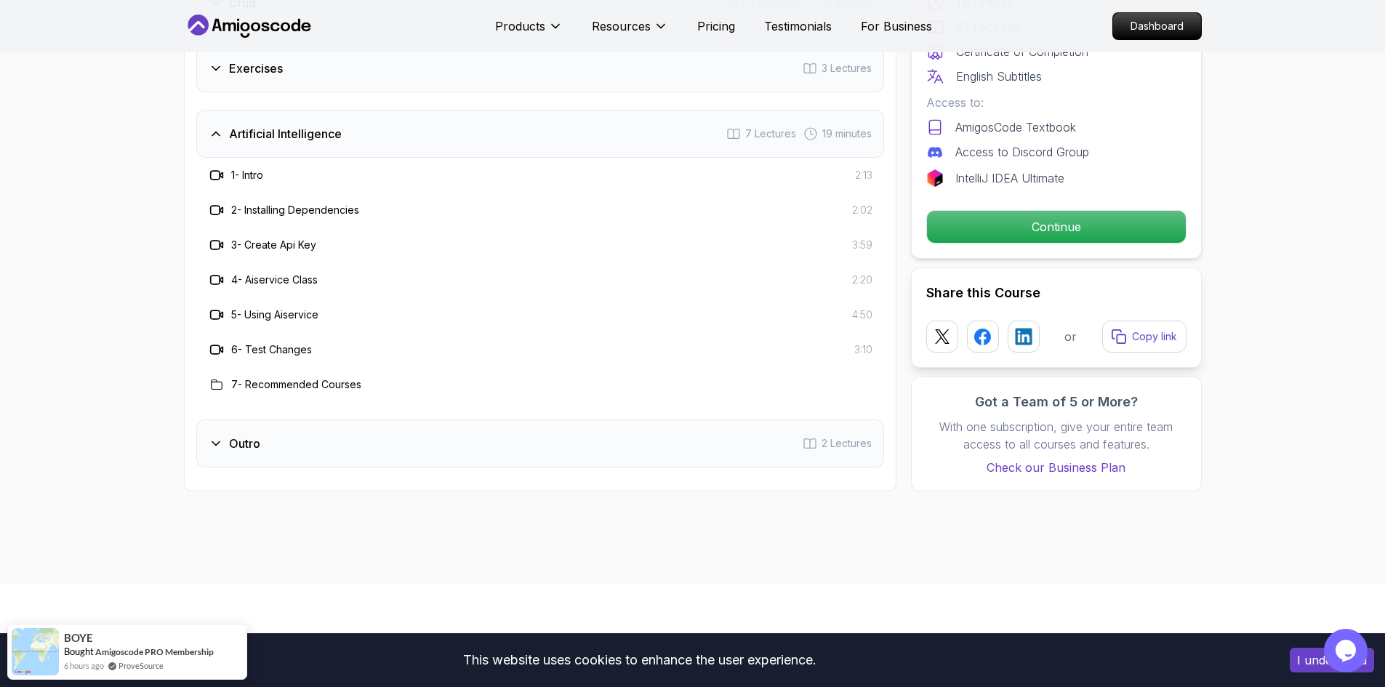
scroll to position [2472, 0]
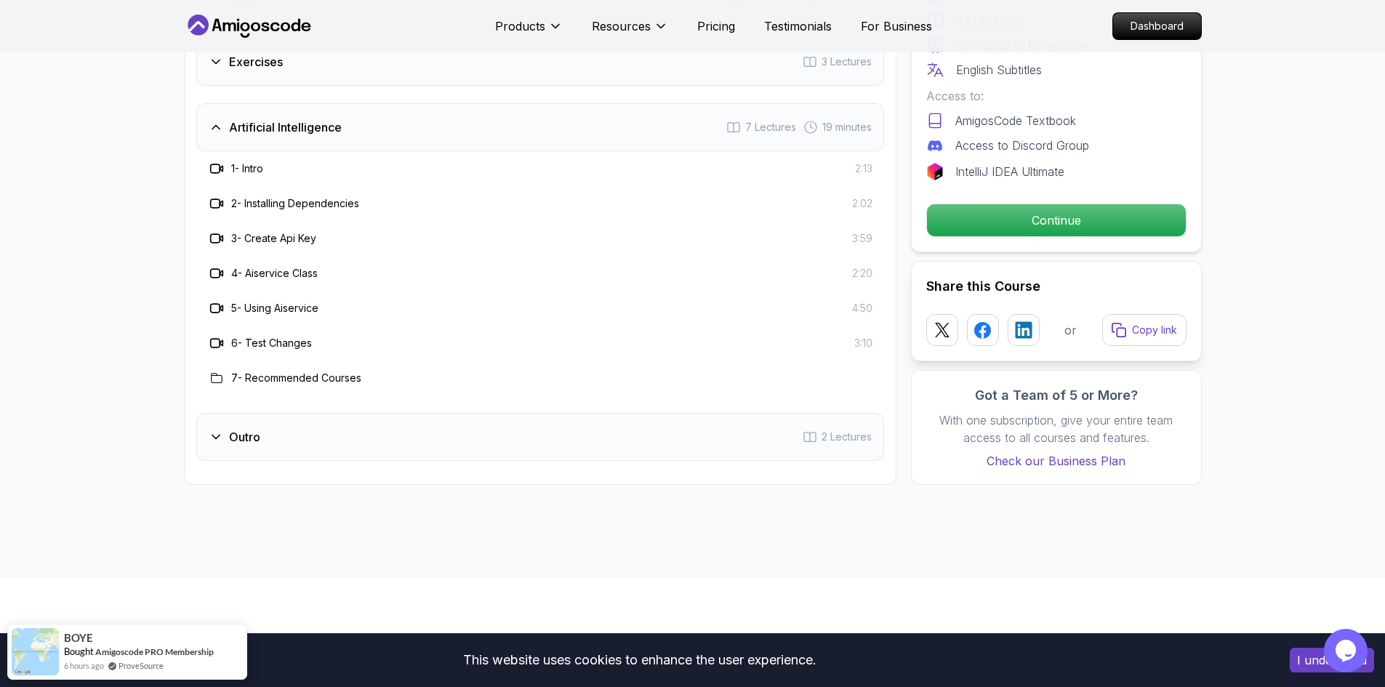
click at [367, 103] on div "Artificial Intelligence 7 Lectures 19 minutes" at bounding box center [540, 127] width 688 height 48
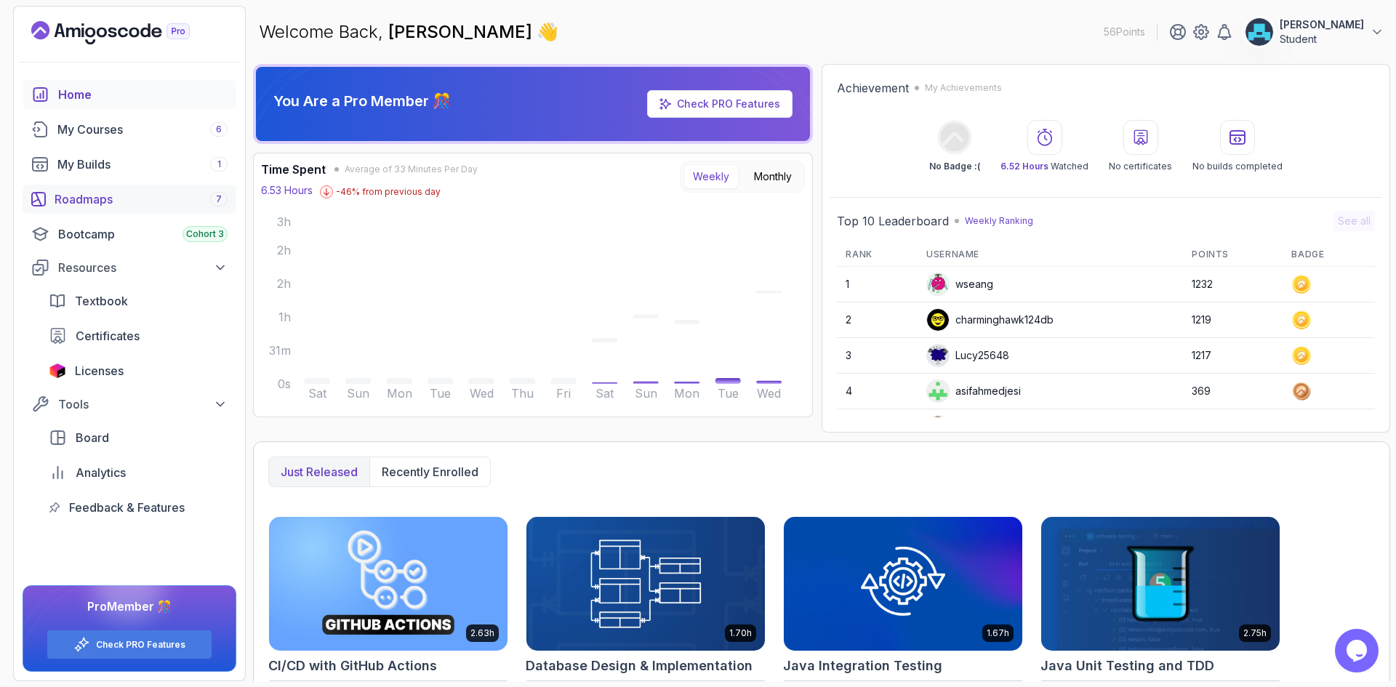
click at [158, 191] on div "Roadmaps 7" at bounding box center [141, 199] width 173 height 17
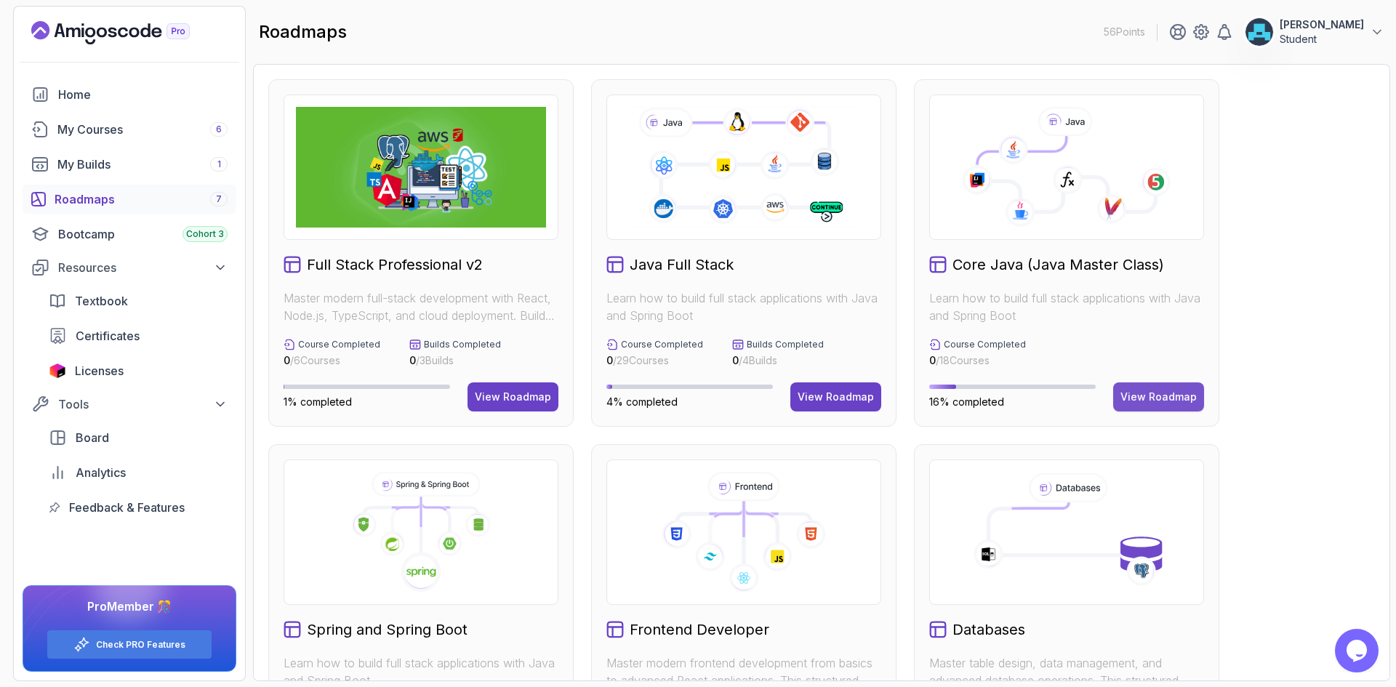
scroll to position [364, 0]
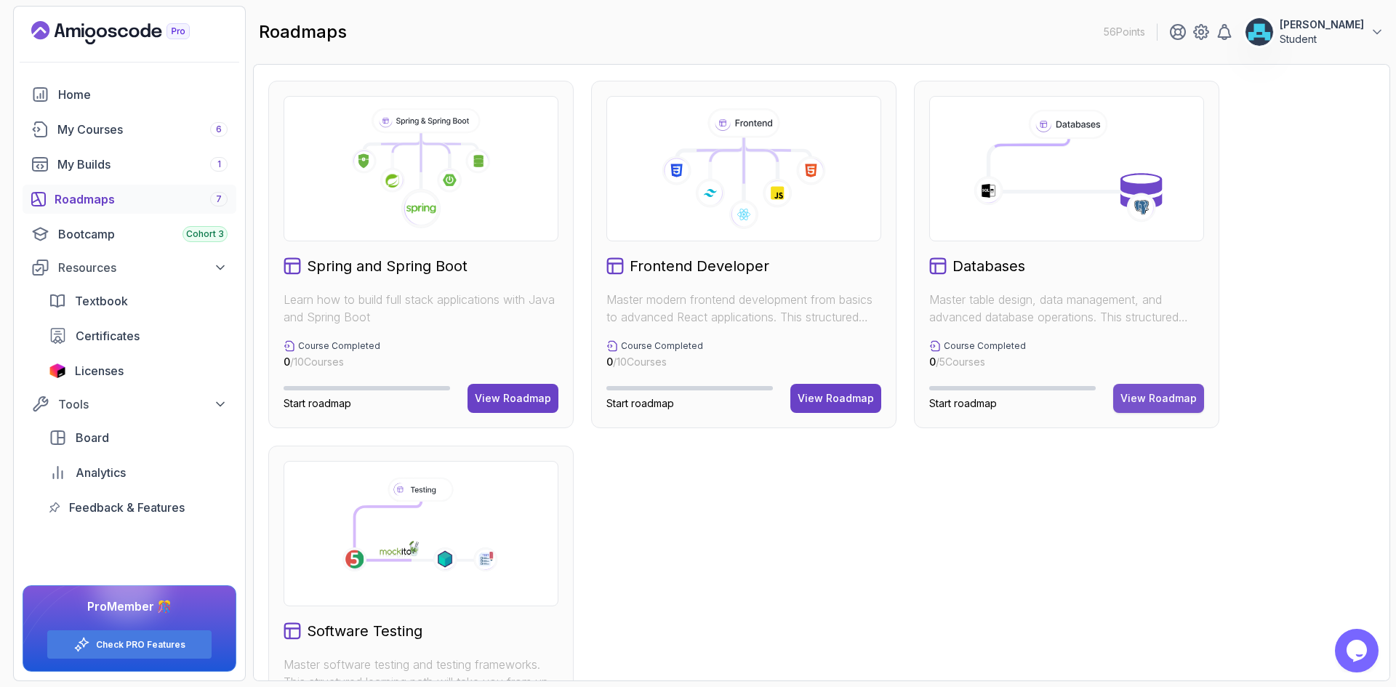
click at [1161, 397] on div "View Roadmap" at bounding box center [1158, 398] width 76 height 15
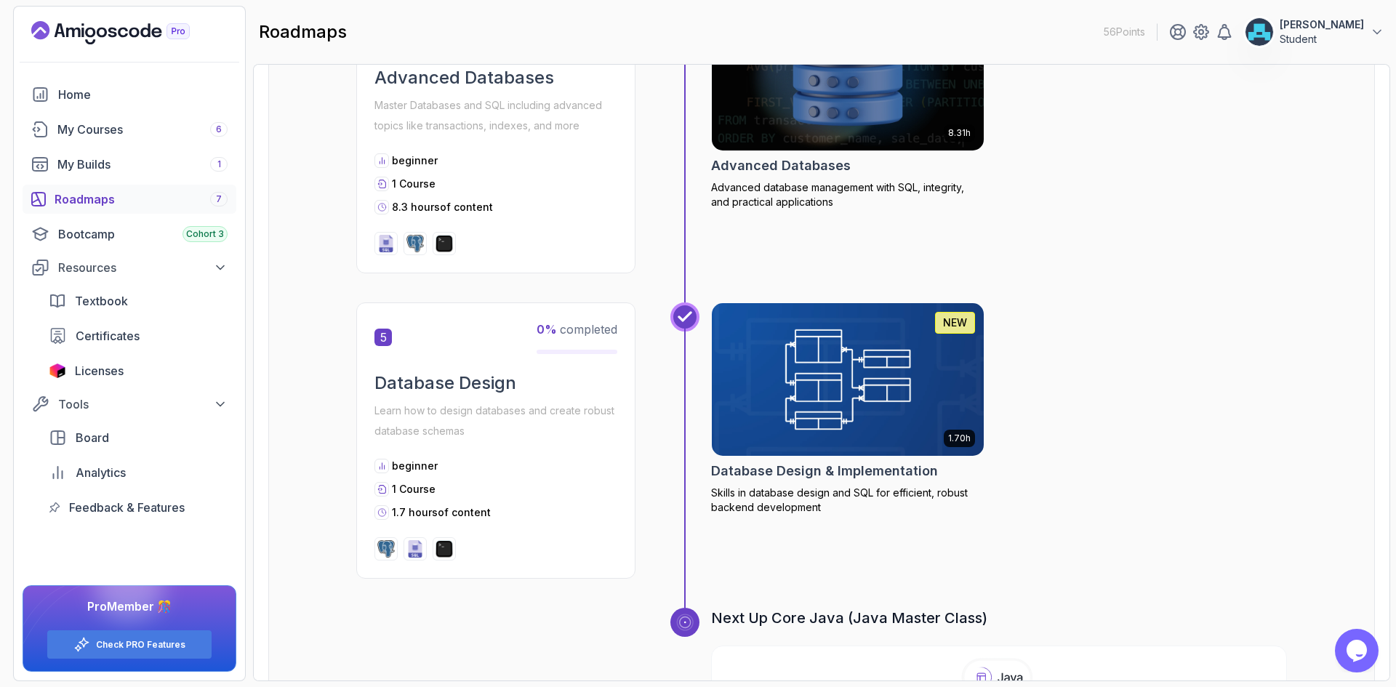
scroll to position [1396, 0]
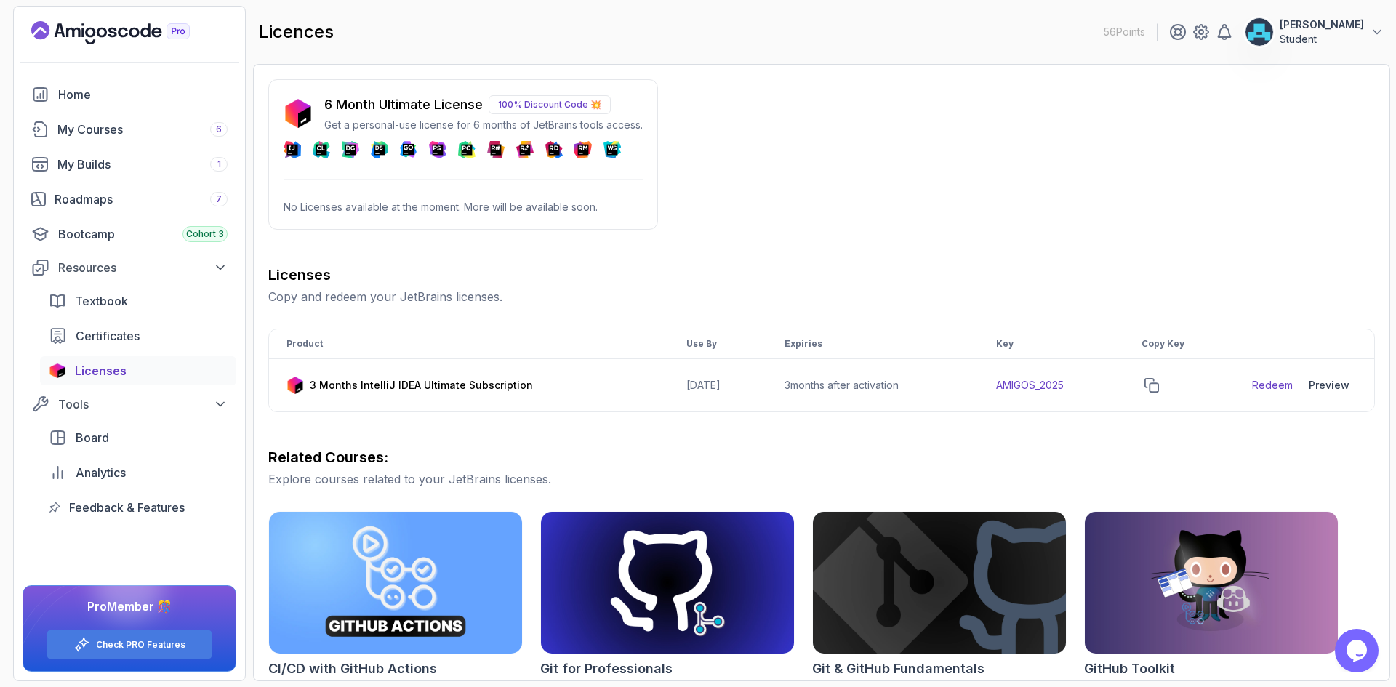
click at [550, 107] on p "100% Discount Code 💥" at bounding box center [550, 104] width 122 height 19
click at [534, 103] on p "100% Discount Code 💥" at bounding box center [550, 104] width 122 height 19
